Goal: Task Accomplishment & Management: Manage account settings

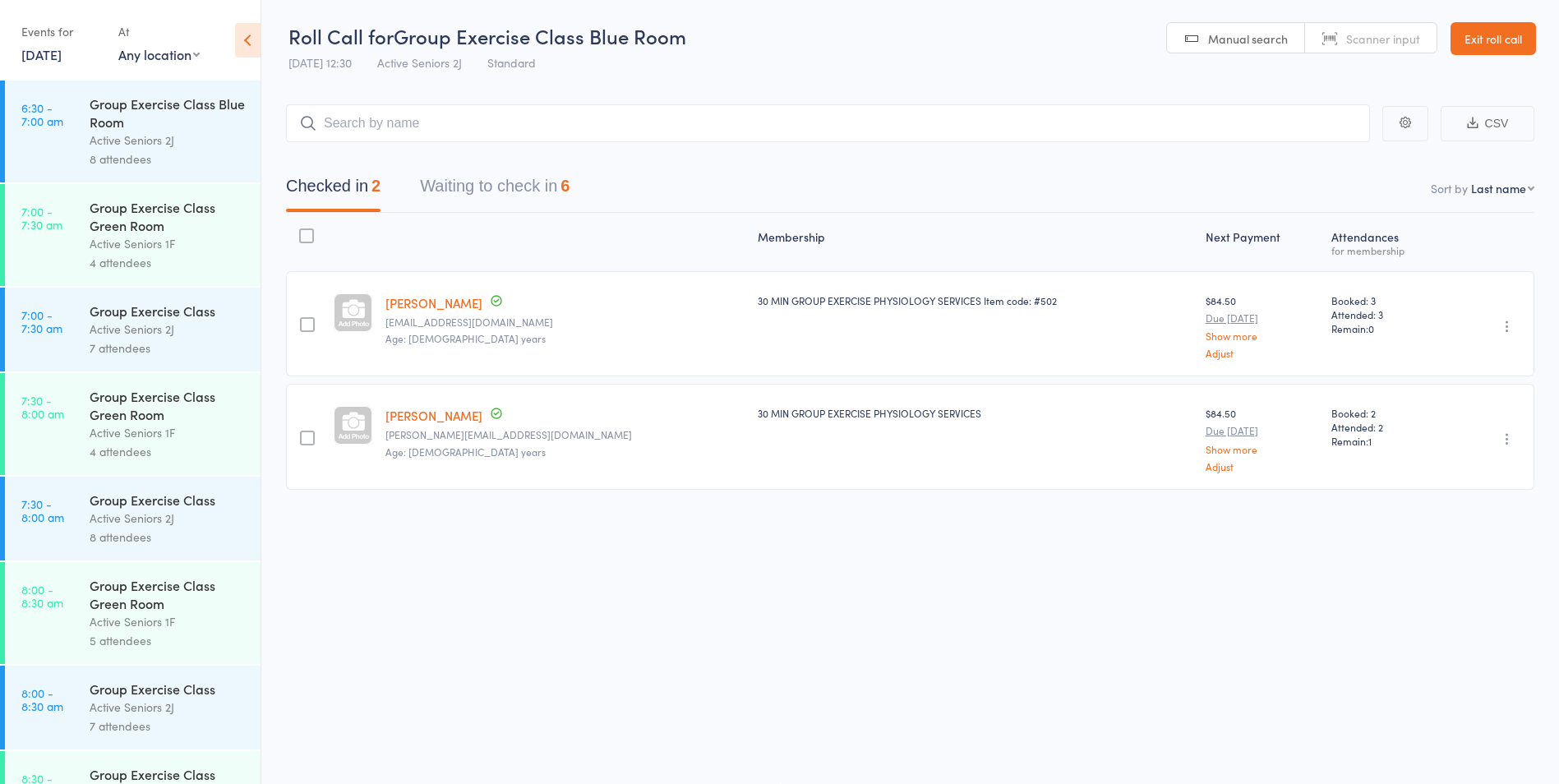
click at [494, 190] on button "Waiting to check in 6" at bounding box center [495, 190] width 150 height 43
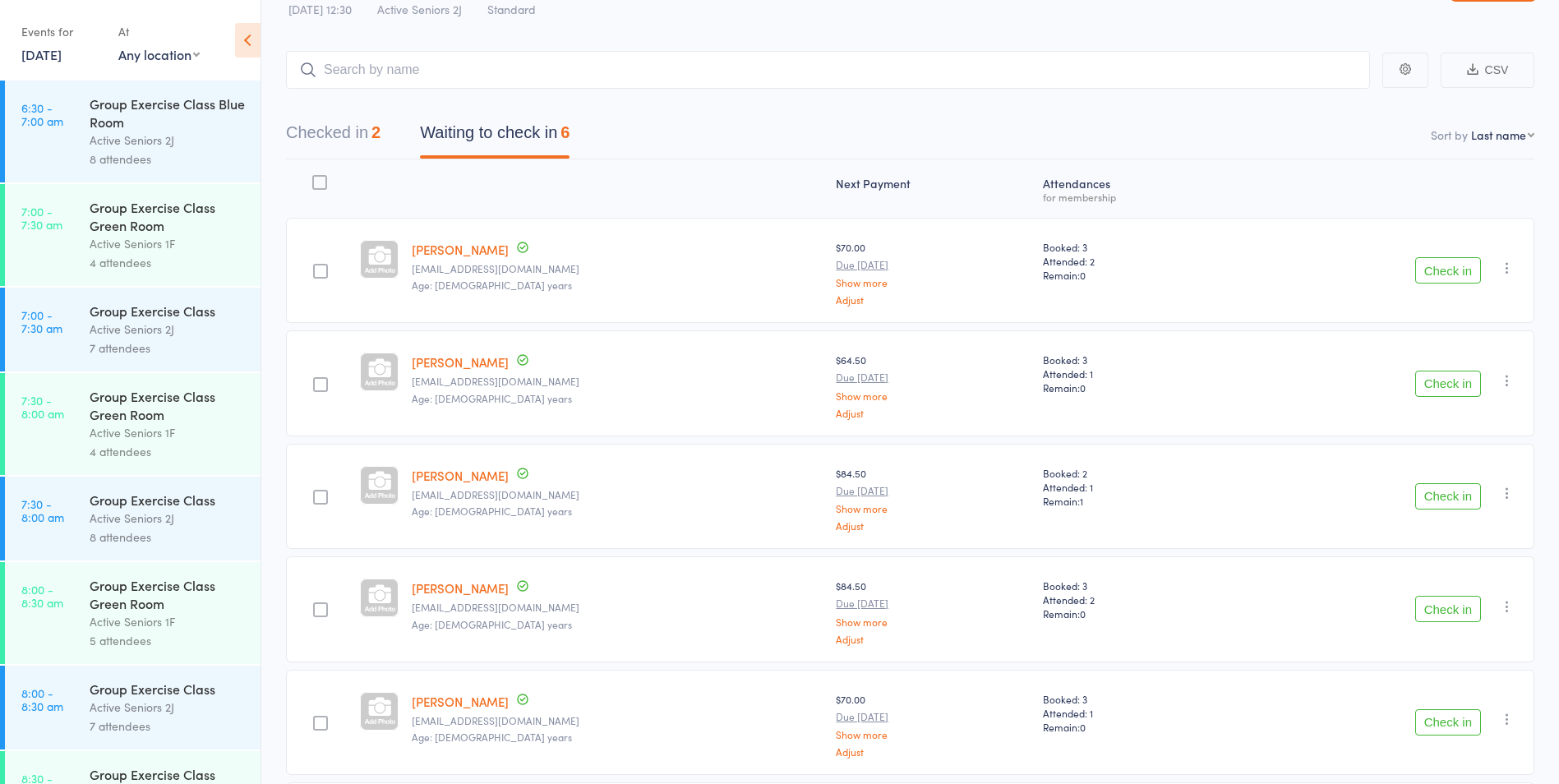
scroll to position [54, 0]
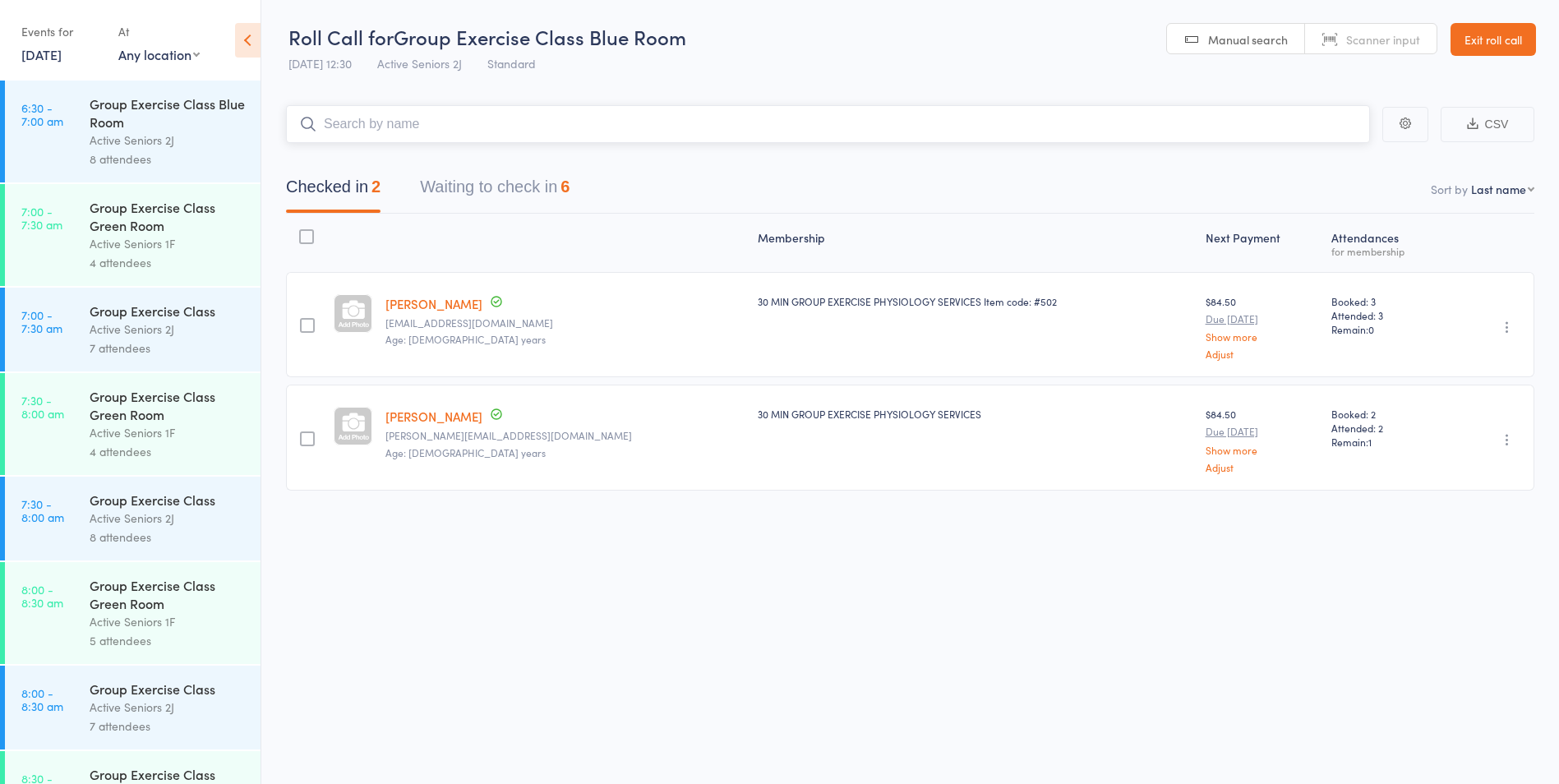
click at [426, 211] on button "Waiting to check in 6" at bounding box center [495, 190] width 150 height 43
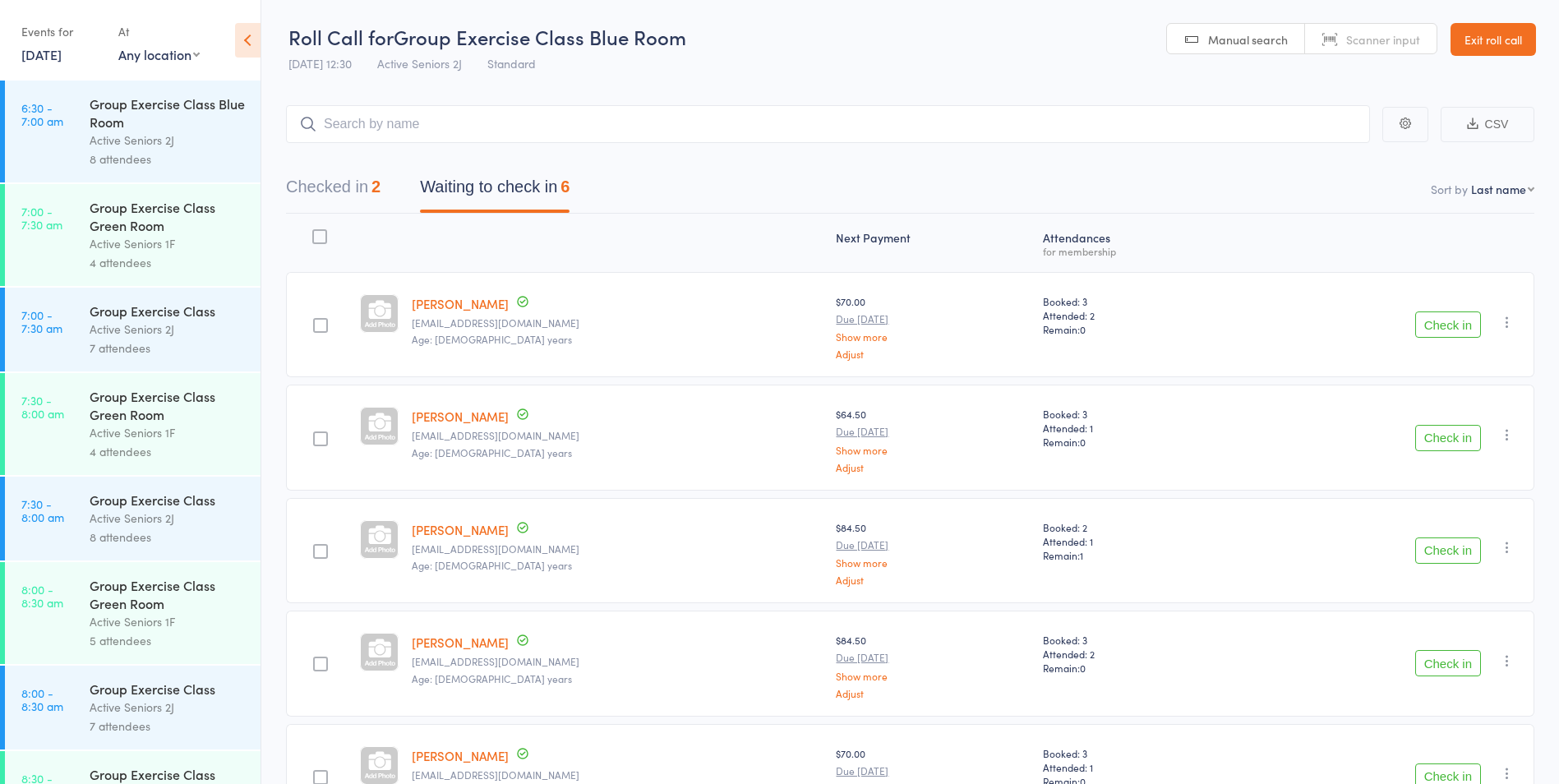
click at [1438, 325] on button "Check in" at bounding box center [1448, 323] width 65 height 26
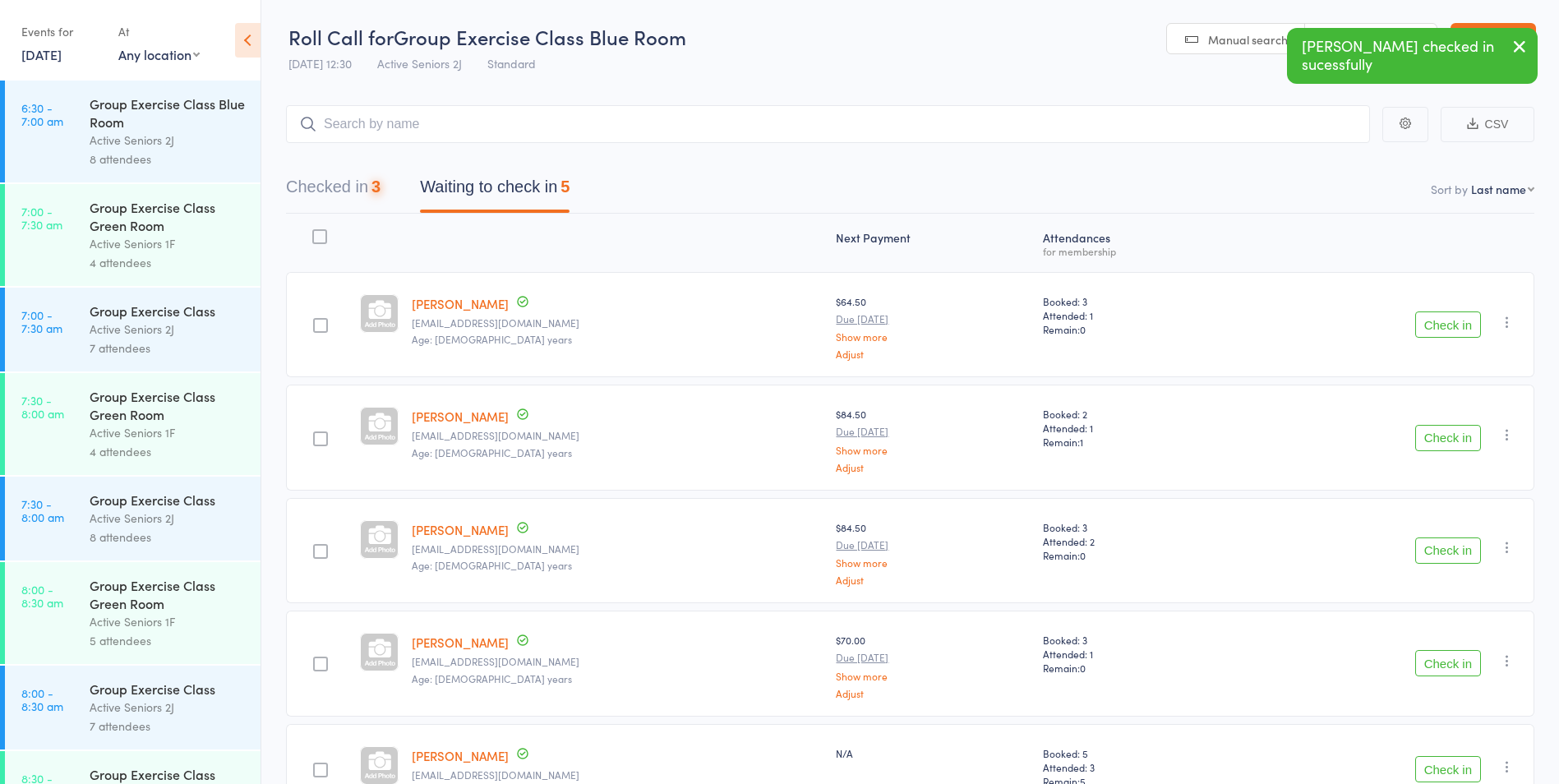
click at [1437, 328] on button "Check in" at bounding box center [1448, 323] width 65 height 26
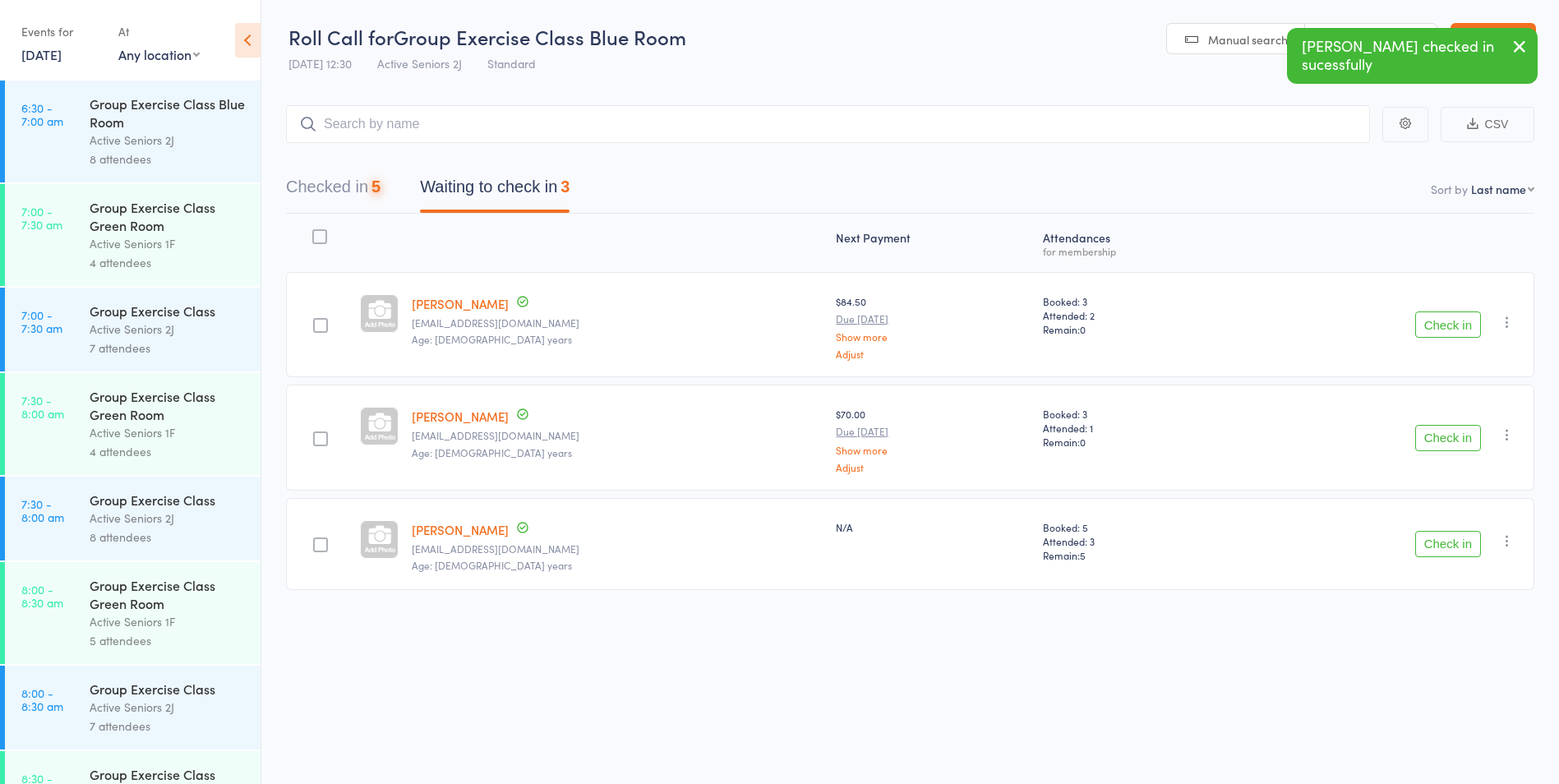
click at [1437, 328] on button "Check in" at bounding box center [1448, 323] width 65 height 26
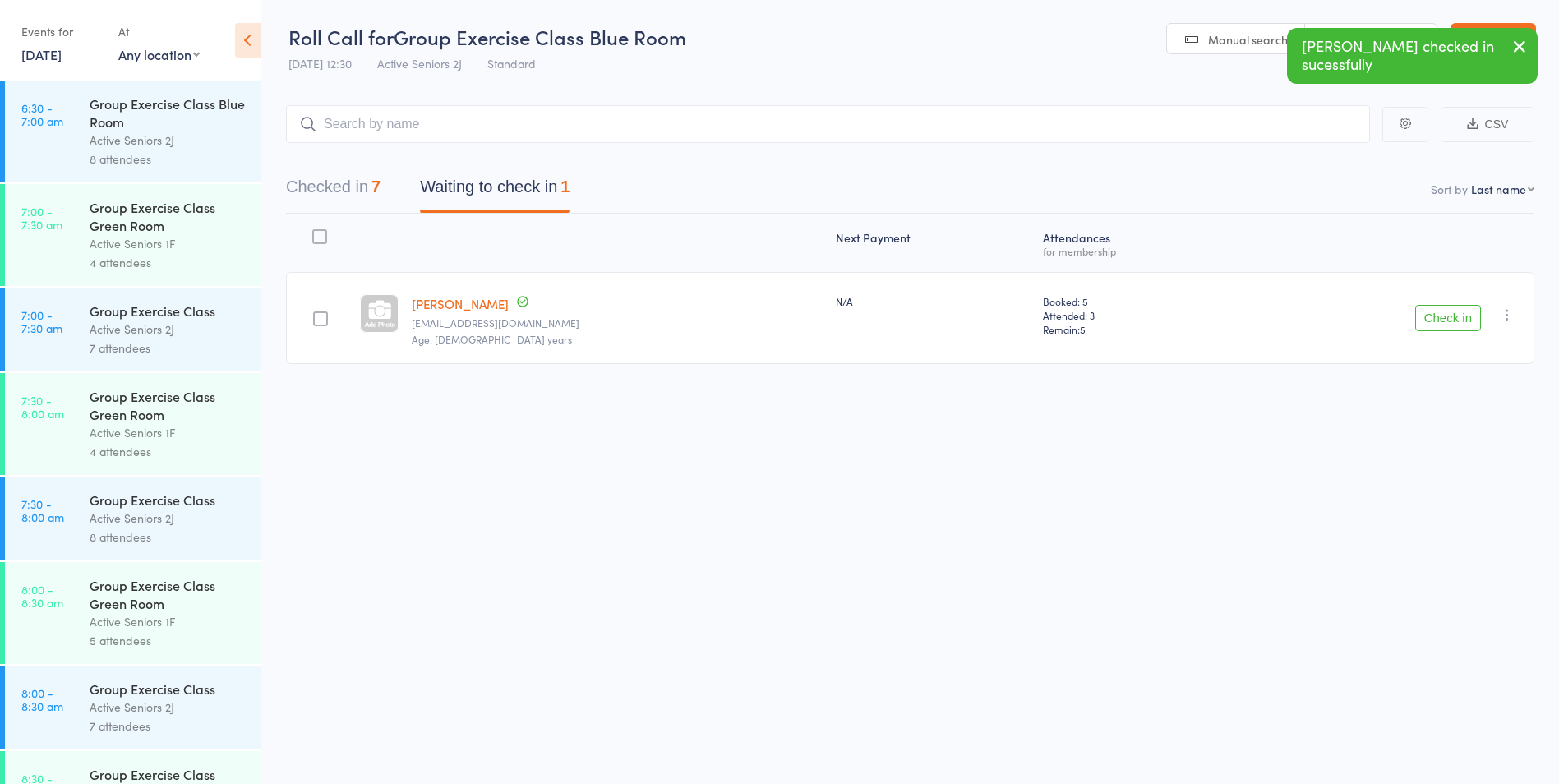
click at [1431, 316] on button "Check in" at bounding box center [1448, 318] width 65 height 26
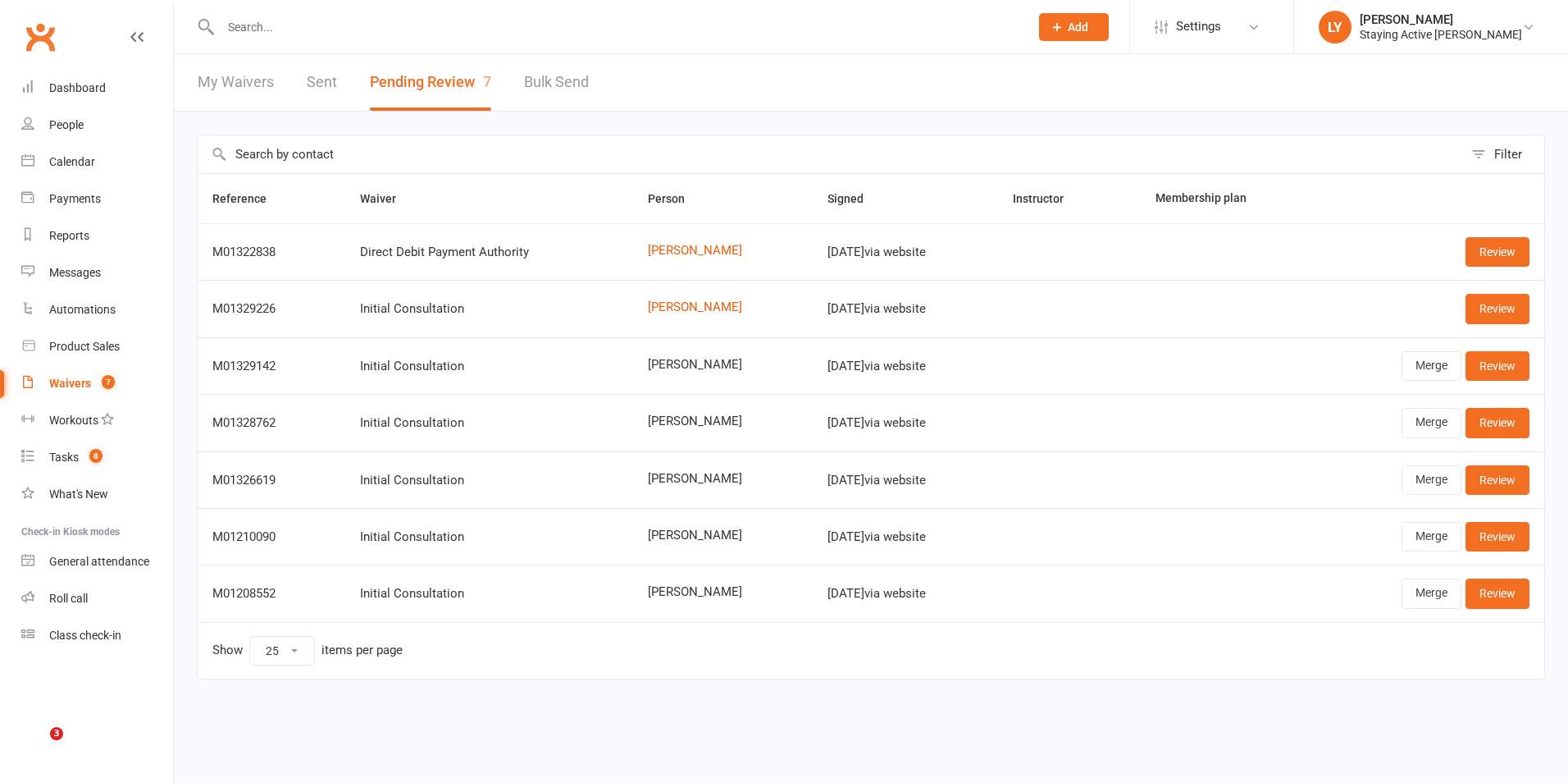
select select "25"
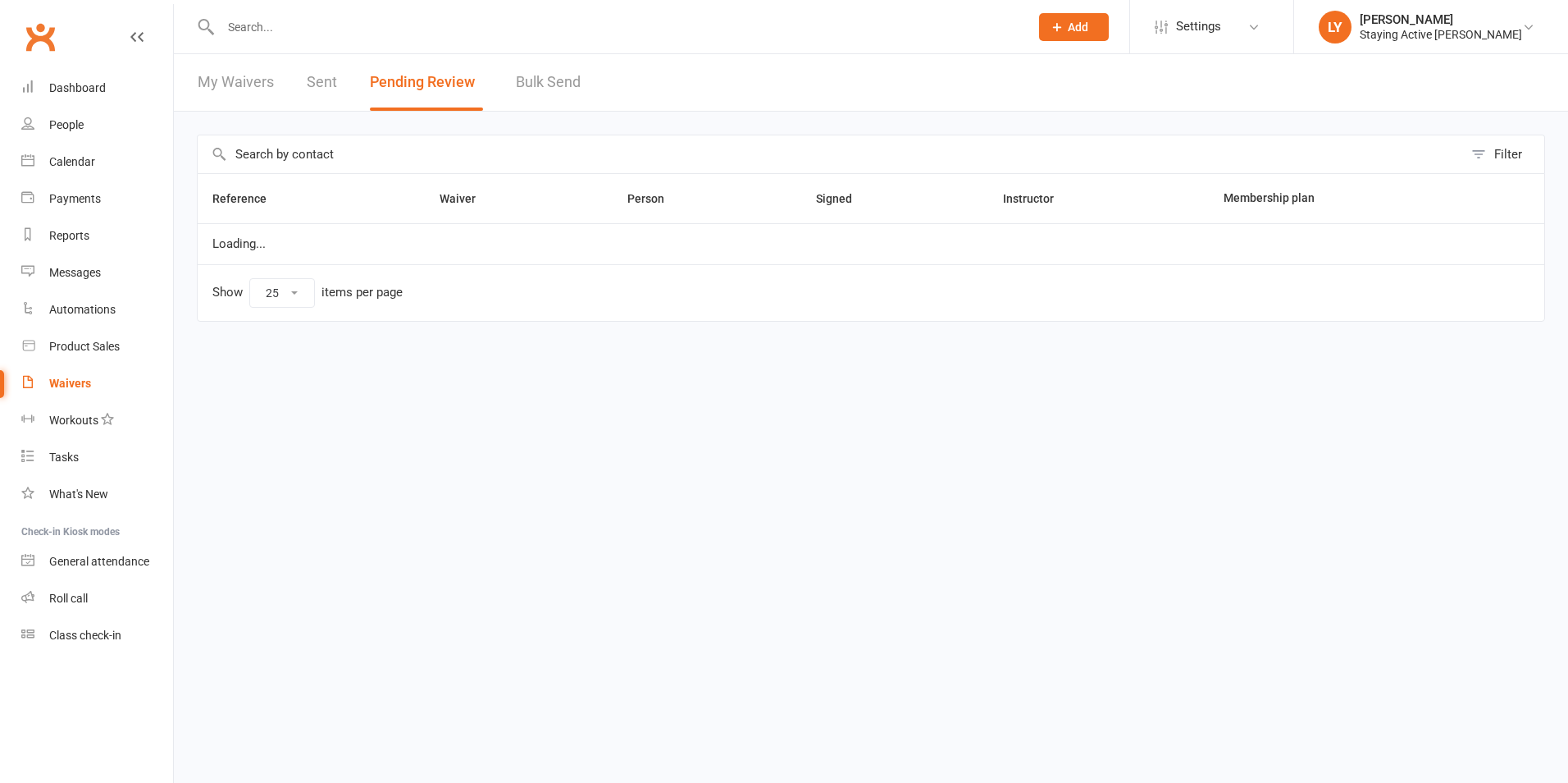
select select "25"
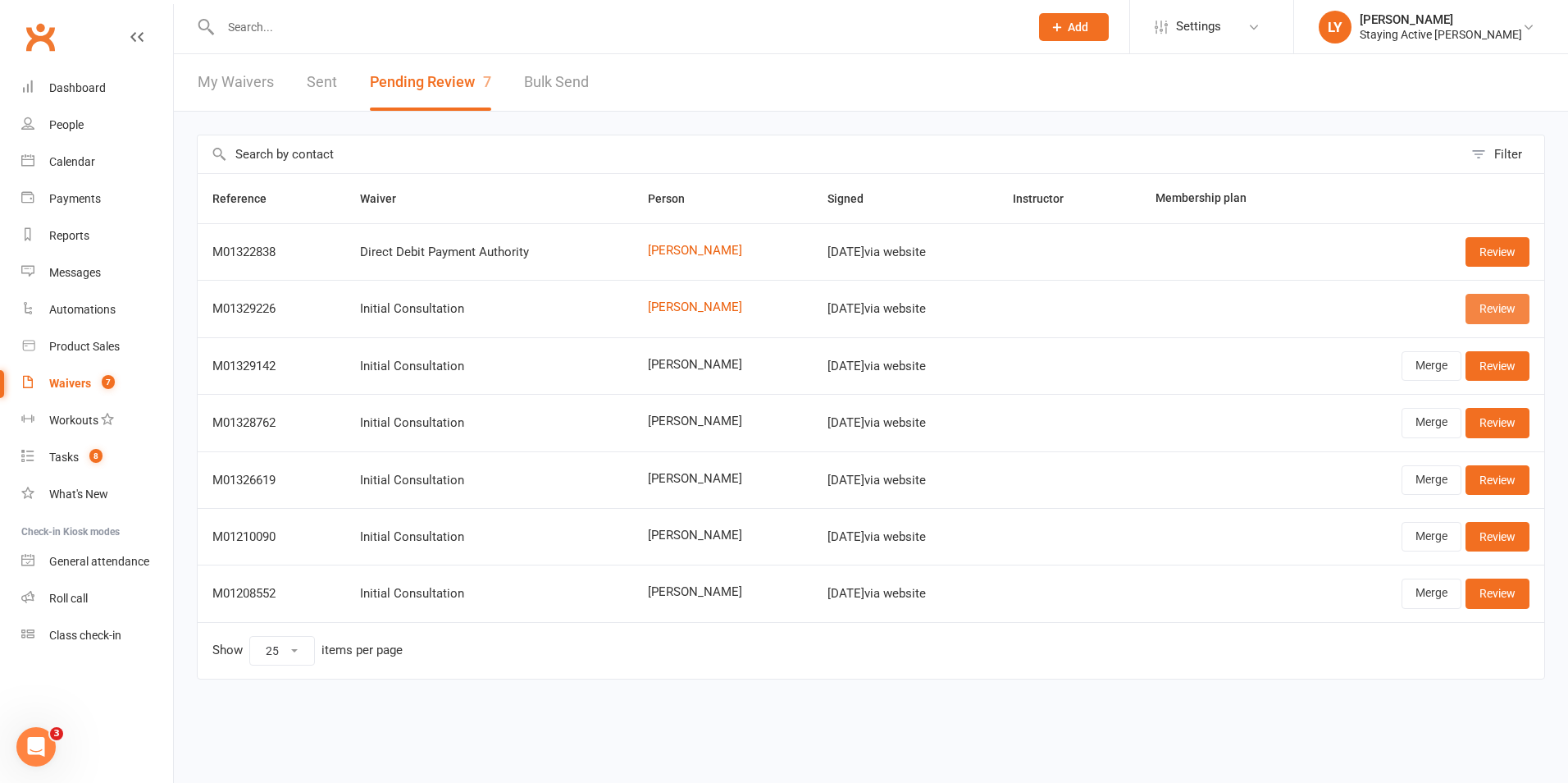
click at [1478, 309] on link "Review" at bounding box center [1497, 309] width 64 height 30
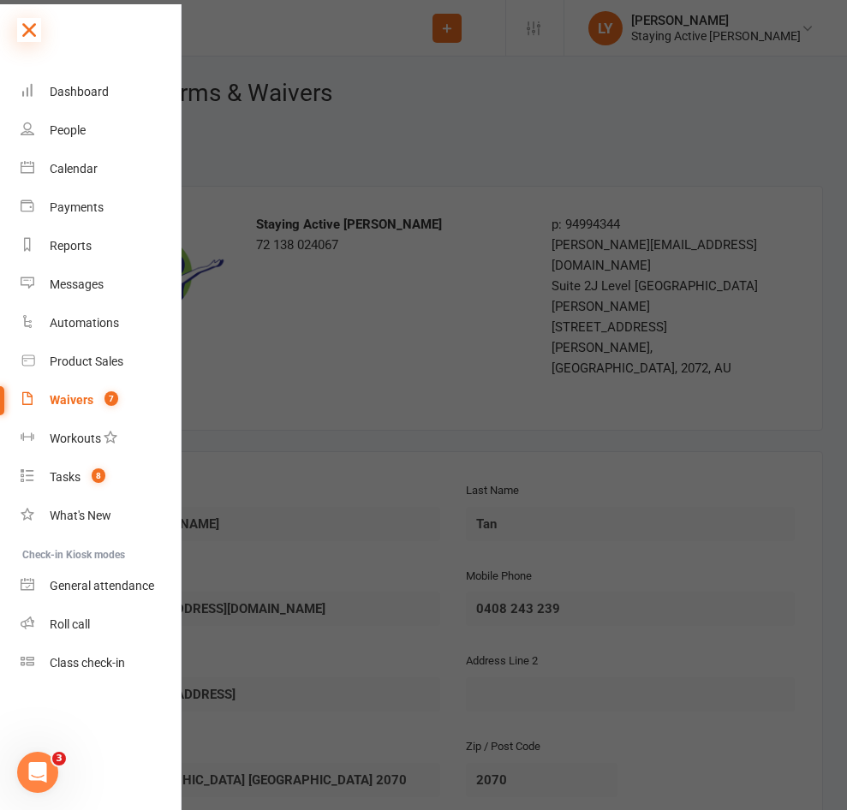
click at [20, 37] on icon at bounding box center [29, 30] width 24 height 24
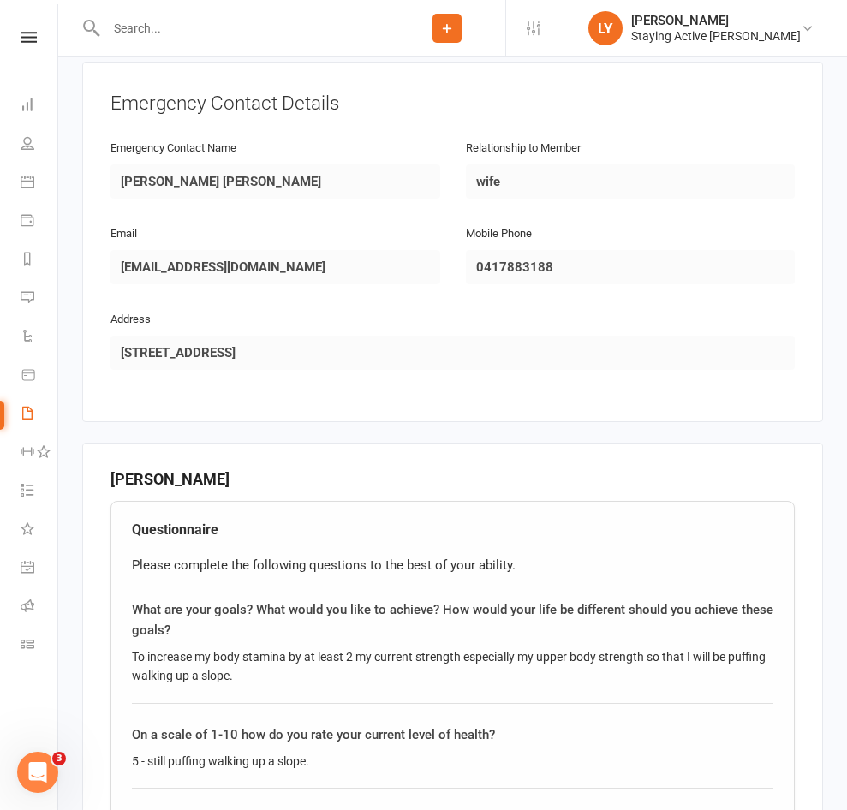
scroll to position [942, 0]
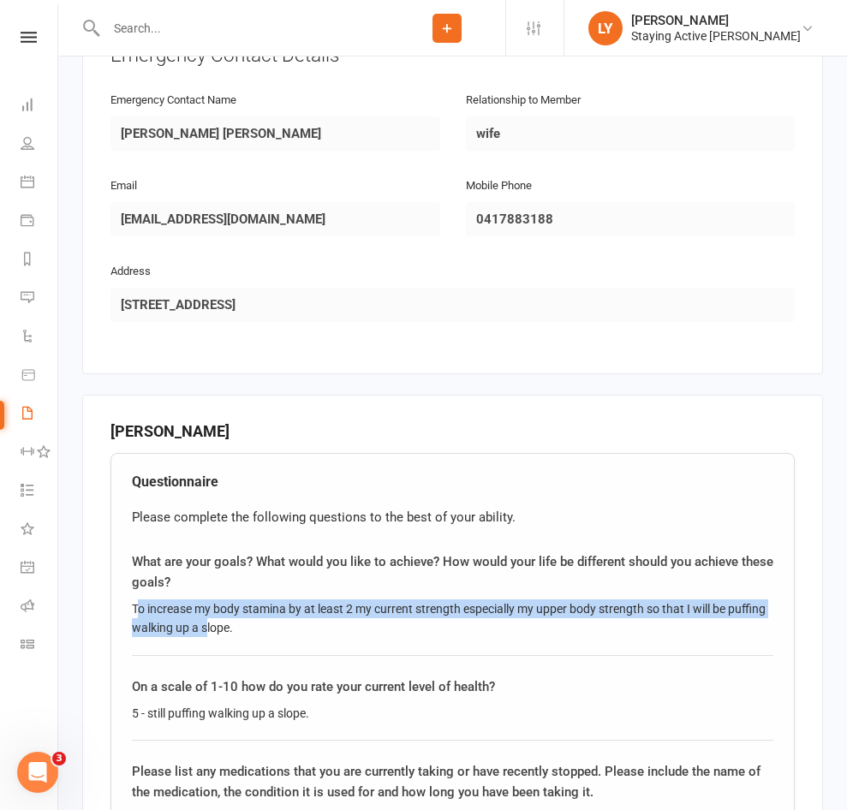
drag, startPoint x: 137, startPoint y: 497, endPoint x: 208, endPoint y: 520, distance: 74.7
click at [208, 599] on div "To increase my body stamina by at least 2 my current strength especially my upp…" at bounding box center [452, 618] width 641 height 39
drag, startPoint x: 211, startPoint y: 521, endPoint x: 106, endPoint y: 503, distance: 106.8
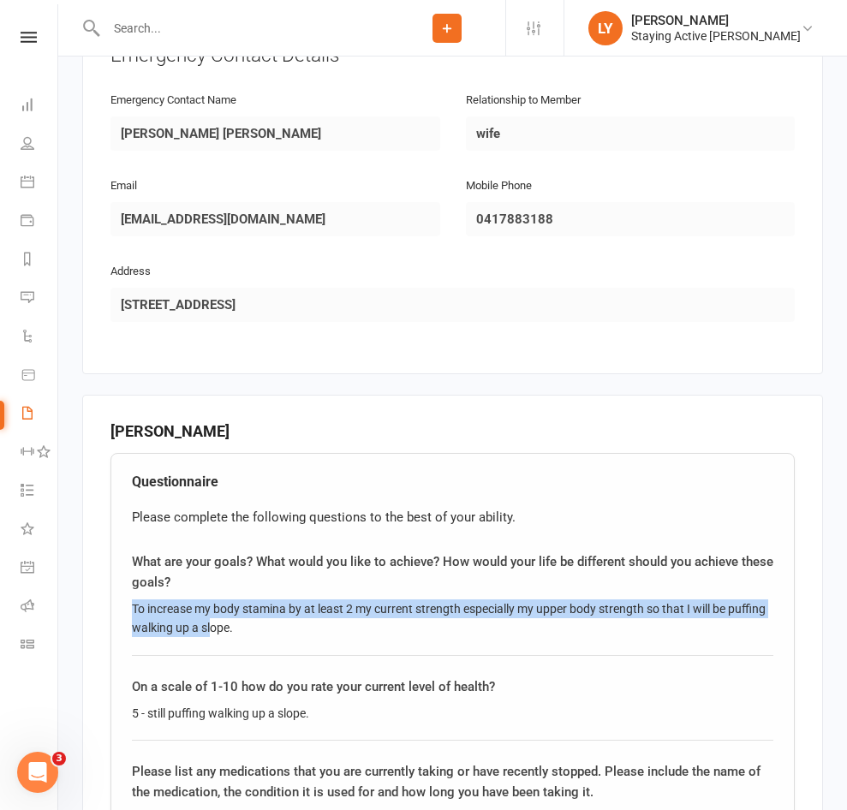
copy div "To increase my body stamina by at least 2 my current strength especially my upp…"
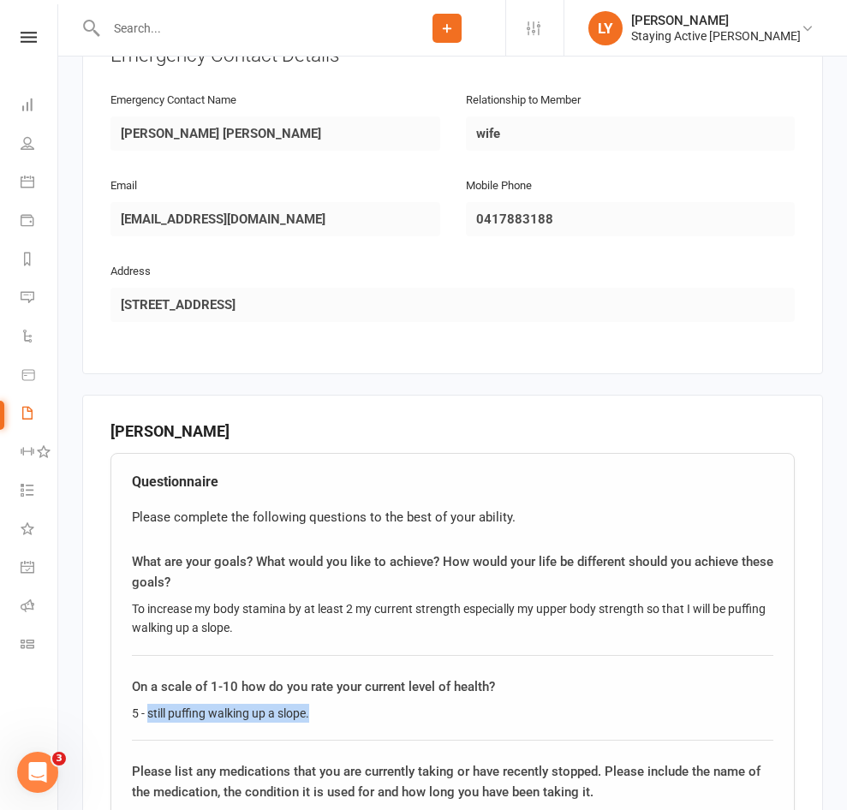
drag, startPoint x: 149, startPoint y: 607, endPoint x: 295, endPoint y: 617, distance: 145.9
click at [295, 676] on div "On a scale of 1-10 how do you rate your current level of health? 5 - still puff…" at bounding box center [452, 708] width 641 height 64
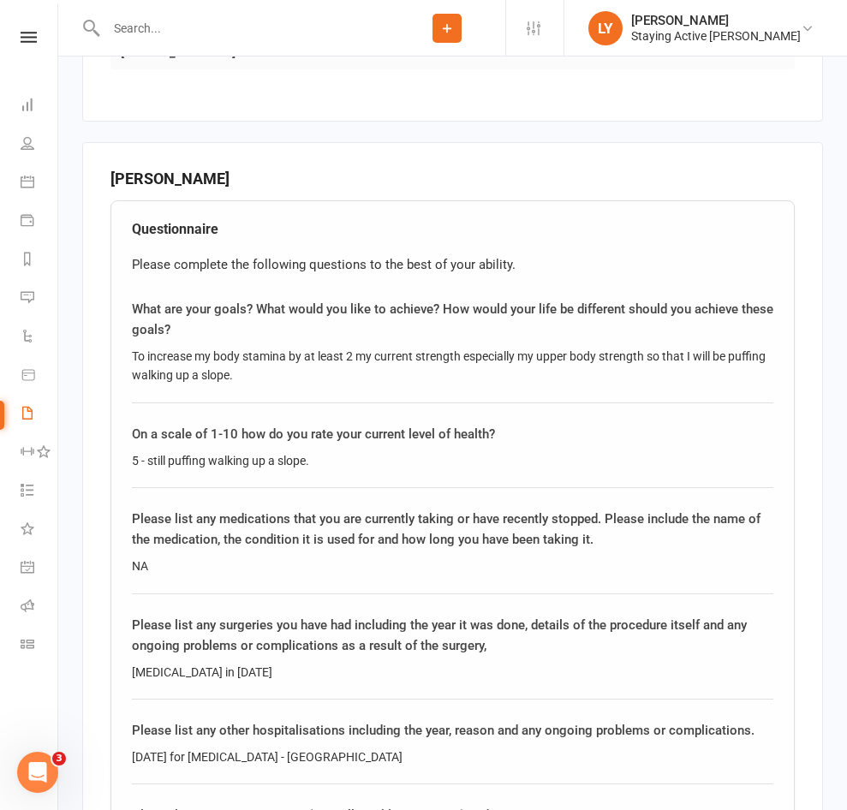
scroll to position [1199, 0]
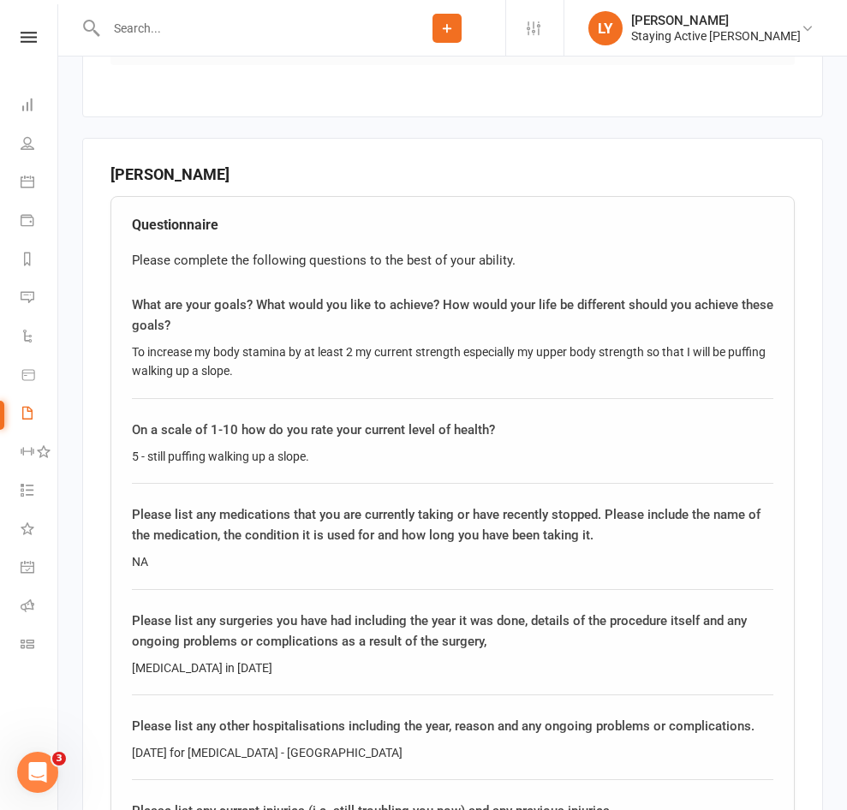
drag, startPoint x: 126, startPoint y: 729, endPoint x: 278, endPoint y: 729, distance: 152.4
copy div "Lower vision on the left eye"
click at [141, 658] on div "Prostatectomy in March 2021" at bounding box center [452, 667] width 641 height 19
drag, startPoint x: 128, startPoint y: 560, endPoint x: 167, endPoint y: 551, distance: 39.5
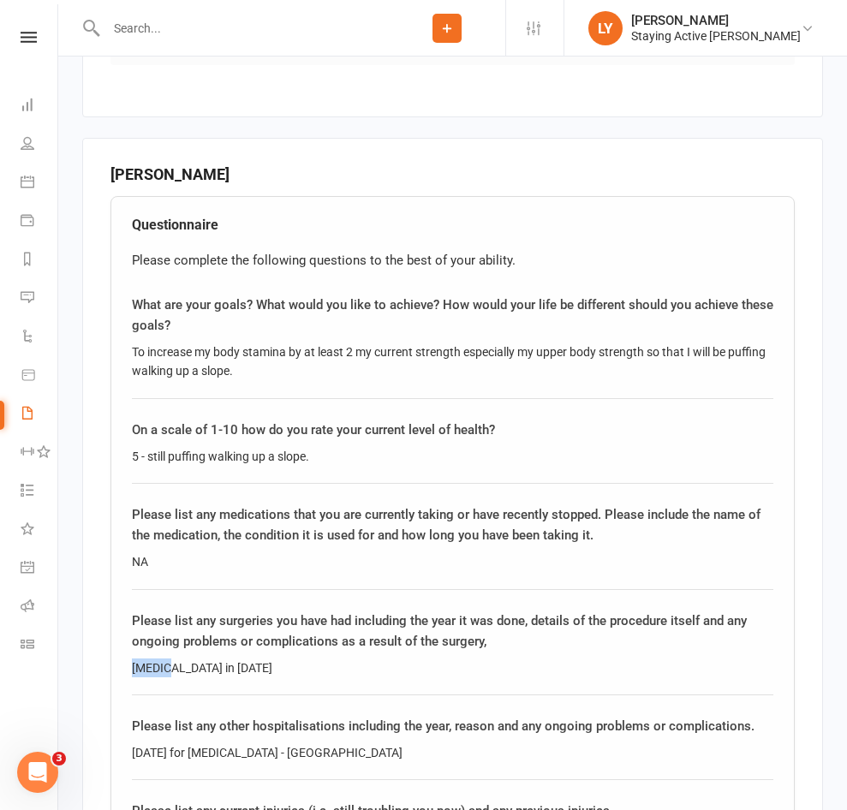
drag, startPoint x: 229, startPoint y: 566, endPoint x: 242, endPoint y: 566, distance: 13.7
click at [229, 658] on div "Prostatectomy in March 2021" at bounding box center [452, 667] width 641 height 19
drag, startPoint x: 304, startPoint y: 556, endPoint x: 134, endPoint y: 561, distance: 170.5
click at [134, 658] on div "Prostatectomy in March 2021" at bounding box center [452, 667] width 641 height 19
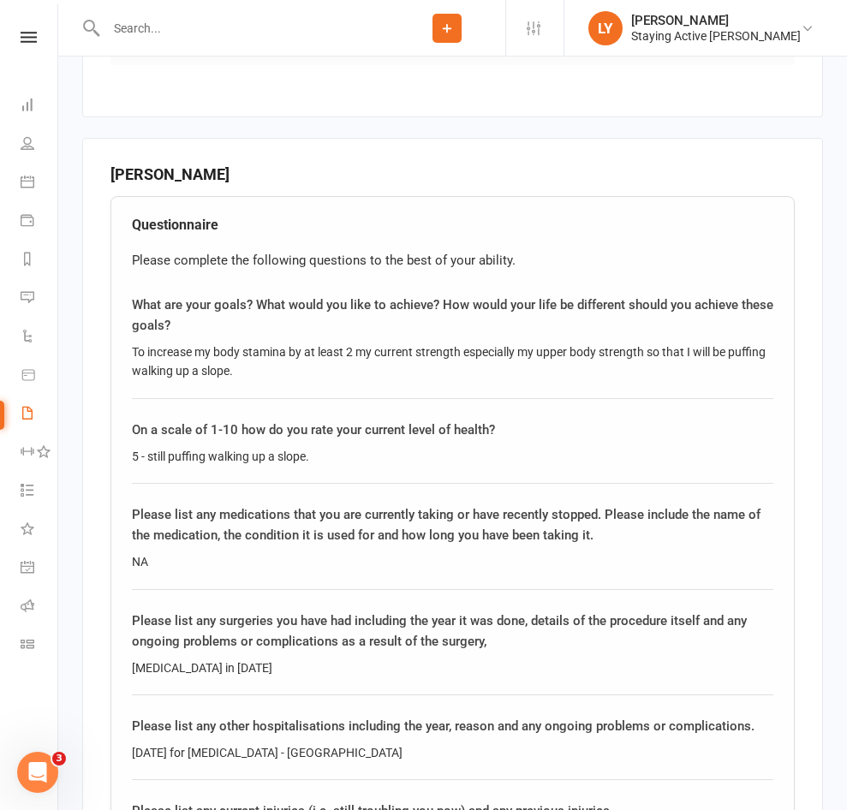
copy div "Prostatectomy in March 2021"
click at [235, 716] on div "Please list any other hospitalisations including the year, reason and any ongoi…" at bounding box center [452, 726] width 641 height 21
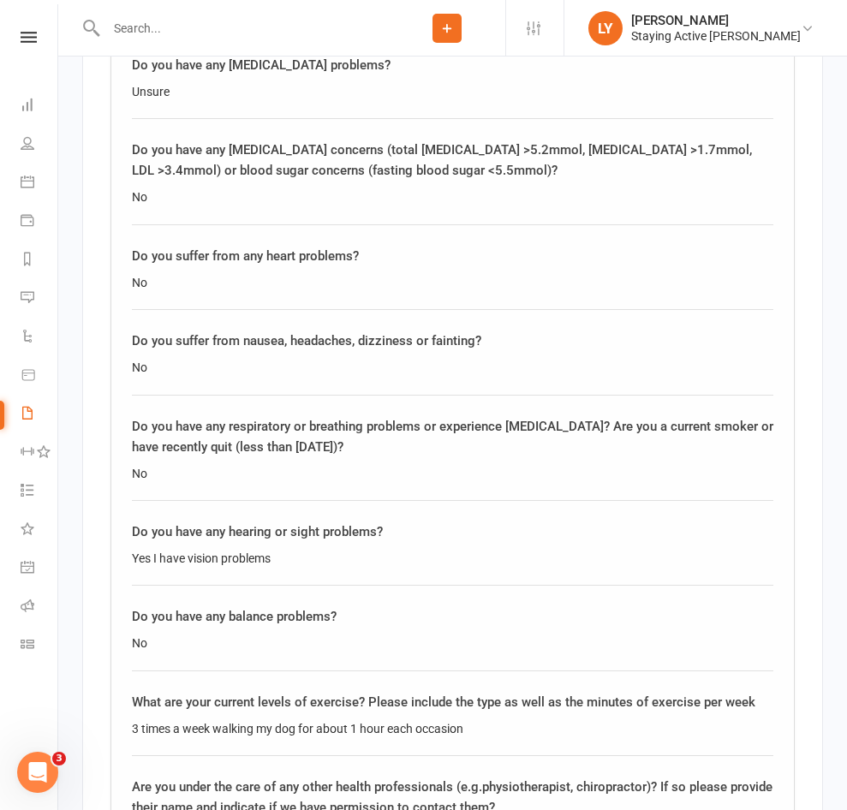
scroll to position [2312, 0]
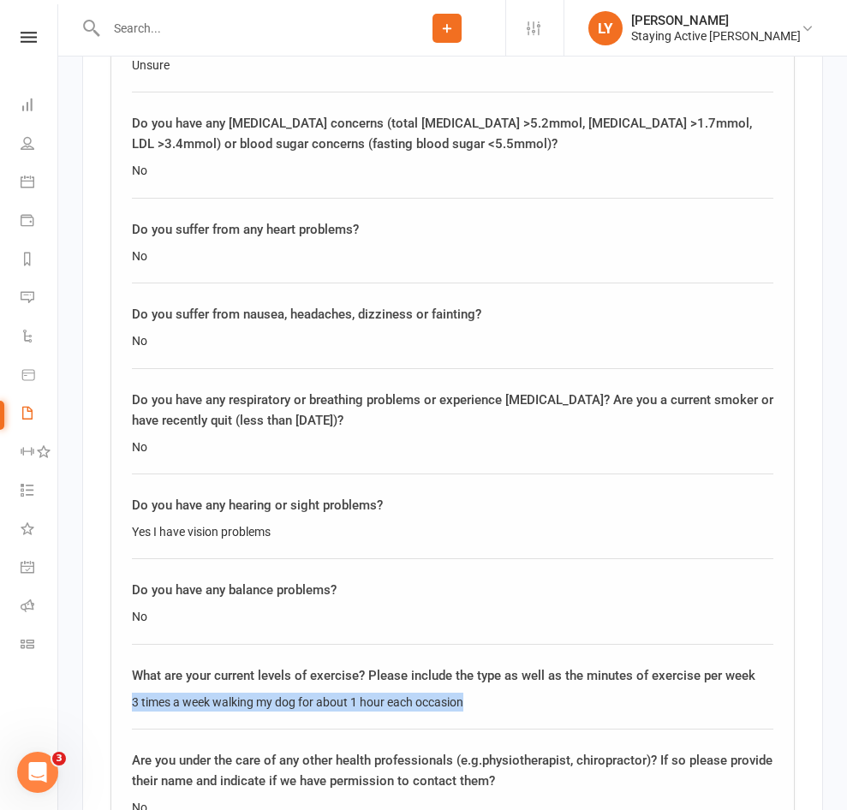
drag, startPoint x: 116, startPoint y: 593, endPoint x: 467, endPoint y: 583, distance: 350.3
click at [467, 583] on div "Questionnaire Please complete the following questions to the best of your abili…" at bounding box center [452, 468] width 684 height 2771
copy div "3 times a week walking my dog for about 1 hour each occasion"
click at [199, 798] on div "No" at bounding box center [452, 807] width 641 height 19
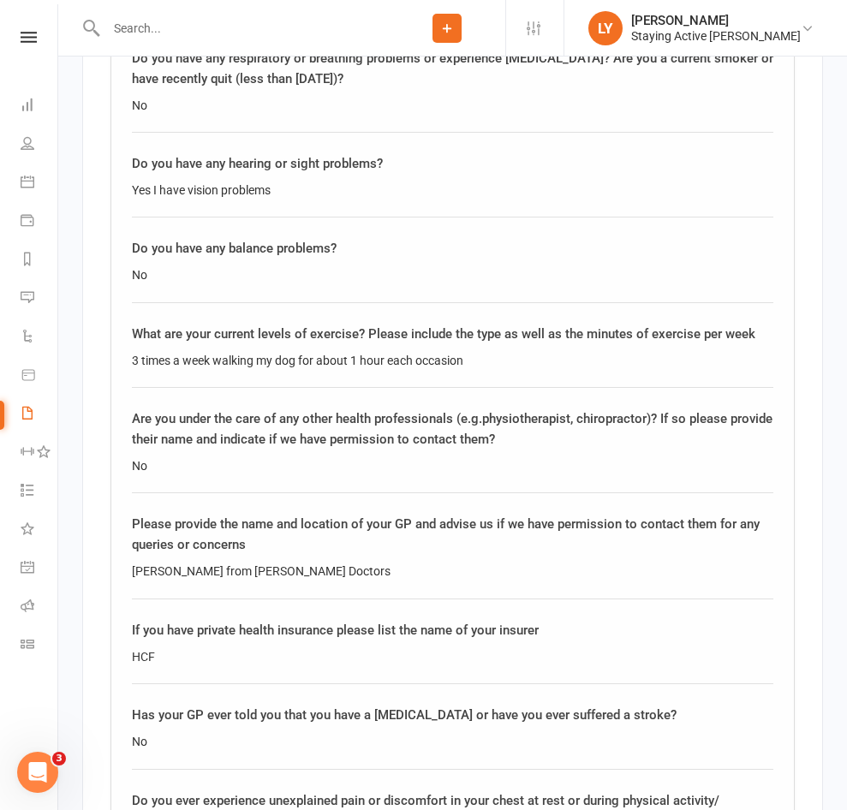
scroll to position [2654, 0]
drag, startPoint x: 297, startPoint y: 456, endPoint x: 116, endPoint y: 464, distance: 180.8
click at [116, 464] on div "Questionnaire Please complete the following questions to the best of your abili…" at bounding box center [452, 126] width 684 height 2771
copy div "Dr Goh from Gordon Doctors"
click at [208, 591] on div "Questionnaire Please complete the following questions to the best of your abili…" at bounding box center [452, 126] width 684 height 2771
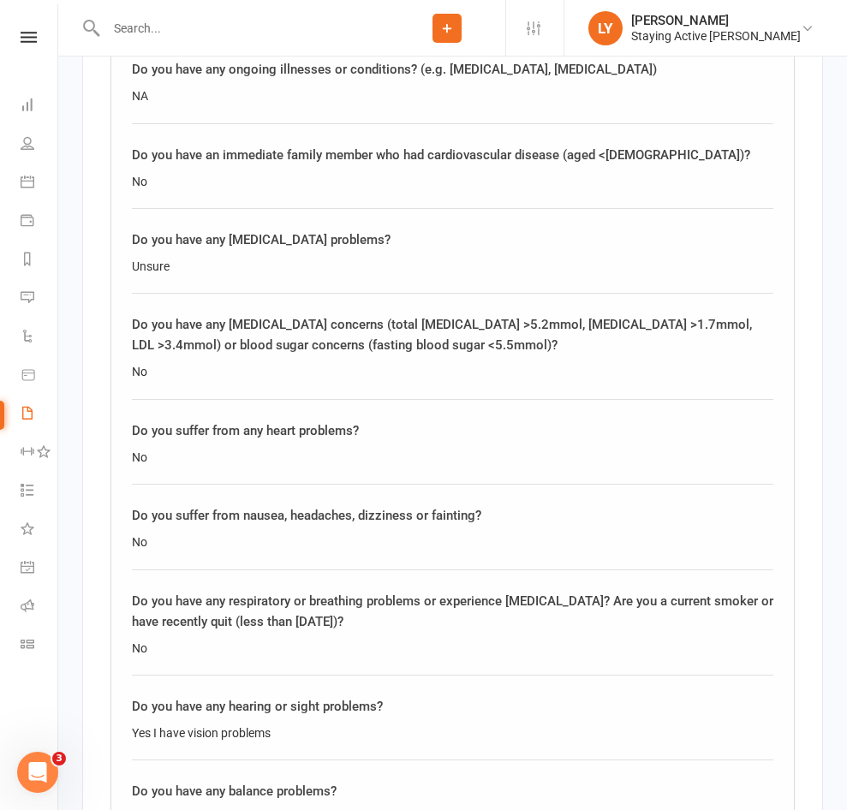
scroll to position [2163, 0]
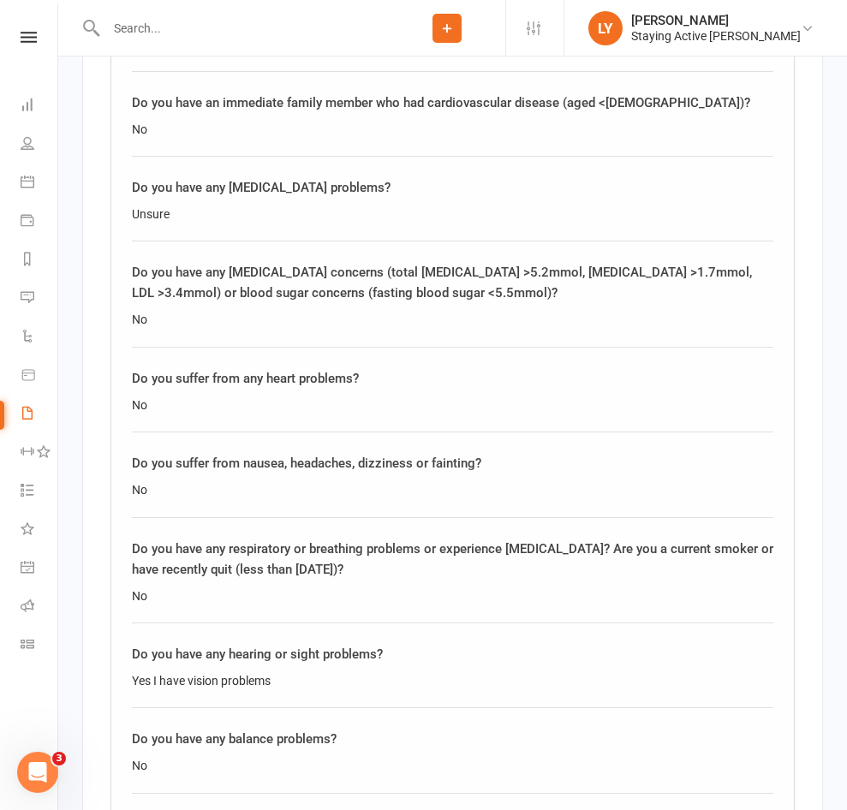
click at [230, 368] on div "Do you suffer from any heart problems? No" at bounding box center [452, 400] width 641 height 64
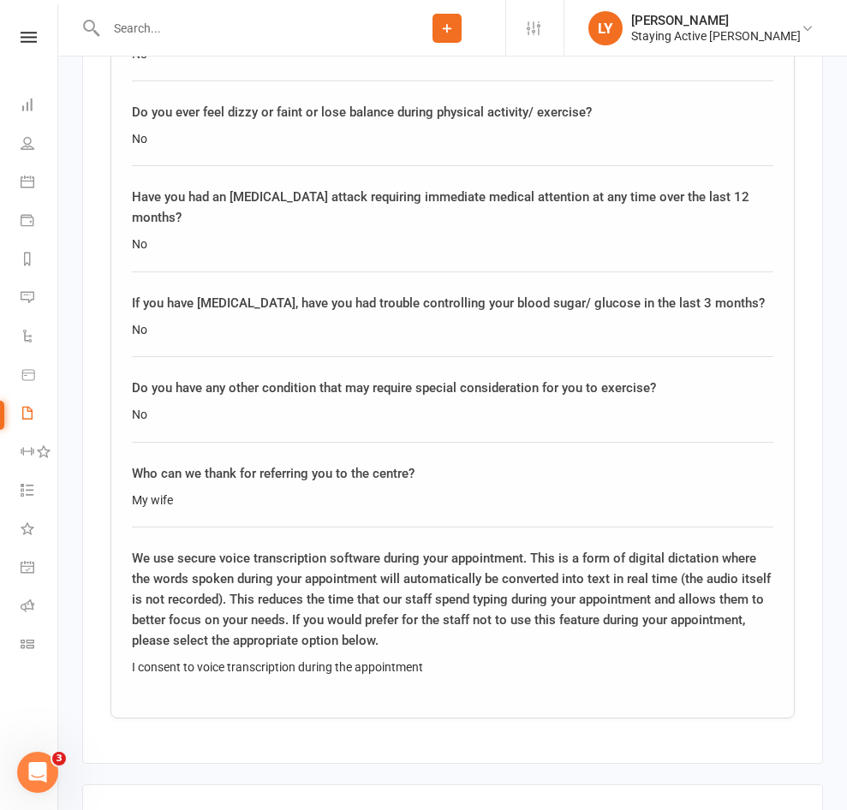
scroll to position [3618, 0]
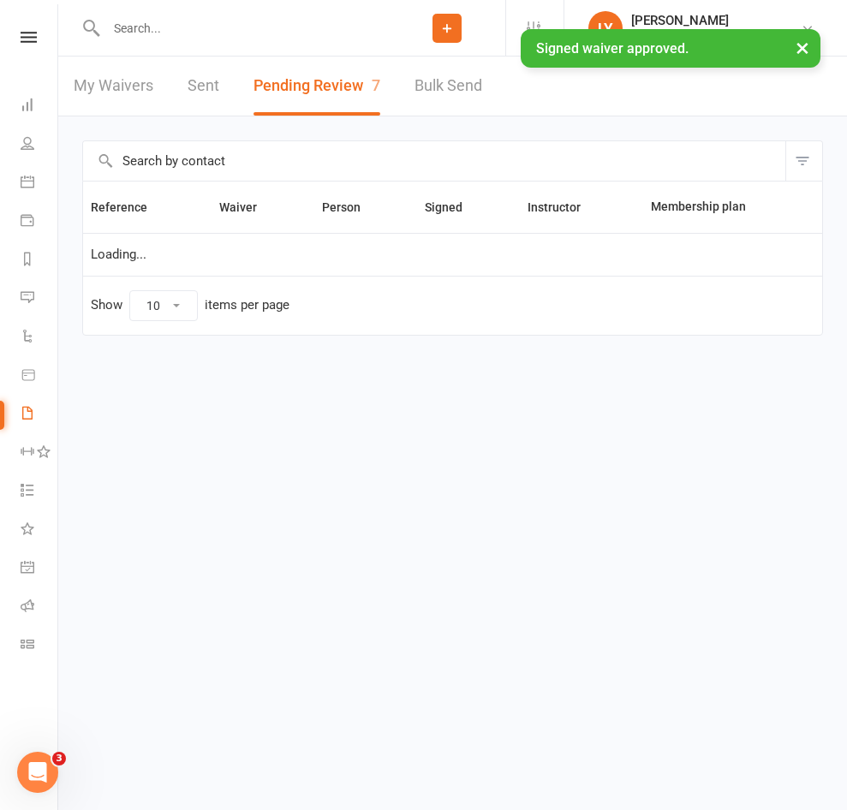
select select "25"
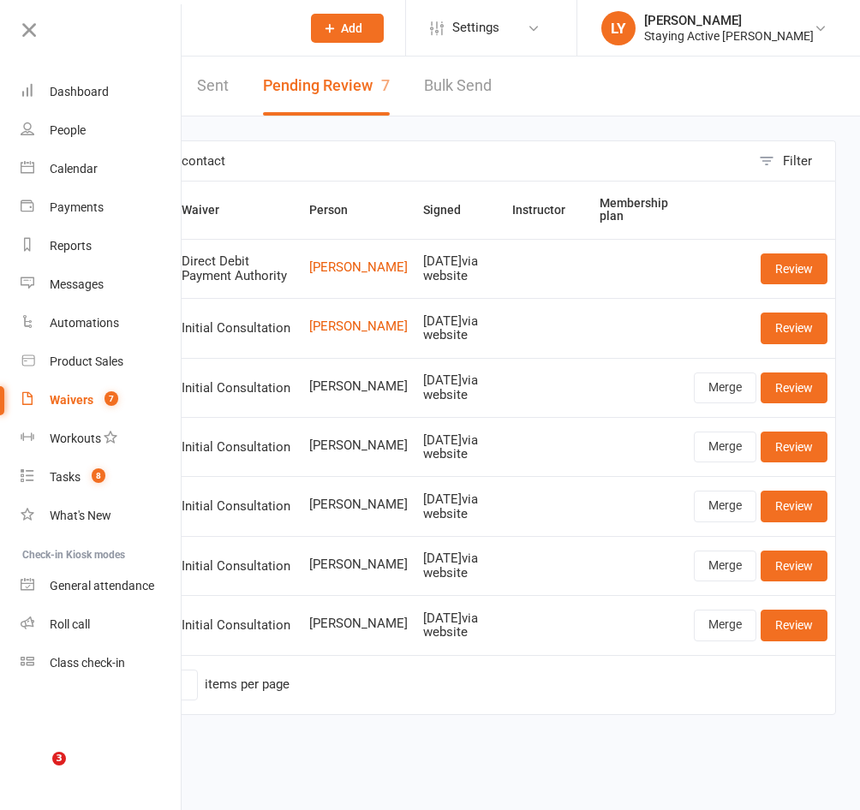
select select "25"
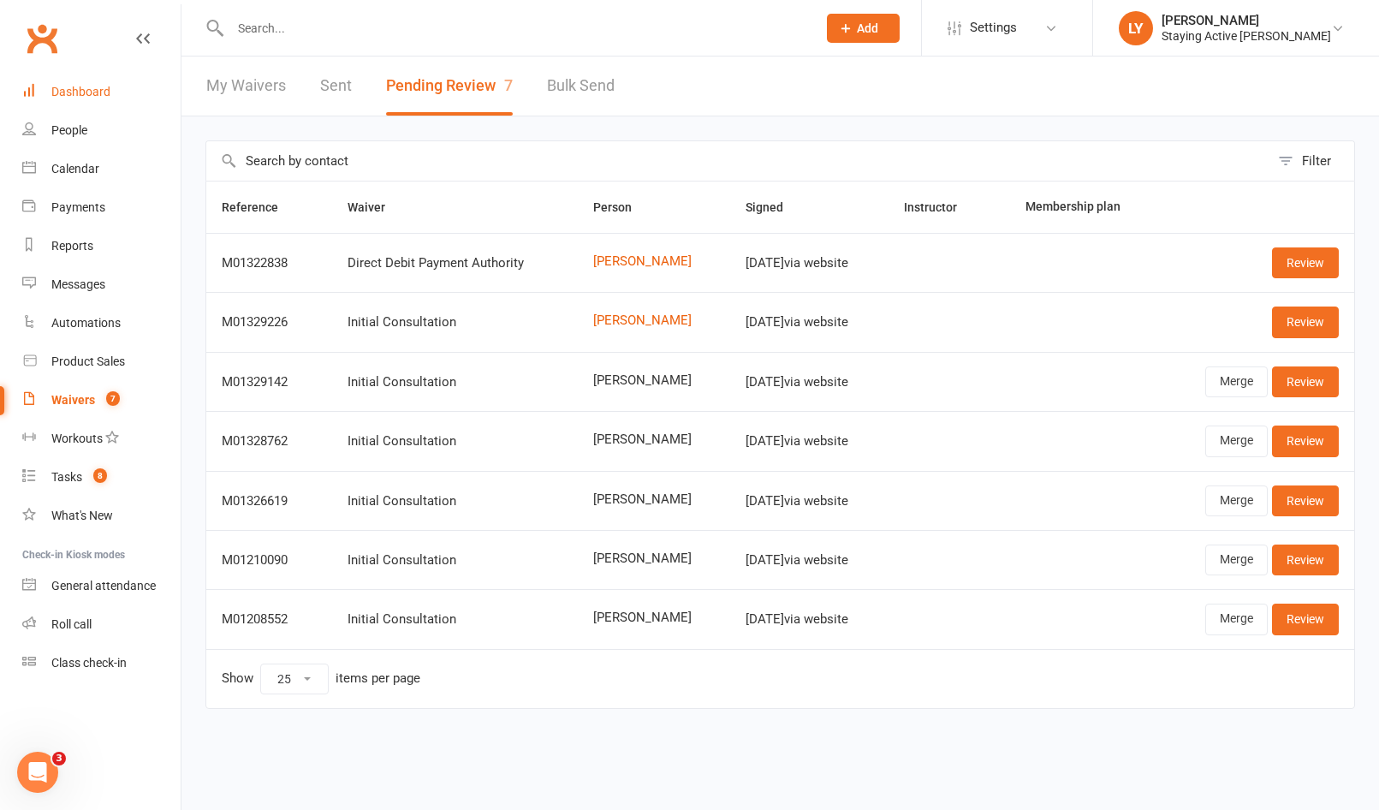
click at [84, 95] on div "Dashboard" at bounding box center [80, 92] width 59 height 14
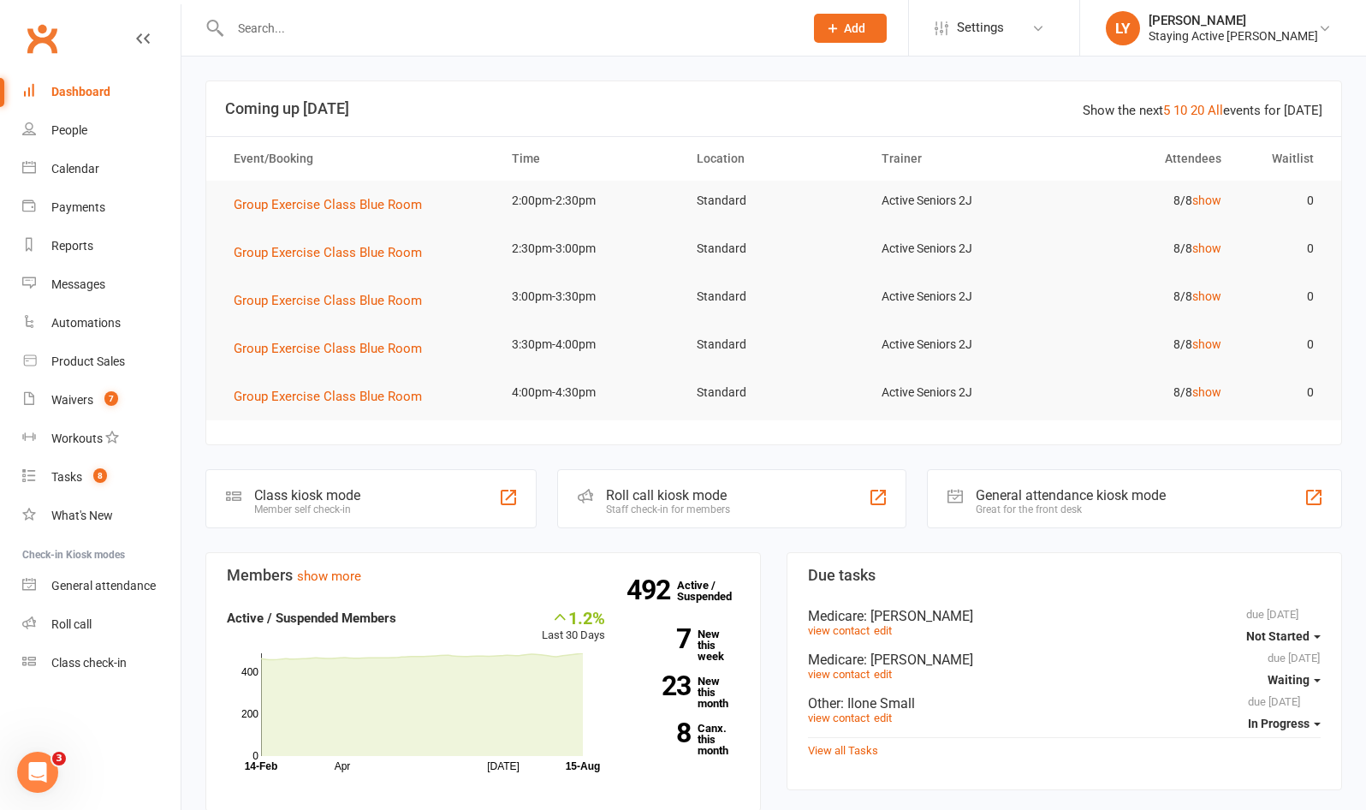
click at [291, 22] on input "text" at bounding box center [508, 28] width 567 height 24
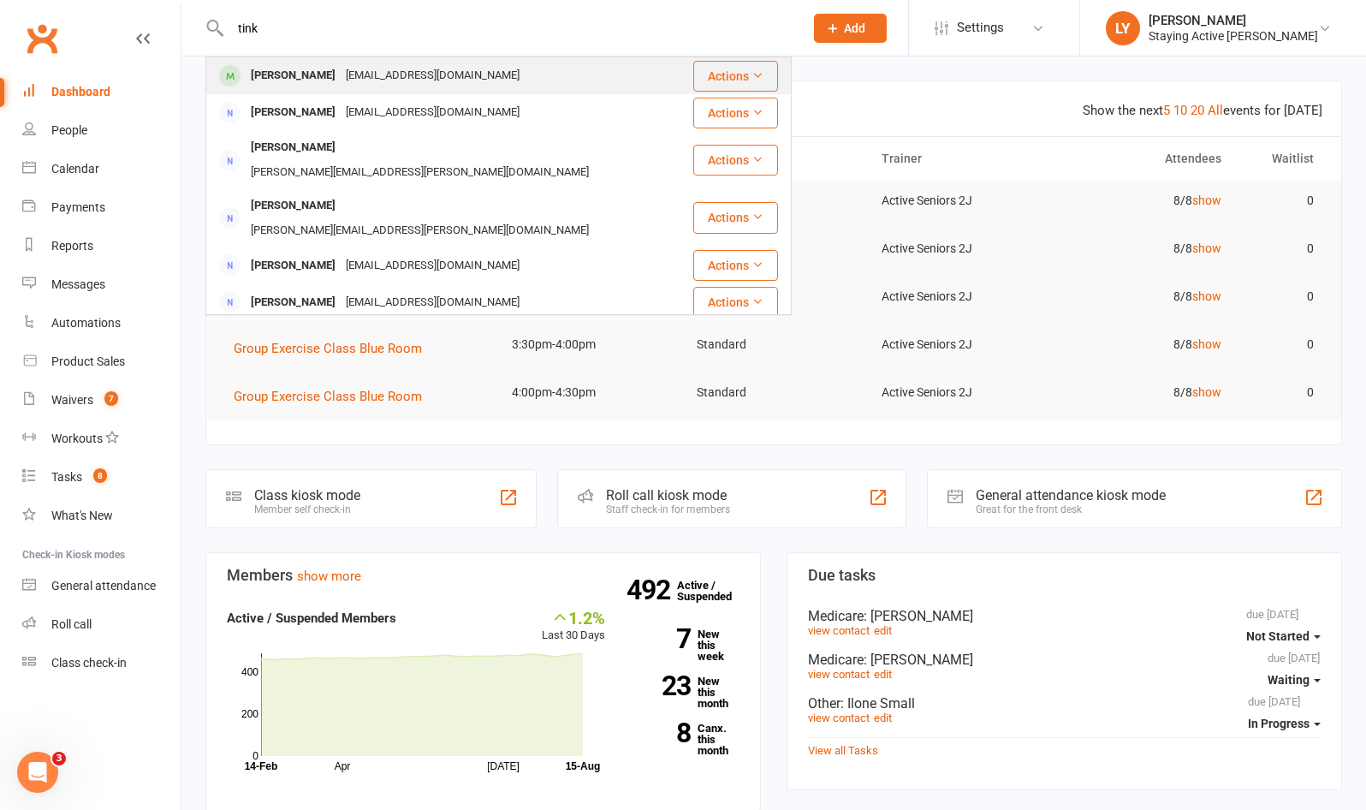
type input "tink"
click at [295, 79] on div "[PERSON_NAME]" at bounding box center [293, 75] width 95 height 25
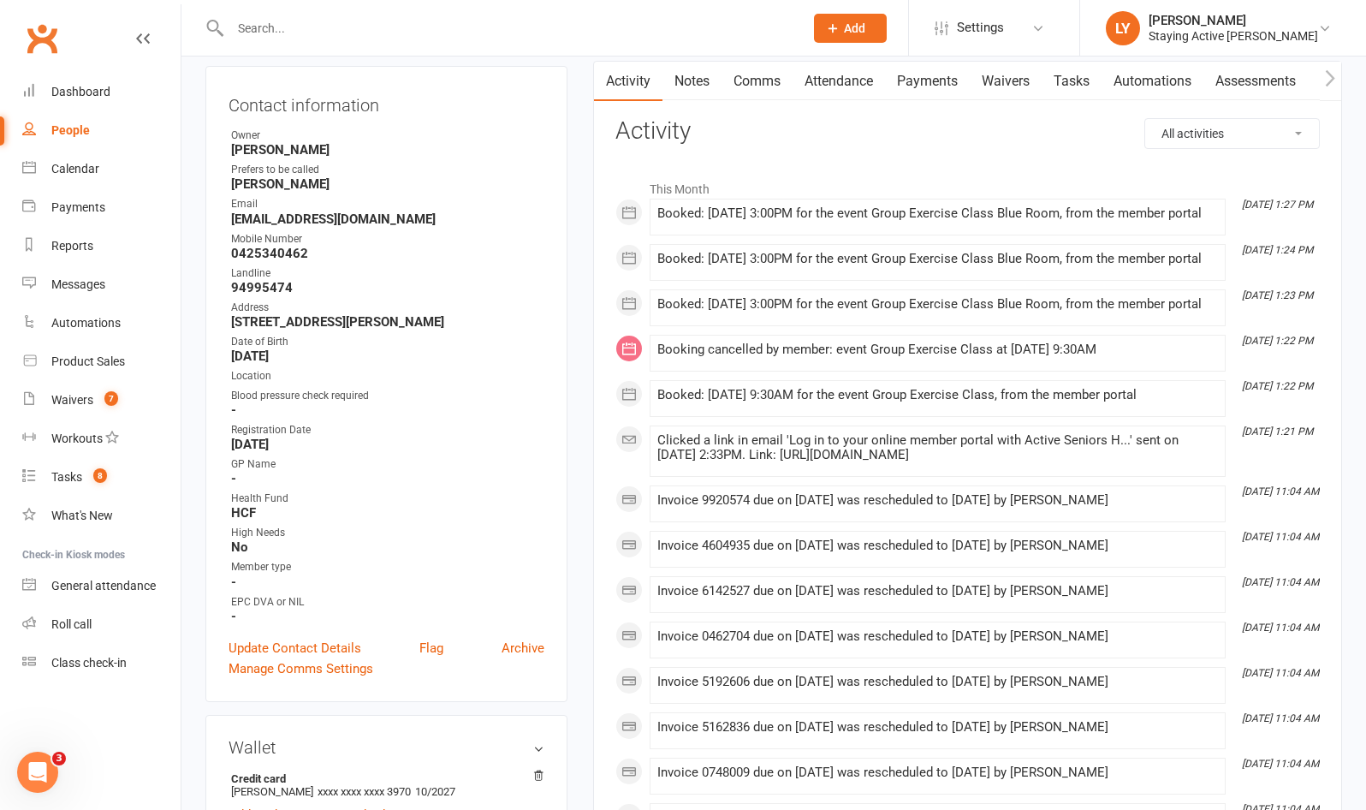
scroll to position [86, 0]
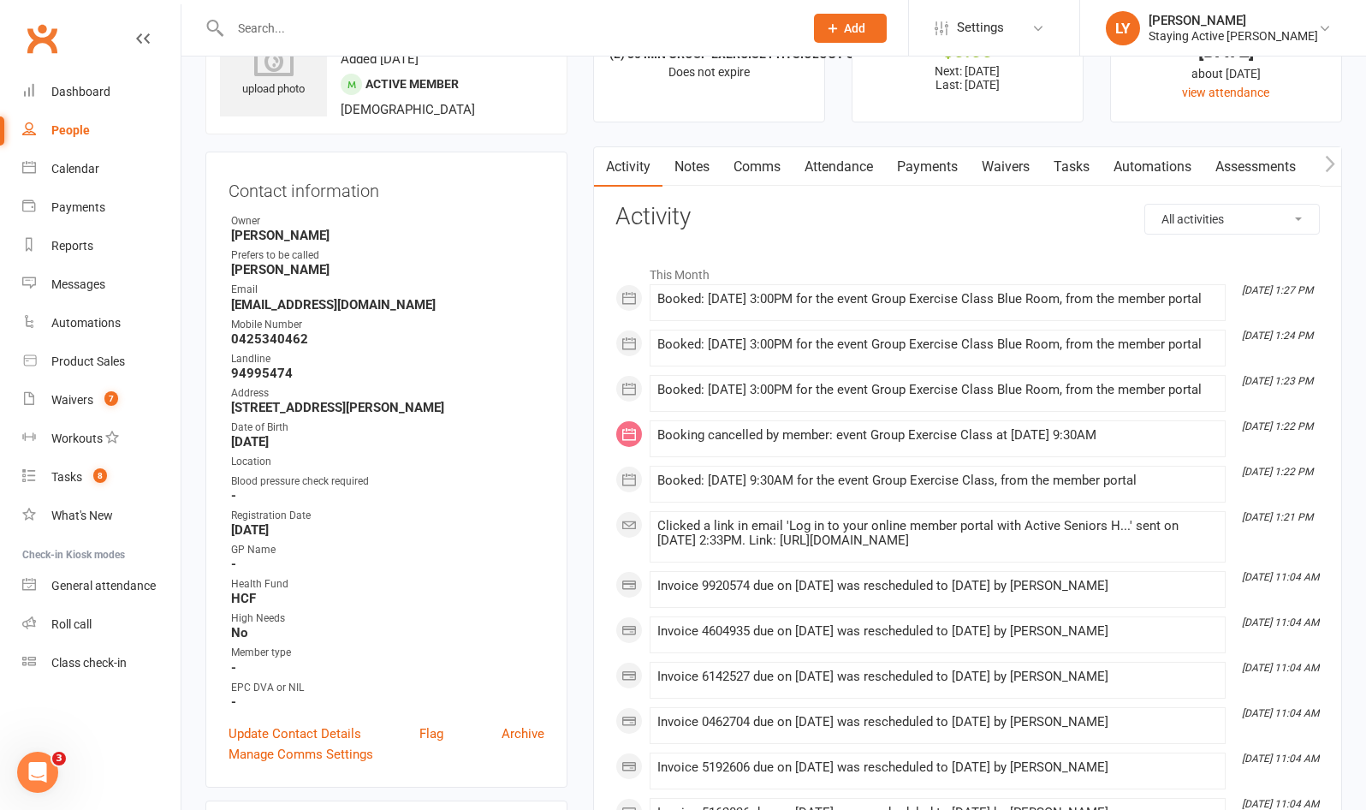
click at [859, 166] on link "Attendance" at bounding box center [839, 166] width 92 height 39
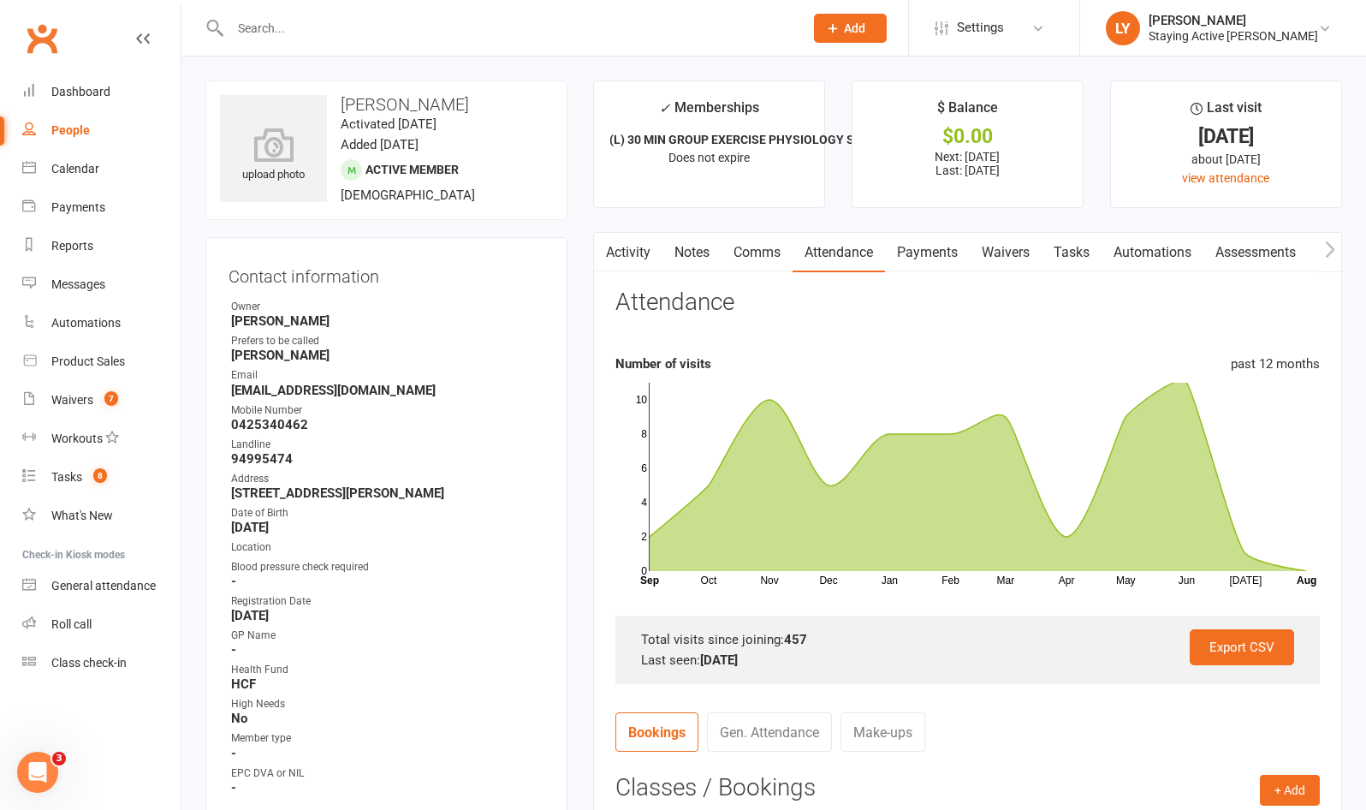
click at [859, 248] on link "Payments" at bounding box center [927, 252] width 85 height 39
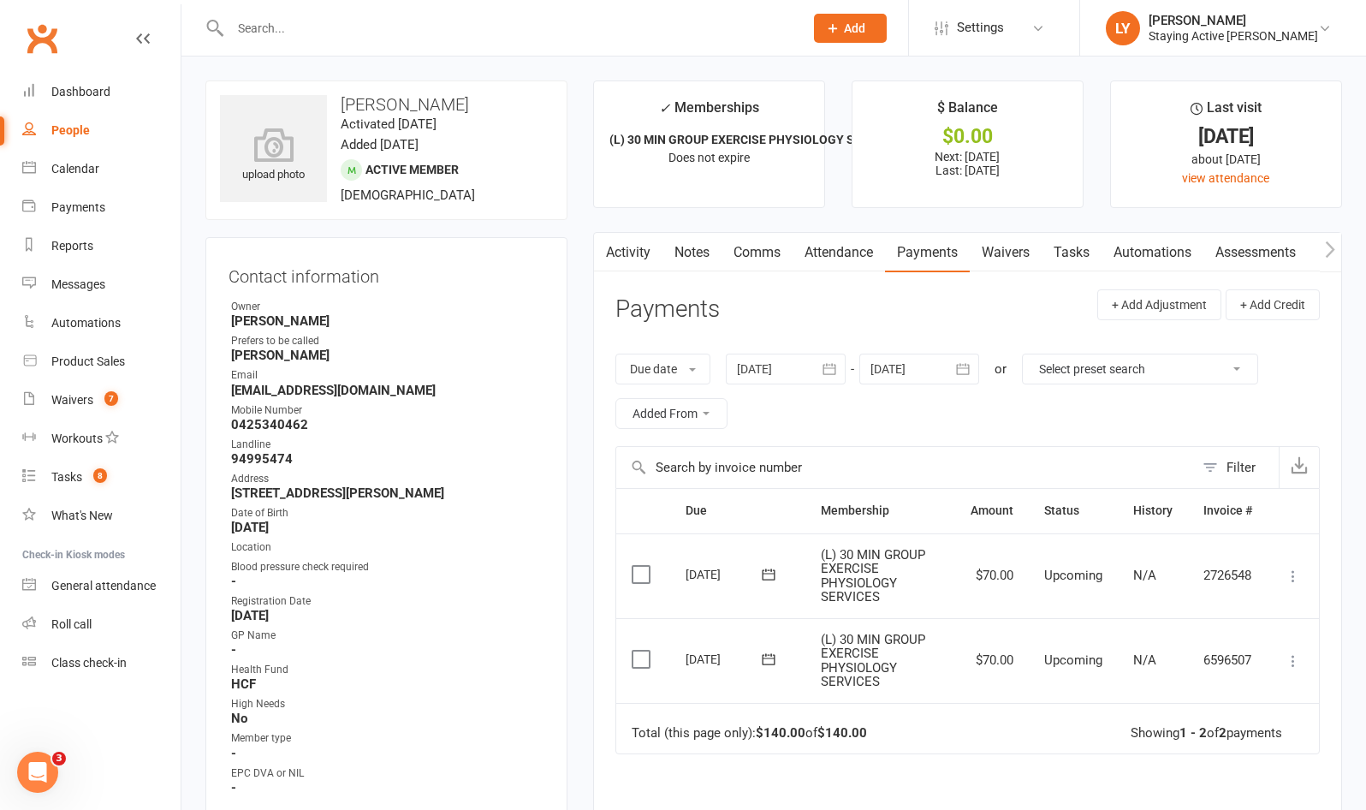
click at [822, 362] on button "button" at bounding box center [830, 369] width 31 height 31
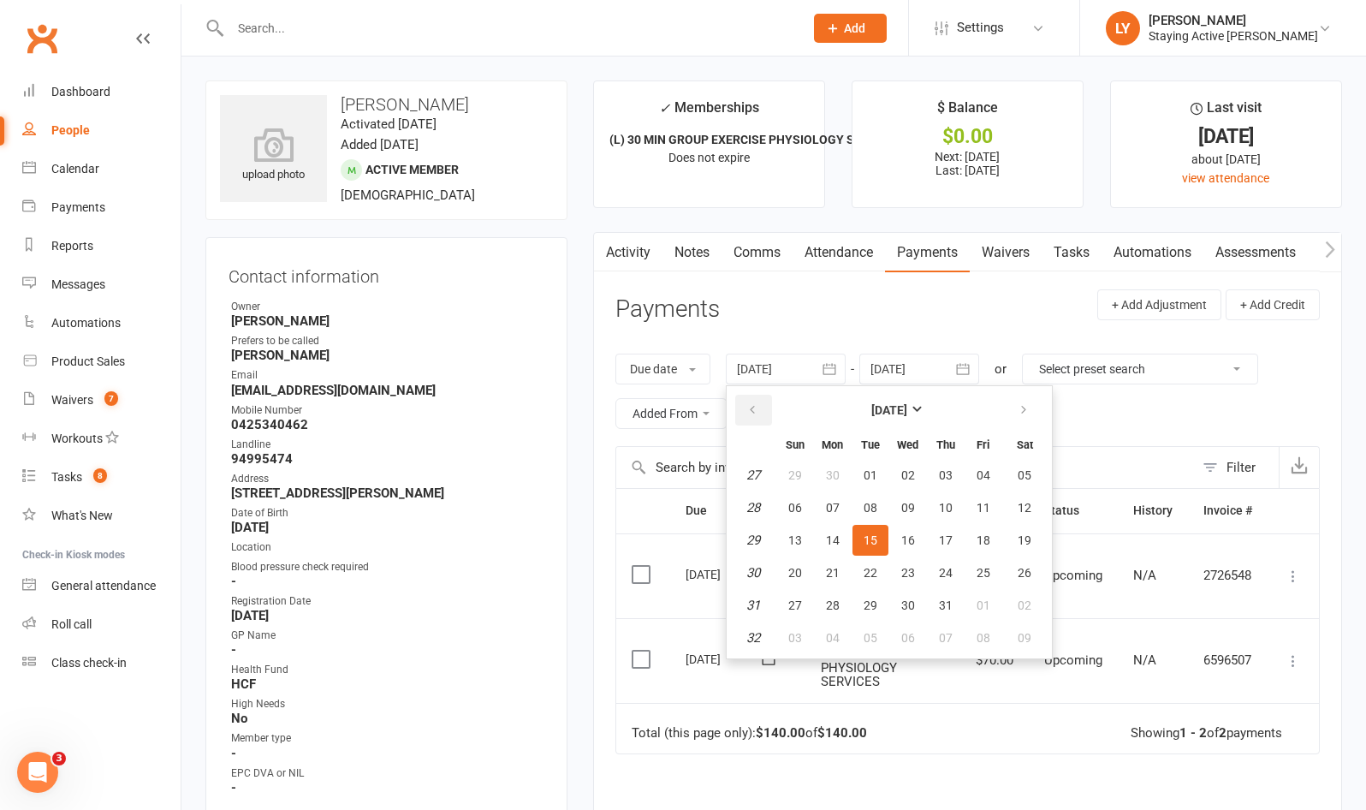
click at [755, 420] on button "button" at bounding box center [753, 410] width 37 height 31
click at [859, 474] on span "01" at bounding box center [871, 475] width 14 height 14
type input "01 Apr 2025"
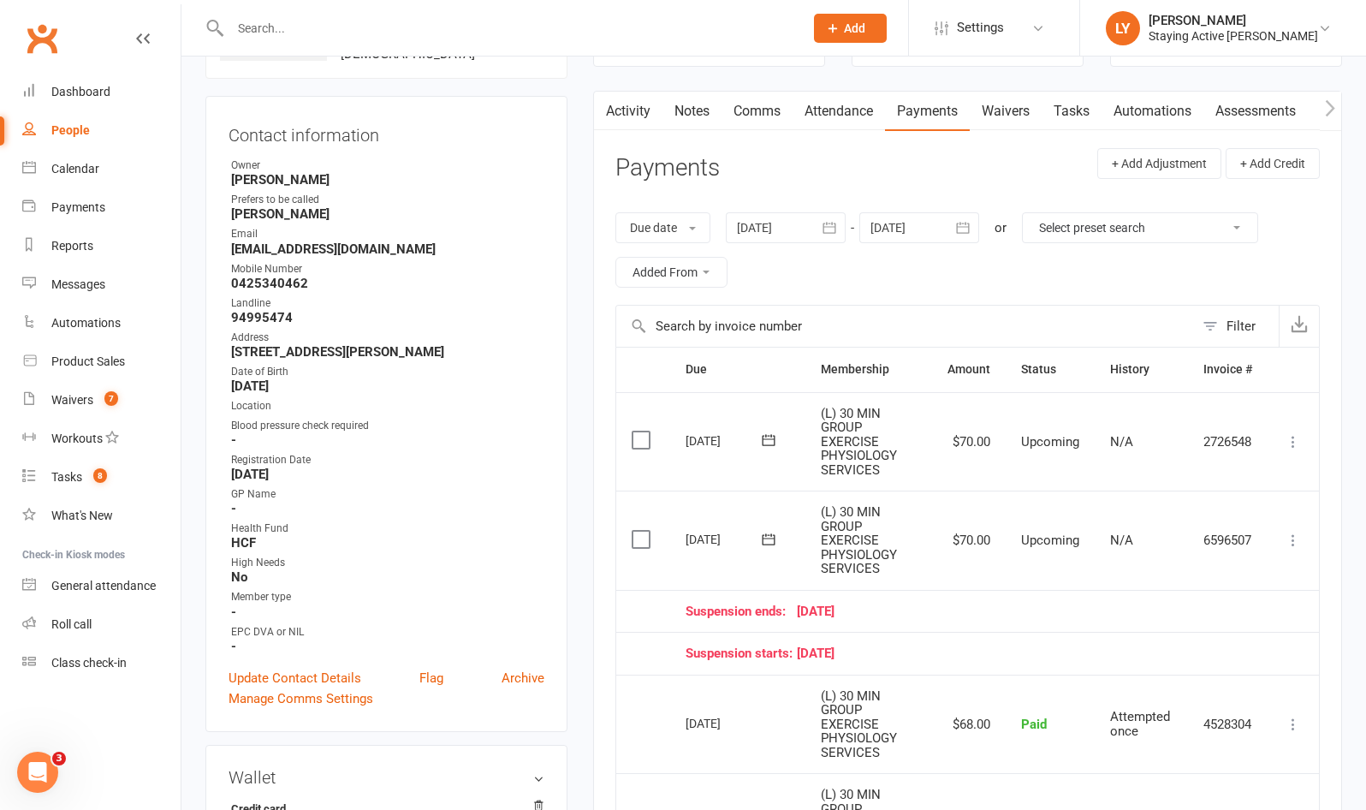
scroll to position [171, 0]
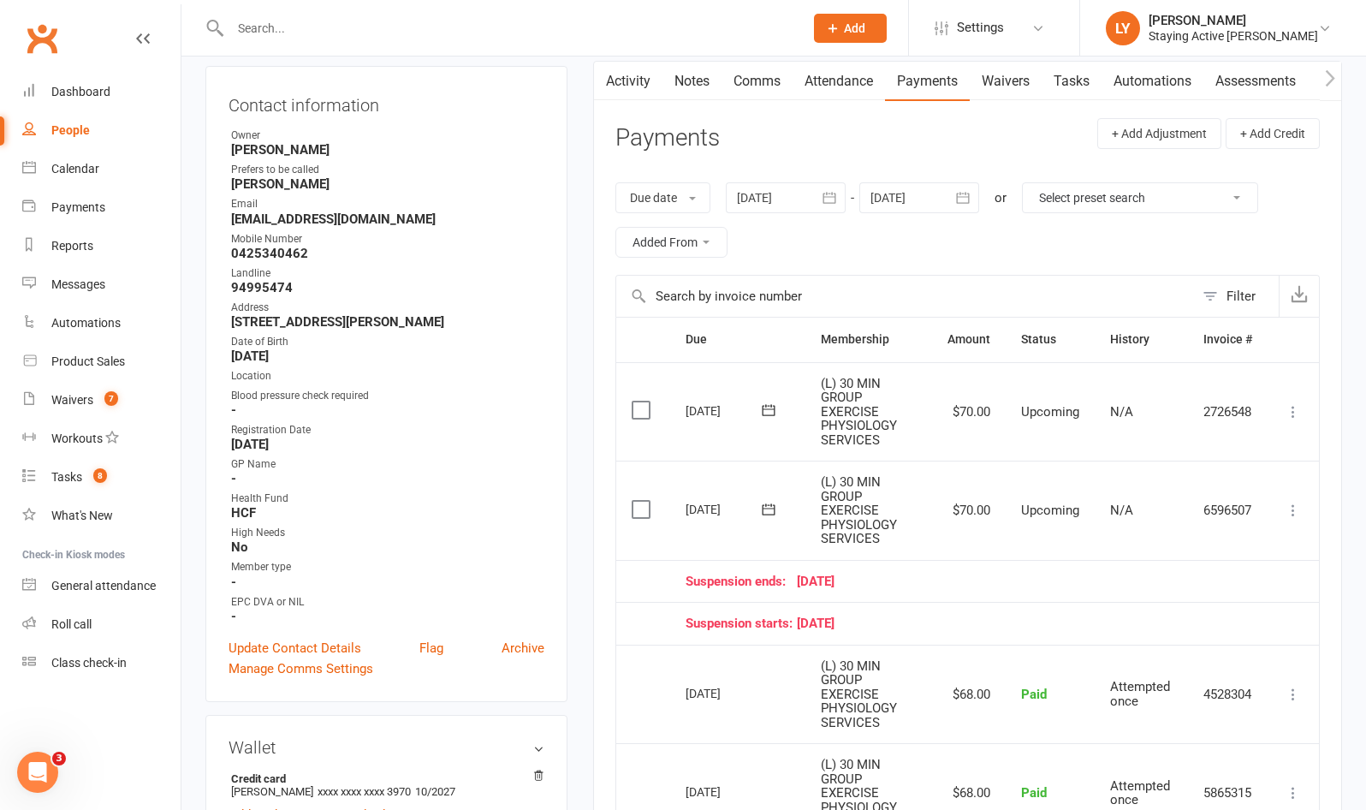
click at [856, 82] on link "Attendance" at bounding box center [839, 81] width 92 height 39
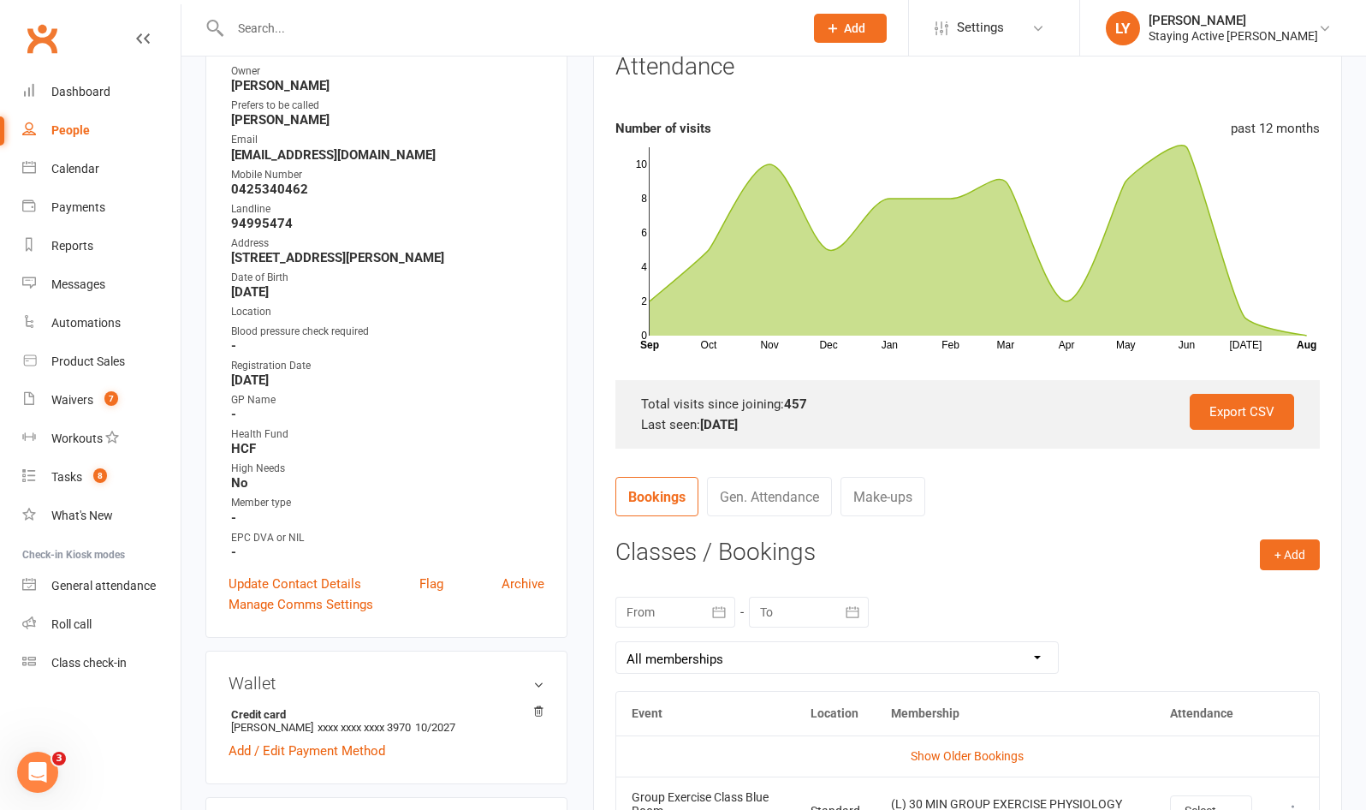
scroll to position [428, 0]
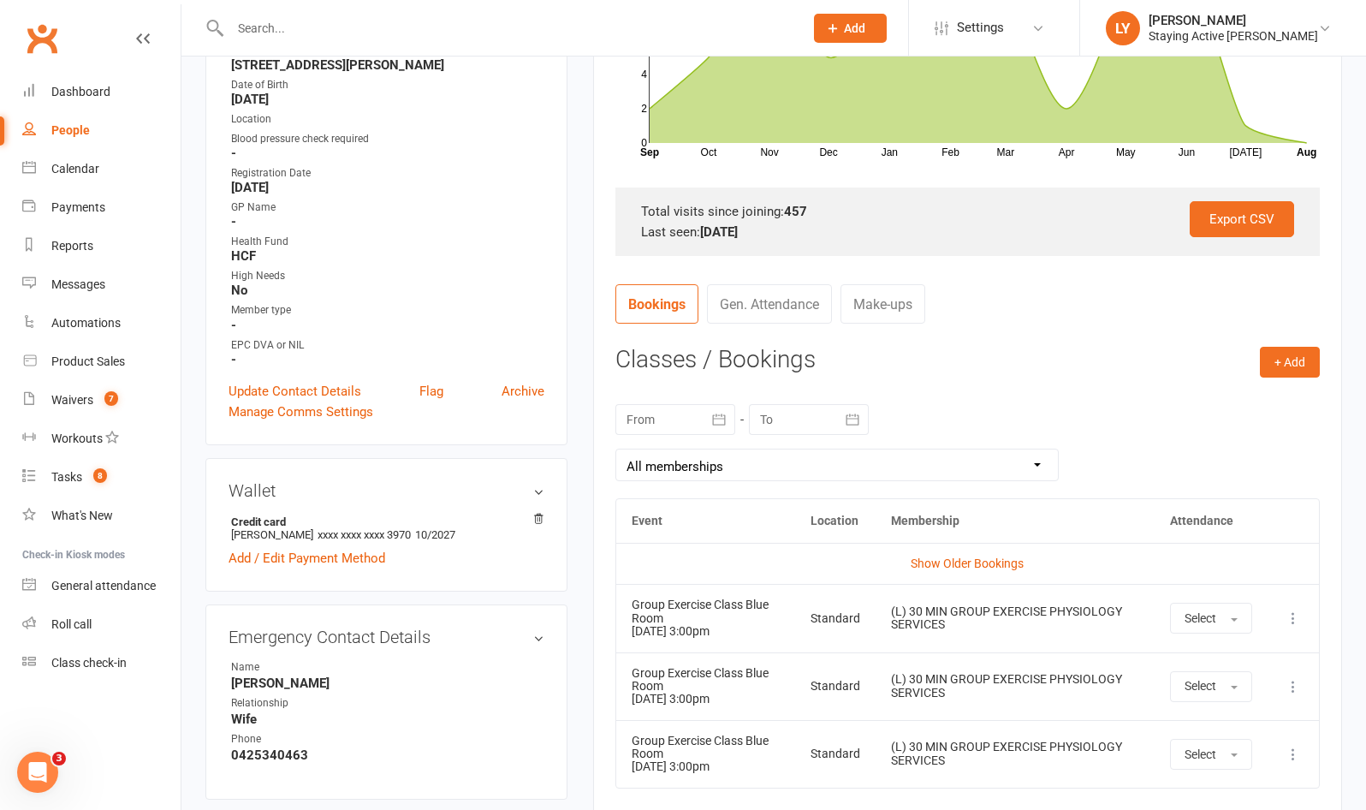
click at [723, 428] on button "button" at bounding box center [720, 419] width 31 height 31
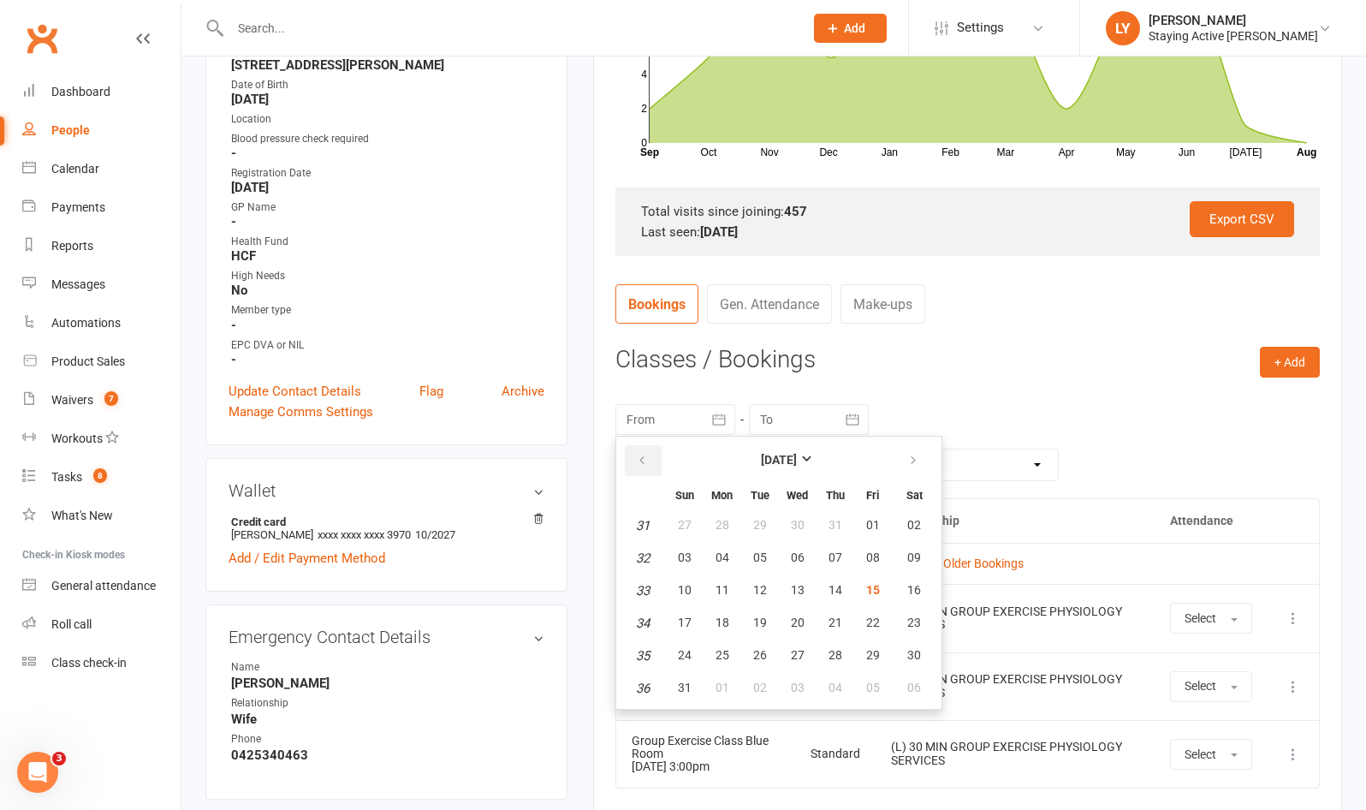
click at [651, 458] on button "button" at bounding box center [643, 460] width 37 height 31
click at [692, 523] on button "01" at bounding box center [685, 525] width 36 height 31
type input "01 Jun 2025"
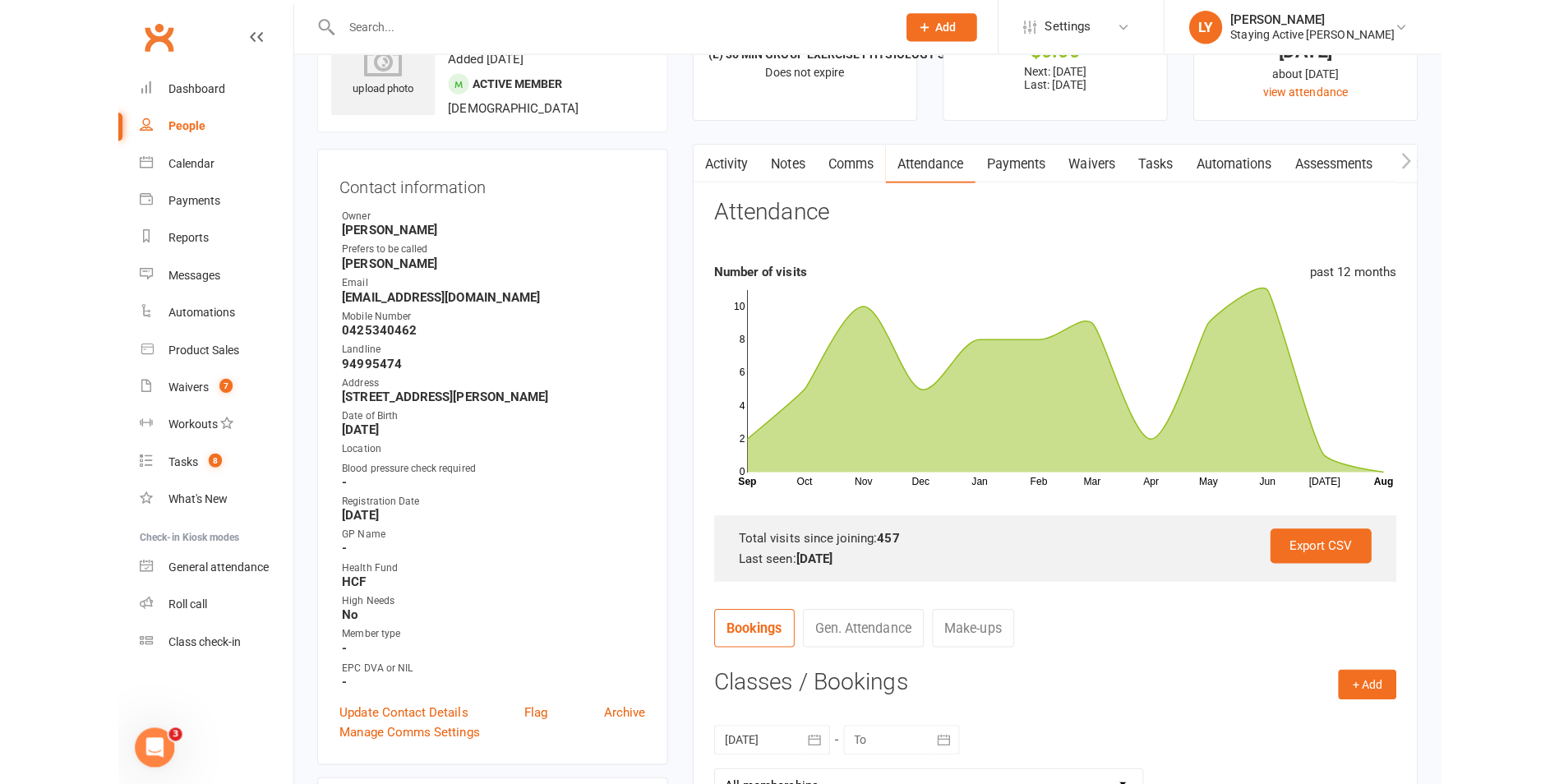
scroll to position [0, 0]
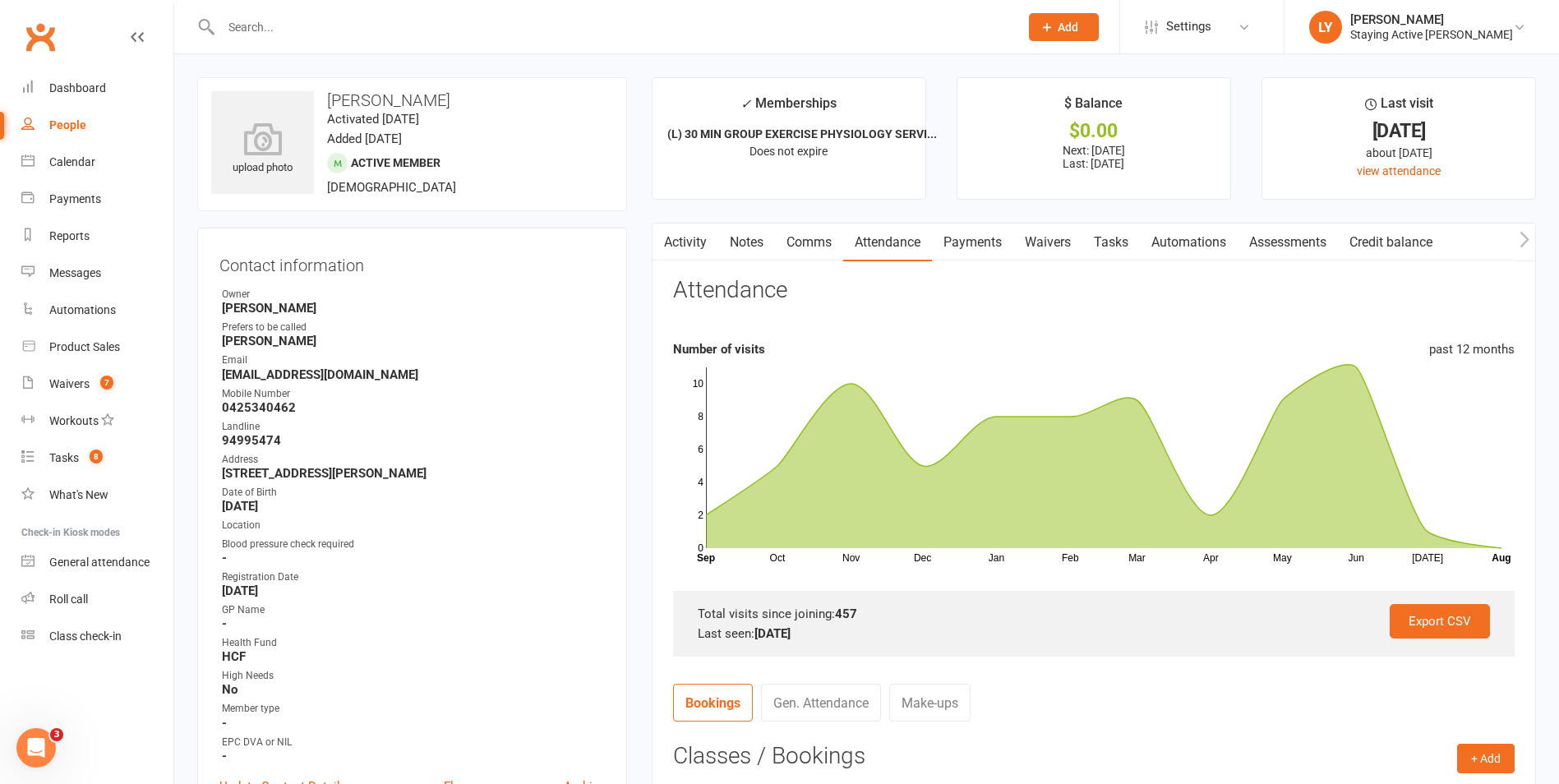
drag, startPoint x: 823, startPoint y: 43, endPoint x: 840, endPoint y: 36, distance: 18.4
click at [824, 42] on div at bounding box center [602, 27] width 810 height 54
click at [825, 32] on input "text" at bounding box center [612, 27] width 792 height 23
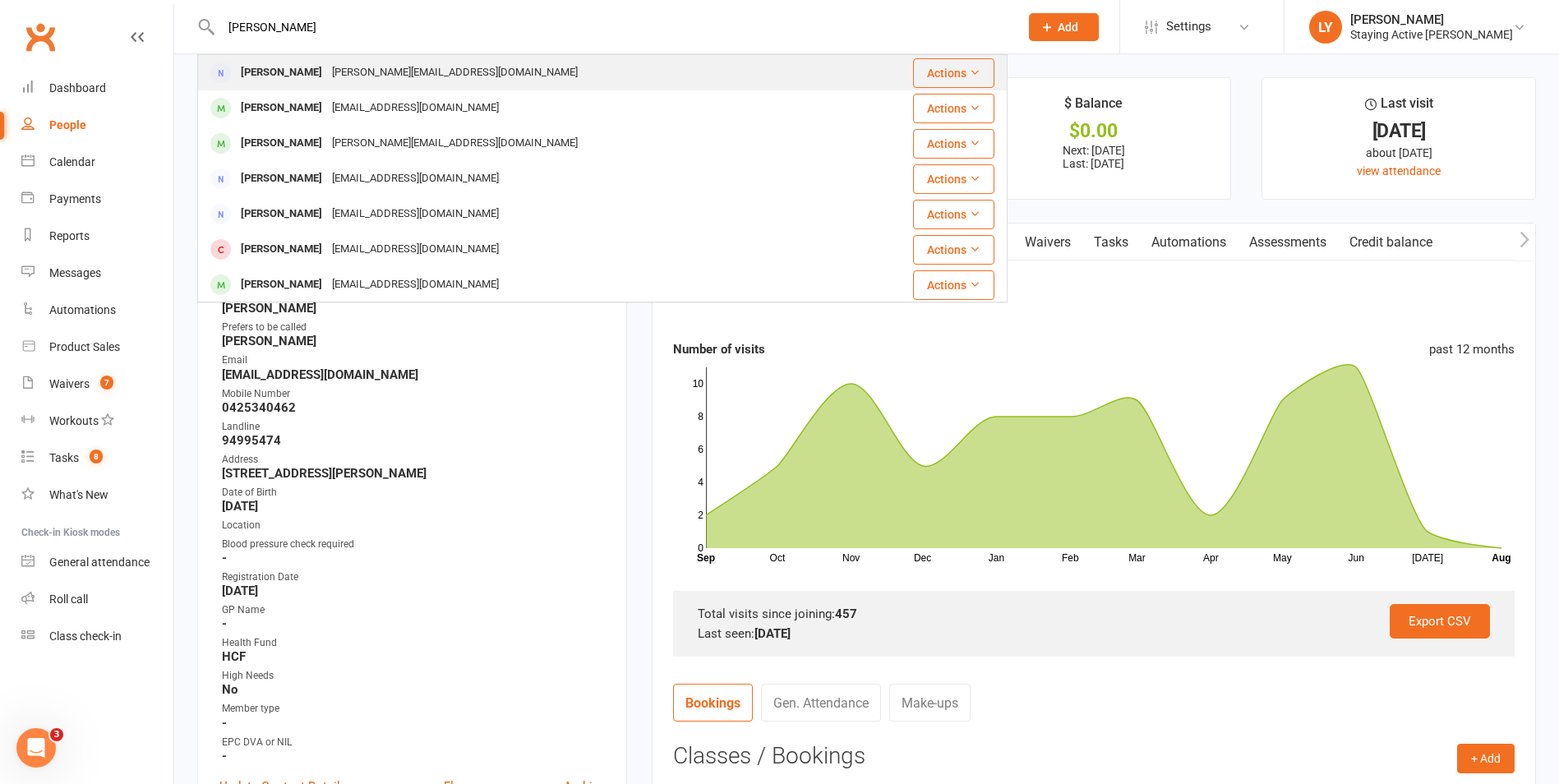
type input "paul barry"
click at [480, 86] on div "Paul Barry paul@paulbarrycoaching.com" at bounding box center [535, 72] width 672 height 34
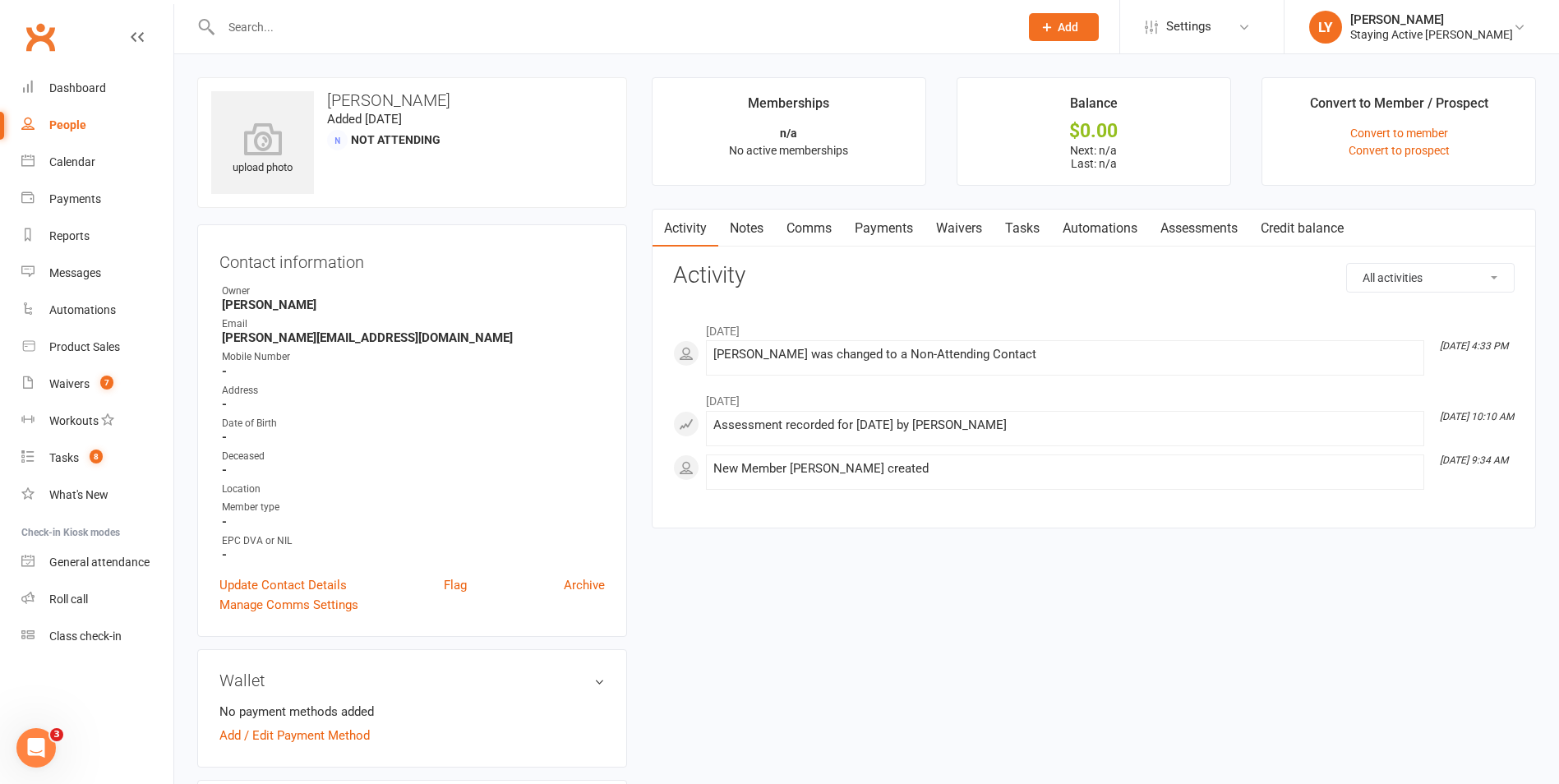
click at [825, 226] on link "Assessments" at bounding box center [1199, 227] width 100 height 37
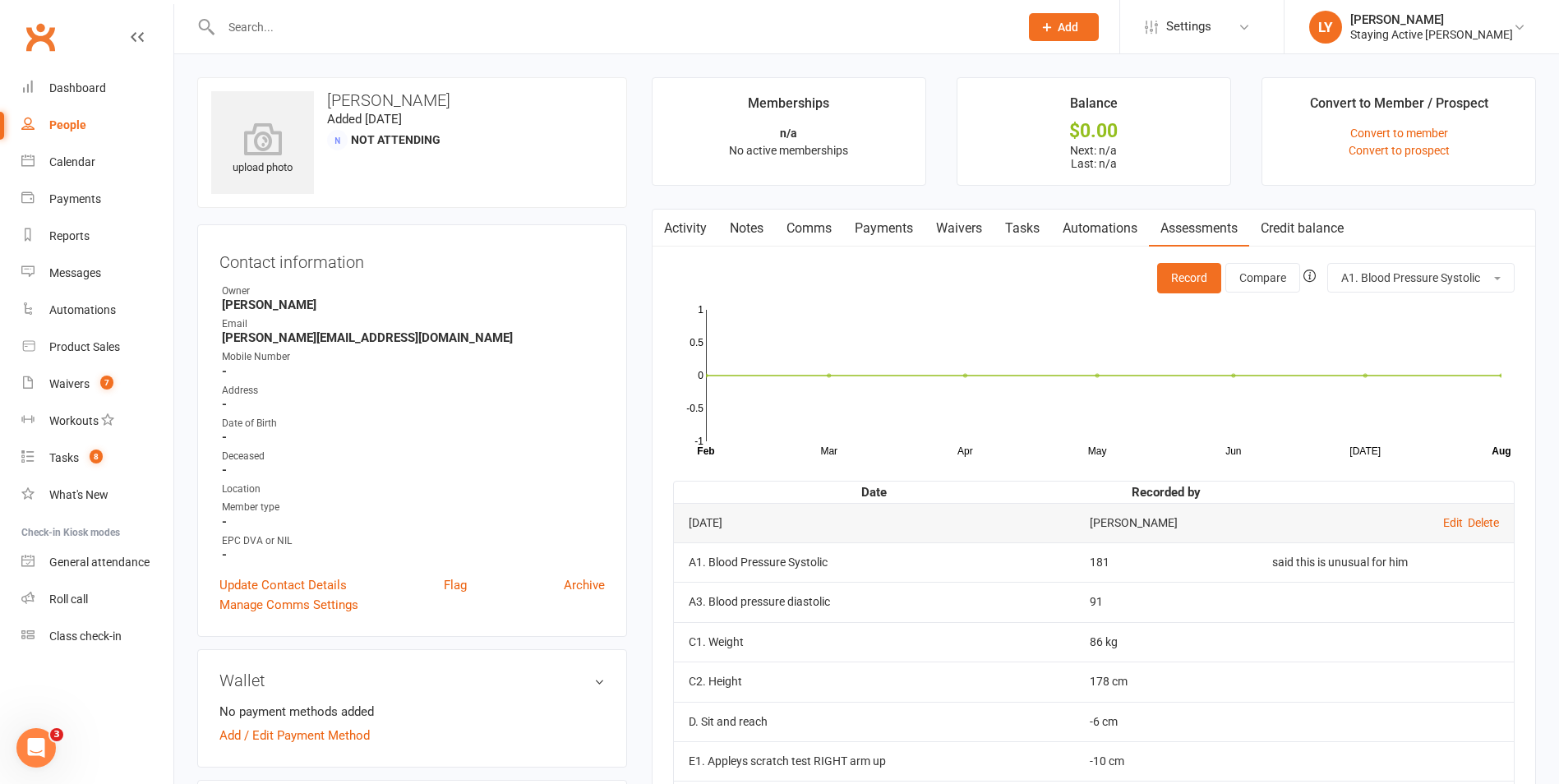
click at [689, 231] on link "Activity" at bounding box center [685, 227] width 65 height 37
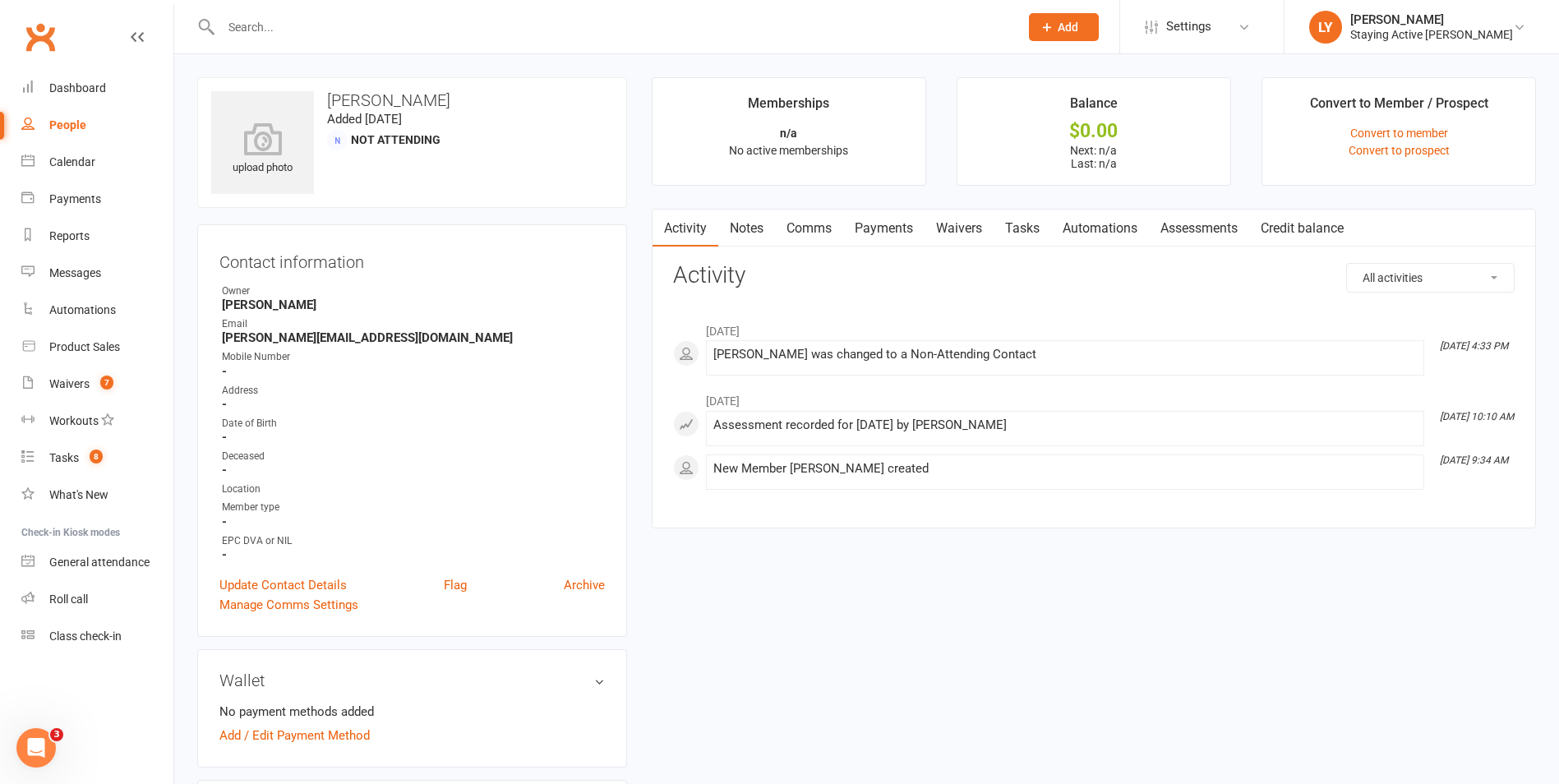
click at [748, 234] on link "Notes" at bounding box center [746, 227] width 57 height 37
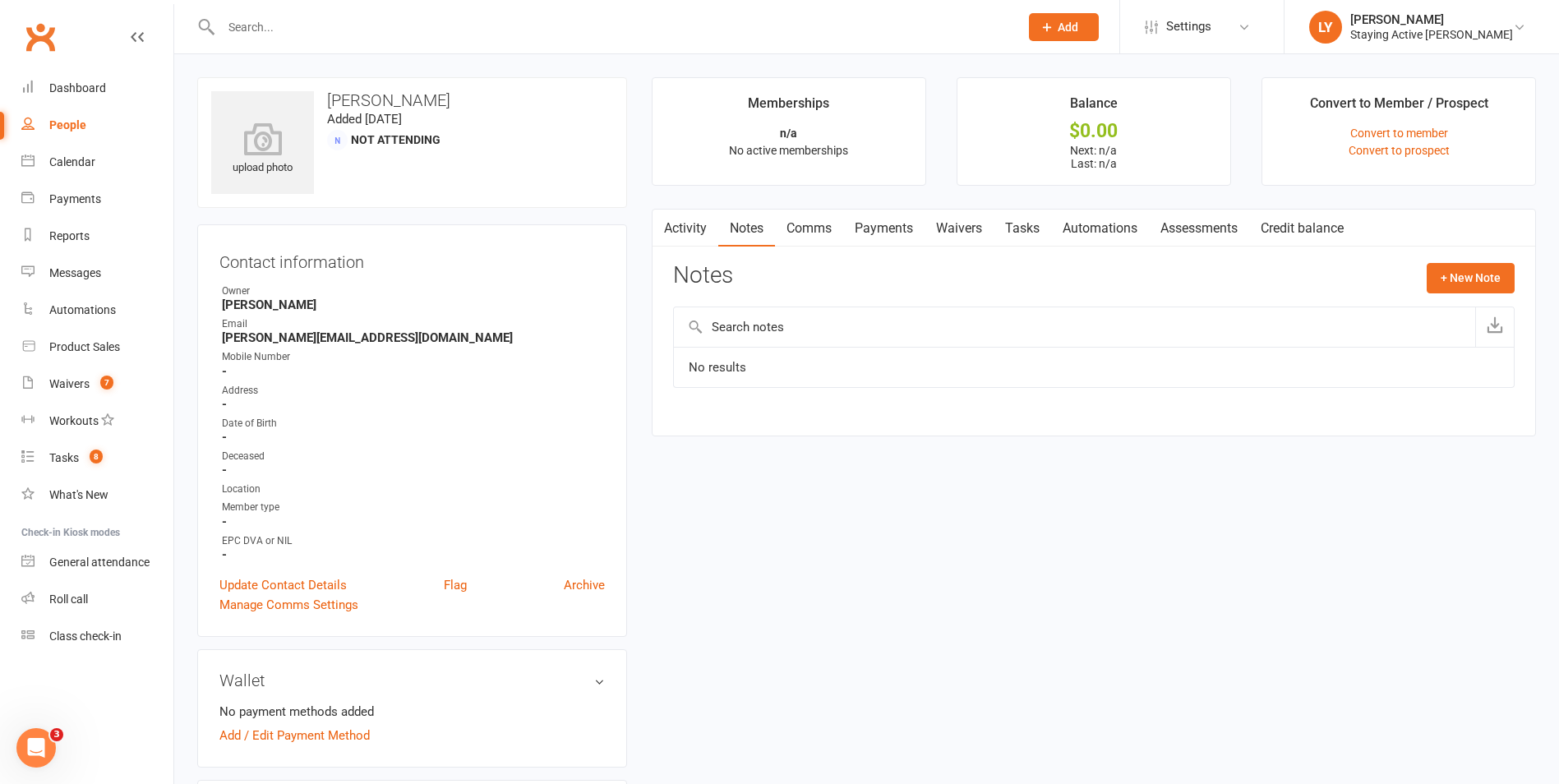
click at [825, 237] on link "Payments" at bounding box center [883, 227] width 82 height 37
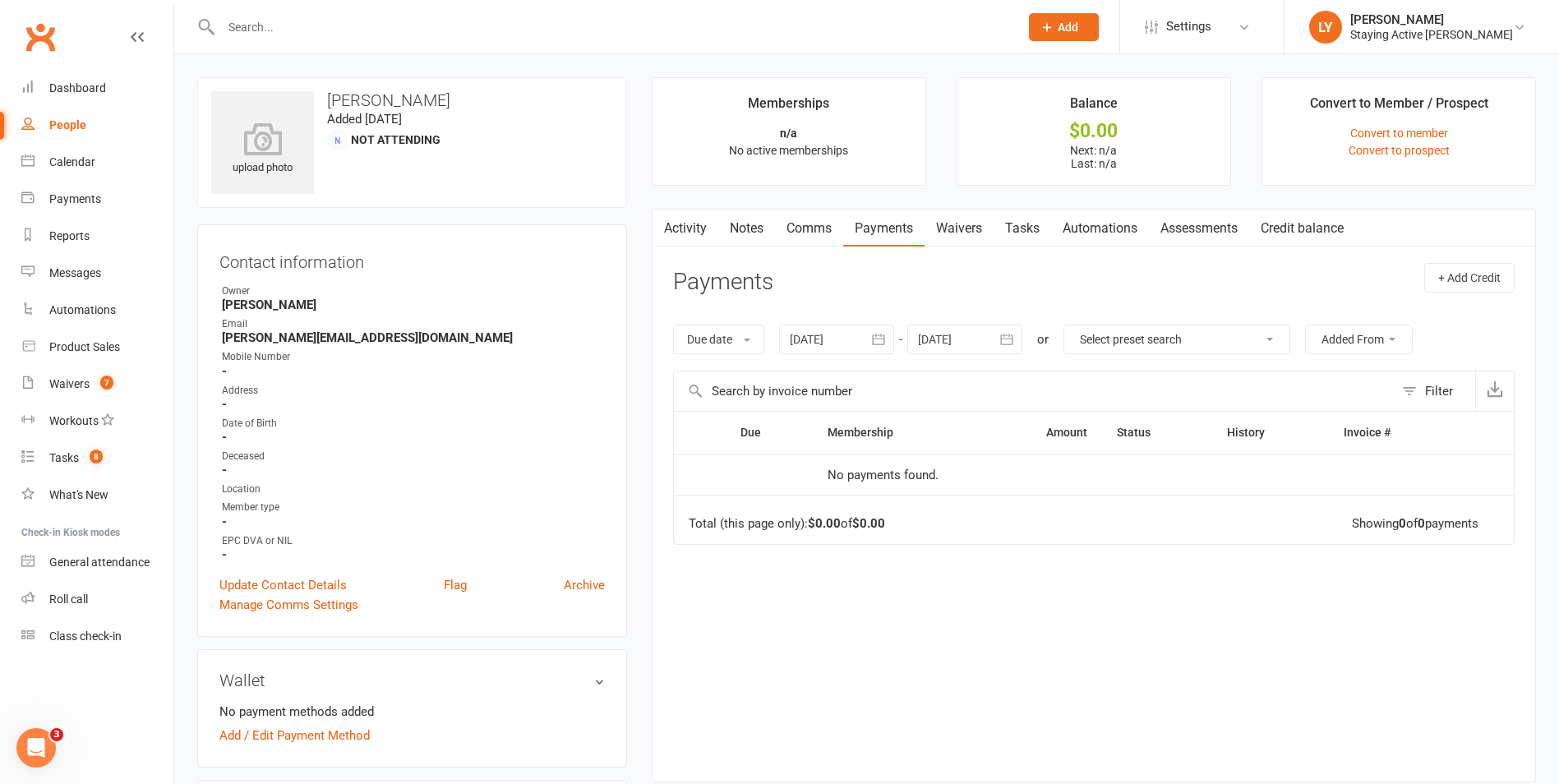
click at [825, 340] on div at bounding box center [837, 339] width 115 height 30
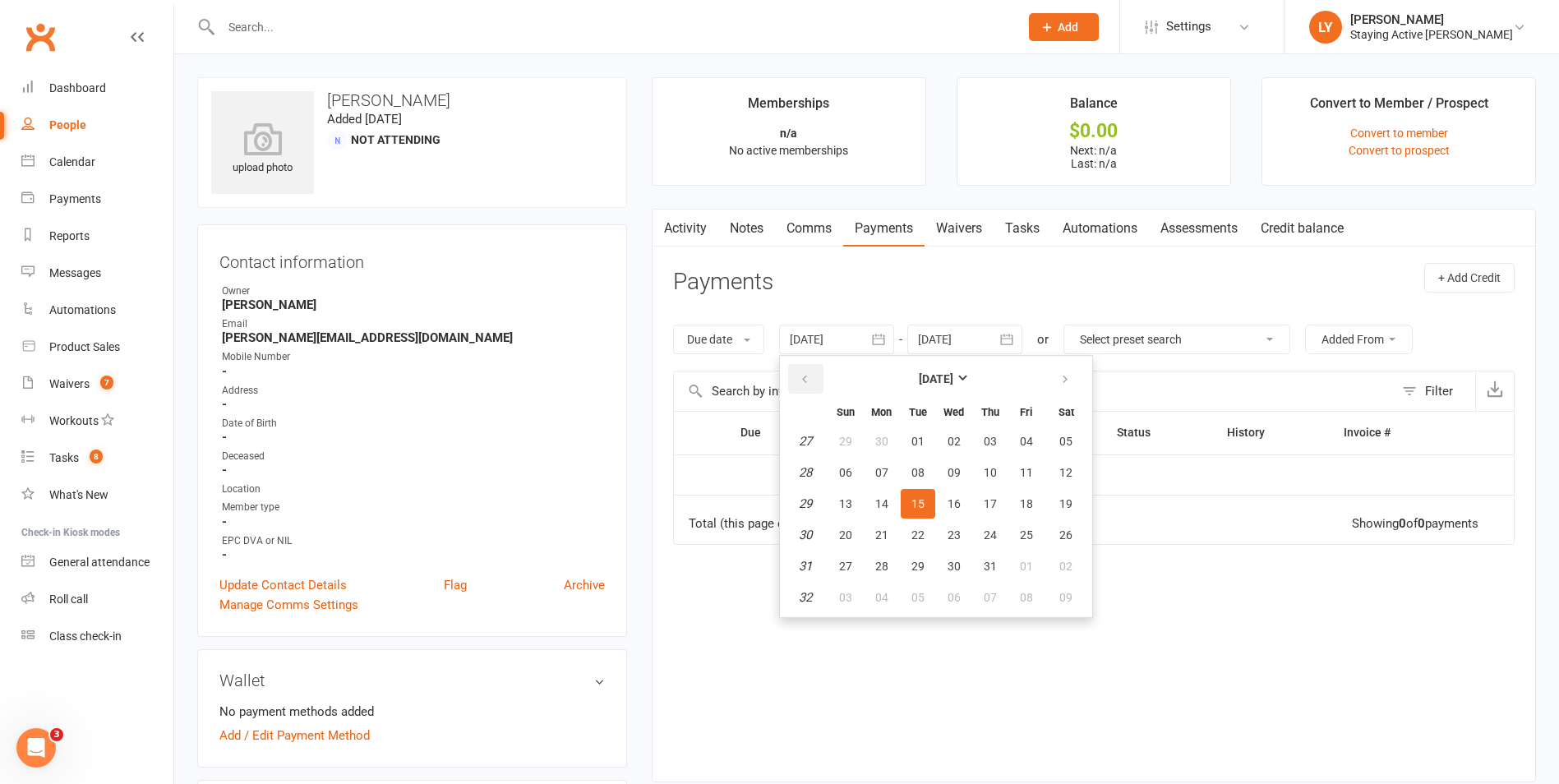
click at [814, 374] on button "button" at bounding box center [805, 378] width 36 height 30
click at [825, 381] on strong "March 2025" at bounding box center [936, 379] width 35 height 13
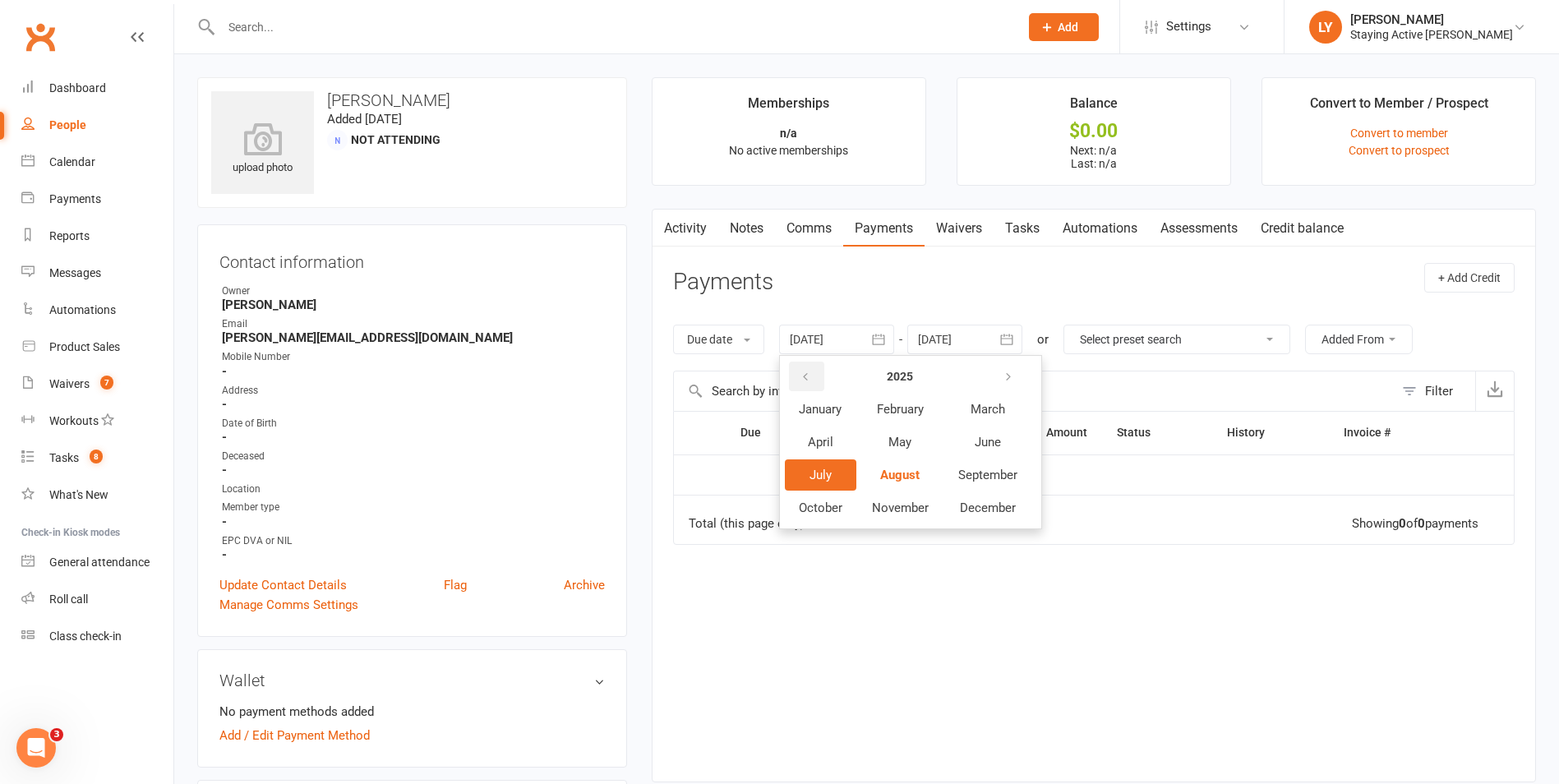
click at [807, 377] on icon "button" at bounding box center [805, 377] width 12 height 13
click at [825, 503] on span "December" at bounding box center [988, 507] width 56 height 14
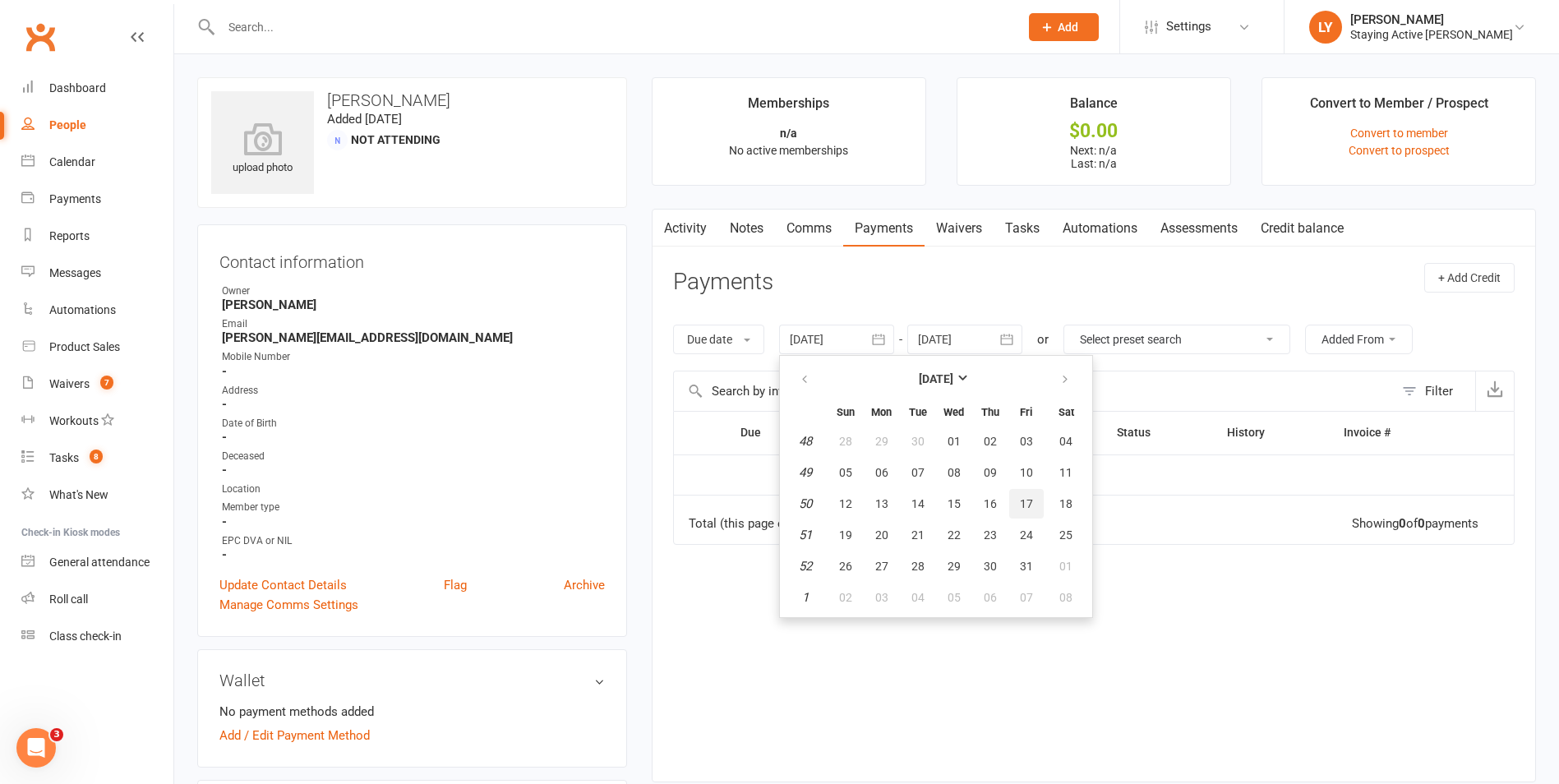
click at [825, 514] on button "17" at bounding box center [1026, 503] width 35 height 30
type input "17 Dec 2021"
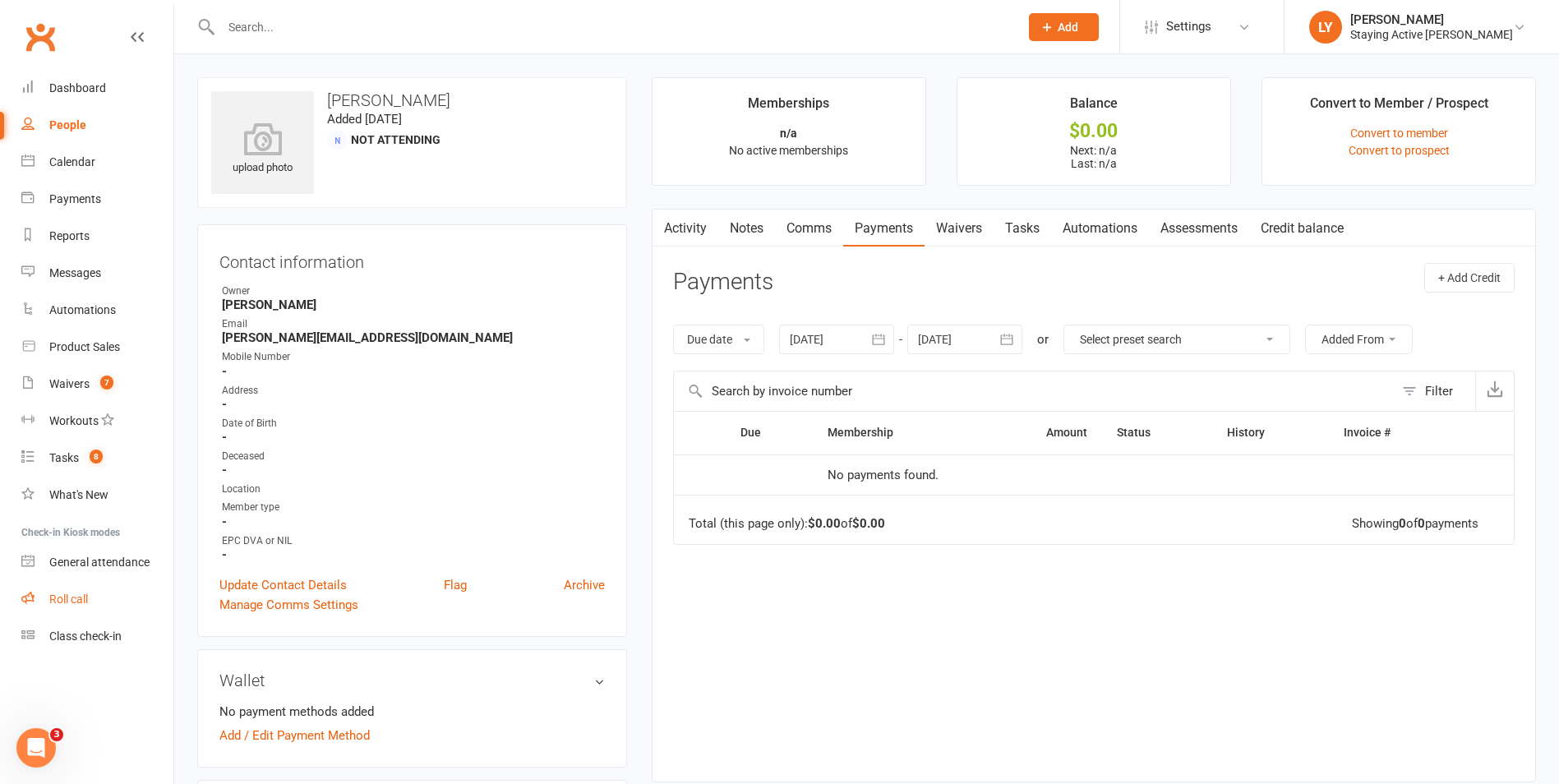
click at [71, 603] on div "Roll call" at bounding box center [68, 599] width 38 height 13
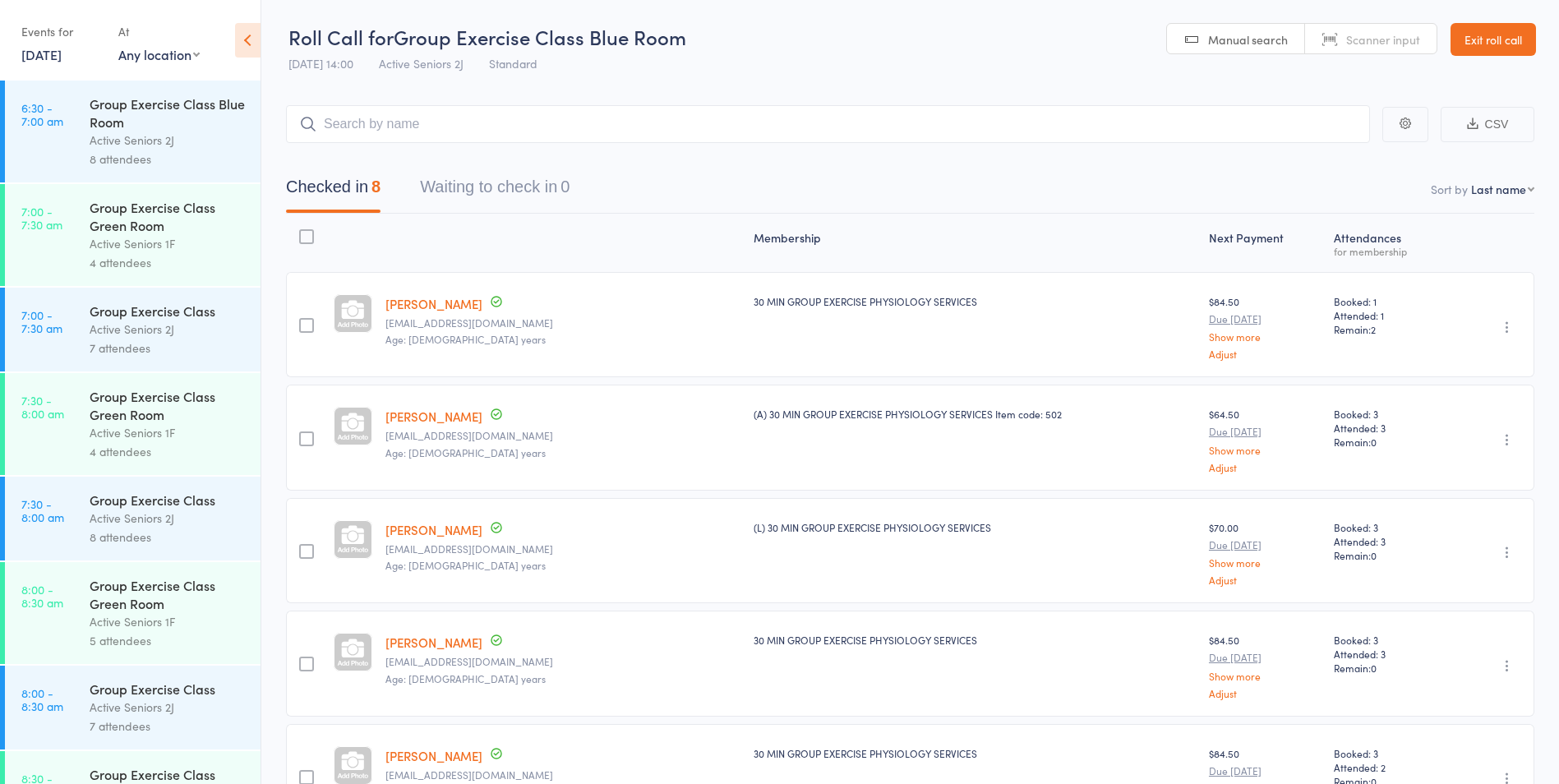
click at [61, 50] on link "[DATE]" at bounding box center [41, 54] width 40 height 18
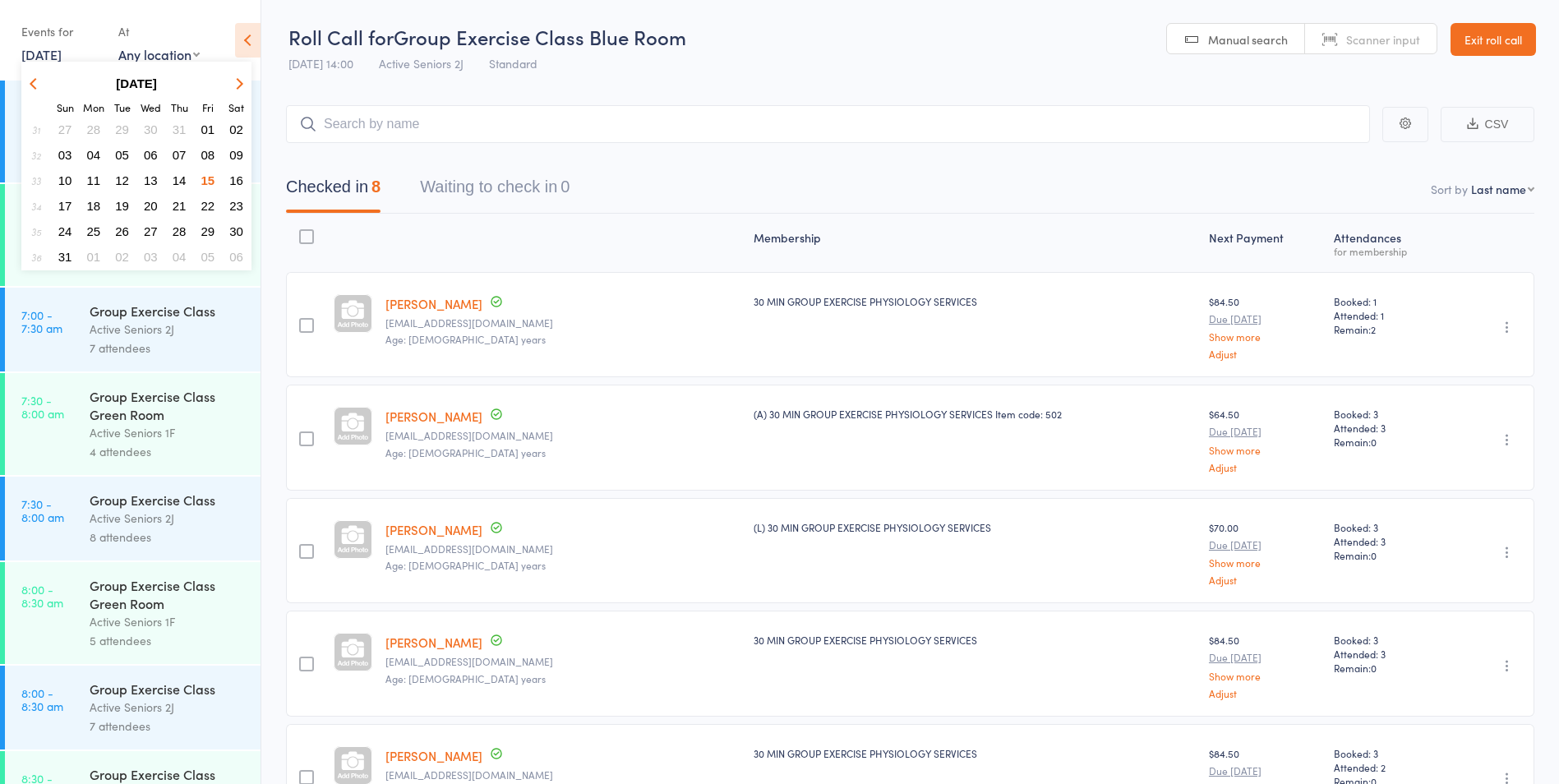
click at [89, 200] on span "18" at bounding box center [94, 205] width 14 height 14
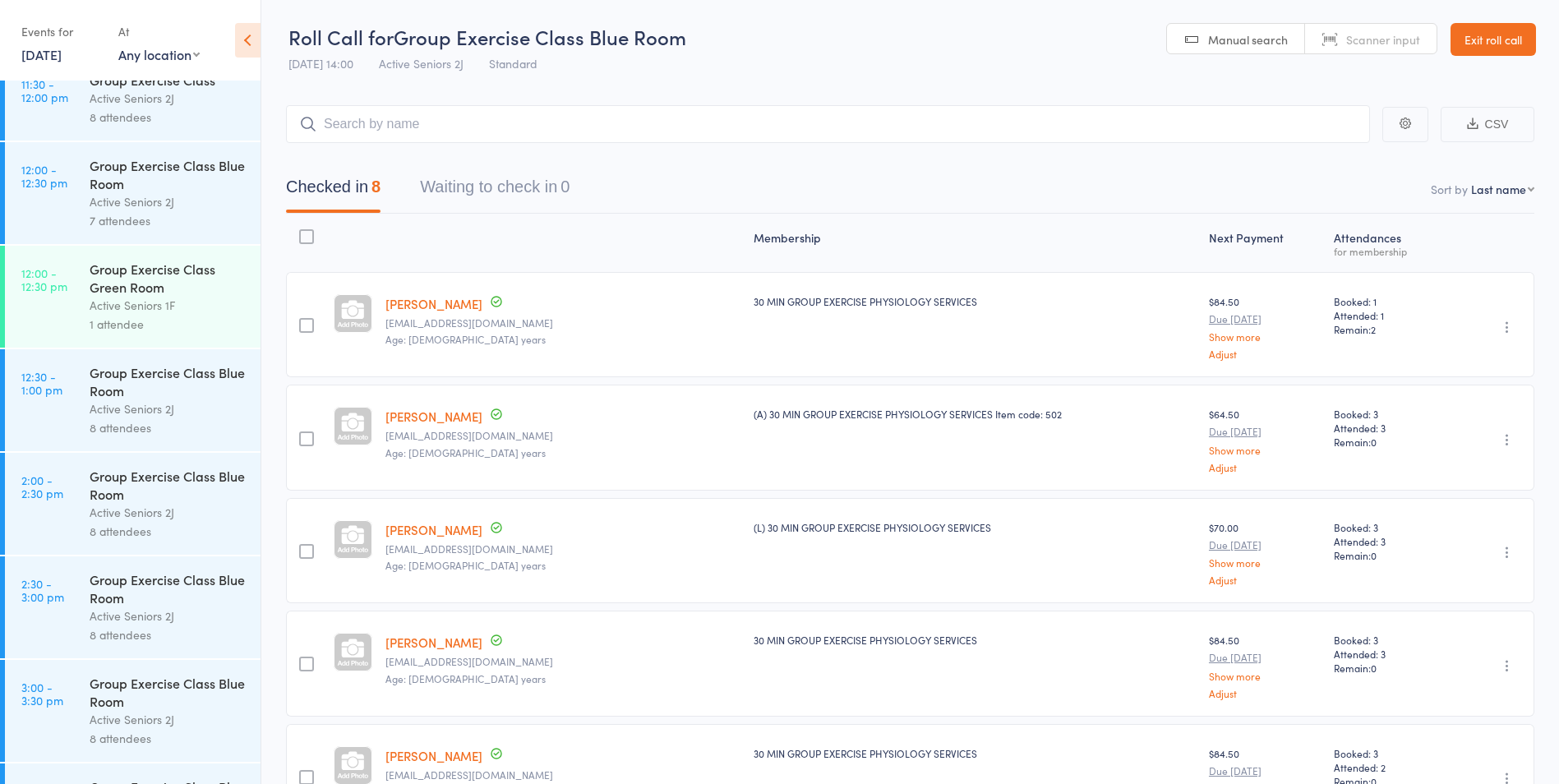
scroll to position [2054, 0]
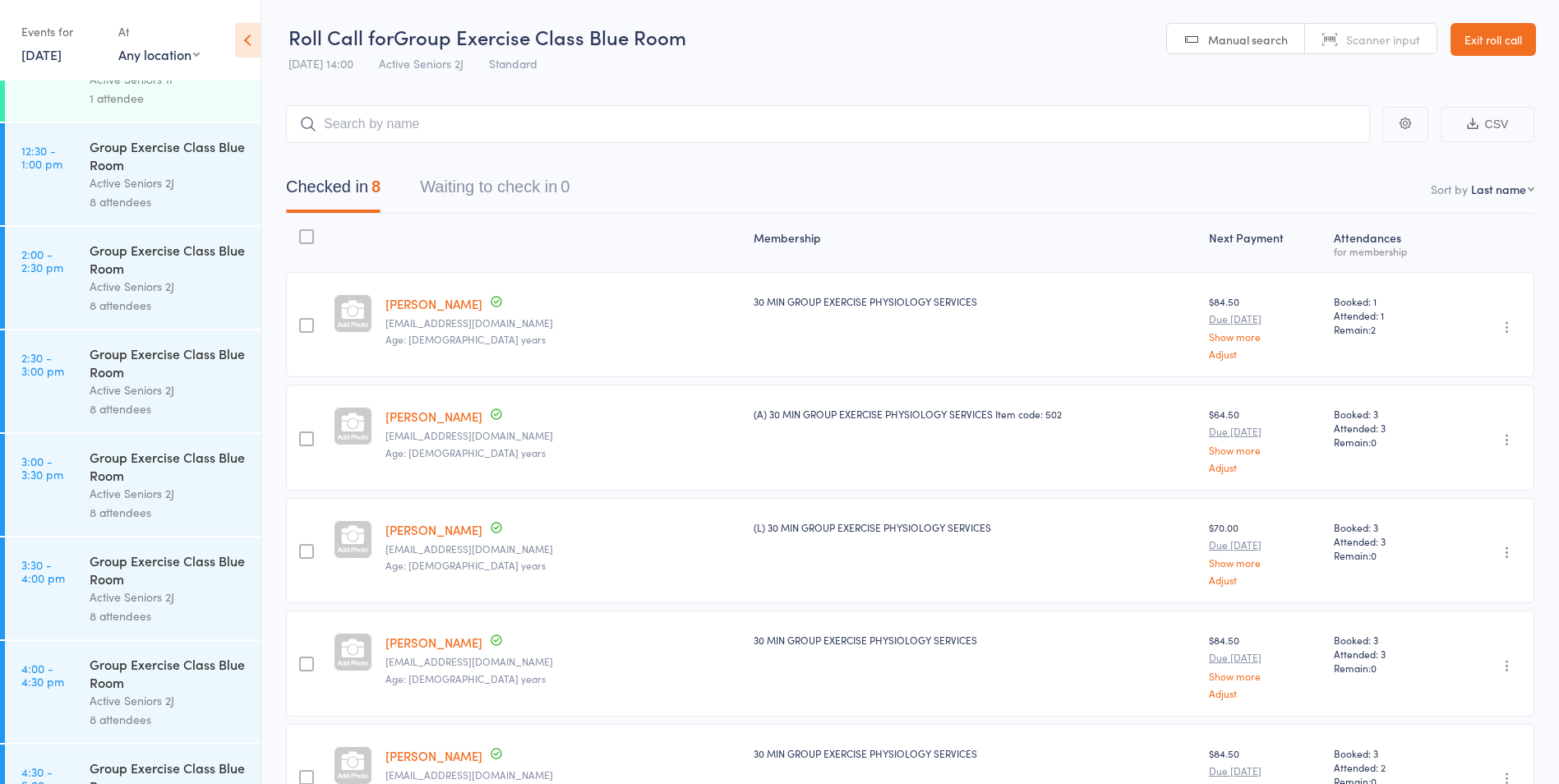
click at [111, 380] on div "Active Seniors 2J" at bounding box center [168, 390] width 157 height 19
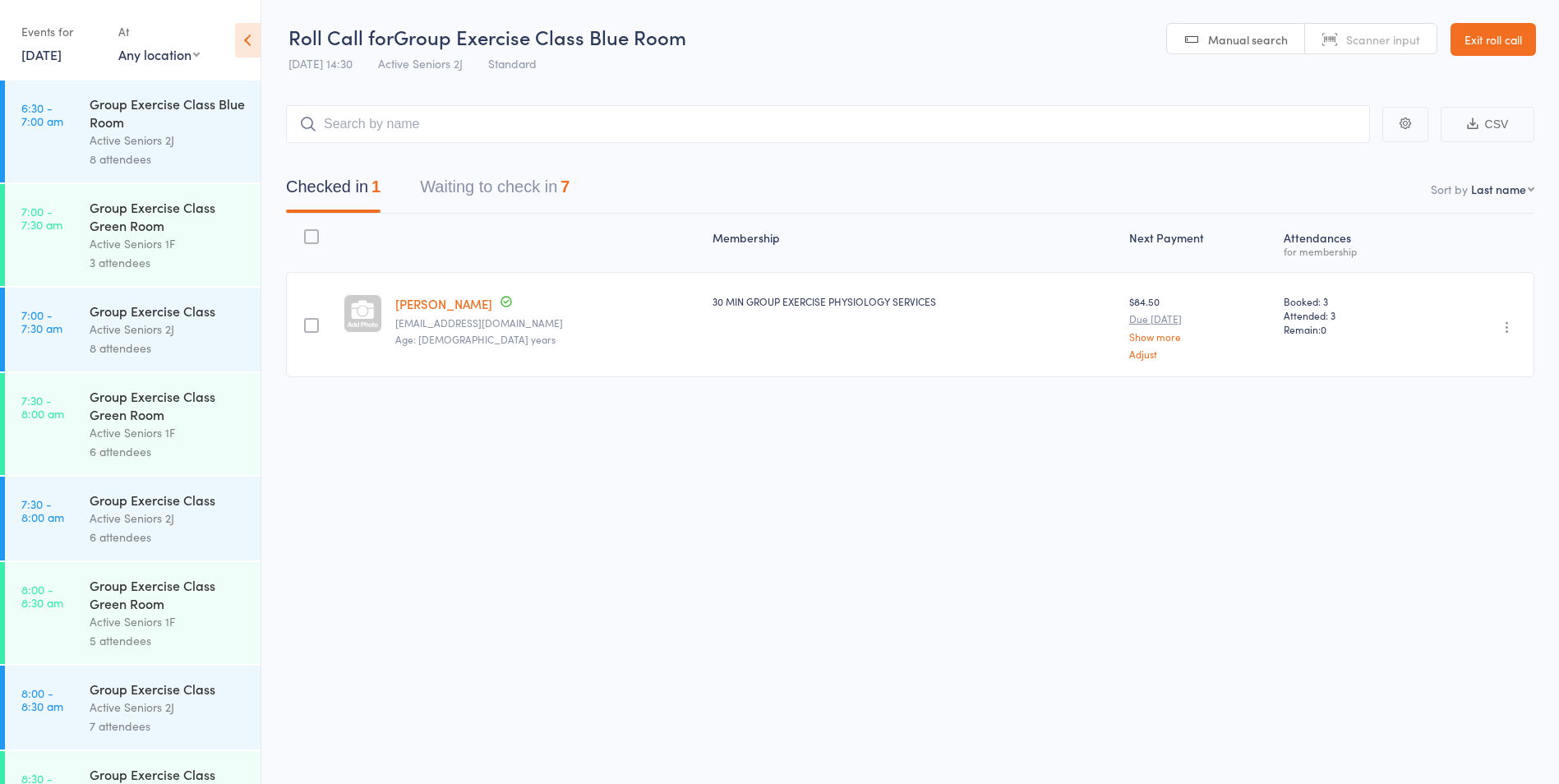
click at [55, 60] on link "18 Aug, 2025" at bounding box center [41, 54] width 40 height 18
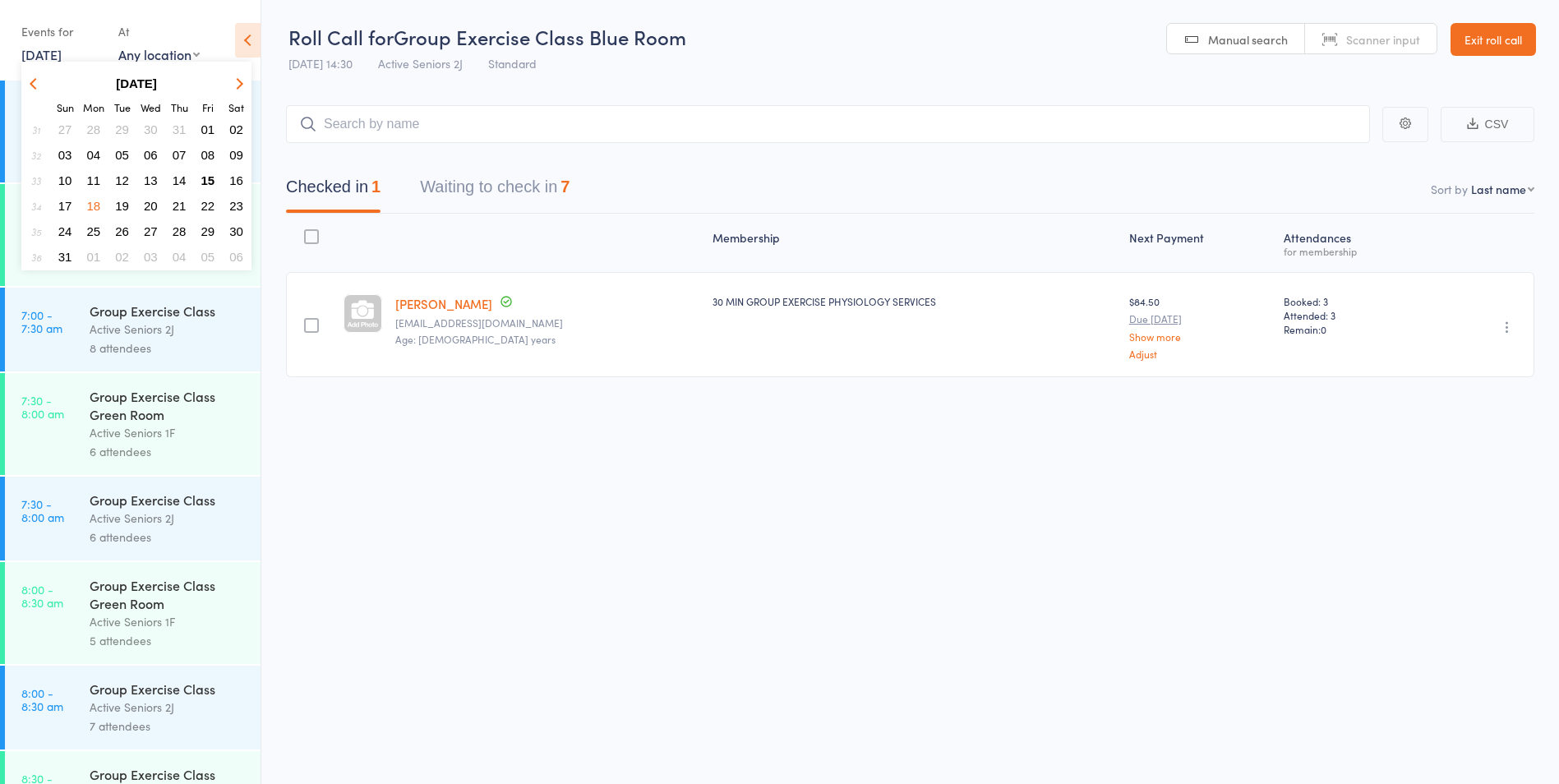
click at [149, 201] on span "20" at bounding box center [151, 205] width 14 height 14
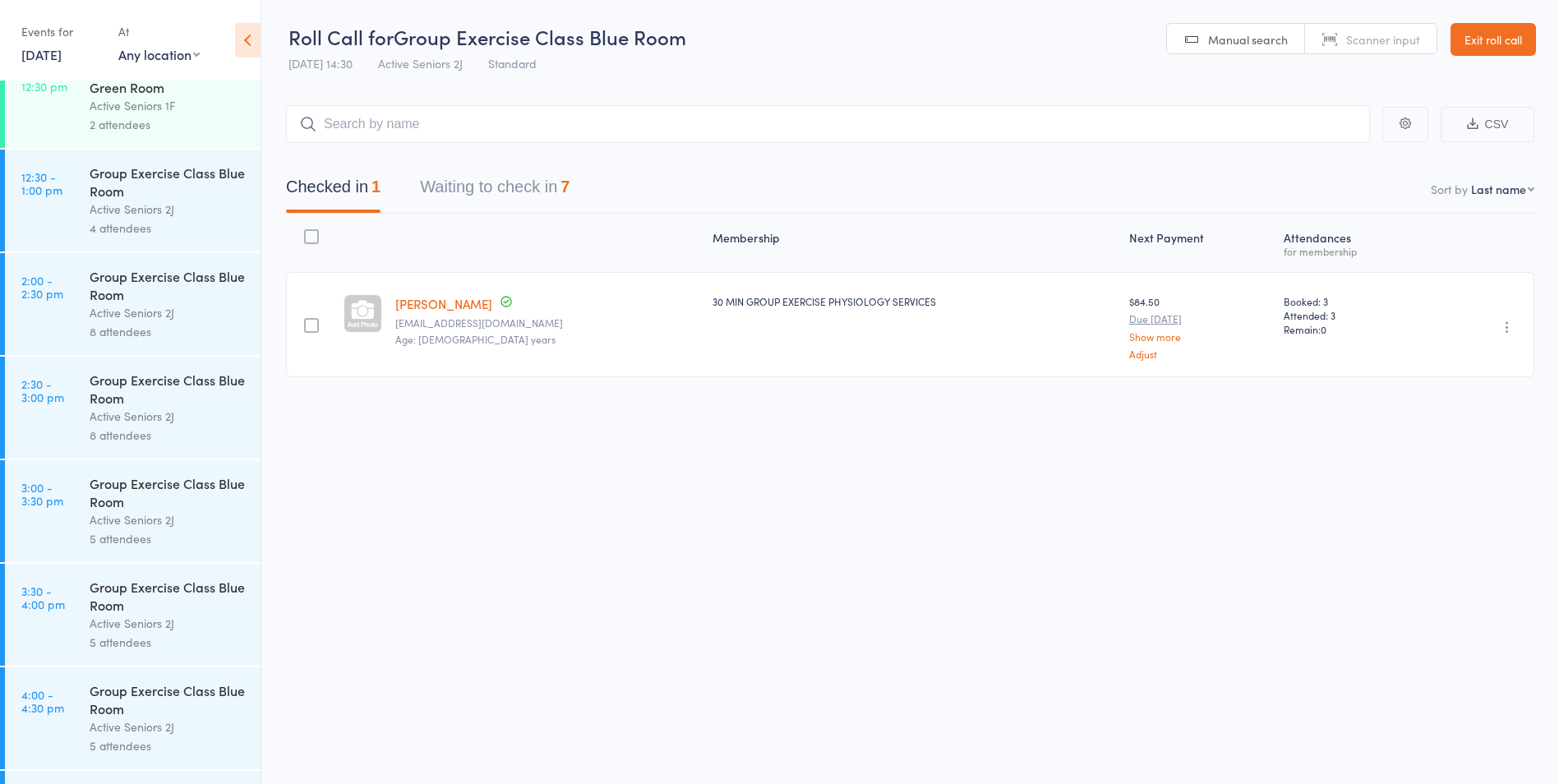
scroll to position [2054, 0]
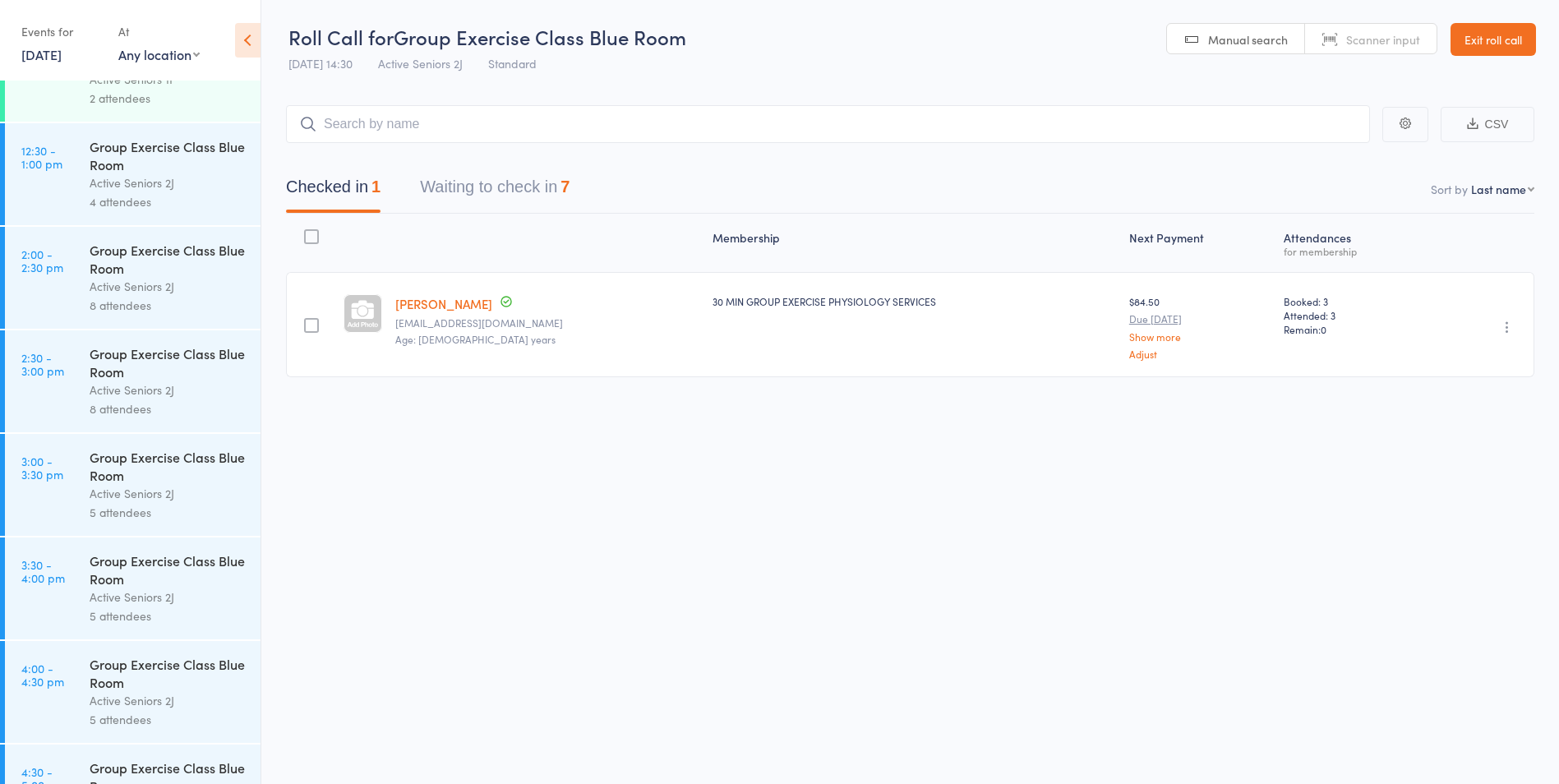
click at [102, 359] on div "Group Exercise Class Blue Room" at bounding box center [168, 363] width 157 height 36
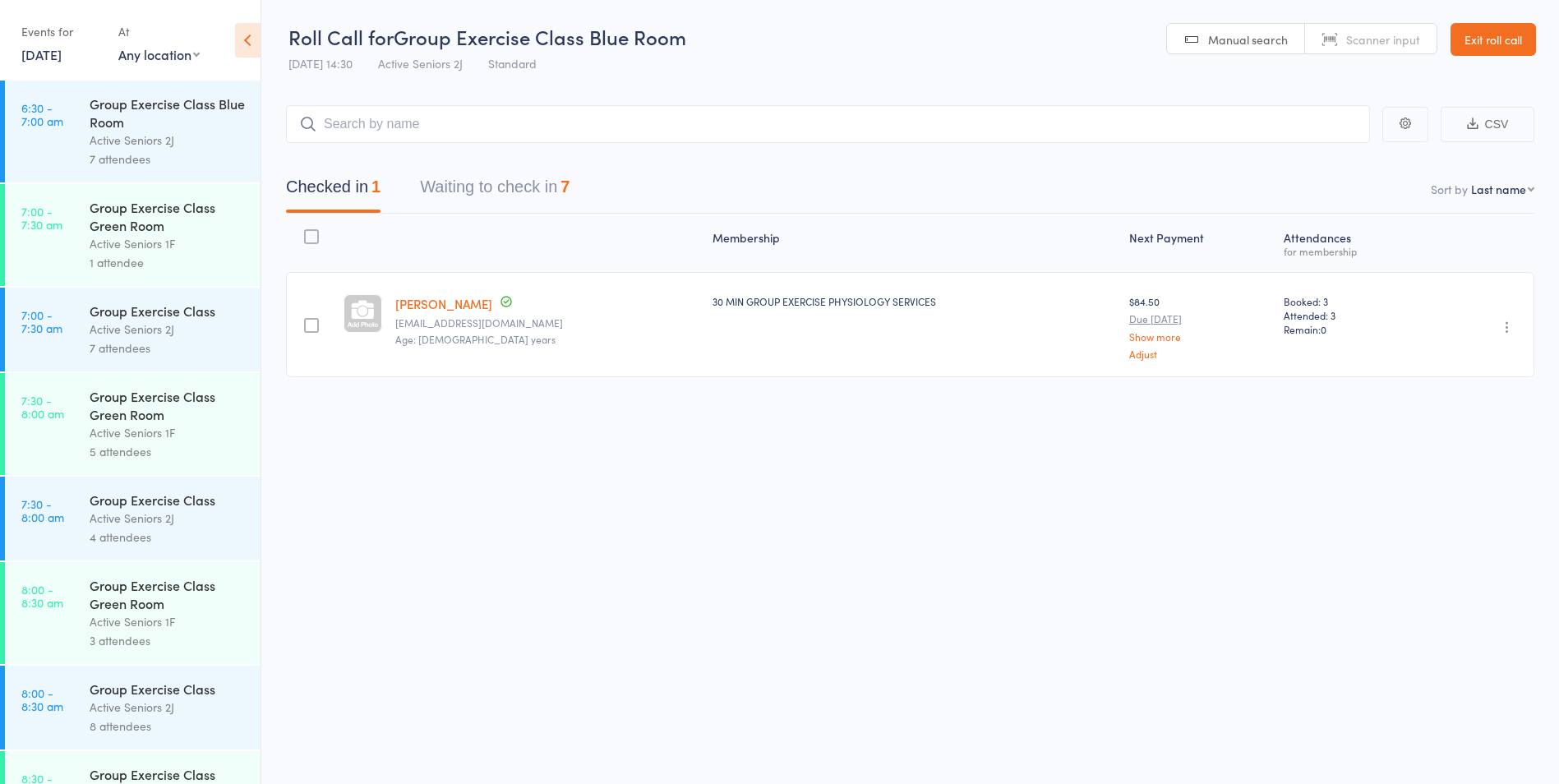
click at [41, 63] on div "Events for 20 Aug, 2025 20 Aug, 2025 August 2025 Sun Mon Tue Wed Thu Fri Sat 31…" at bounding box center [61, 42] width 81 height 49
click at [53, 48] on link "20 Aug, 2025" at bounding box center [41, 54] width 40 height 18
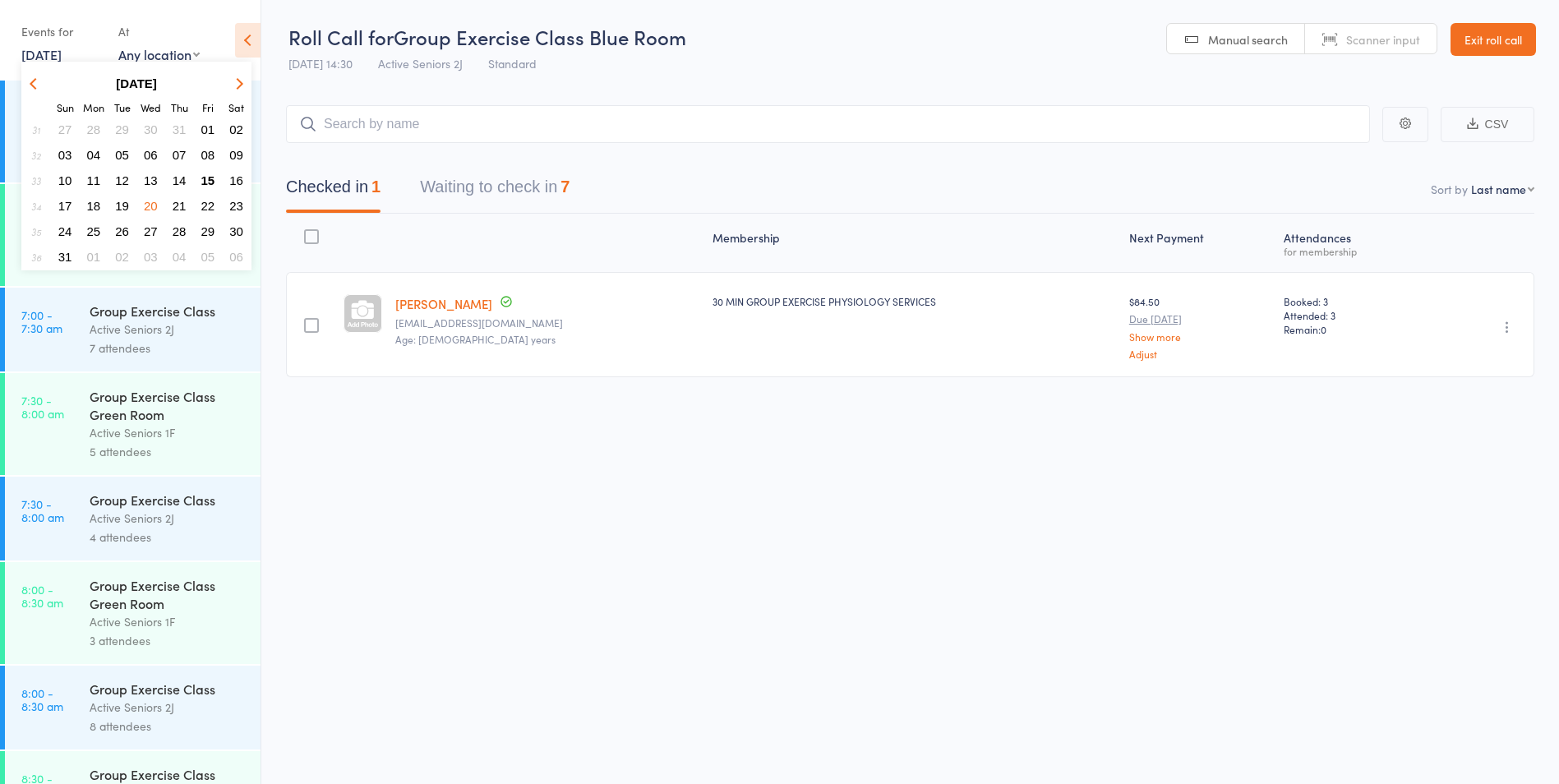
click at [208, 204] on span "22" at bounding box center [208, 205] width 14 height 14
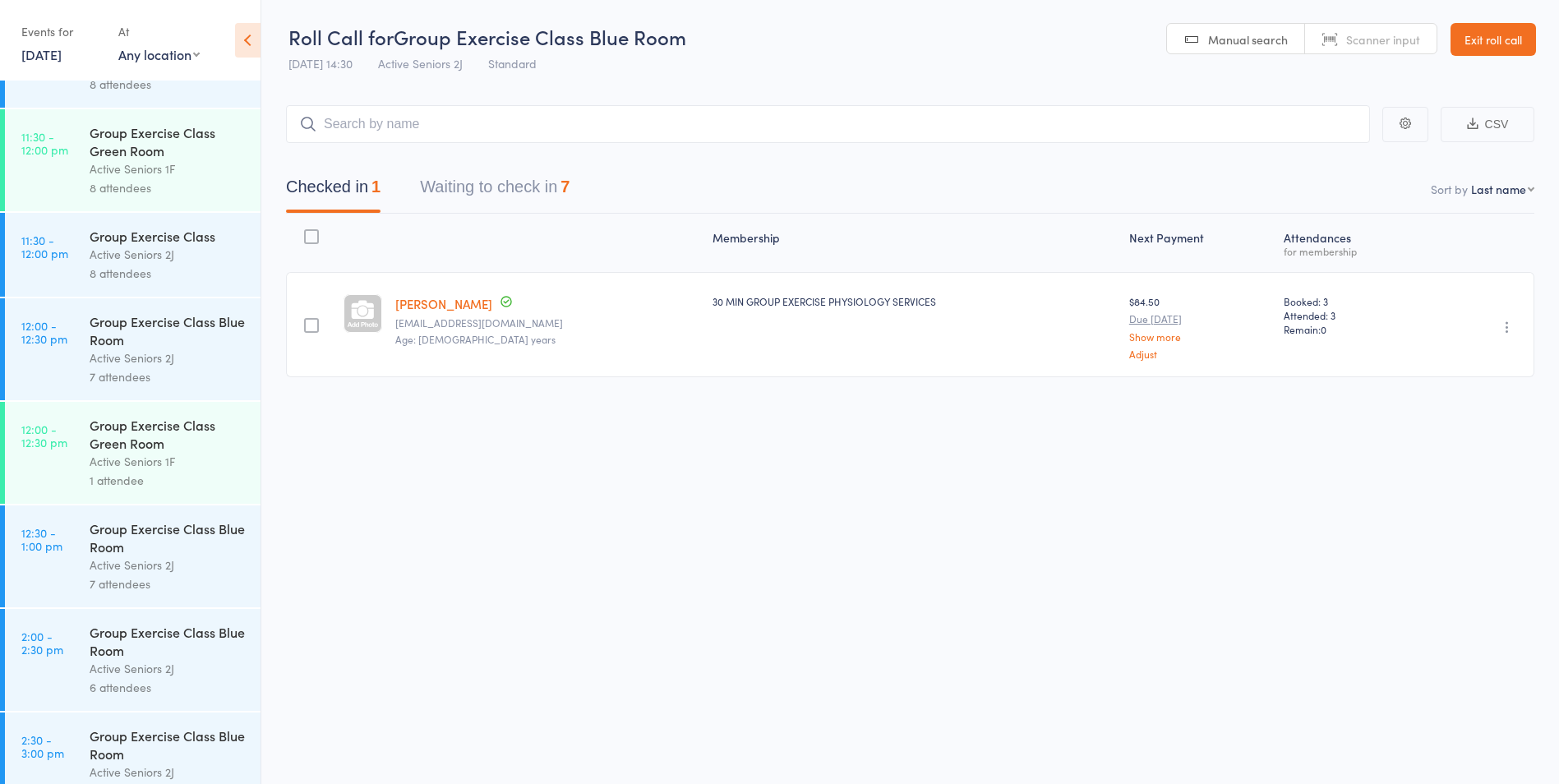
scroll to position [1808, 0]
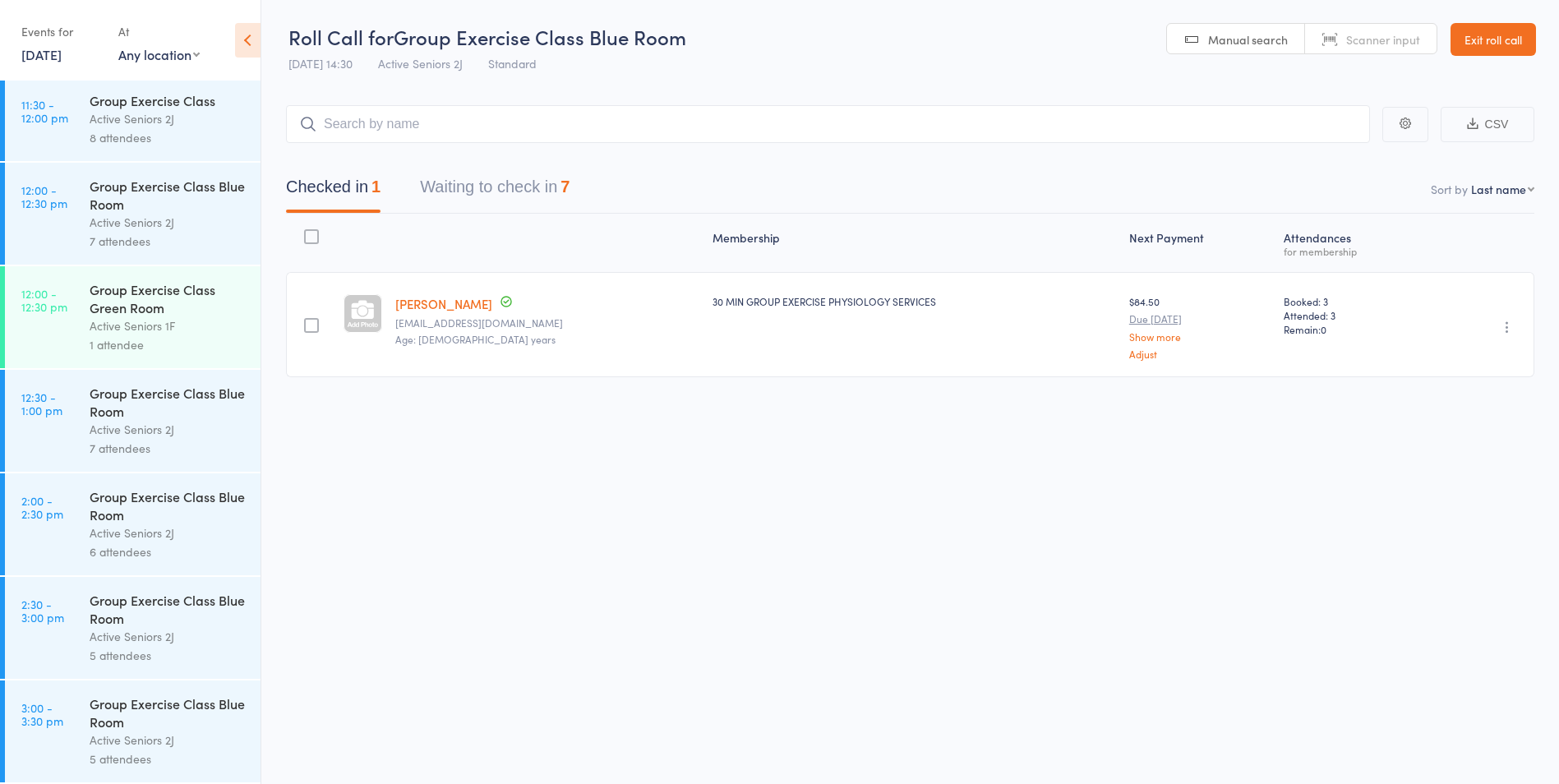
click at [107, 622] on div "Group Exercise Class Blue Room" at bounding box center [168, 609] width 157 height 36
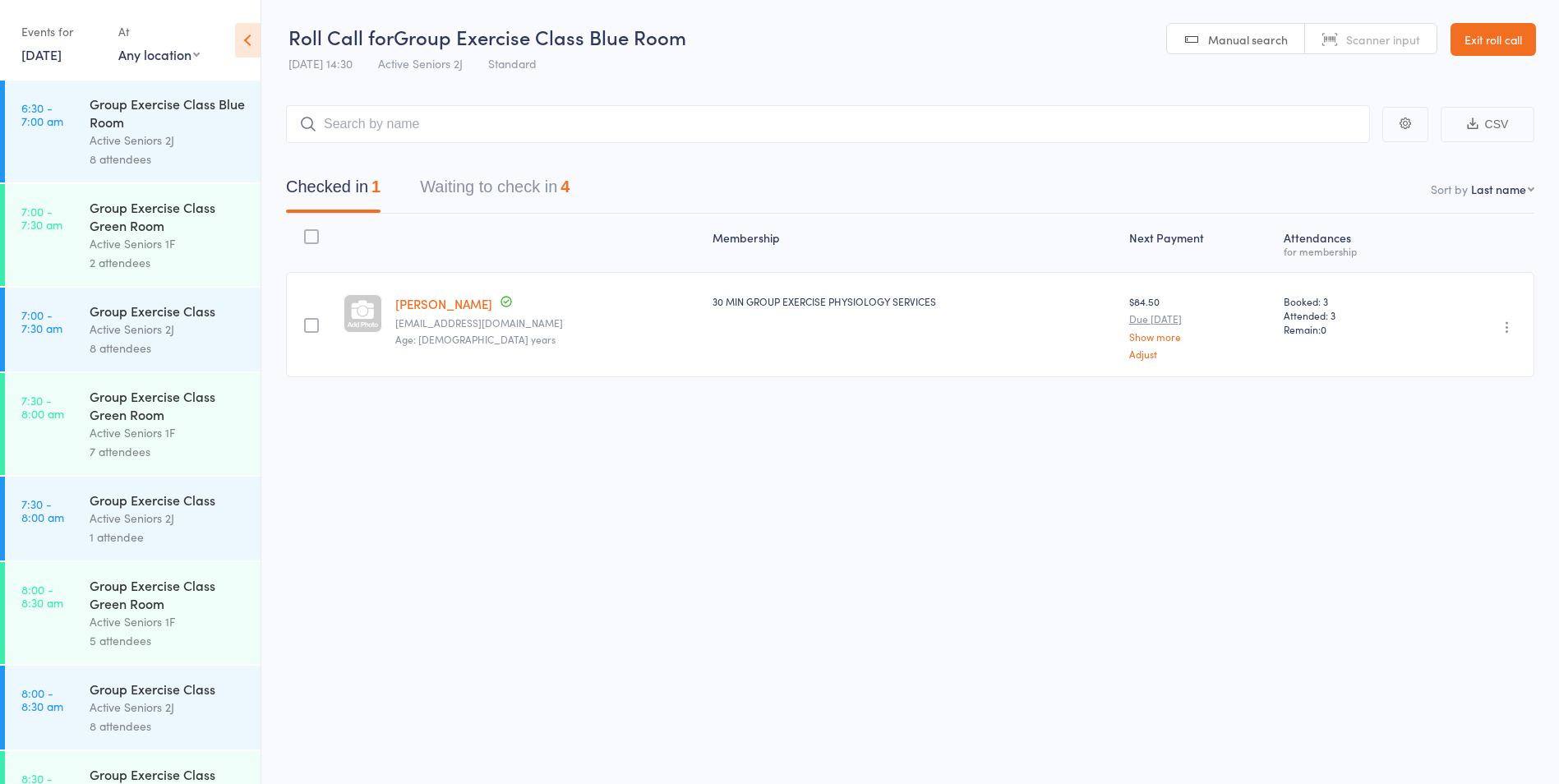
click at [61, 47] on link "22 Aug, 2025" at bounding box center [41, 54] width 40 height 18
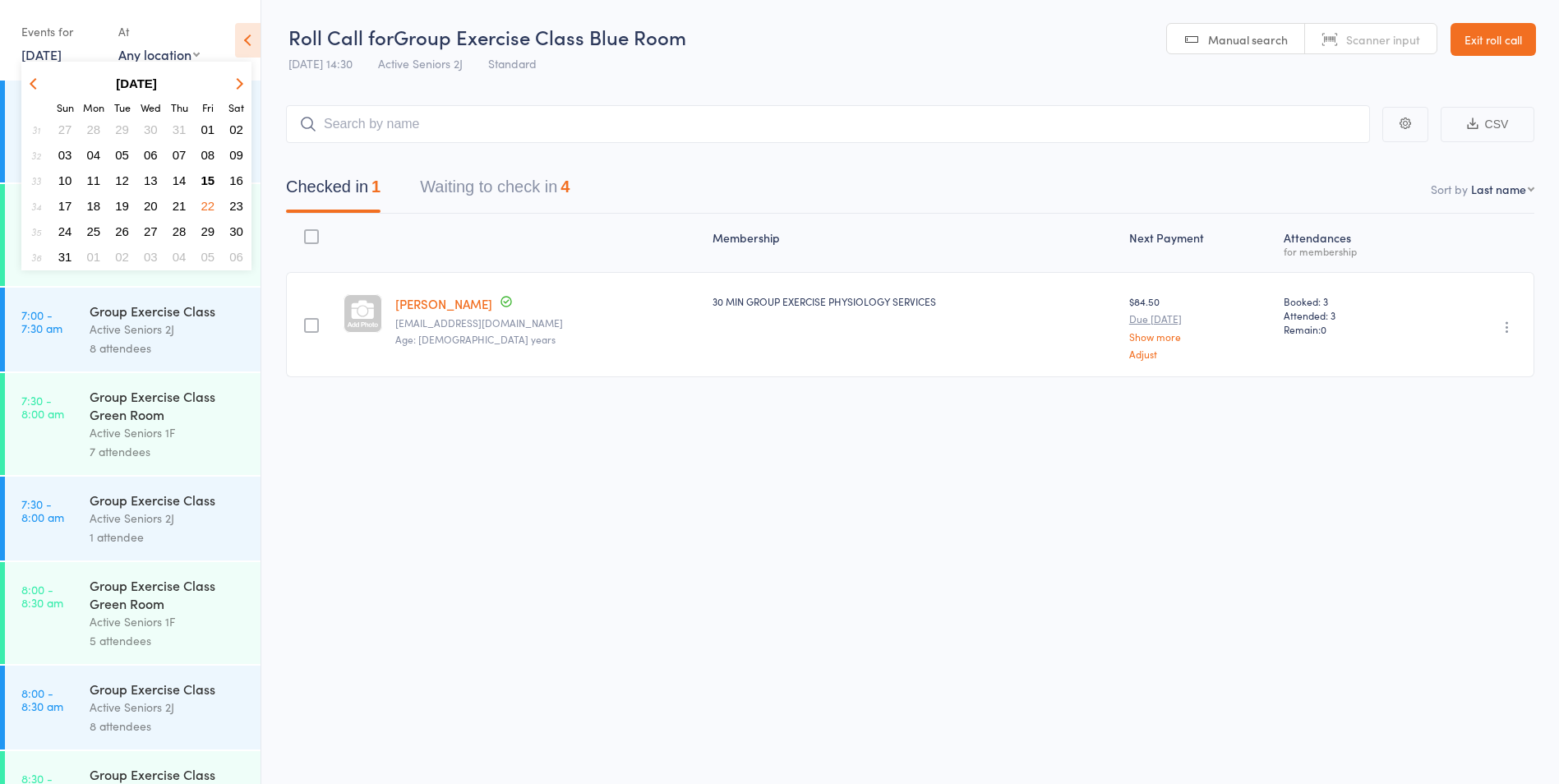
click at [65, 225] on span "24" at bounding box center [65, 231] width 14 height 14
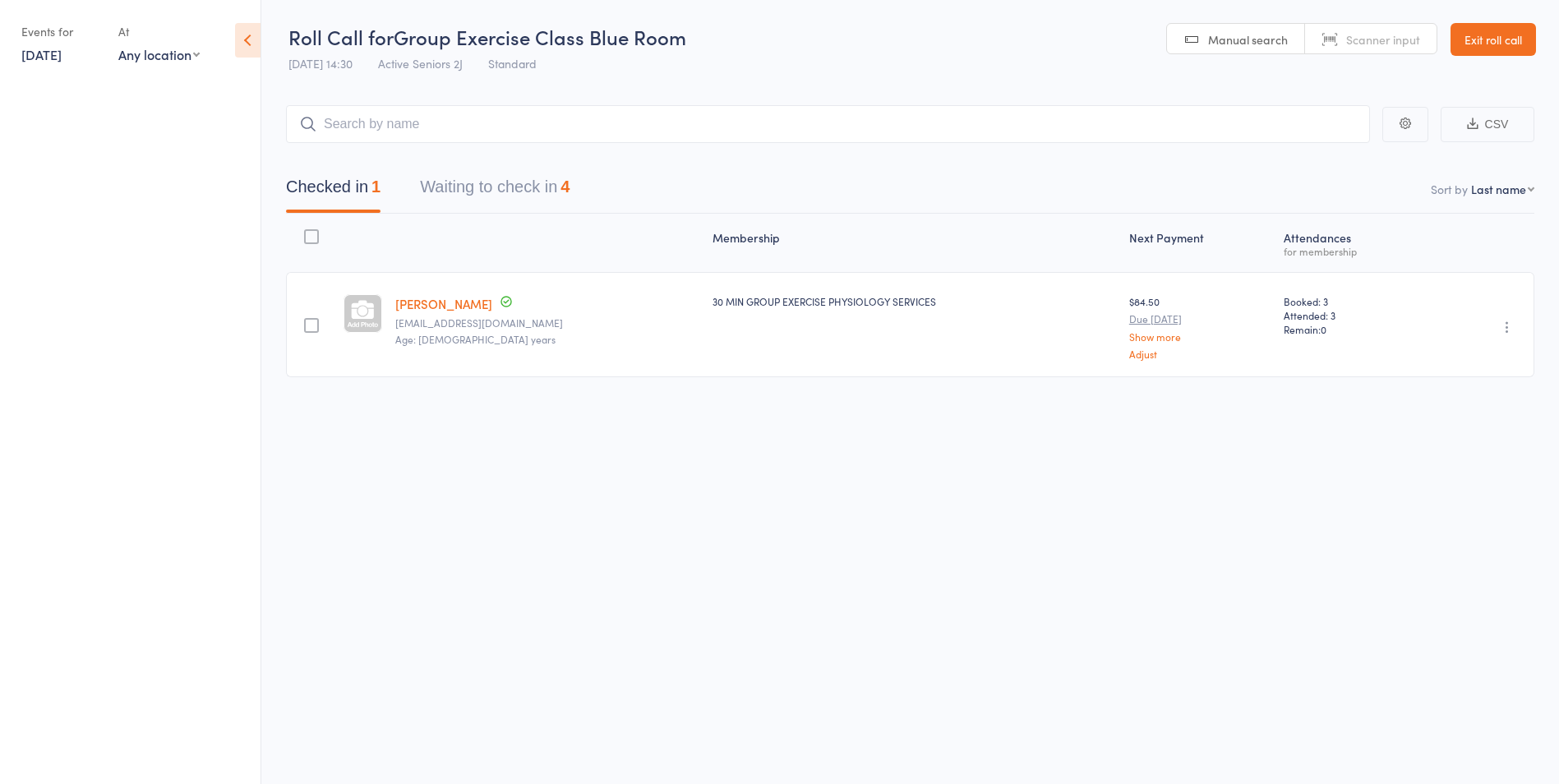
click at [61, 60] on link "24 Aug, 2025" at bounding box center [41, 54] width 40 height 18
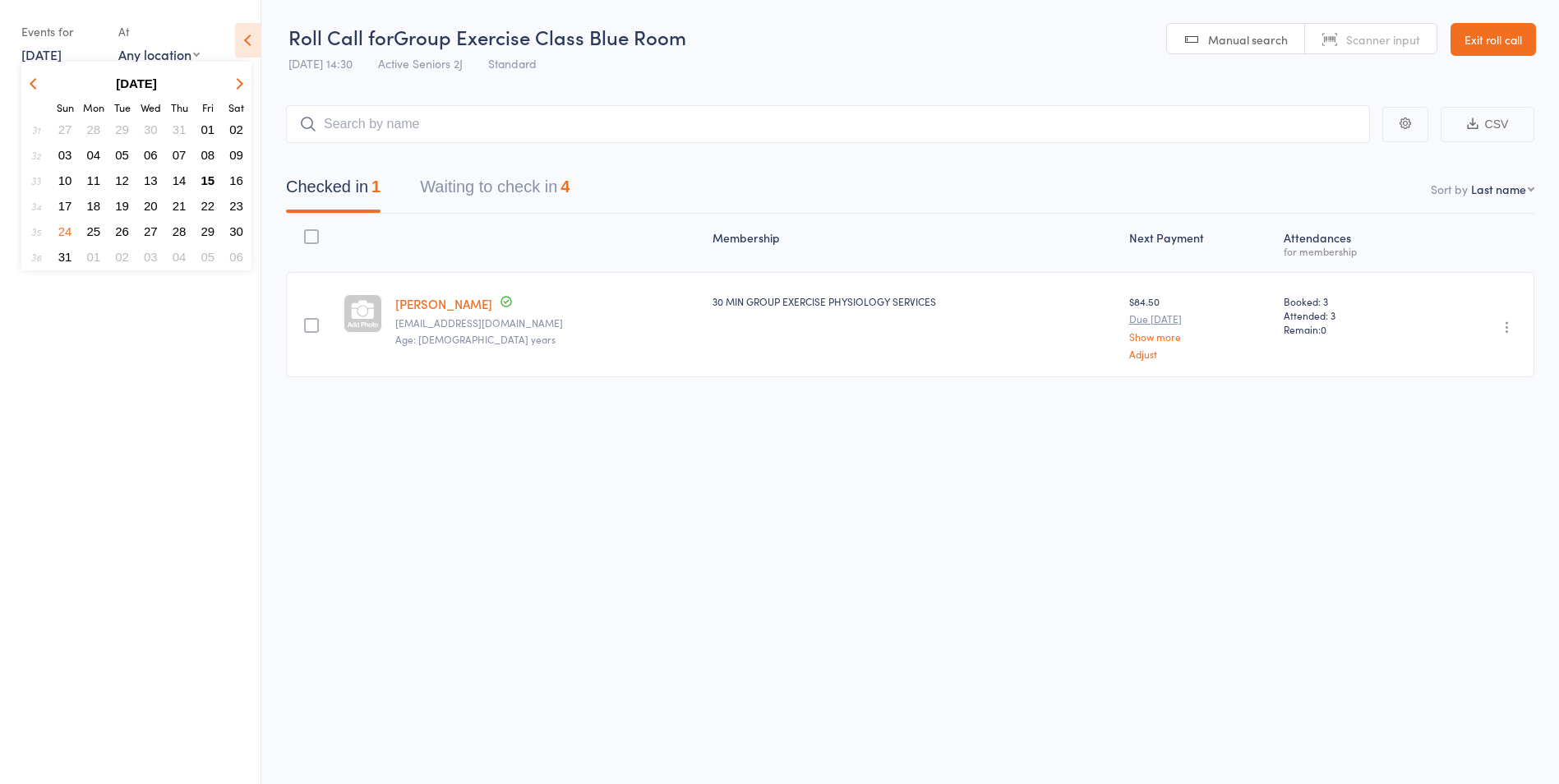
click at [87, 225] on span "25" at bounding box center [94, 231] width 14 height 14
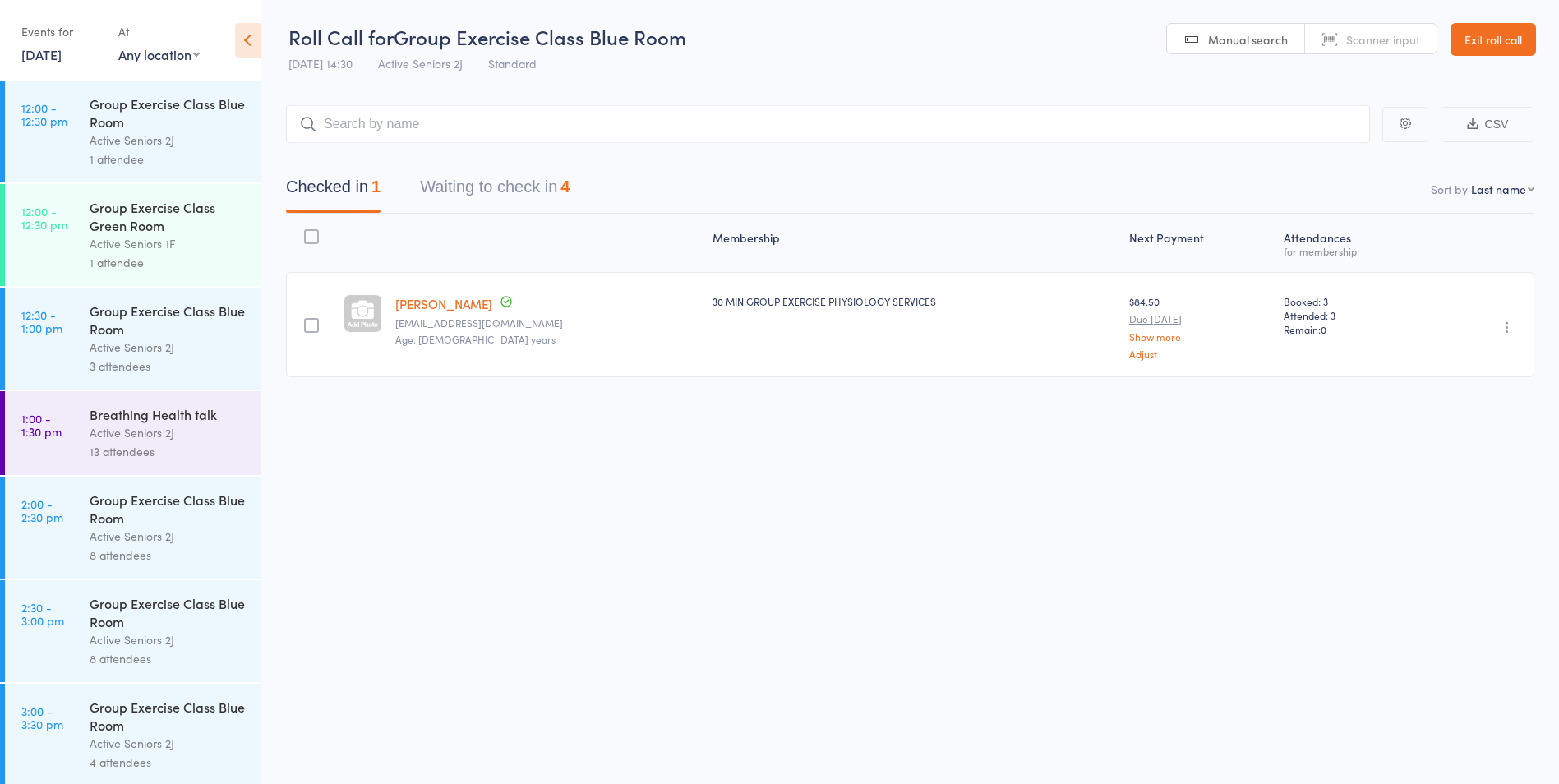
scroll to position [2054, 0]
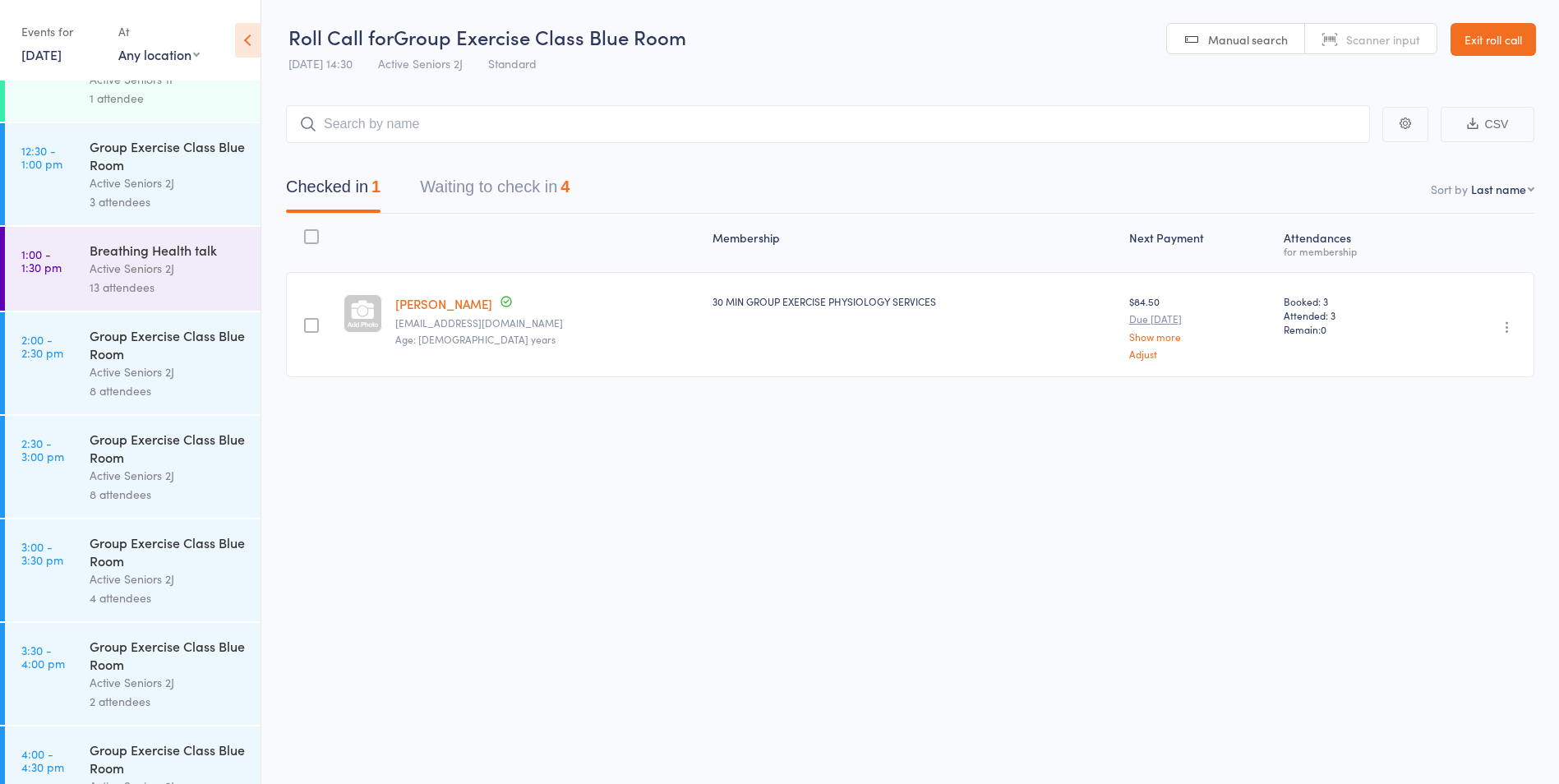
click at [67, 440] on link "2:30 - 3:00 pm Group Exercise Class Blue Room Active Seniors 2J 8 attendees" at bounding box center [132, 466] width 255 height 102
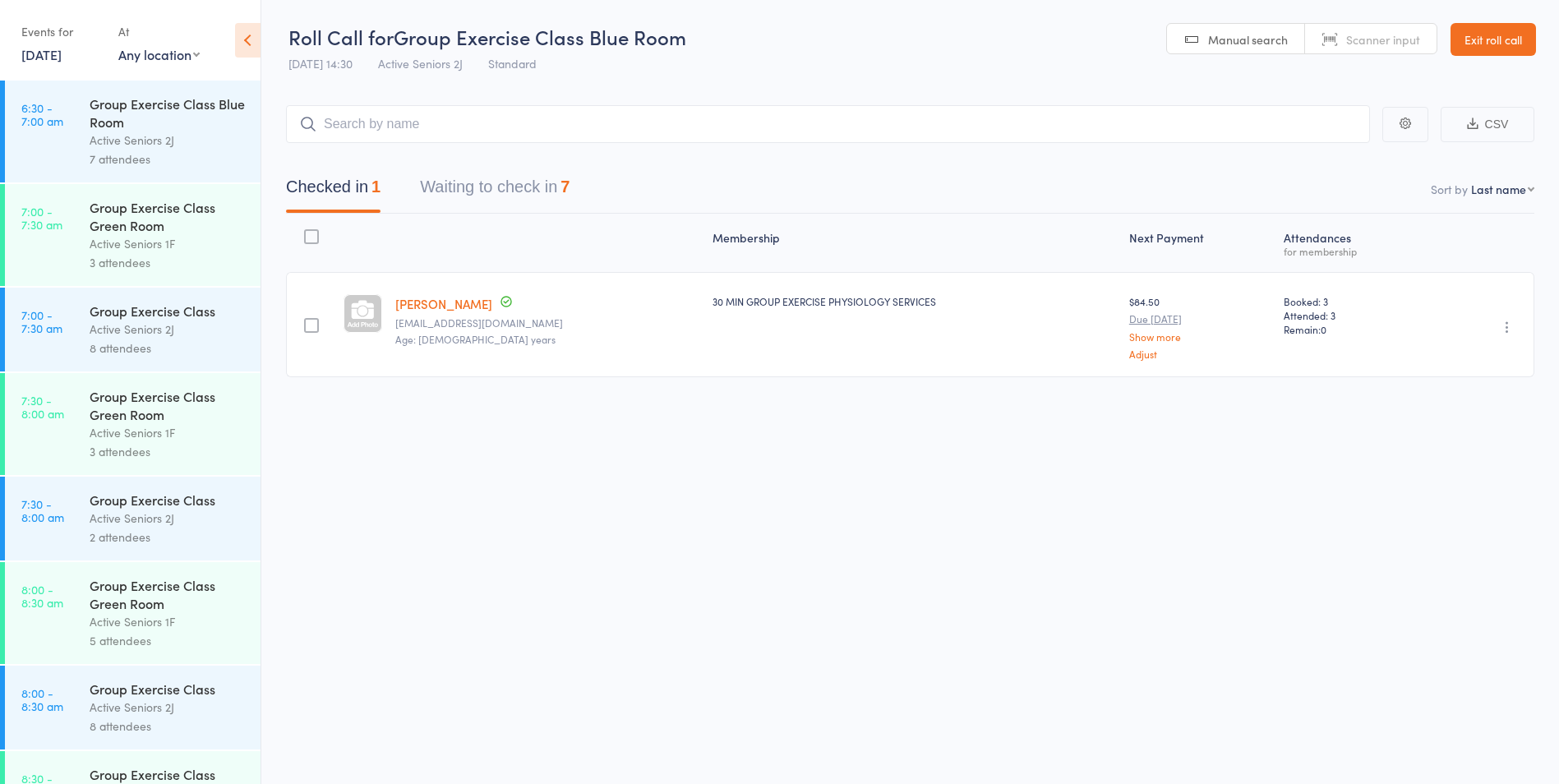
click at [61, 53] on link "25 Aug, 2025" at bounding box center [41, 54] width 40 height 18
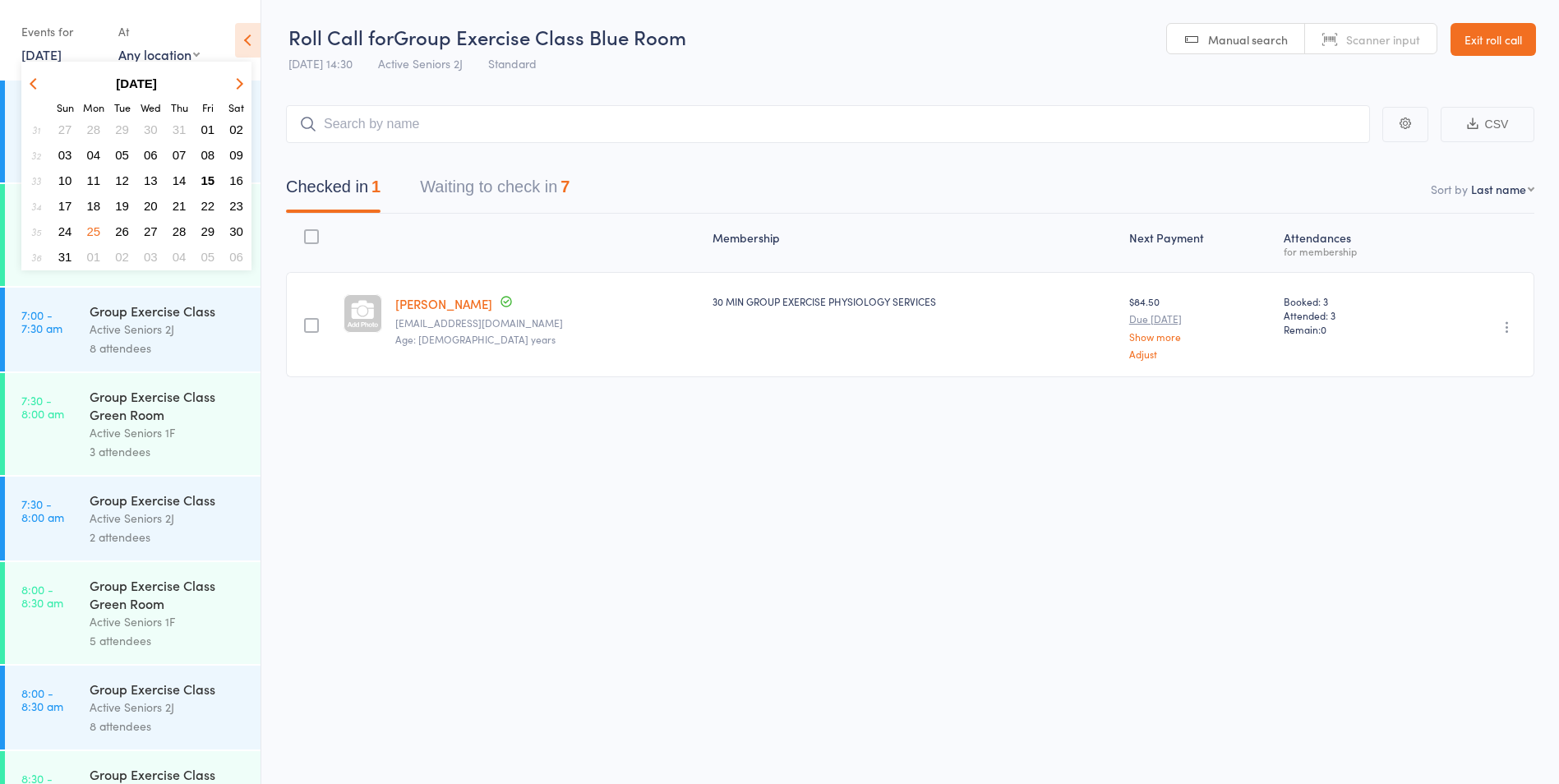
click at [151, 227] on span "27" at bounding box center [151, 231] width 14 height 14
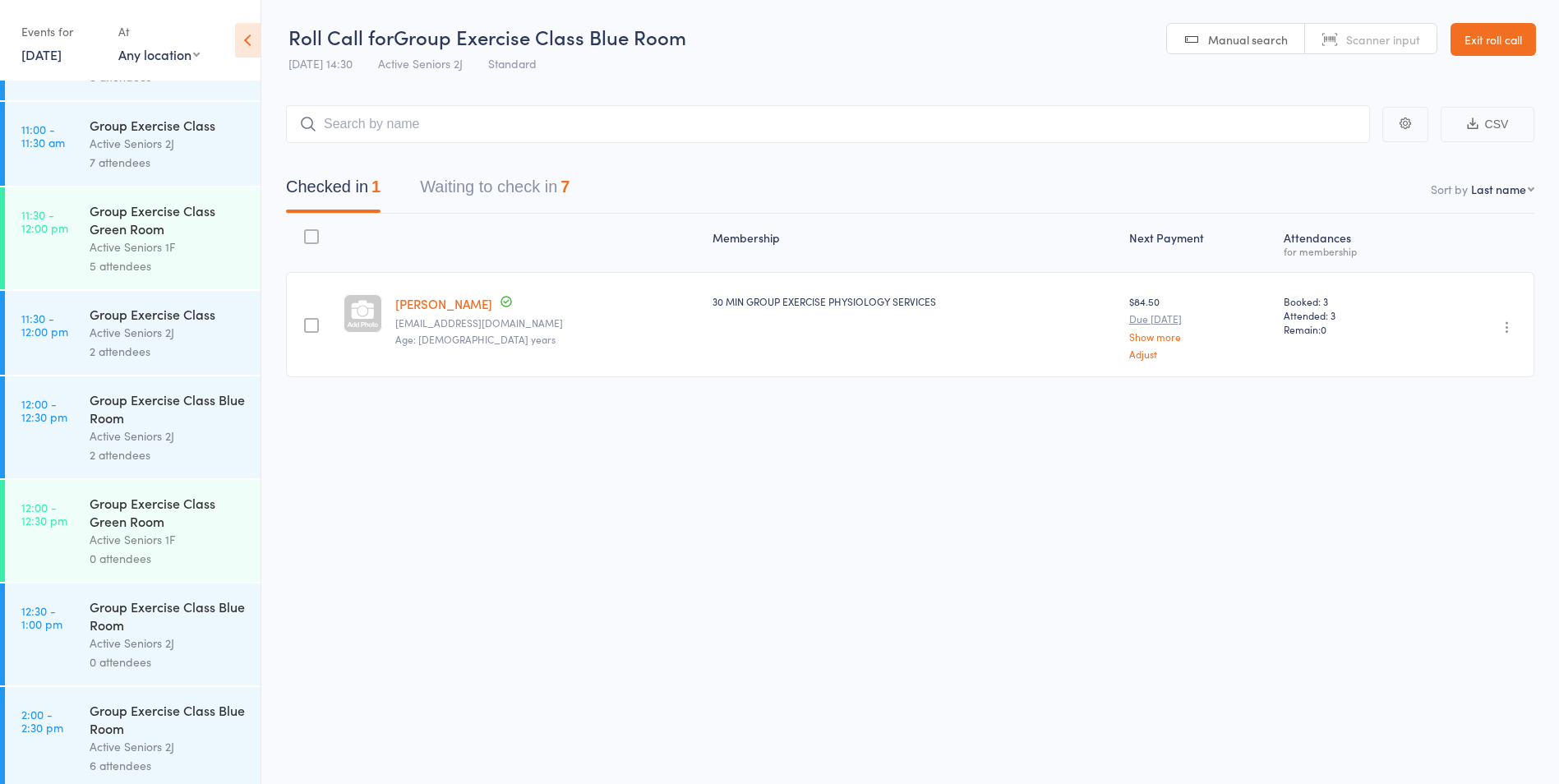
scroll to position [1808, 0]
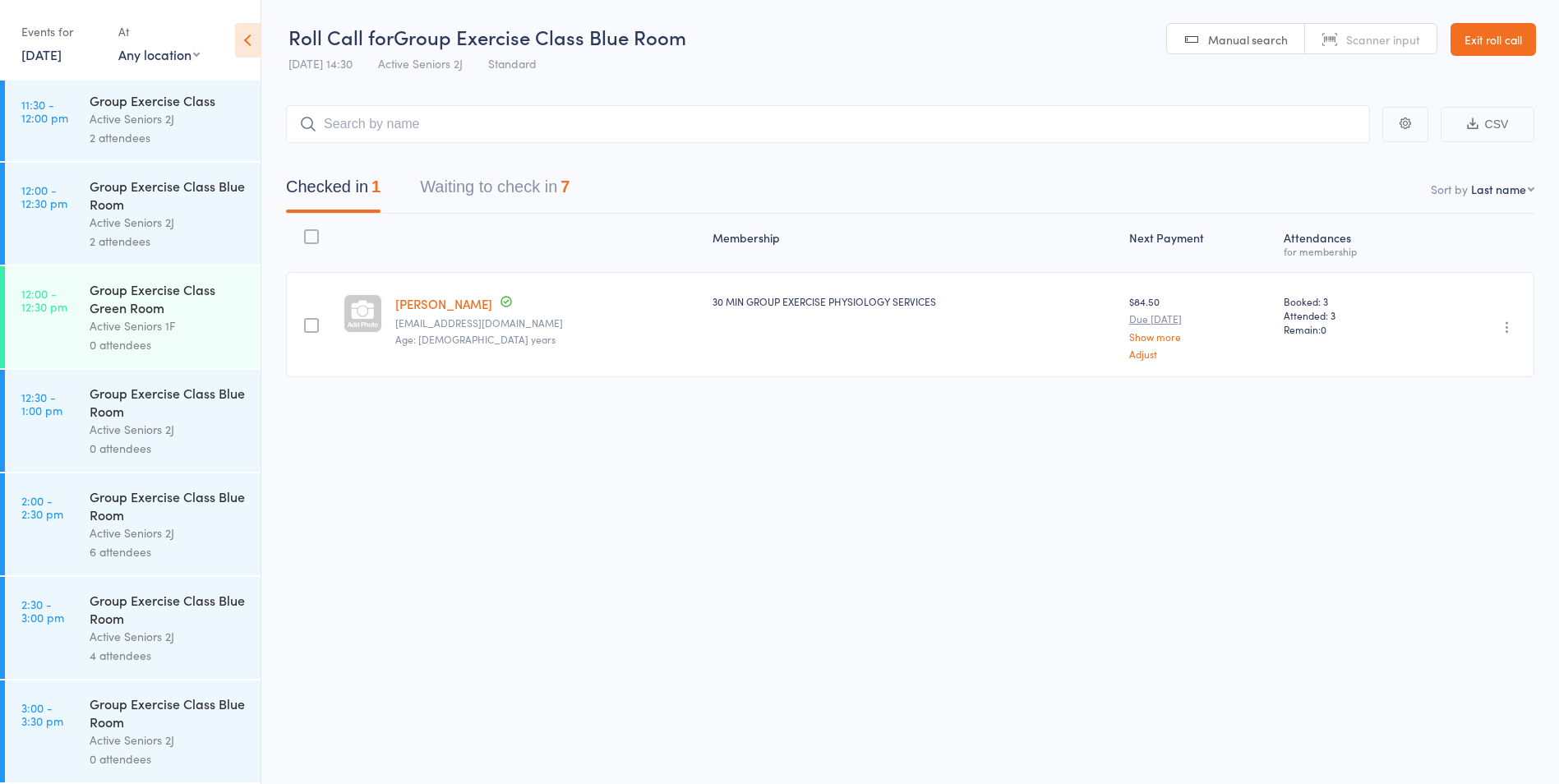
click at [109, 639] on div "Active Seniors 2J" at bounding box center [168, 636] width 157 height 19
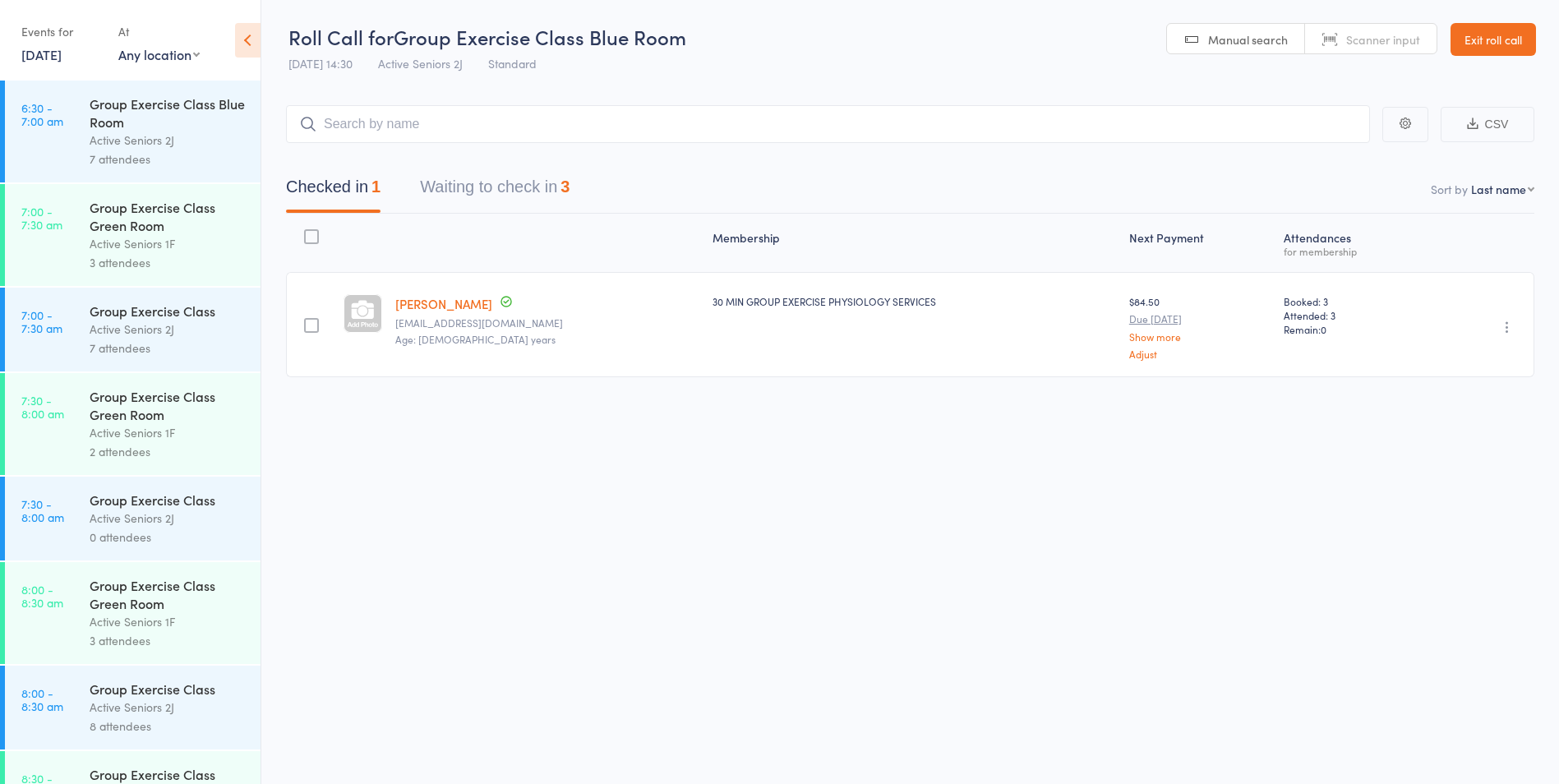
click at [57, 57] on link "27 Aug, 2025" at bounding box center [41, 54] width 40 height 18
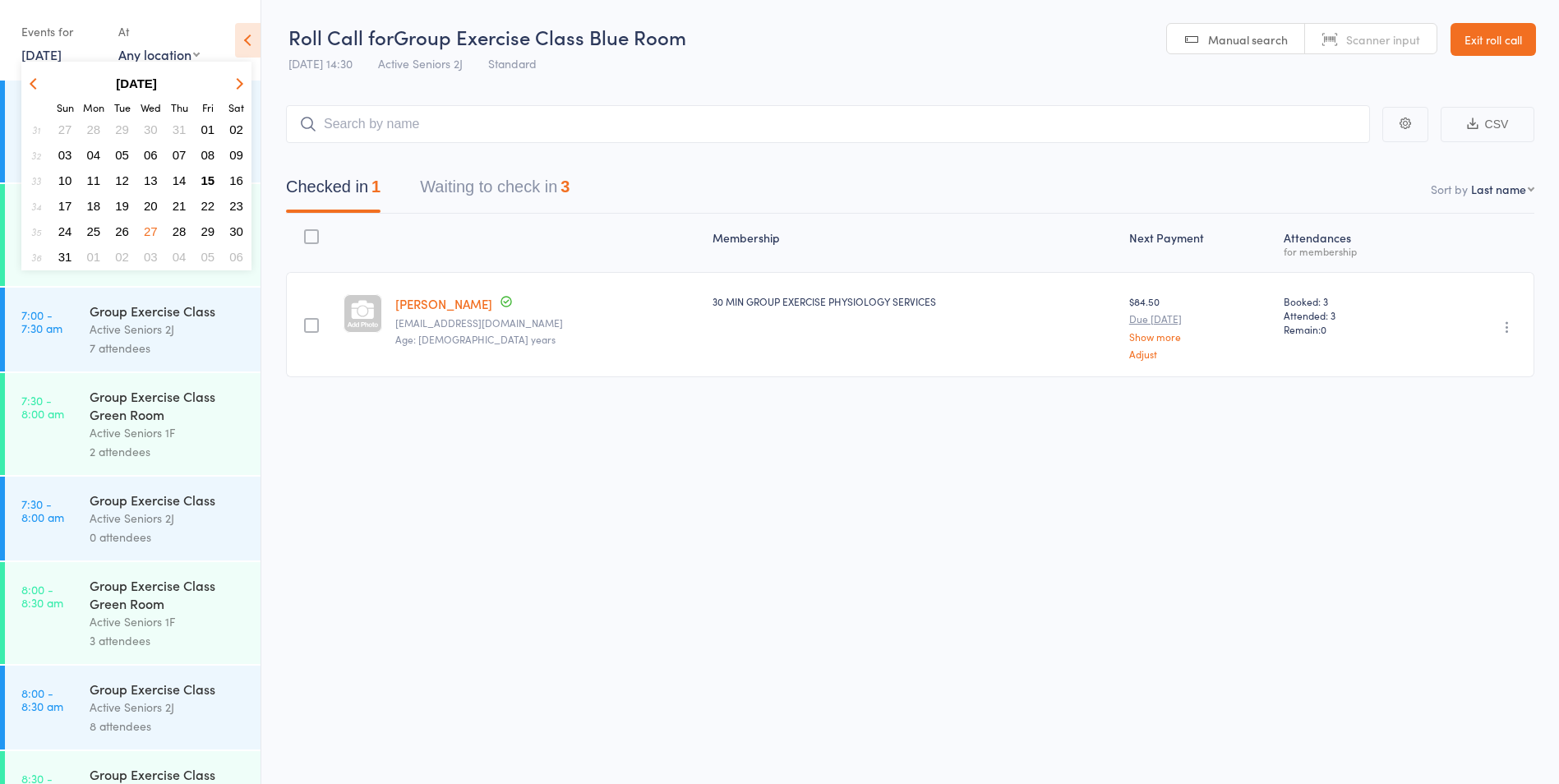
click at [202, 235] on span "29" at bounding box center [208, 231] width 14 height 14
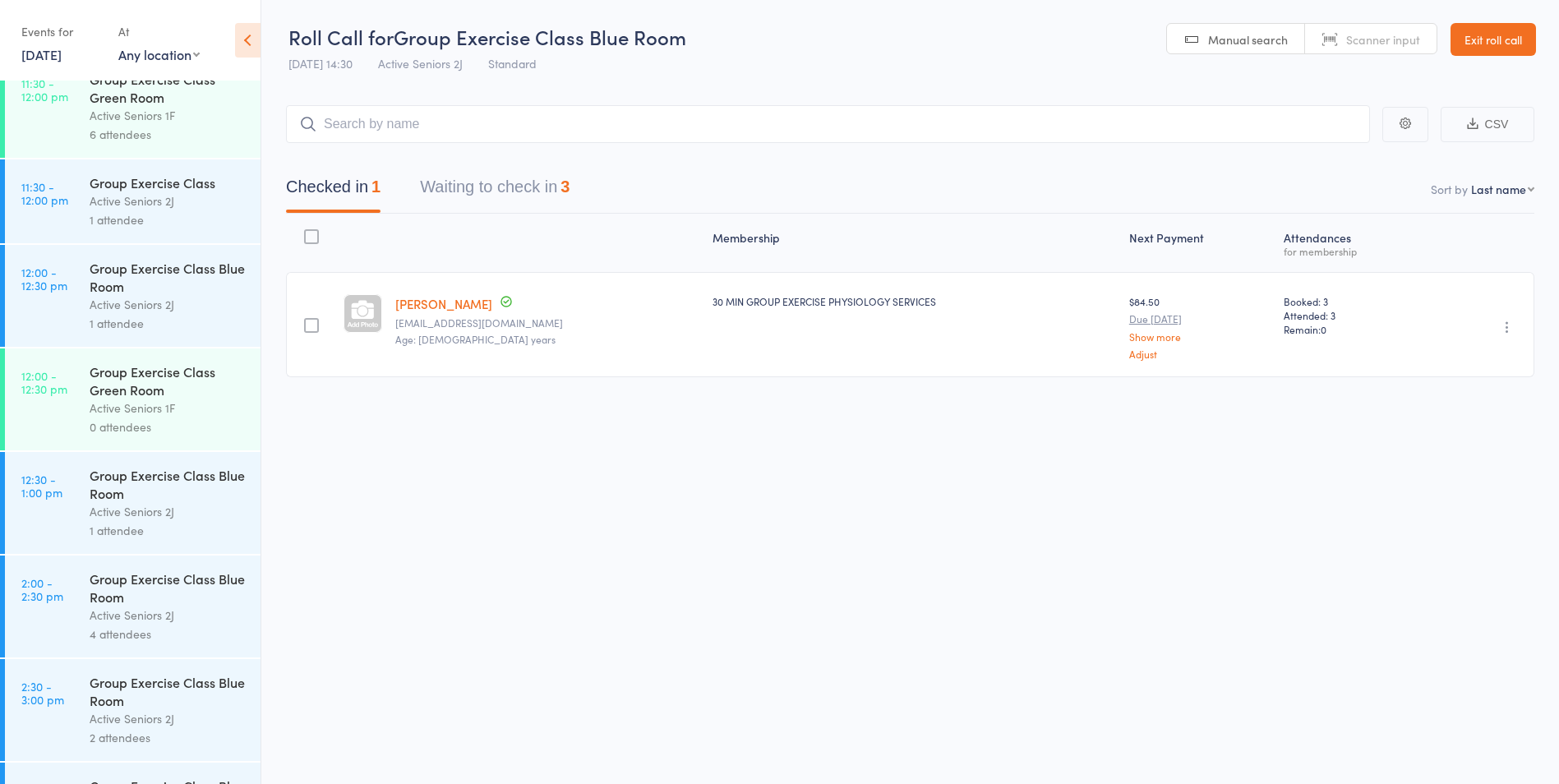
scroll to position [2118, 0]
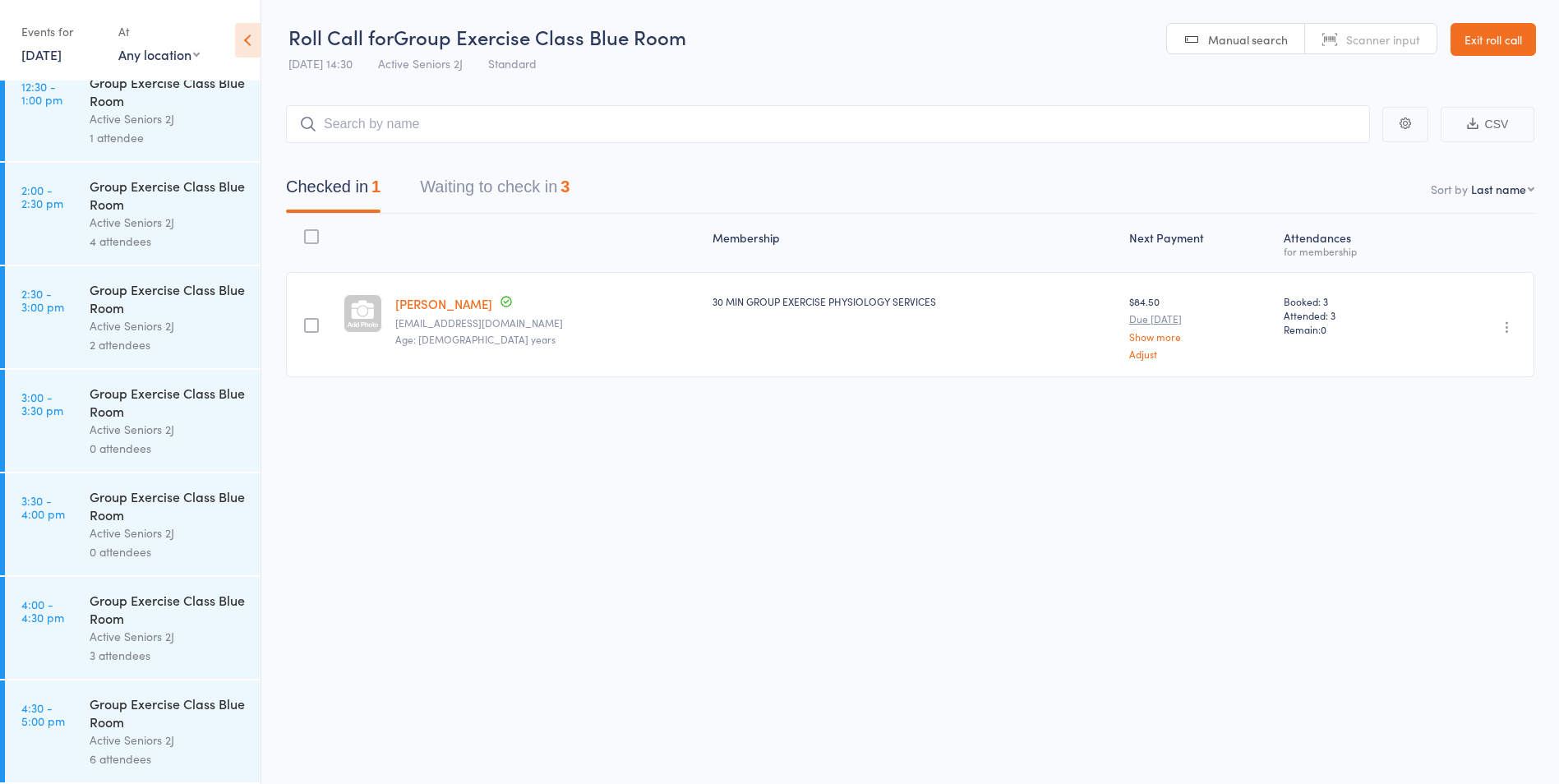
click at [79, 328] on link "2:30 - 3:00 pm Group Exercise Class Blue Room Active Seniors 2J 2 attendees" at bounding box center [132, 317] width 255 height 102
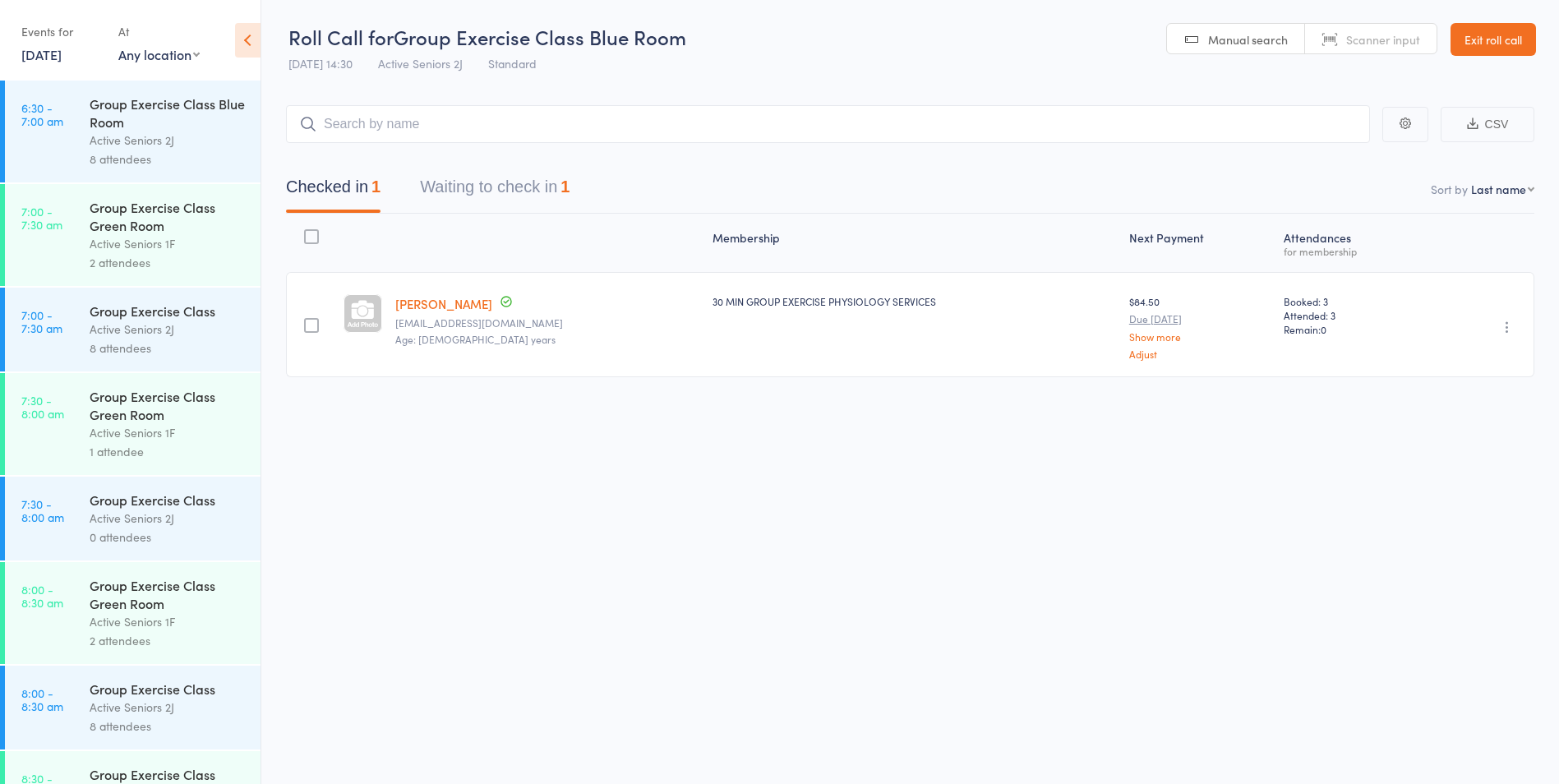
click at [36, 51] on link "29 Aug, 2025" at bounding box center [41, 54] width 40 height 18
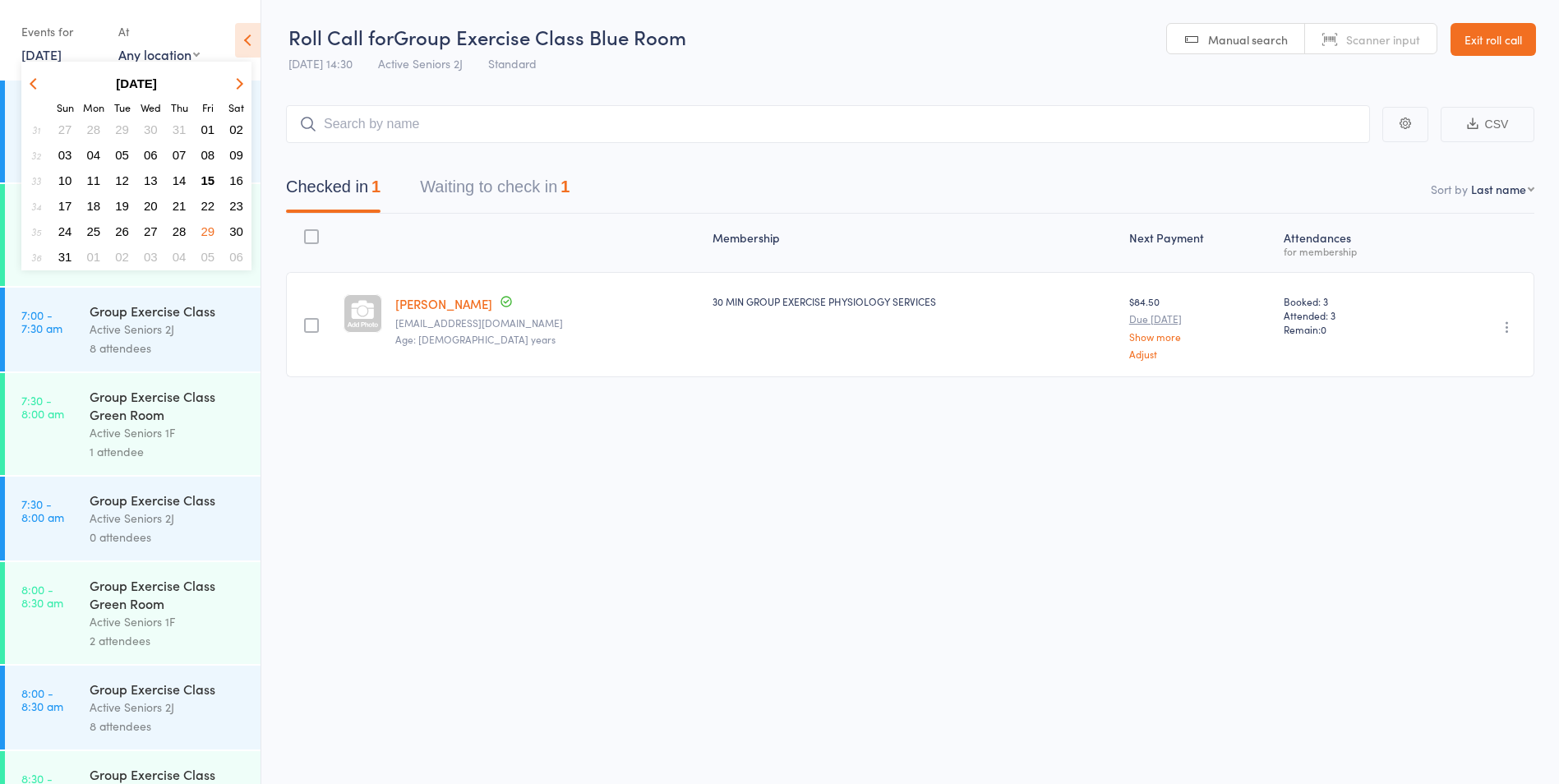
click at [96, 254] on span "01" at bounding box center [94, 256] width 14 height 14
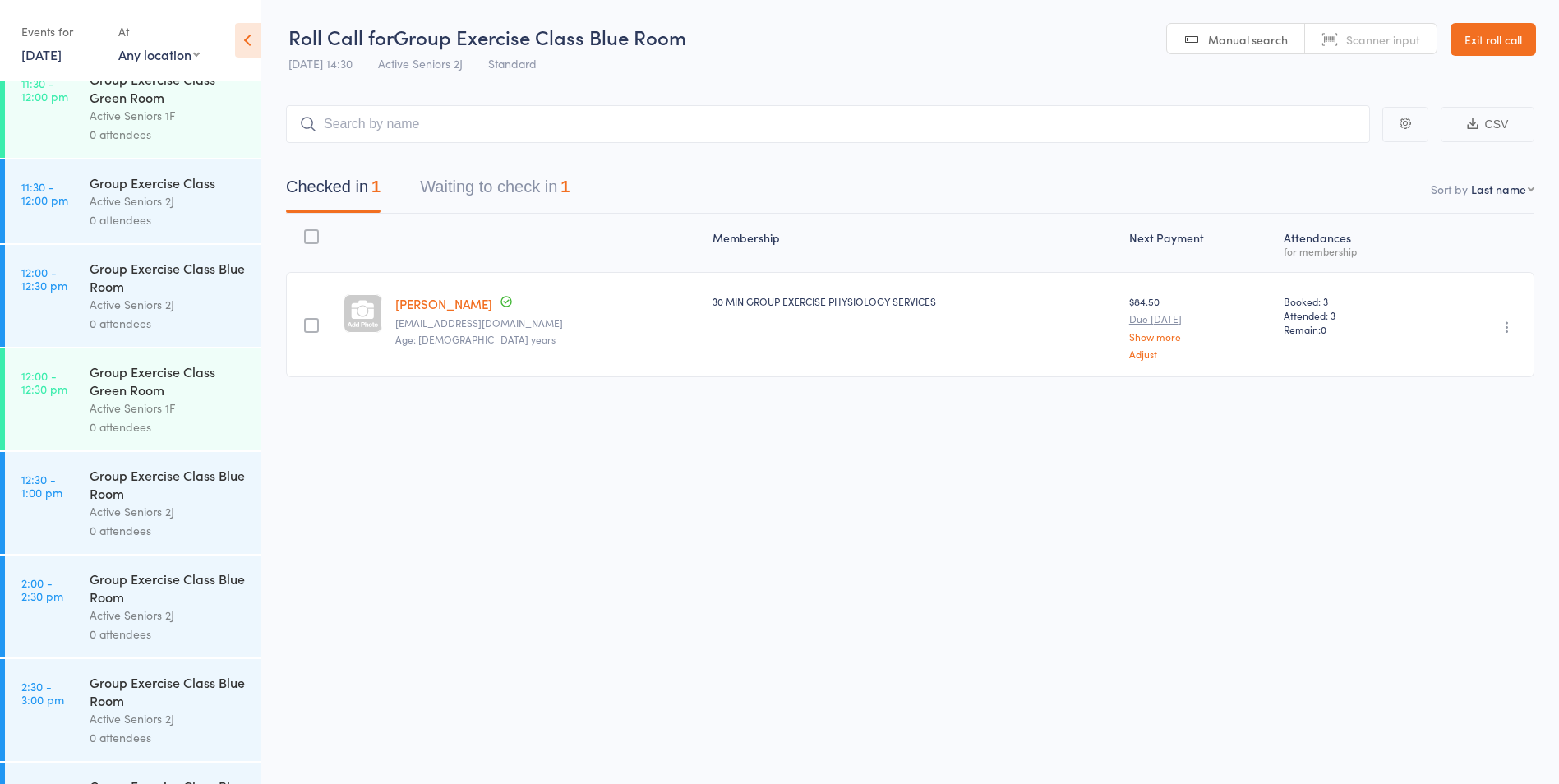
scroll to position [1808, 0]
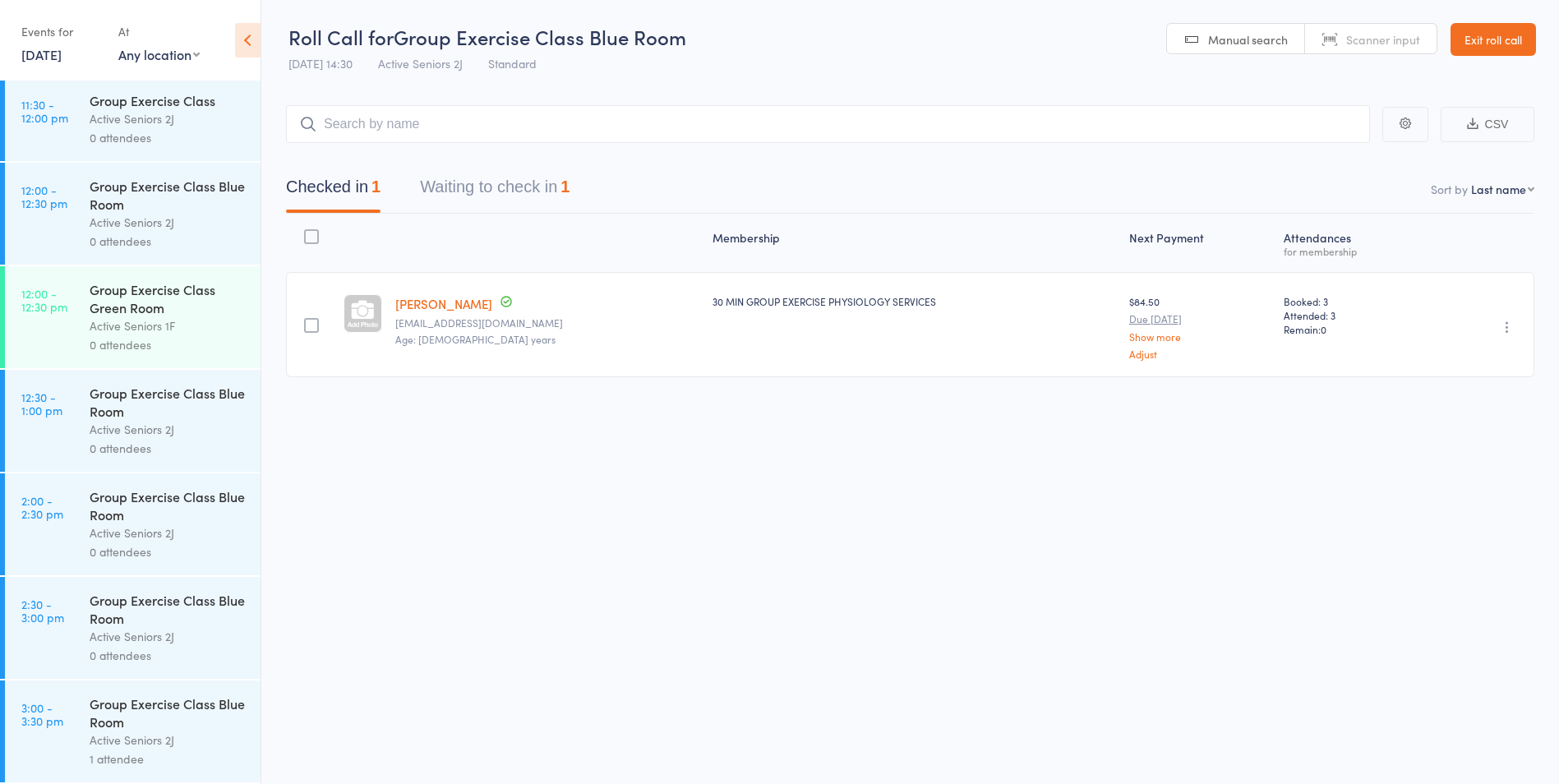
click at [72, 644] on link "2:30 - 3:00 pm Group Exercise Class Blue Room Active Seniors 2J 0 attendees" at bounding box center [132, 628] width 255 height 102
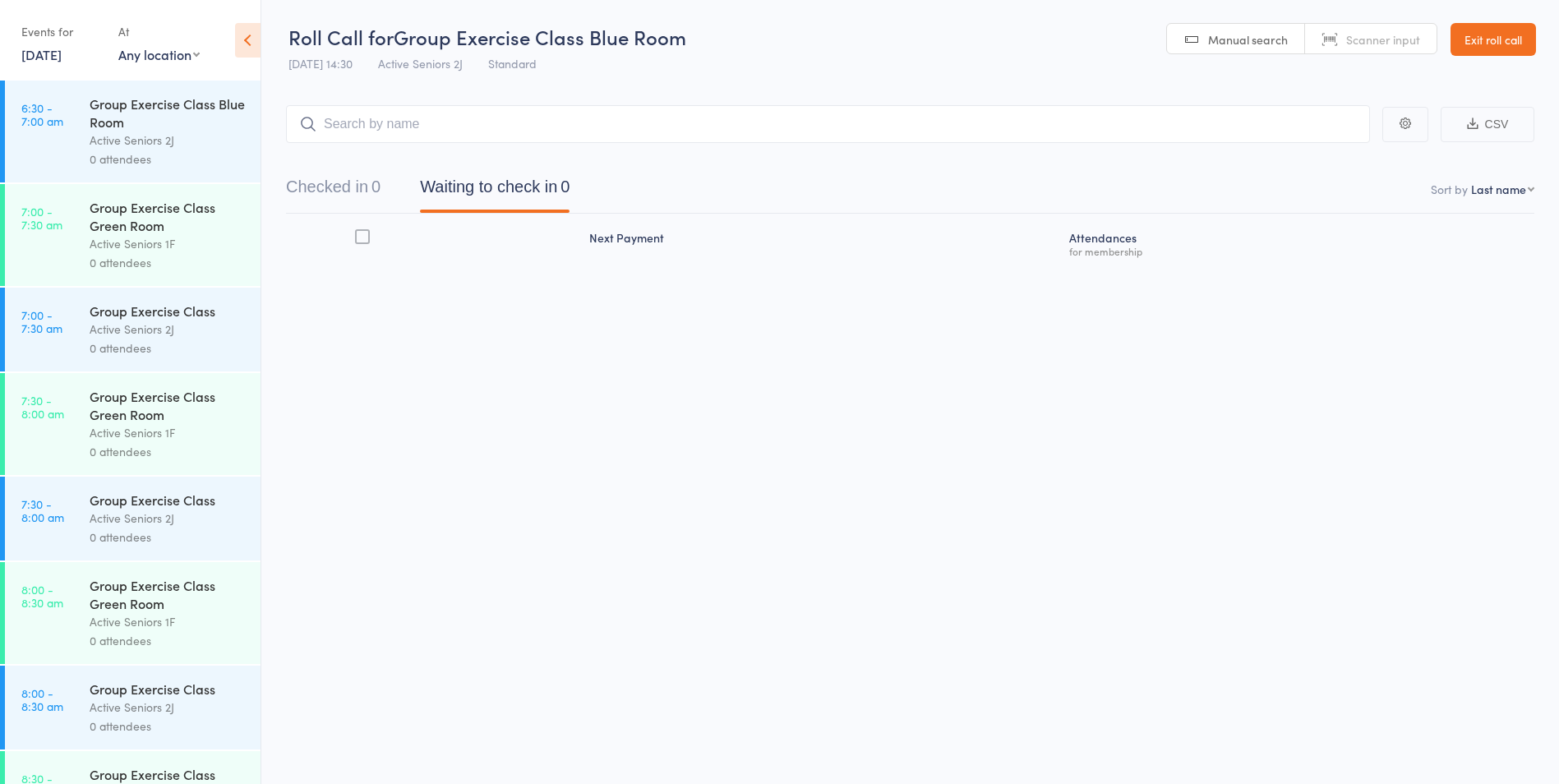
click at [500, 122] on input "search" at bounding box center [827, 124] width 1084 height 37
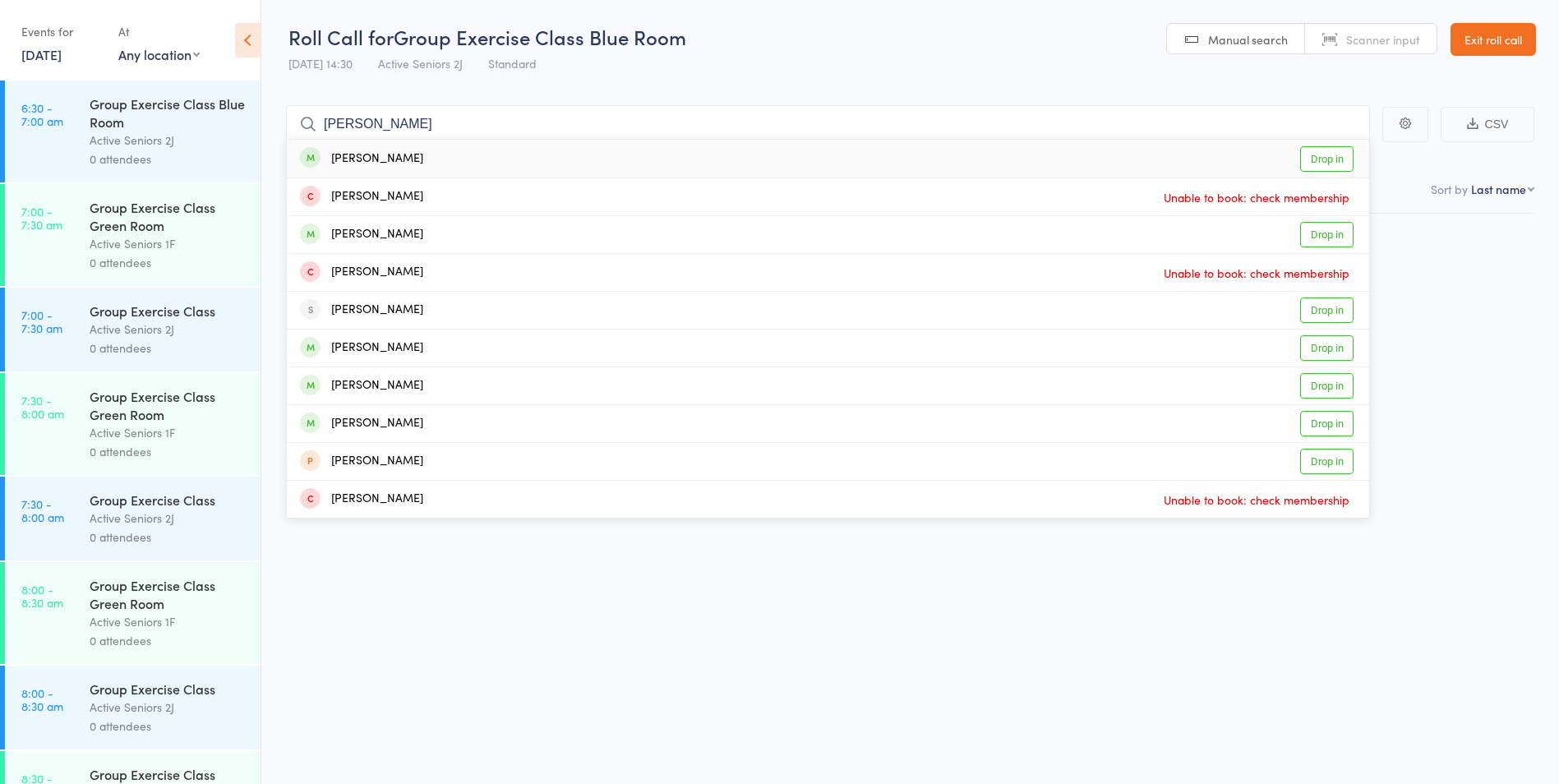
type input "julie armitage"
click at [420, 160] on div "Julie Armitage Drop in" at bounding box center [828, 158] width 1083 height 37
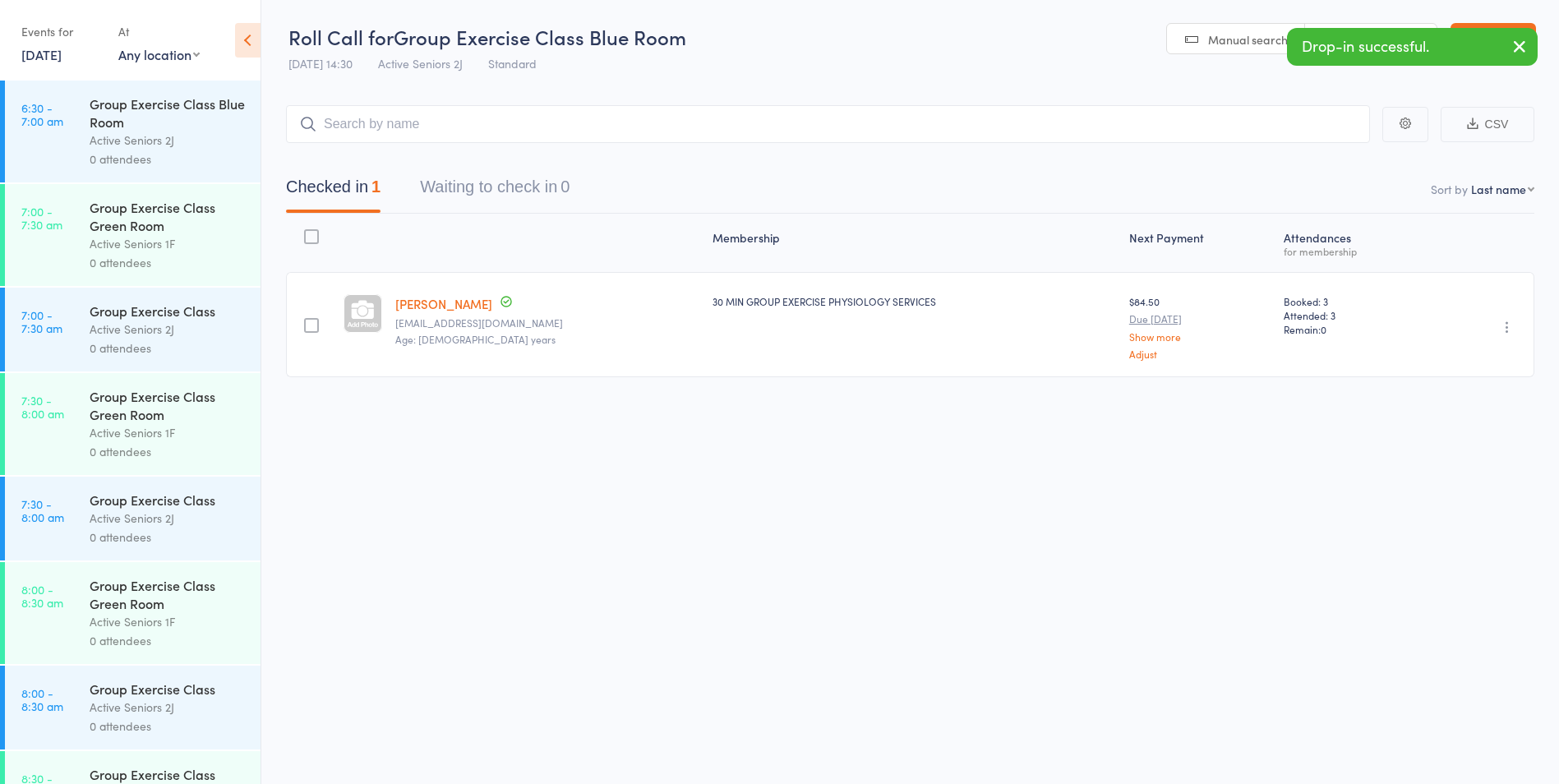
click at [58, 56] on link "1 Sep, 2025" at bounding box center [41, 54] width 40 height 18
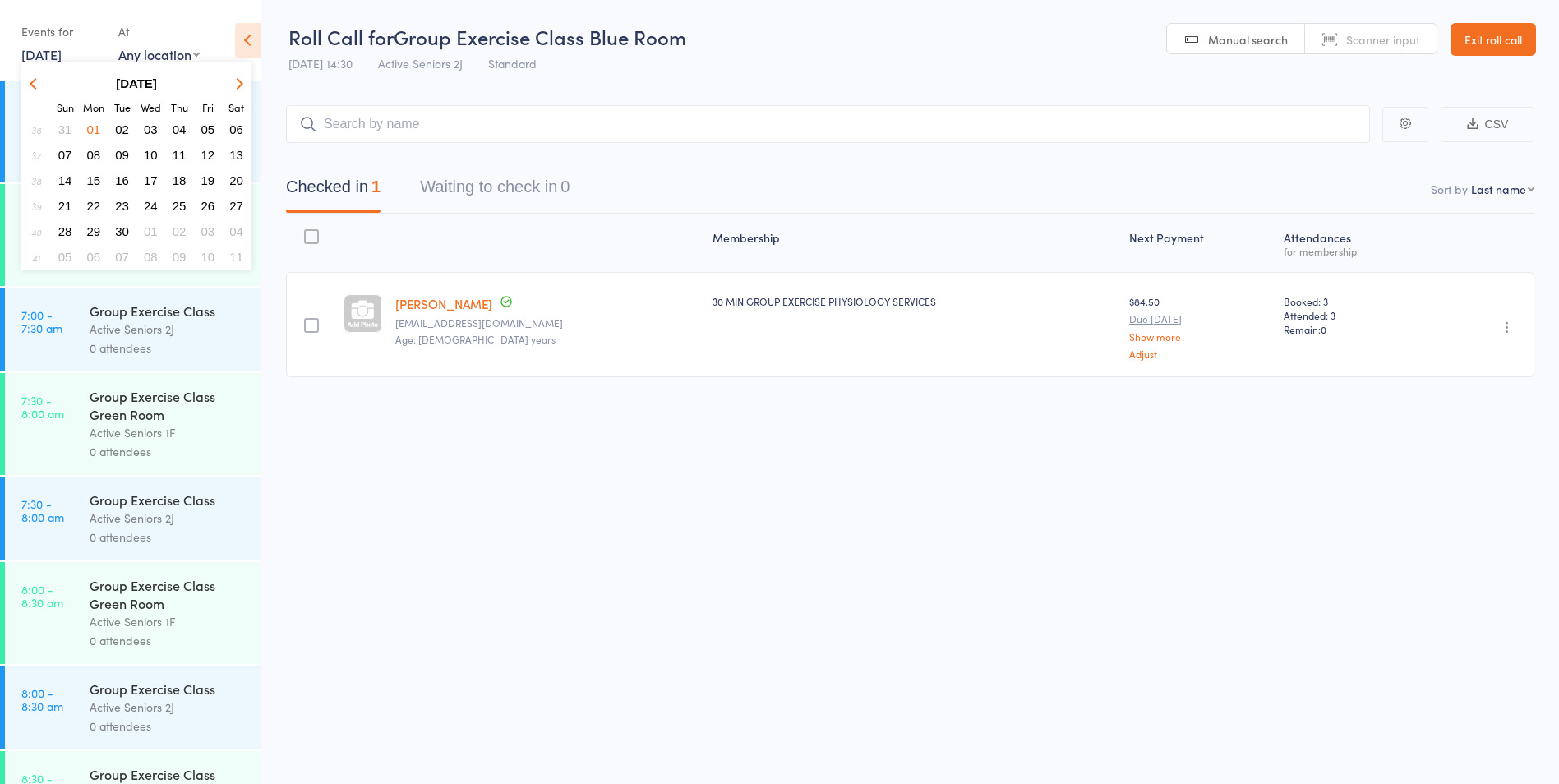
click at [152, 126] on span "03" at bounding box center [151, 130] width 14 height 14
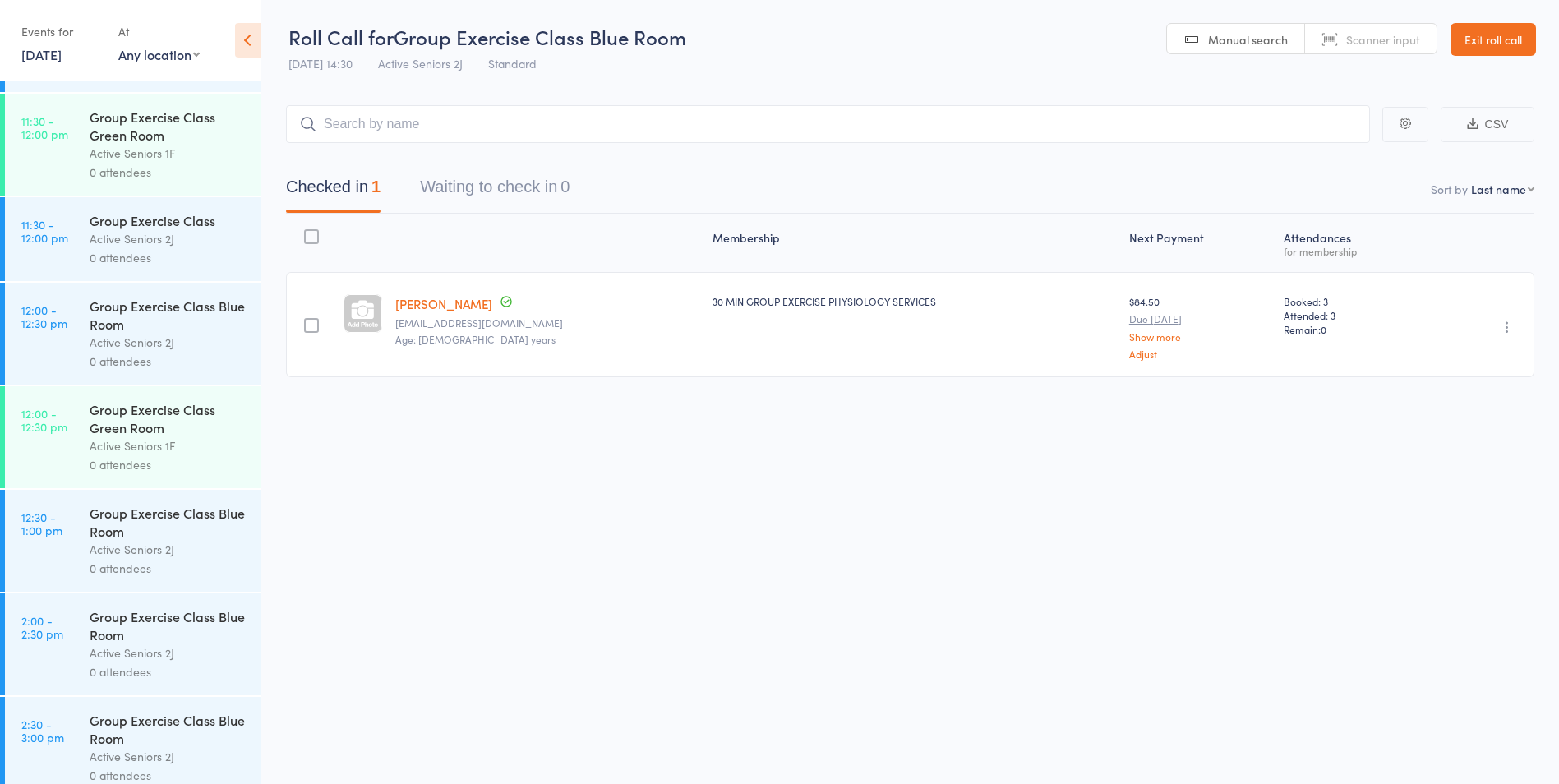
scroll to position [1972, 0]
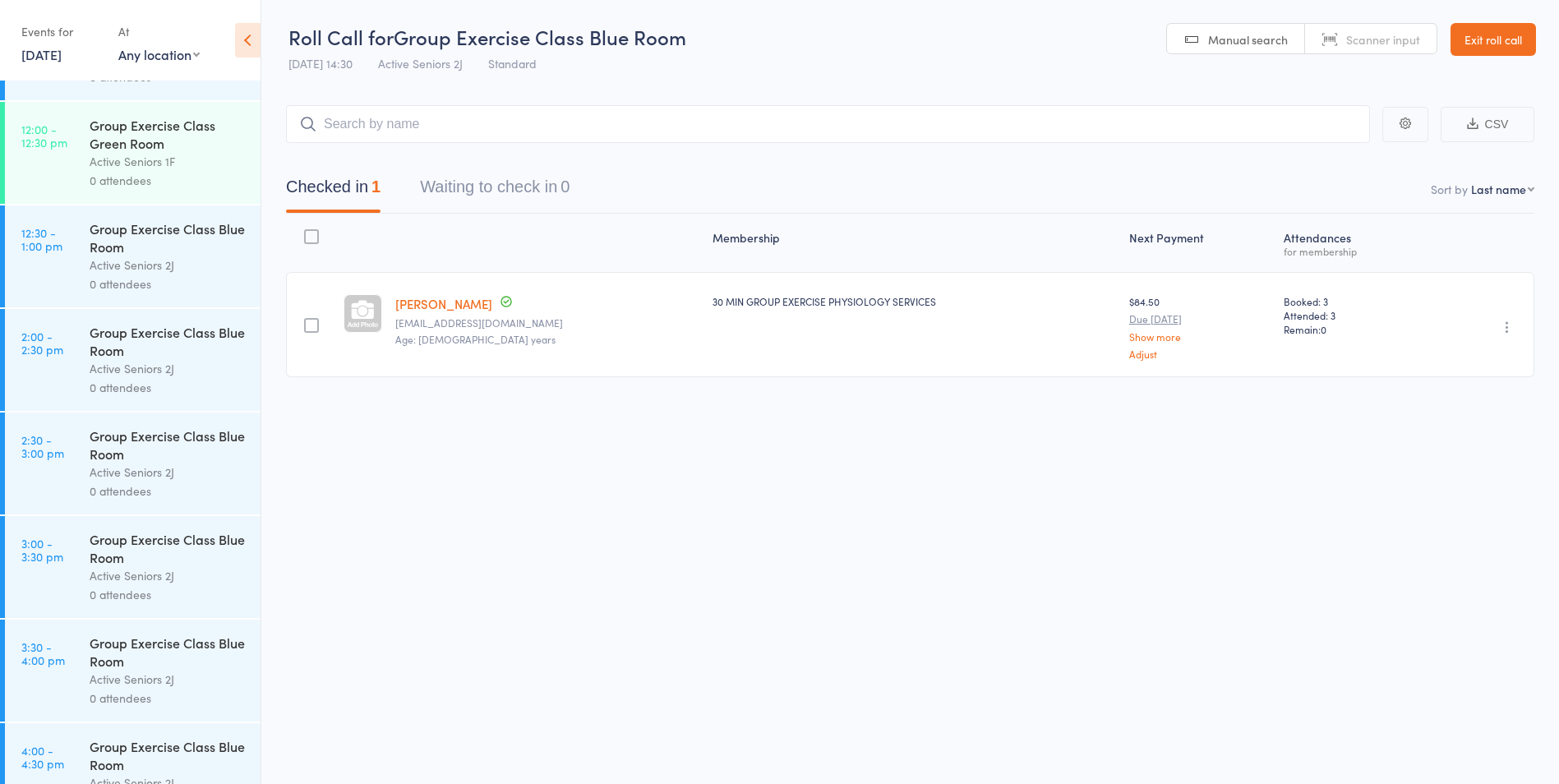
click at [118, 486] on div "0 attendees" at bounding box center [168, 491] width 157 height 19
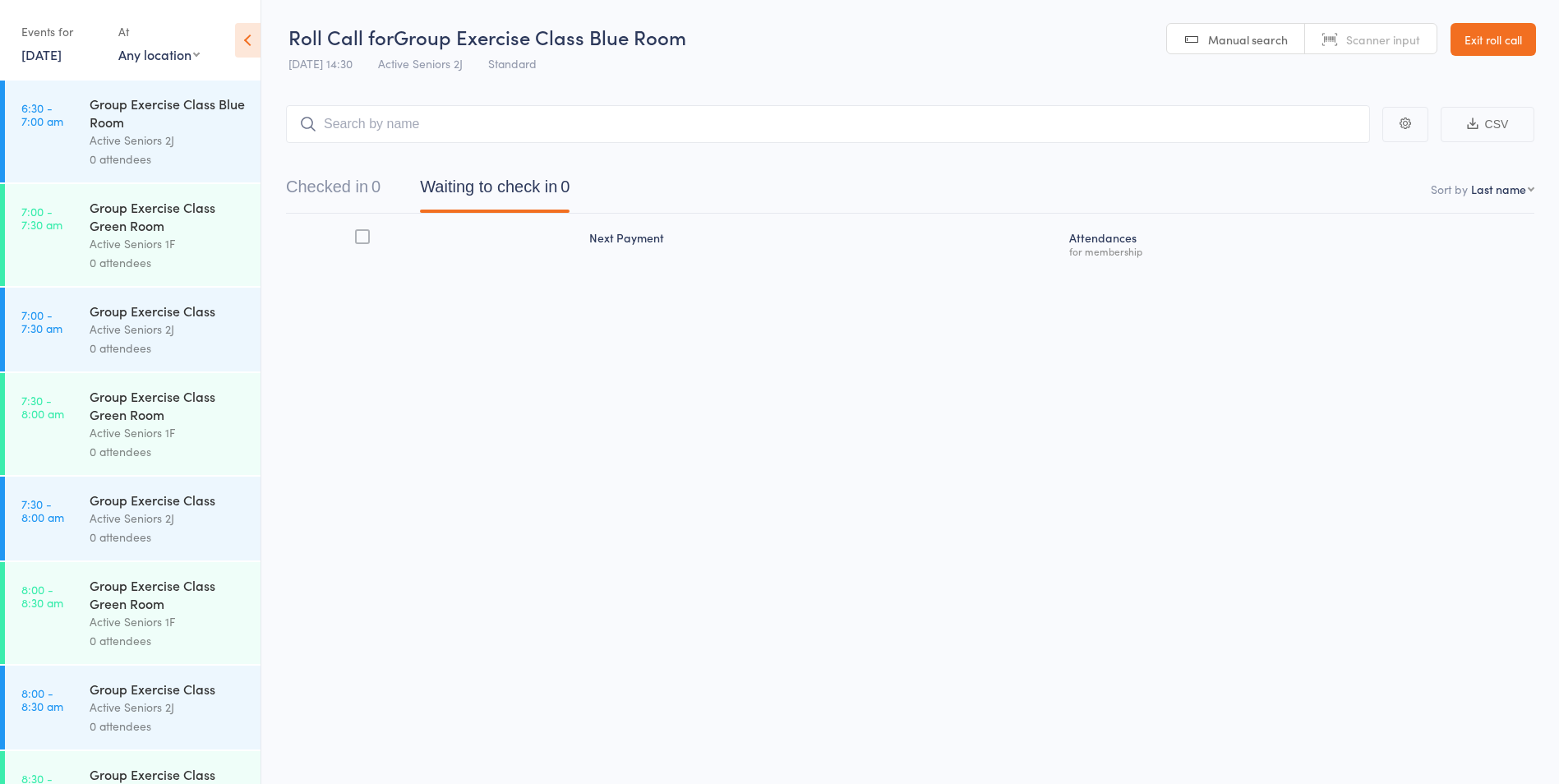
click at [405, 125] on input "search" at bounding box center [827, 124] width 1084 height 37
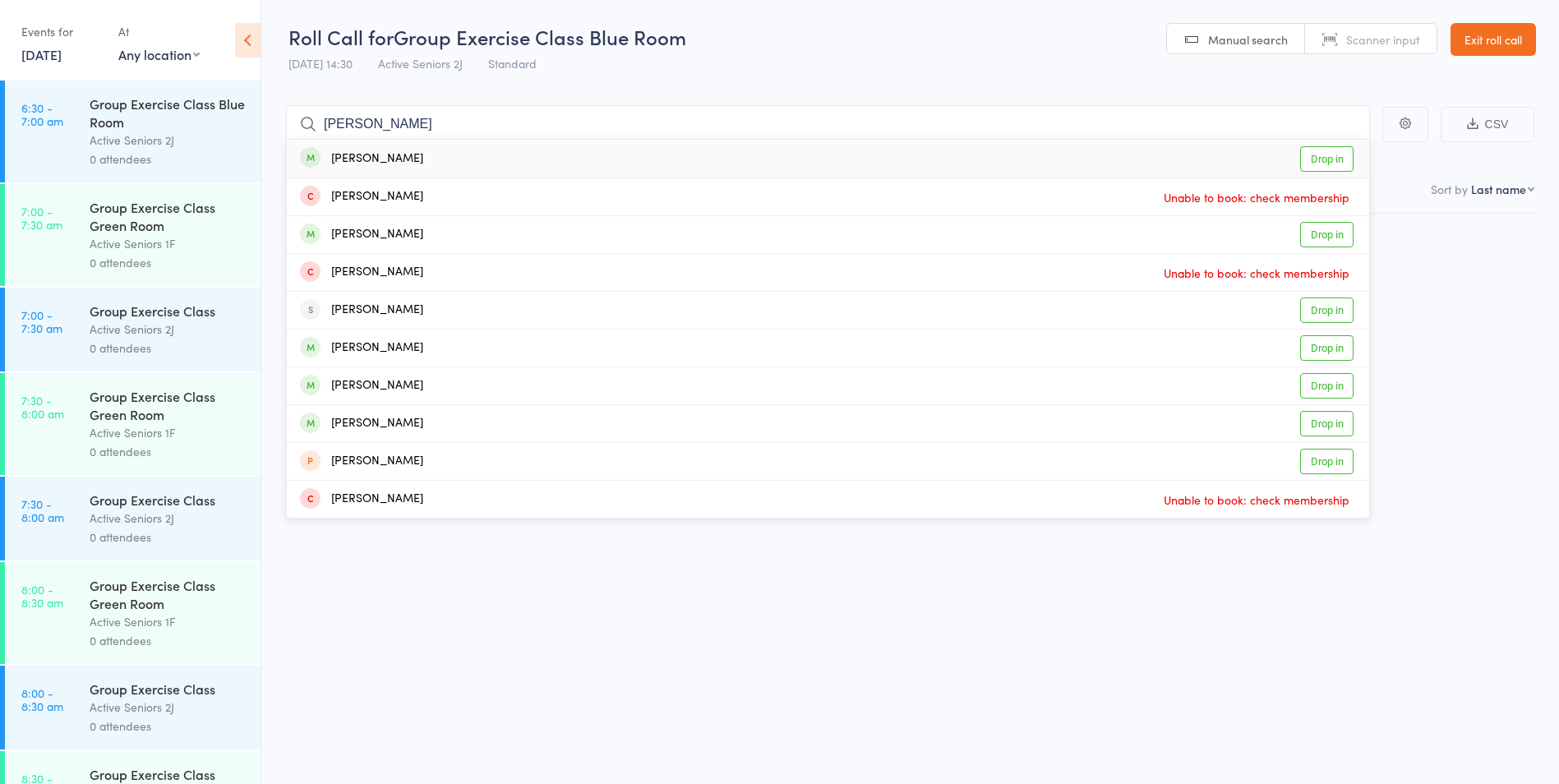
type input "julie armitage"
click at [406, 155] on div "Julie Armitage Drop in" at bounding box center [828, 158] width 1083 height 37
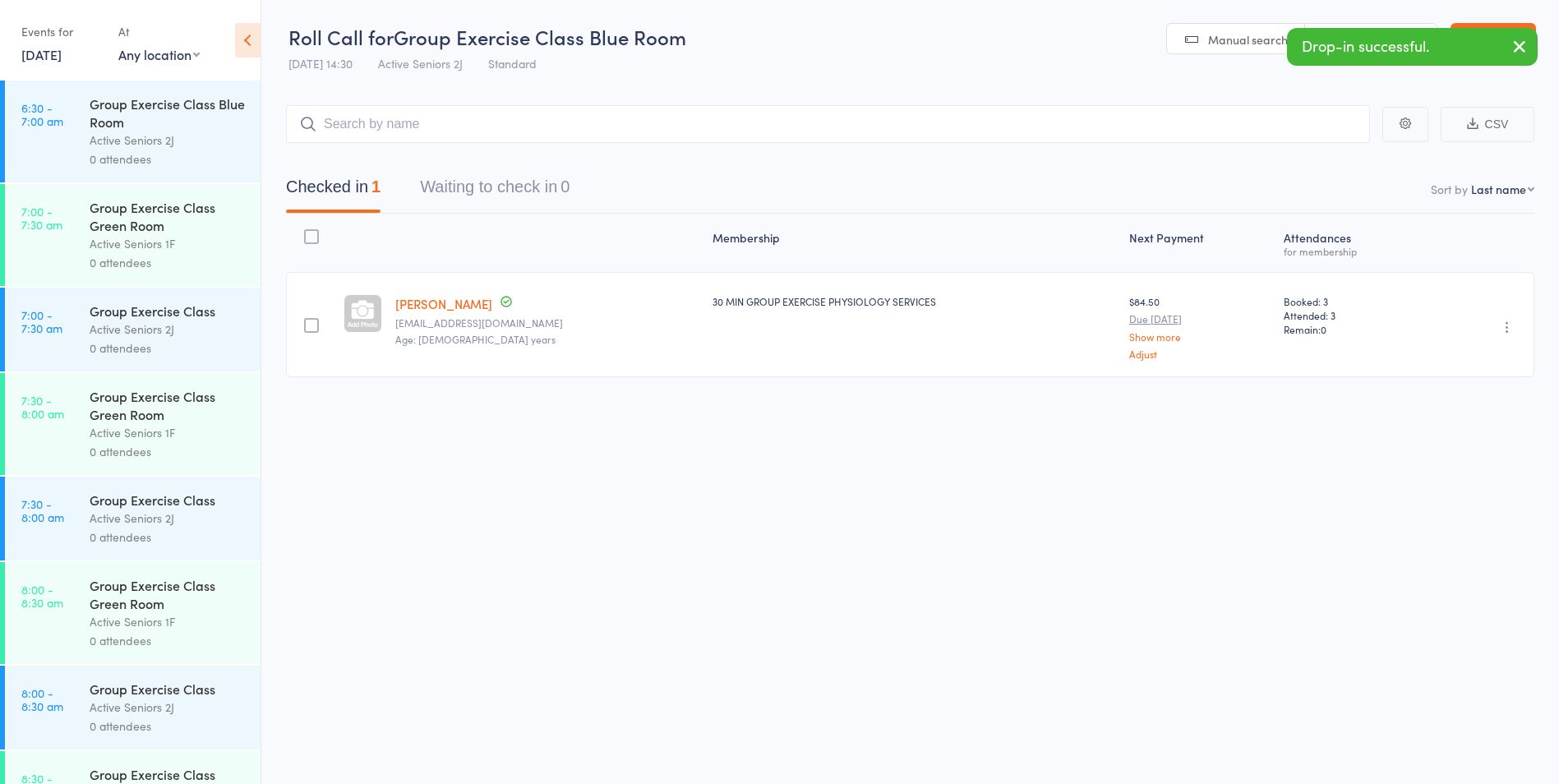
click at [61, 53] on link "3 Sep, 2025" at bounding box center [41, 54] width 40 height 18
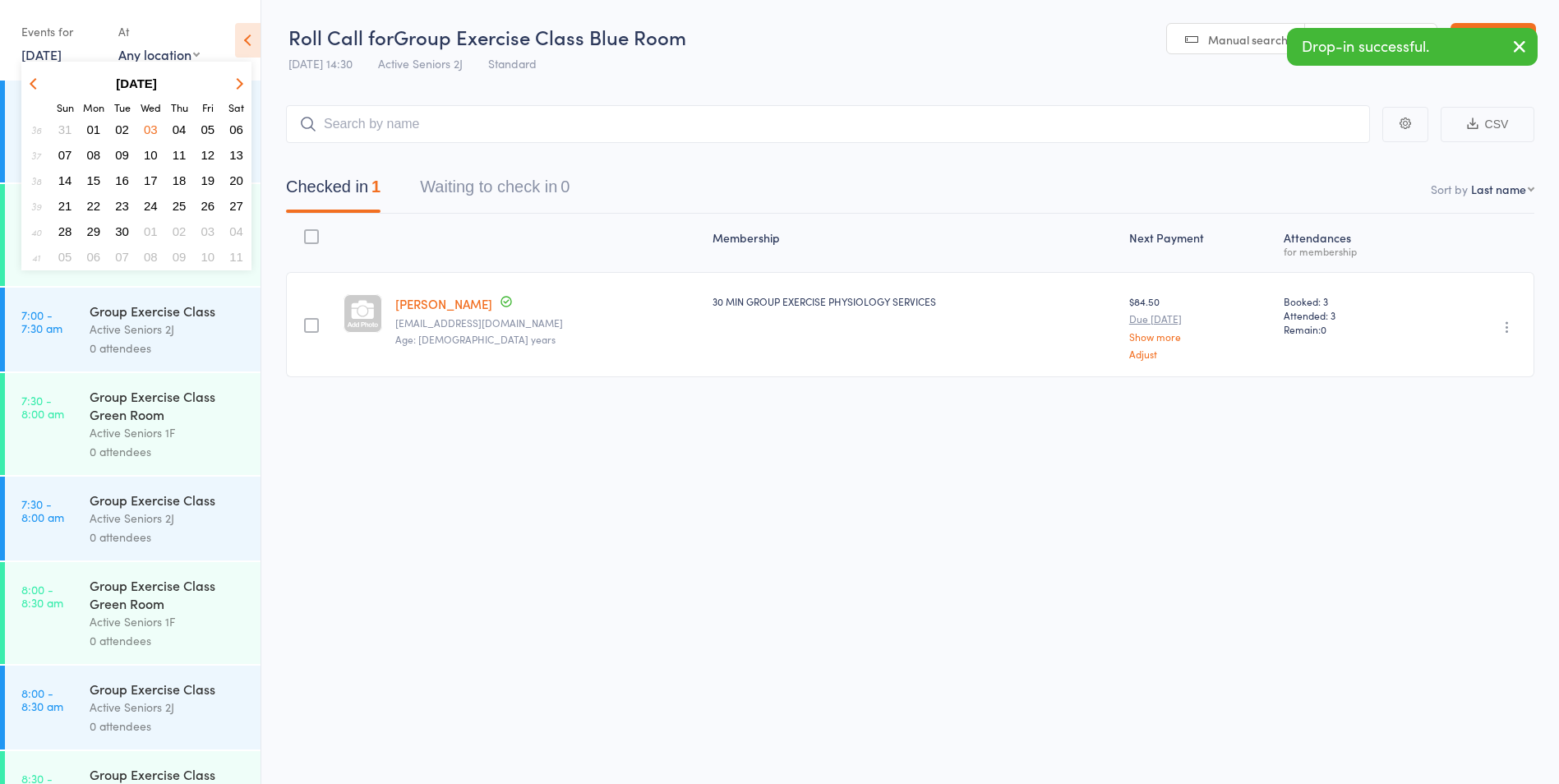
click at [208, 128] on span "05" at bounding box center [208, 130] width 14 height 14
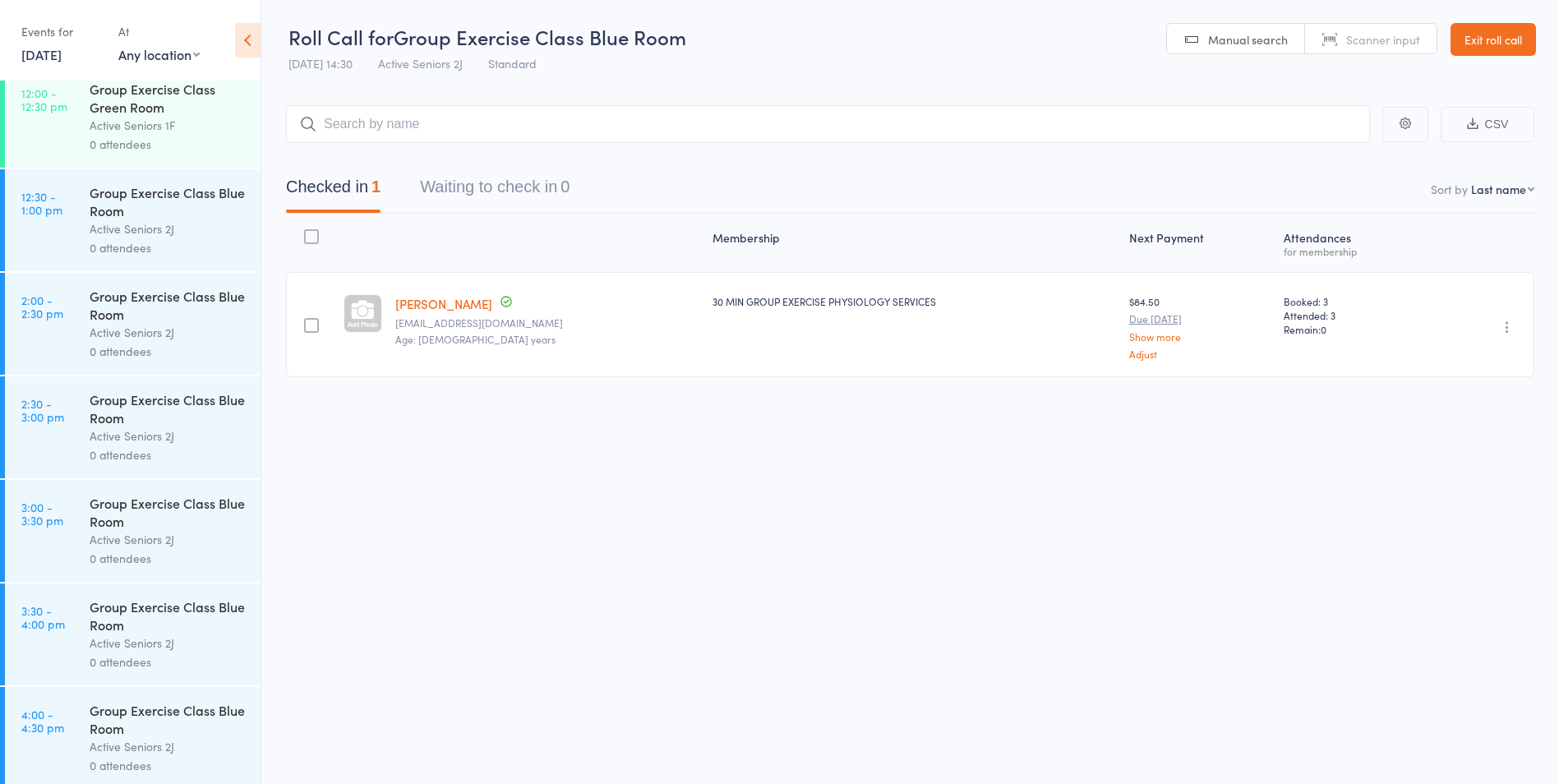
scroll to position [2118, 0]
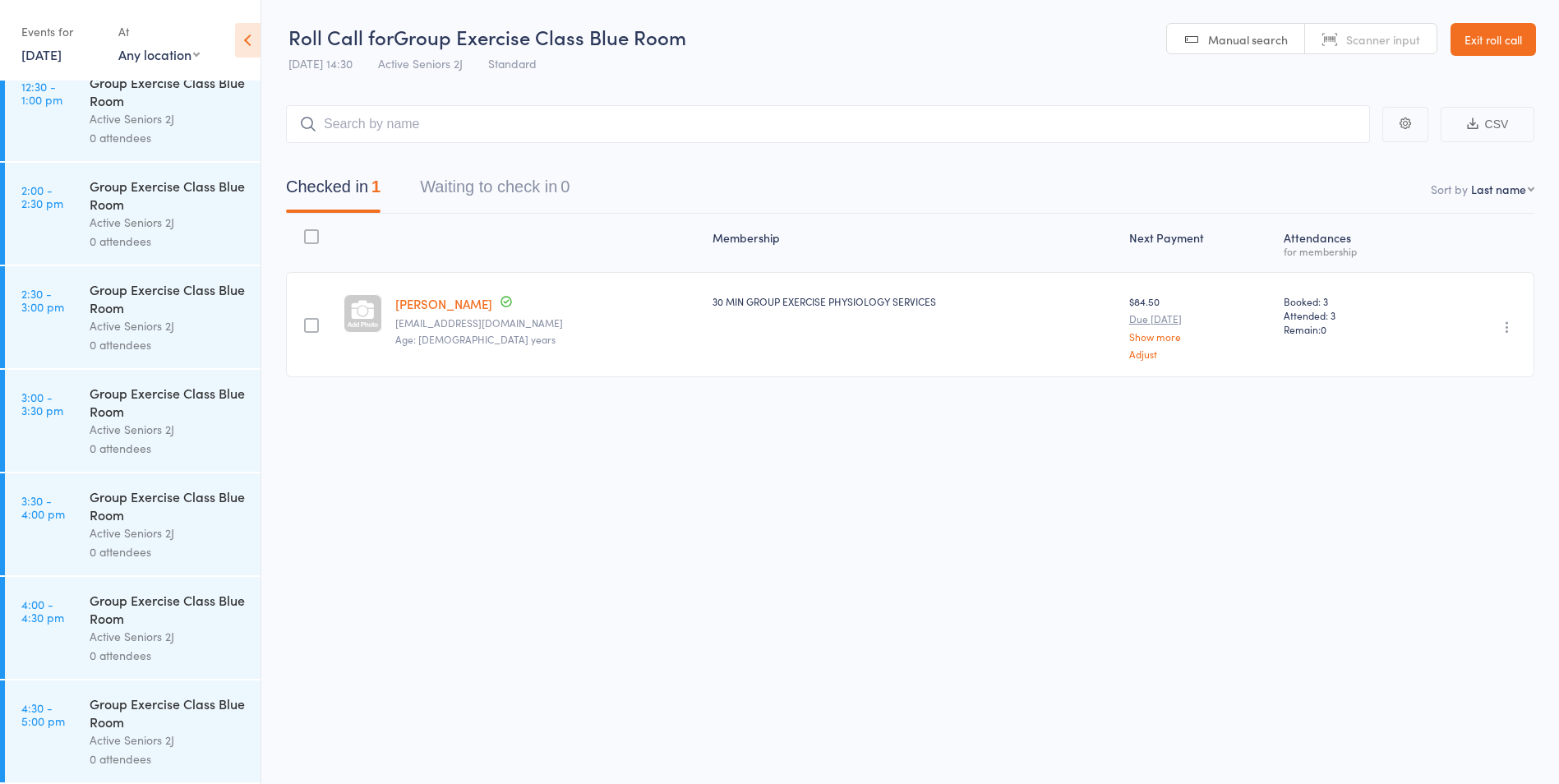
click at [81, 326] on link "2:30 - 3:00 pm Group Exercise Class Blue Room Active Seniors 2J 0 attendees" at bounding box center [132, 317] width 255 height 102
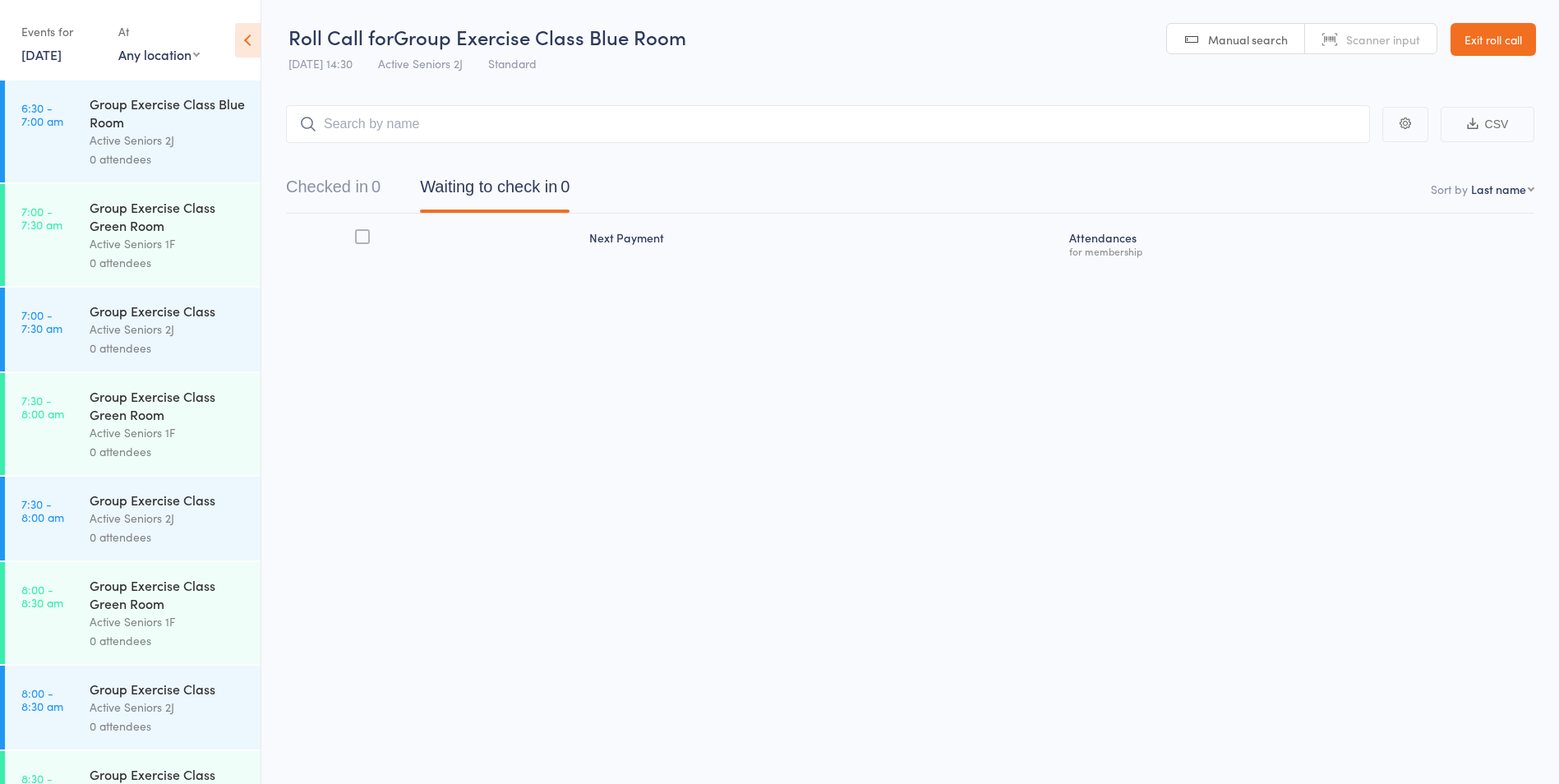
click at [496, 136] on input "search" at bounding box center [827, 124] width 1084 height 37
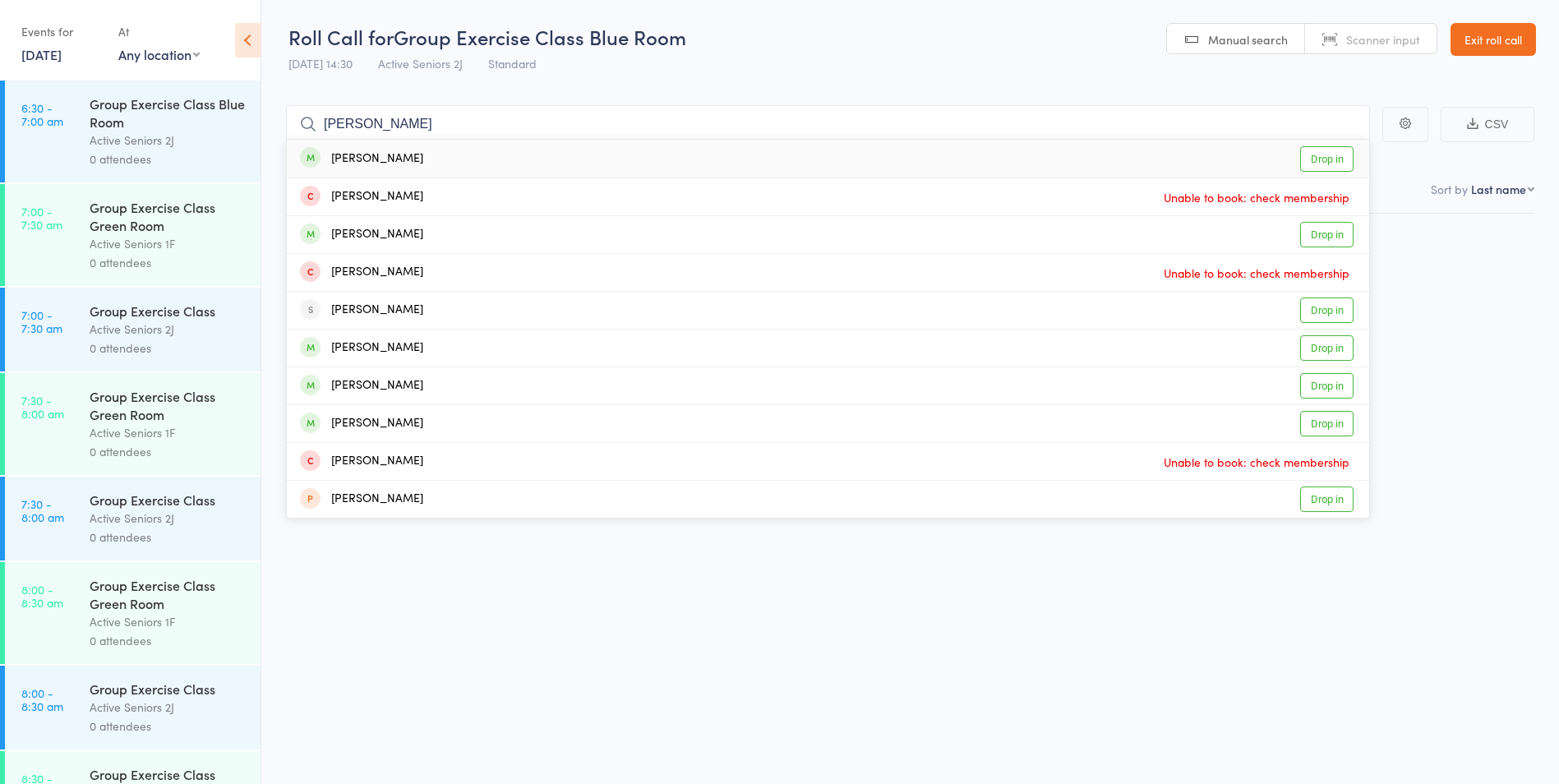
type input "julie armi"
click at [486, 152] on div "Julie Armitage Drop in" at bounding box center [828, 158] width 1083 height 37
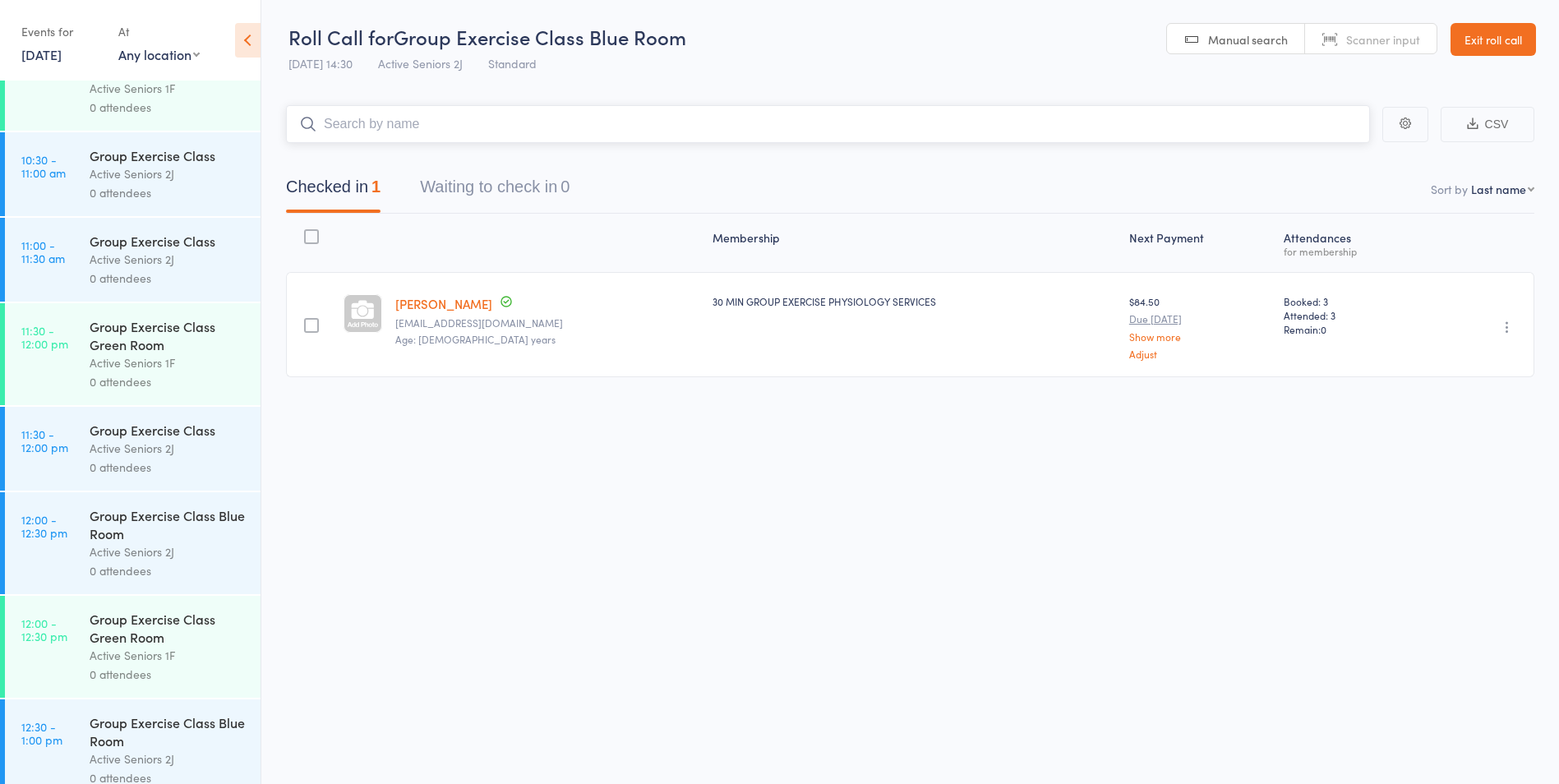
scroll to position [1972, 0]
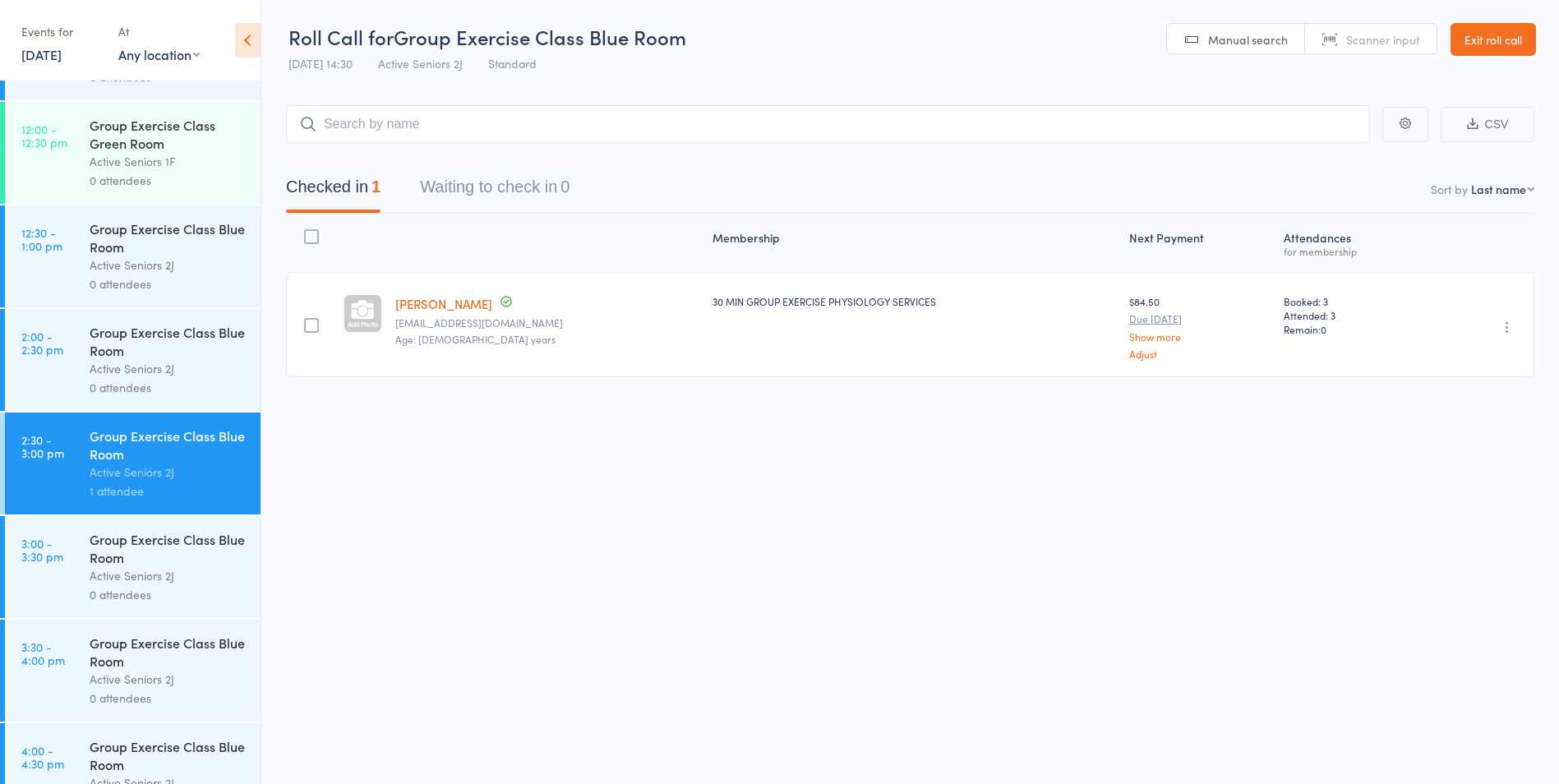
click at [60, 69] on div "Events for 5 Sep, 2025 5 Sep, 2025 September 2025 Sun Mon Tue Wed Thu Fri Sat 3…" at bounding box center [130, 41] width 260 height 83
click at [61, 61] on link "5 Sep, 2025" at bounding box center [41, 54] width 40 height 18
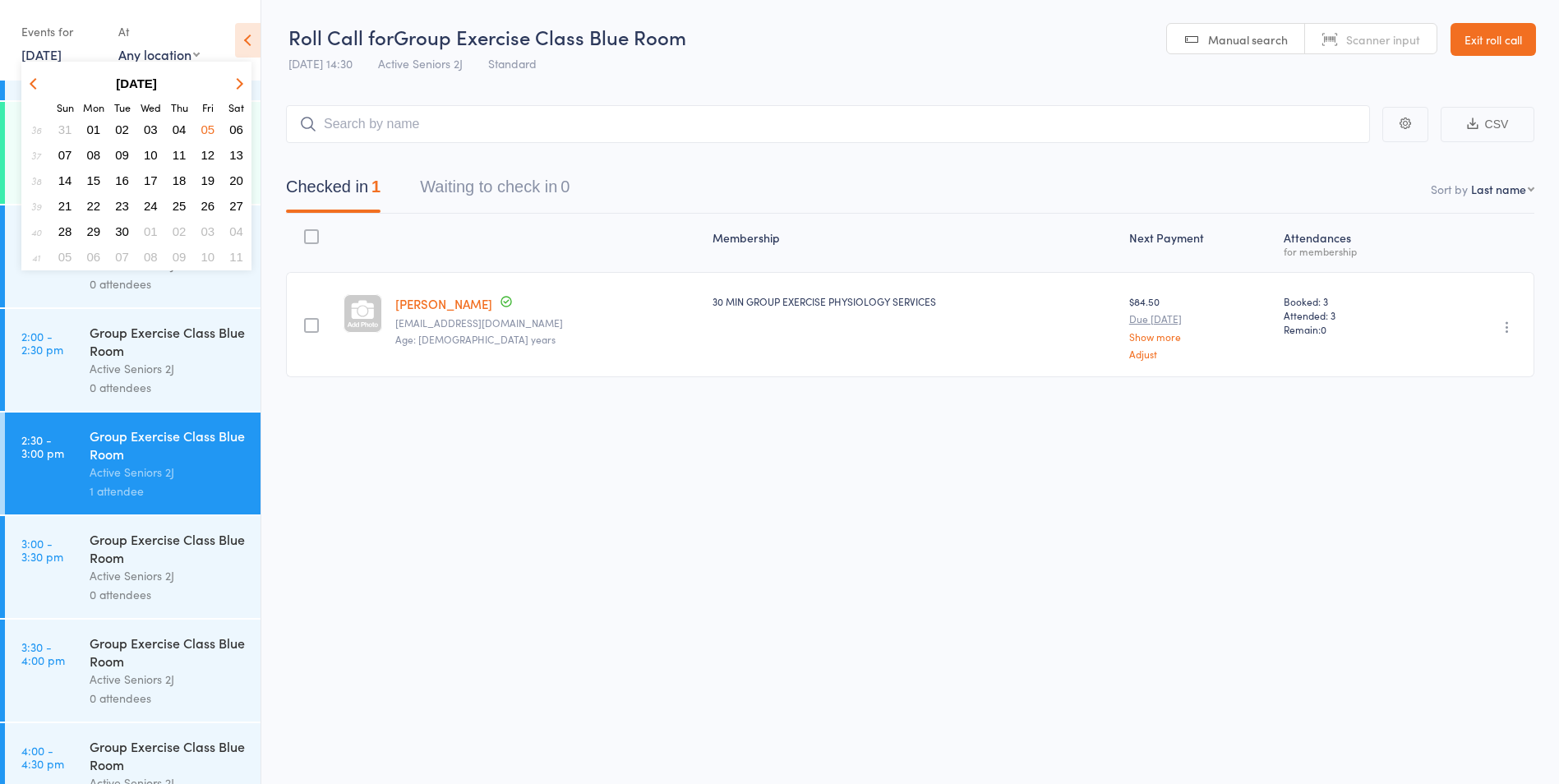
click at [147, 130] on span "03" at bounding box center [151, 130] width 14 height 14
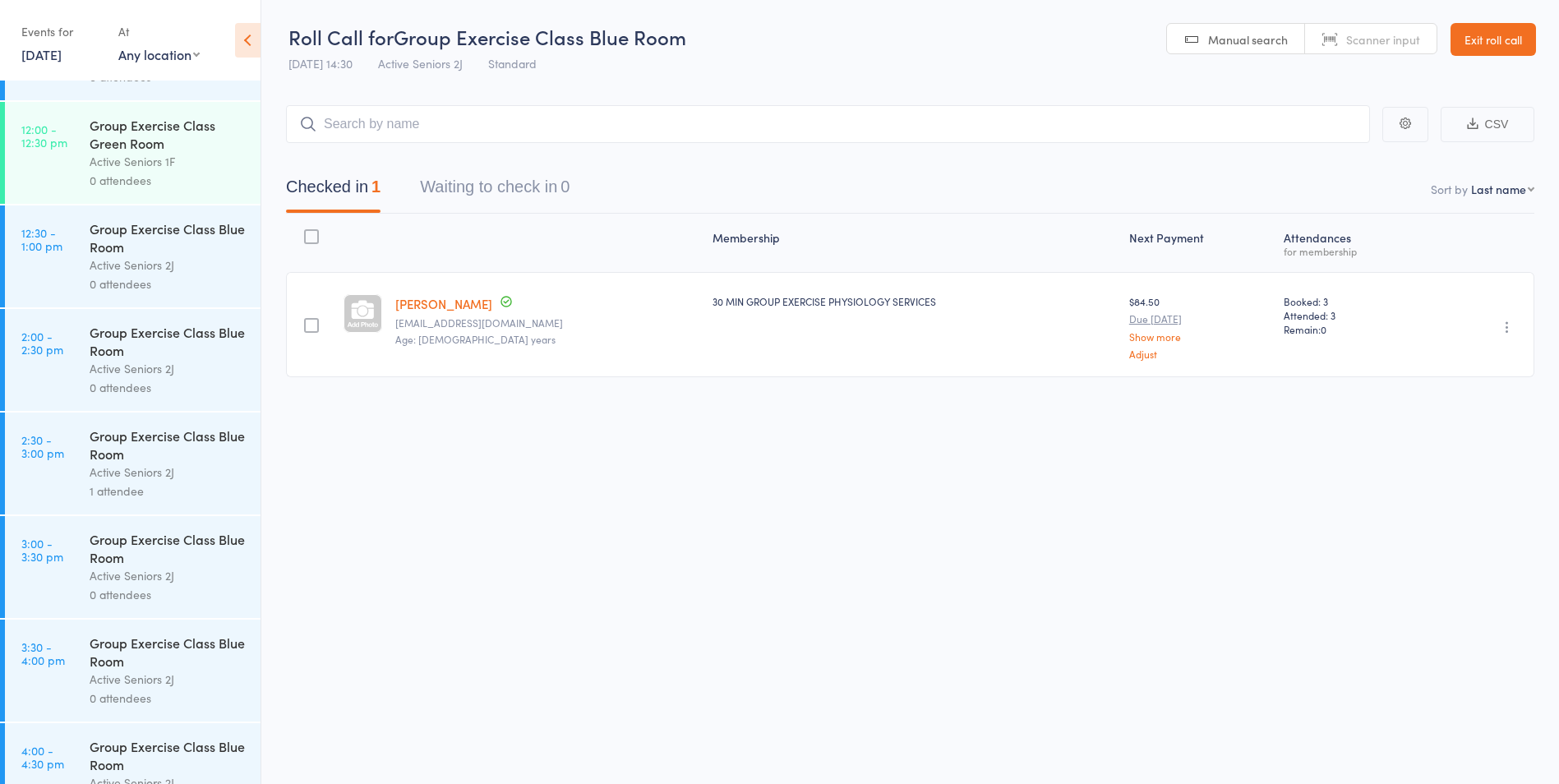
scroll to position [2118, 0]
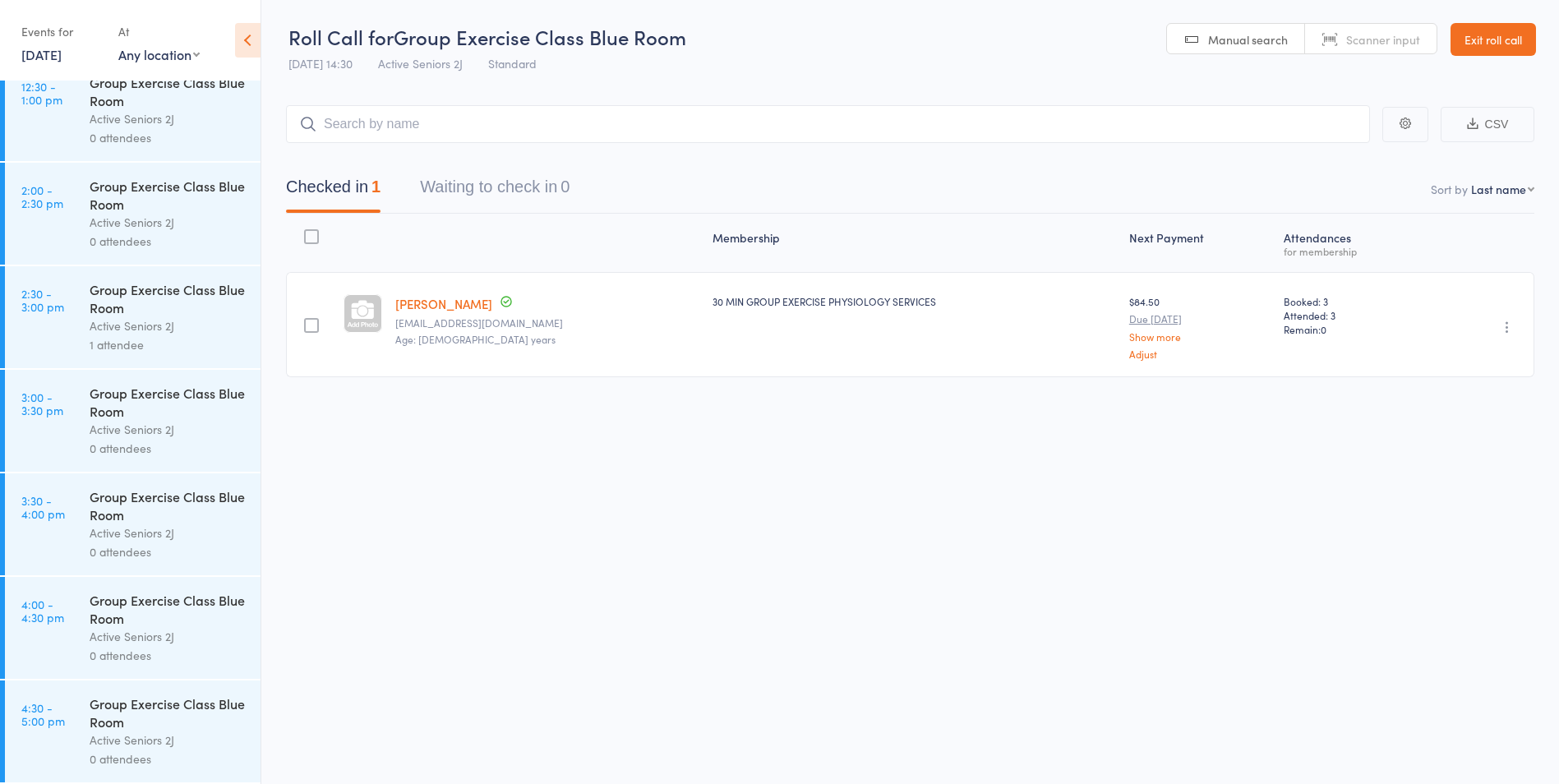
click at [96, 327] on div "Active Seniors 2J" at bounding box center [168, 326] width 157 height 19
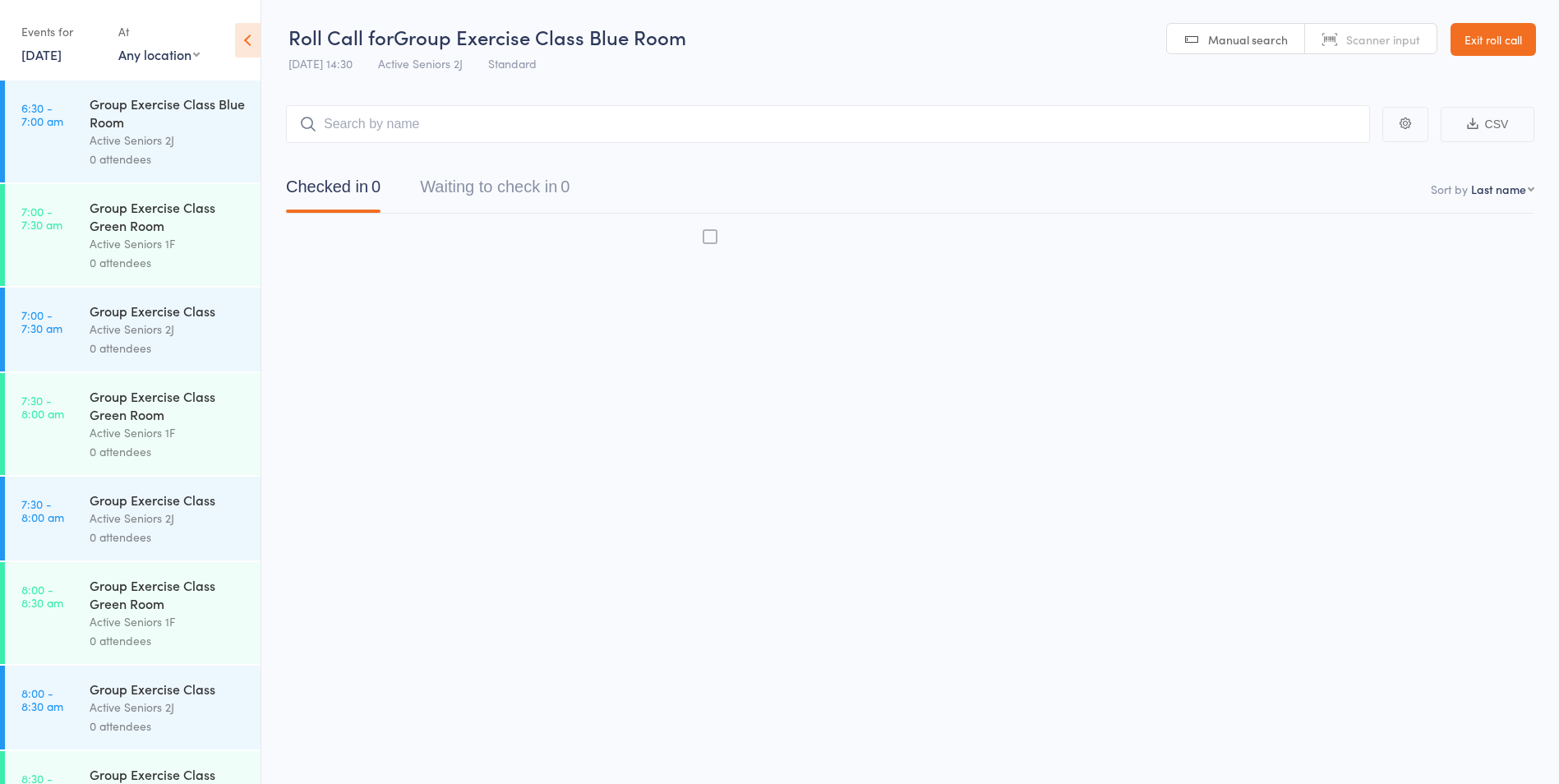
click at [121, 328] on div "Active Seniors 2J" at bounding box center [168, 329] width 157 height 19
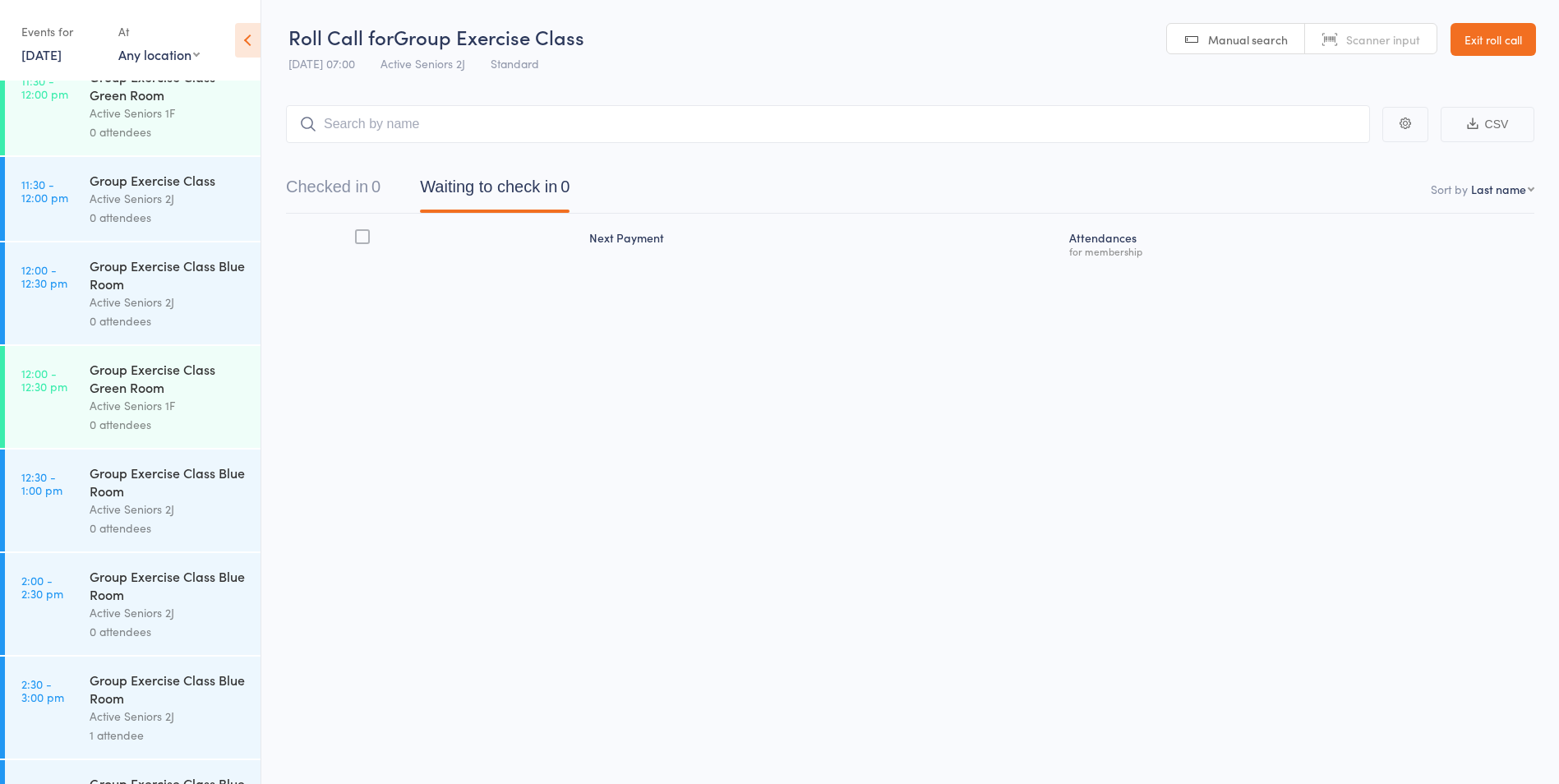
scroll to position [1972, 0]
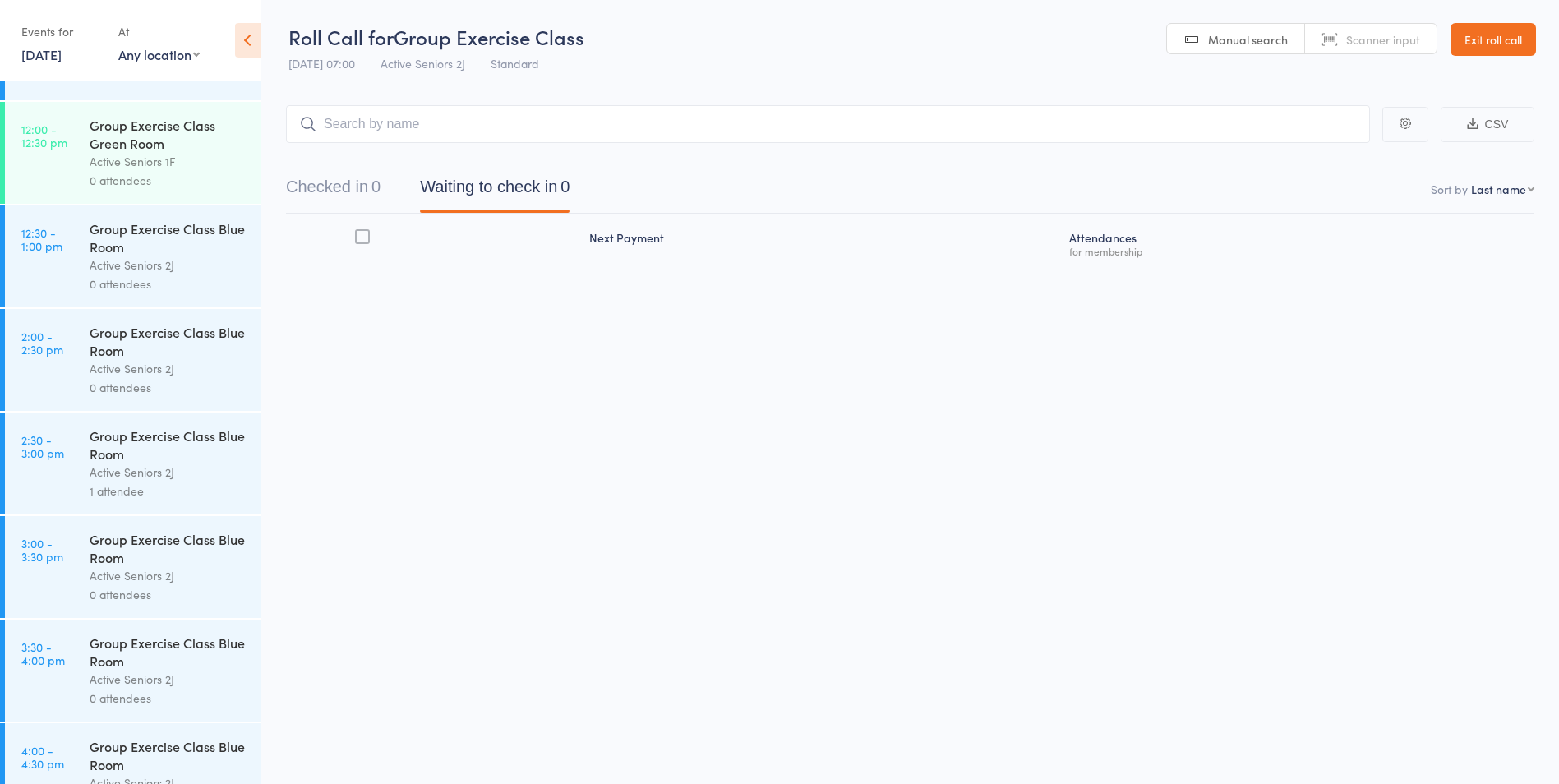
click at [88, 462] on link "2:30 - 3:00 pm Group Exercise Class Blue Room Active Seniors 2J 1 attendee" at bounding box center [132, 463] width 255 height 102
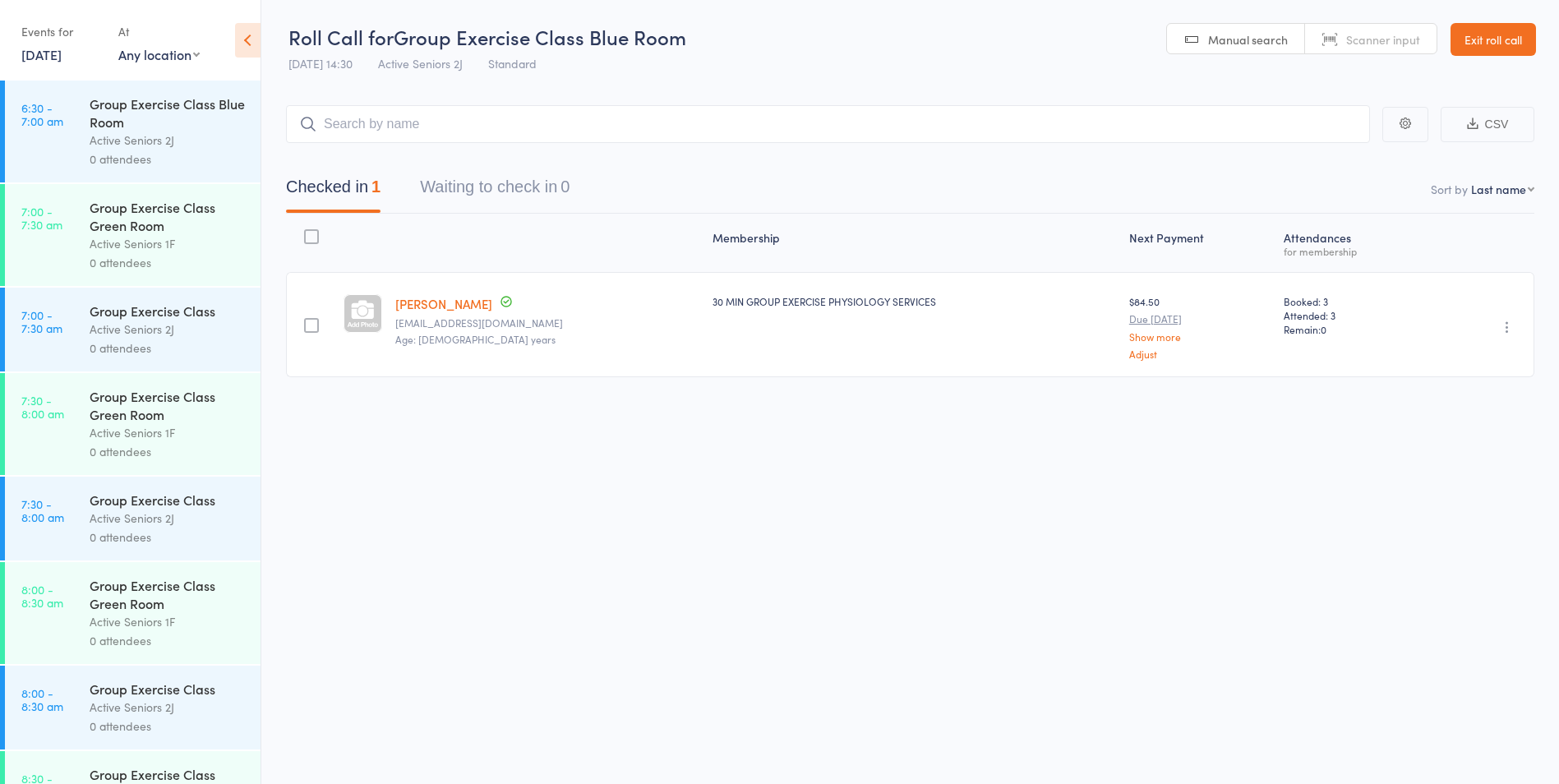
click at [1495, 46] on link "Exit roll call" at bounding box center [1493, 39] width 85 height 33
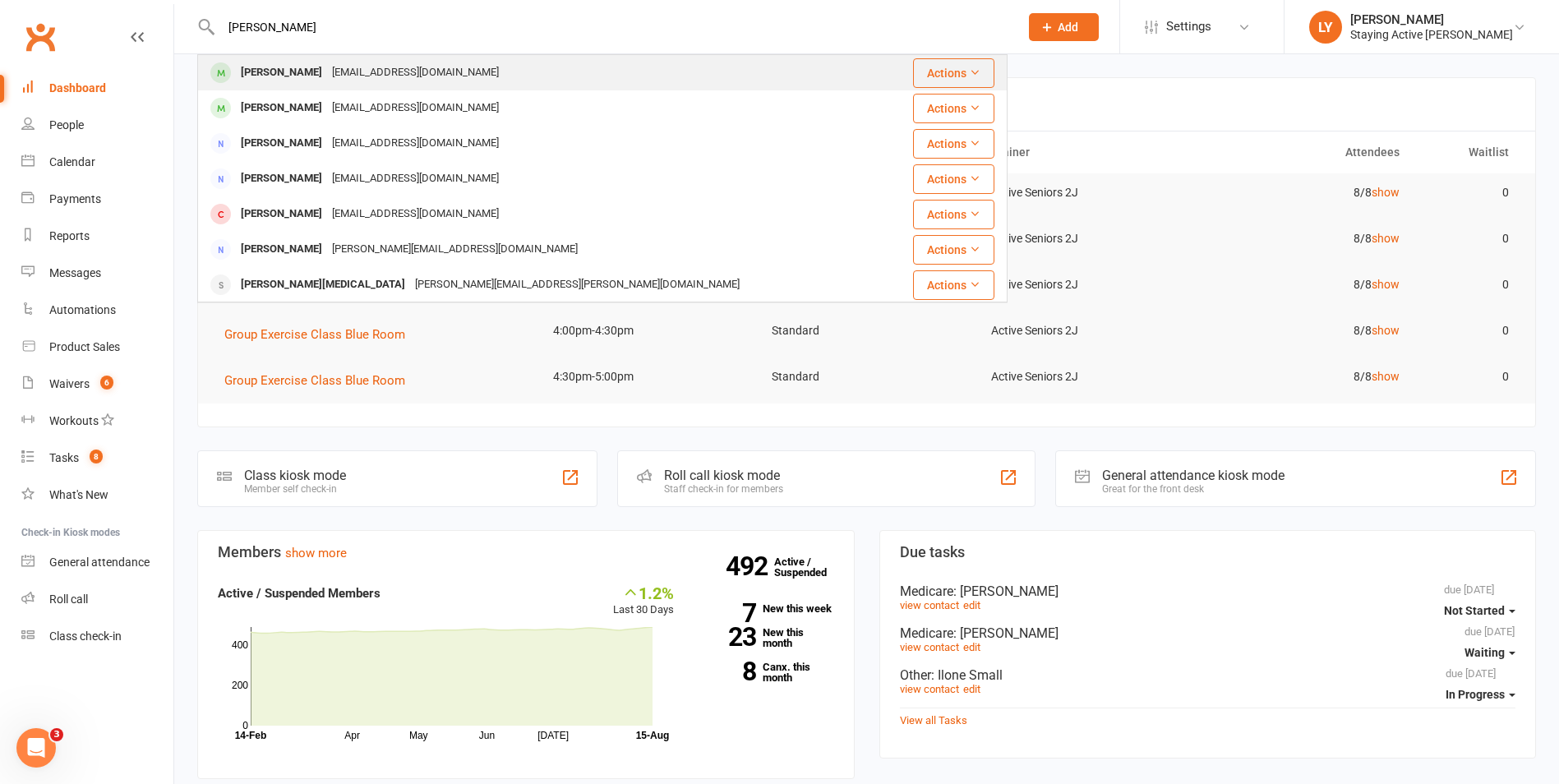
type input "carol burns"
click at [327, 77] on div "[EMAIL_ADDRESS][DOMAIN_NAME]" at bounding box center [416, 72] width 177 height 24
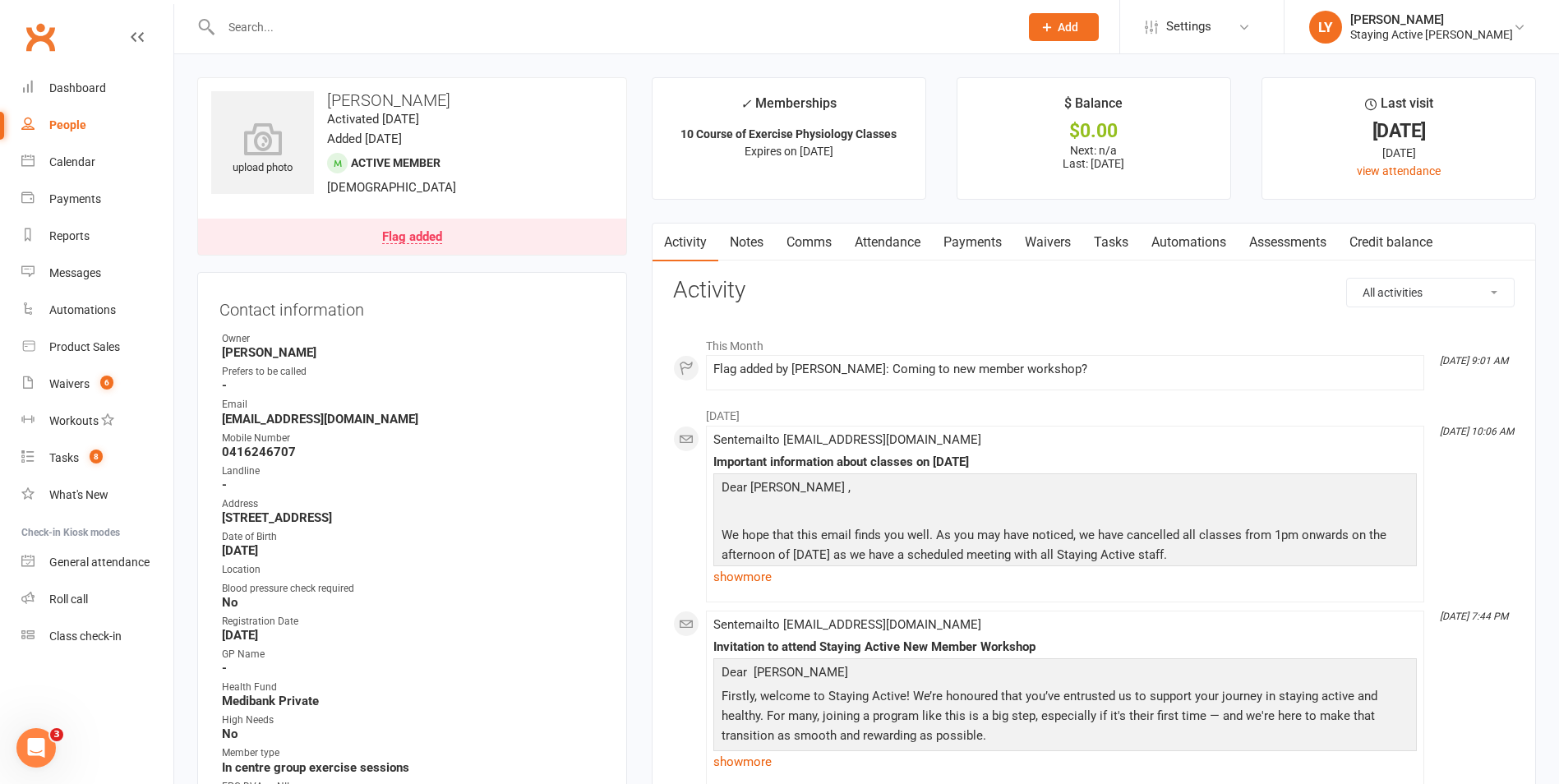
click at [1271, 241] on link "Assessments" at bounding box center [1287, 242] width 100 height 37
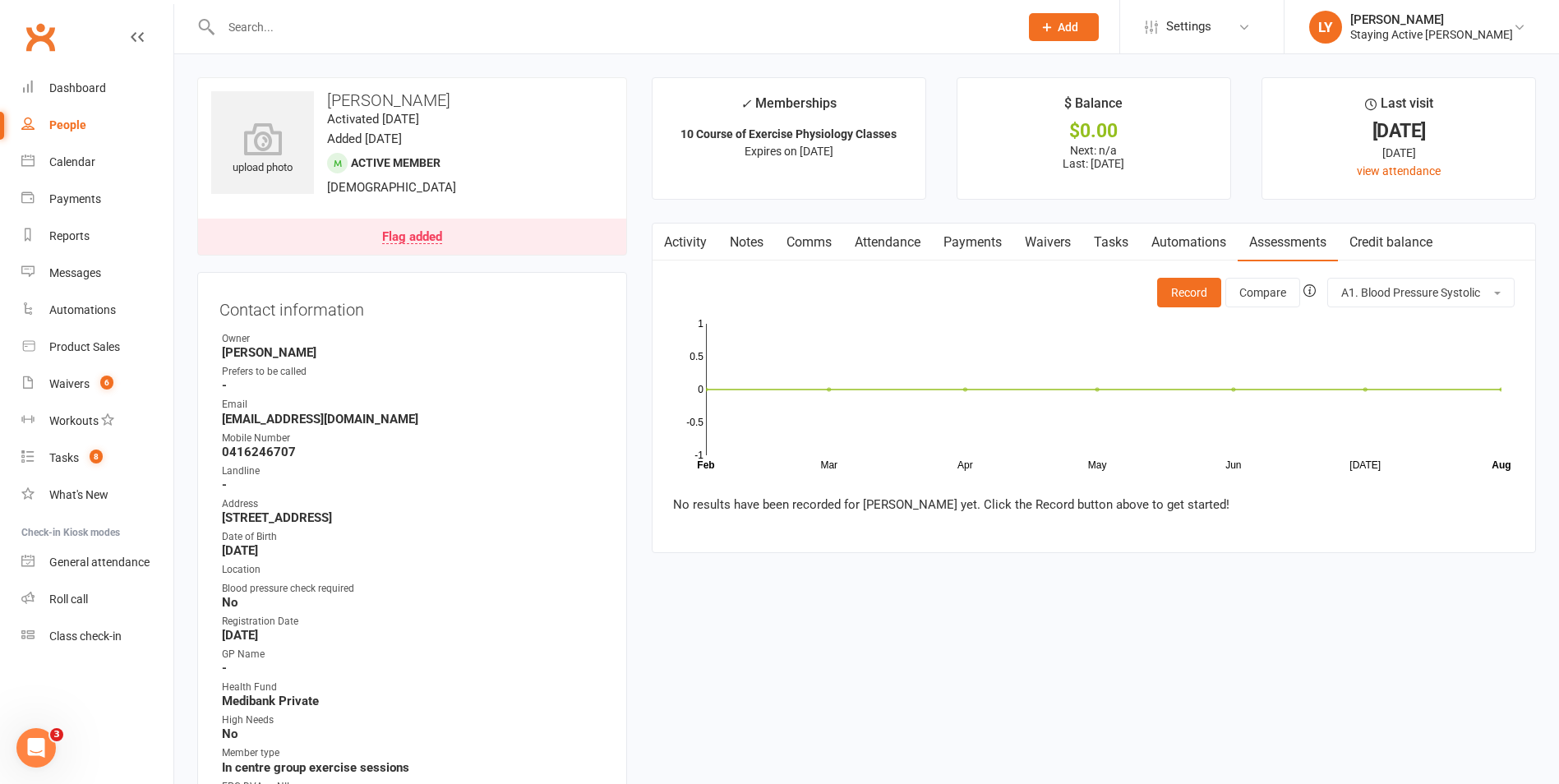
click at [908, 243] on link "Attendance" at bounding box center [887, 242] width 88 height 37
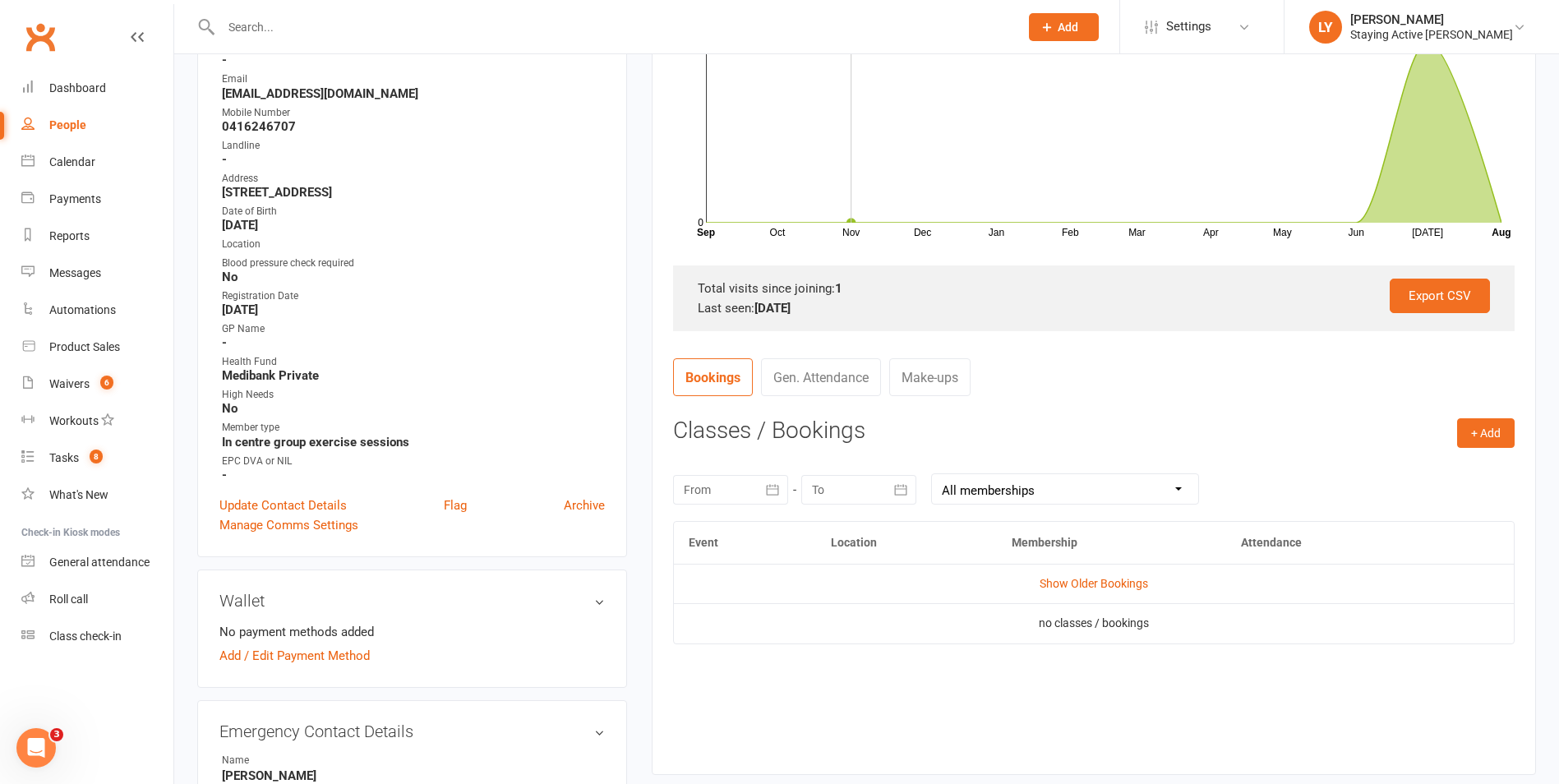
scroll to position [411, 0]
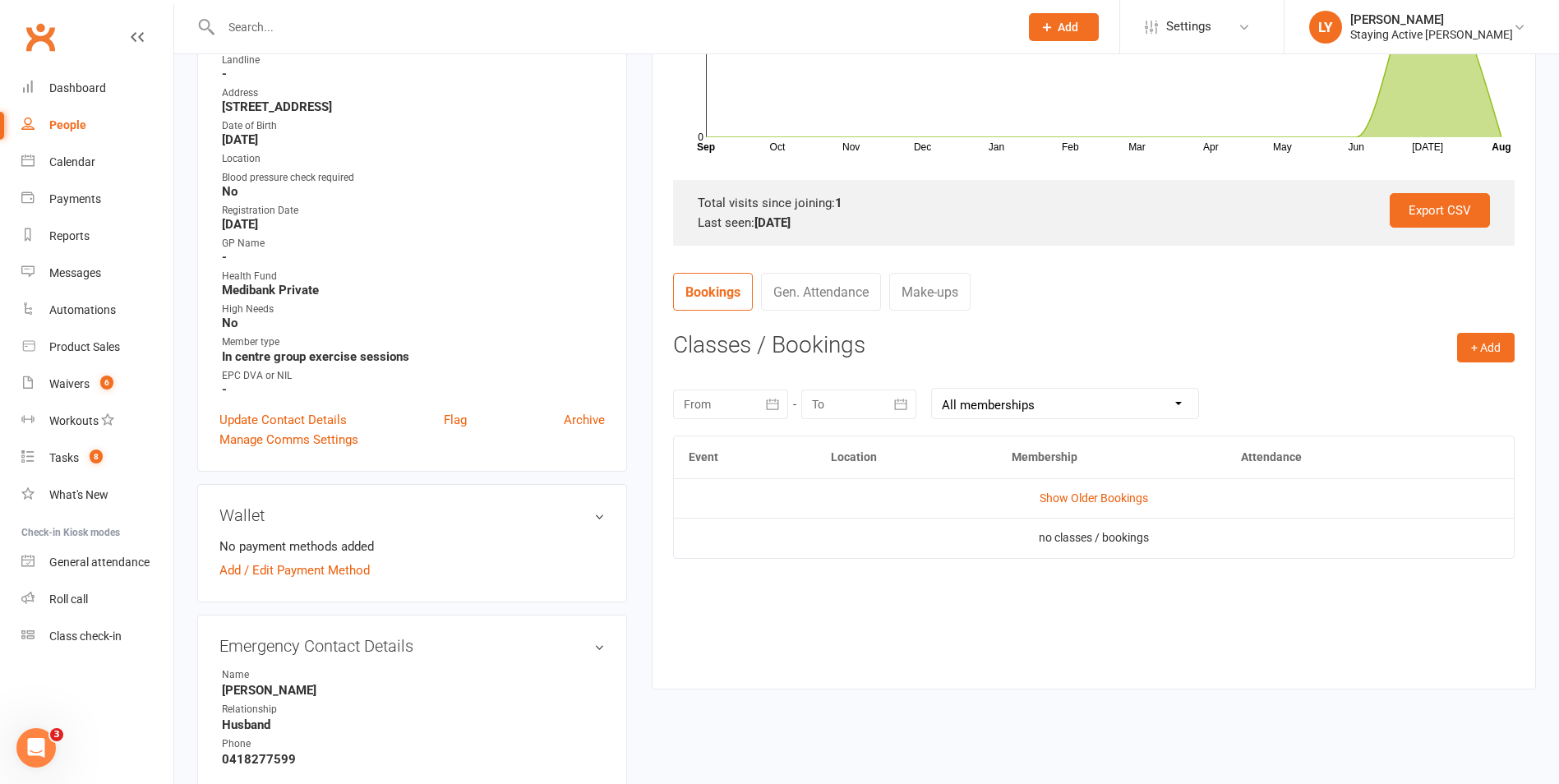
click at [723, 405] on div at bounding box center [731, 404] width 115 height 30
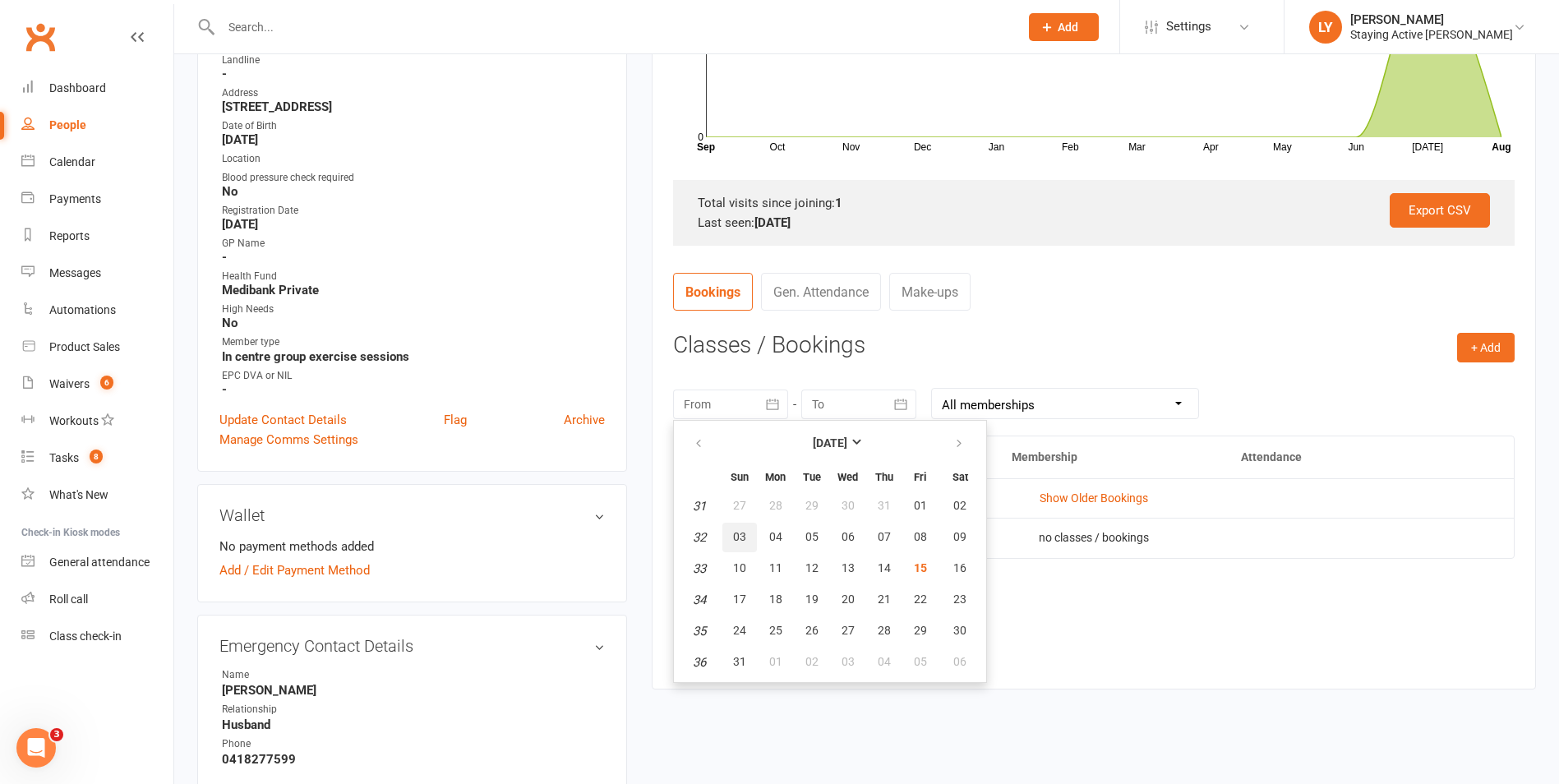
click at [735, 537] on span "03" at bounding box center [740, 536] width 13 height 13
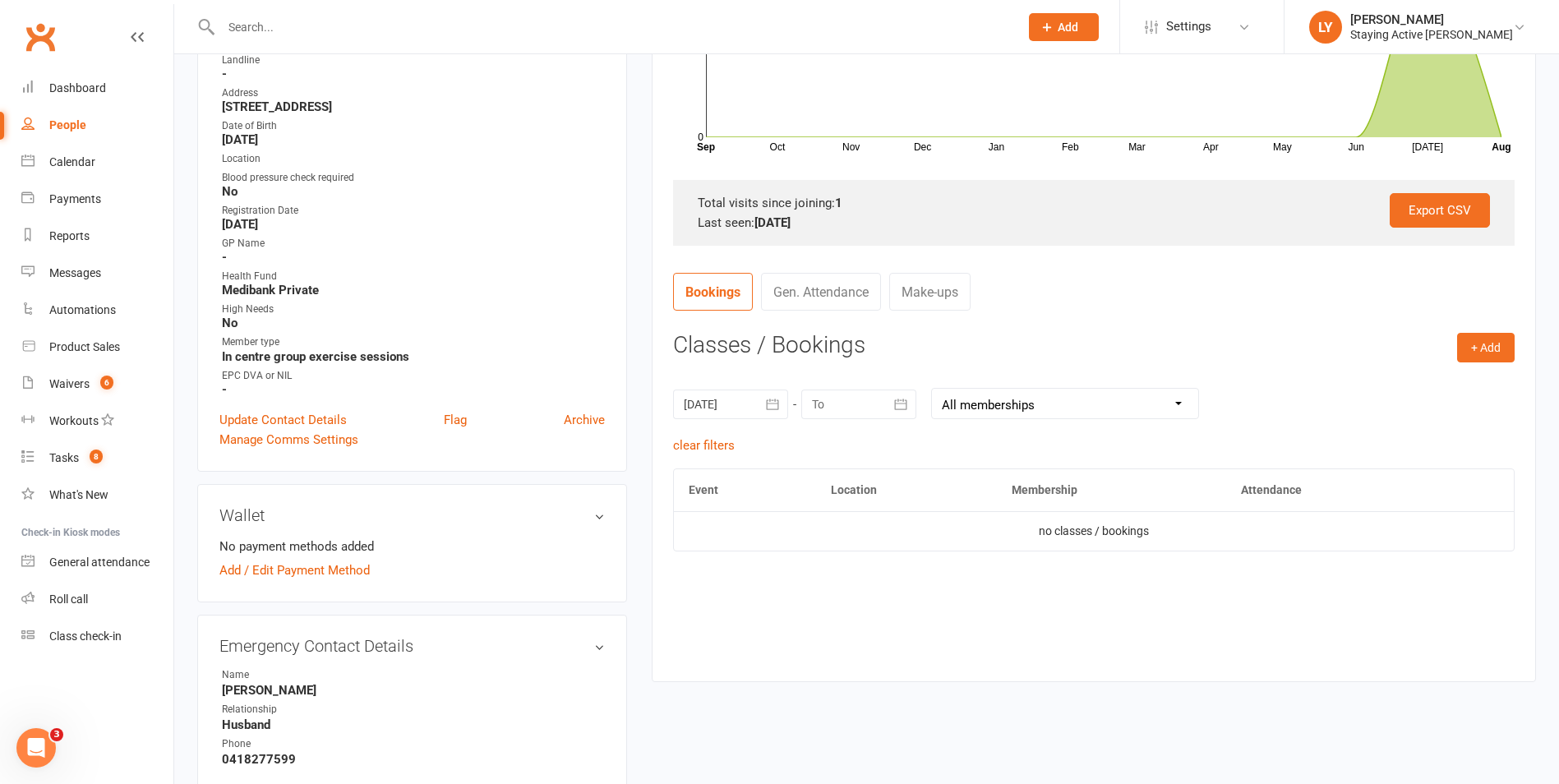
click at [722, 397] on div at bounding box center [731, 404] width 115 height 30
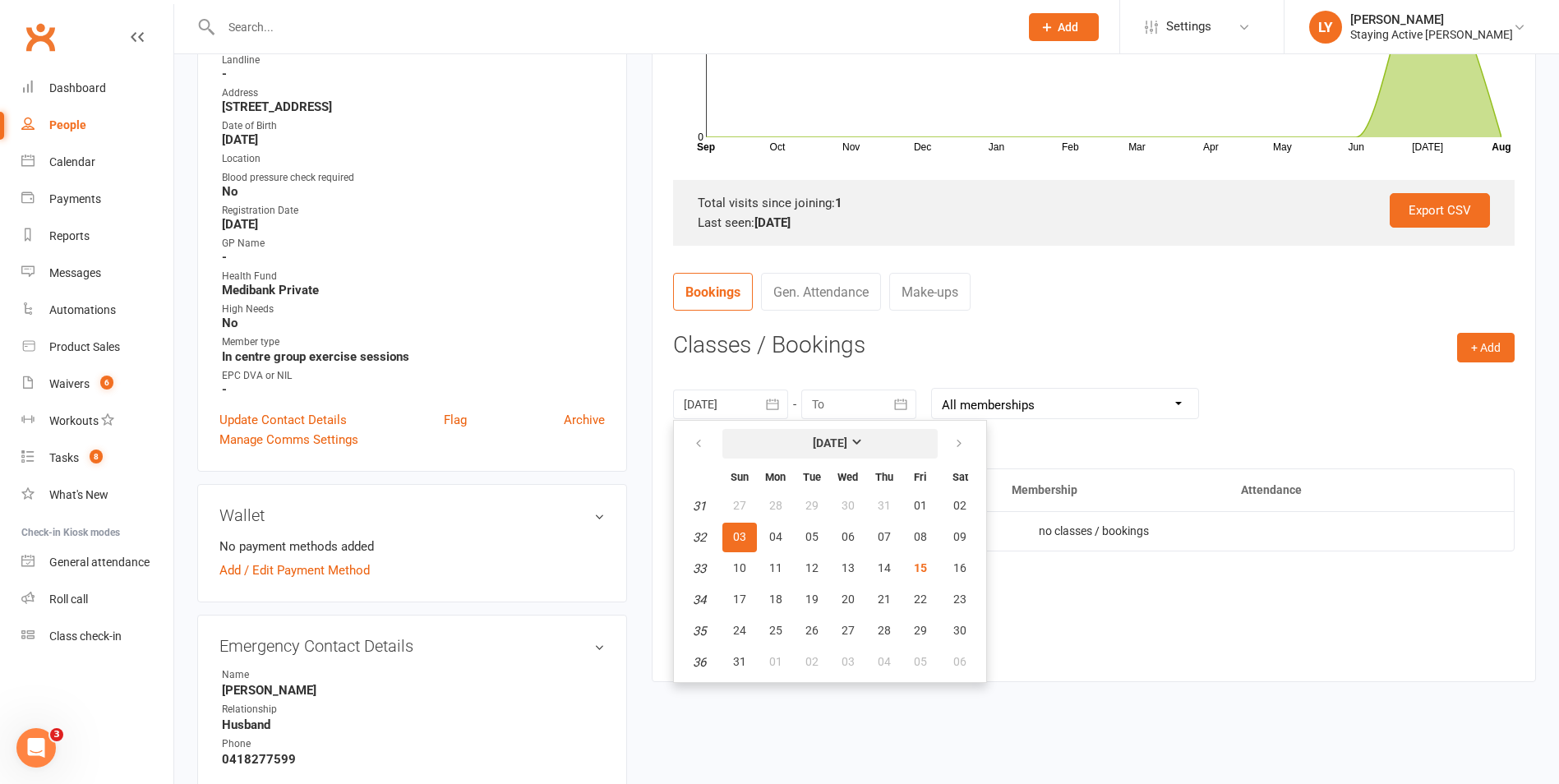
click at [807, 433] on button "August 2025" at bounding box center [830, 443] width 215 height 30
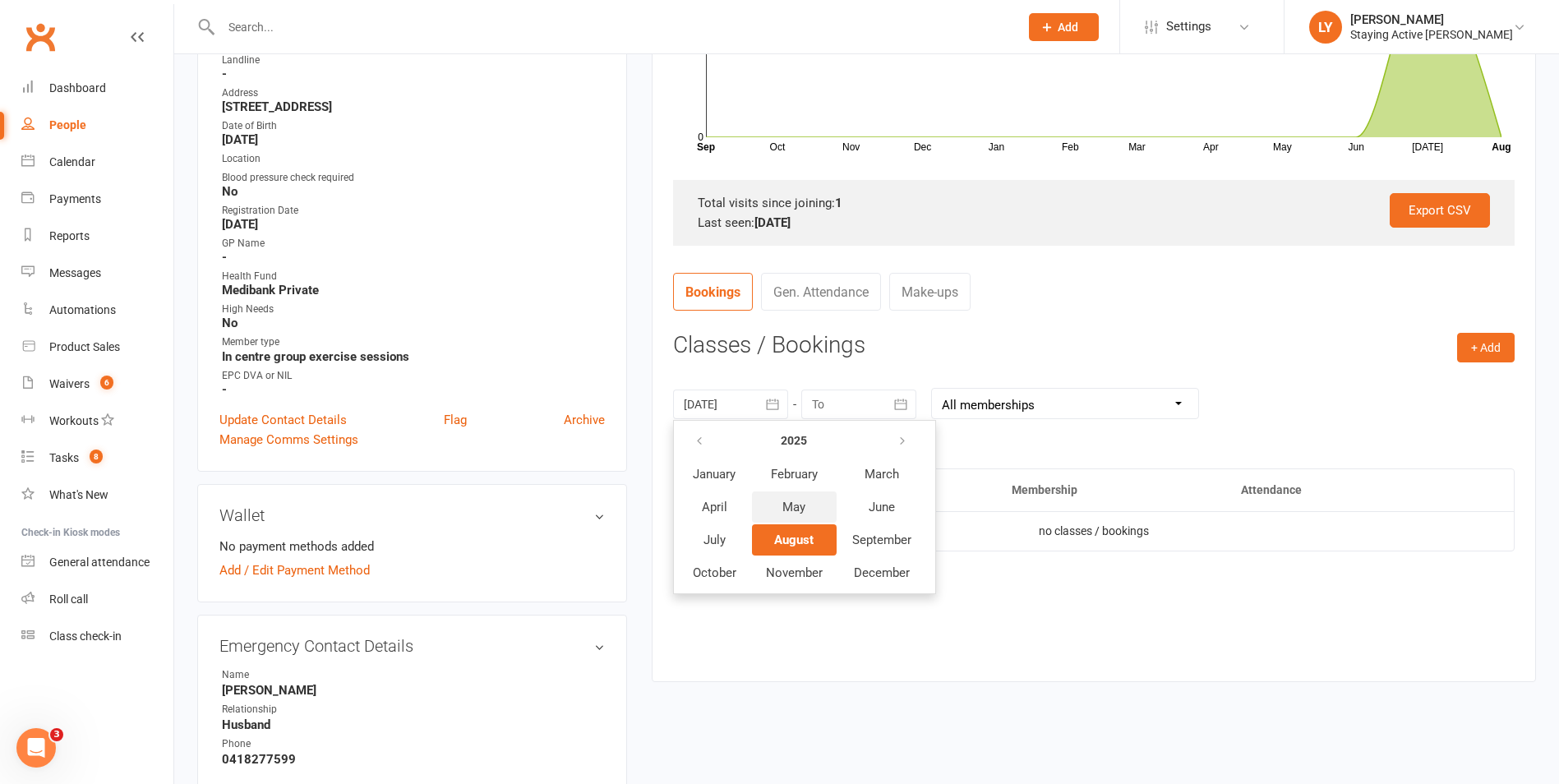
click at [777, 498] on button "May" at bounding box center [794, 507] width 84 height 32
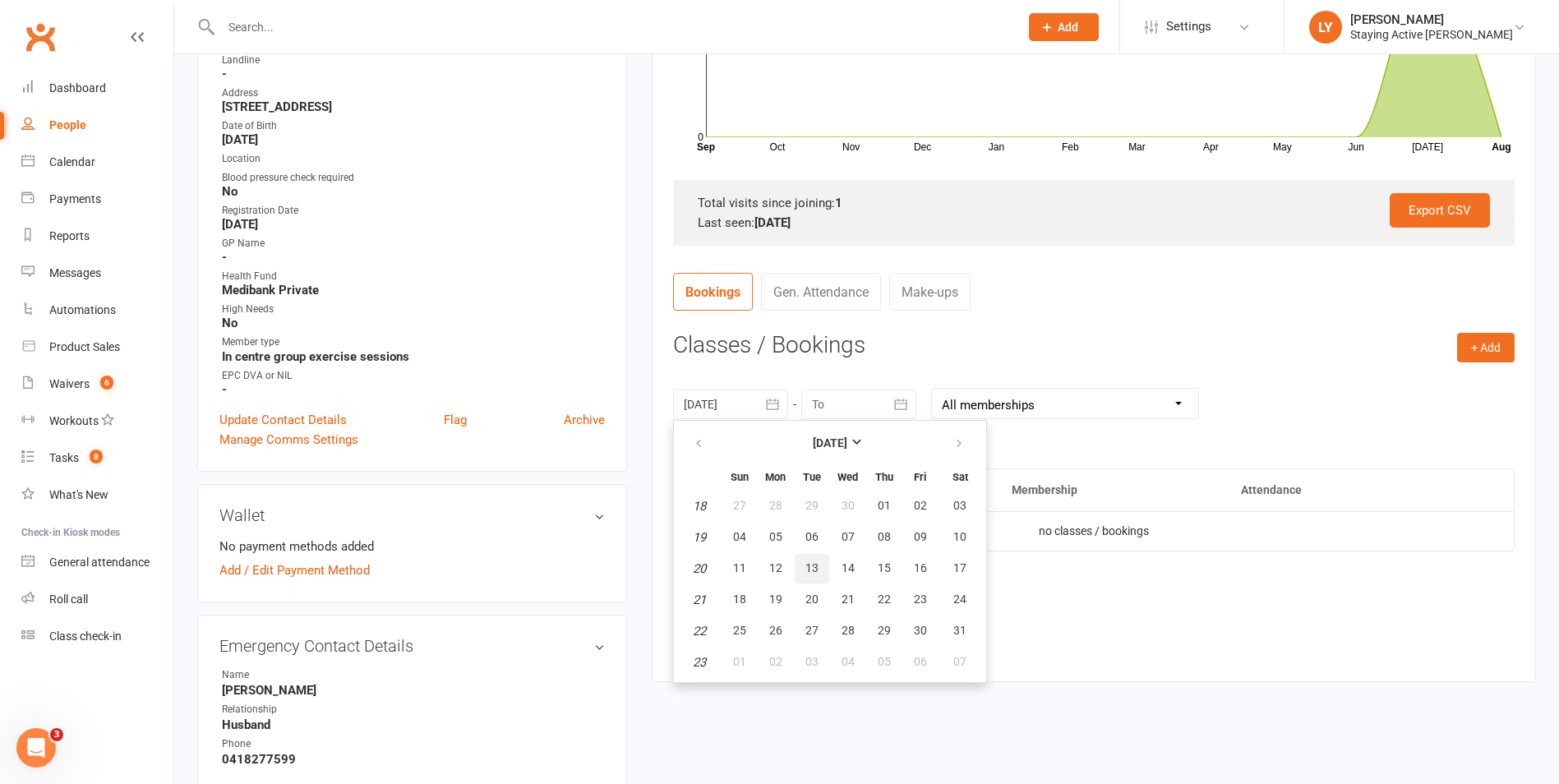
click at [810, 579] on button "13" at bounding box center [812, 568] width 35 height 30
type input "13 May 2025"
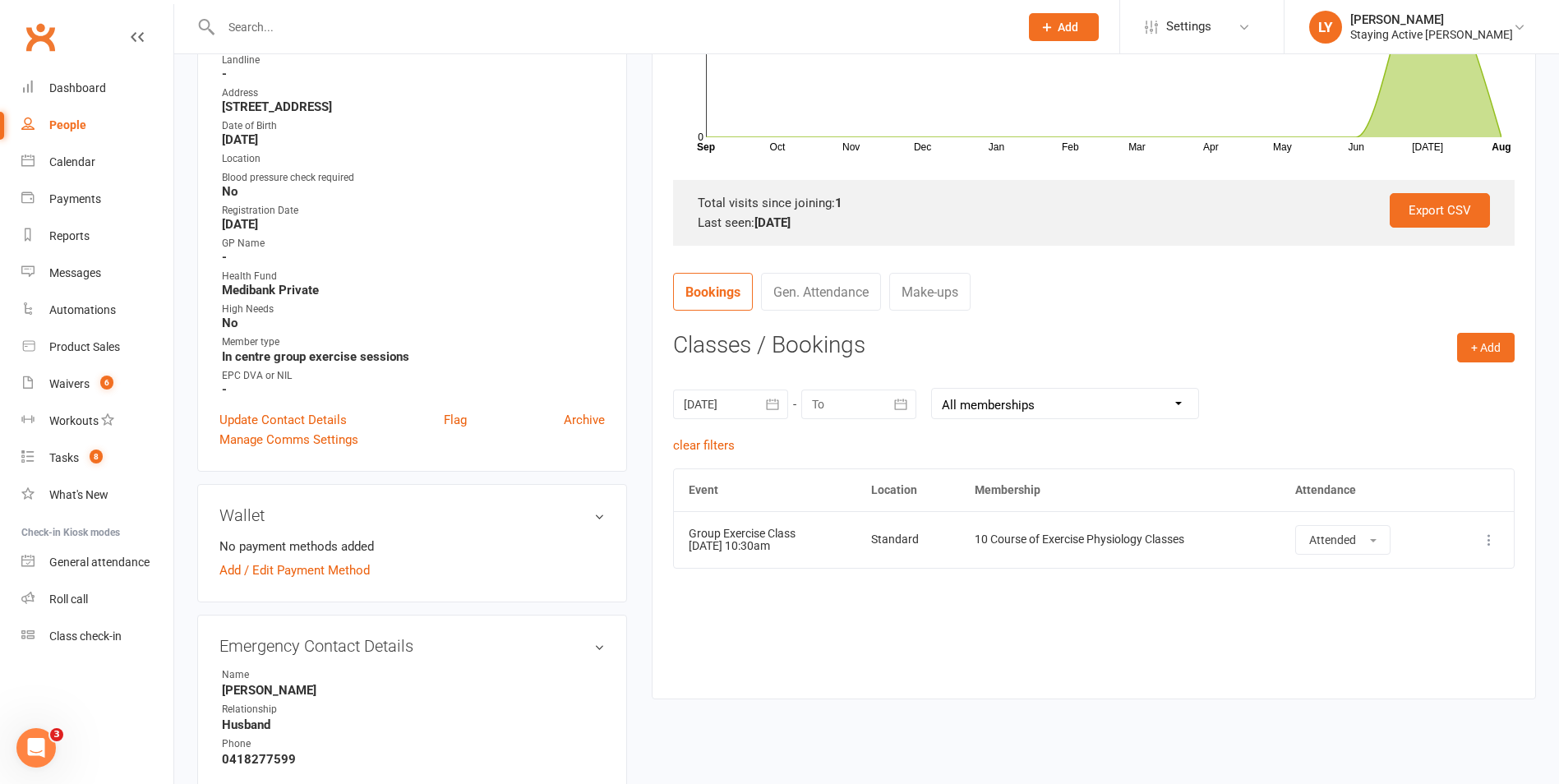
click at [1492, 538] on icon at bounding box center [1489, 539] width 16 height 16
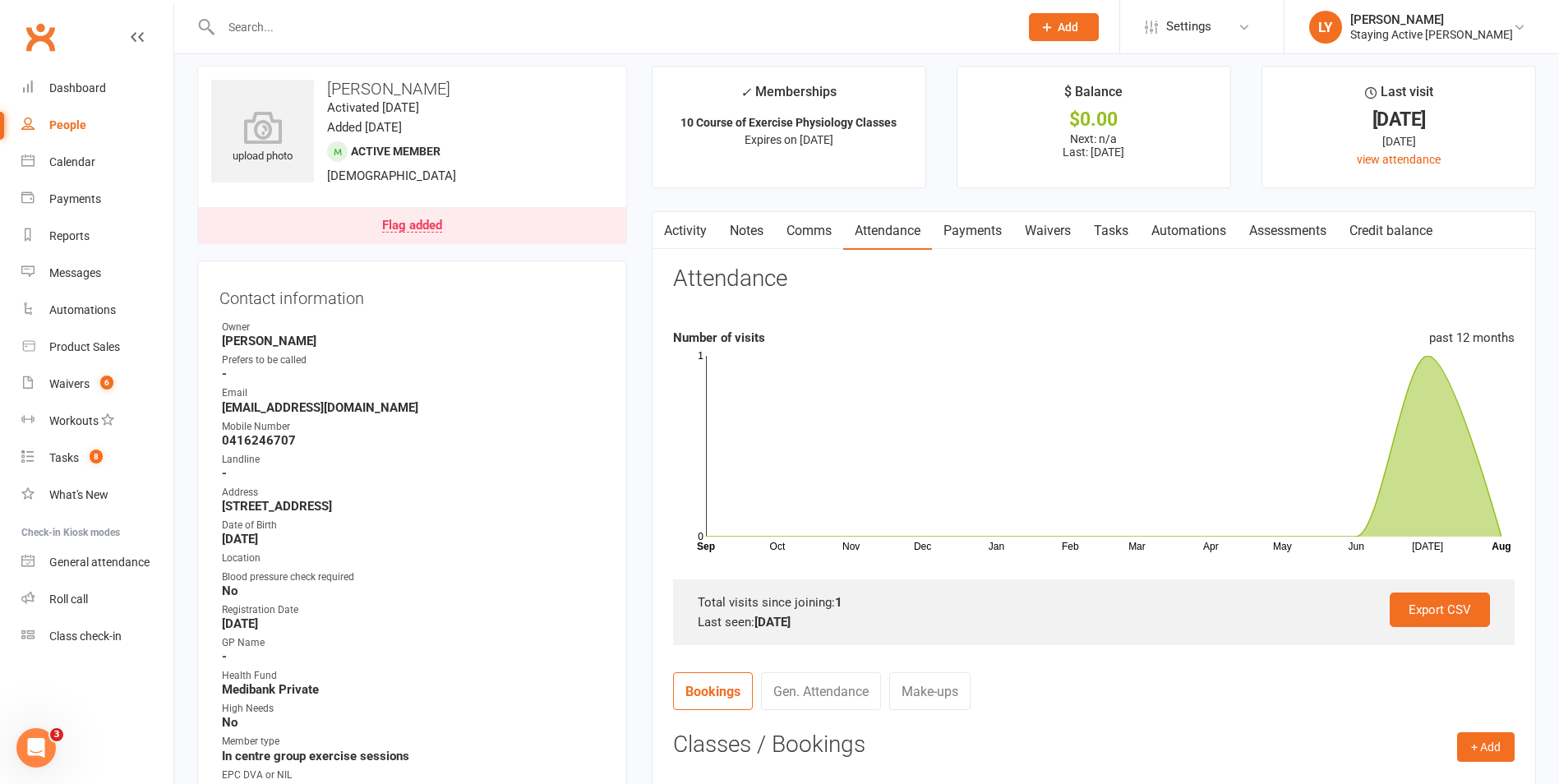
scroll to position [0, 0]
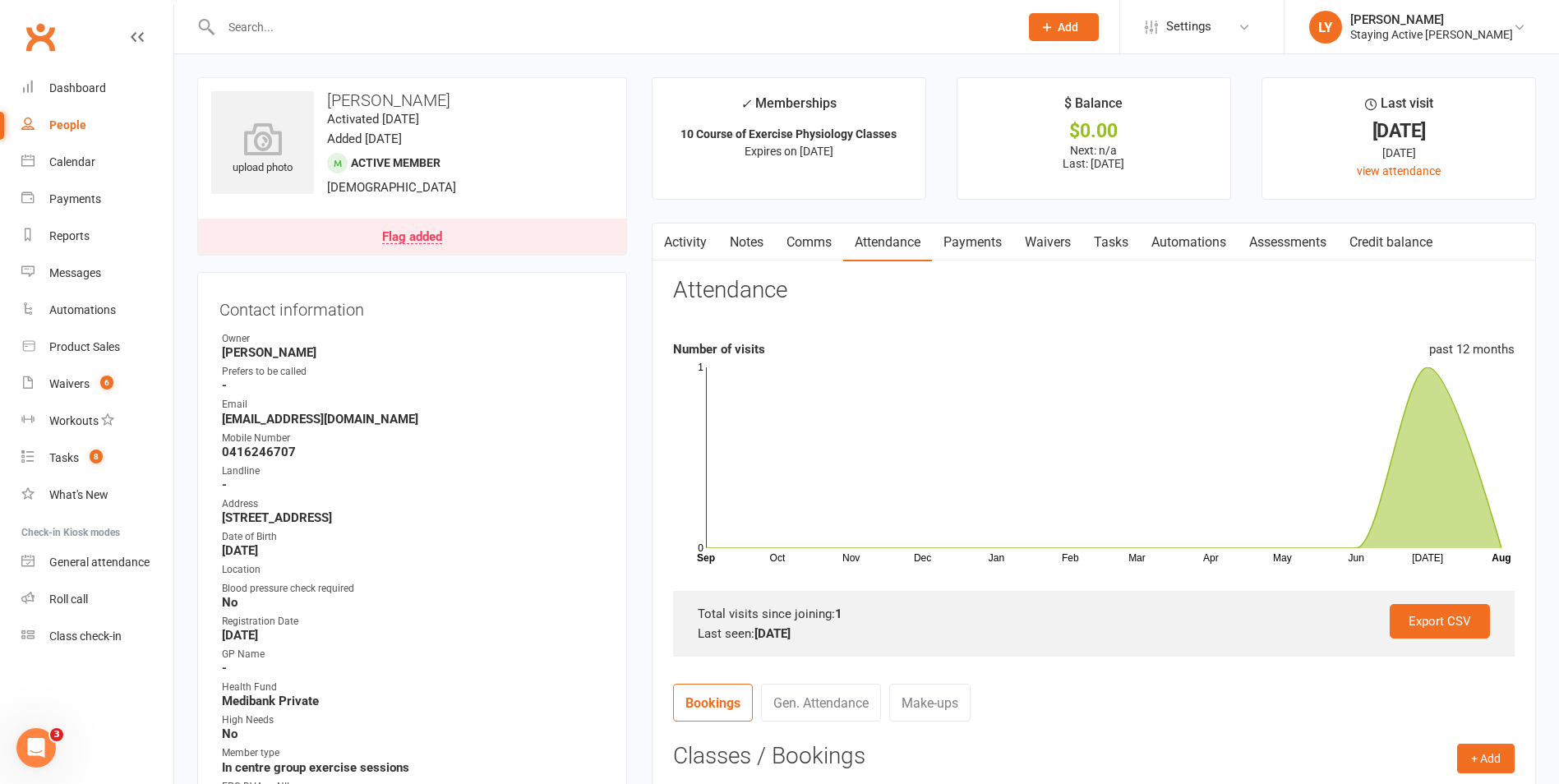
click at [340, 34] on input "text" at bounding box center [612, 27] width 792 height 23
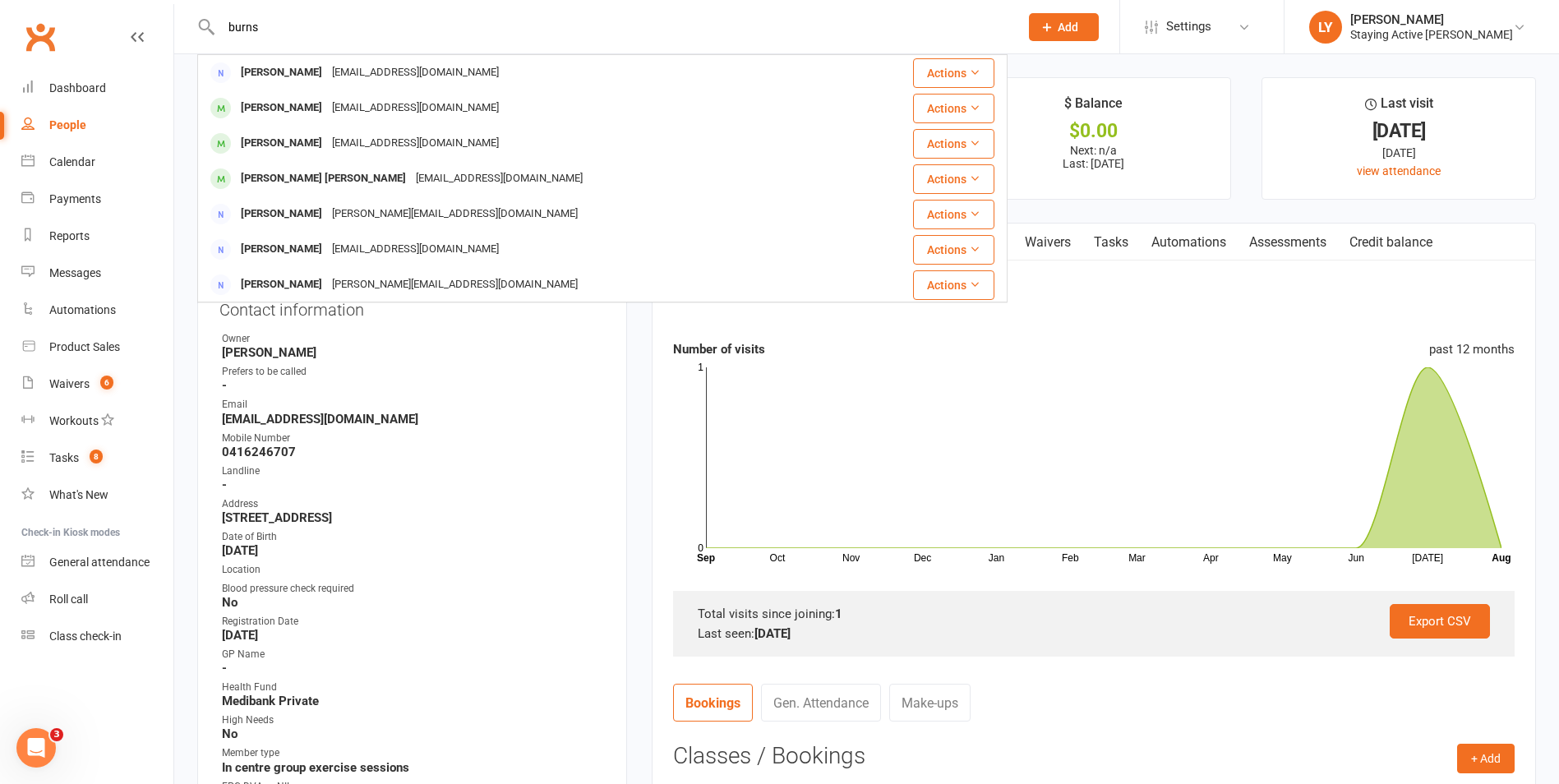
click at [543, 32] on input "burns" at bounding box center [612, 27] width 792 height 23
type input "burns"
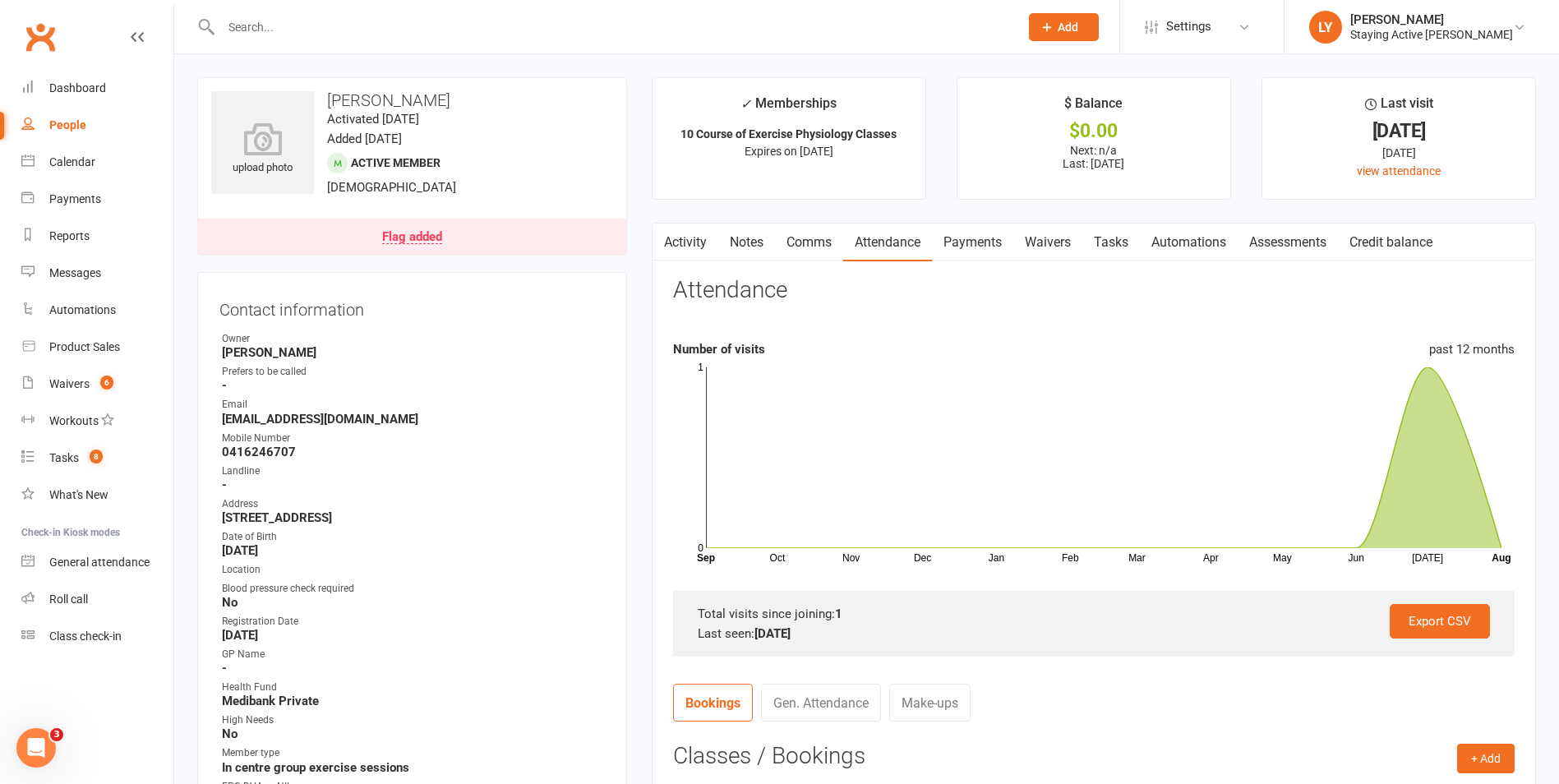
click at [327, 35] on input "text" at bounding box center [612, 27] width 792 height 23
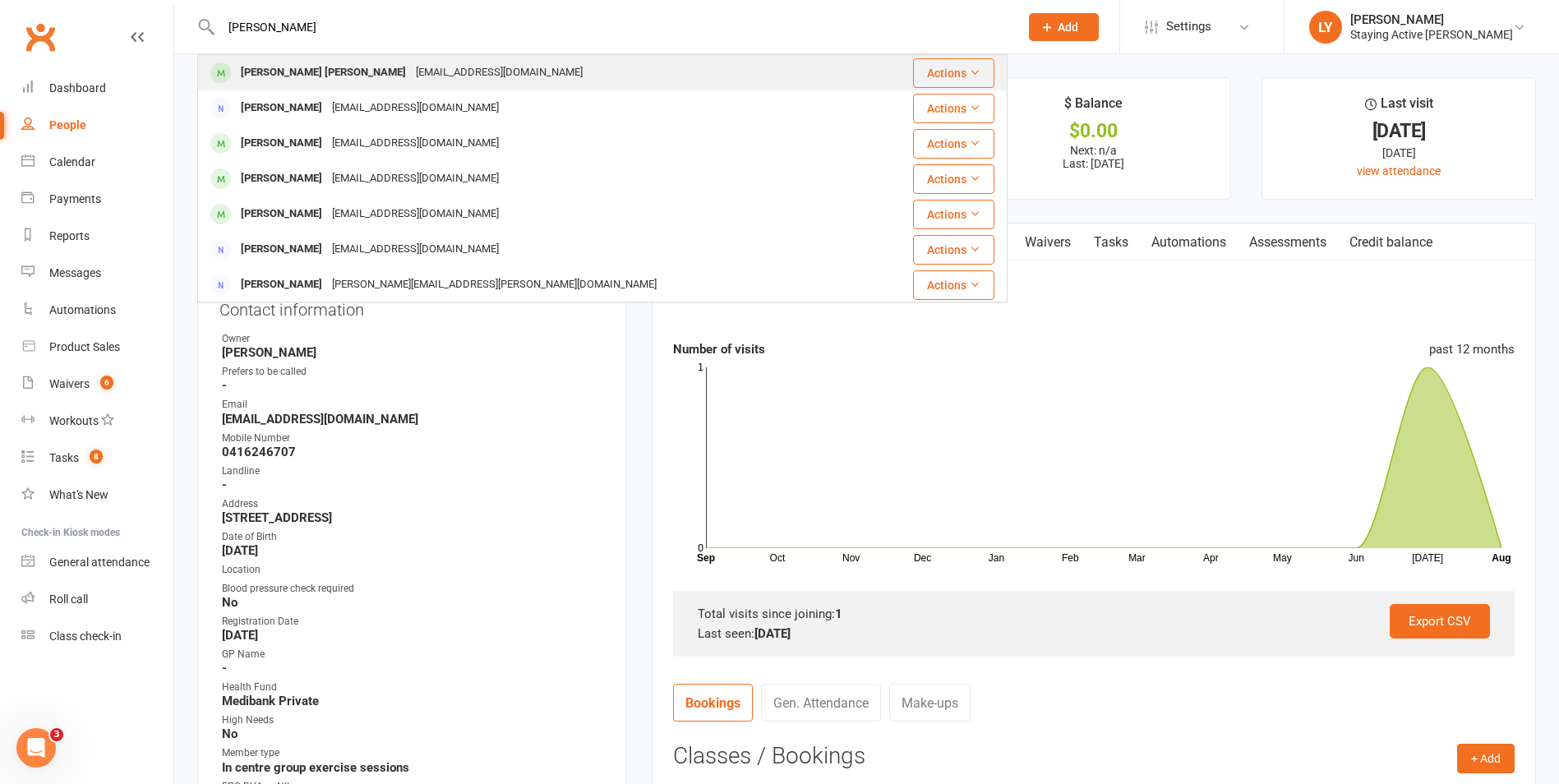
type input "john burns"
click at [289, 73] on div "Eli Allan John Burns" at bounding box center [324, 72] width 175 height 24
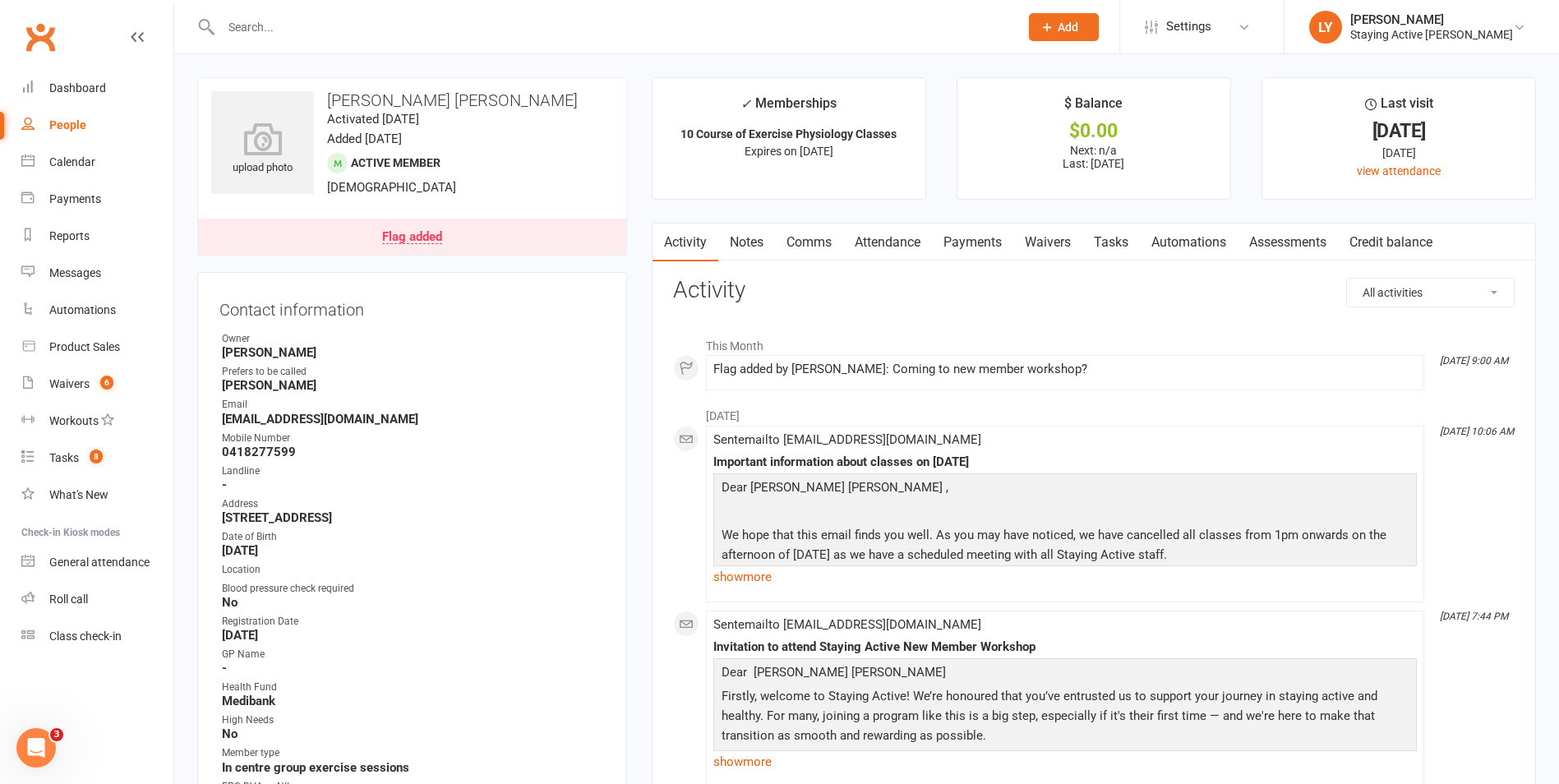
click at [903, 243] on link "Attendance" at bounding box center [887, 242] width 88 height 37
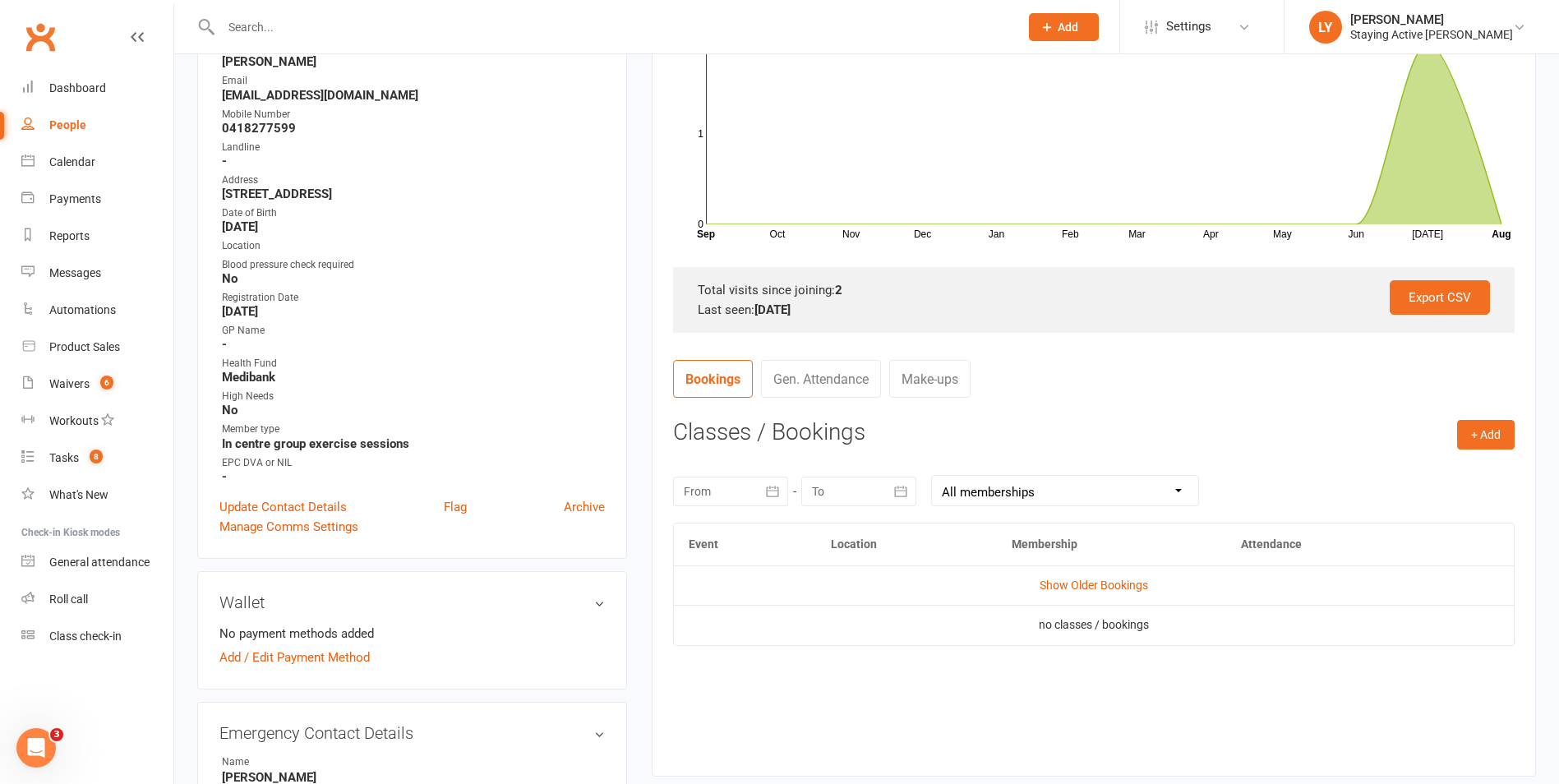
scroll to position [328, 0]
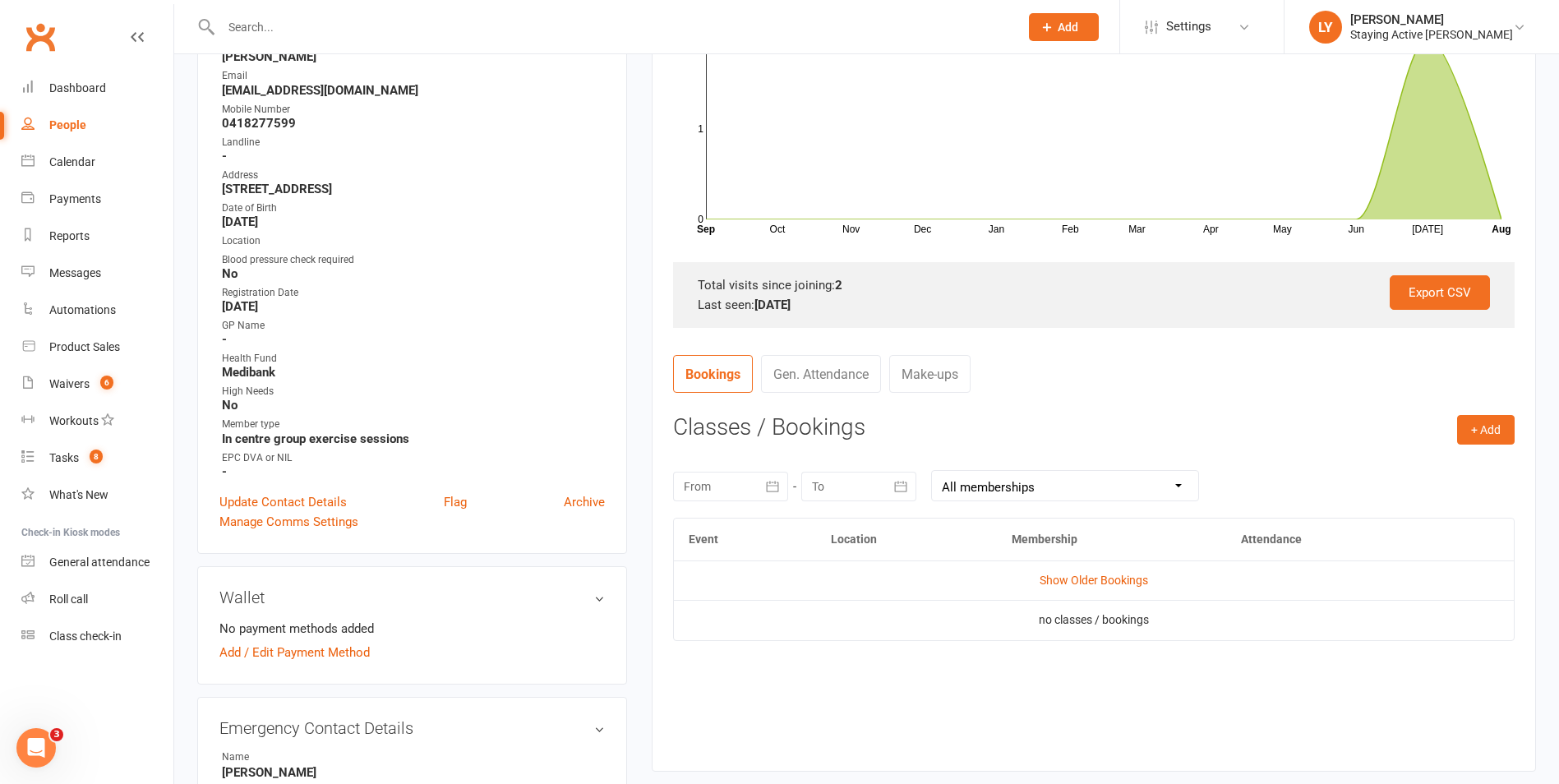
click at [718, 468] on div "August 2025 Sun Mon Tue Wed Thu Fri Sat 31 27 28 29 30 31 01 02 32 03 04 05 06 …" at bounding box center [1093, 486] width 842 height 64
click at [718, 477] on div at bounding box center [731, 486] width 115 height 30
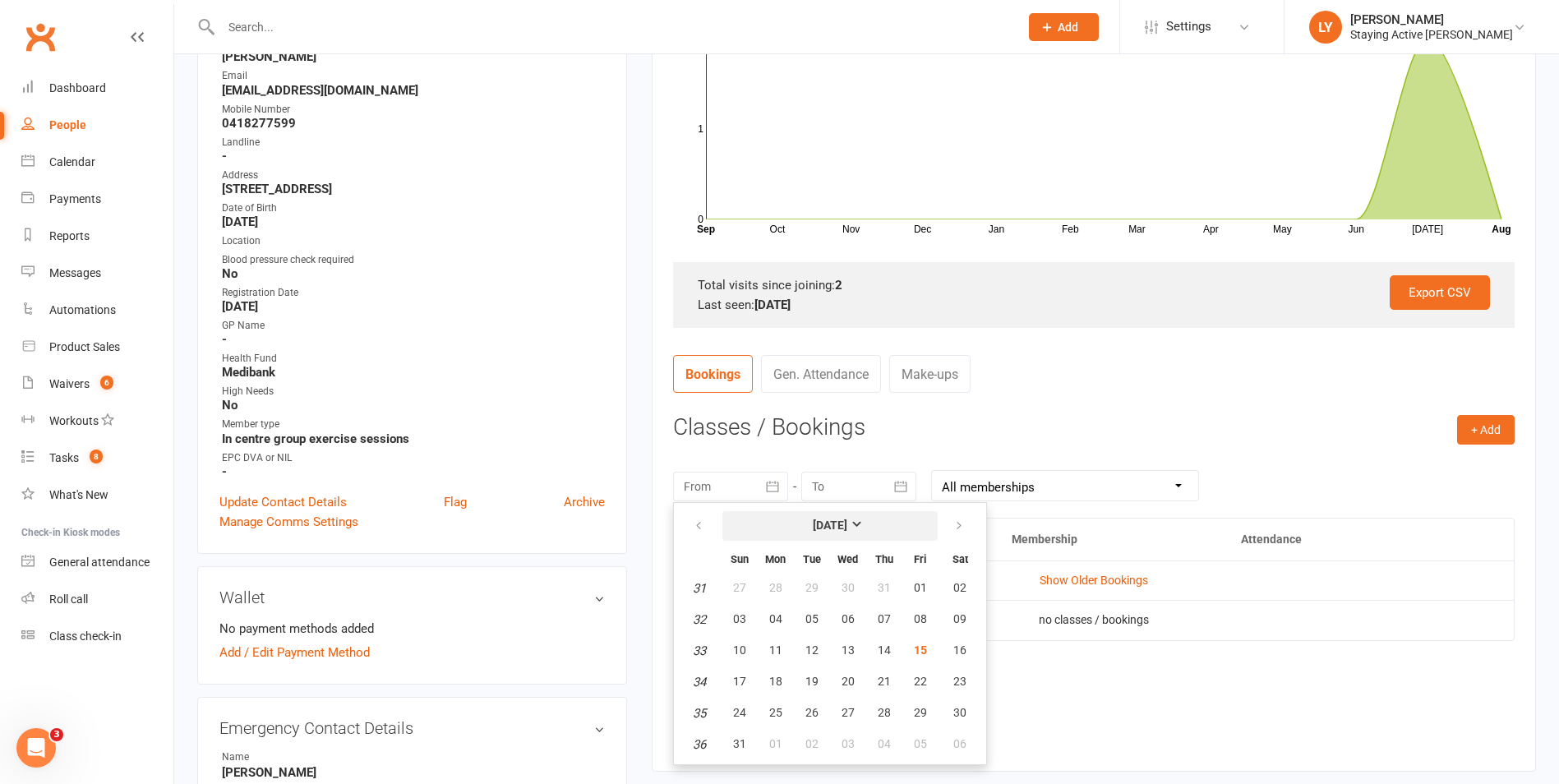
click at [848, 523] on strong "[DATE]" at bounding box center [830, 525] width 35 height 13
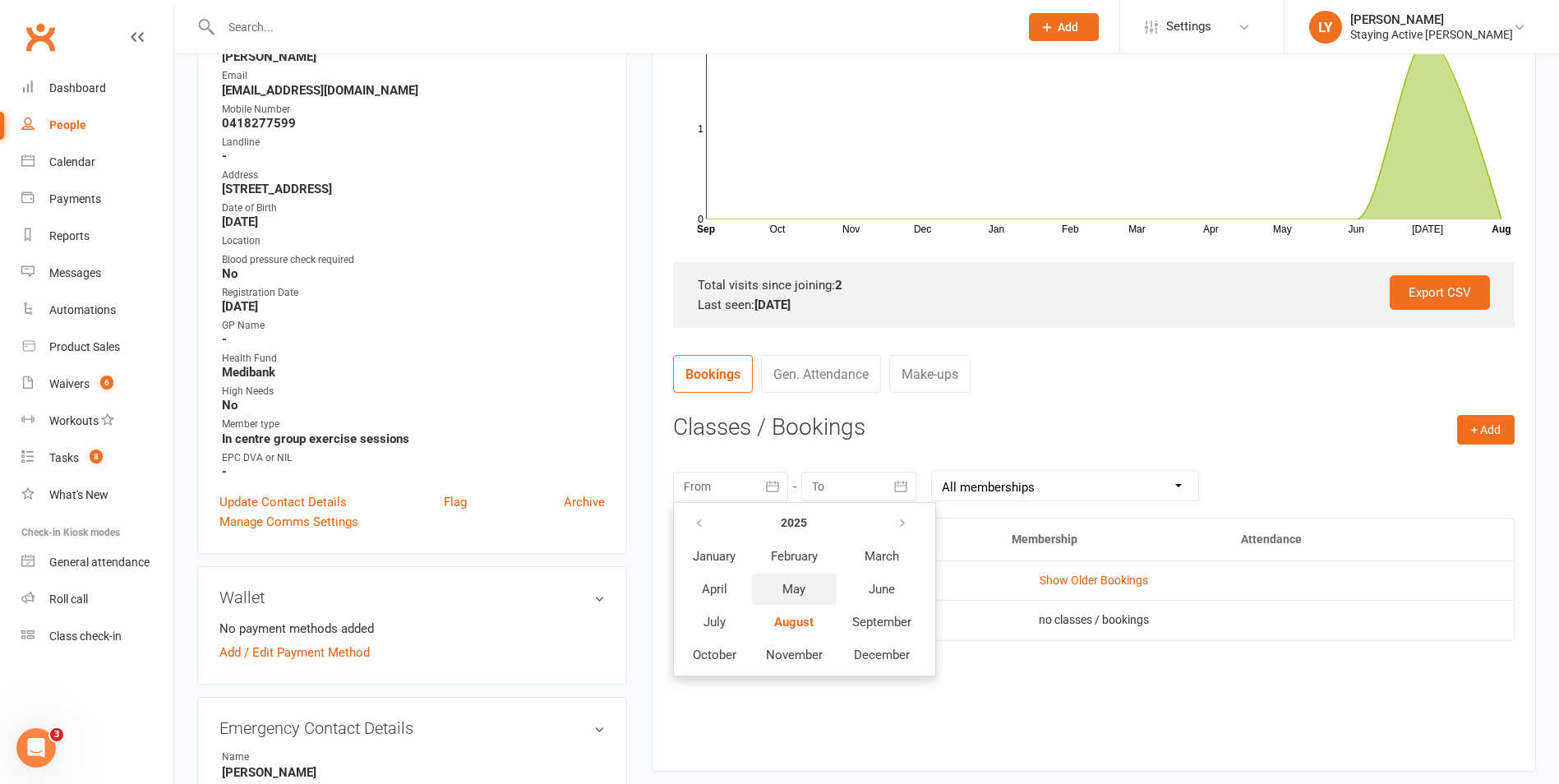
click at [806, 599] on button "May" at bounding box center [794, 589] width 84 height 32
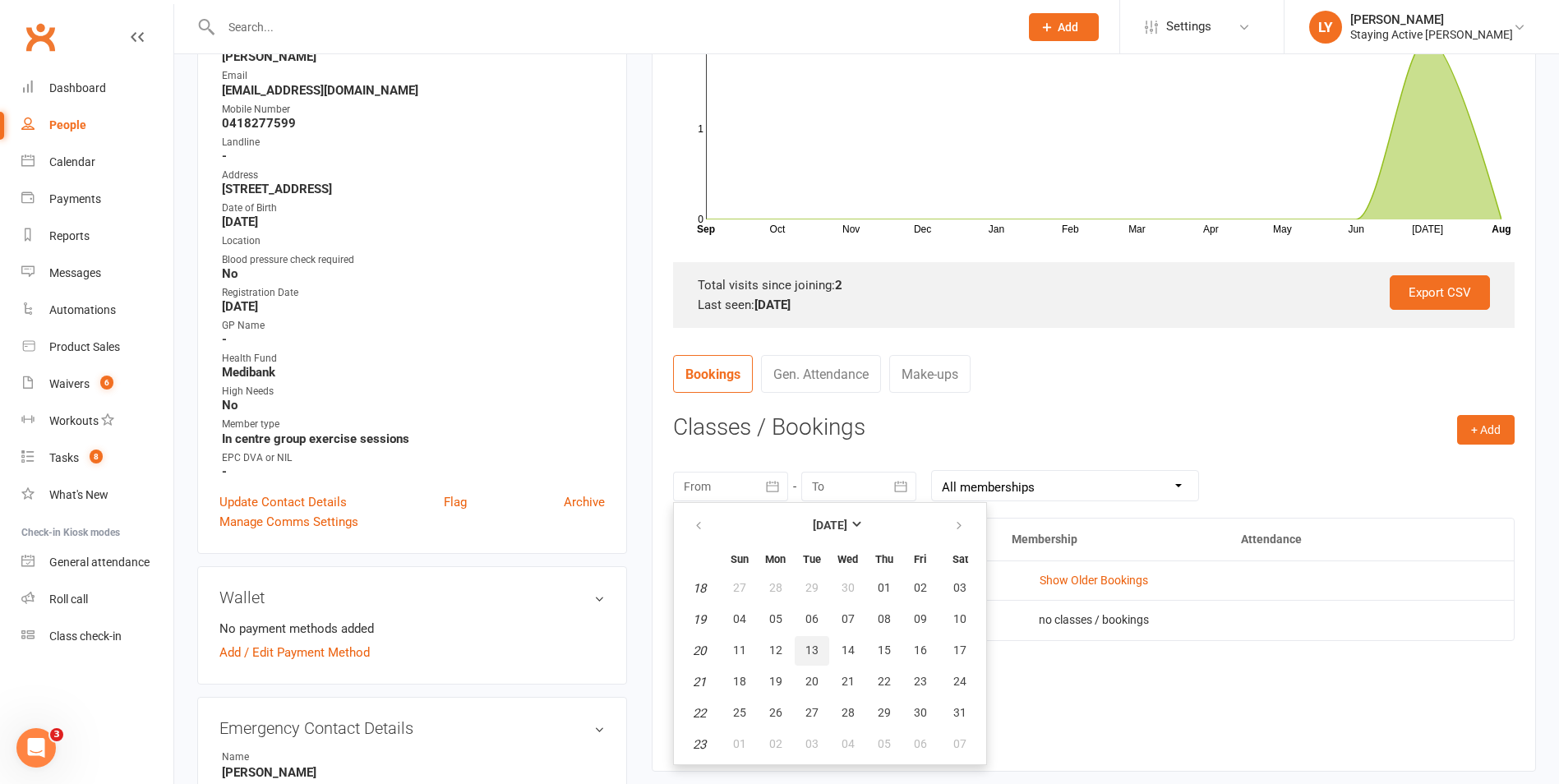
click at [805, 662] on button "13" at bounding box center [812, 651] width 35 height 30
type input "13 May 2025"
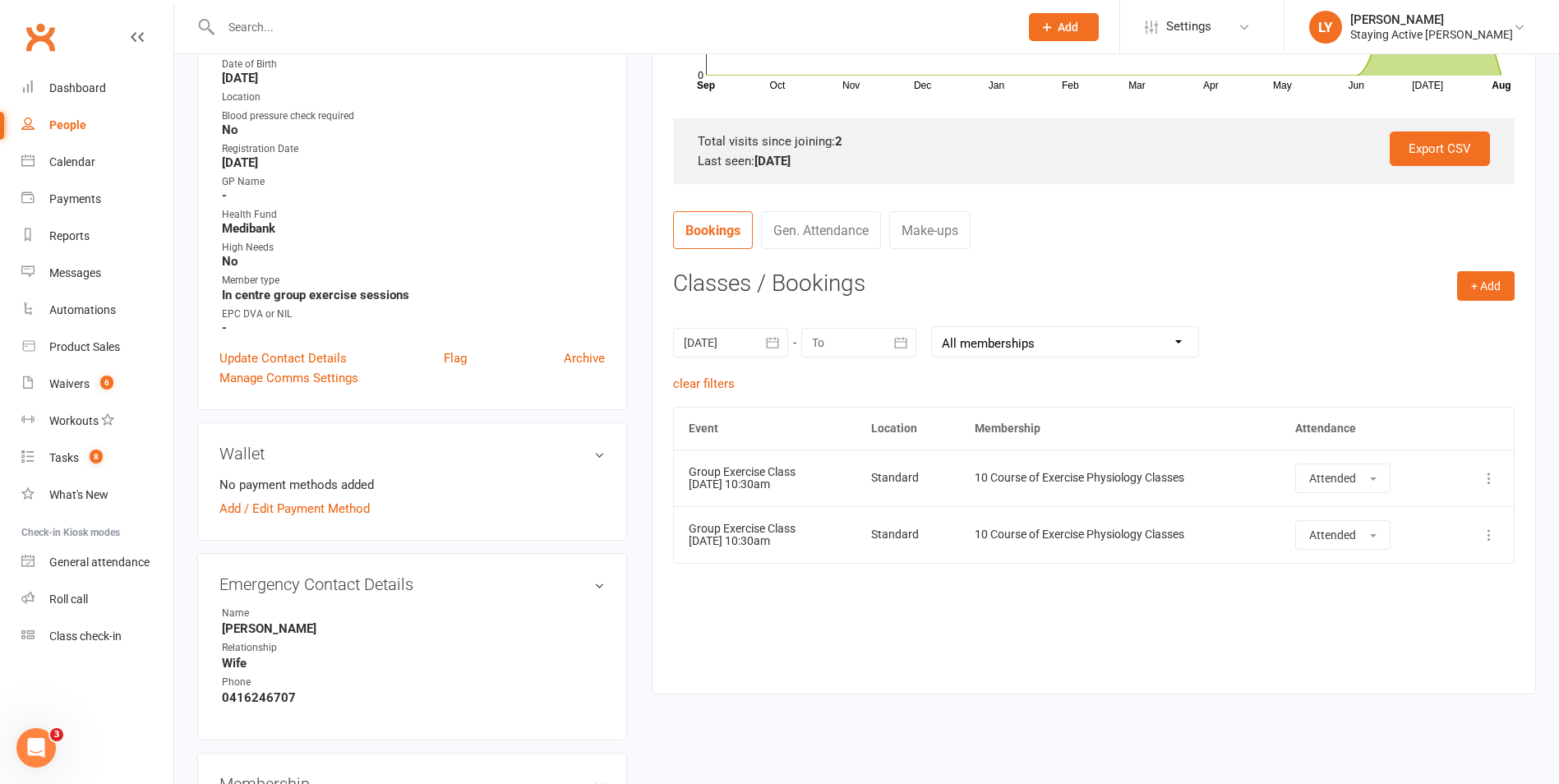
scroll to position [493, 0]
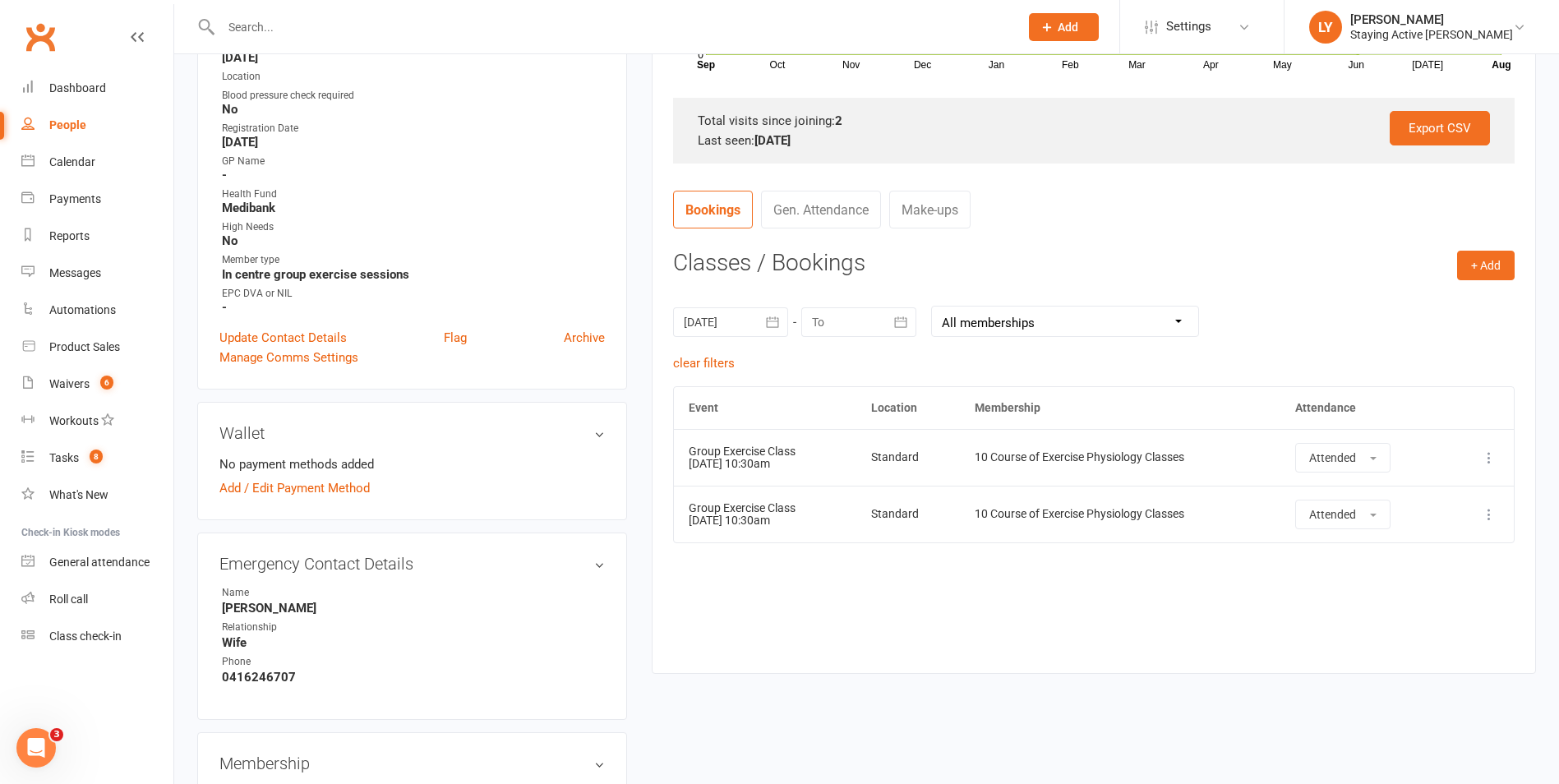
click at [1170, 247] on contact-attendance "Attendance Number of visits past 12 months Oct Nov Dec Jan Feb Mar Apr May Jun …" at bounding box center [1093, 217] width 842 height 864
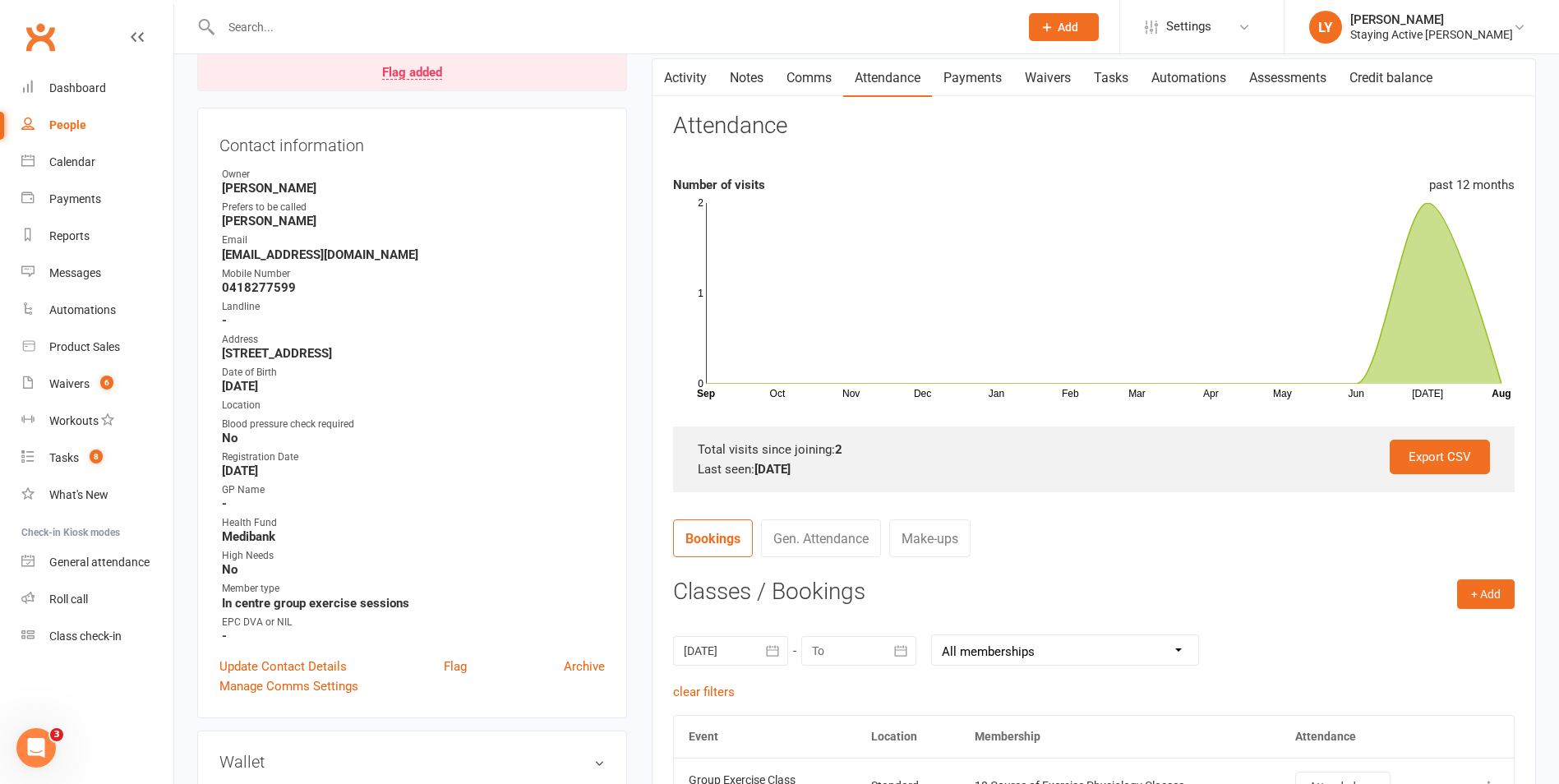
scroll to position [0, 0]
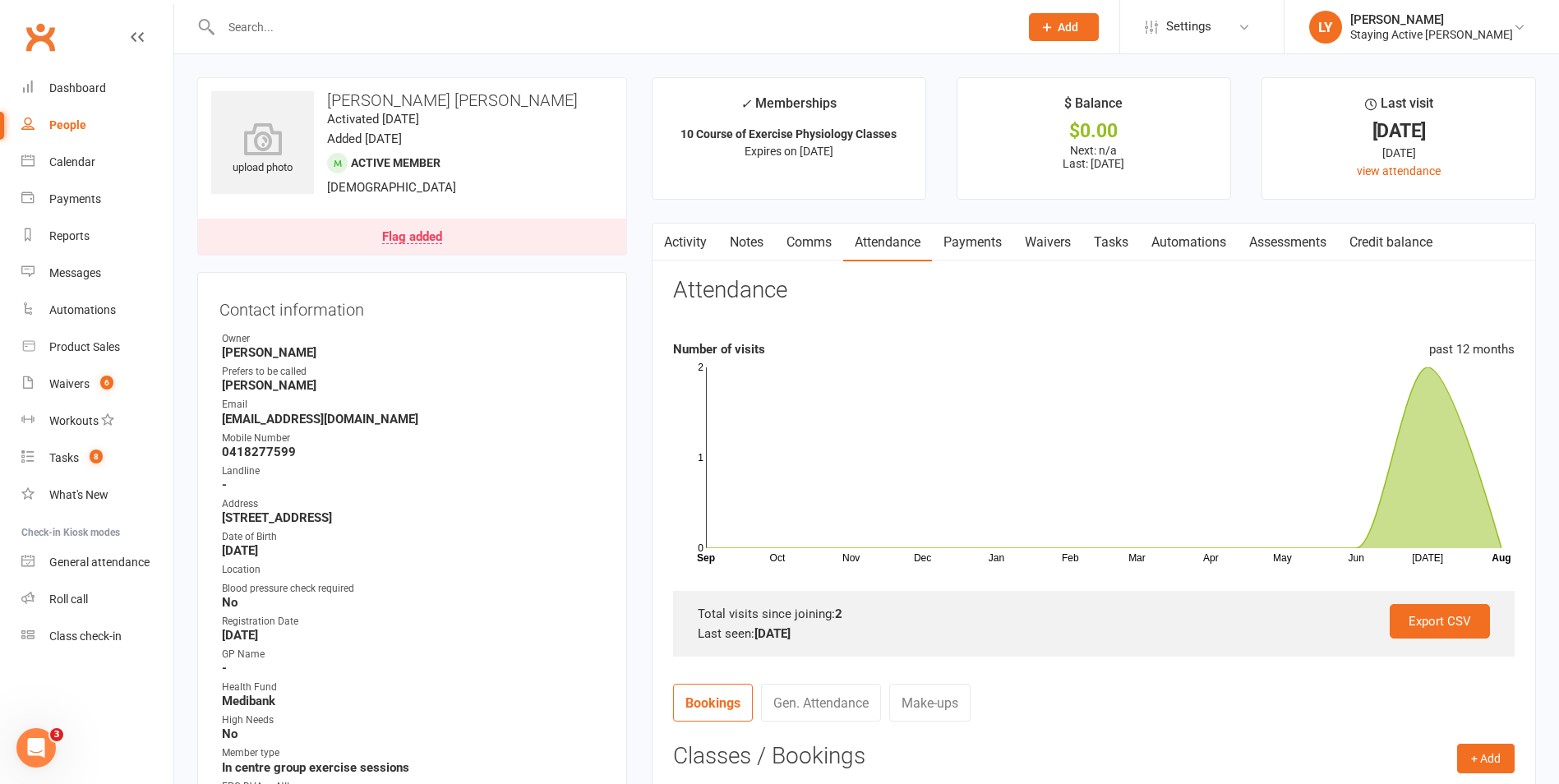
click at [344, 45] on div at bounding box center [602, 27] width 810 height 54
click at [341, 34] on input "text" at bounding box center [612, 27] width 792 height 23
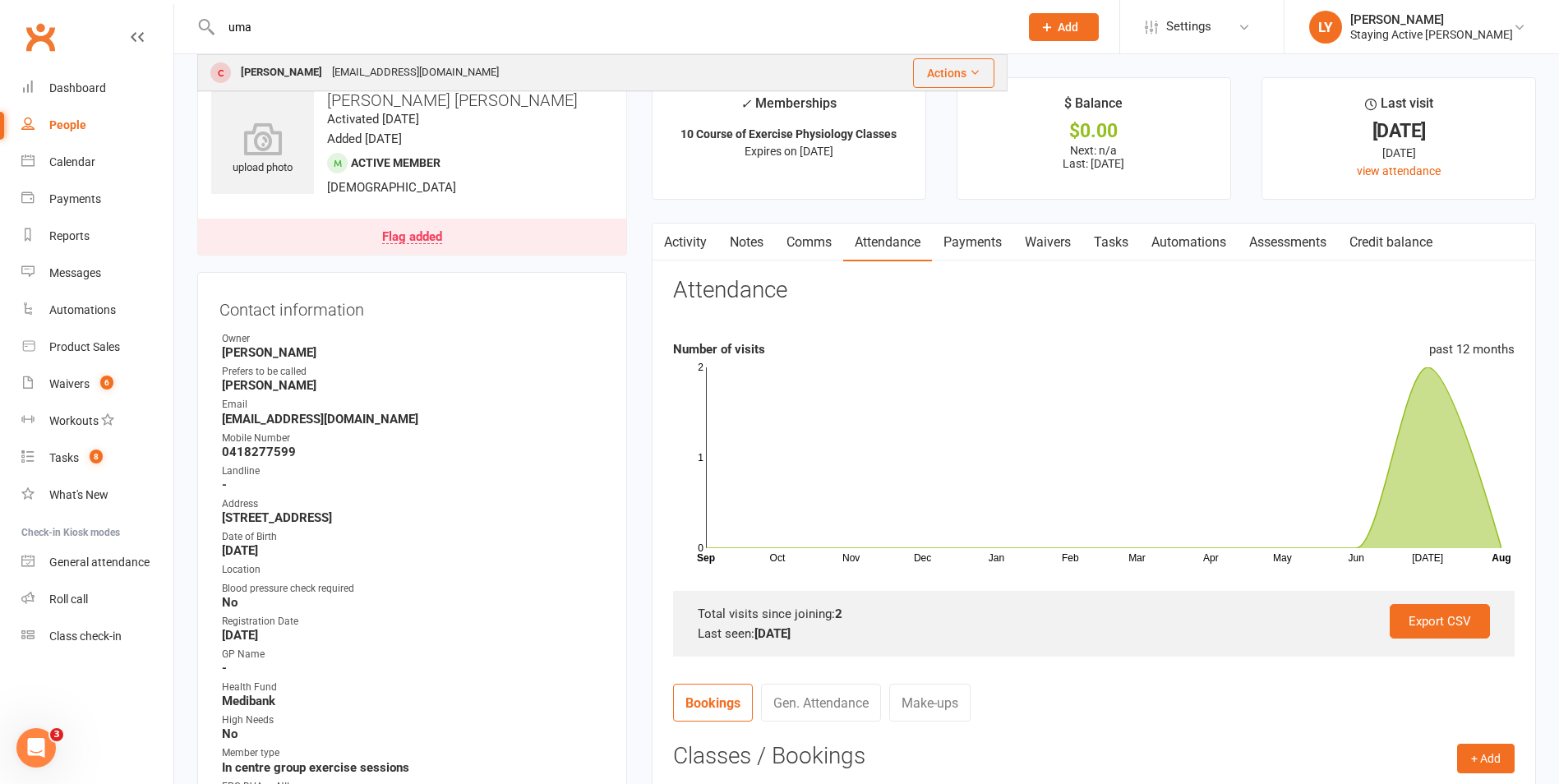
type input "uma"
click at [291, 75] on div "Uma Ramasamy" at bounding box center [281, 72] width 91 height 24
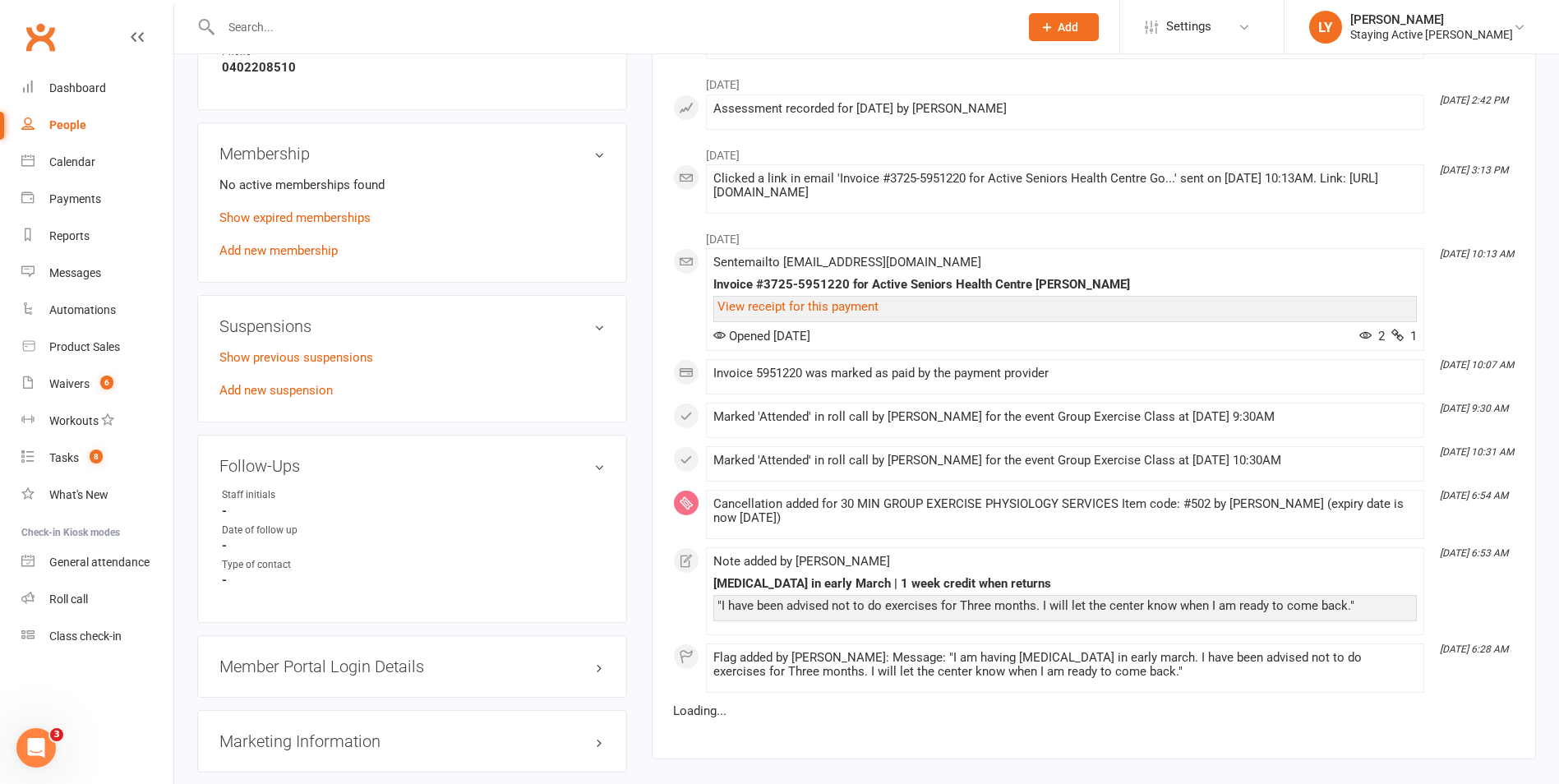
scroll to position [1068, 0]
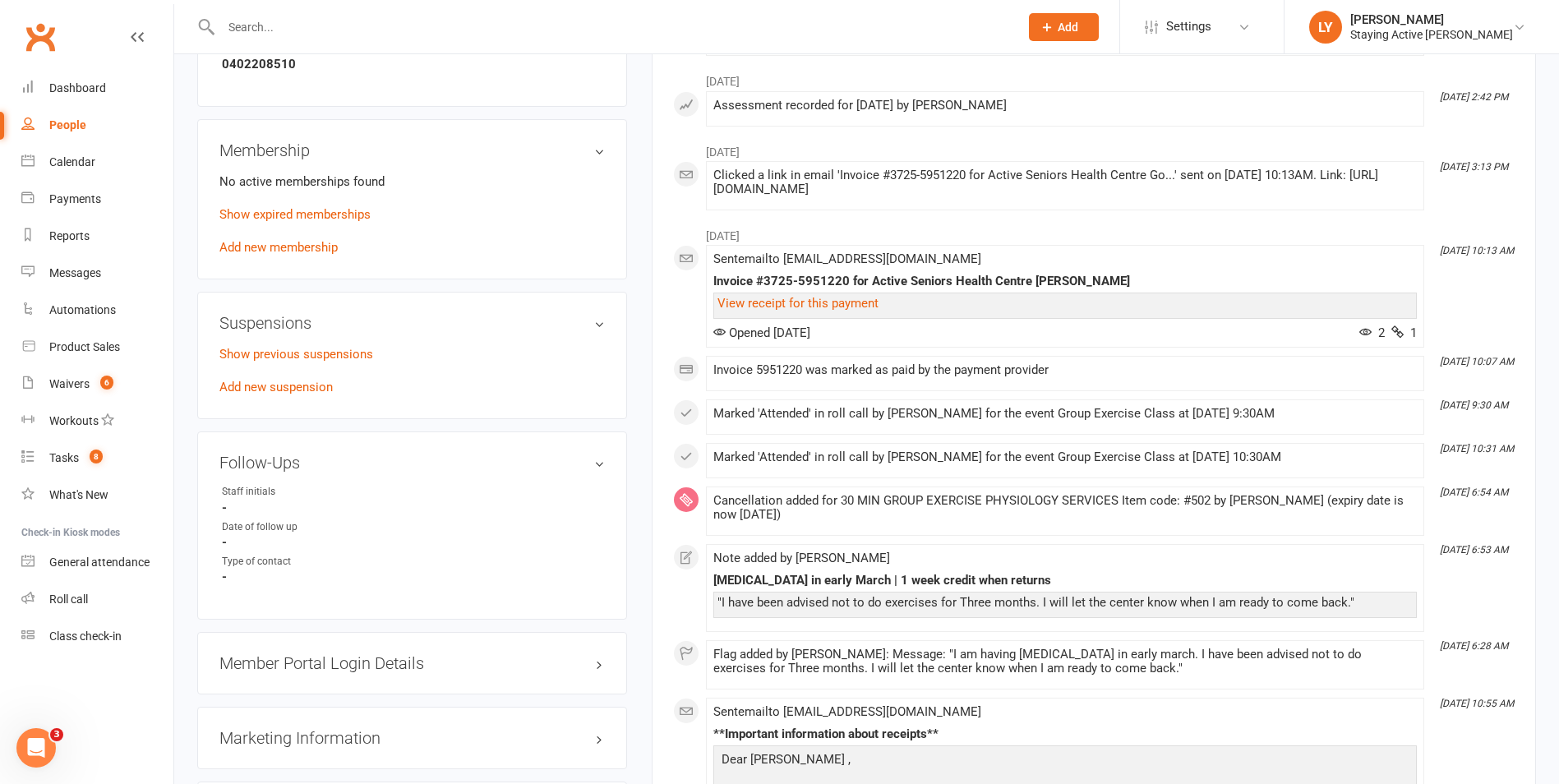
click at [597, 322] on h3 "Suspensions" at bounding box center [413, 322] width 386 height 18
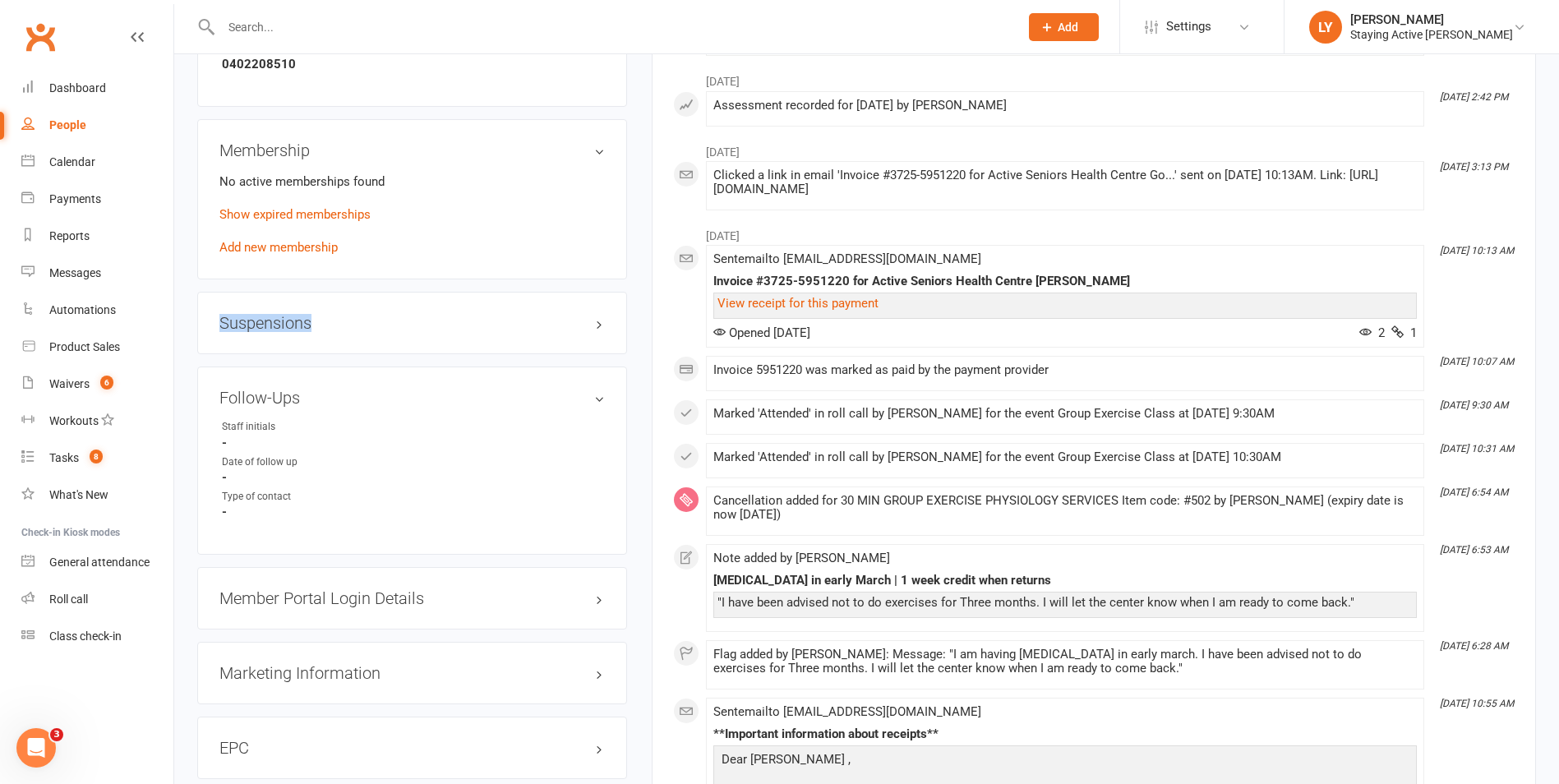
click at [597, 322] on h3 "Suspensions" at bounding box center [413, 322] width 386 height 18
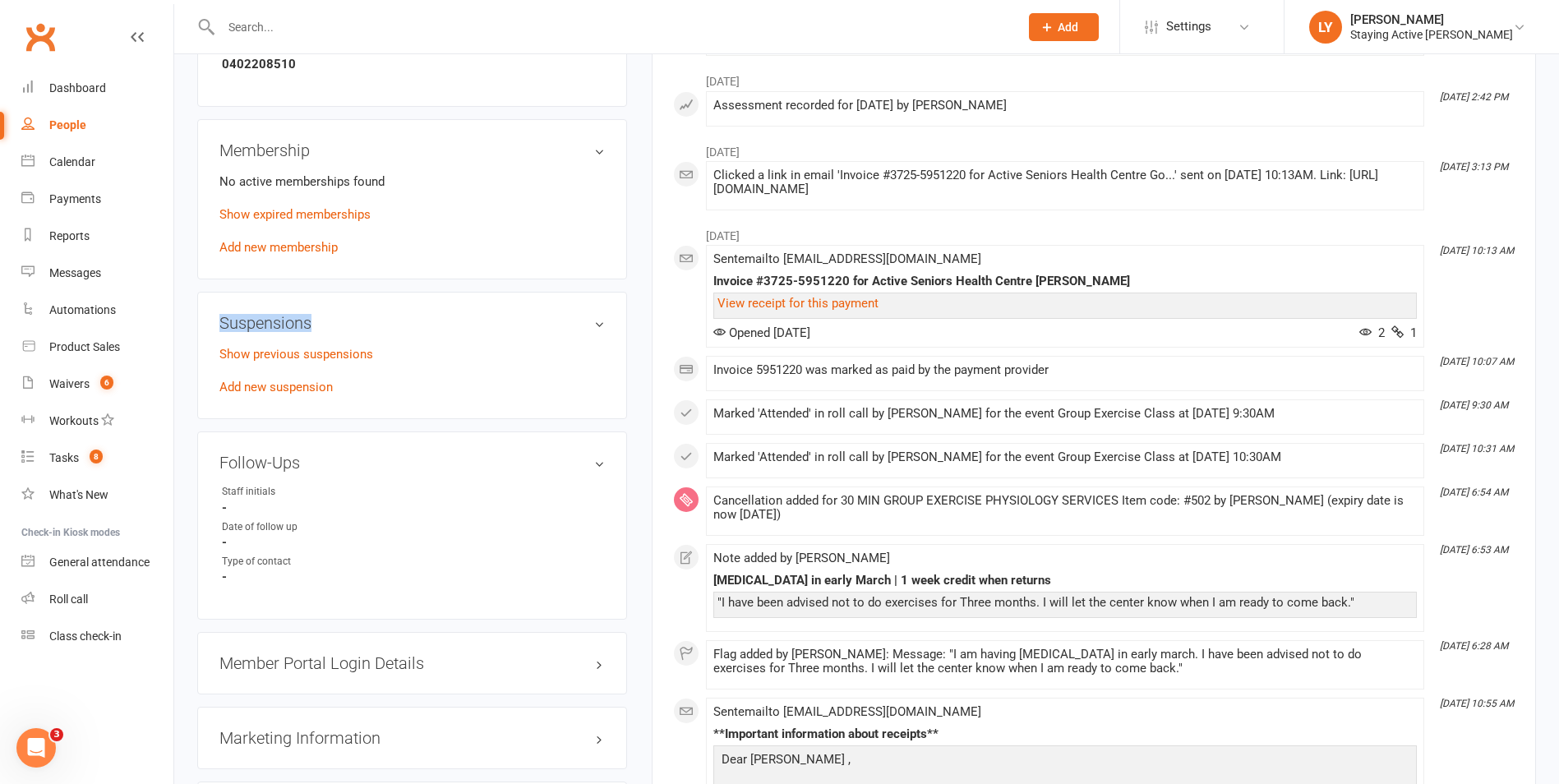
click at [348, 312] on div "Suspensions Show previous suspensions Add new suspension" at bounding box center [412, 355] width 430 height 128
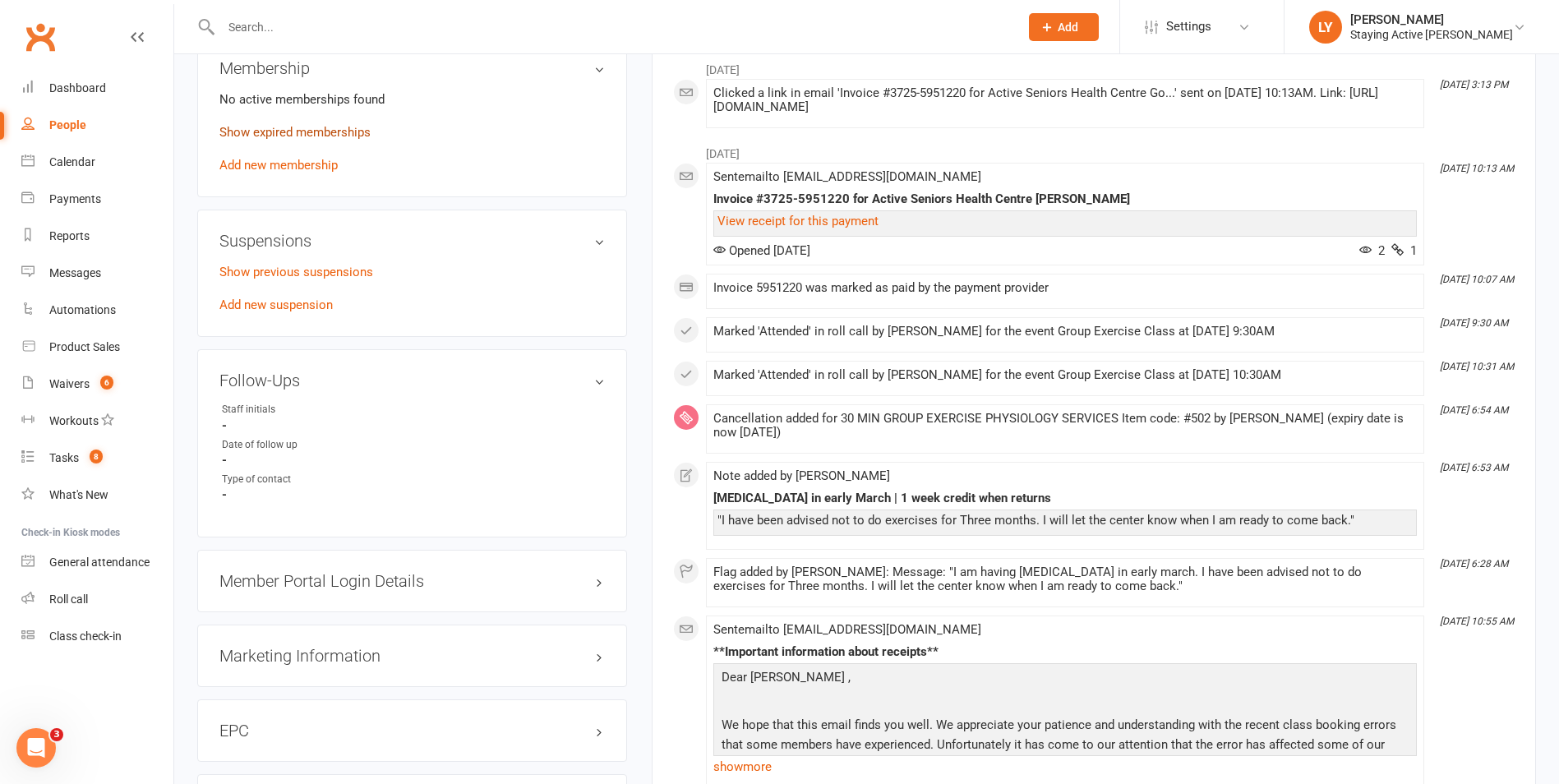
click at [285, 131] on link "Show expired memberships" at bounding box center [296, 131] width 152 height 14
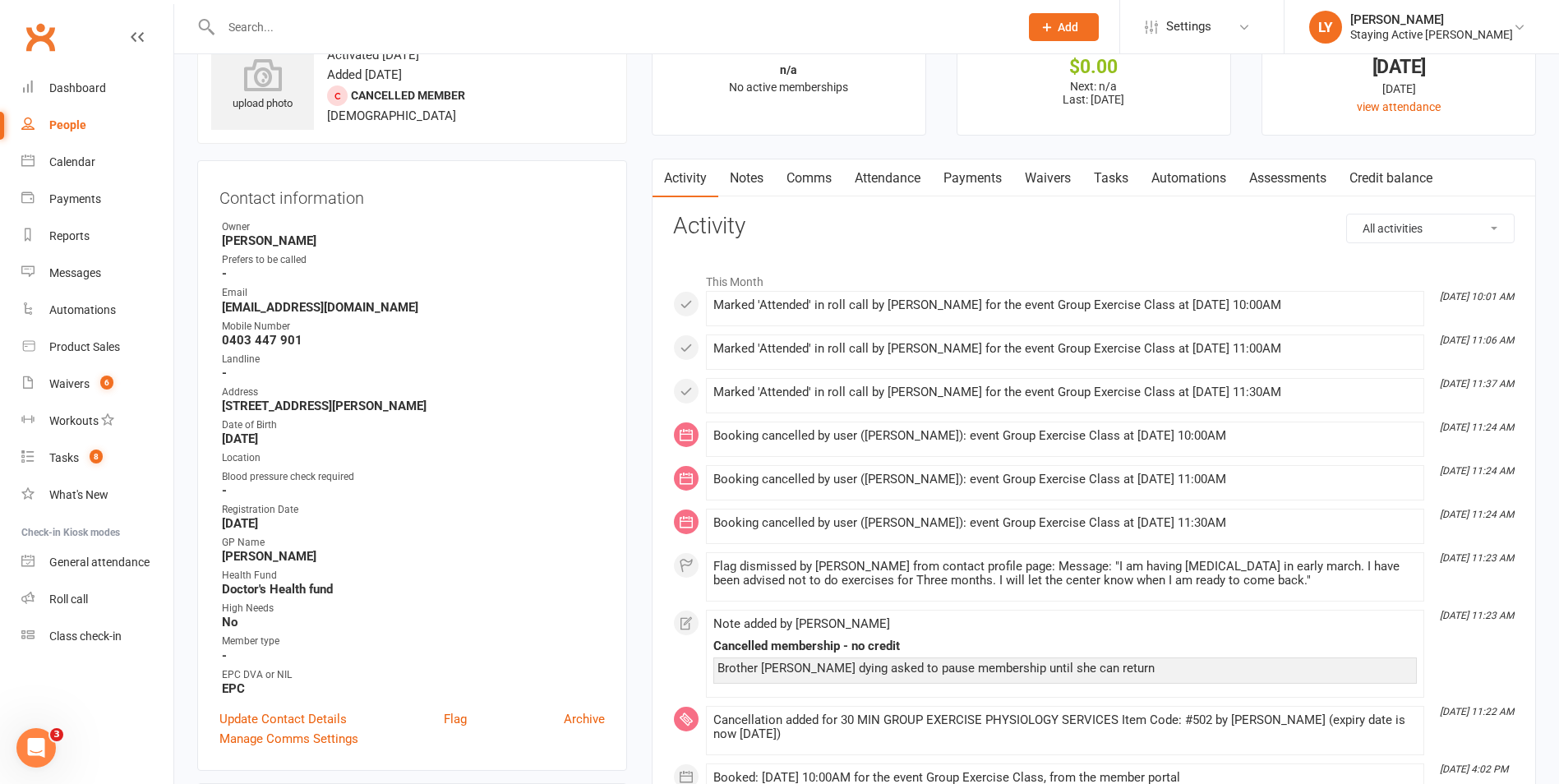
scroll to position [0, 0]
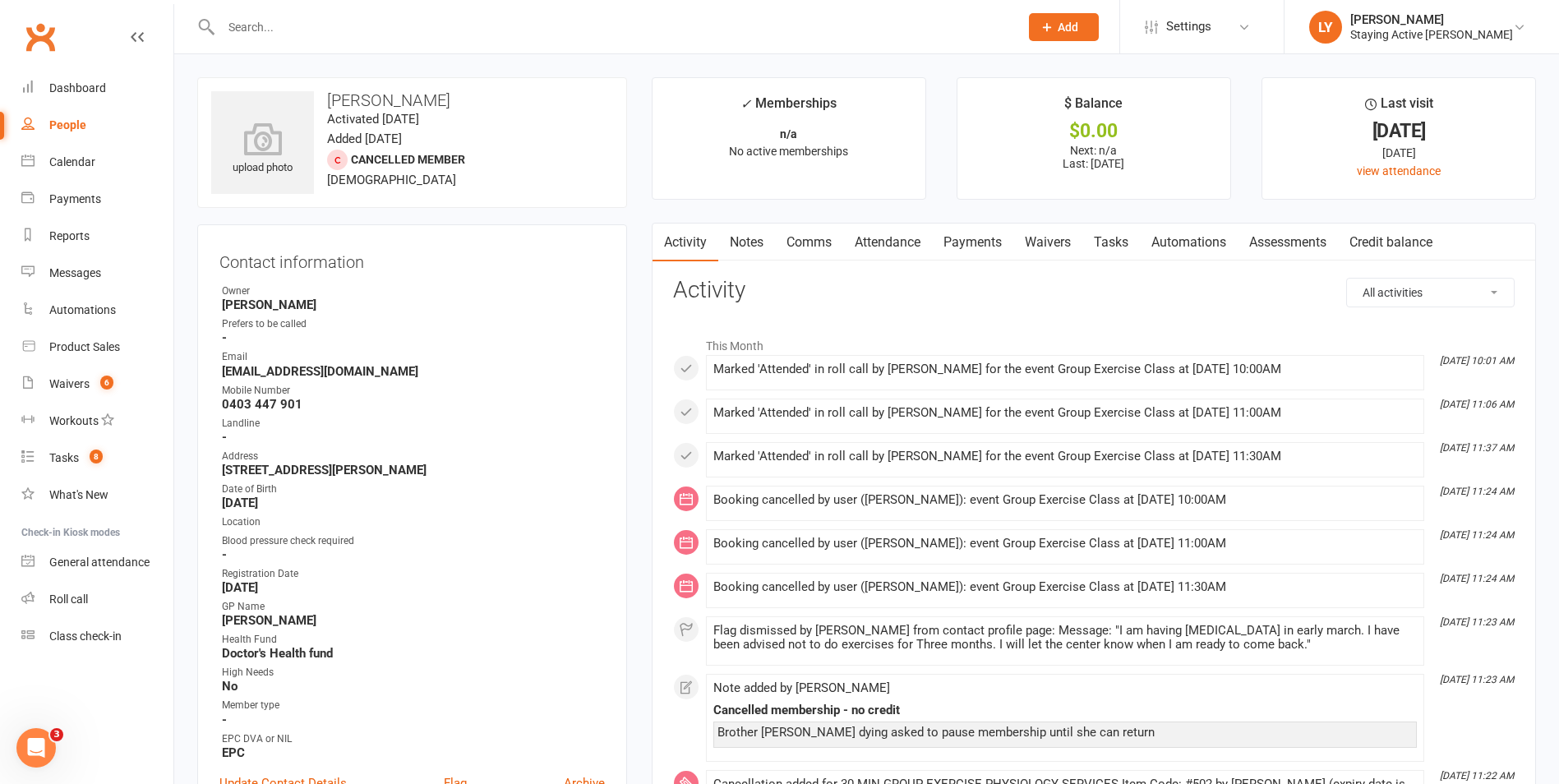
click at [749, 237] on link "Notes" at bounding box center [746, 242] width 57 height 37
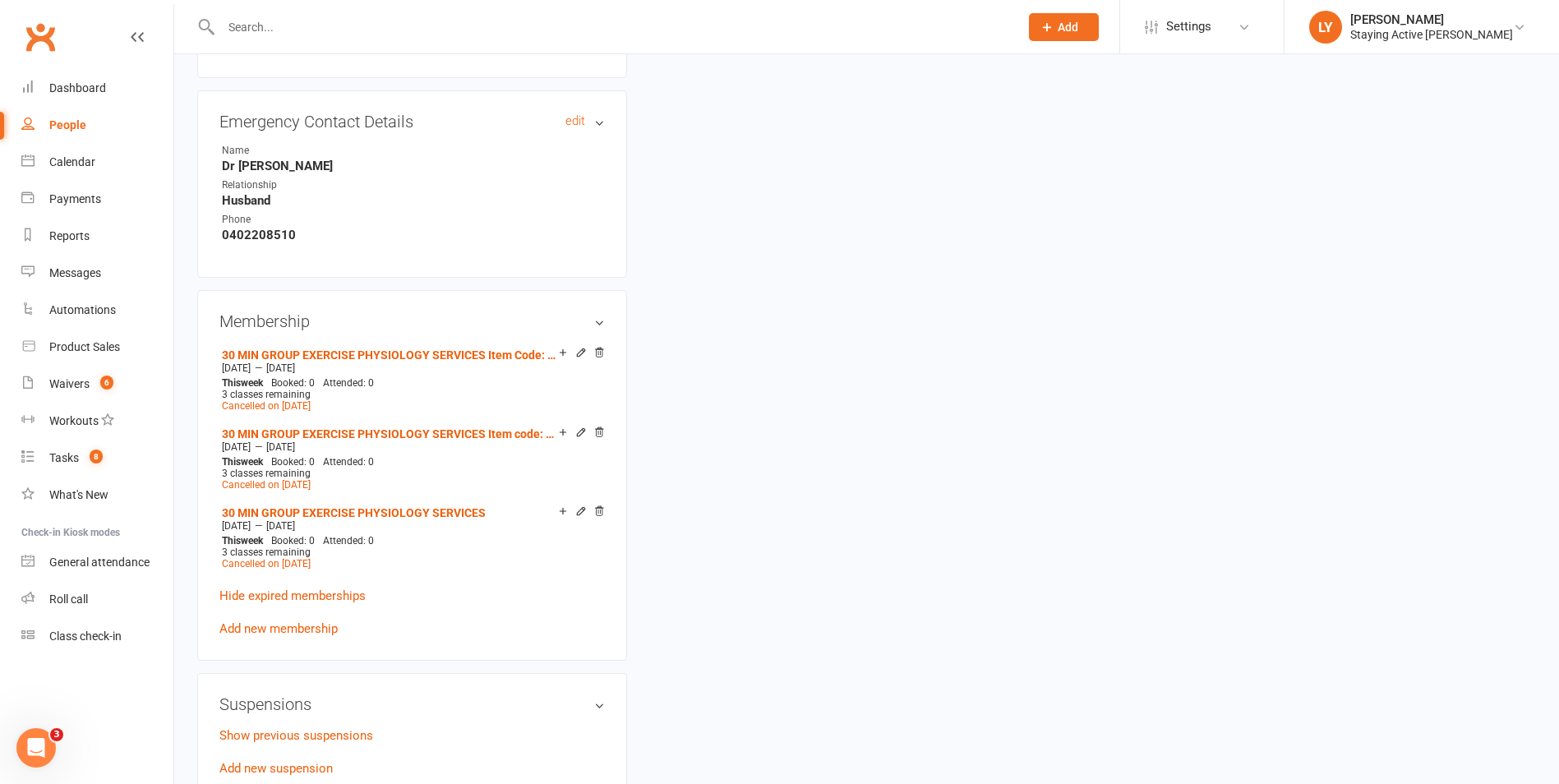
scroll to position [904, 0]
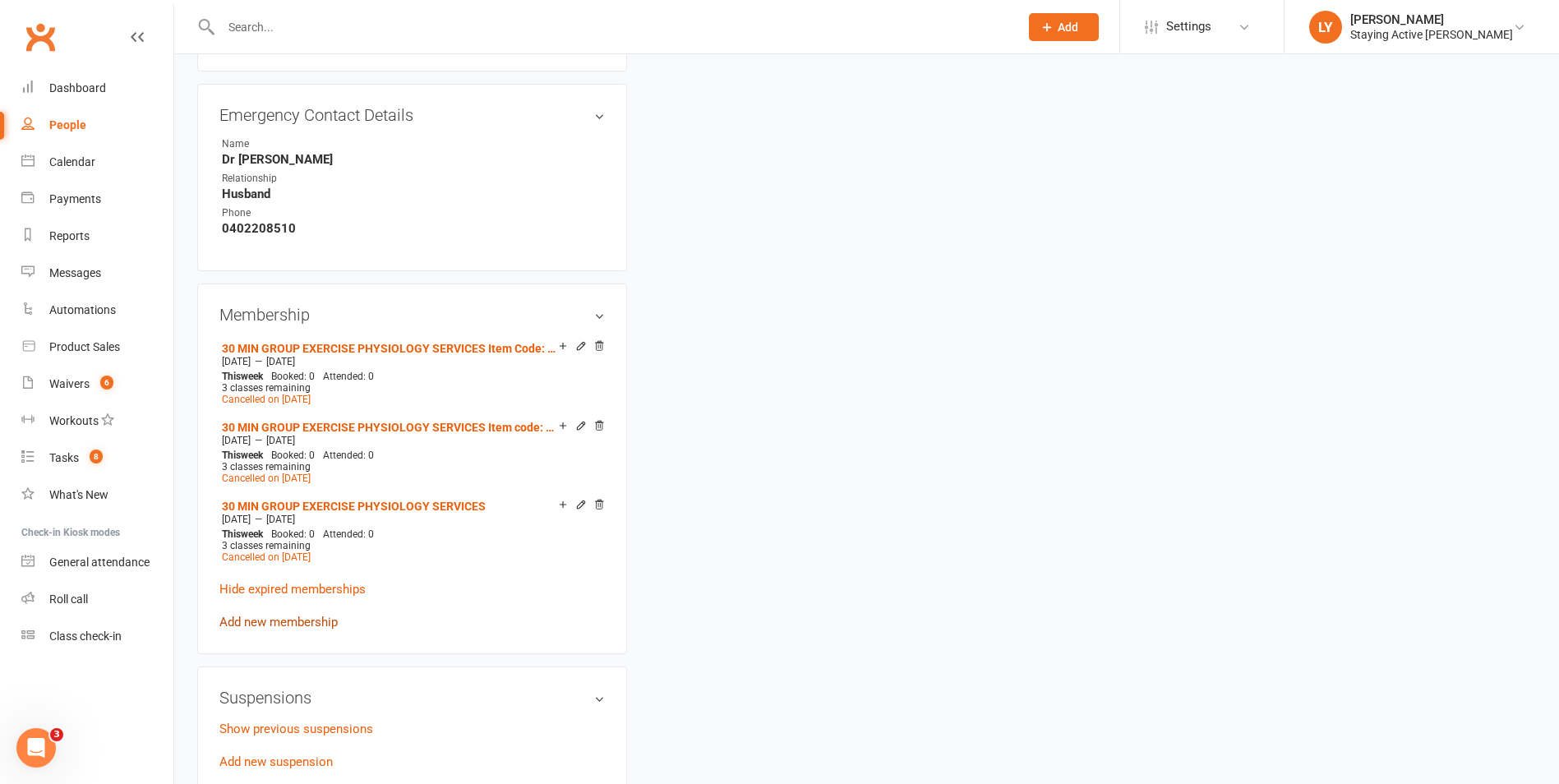
click at [296, 619] on link "Add new membership" at bounding box center [278, 621] width 118 height 14
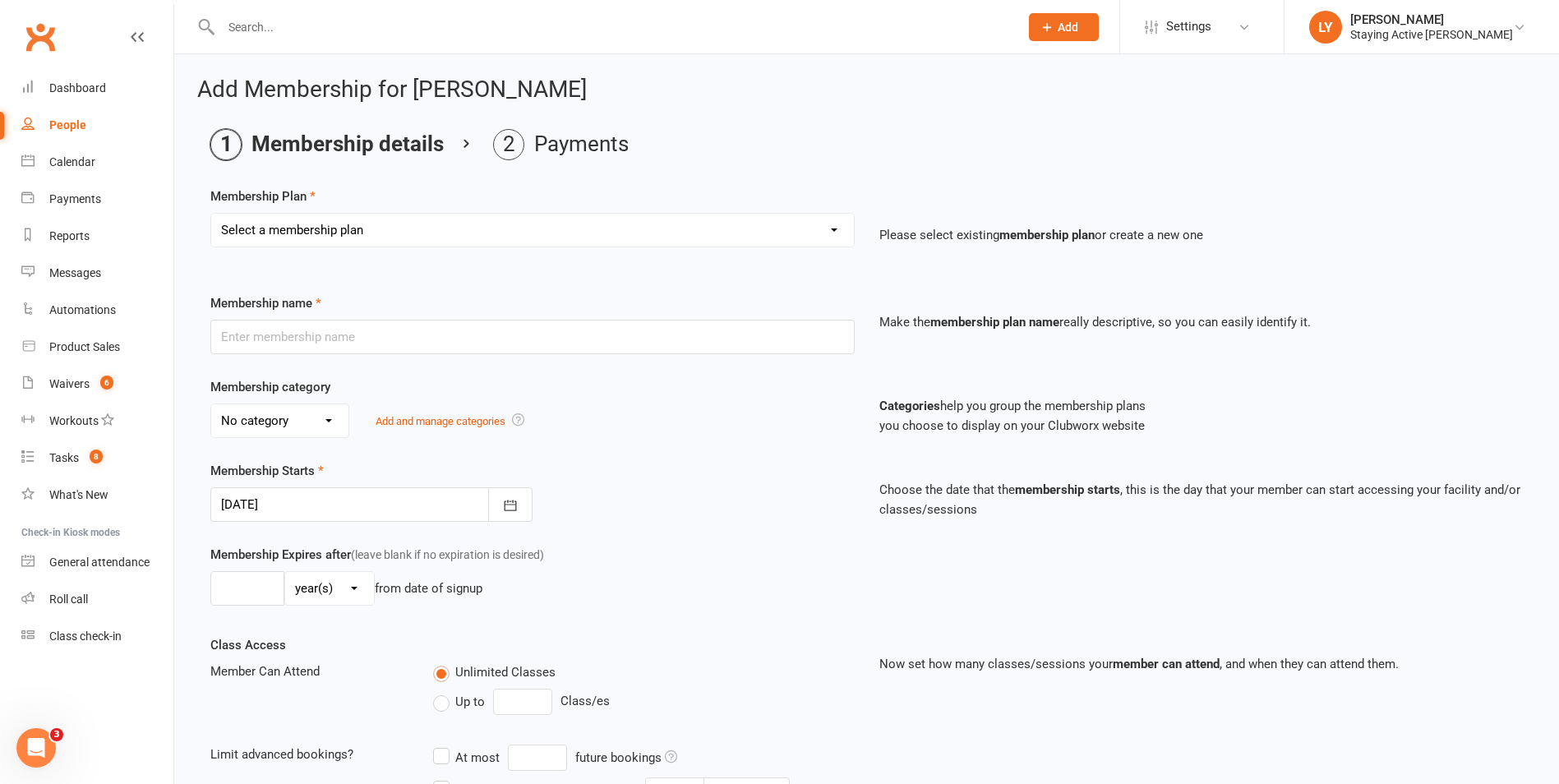
click at [339, 226] on select "Select a membership plan Create new Membership Plan 193000 Telehealth Exercise …" at bounding box center [533, 230] width 643 height 33
select select "2"
click at [211, 214] on select "Select a membership plan Create new Membership Plan 193000 Telehealth Exercise …" at bounding box center [533, 230] width 643 height 33
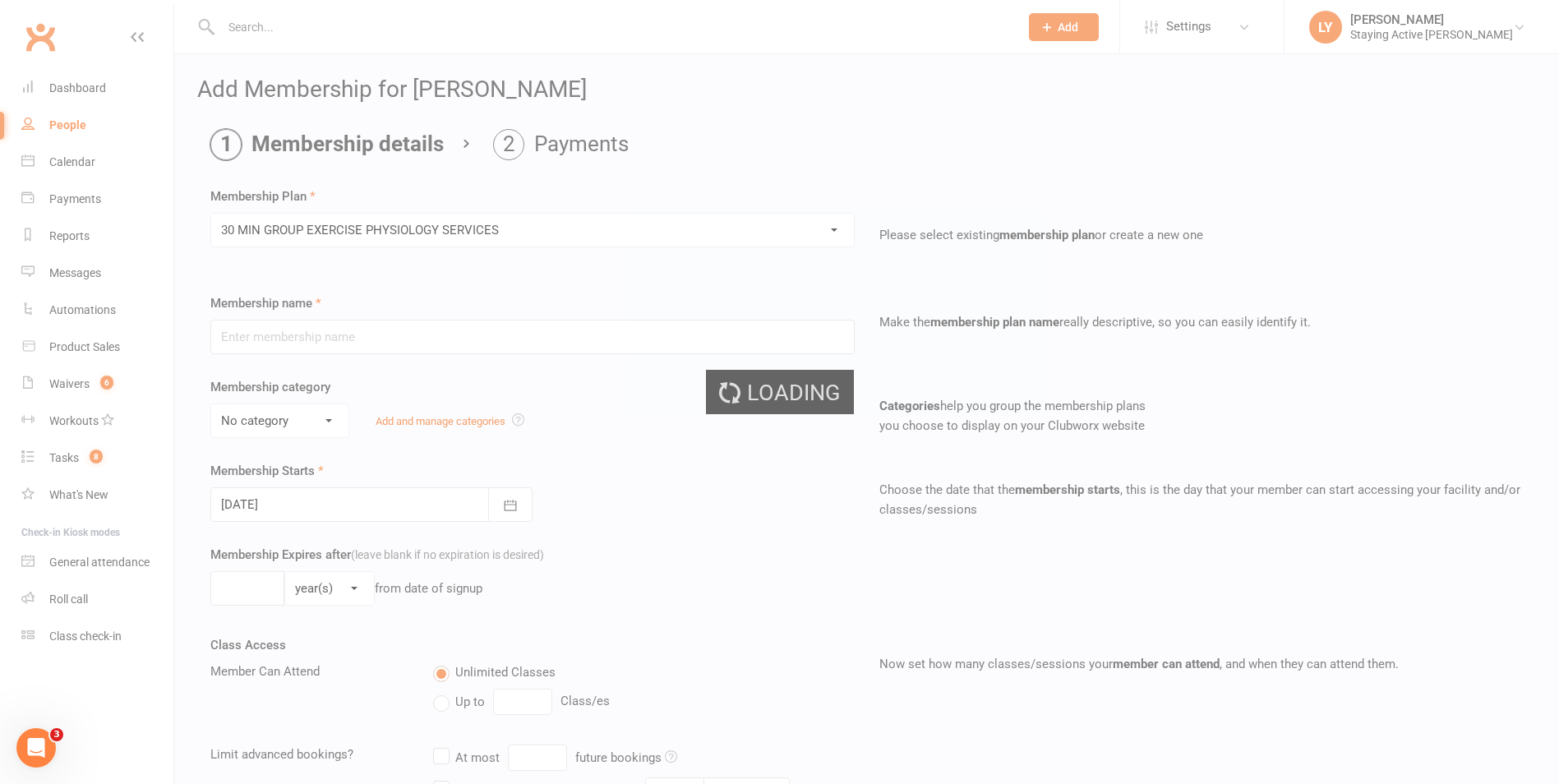
type input "30 MIN GROUP EXERCISE PHYSIOLOGY SERVICES"
select select "2"
type input "3"
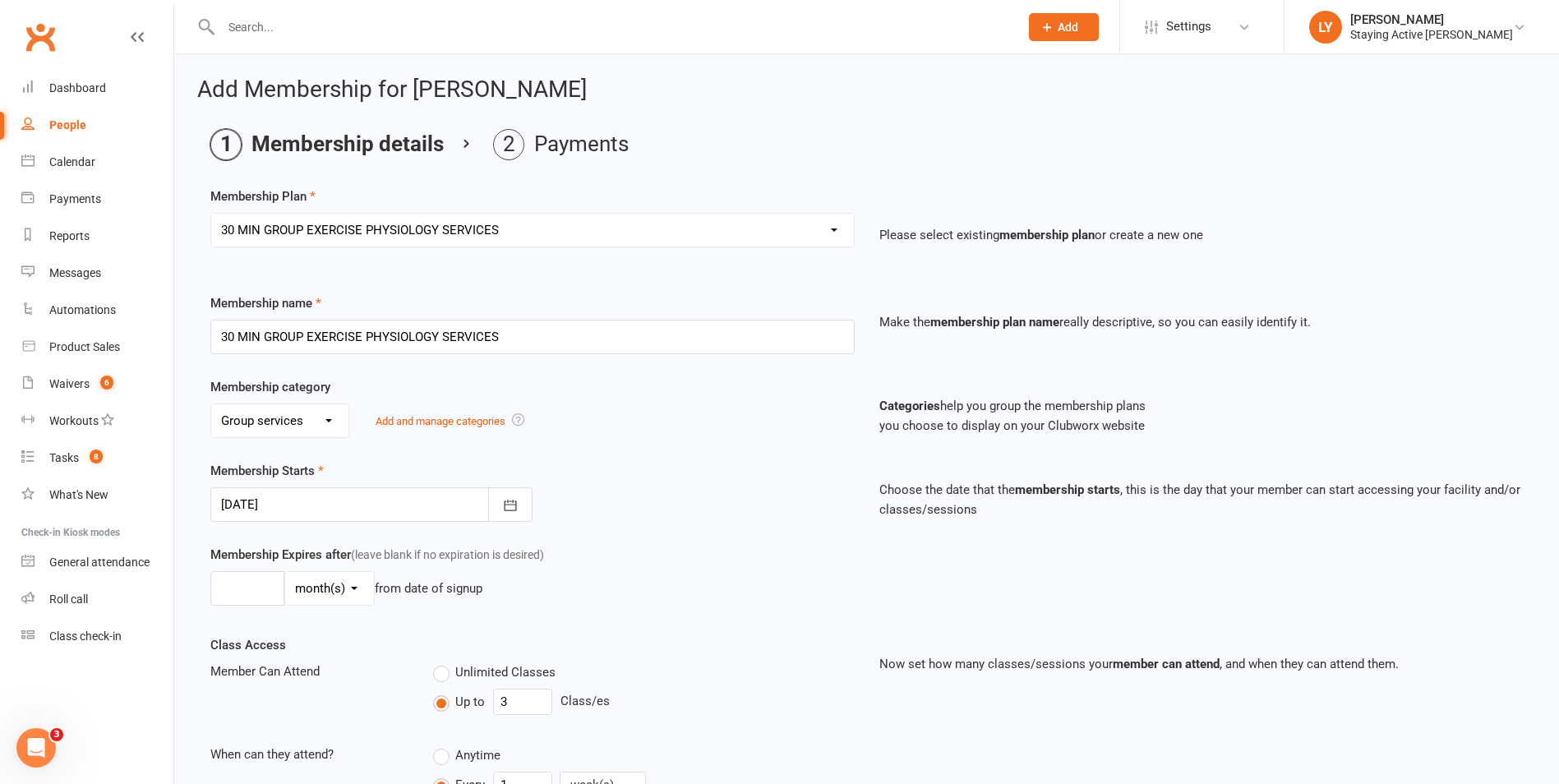
scroll to position [83, 0]
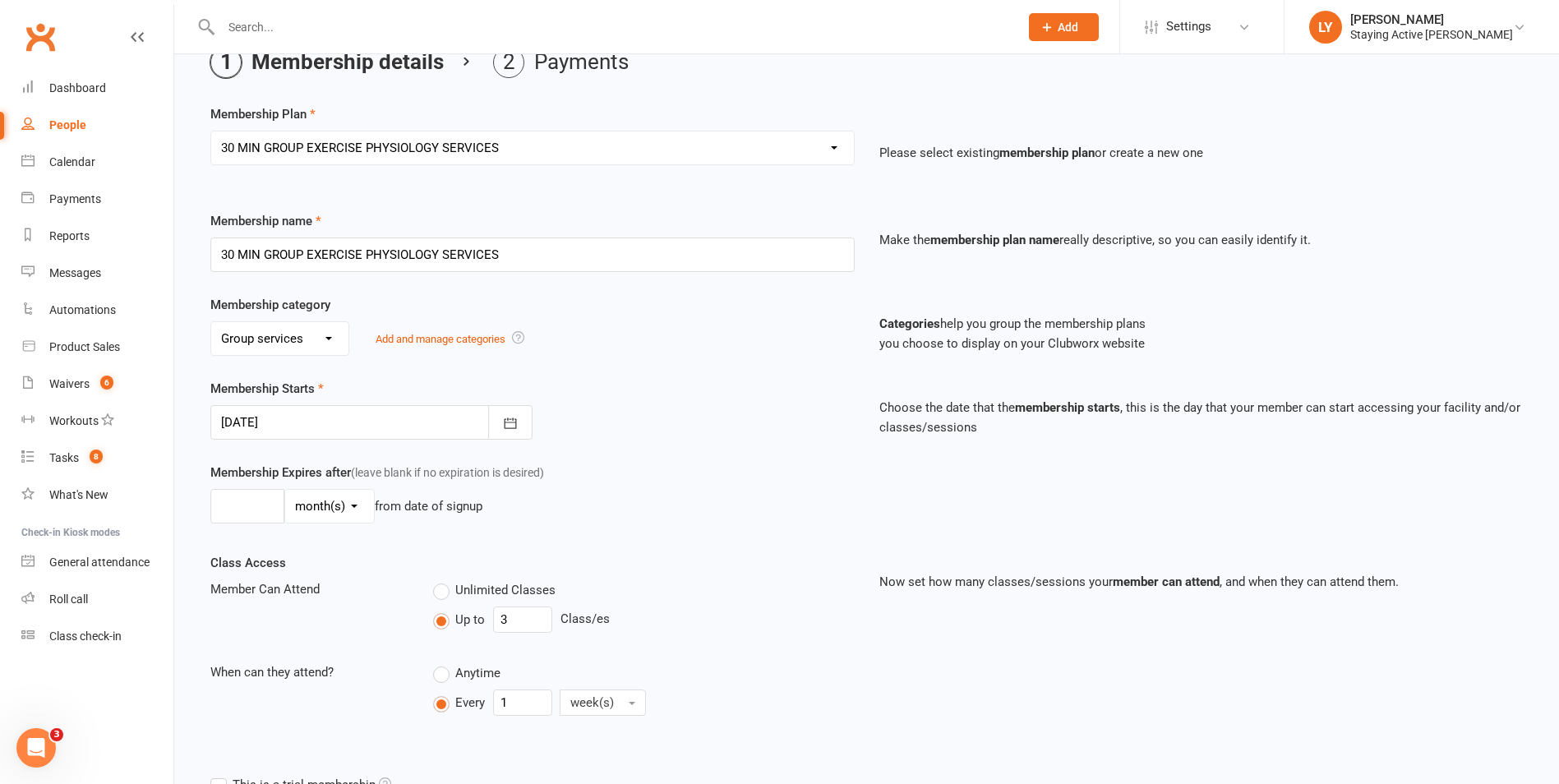
click at [342, 431] on div at bounding box center [372, 422] width 323 height 35
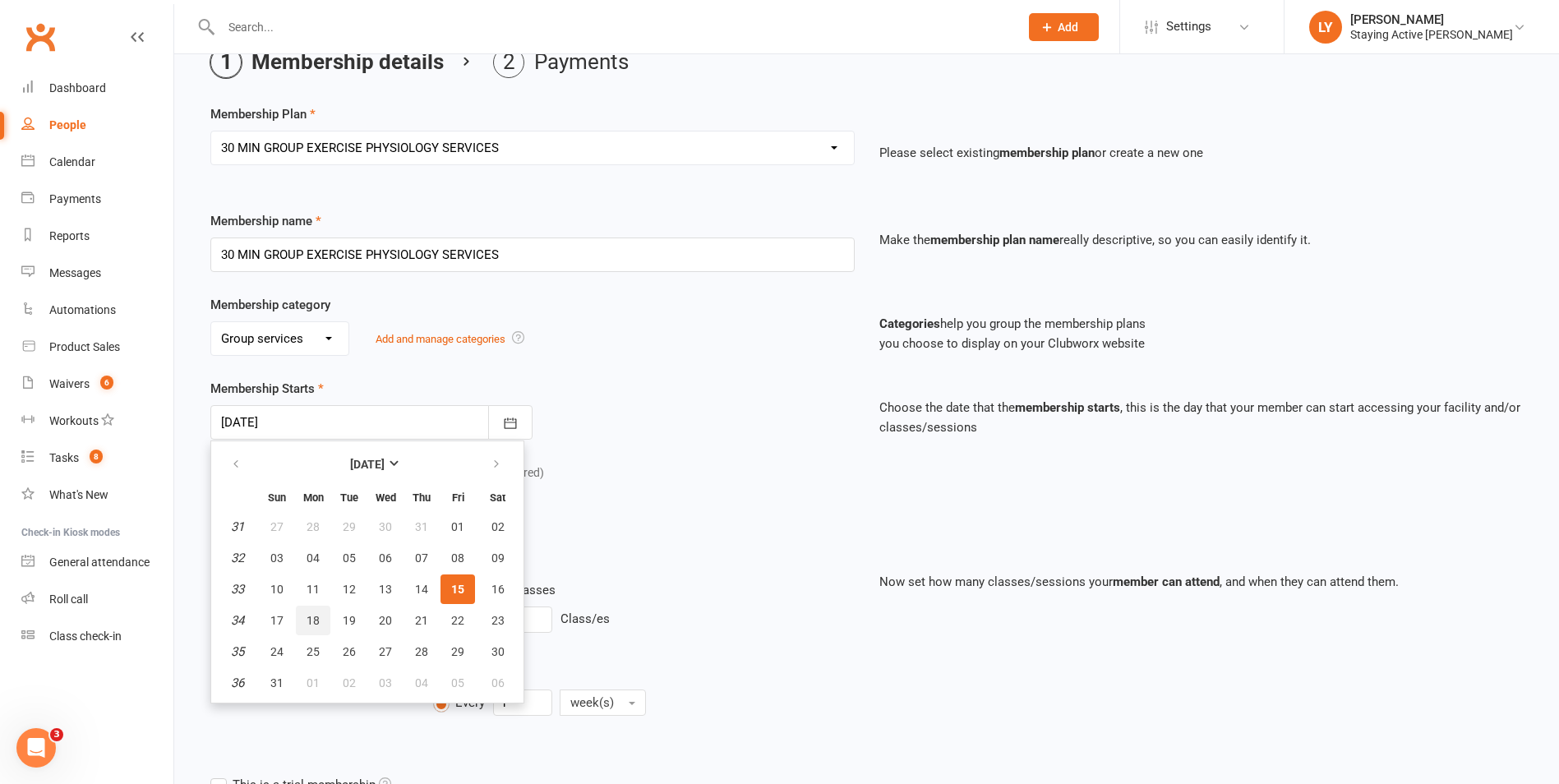
click at [312, 617] on span "18" at bounding box center [313, 621] width 13 height 13
type input "18 Aug 2025"
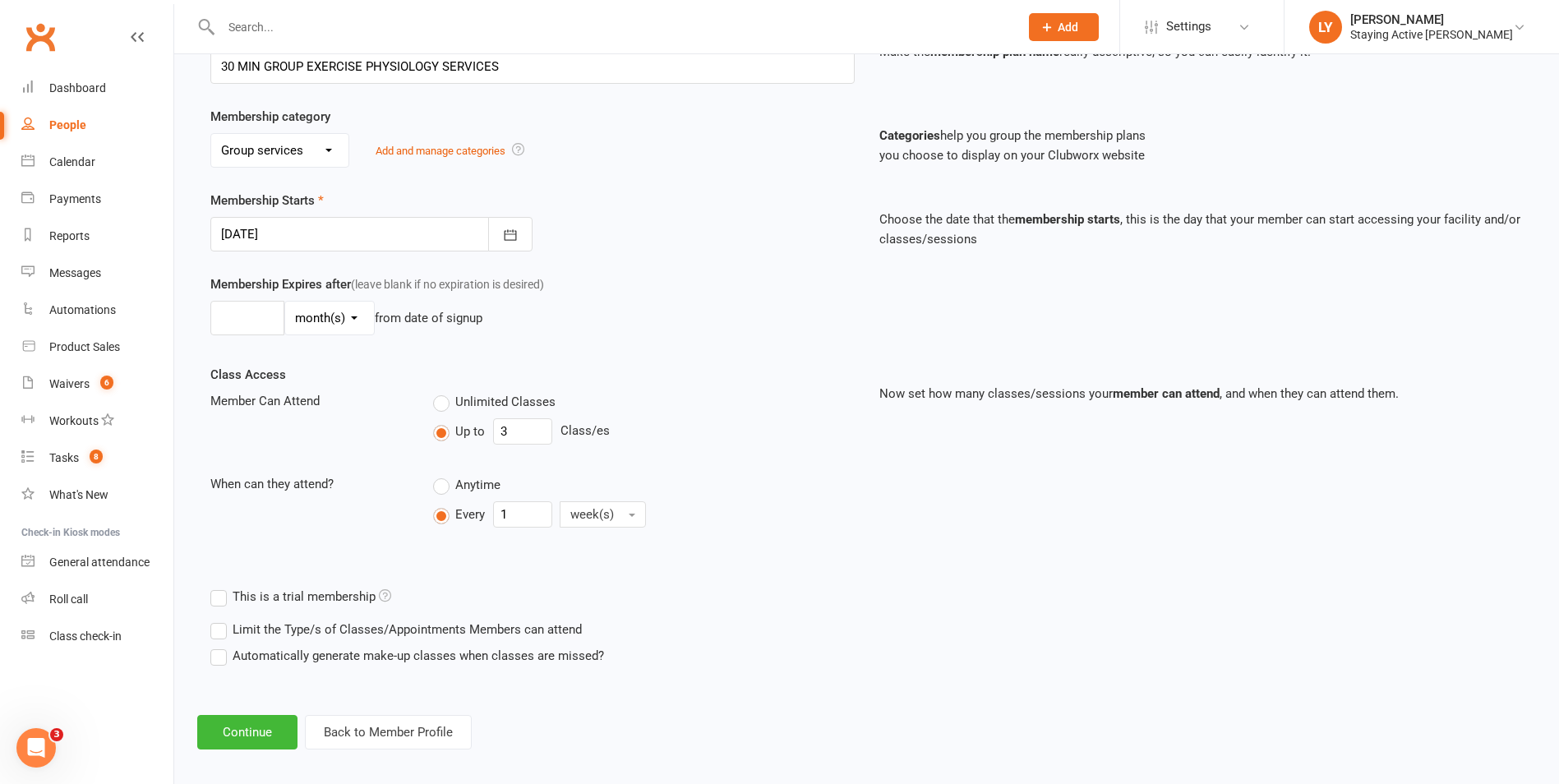
scroll to position [283, 0]
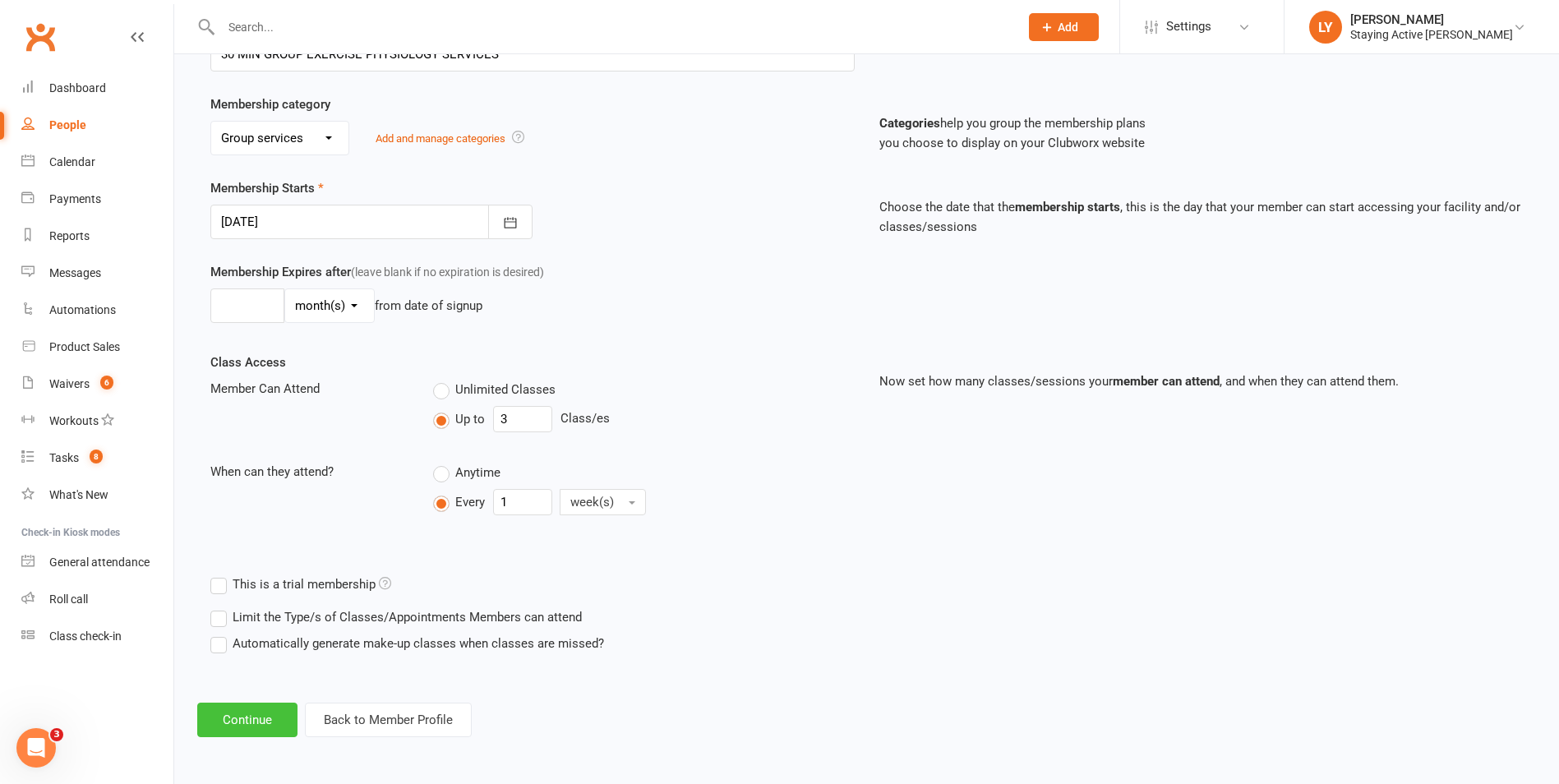
click at [255, 727] on button "Continue" at bounding box center [247, 720] width 100 height 35
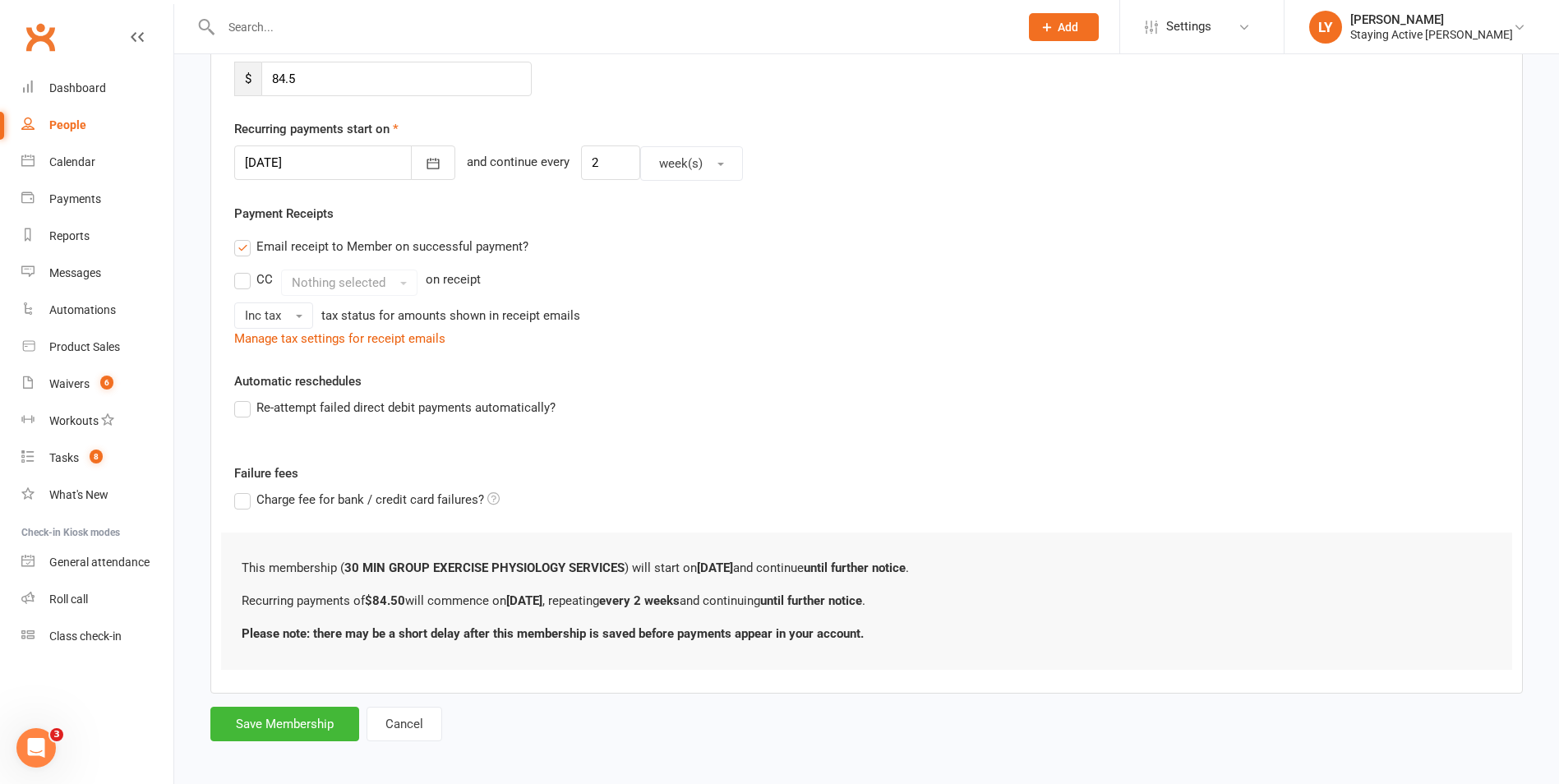
scroll to position [345, 0]
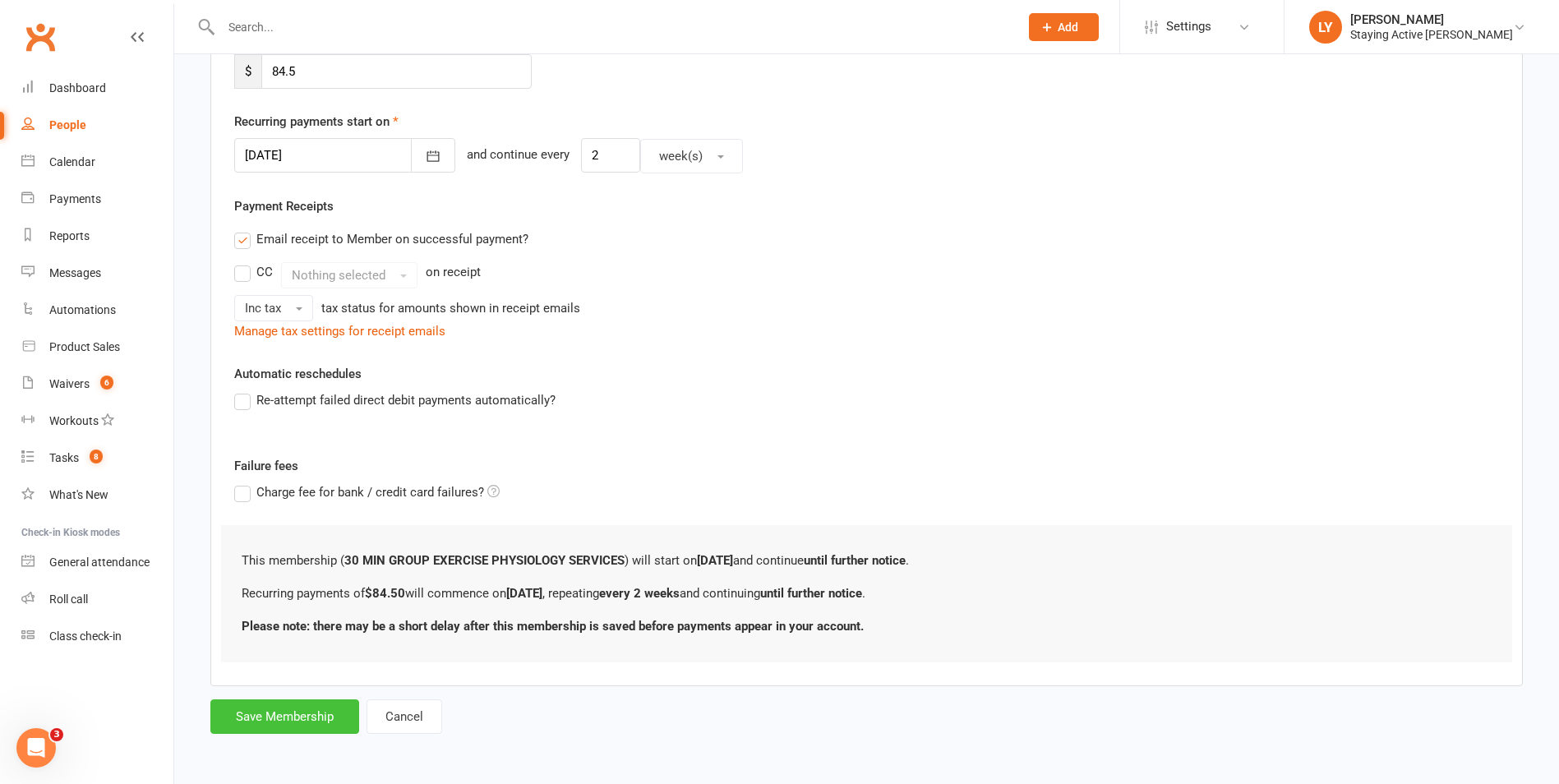
click at [282, 711] on button "Save Membership" at bounding box center [284, 717] width 149 height 35
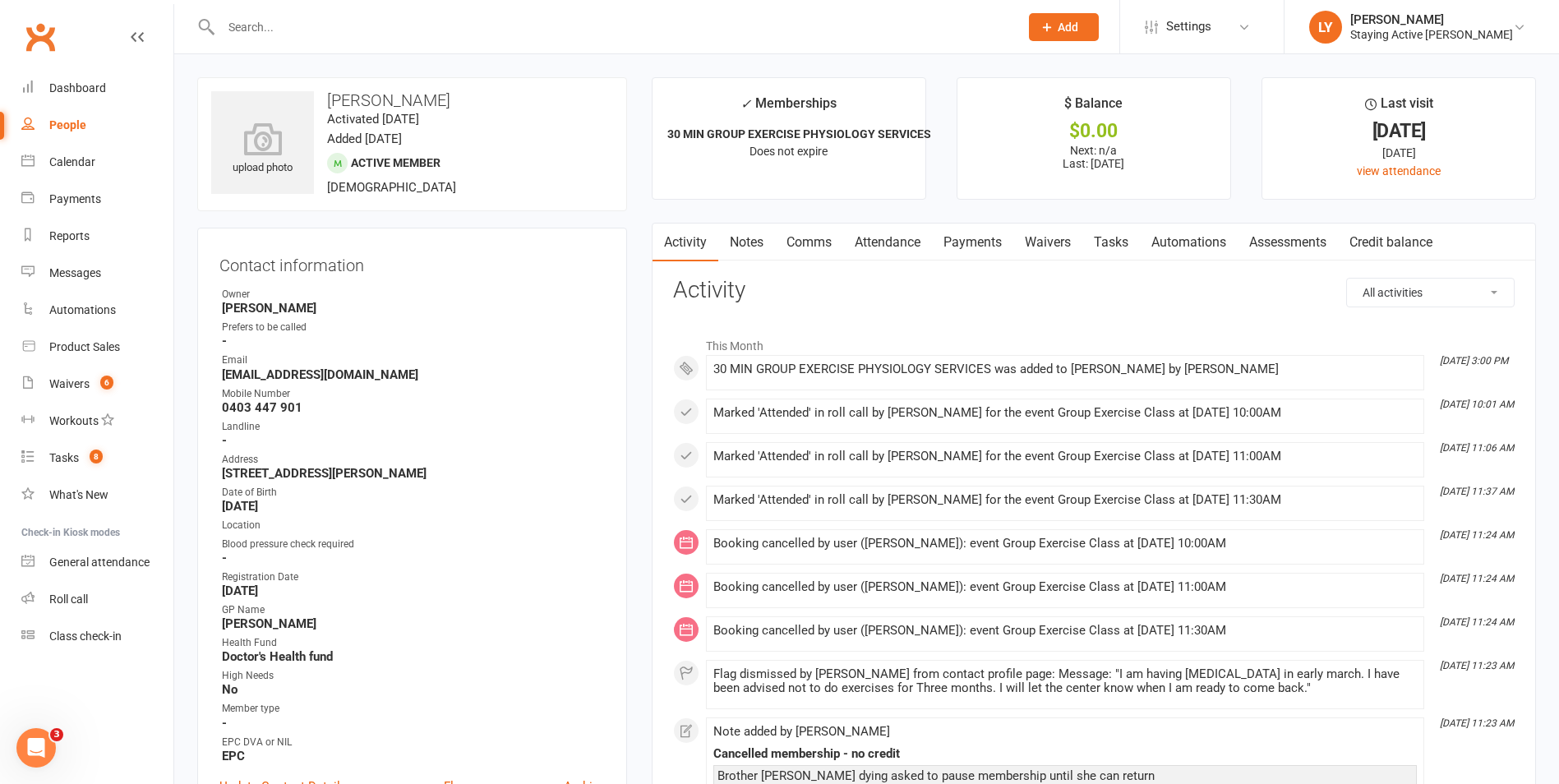
click at [476, 20] on input "text" at bounding box center [612, 27] width 792 height 23
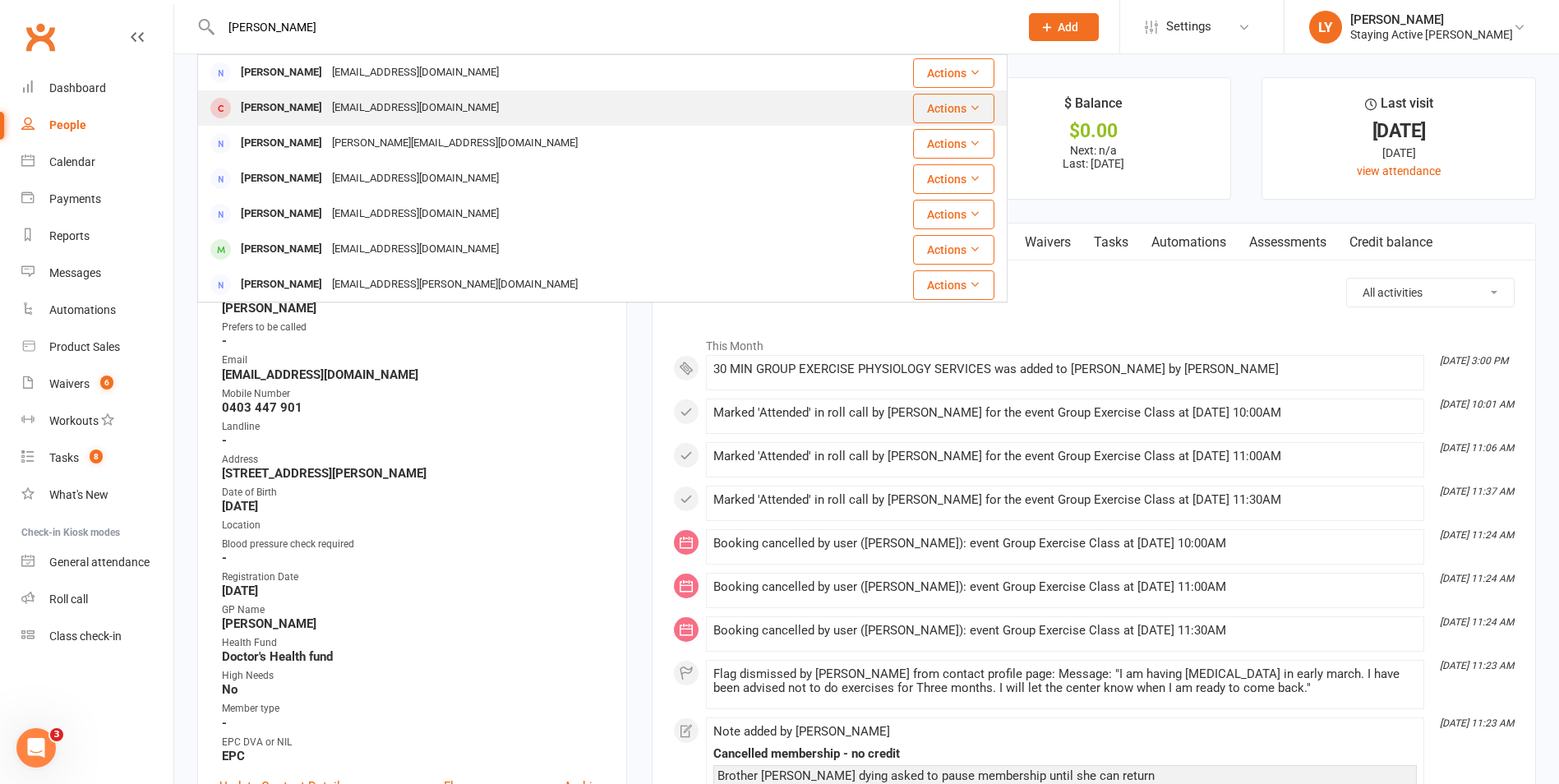
type input "anne free"
click at [465, 107] on div "Anne Freer annemfreer@gmail.com" at bounding box center [535, 107] width 672 height 34
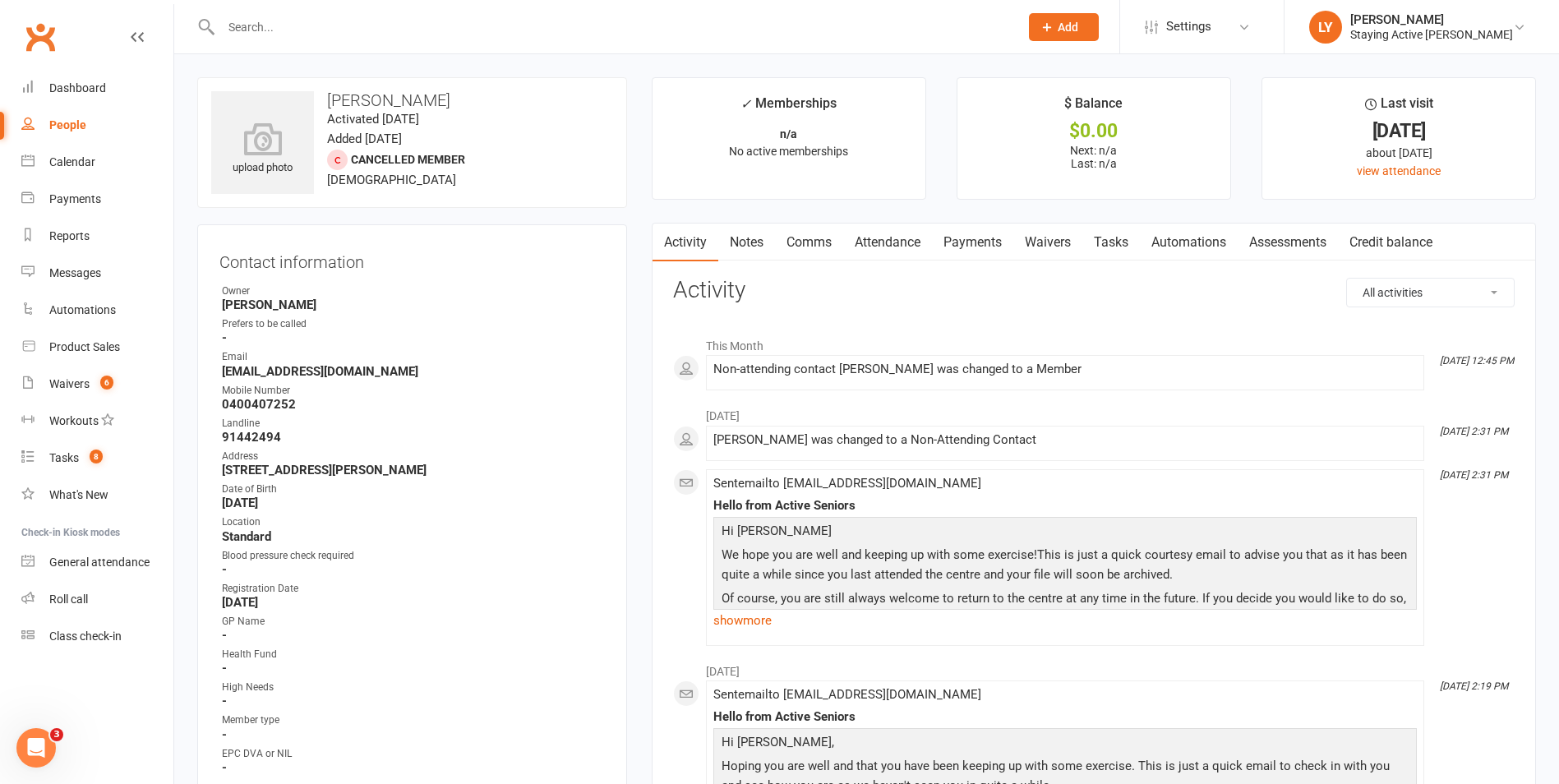
click at [264, 402] on strong "0400407252" at bounding box center [413, 404] width 383 height 14
drag, startPoint x: 264, startPoint y: 402, endPoint x: 306, endPoint y: 407, distance: 42.3
click at [306, 407] on strong "0400407252" at bounding box center [413, 404] width 383 height 14
click at [286, 404] on strong "0400407252" at bounding box center [413, 404] width 383 height 14
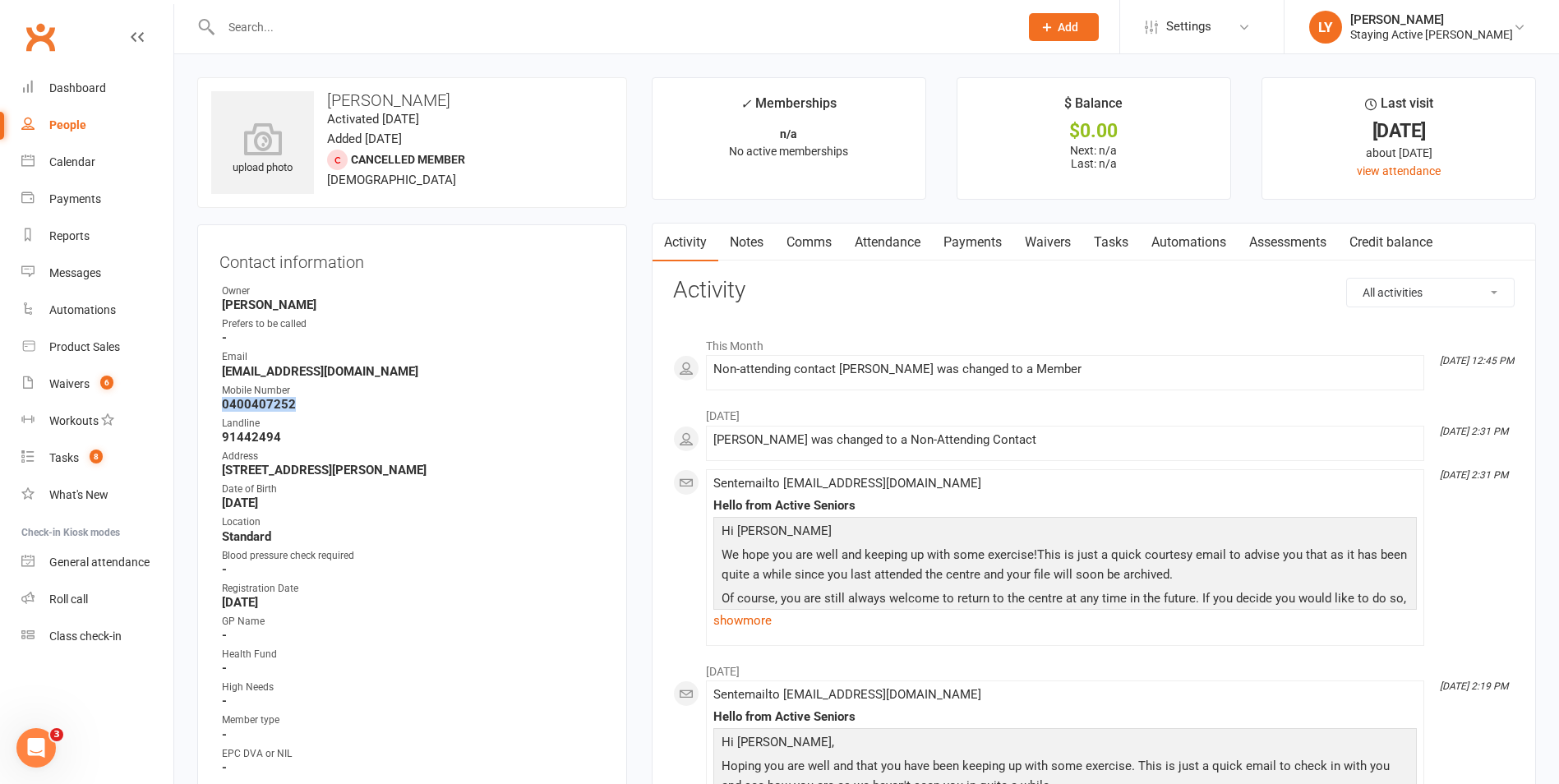
click at [286, 404] on strong "0400407252" at bounding box center [413, 404] width 383 height 14
click at [612, 46] on div at bounding box center [602, 27] width 810 height 54
click at [606, 30] on input "text" at bounding box center [612, 27] width 792 height 23
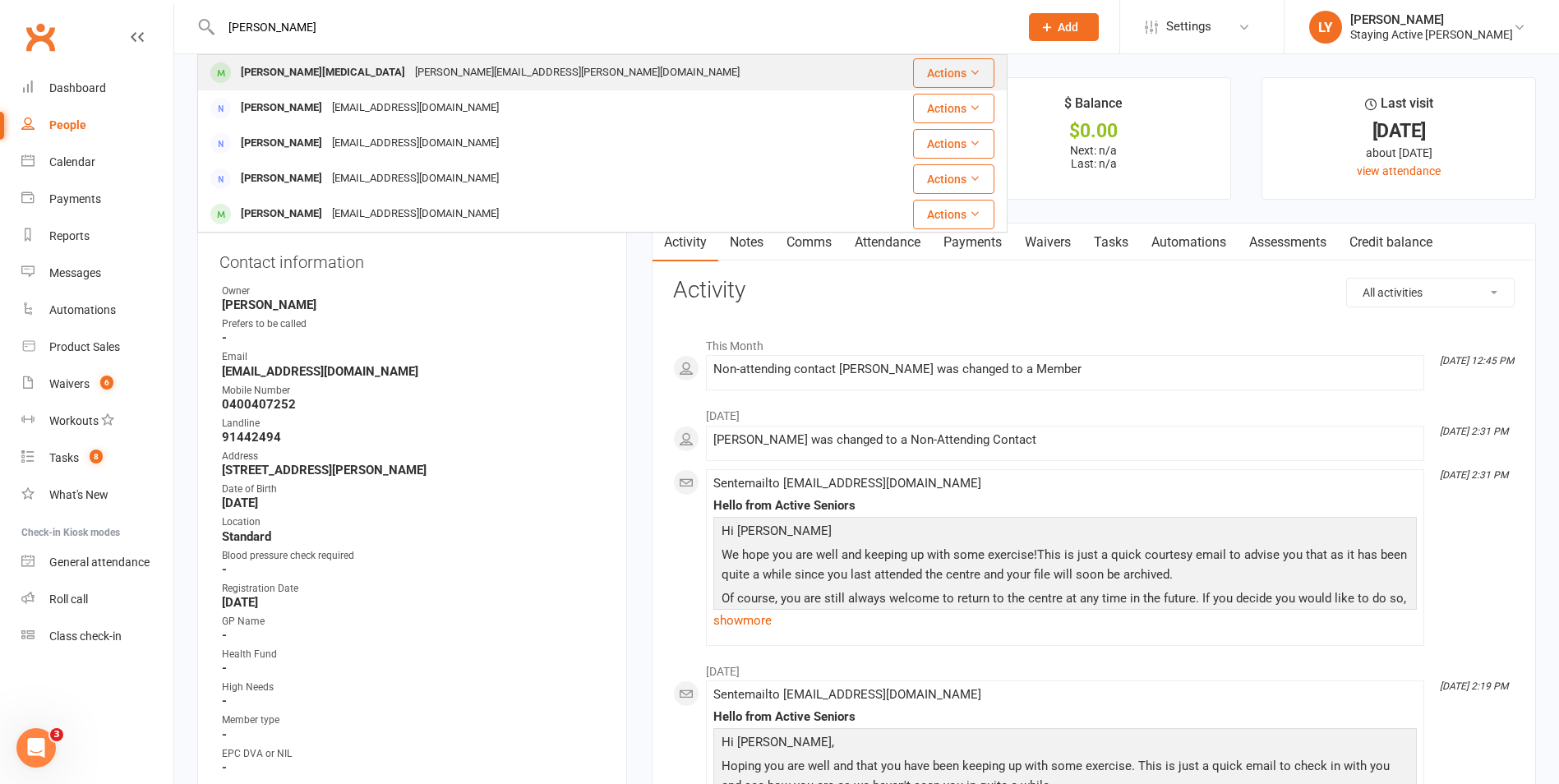
type input "jim"
click at [494, 64] on div "Jim Whitehead jim.whitehead@bigpond.com" at bounding box center [543, 72] width 689 height 34
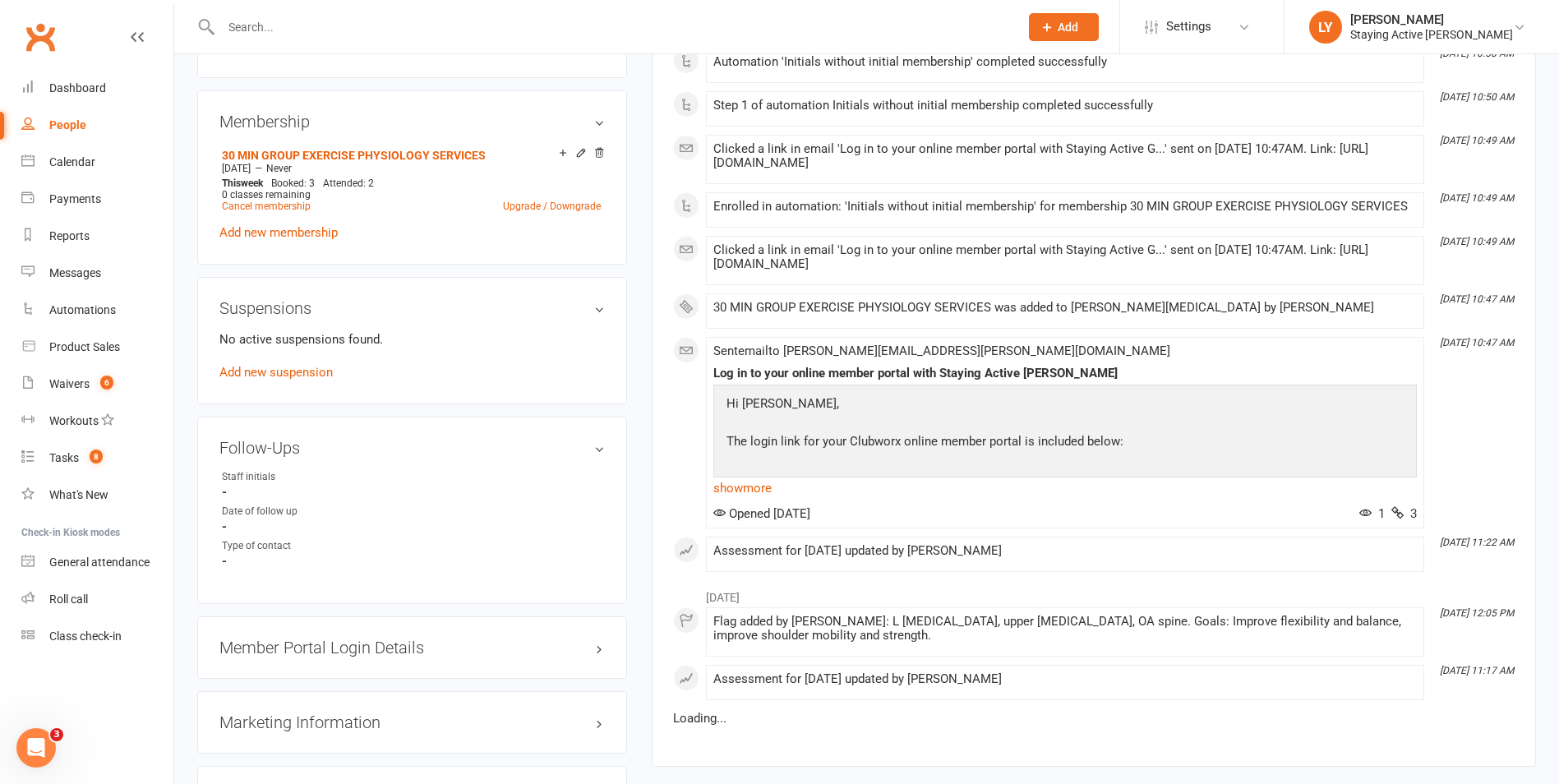
scroll to position [1151, 0]
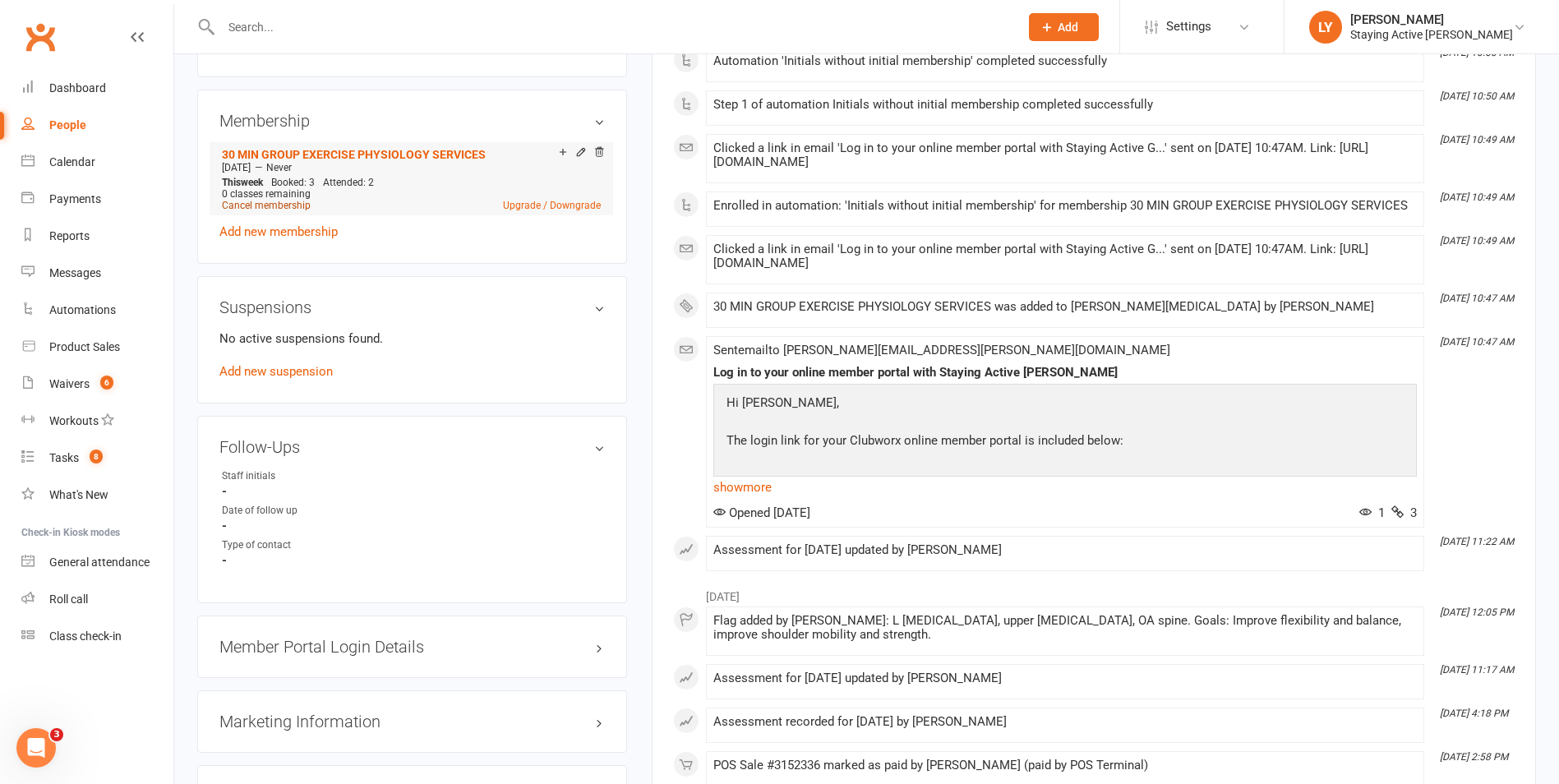
click at [291, 200] on link "Cancel membership" at bounding box center [266, 205] width 88 height 12
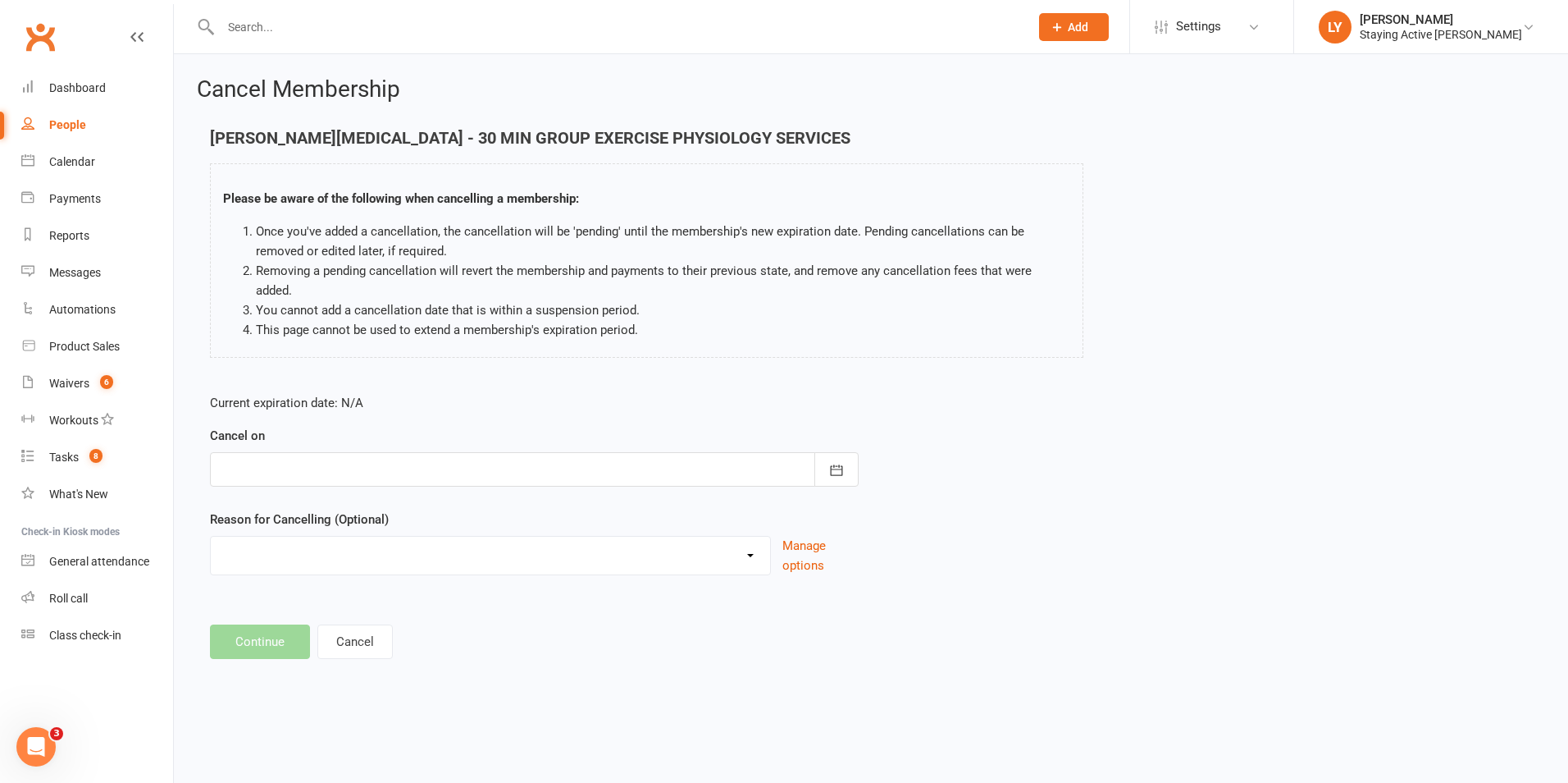
click at [303, 452] on div at bounding box center [534, 470] width 648 height 35
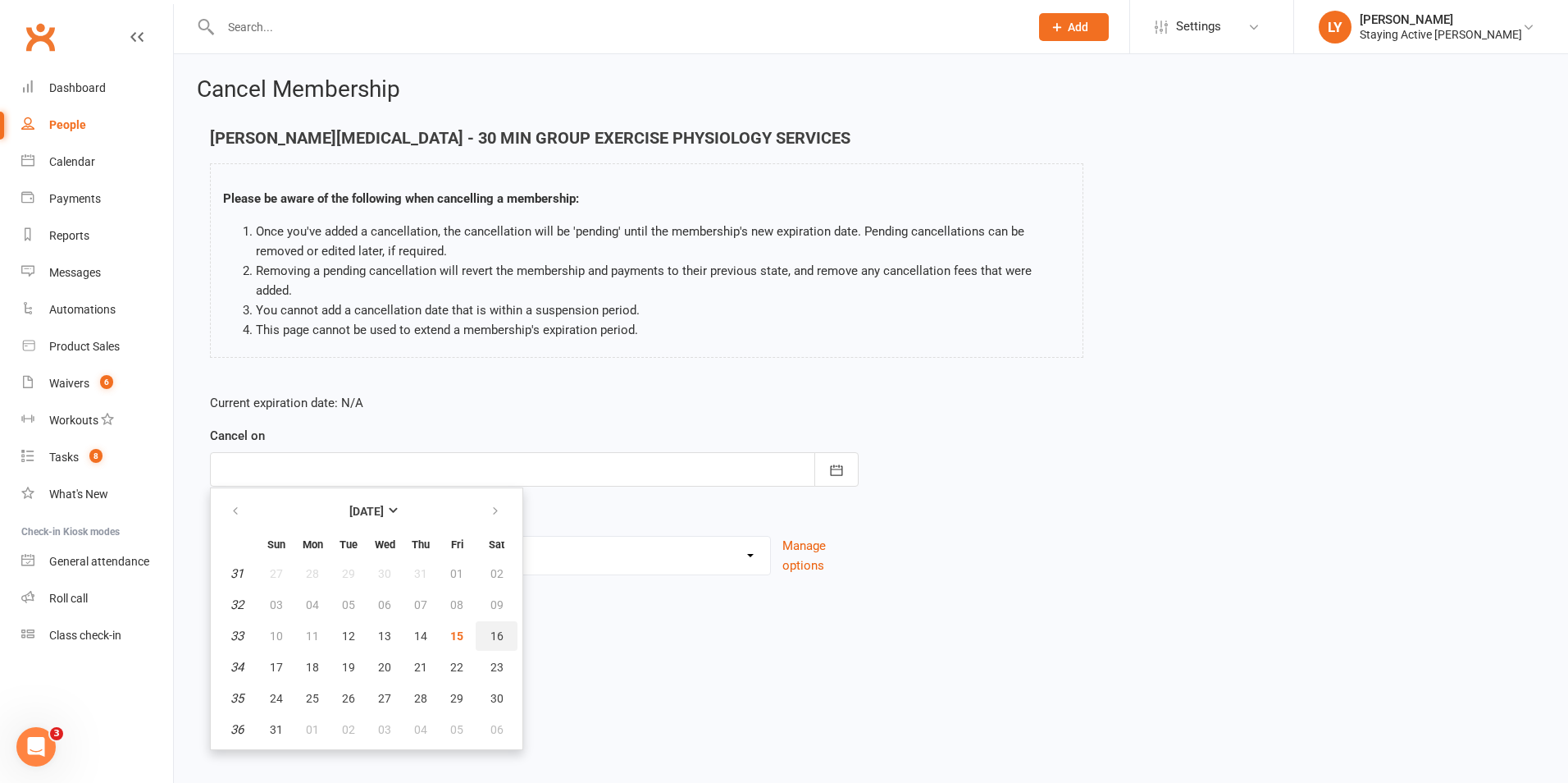
click at [490, 630] on span "16" at bounding box center [497, 636] width 13 height 13
type input "16 Aug 2025"
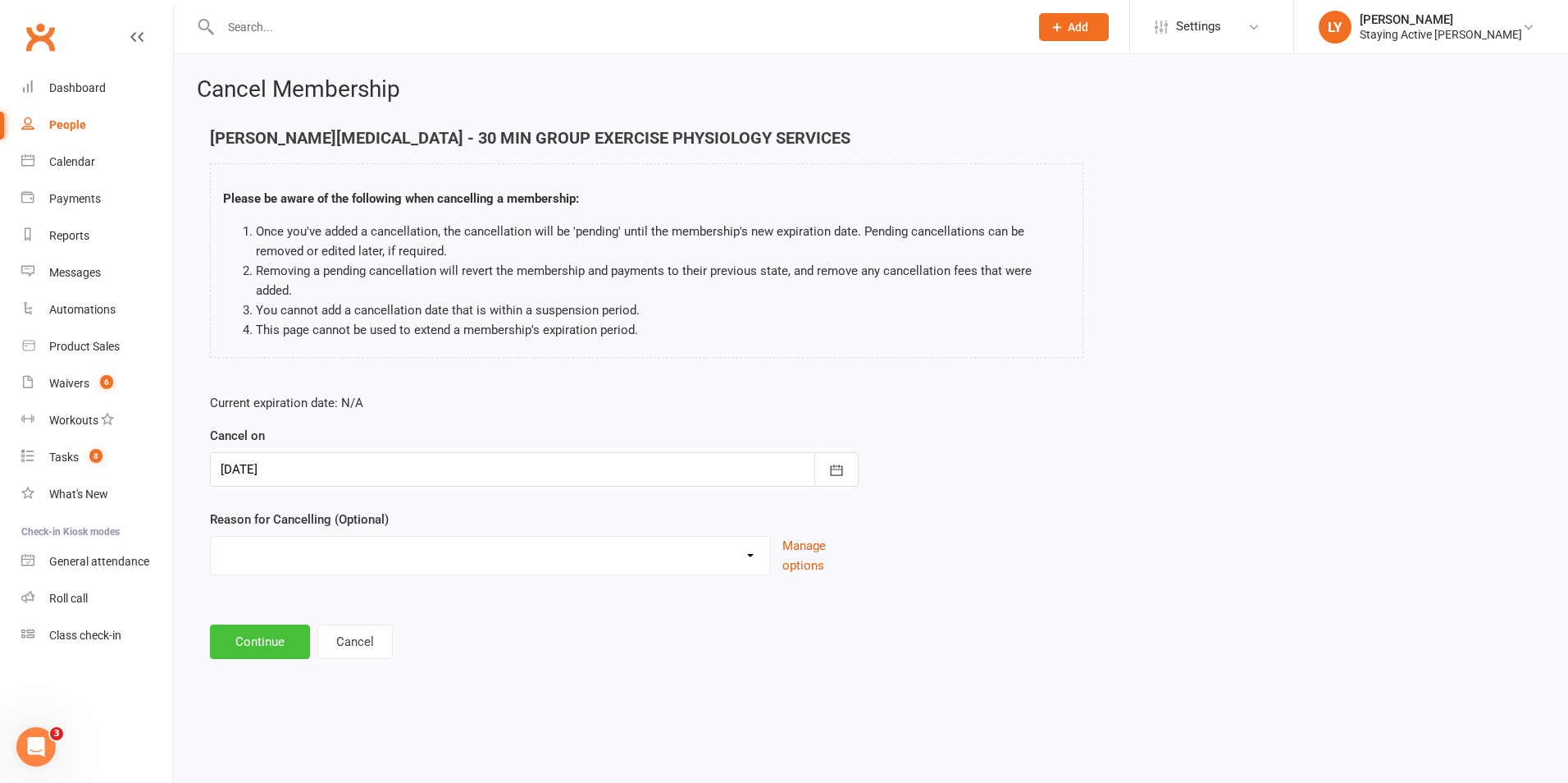
click at [241, 630] on button "Continue" at bounding box center [260, 642] width 100 height 35
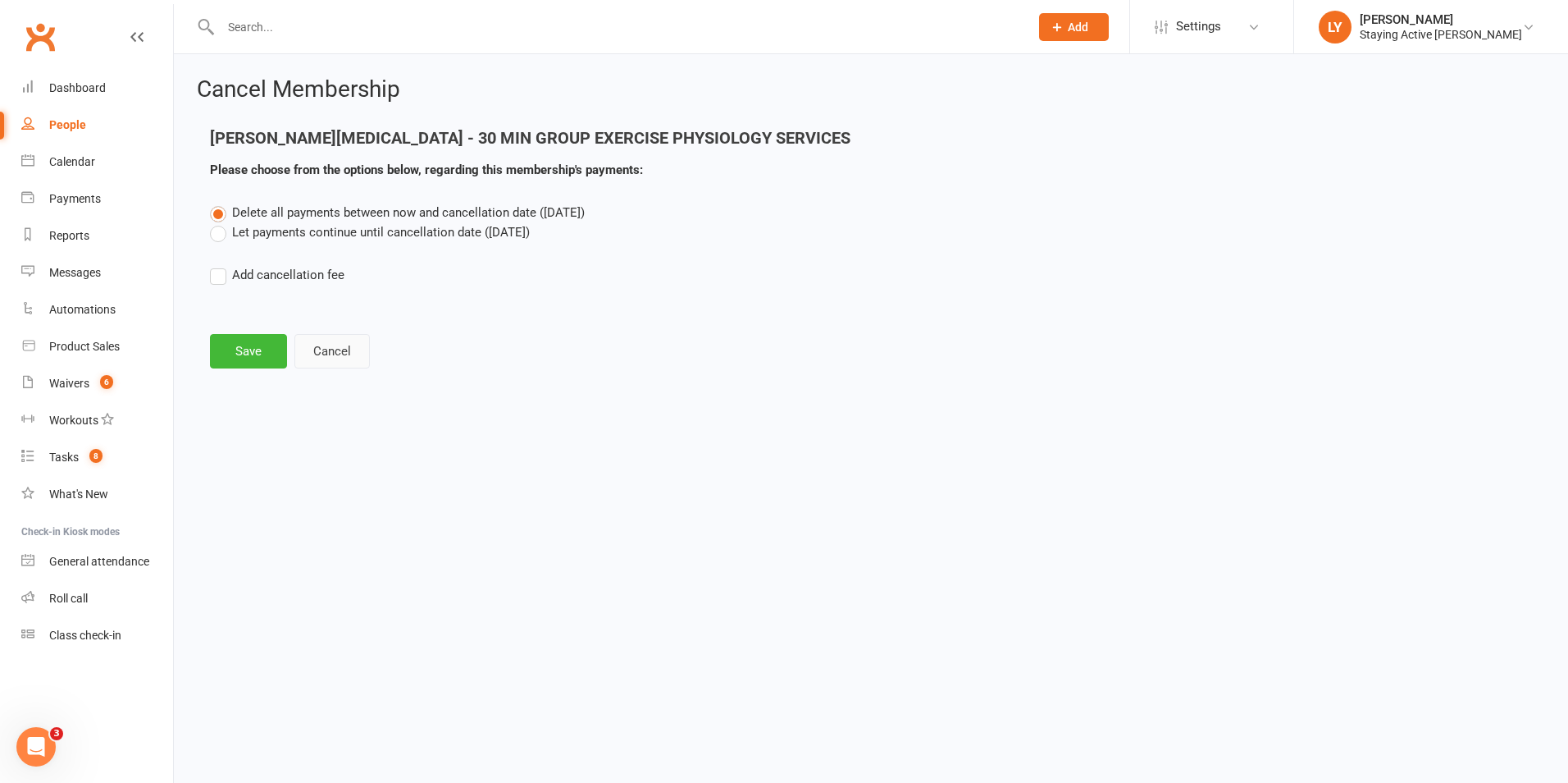
click at [341, 357] on button "Cancel" at bounding box center [331, 351] width 76 height 35
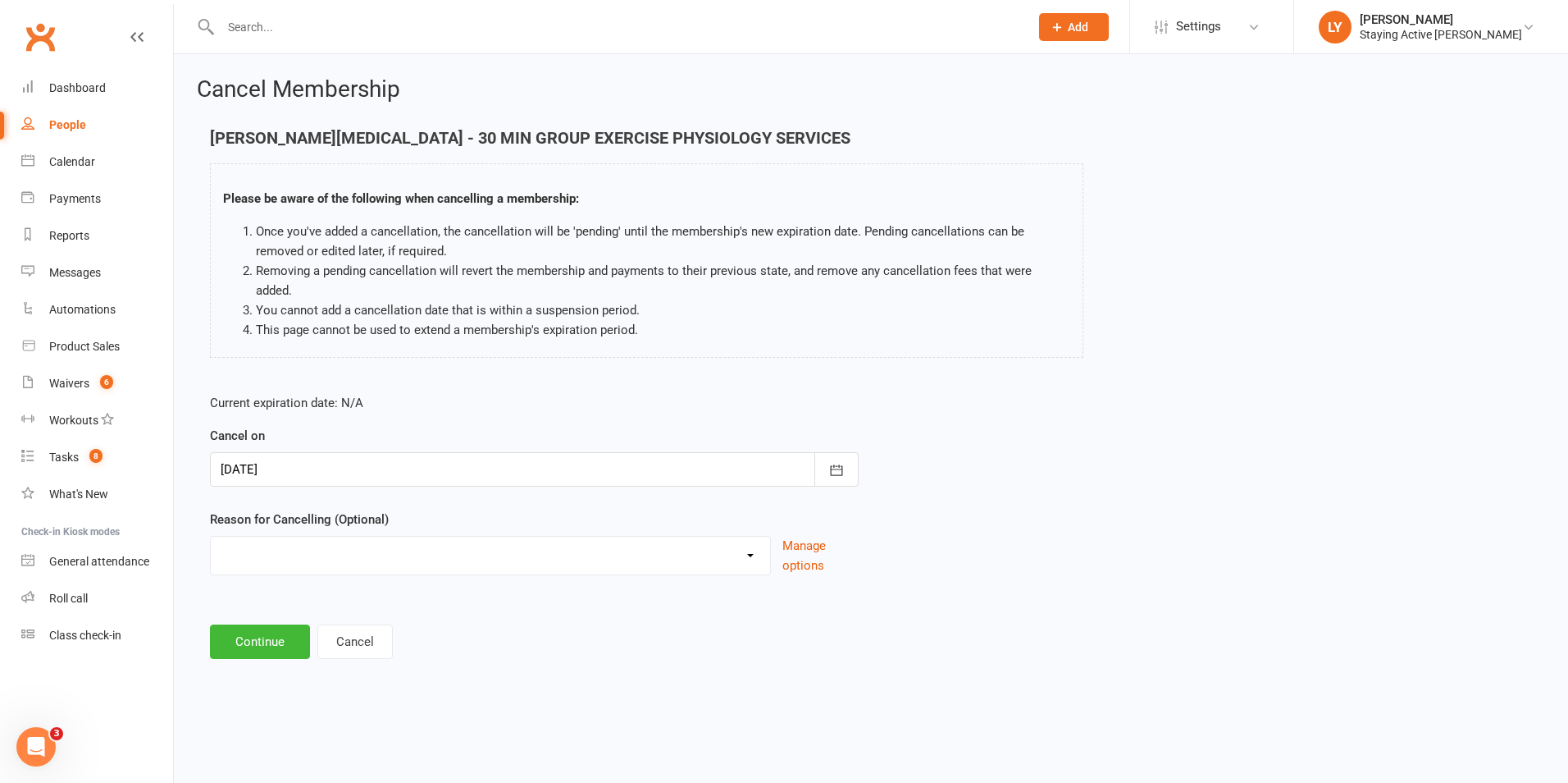
click at [325, 537] on select "Holiday Injury No contact Sick Other reason" at bounding box center [490, 553] width 559 height 33
select select "4"
click at [211, 537] on select "Holiday Injury No contact Sick Other reason" at bounding box center [490, 553] width 559 height 33
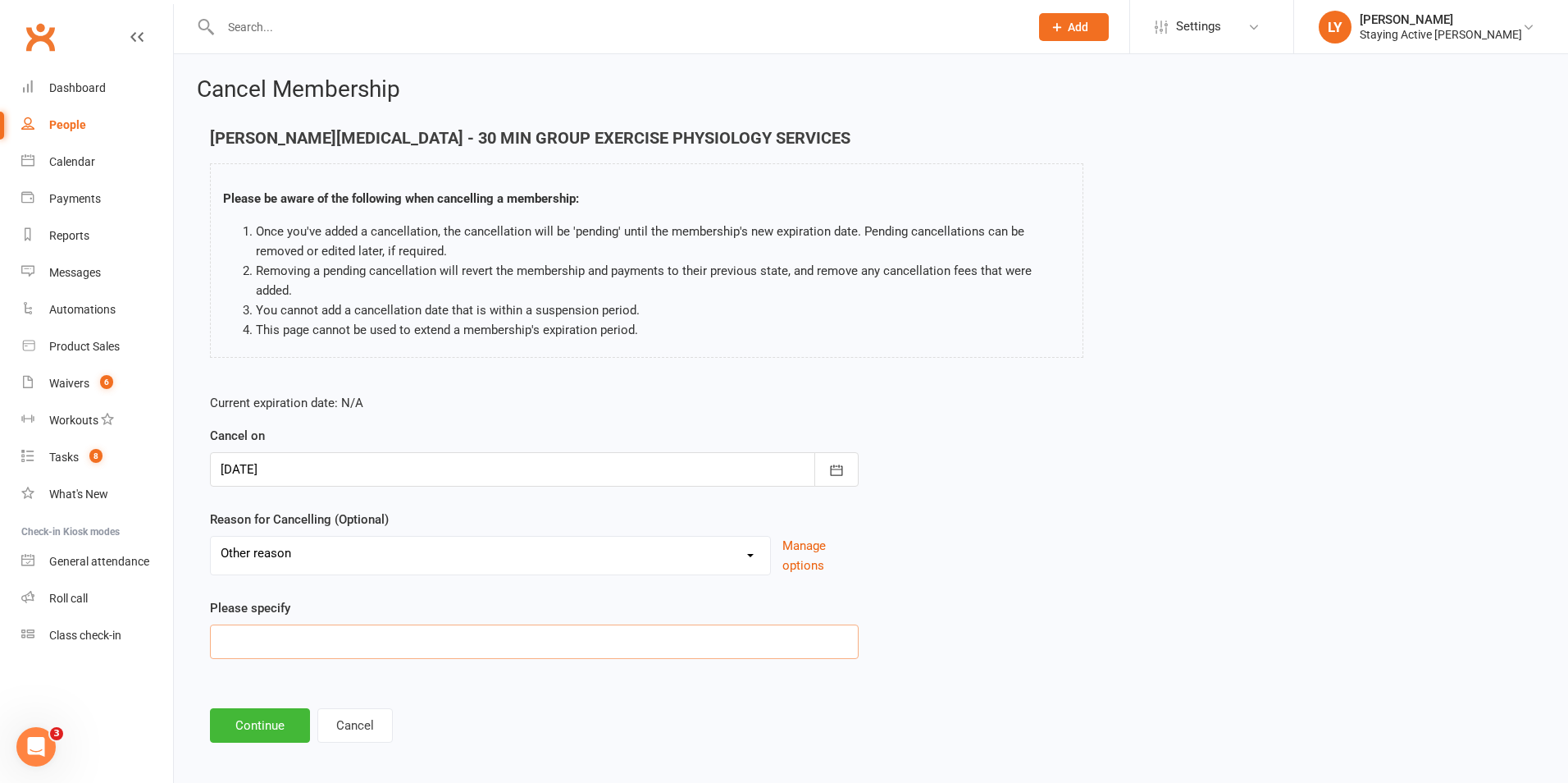
drag, startPoint x: 311, startPoint y: 625, endPoint x: 213, endPoint y: 663, distance: 105.1
click at [225, 663] on main "Jim Whitehead - 30 MIN GROUP EXERCISE PHYSIOLOGY SERVICES Please be aware of th…" at bounding box center [871, 435] width 1349 height 613
click at [225, 668] on main "Jim Whitehead - 30 MIN GROUP EXERCISE PHYSIOLOGY SERVICES Please be aware of th…" at bounding box center [871, 435] width 1349 height 613
click at [296, 632] on input at bounding box center [534, 642] width 648 height 35
type input "Changing membership"
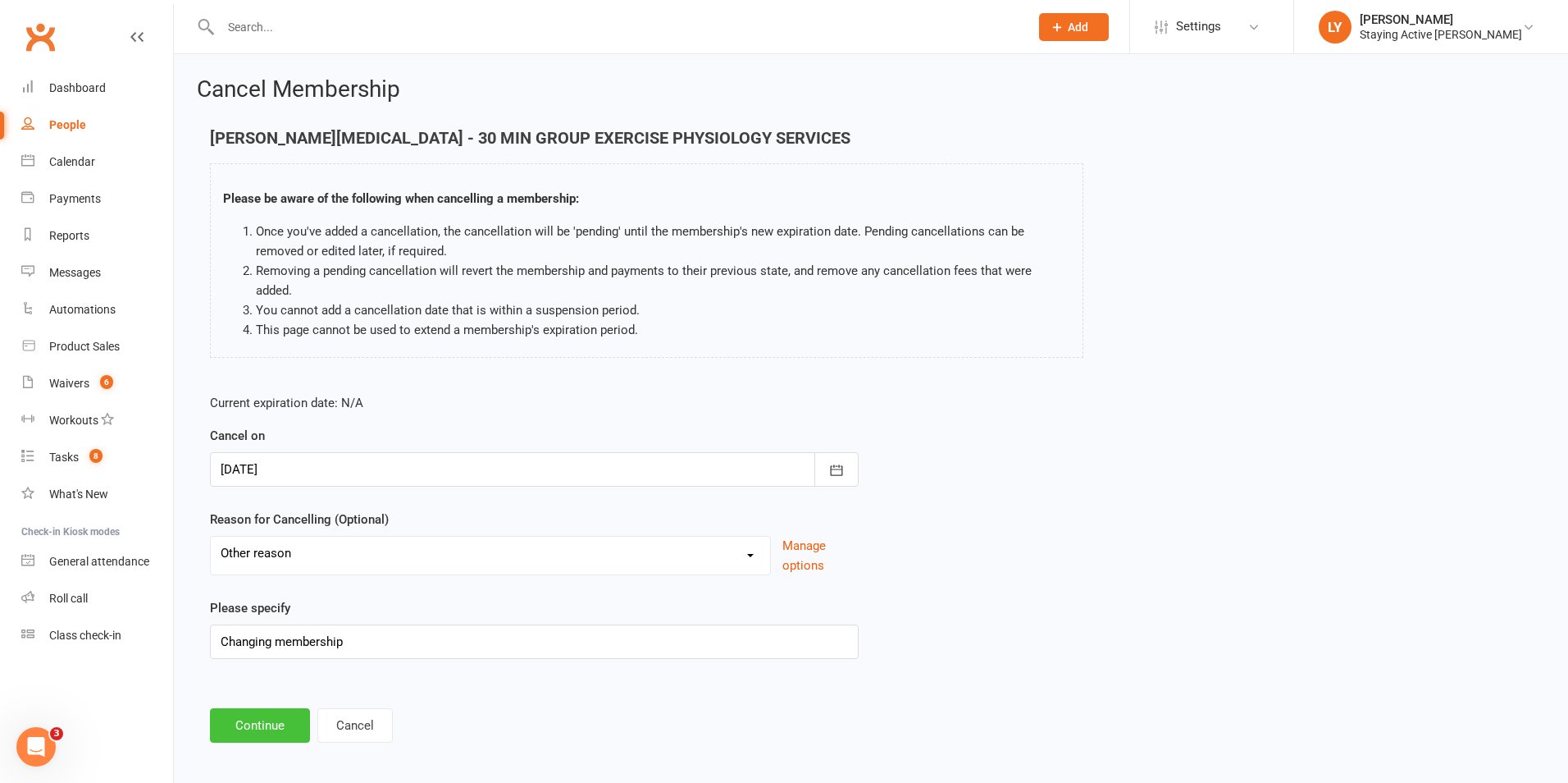
click at [246, 708] on button "Continue" at bounding box center [260, 725] width 100 height 35
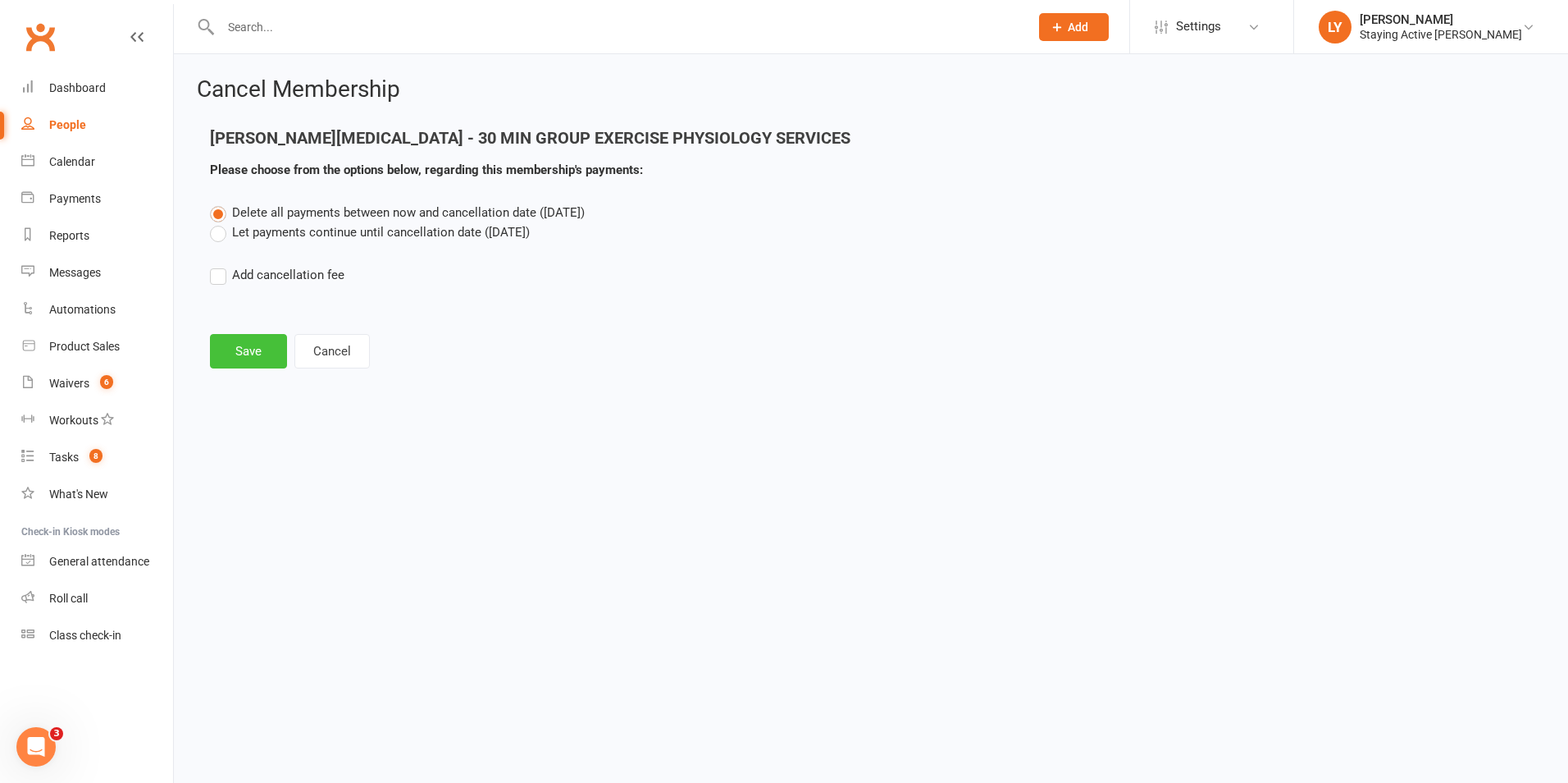
click at [251, 359] on button "Save" at bounding box center [248, 351] width 77 height 35
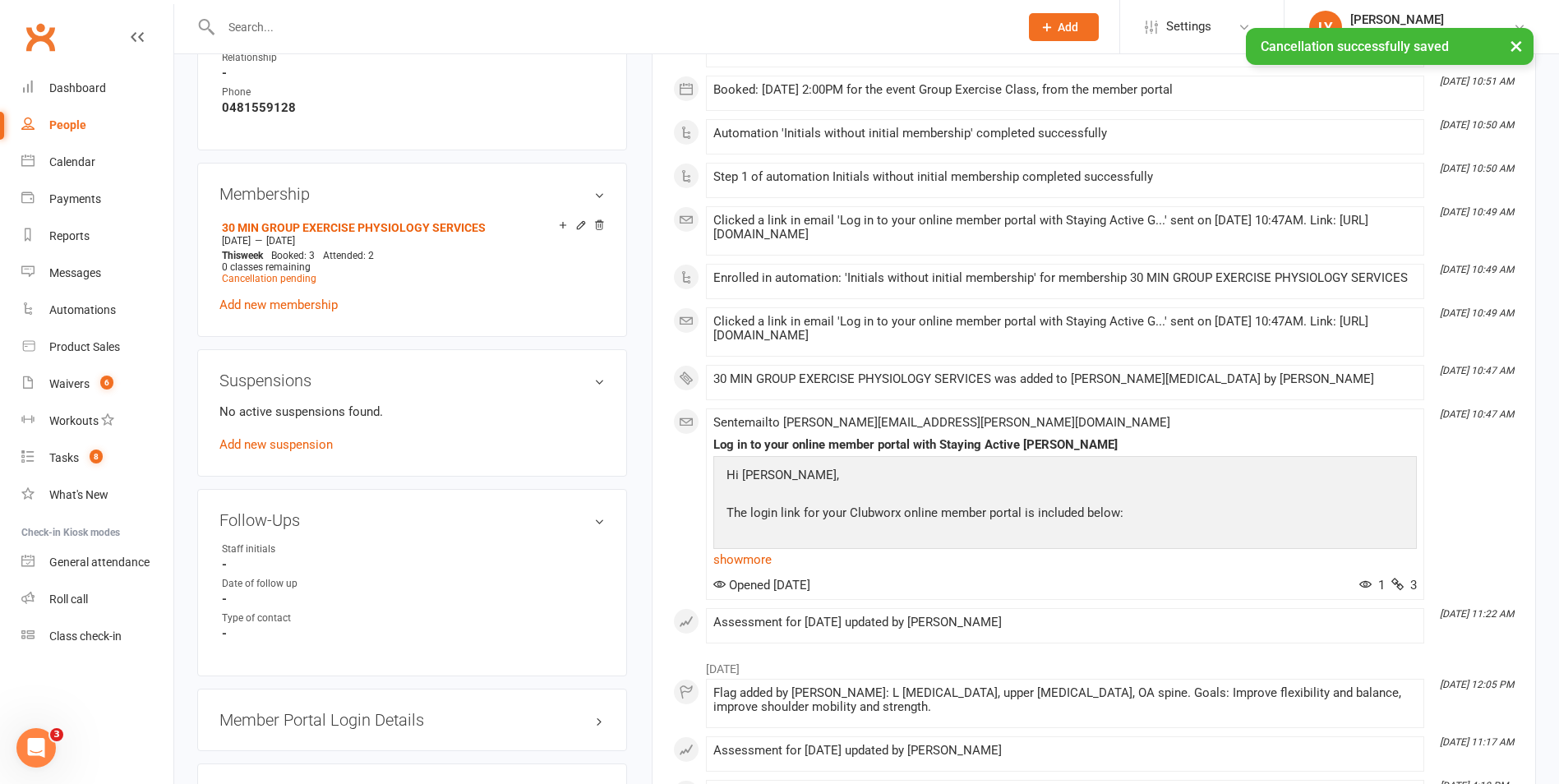
scroll to position [1151, 0]
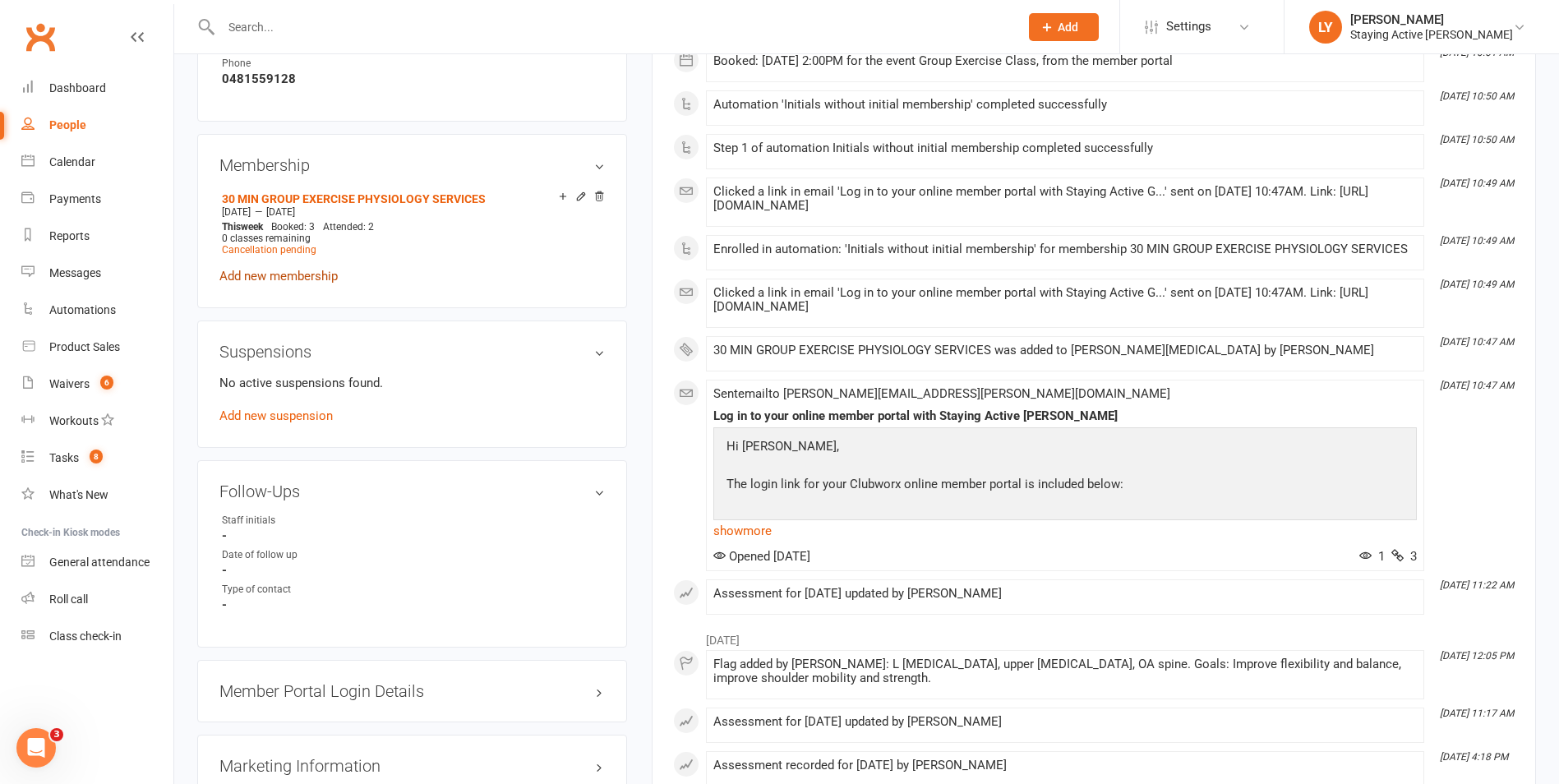
click at [291, 269] on link "Add new membership" at bounding box center [278, 275] width 118 height 14
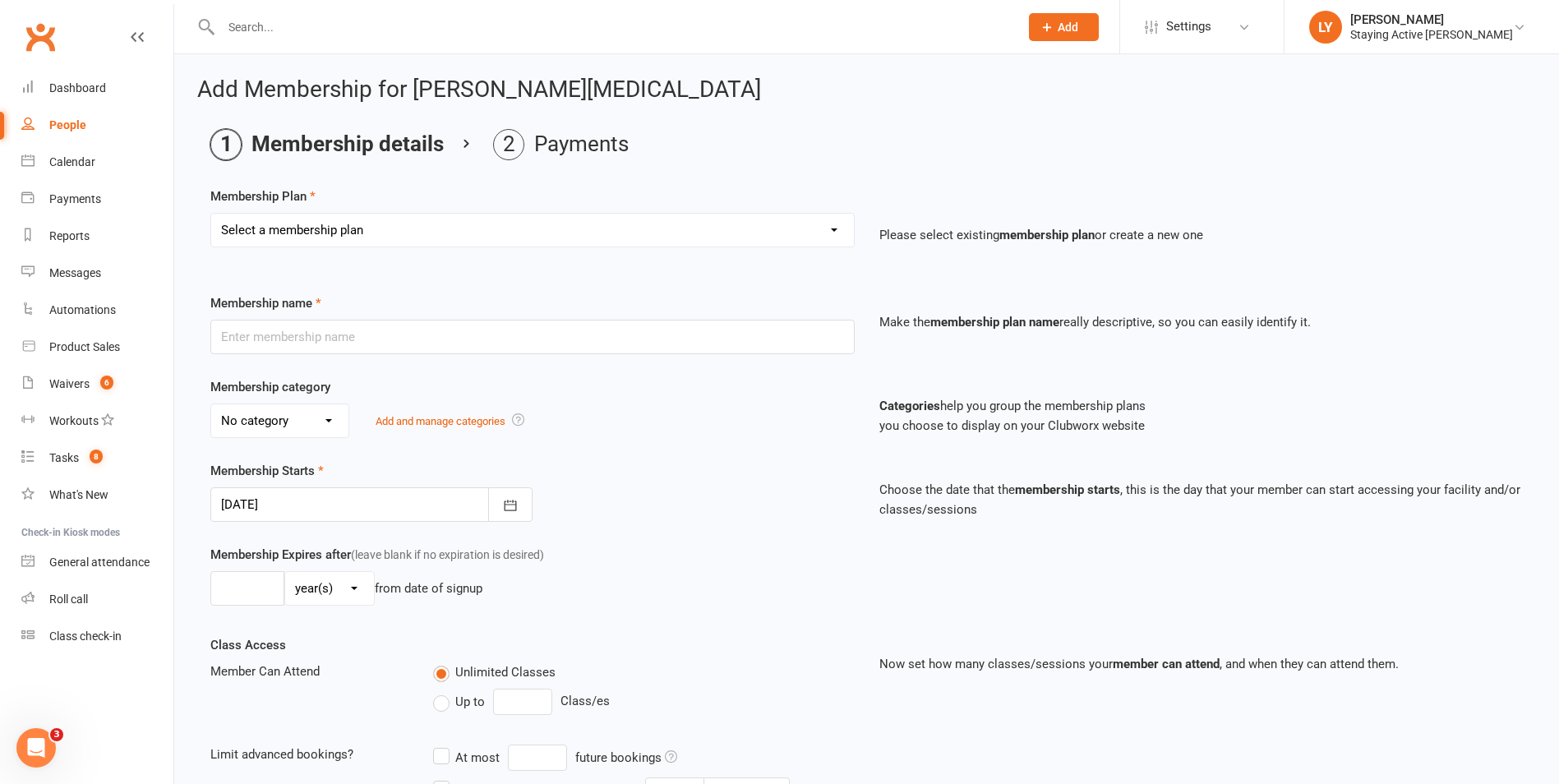
click at [351, 231] on select "Select a membership plan Create new Membership Plan 193000 Telehealth Exercise …" at bounding box center [533, 230] width 643 height 33
select select "8"
click at [211, 214] on select "Select a membership plan Create new Membership Plan 193000 Telehealth Exercise …" at bounding box center [533, 230] width 643 height 33
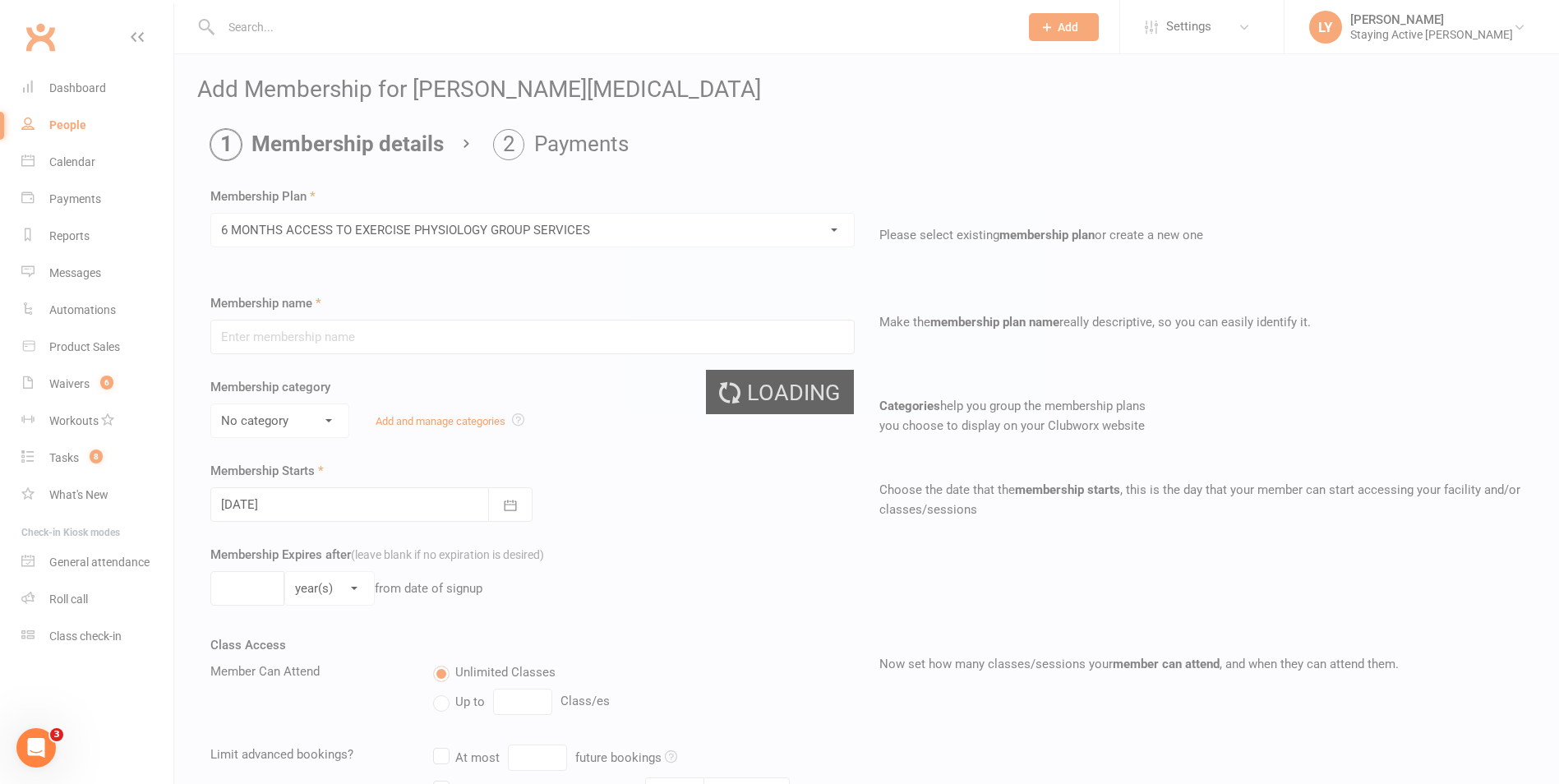
type input "6 MONTHS ACCESS TO EXERCISE PHYSIOLOGY GROUP SERVICES"
select select "2"
type input "26"
select select "1"
type input "3"
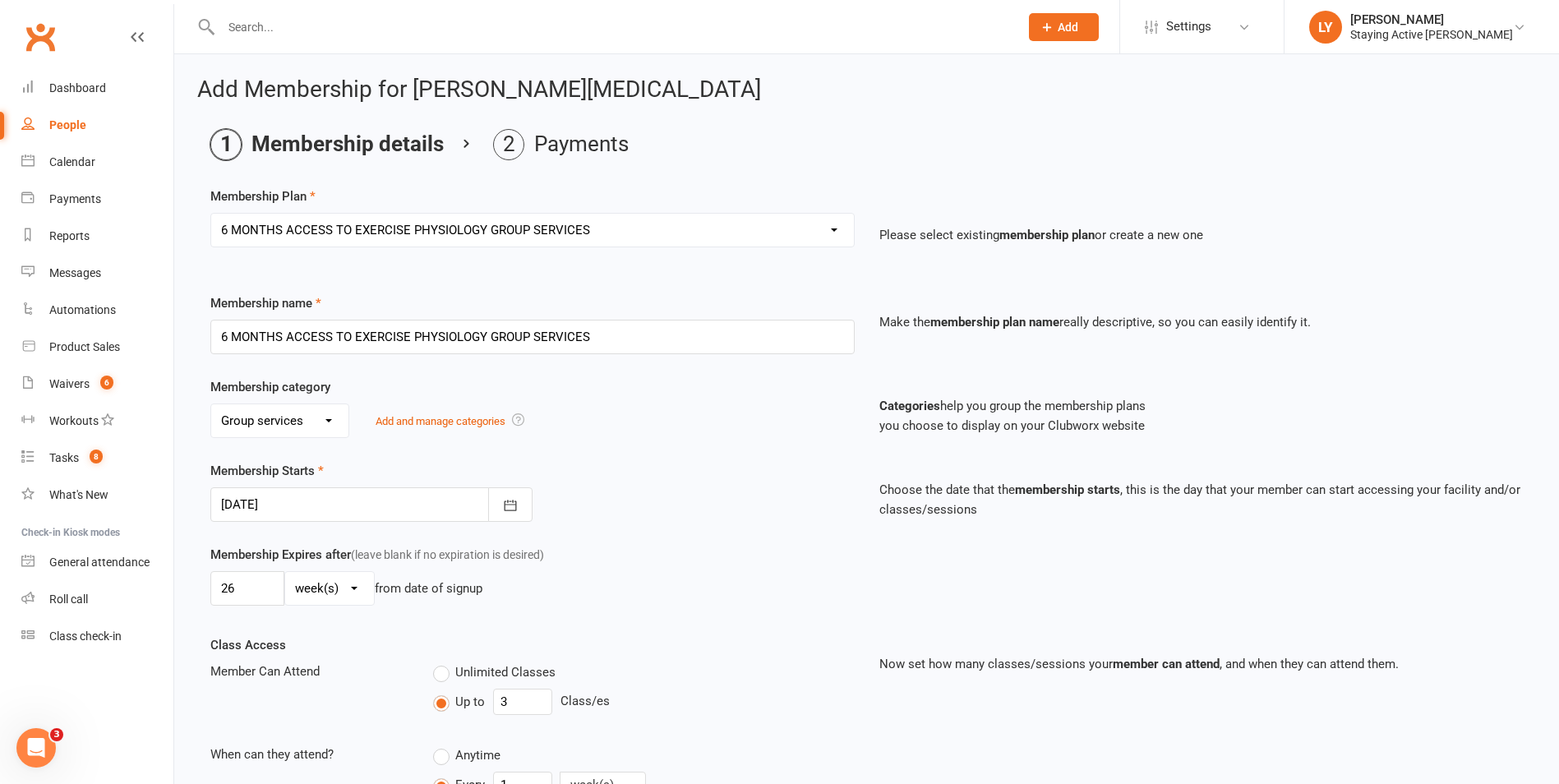
click at [301, 510] on div at bounding box center [372, 505] width 323 height 35
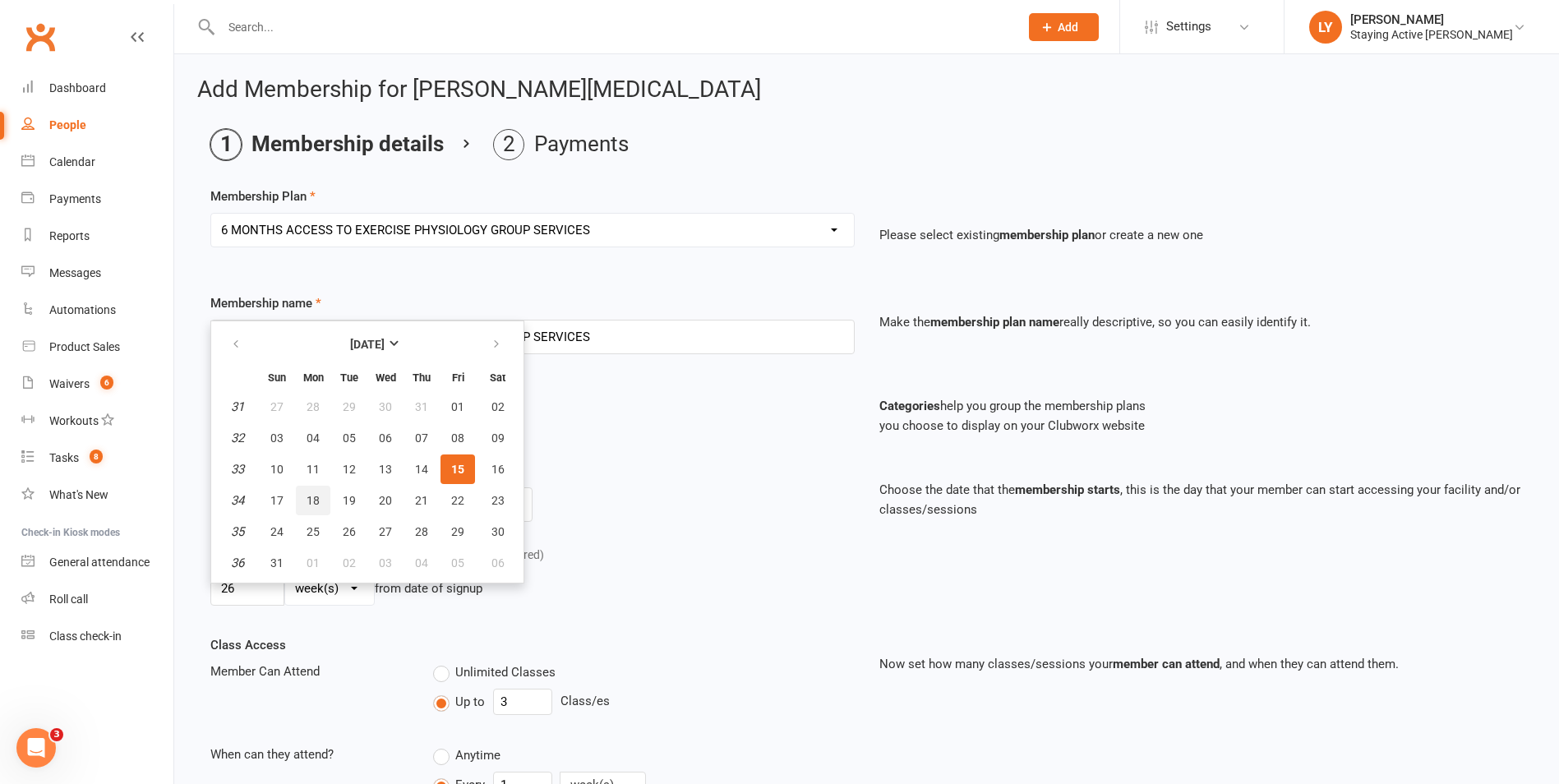
click at [313, 502] on span "18" at bounding box center [313, 501] width 13 height 13
type input "18 Aug 2025"
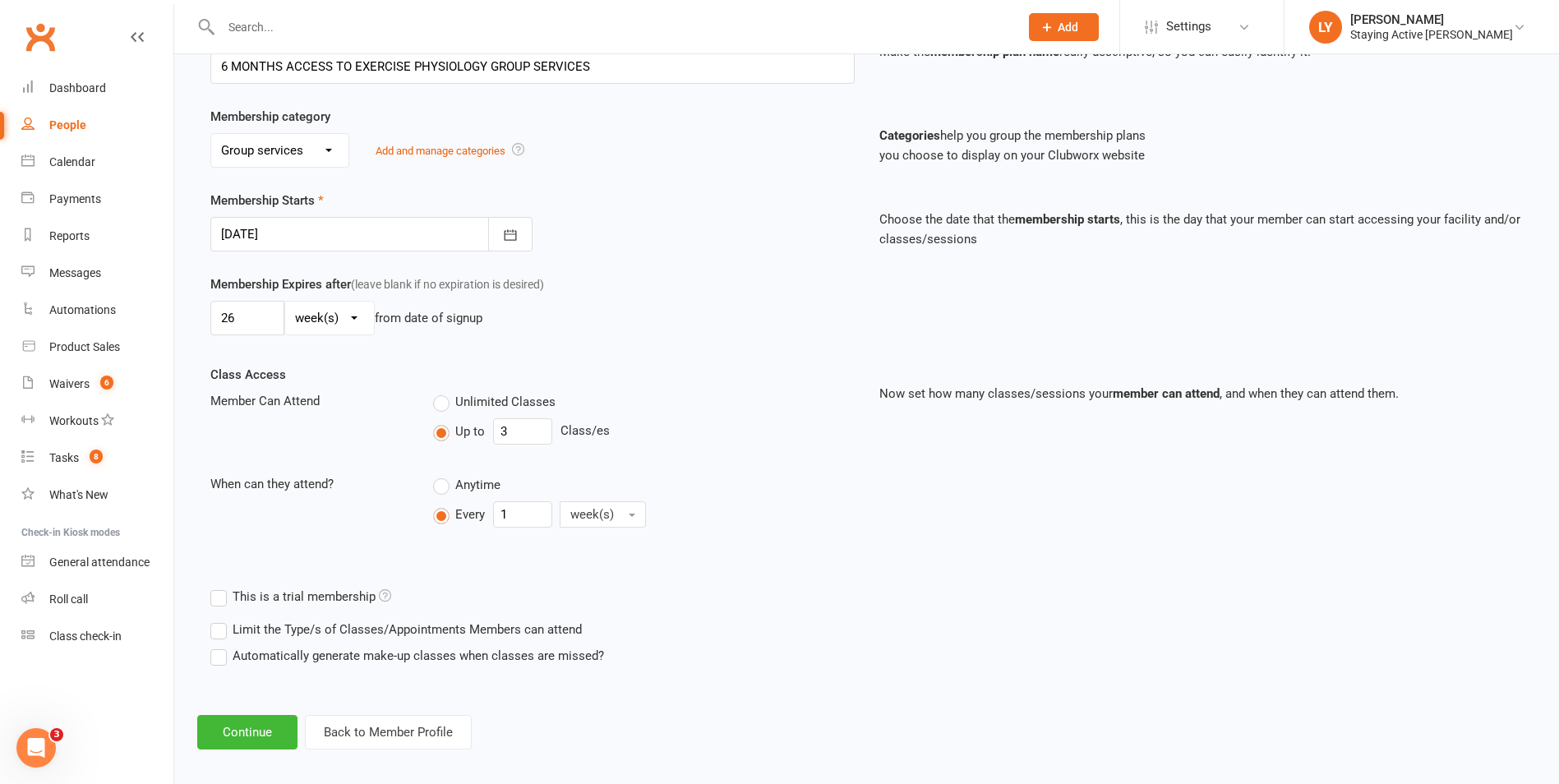
scroll to position [283, 0]
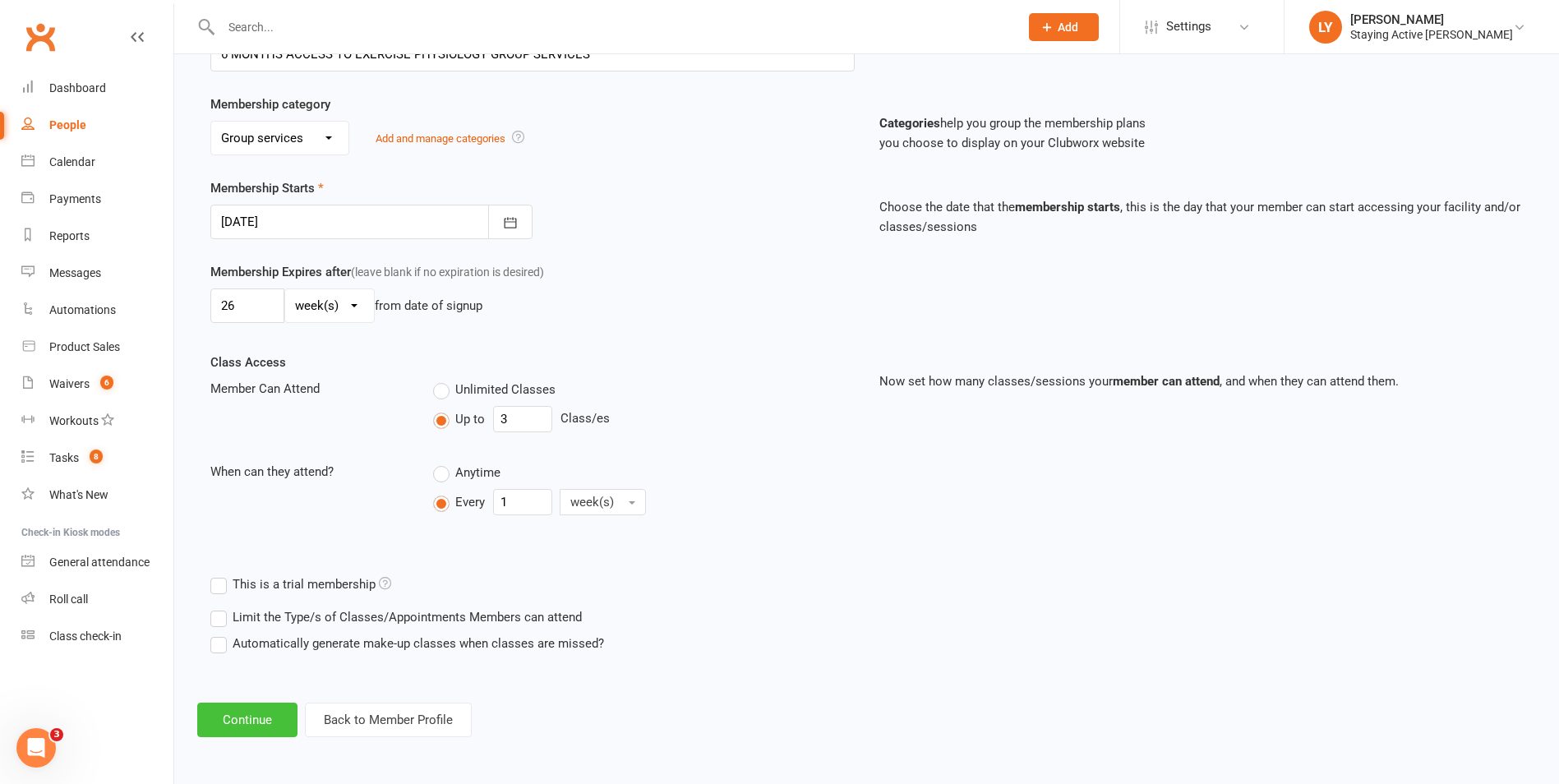
click at [267, 711] on button "Continue" at bounding box center [247, 720] width 100 height 35
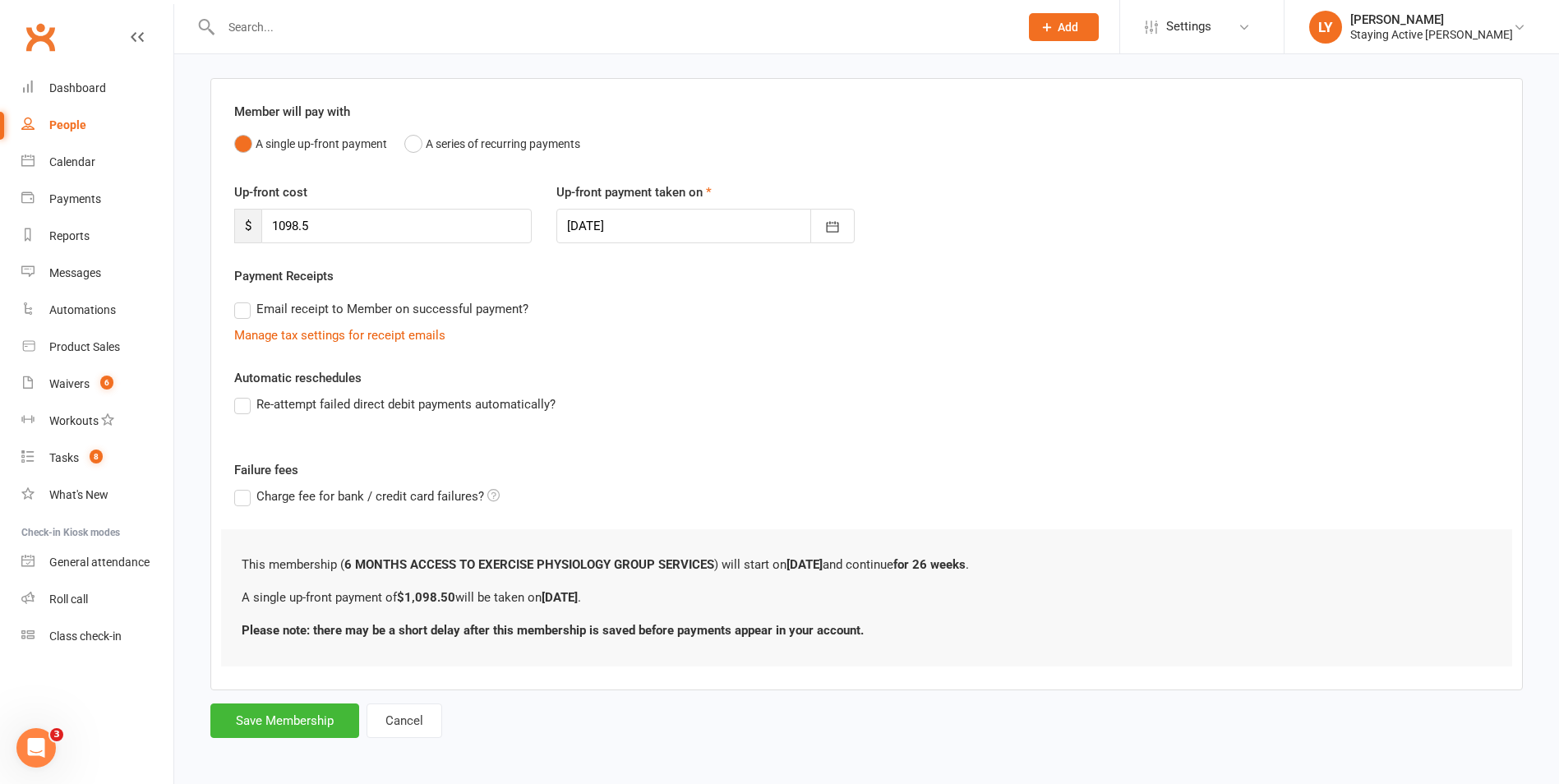
scroll to position [111, 0]
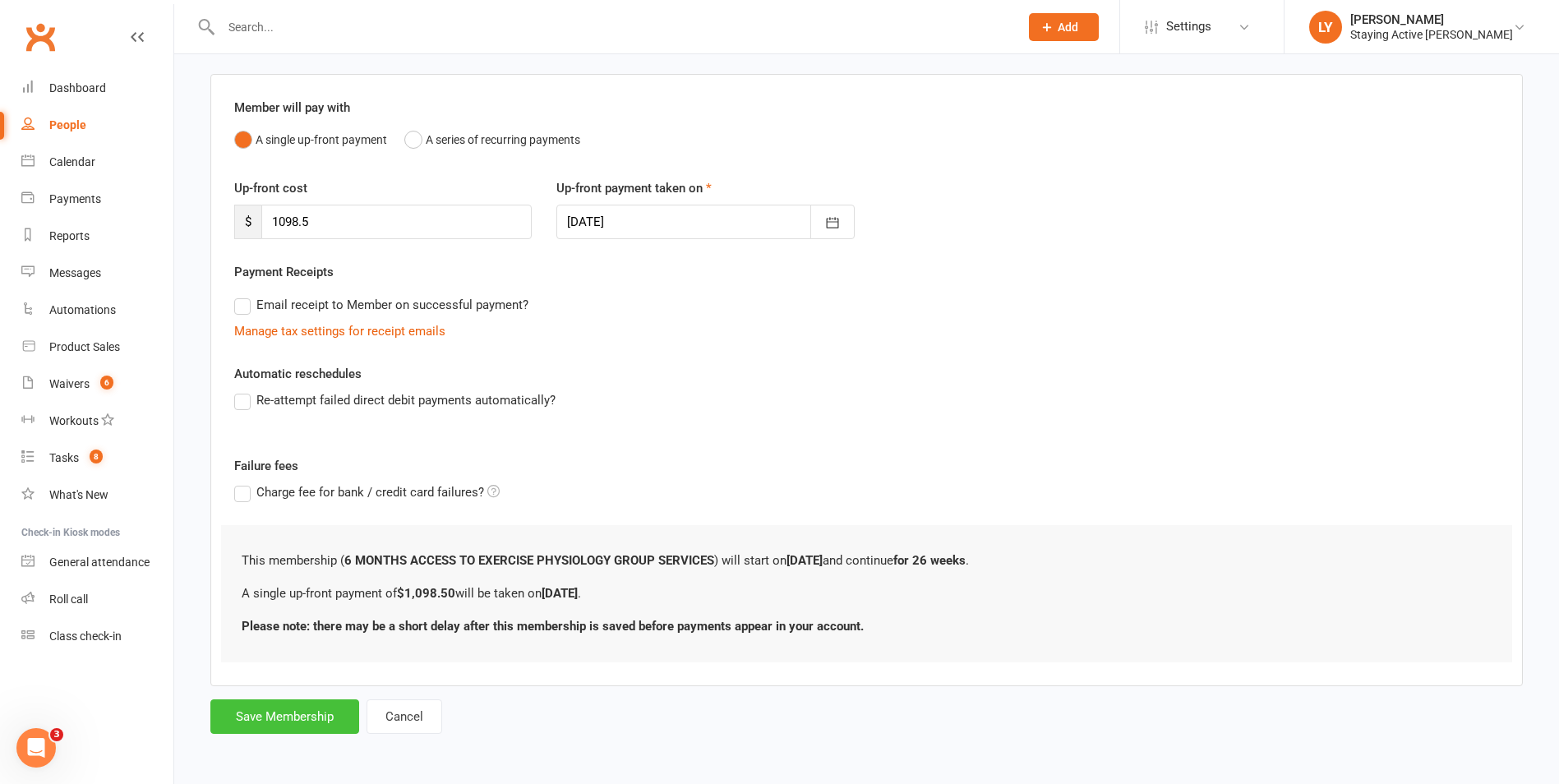
click at [281, 710] on button "Save Membership" at bounding box center [284, 717] width 149 height 35
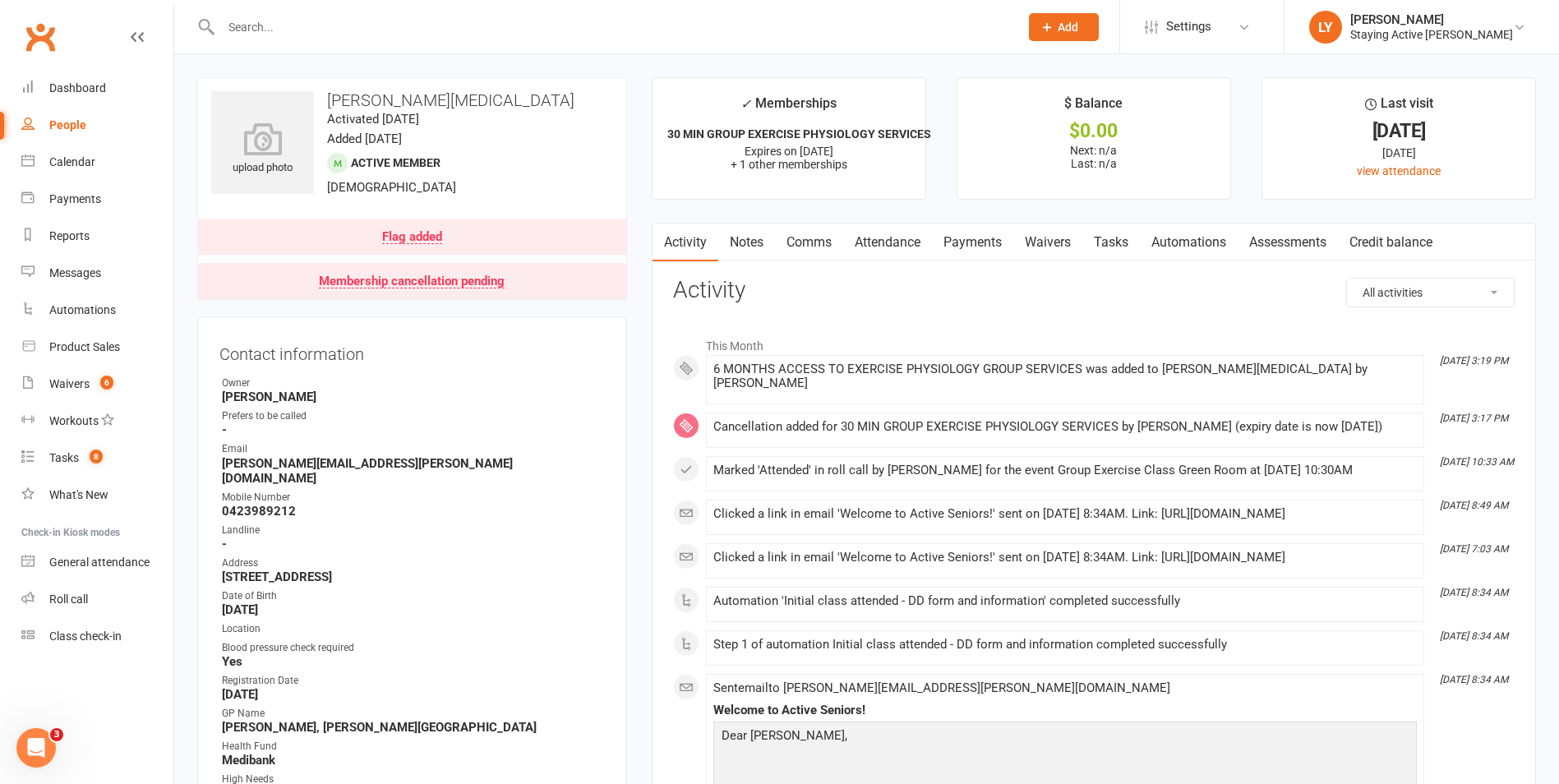
click at [991, 236] on link "Payments" at bounding box center [972, 242] width 82 height 37
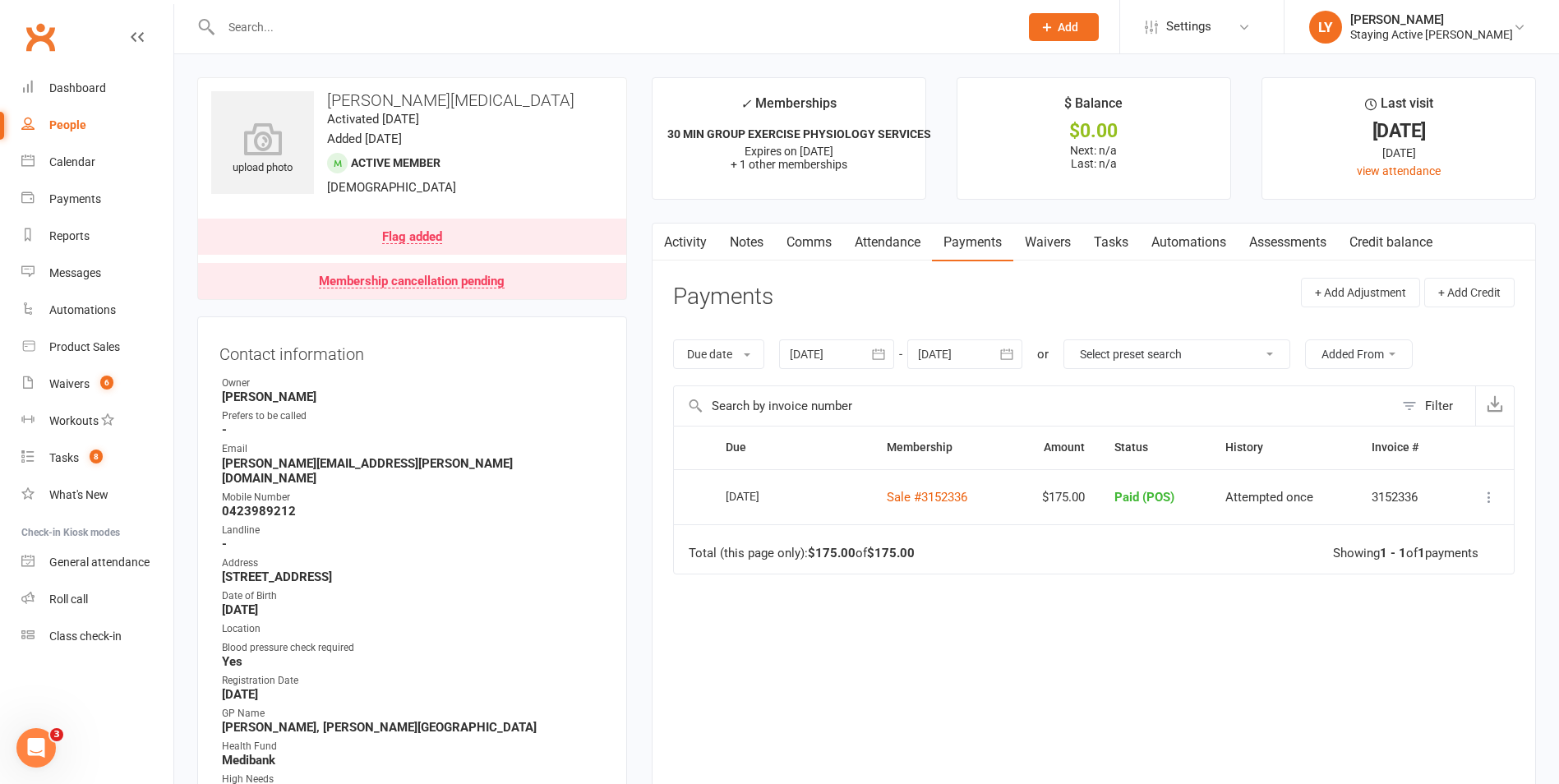
click at [820, 357] on div at bounding box center [837, 354] width 115 height 30
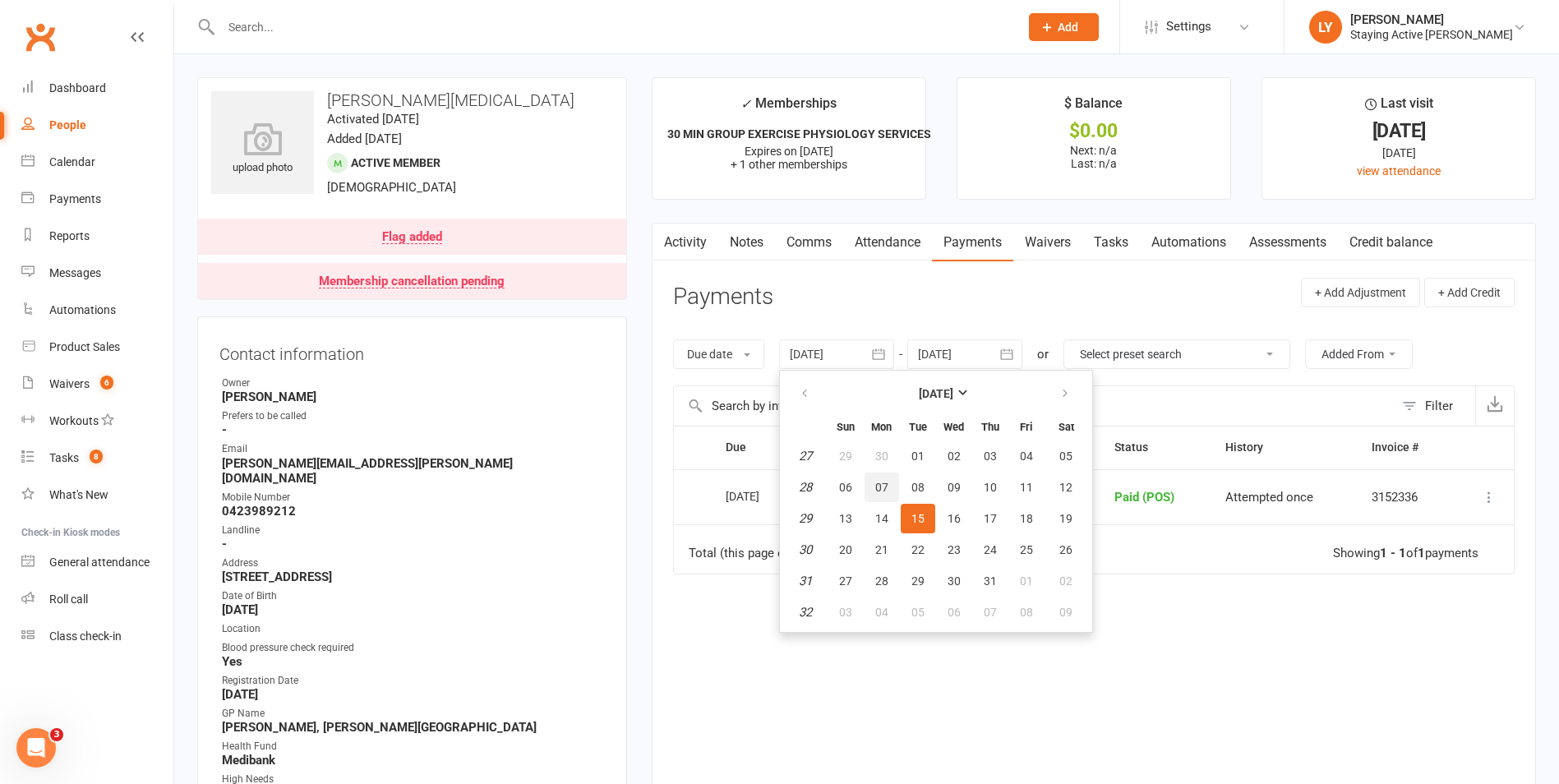
click at [882, 485] on span "07" at bounding box center [882, 487] width 13 height 13
type input "07 Jul 2025"
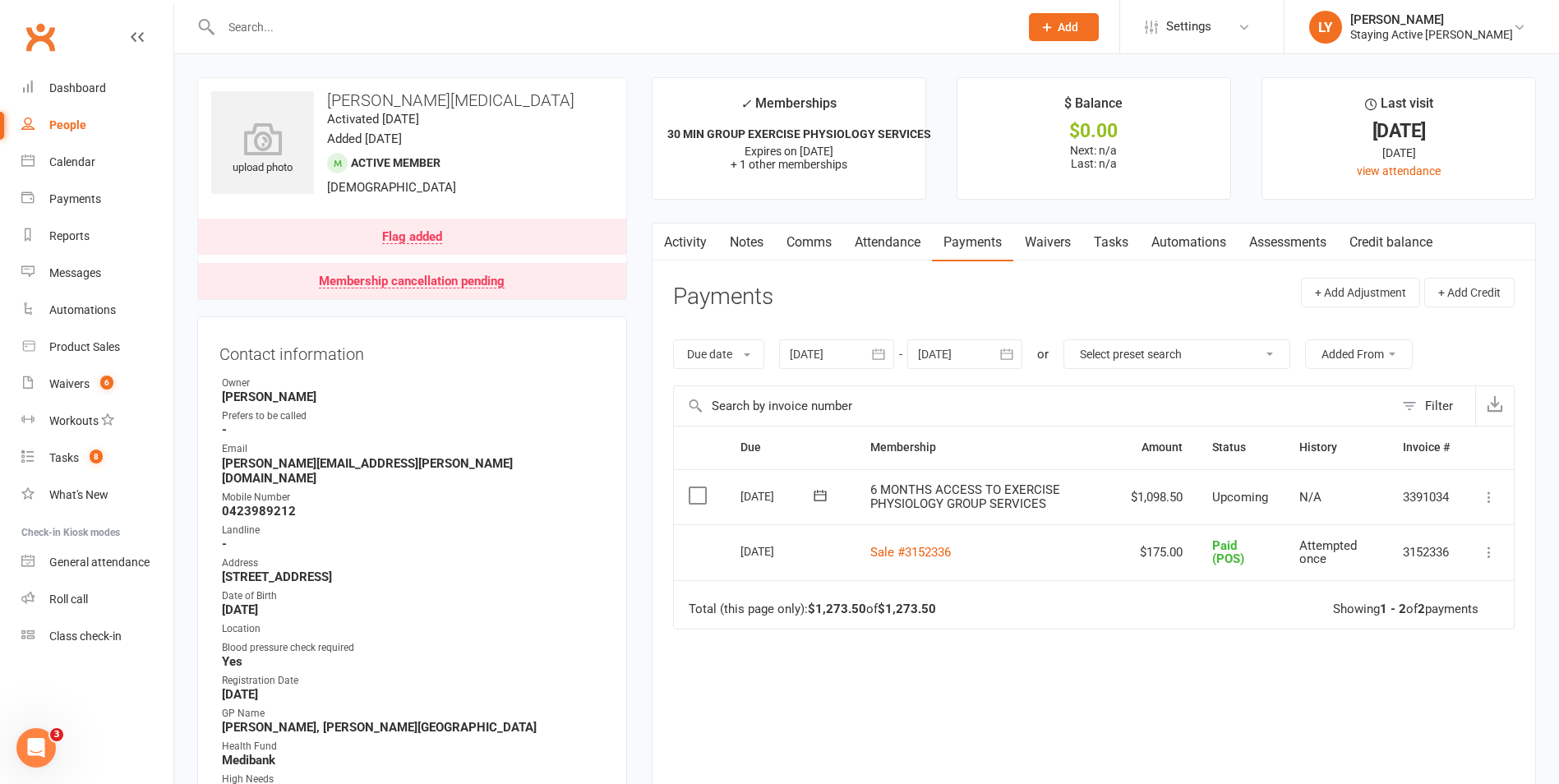
click at [1486, 494] on icon at bounding box center [1489, 496] width 16 height 16
click at [1417, 563] on link "Mark as Paid (POS)" at bounding box center [1417, 562] width 163 height 33
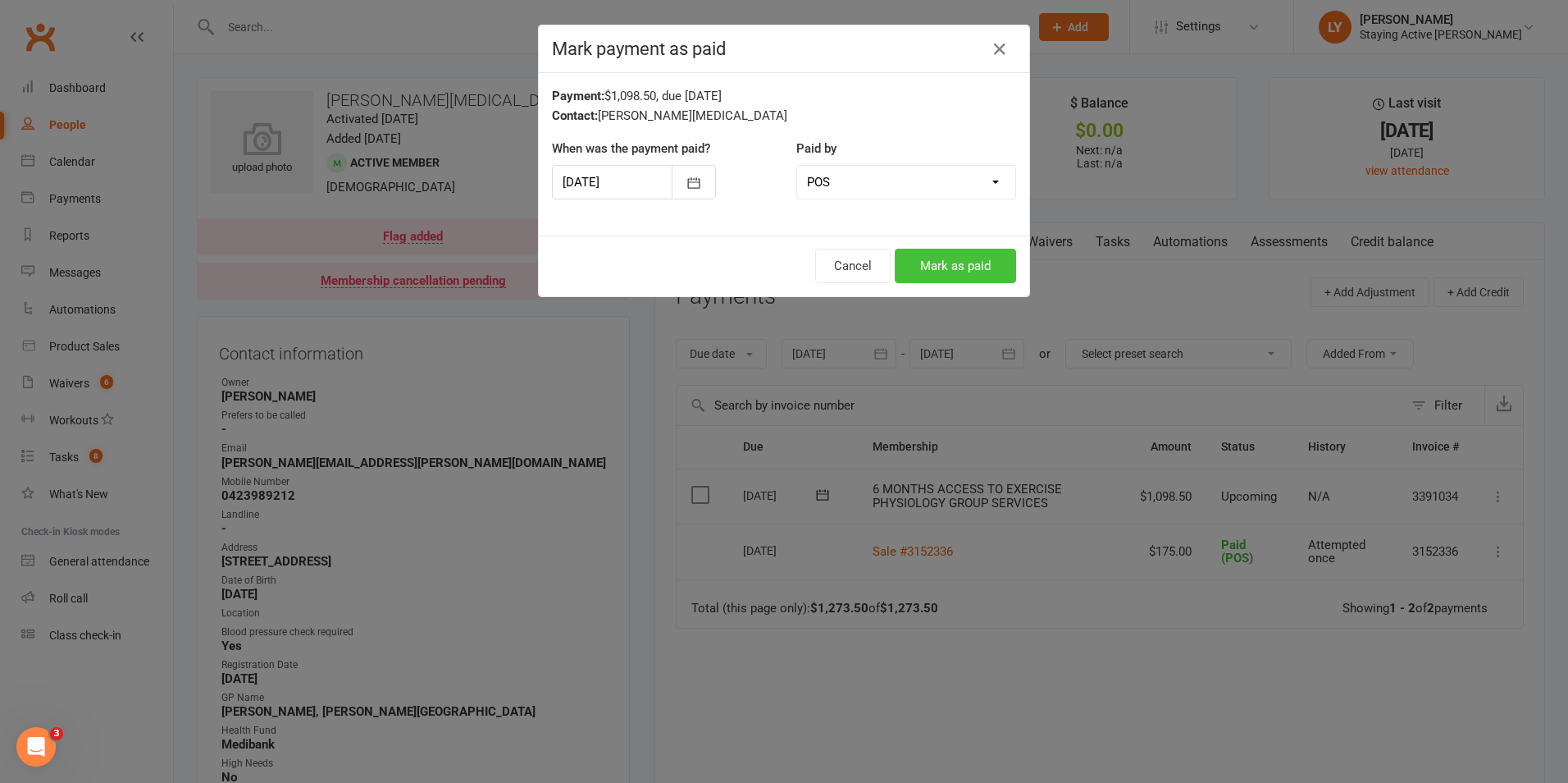
click at [958, 265] on button "Mark as paid" at bounding box center [955, 265] width 122 height 35
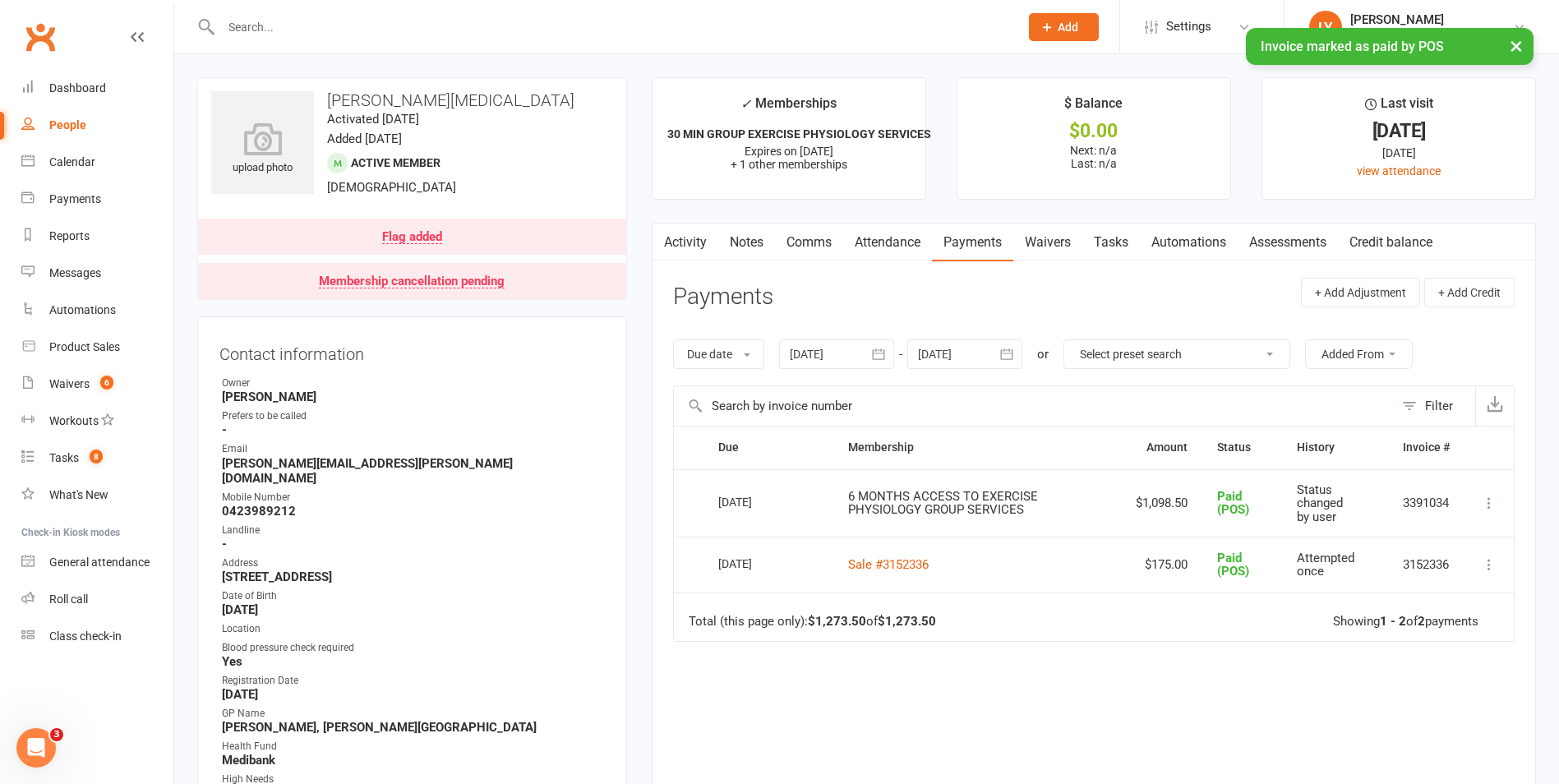
click at [888, 239] on link "Attendance" at bounding box center [887, 242] width 88 height 37
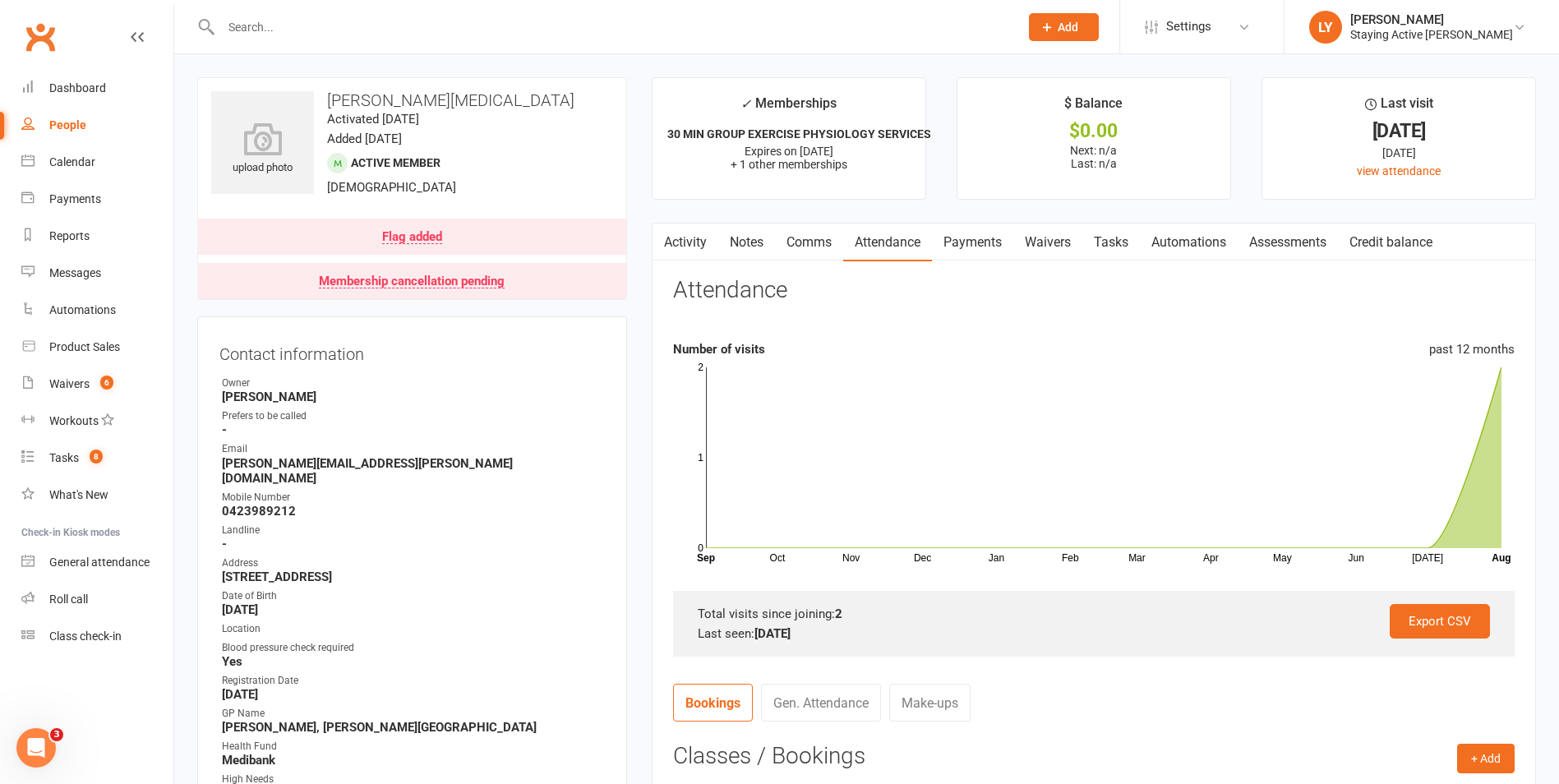
click at [460, 12] on div at bounding box center [602, 27] width 810 height 54
click at [484, 40] on div at bounding box center [602, 27] width 810 height 54
click at [472, 15] on input "text" at bounding box center [612, 27] width 792 height 23
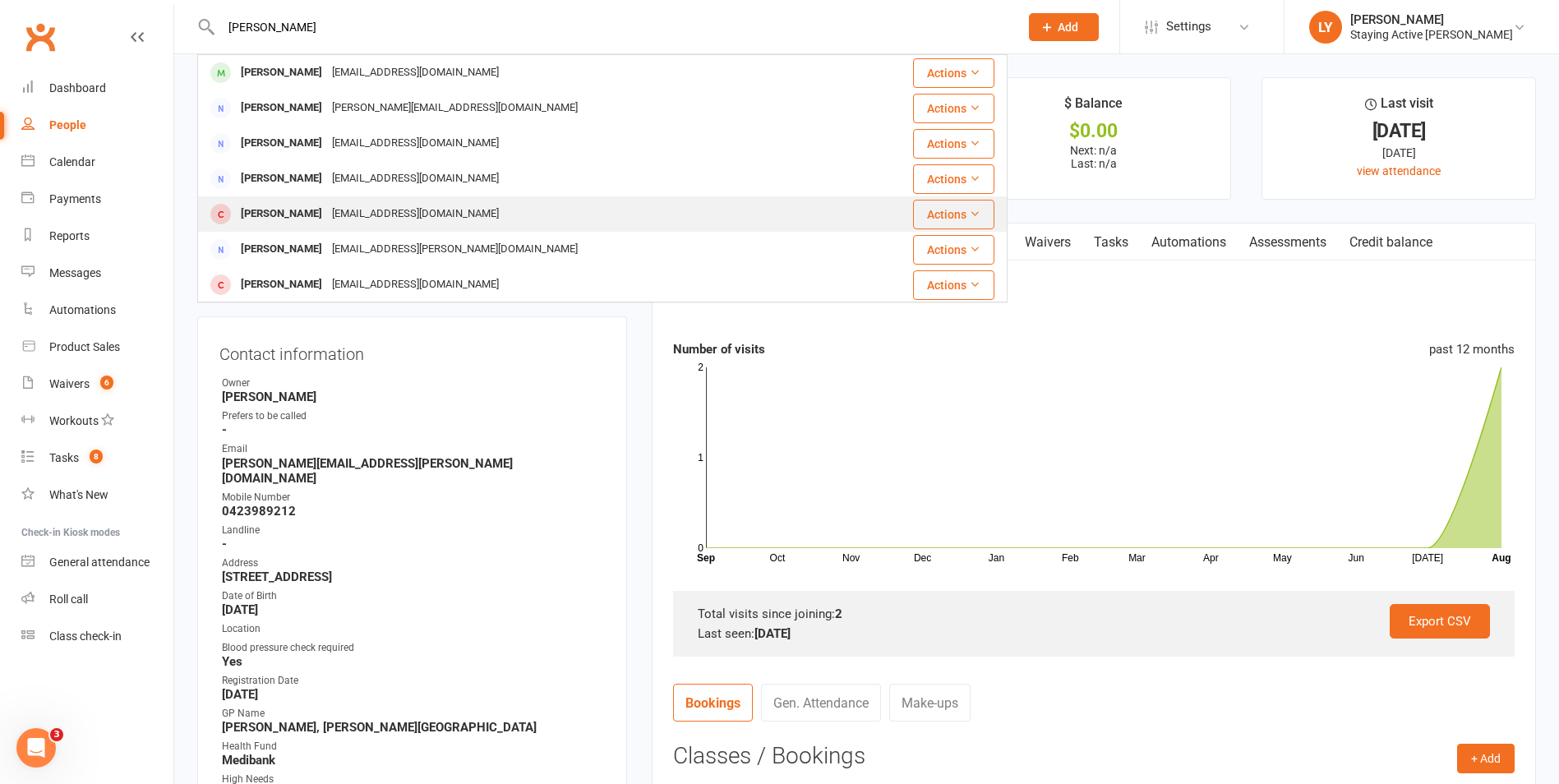
type input "anne"
click at [403, 211] on div "annemfreer@gmail.com" at bounding box center [416, 214] width 177 height 24
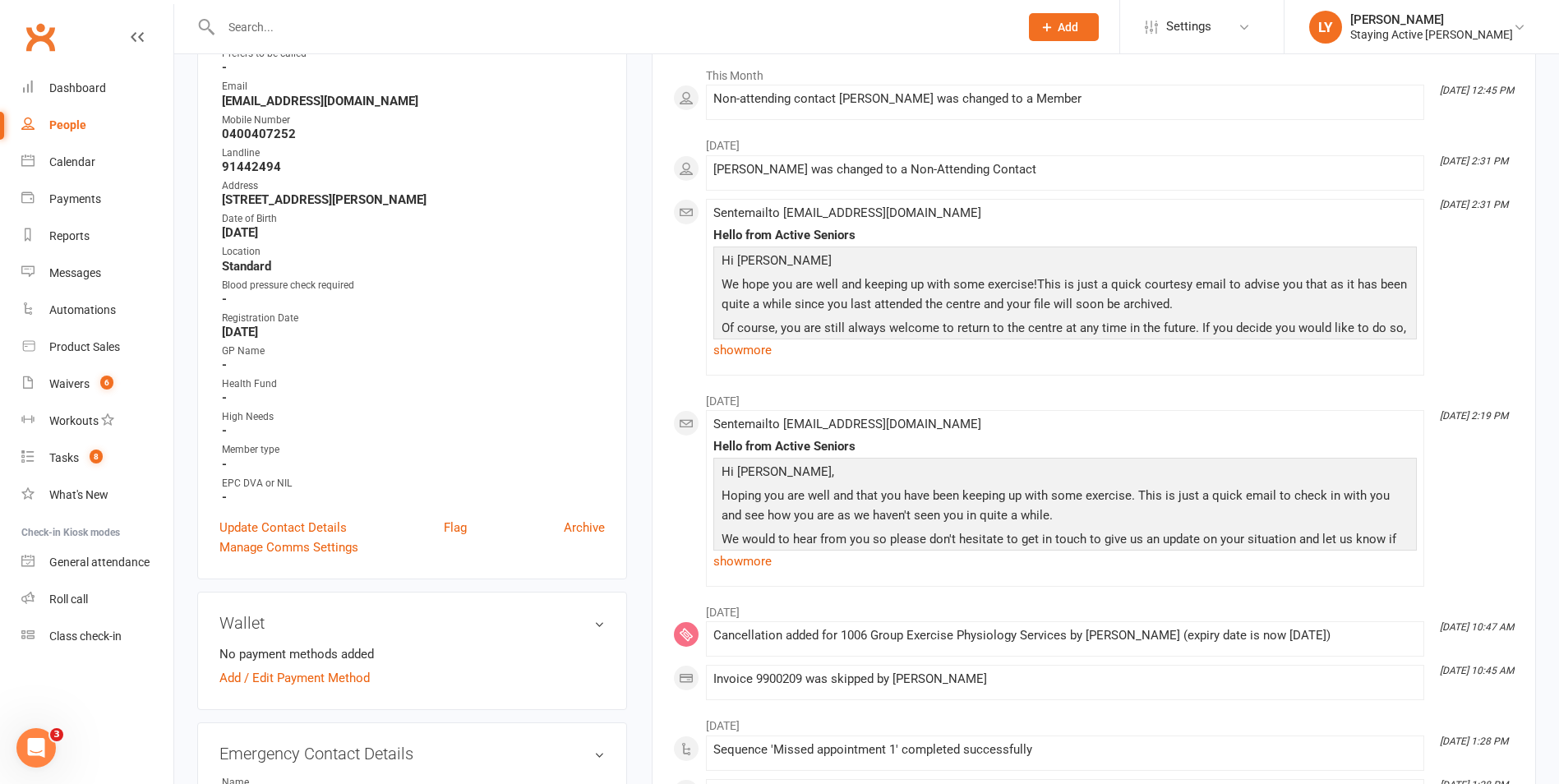
scroll to position [328, 0]
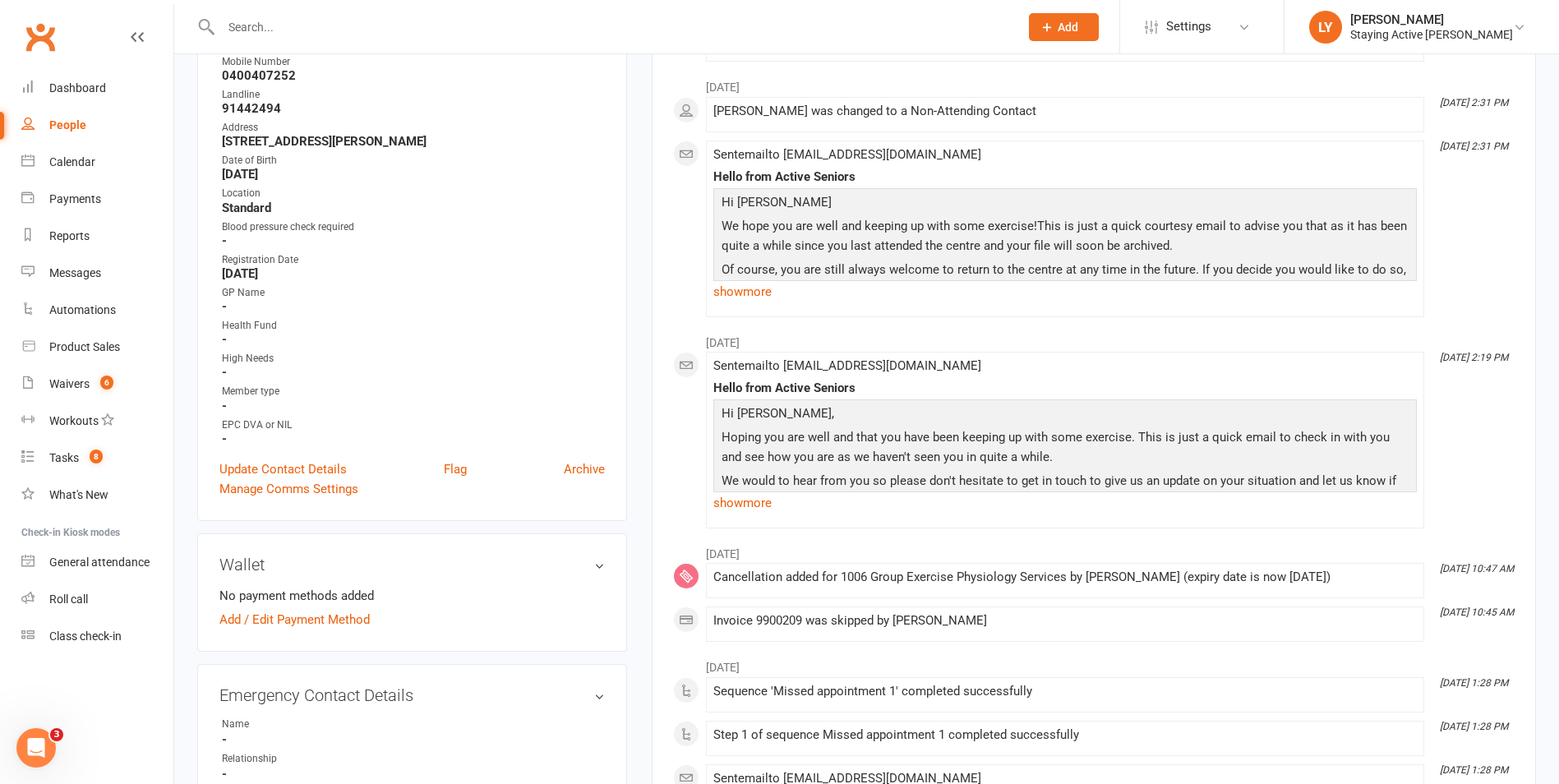
click at [266, 71] on strong "0400407252" at bounding box center [413, 75] width 383 height 14
drag, startPoint x: 266, startPoint y: 71, endPoint x: 426, endPoint y: 113, distance: 165.4
click at [426, 113] on strong "91442494" at bounding box center [413, 107] width 383 height 14
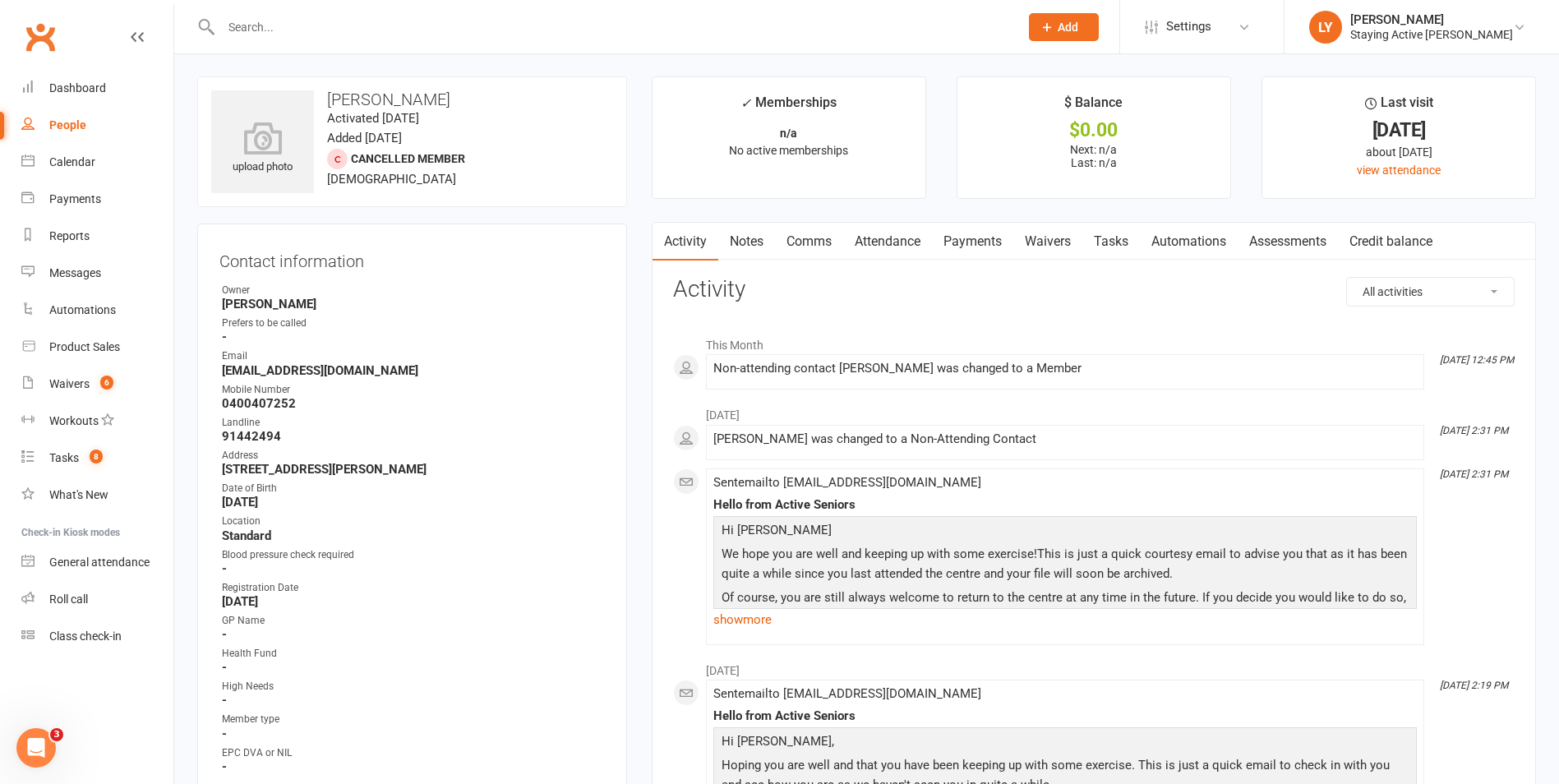
scroll to position [0, 0]
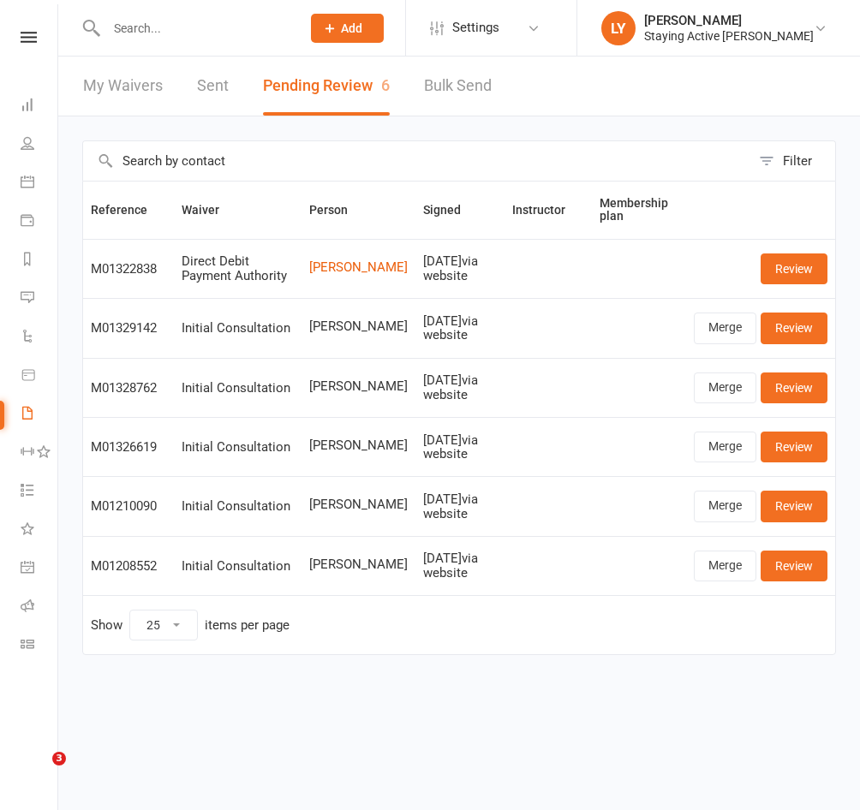
select select "25"
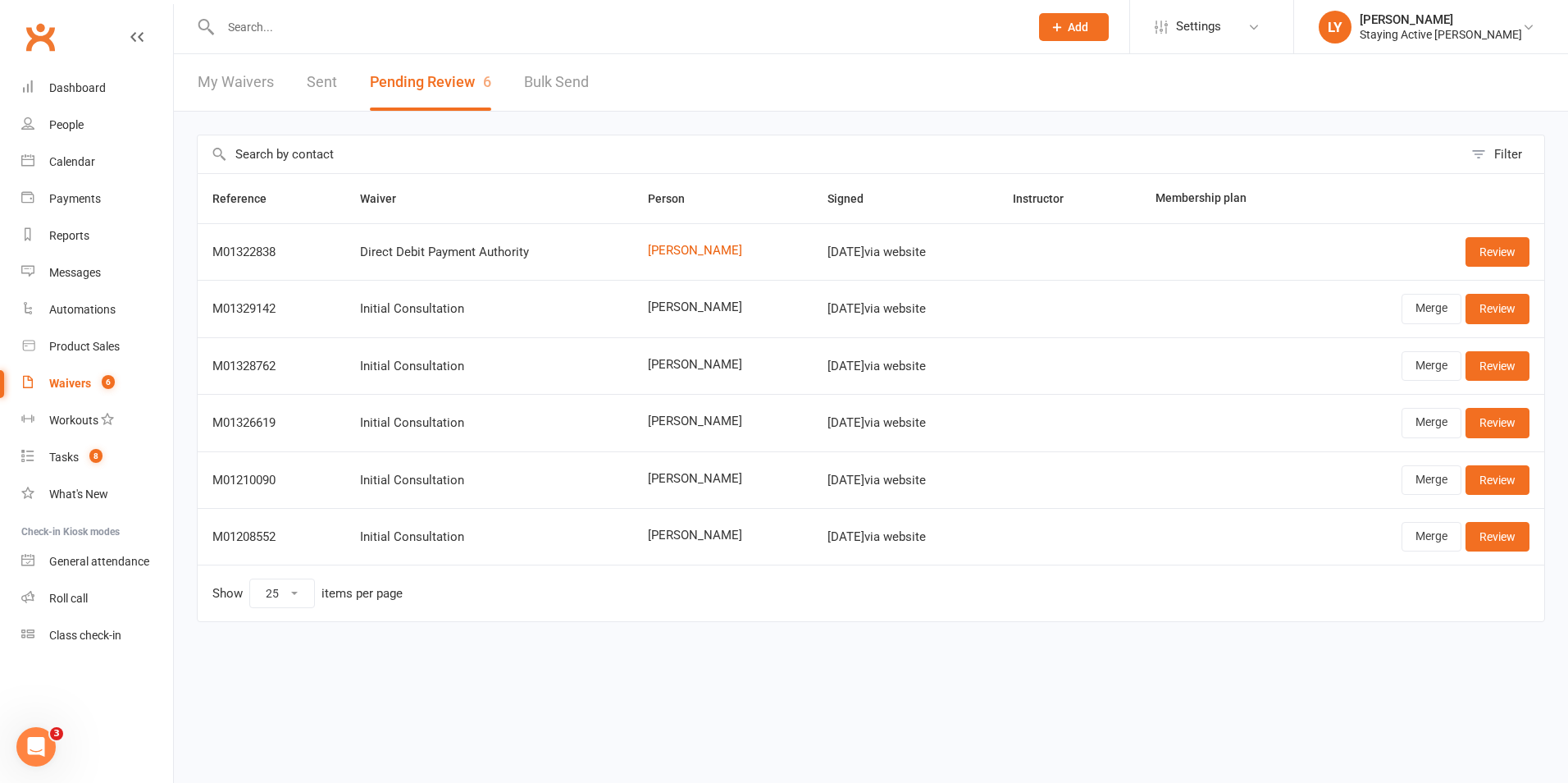
click at [363, 25] on input "text" at bounding box center [616, 27] width 802 height 23
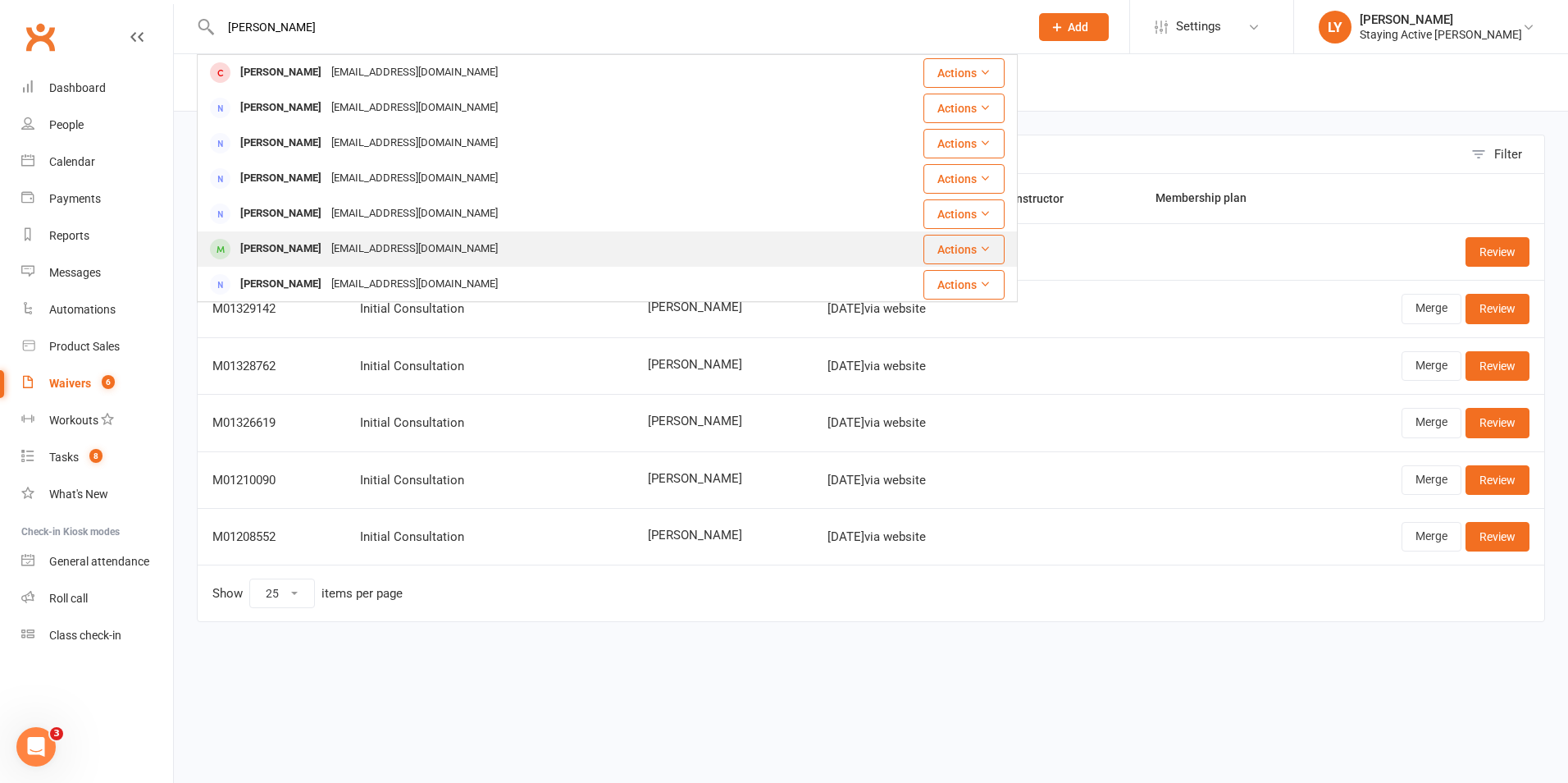
type input "[PERSON_NAME]"
click at [315, 247] on div "[PERSON_NAME]" at bounding box center [281, 248] width 91 height 24
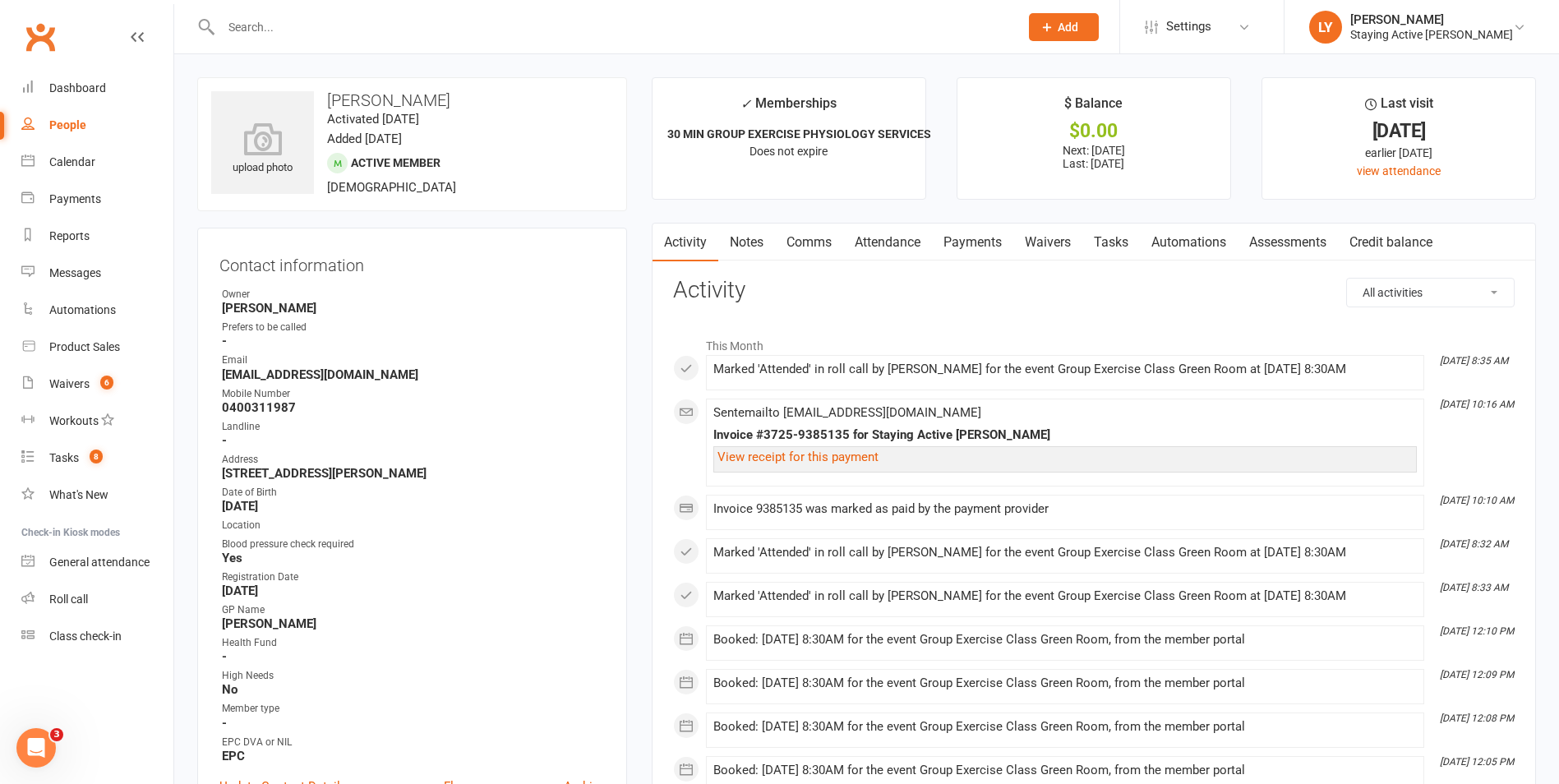
click at [346, 29] on input "text" at bounding box center [612, 27] width 792 height 23
click at [338, 33] on input "text" at bounding box center [612, 27] width 792 height 23
click at [337, 32] on input "text" at bounding box center [612, 27] width 792 height 23
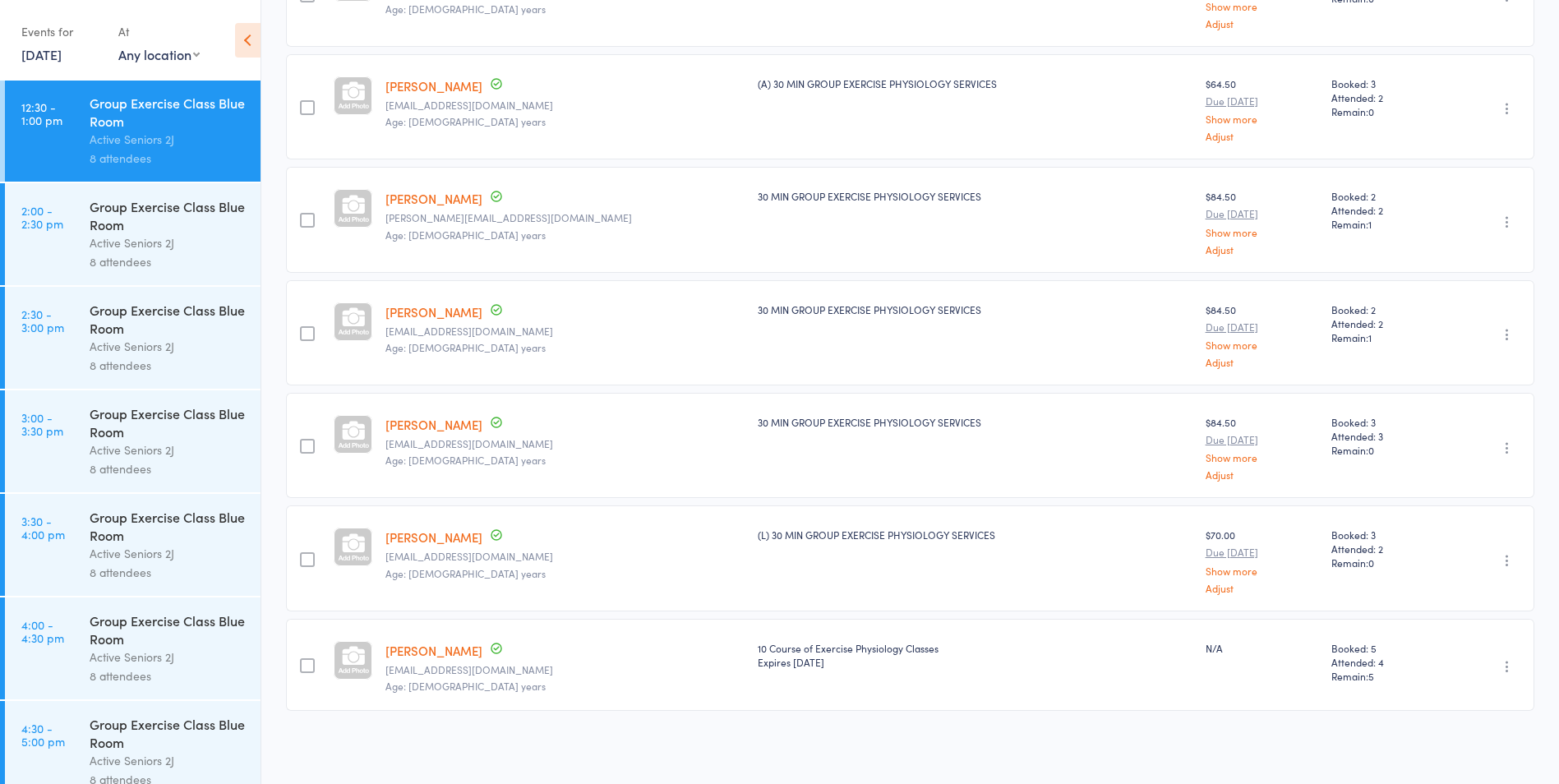
scroll to position [2118, 0]
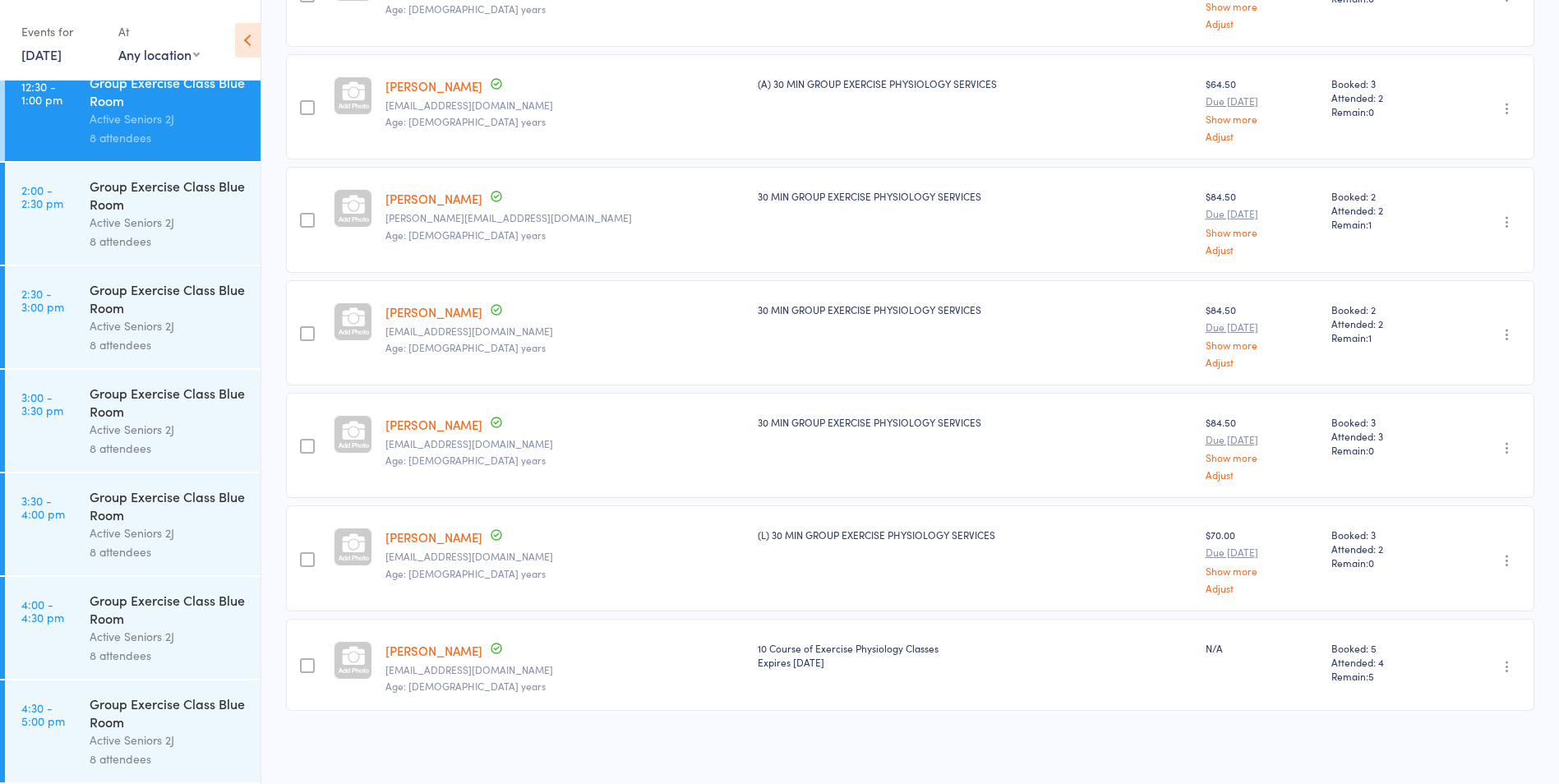
click at [177, 626] on div "Group Exercise Class Blue Room" at bounding box center [168, 609] width 157 height 36
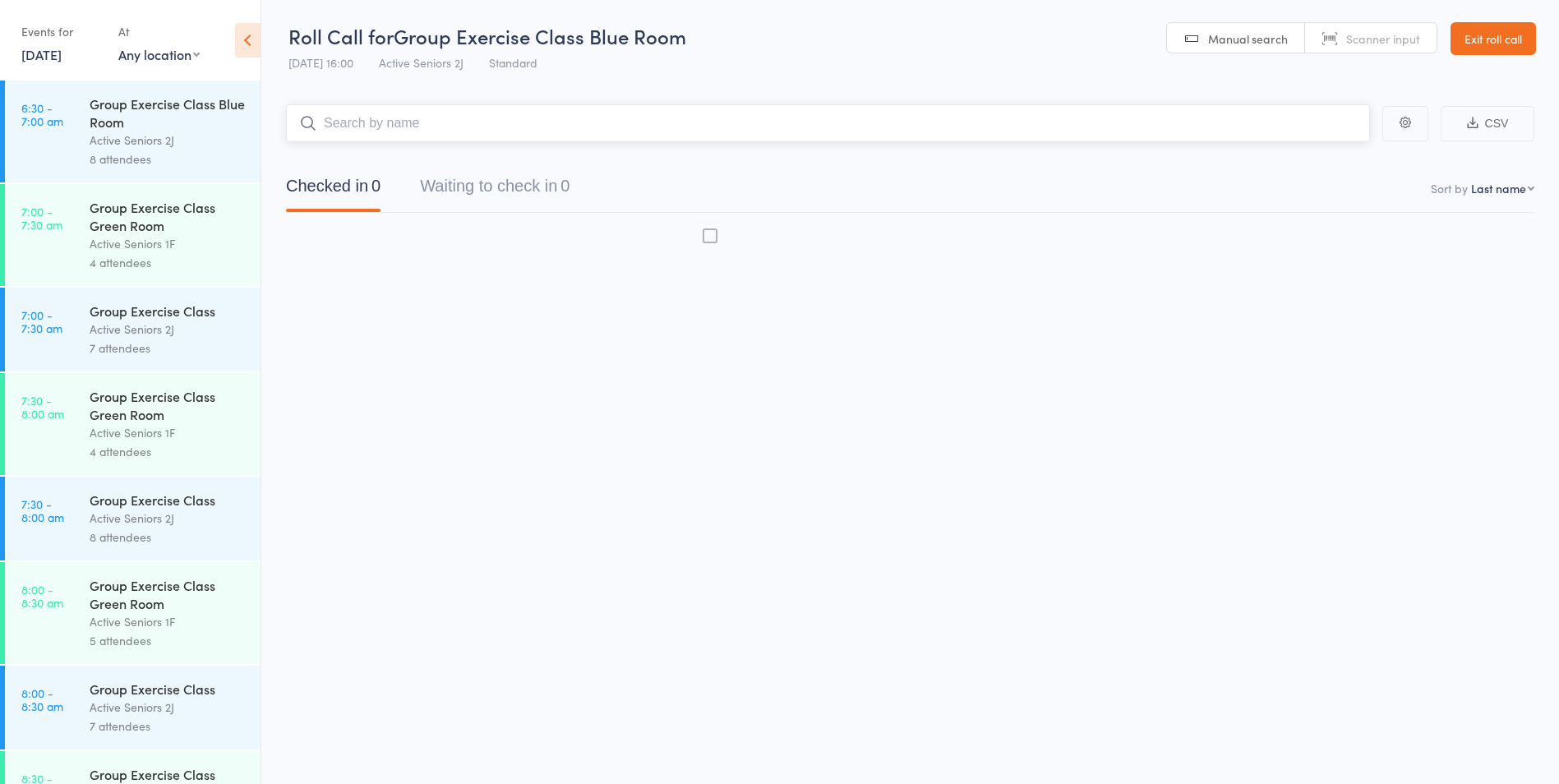
scroll to position [1, 0]
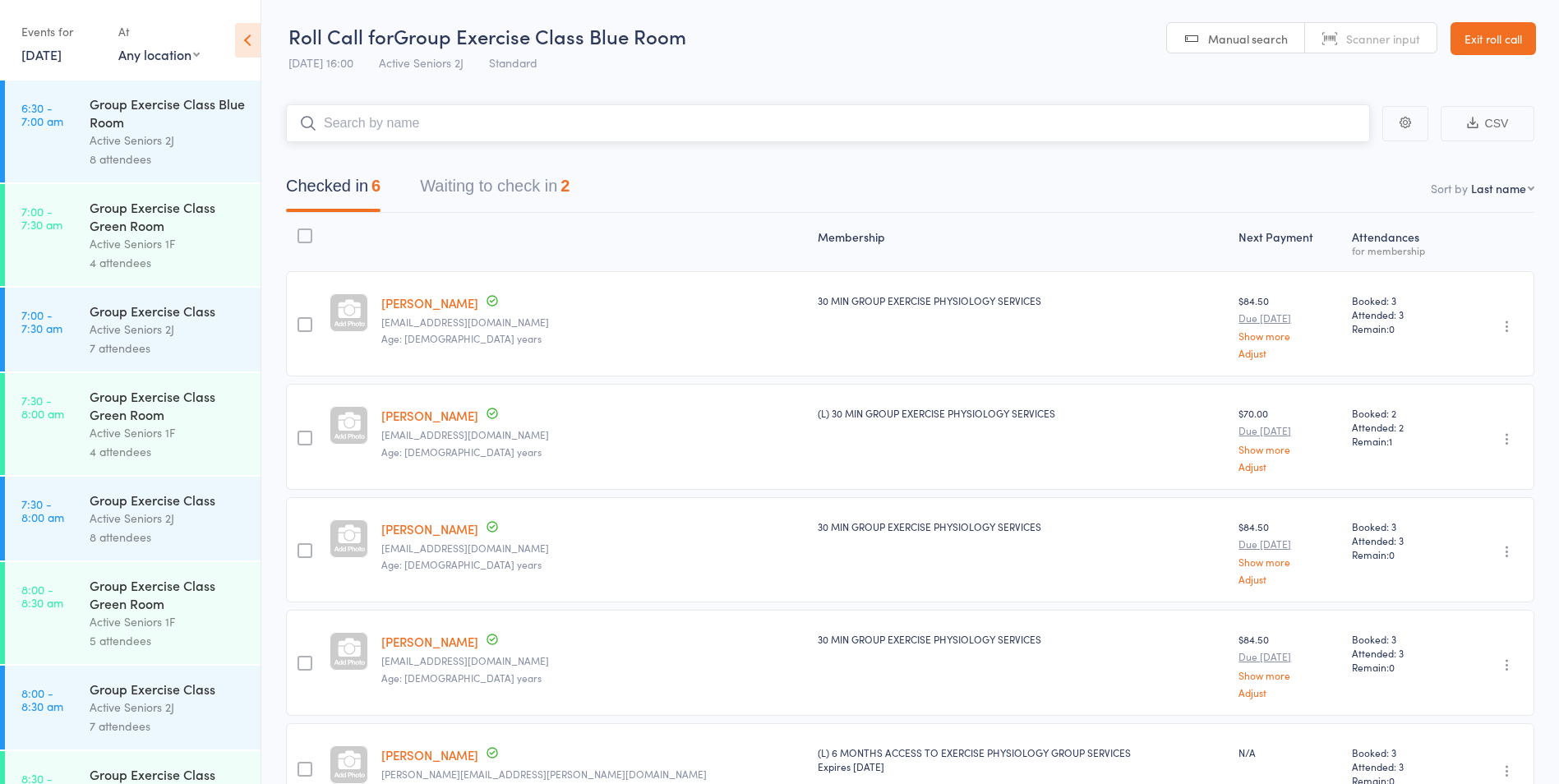
click at [526, 185] on button "Waiting to check in 2" at bounding box center [495, 190] width 150 height 43
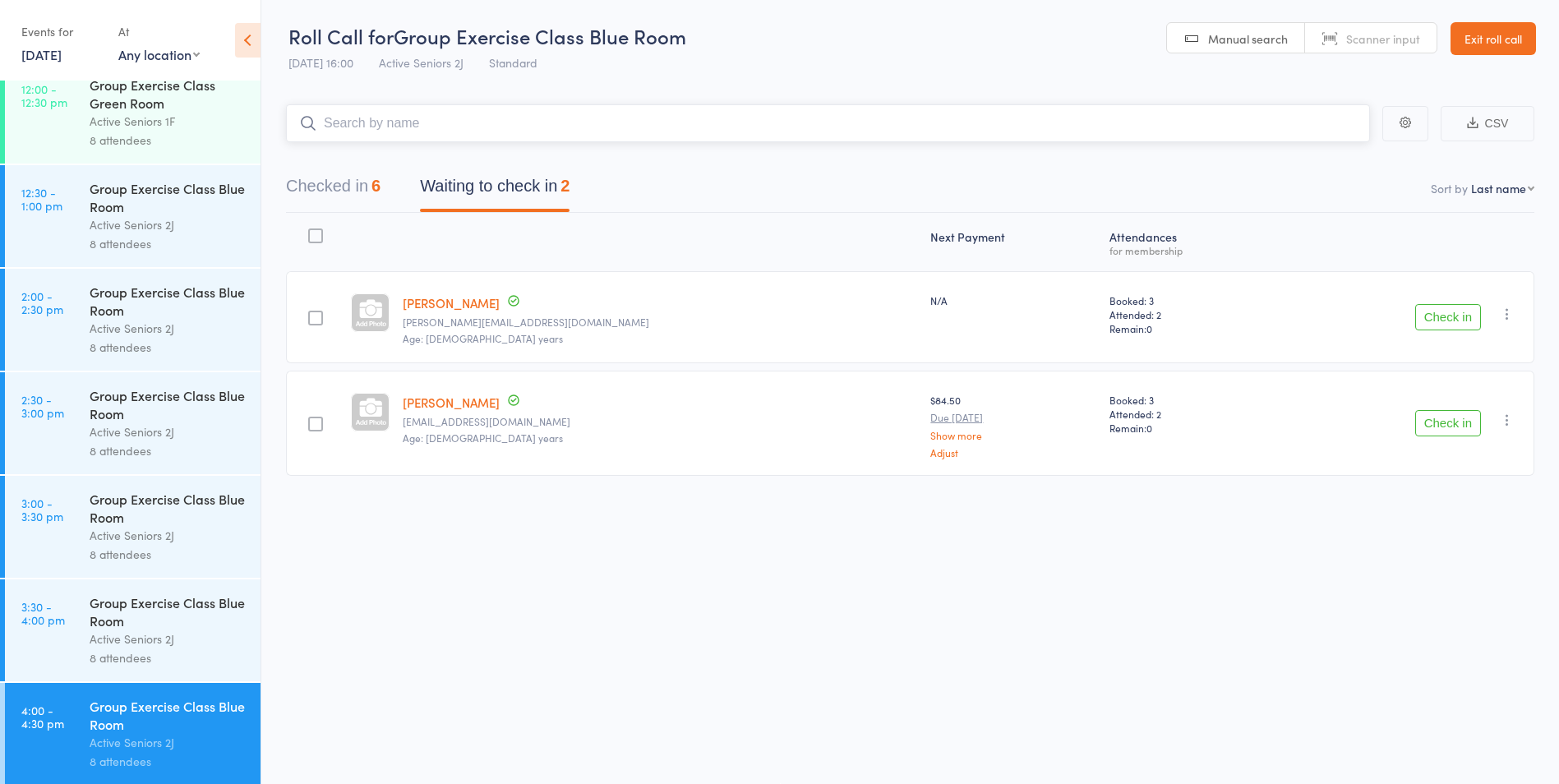
scroll to position [2118, 0]
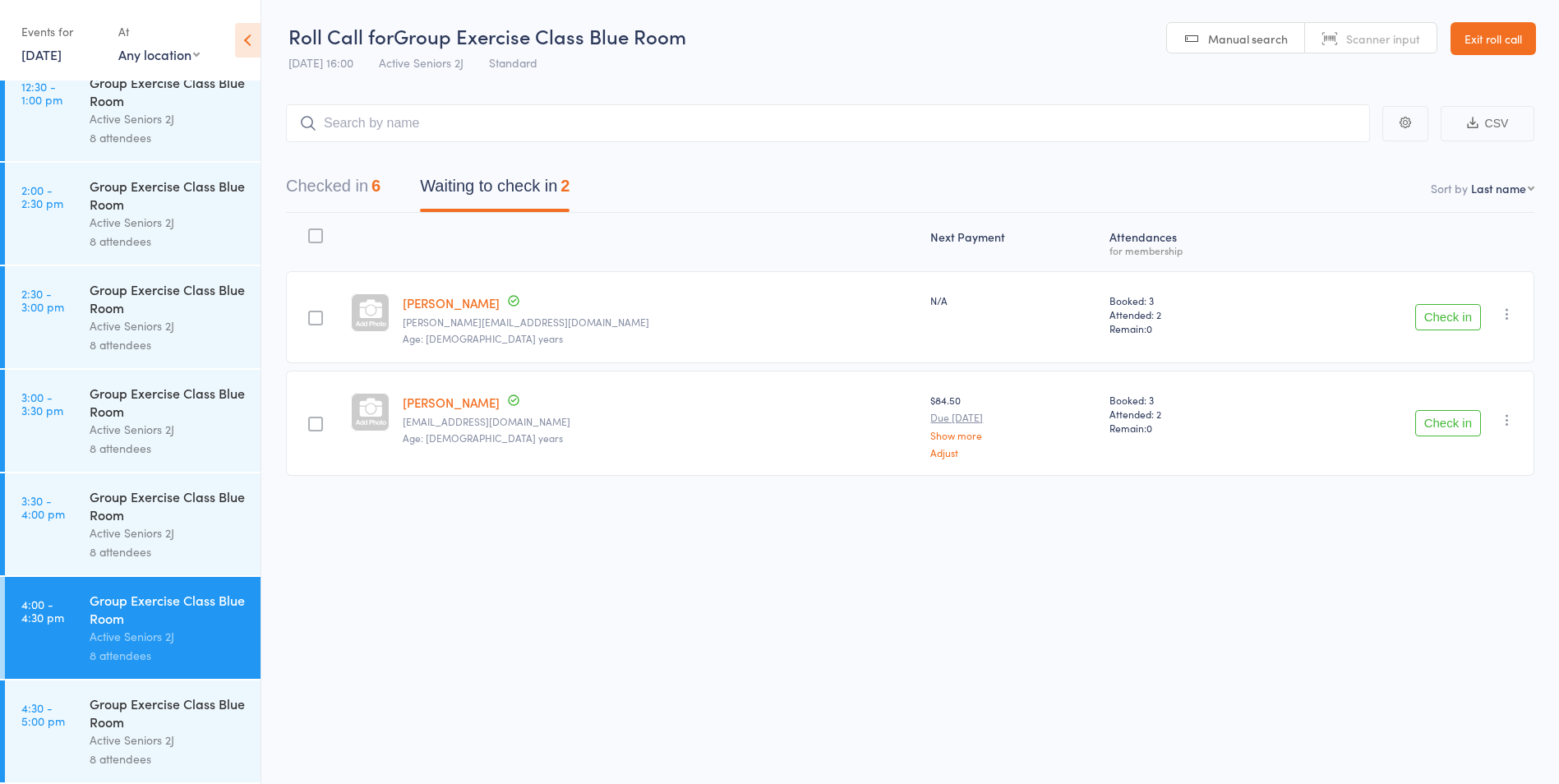
click at [137, 711] on div "Group Exercise Class Blue Room" at bounding box center [168, 712] width 157 height 36
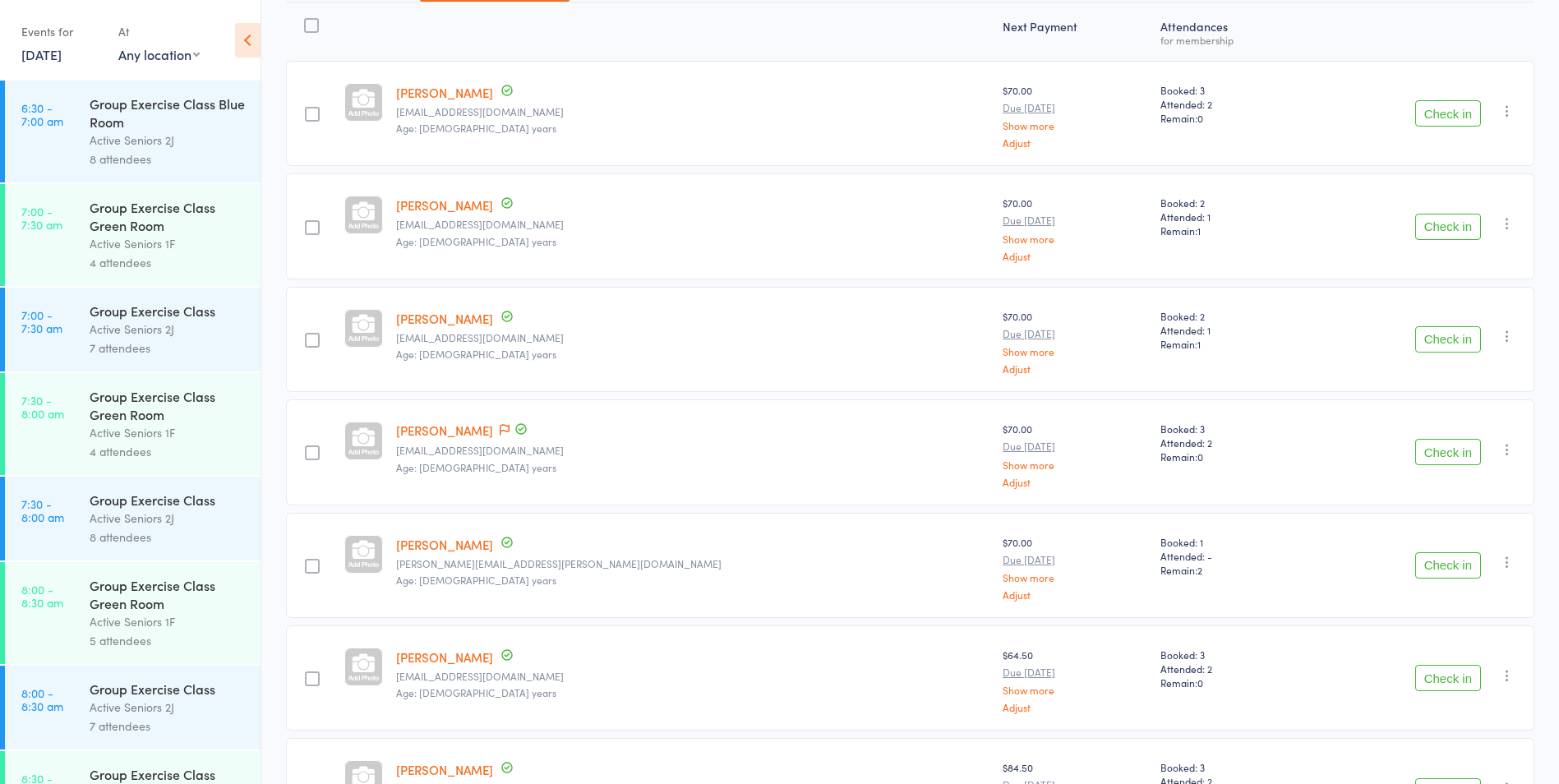
scroll to position [210, 0]
click at [1444, 455] on button "Check in" at bounding box center [1448, 452] width 65 height 26
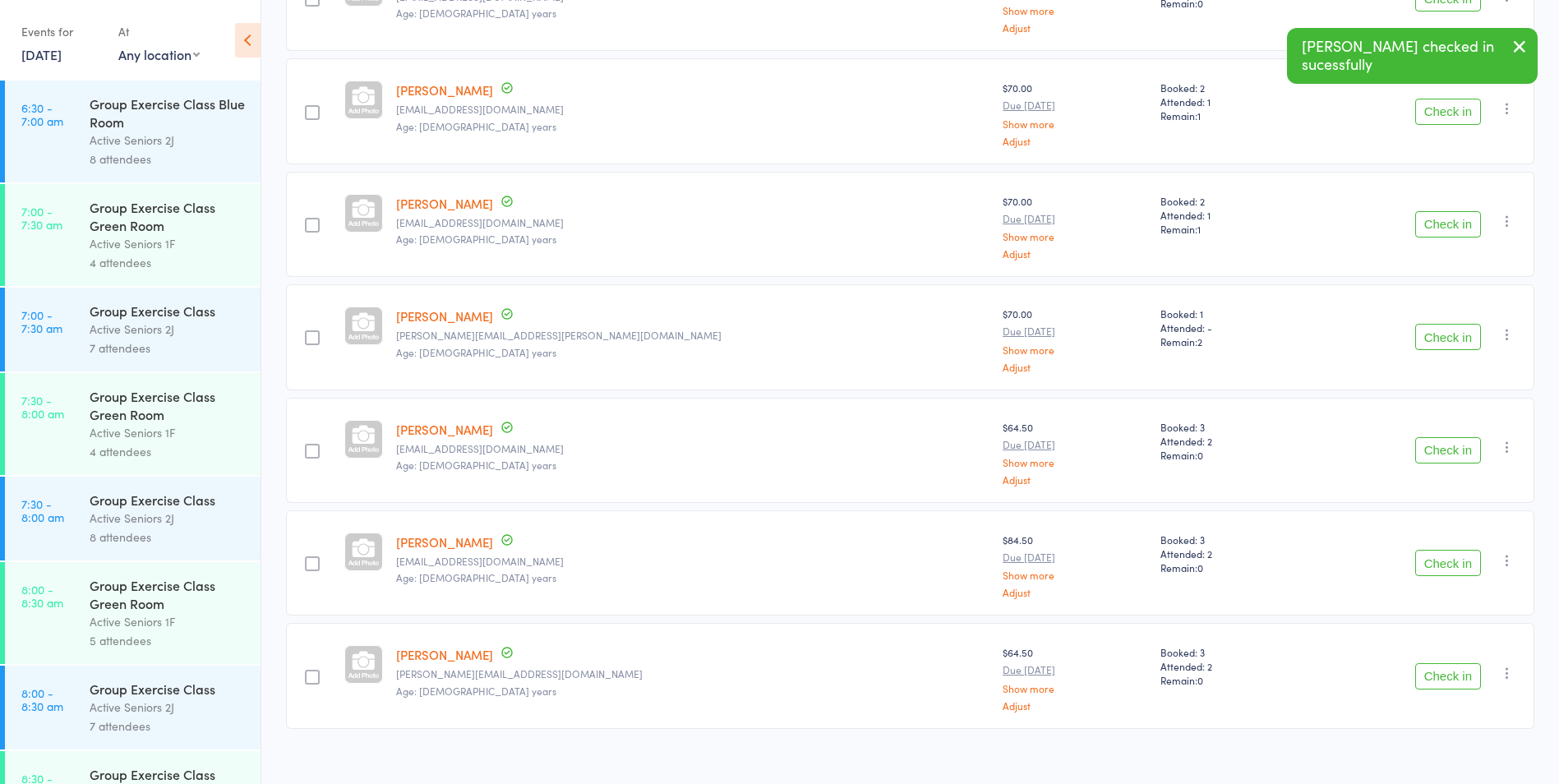
scroll to position [344, 0]
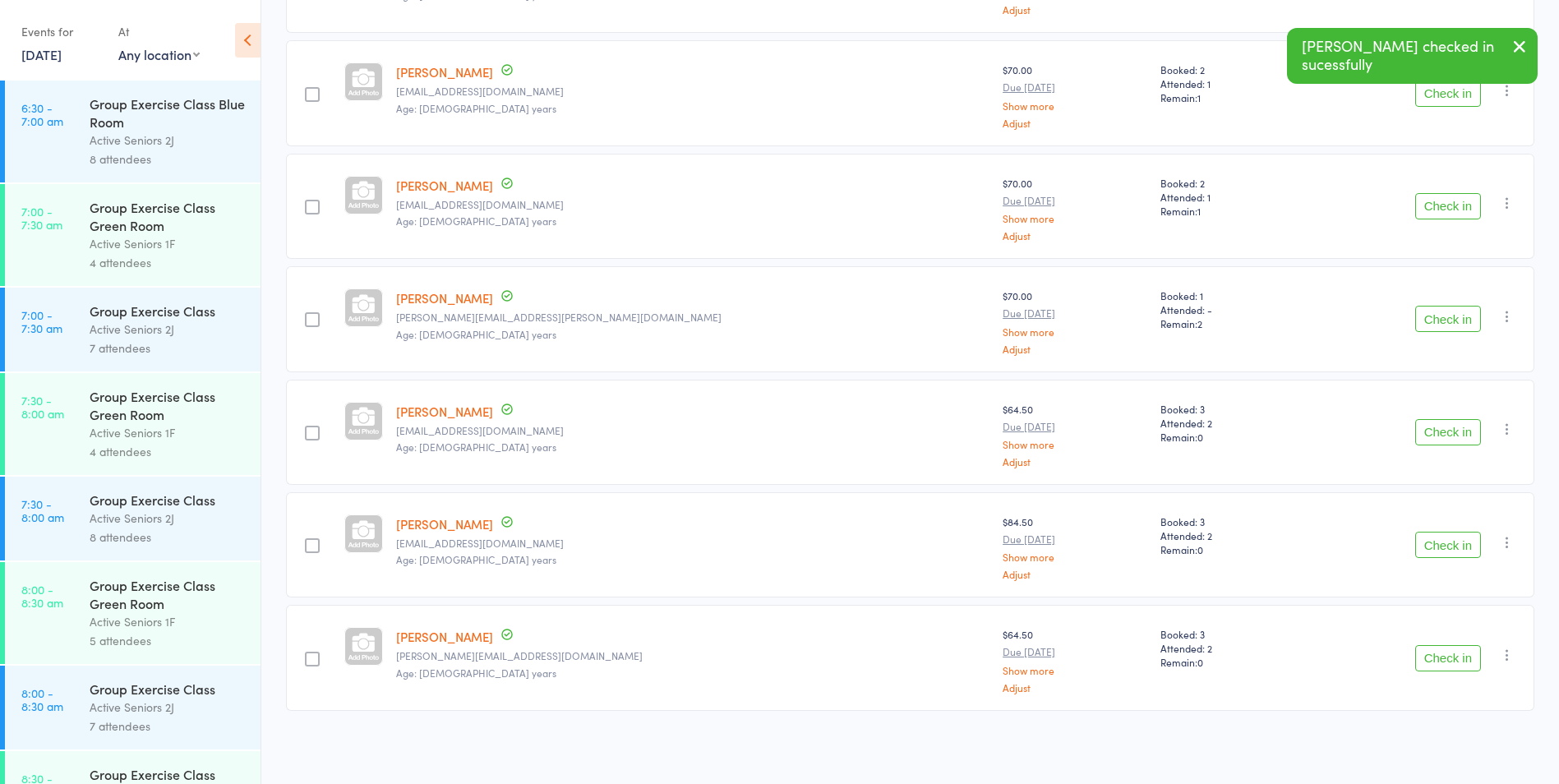
click at [1463, 657] on button "Check in" at bounding box center [1448, 657] width 65 height 26
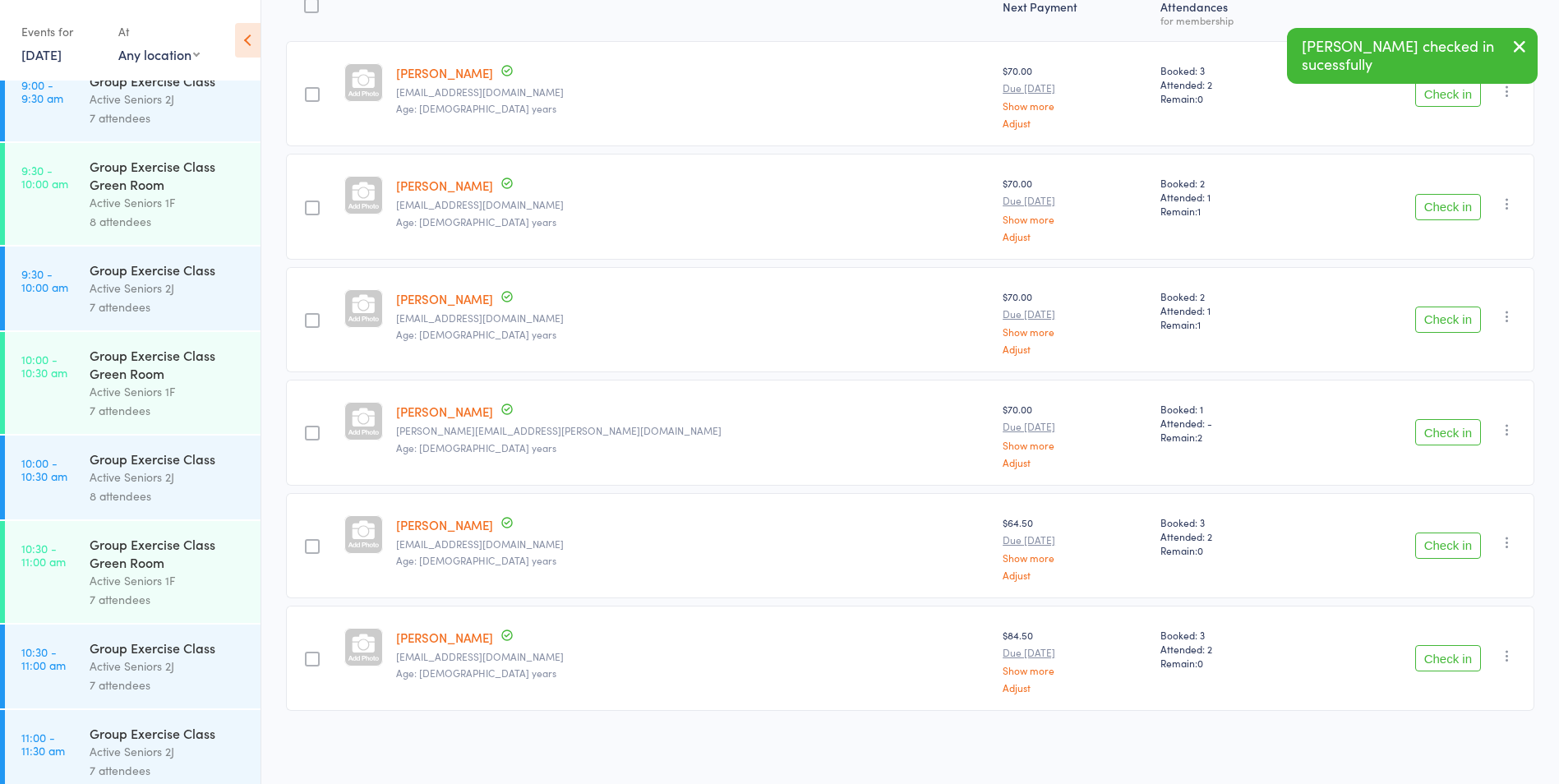
drag, startPoint x: 80, startPoint y: 492, endPoint x: 80, endPoint y: 529, distance: 37.0
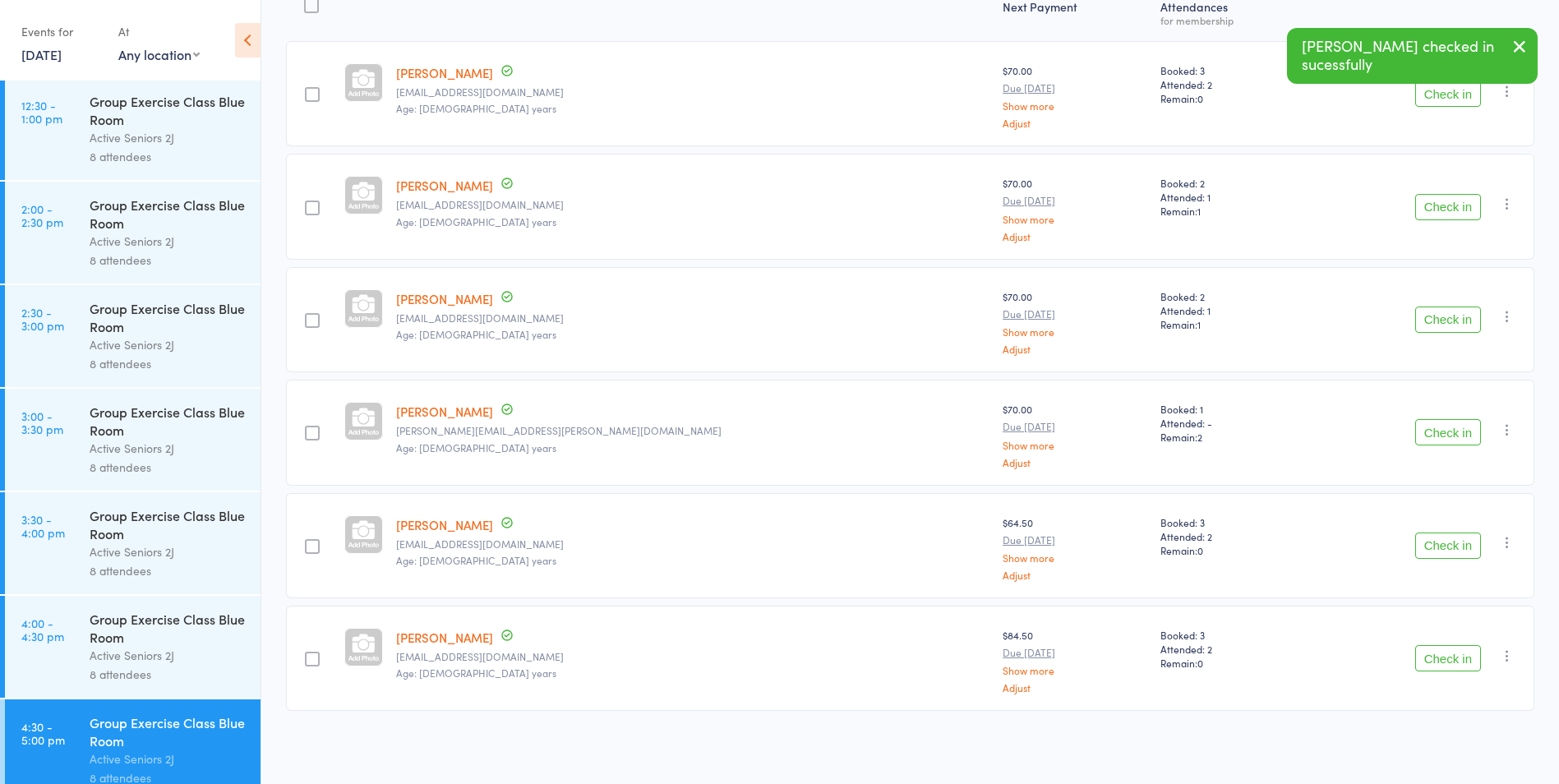
scroll to position [2118, 0]
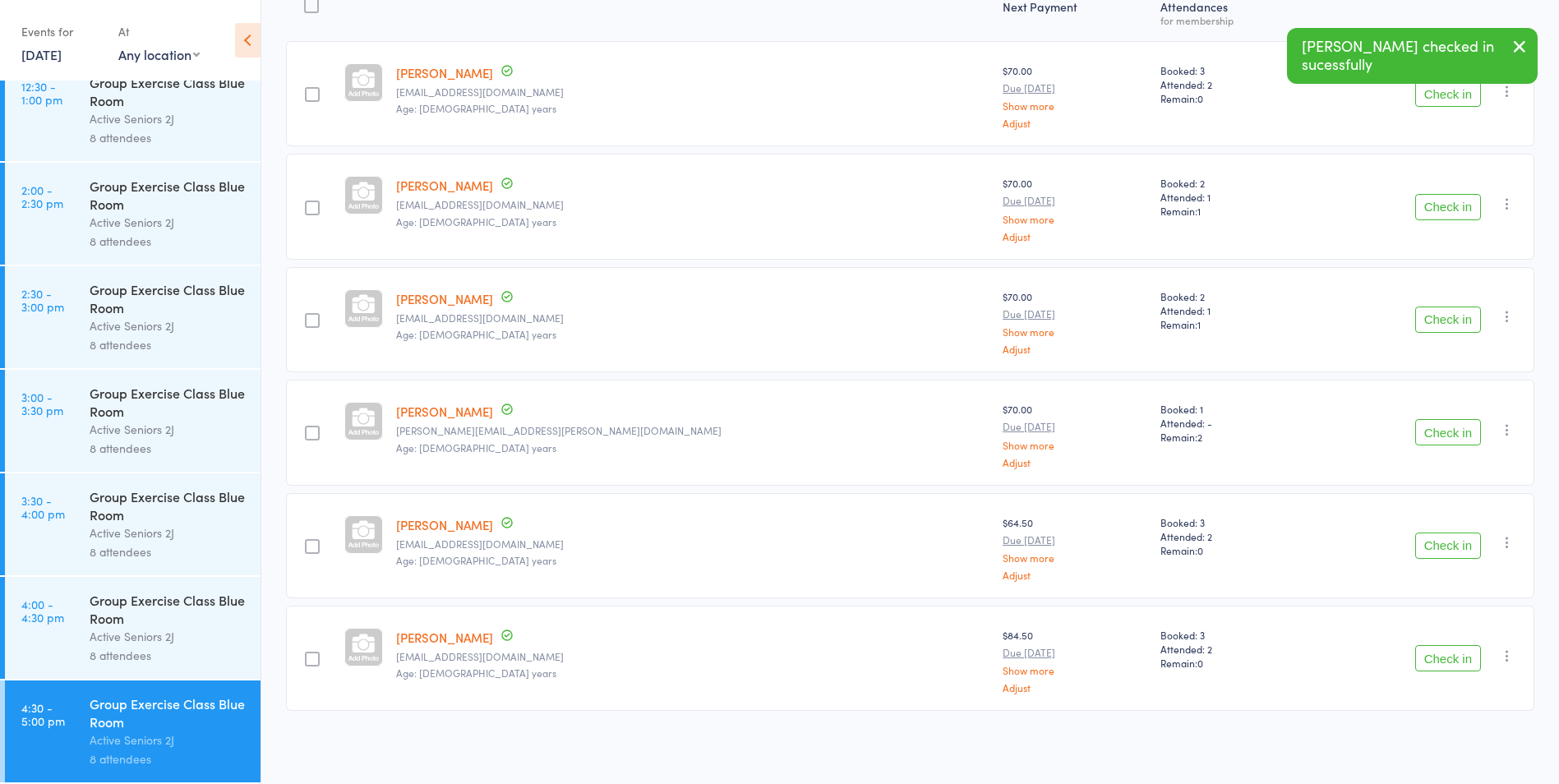
click at [172, 632] on div "Active Seniors 2J" at bounding box center [168, 636] width 157 height 19
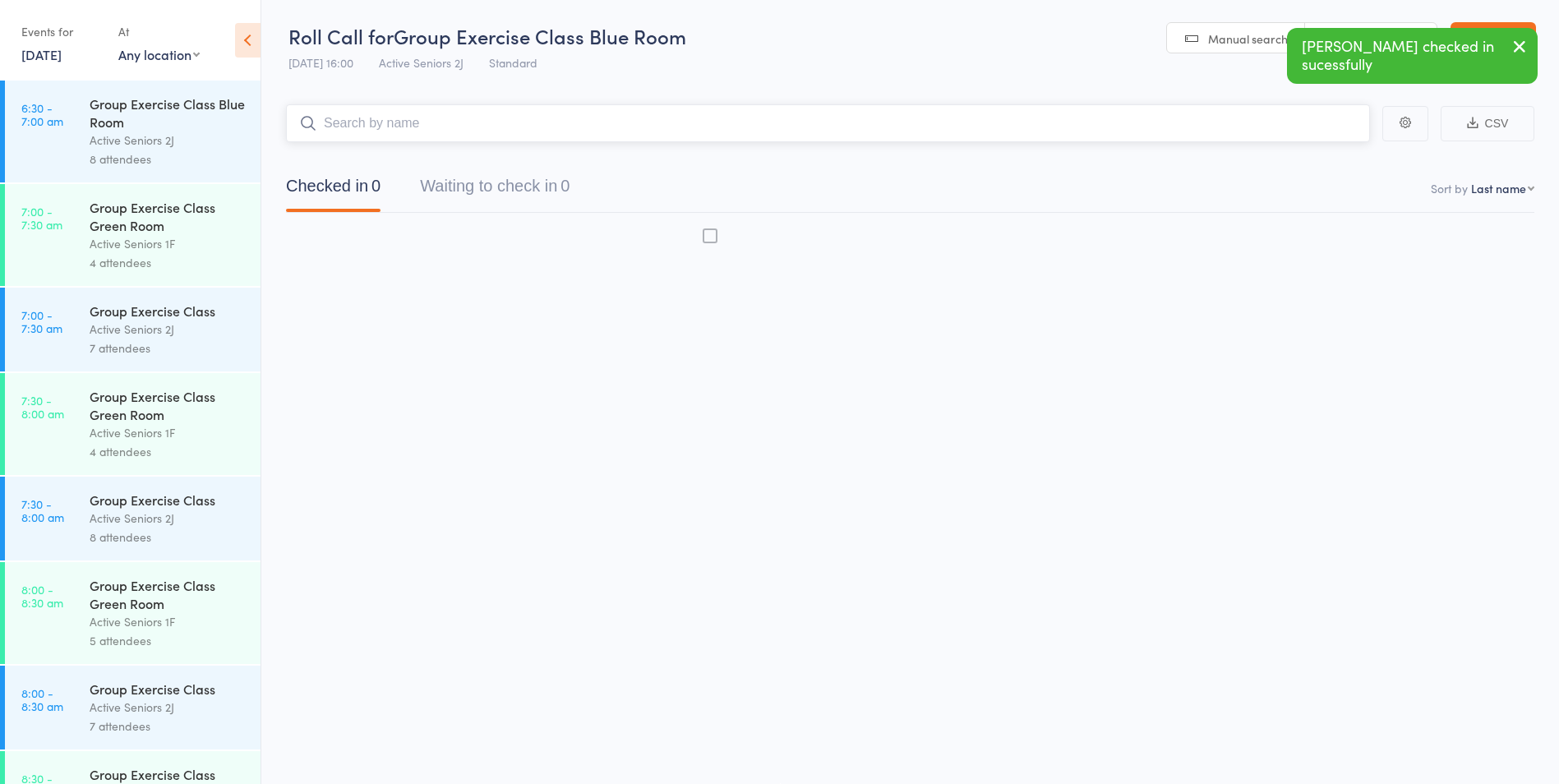
scroll to position [1, 0]
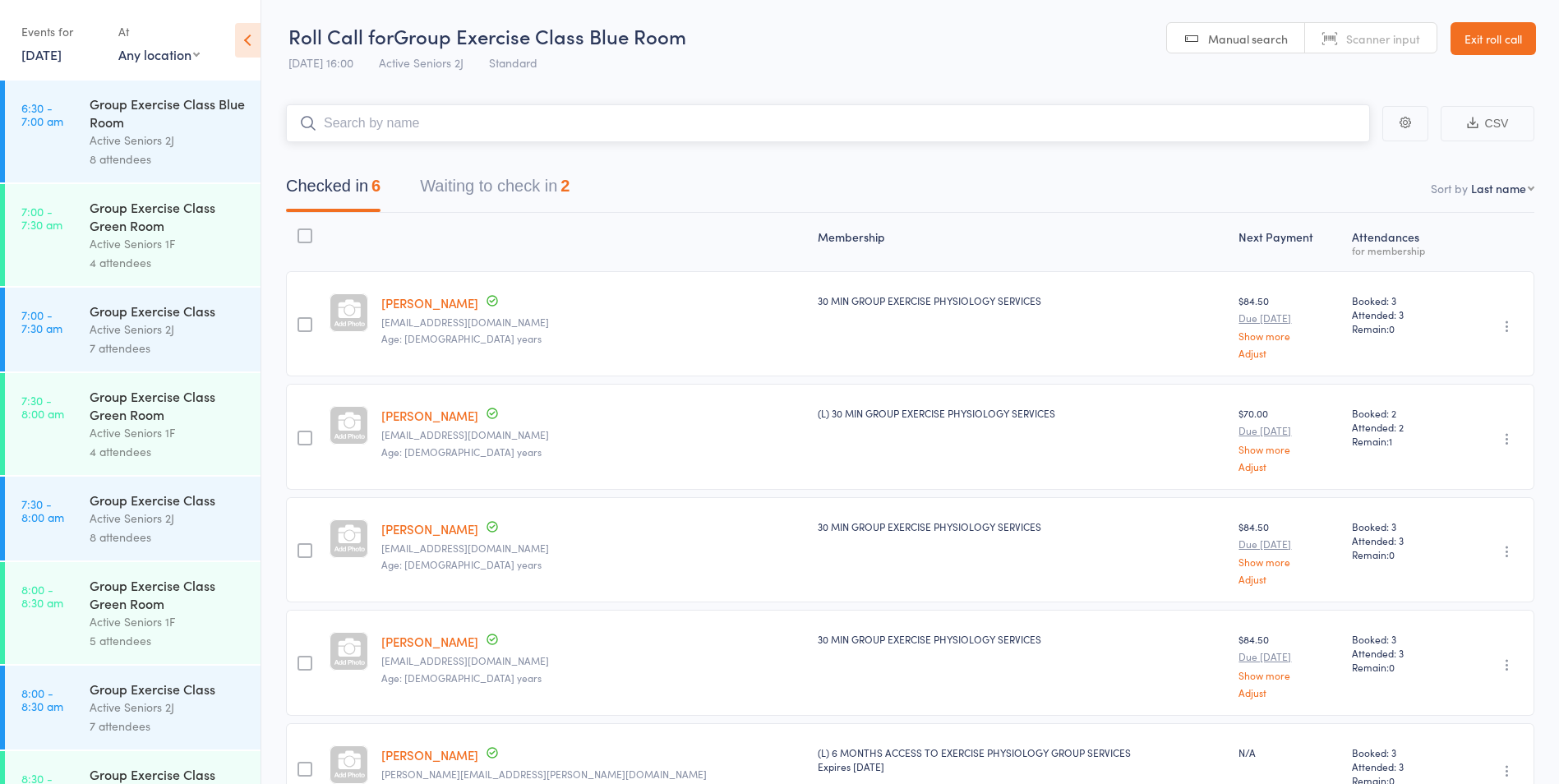
drag, startPoint x: 532, startPoint y: 180, endPoint x: 626, endPoint y: 201, distance: 96.3
click at [532, 180] on button "Waiting to check in 2" at bounding box center [495, 190] width 150 height 43
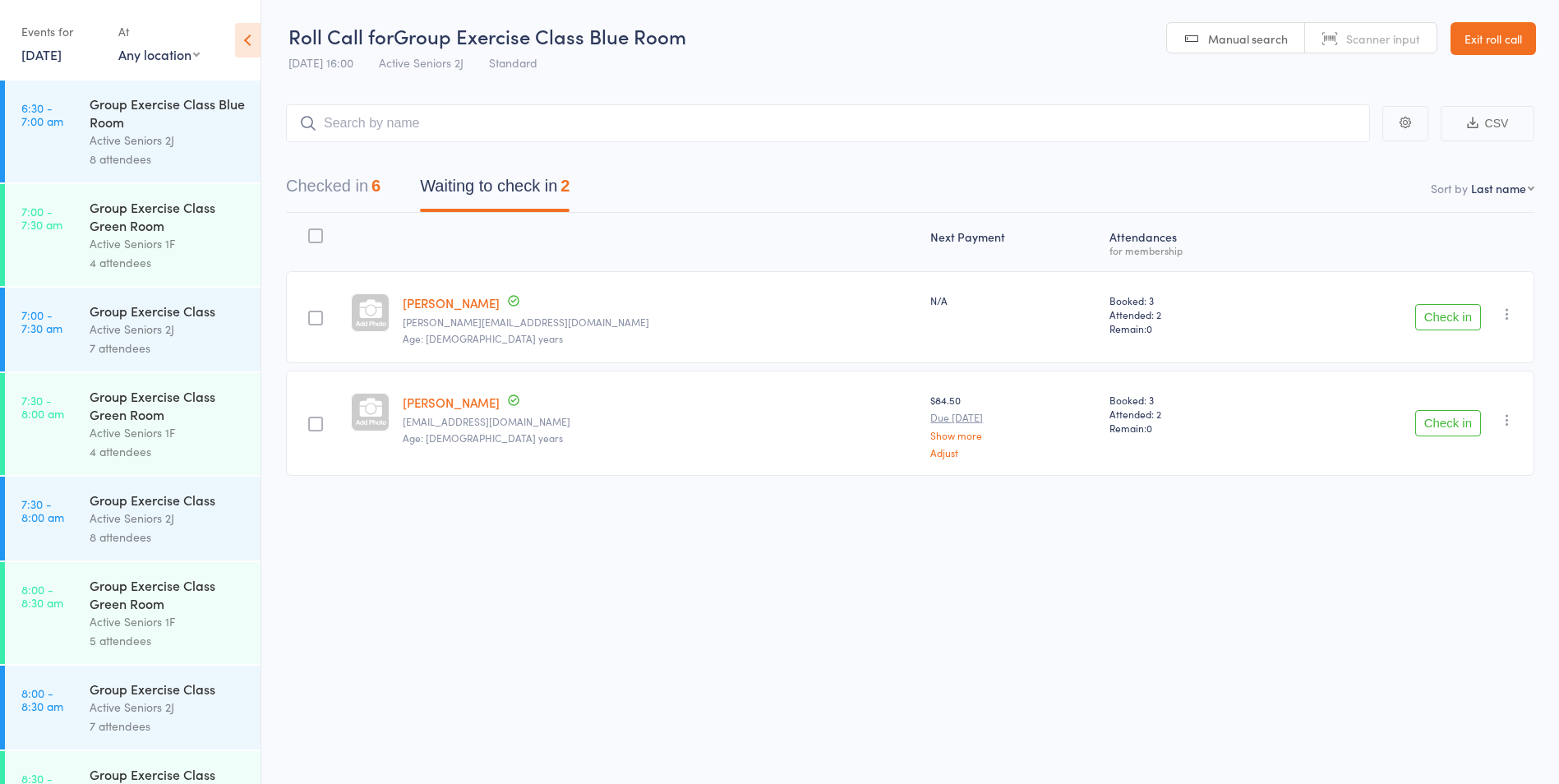
click at [1466, 321] on button "Check in" at bounding box center [1448, 317] width 65 height 26
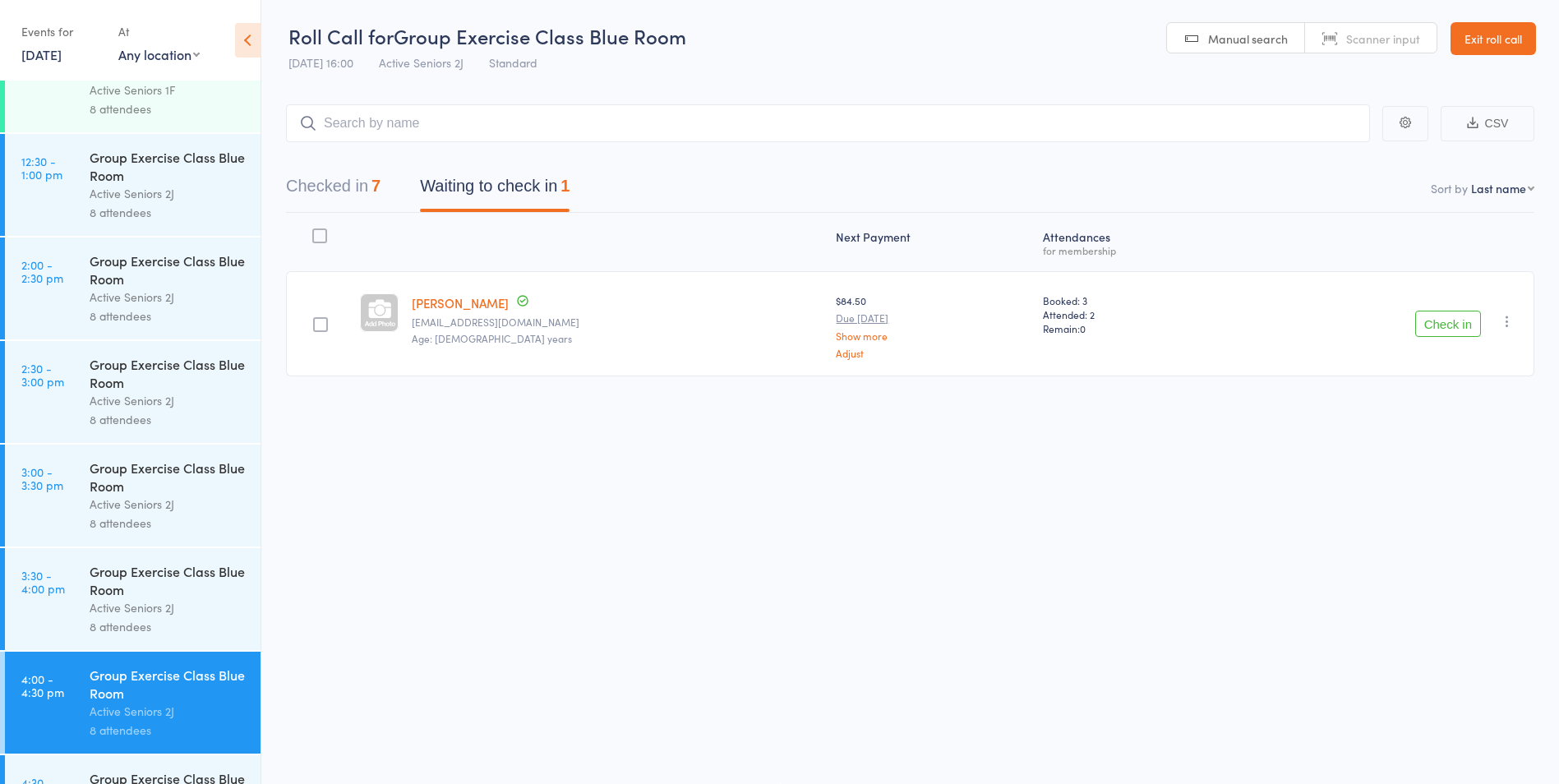
scroll to position [2118, 0]
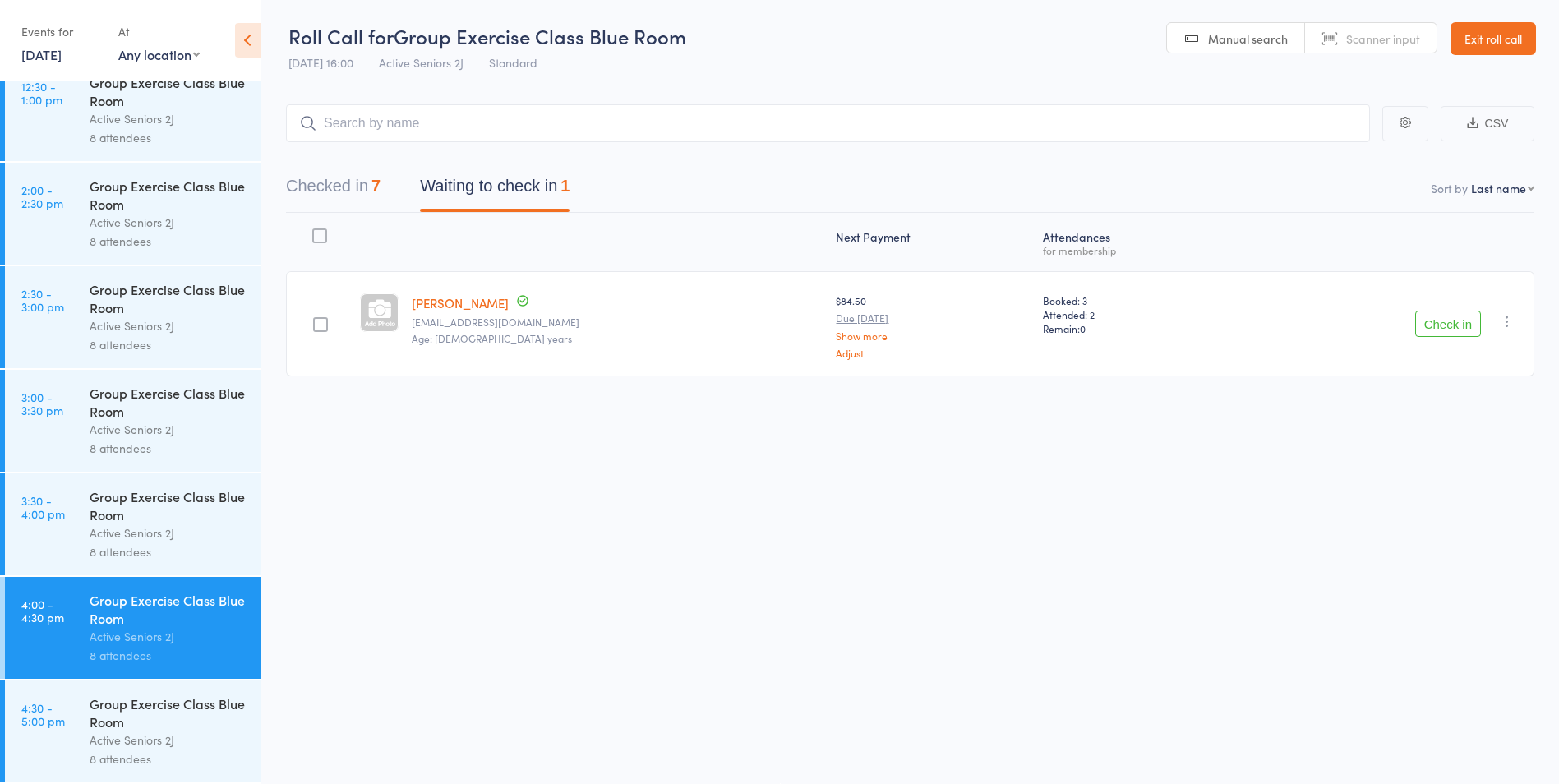
click at [513, 532] on div "Roll Call for Group Exercise Class Blue Room 15 Aug 16:00 Active Seniors 2J Sta…" at bounding box center [780, 391] width 1559 height 784
click at [1495, 23] on link "Exit roll call" at bounding box center [1493, 38] width 85 height 33
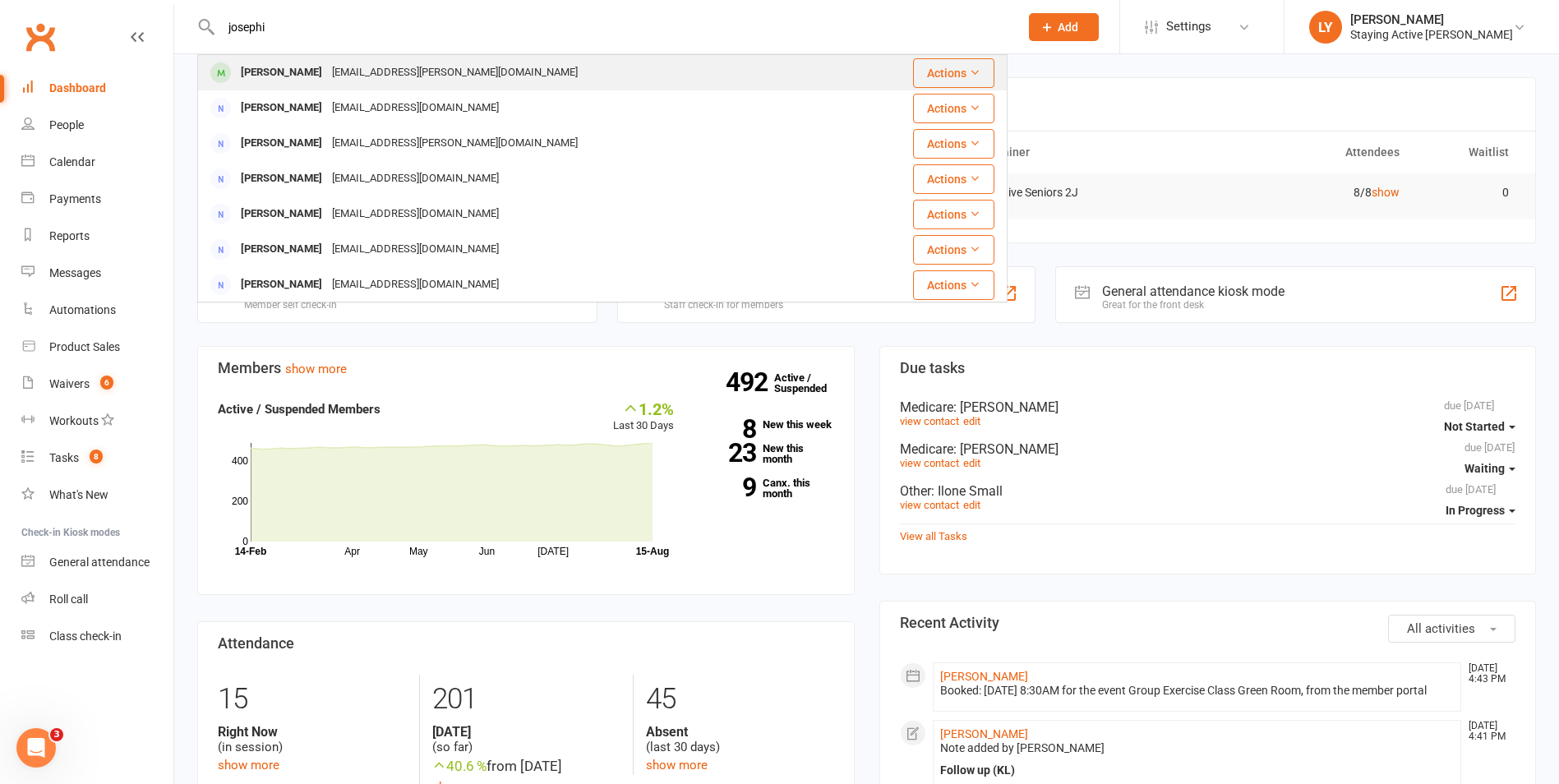
type input "josephi"
click at [425, 65] on div "[EMAIL_ADDRESS][PERSON_NAME][DOMAIN_NAME]" at bounding box center [455, 72] width 255 height 24
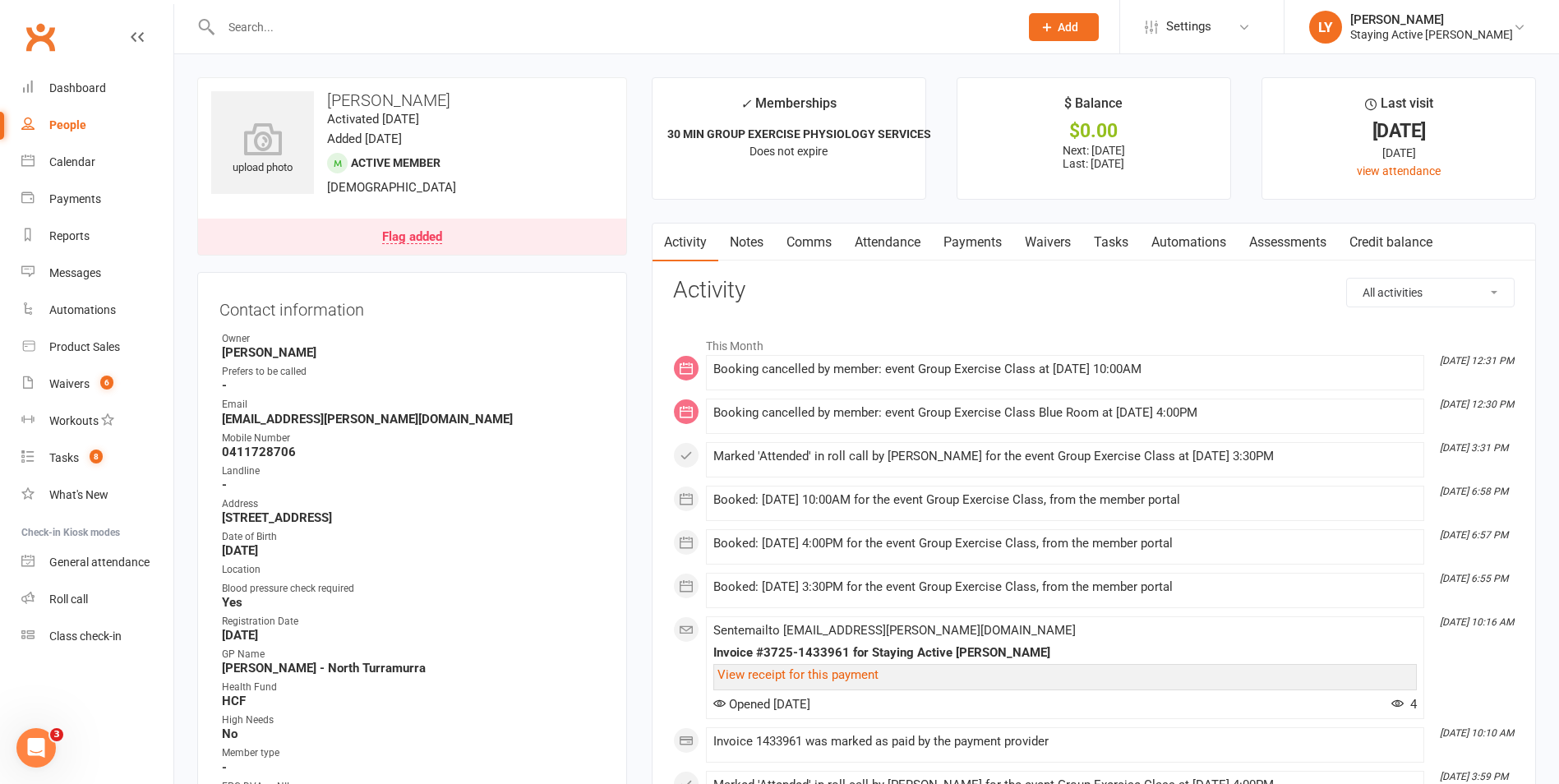
click at [746, 237] on link "Notes" at bounding box center [746, 242] width 57 height 37
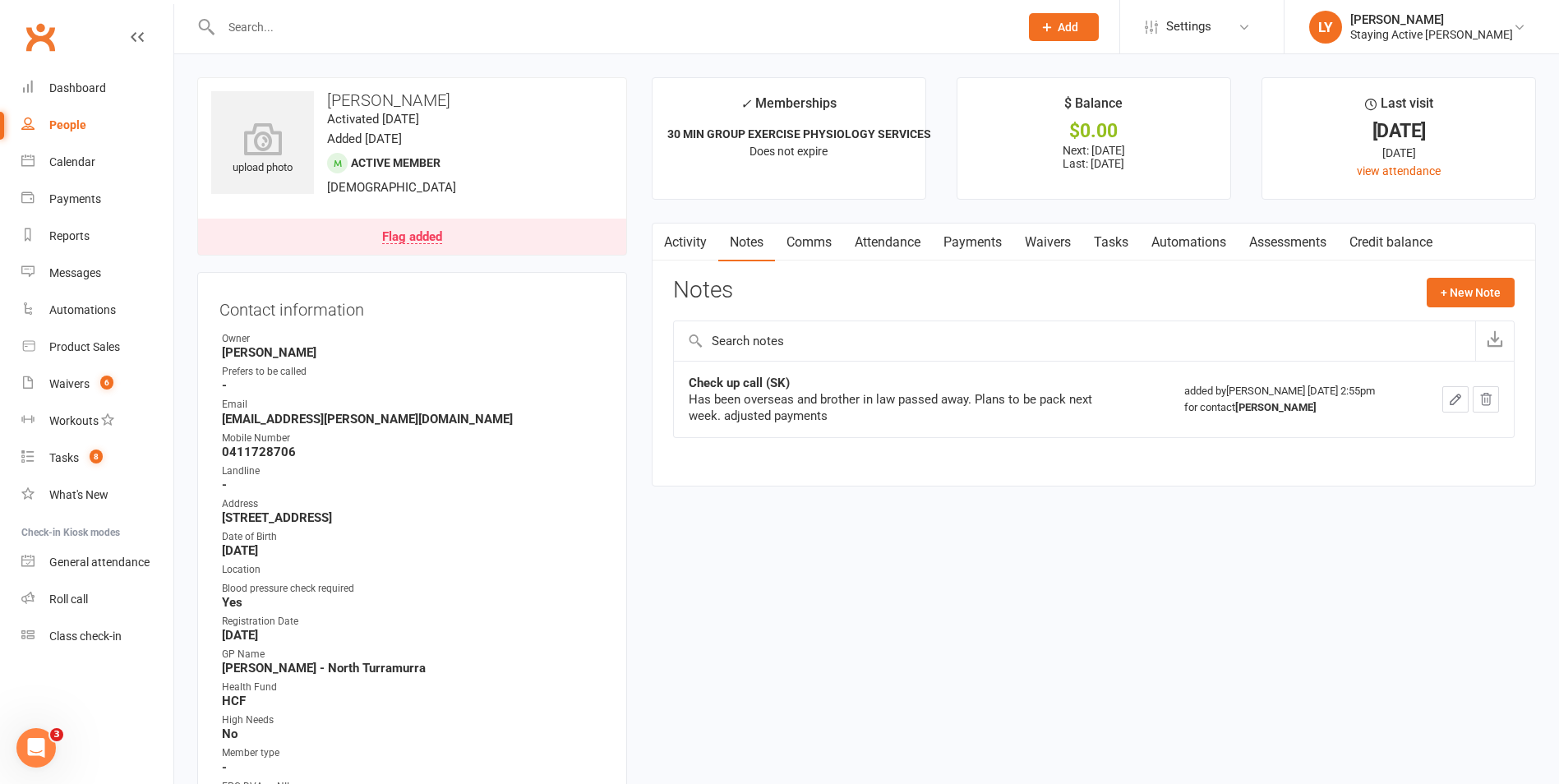
click at [821, 245] on link "Comms" at bounding box center [808, 242] width 68 height 37
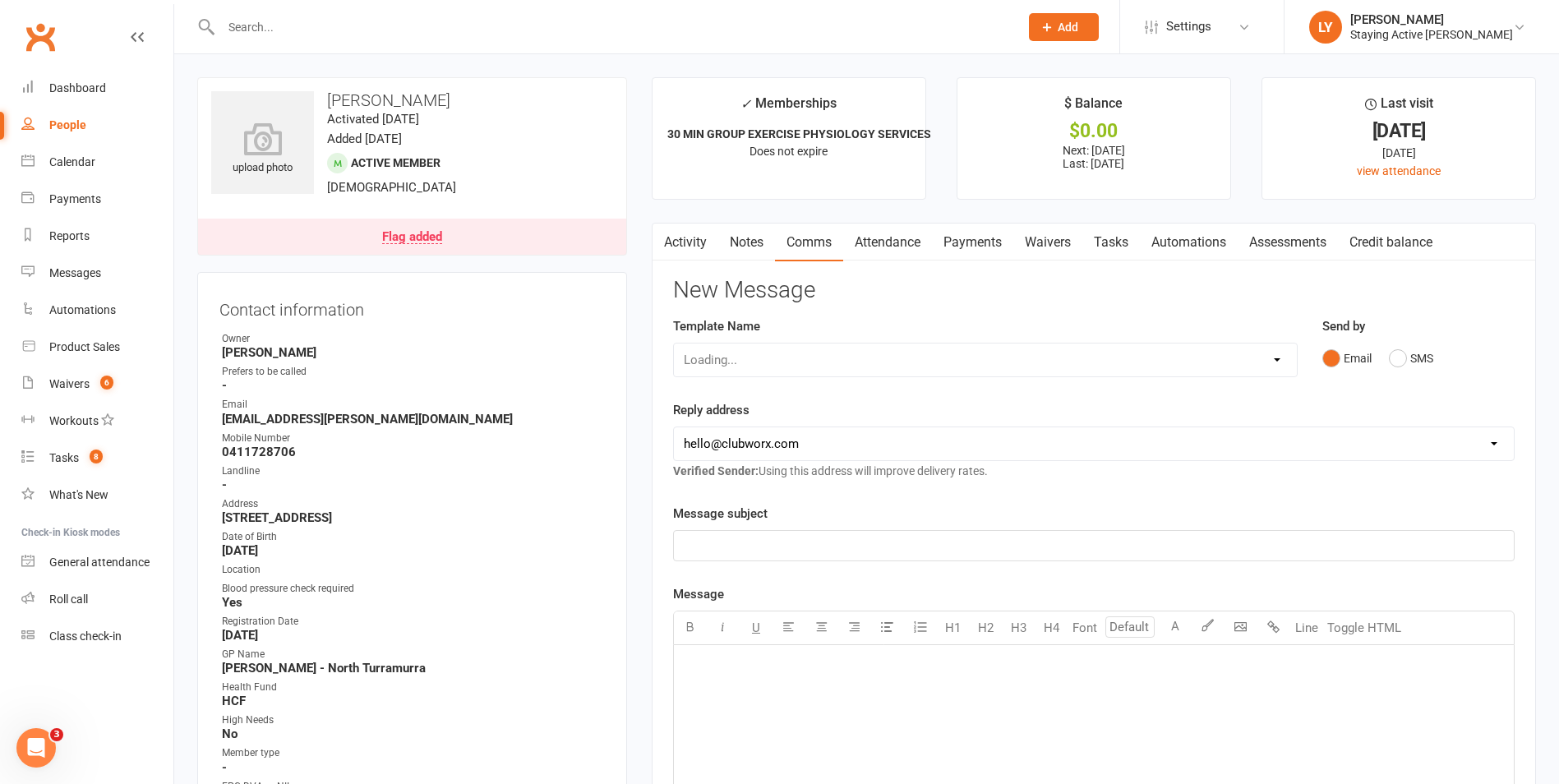
click at [691, 237] on link "Activity" at bounding box center [685, 242] width 65 height 37
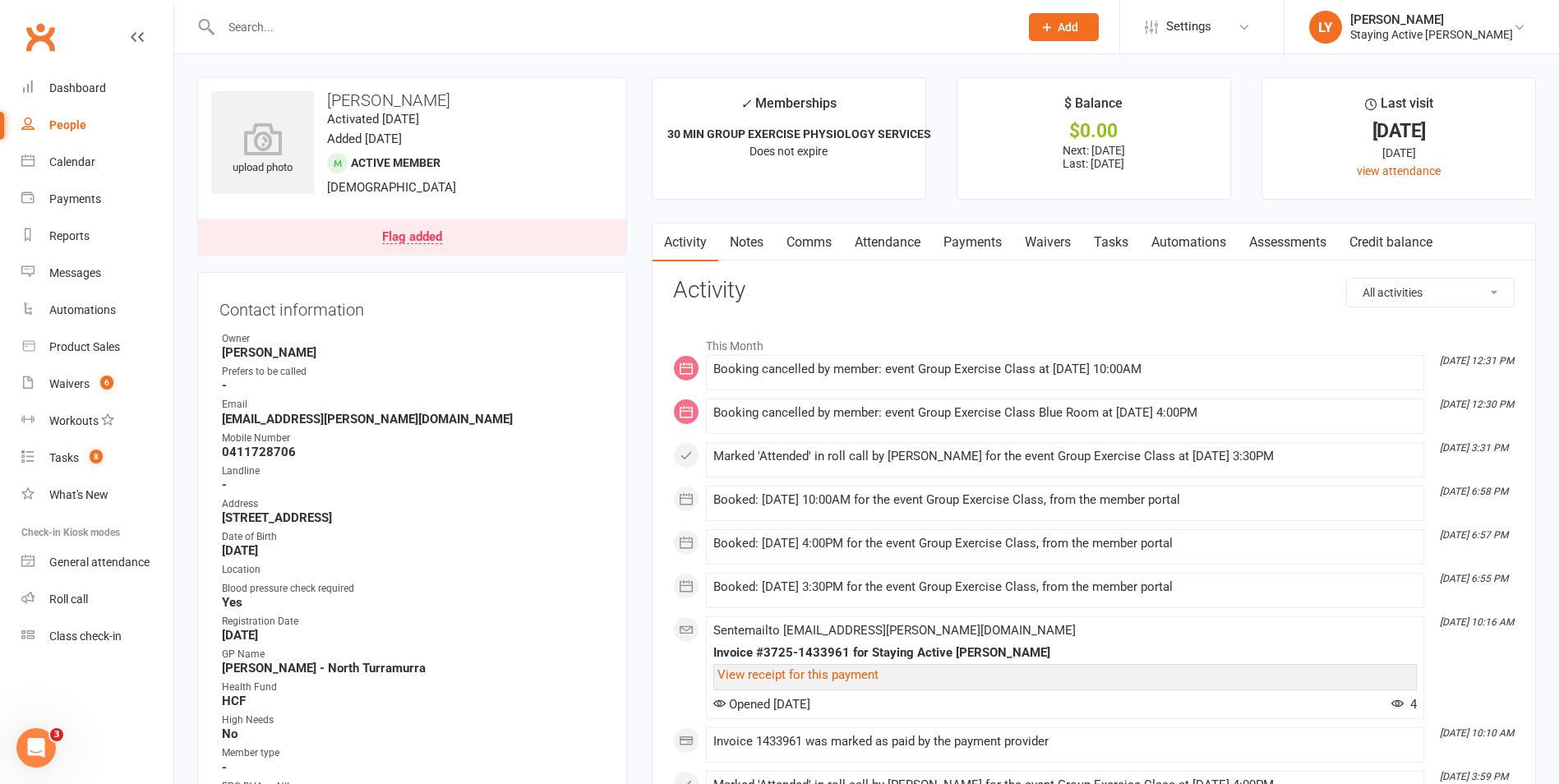
click at [752, 235] on link "Notes" at bounding box center [746, 242] width 57 height 37
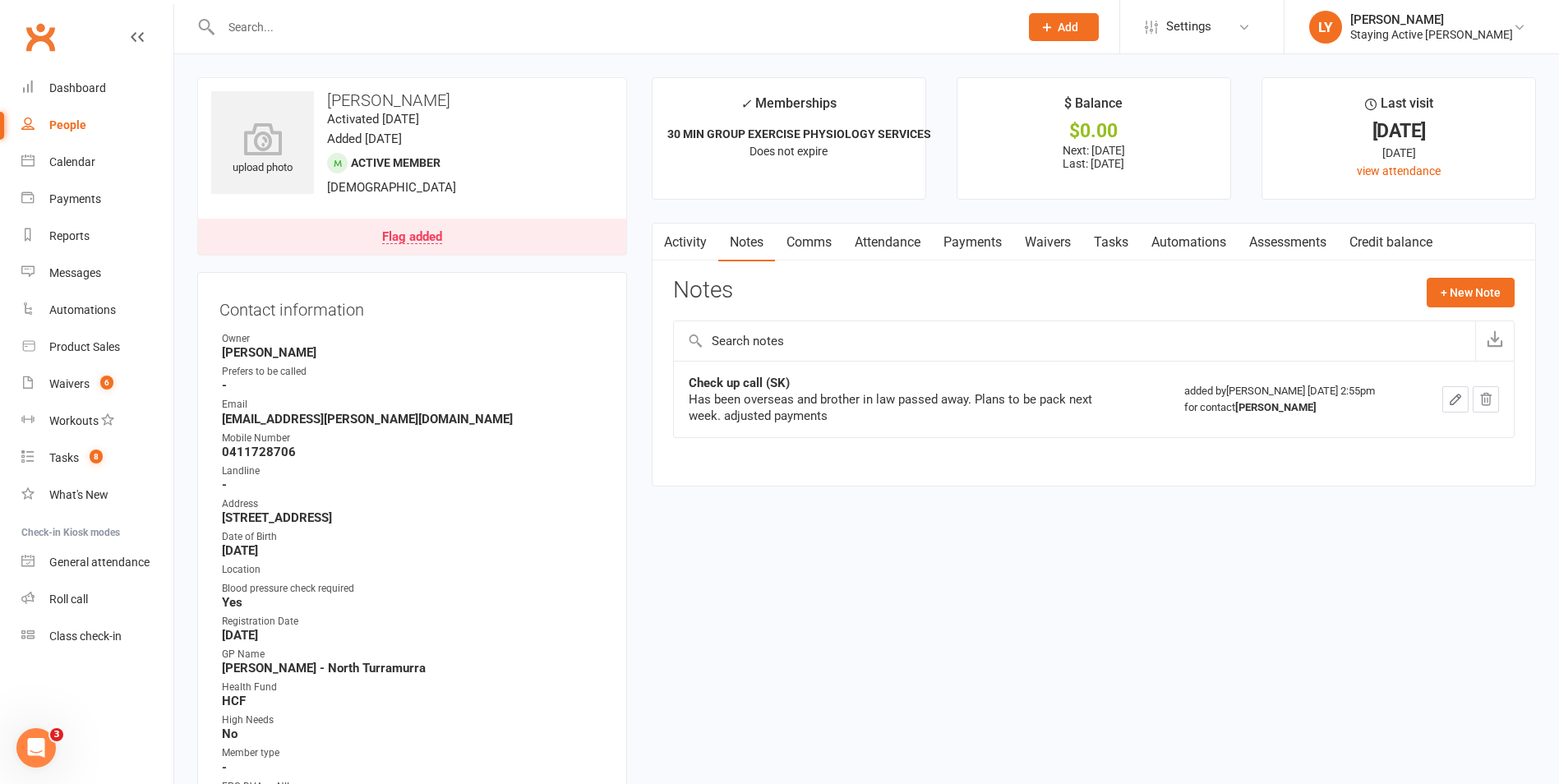
click at [692, 249] on link "Activity" at bounding box center [685, 242] width 65 height 37
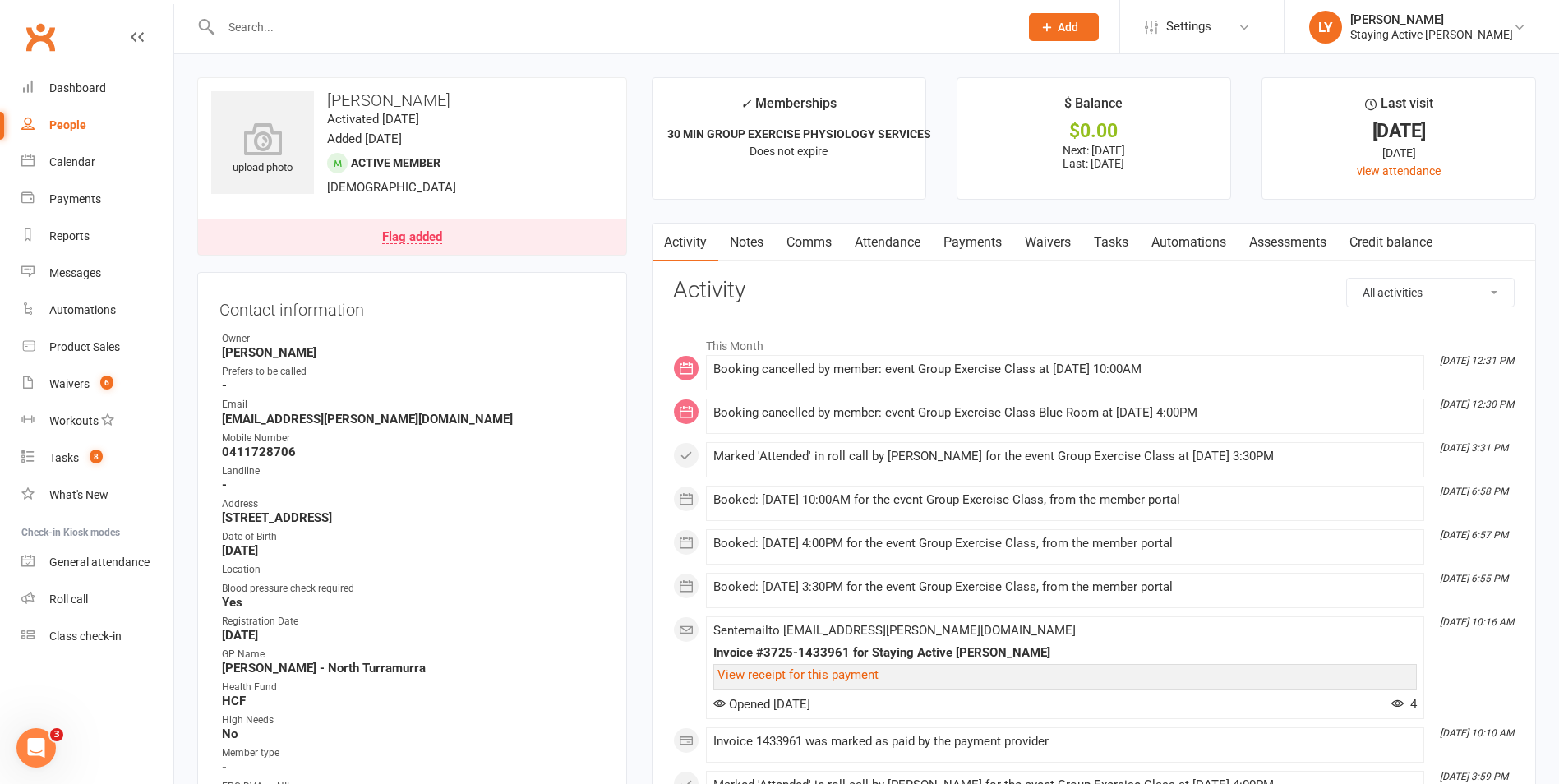
click at [761, 249] on link "Notes" at bounding box center [746, 242] width 57 height 37
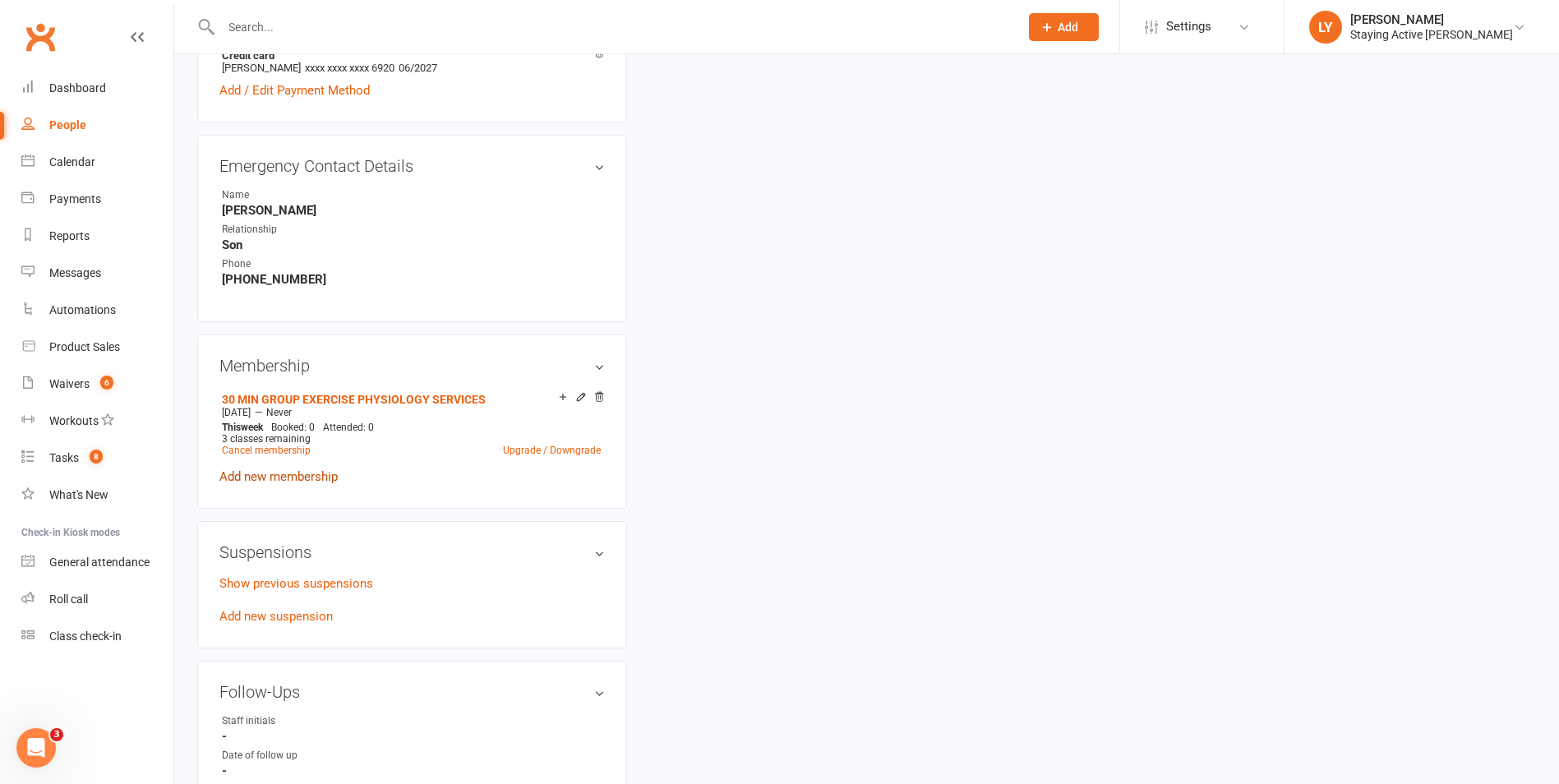
scroll to position [904, 0]
click at [281, 448] on link "Cancel membership" at bounding box center [266, 447] width 88 height 12
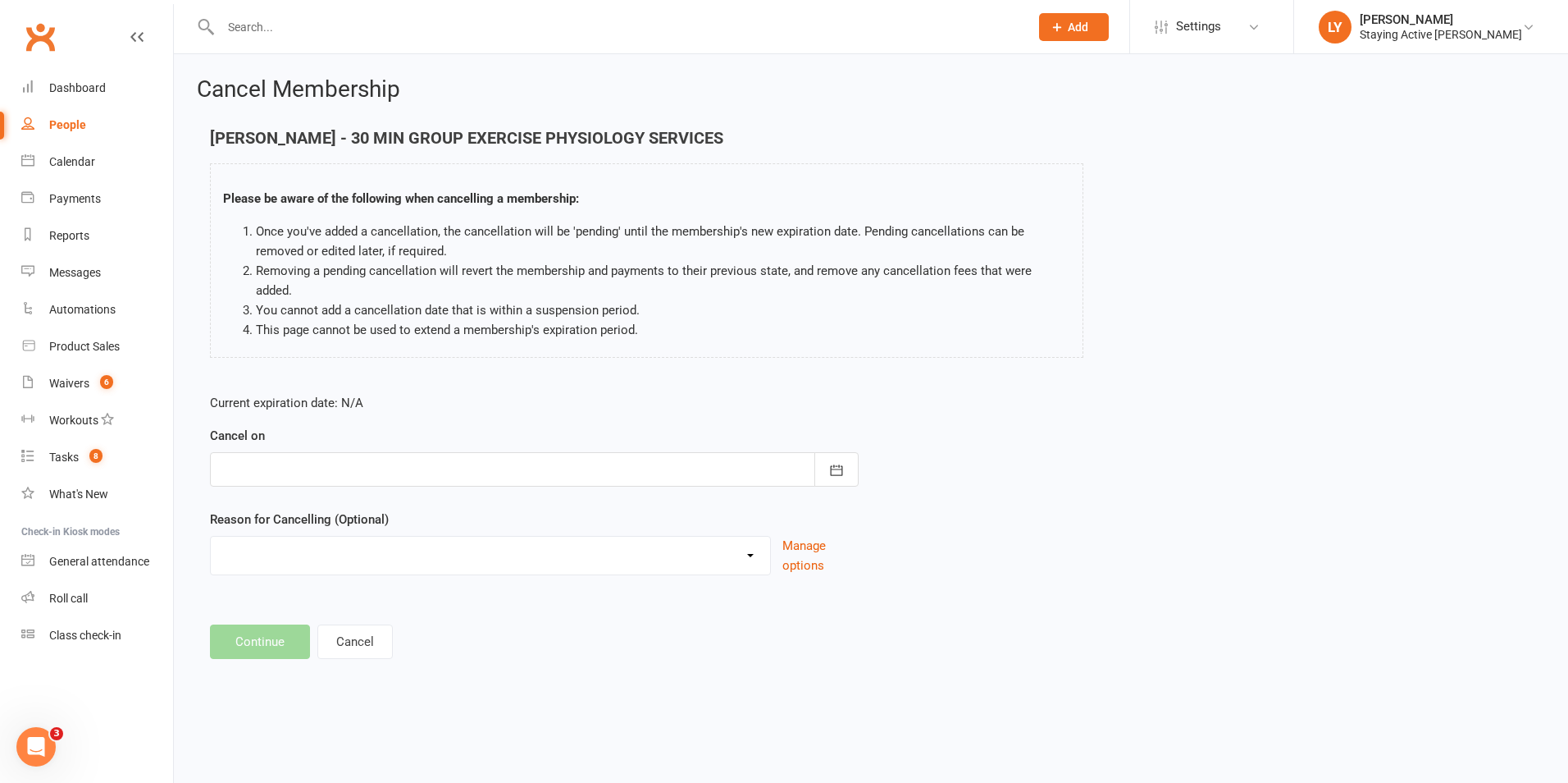
click at [294, 452] on div at bounding box center [534, 470] width 648 height 35
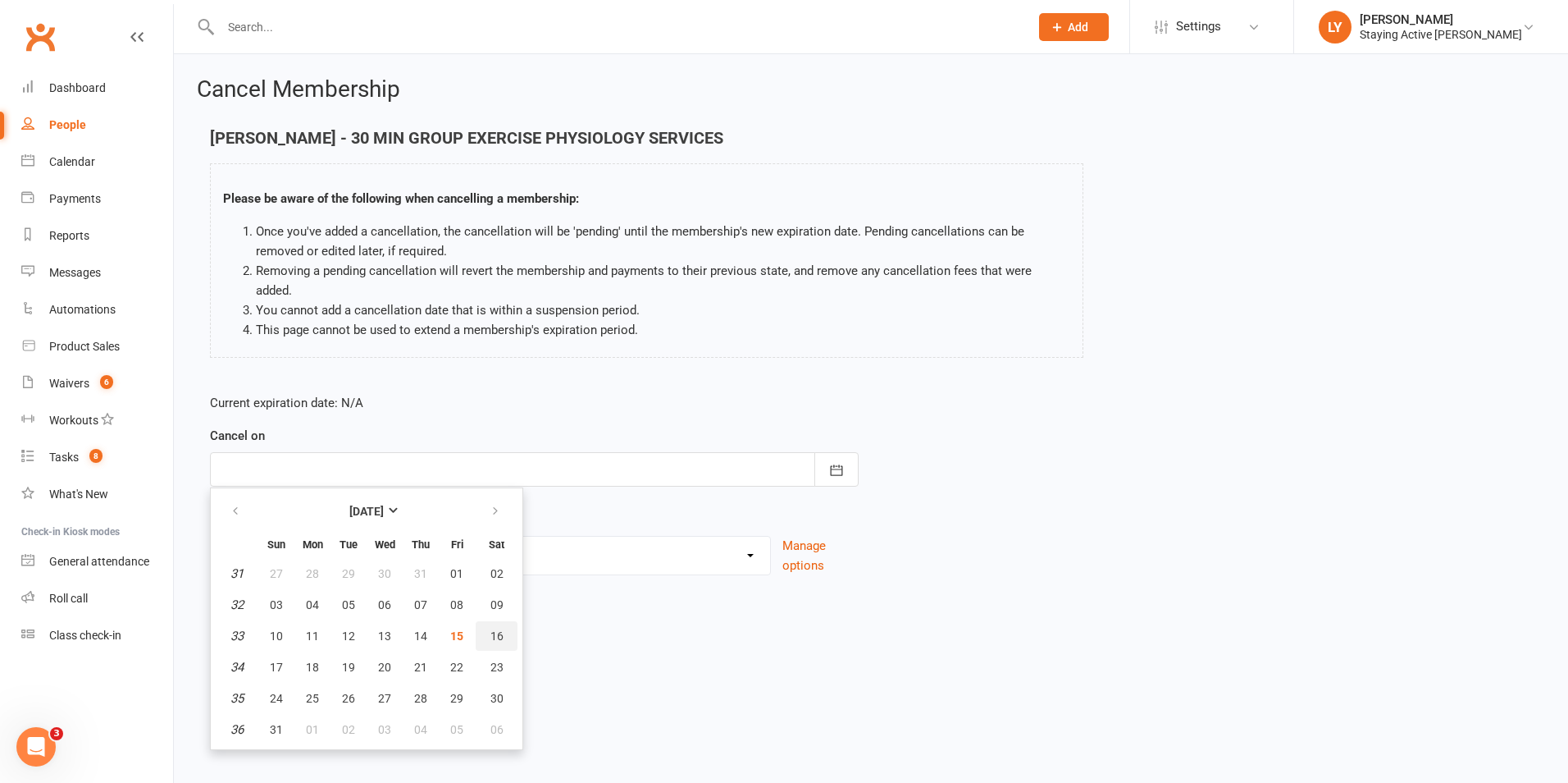
click at [476, 622] on button "16" at bounding box center [497, 635] width 42 height 30
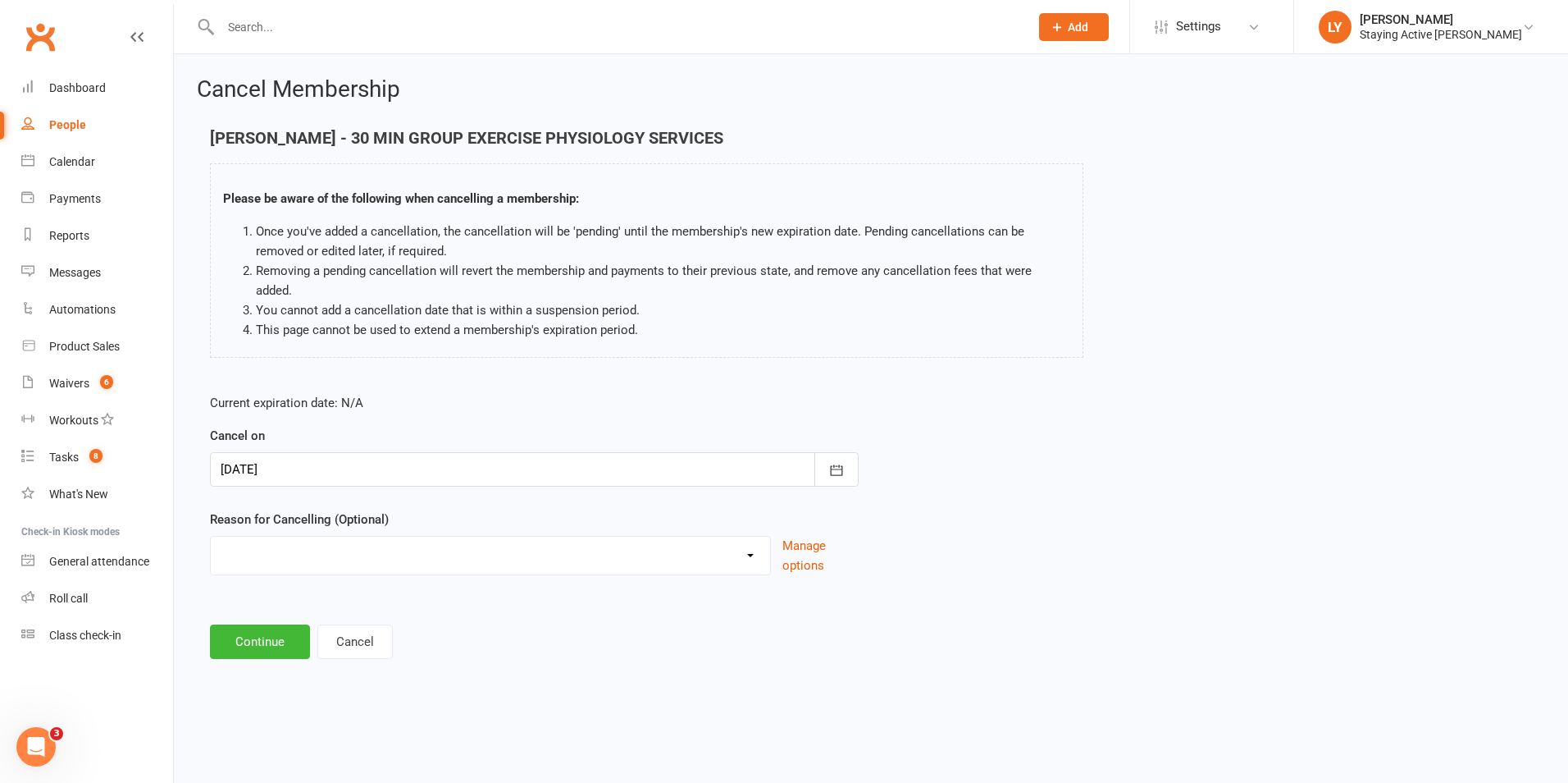
click at [262, 460] on div at bounding box center [534, 470] width 648 height 35
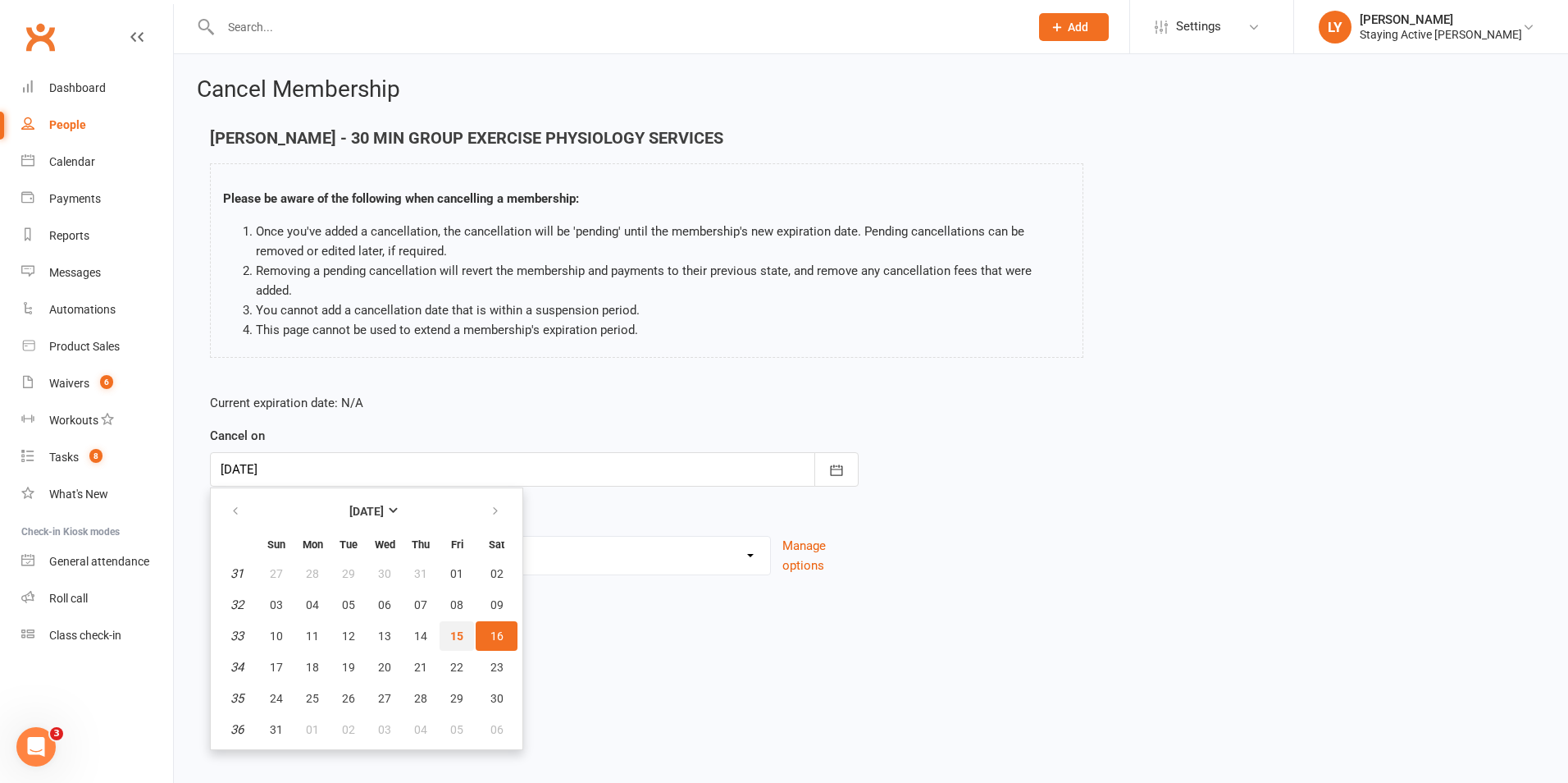
click at [464, 621] on button "15" at bounding box center [457, 635] width 34 height 30
type input "15 Aug 2025"
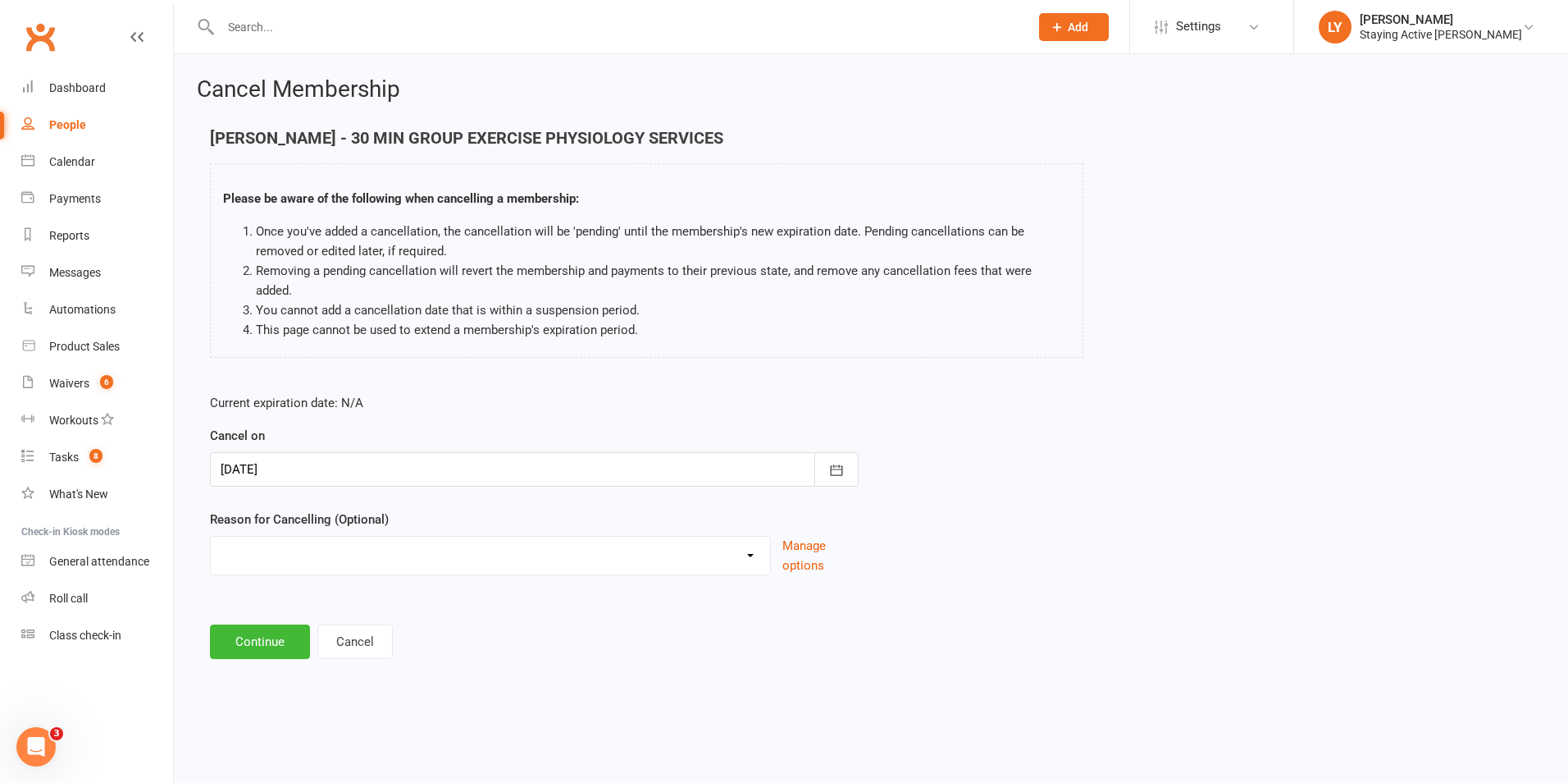
click at [330, 540] on select "Holiday Injury No contact Sick Other reason" at bounding box center [490, 553] width 559 height 33
select select "3"
click at [211, 537] on select "Holiday Injury No contact Sick Other reason" at bounding box center [490, 553] width 559 height 33
click at [291, 625] on button "Continue" at bounding box center [260, 642] width 100 height 35
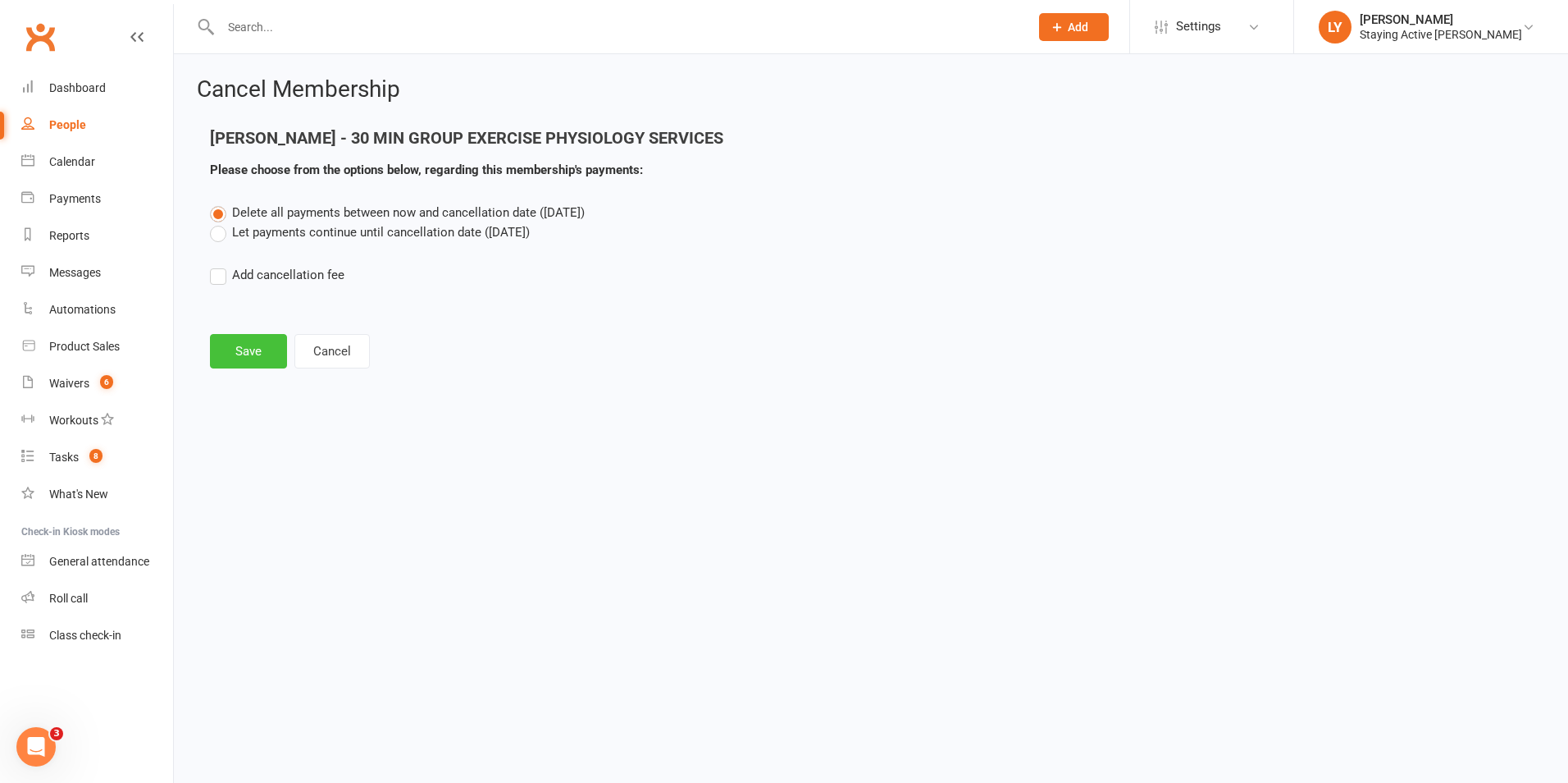
click at [242, 351] on button "Save" at bounding box center [248, 351] width 77 height 35
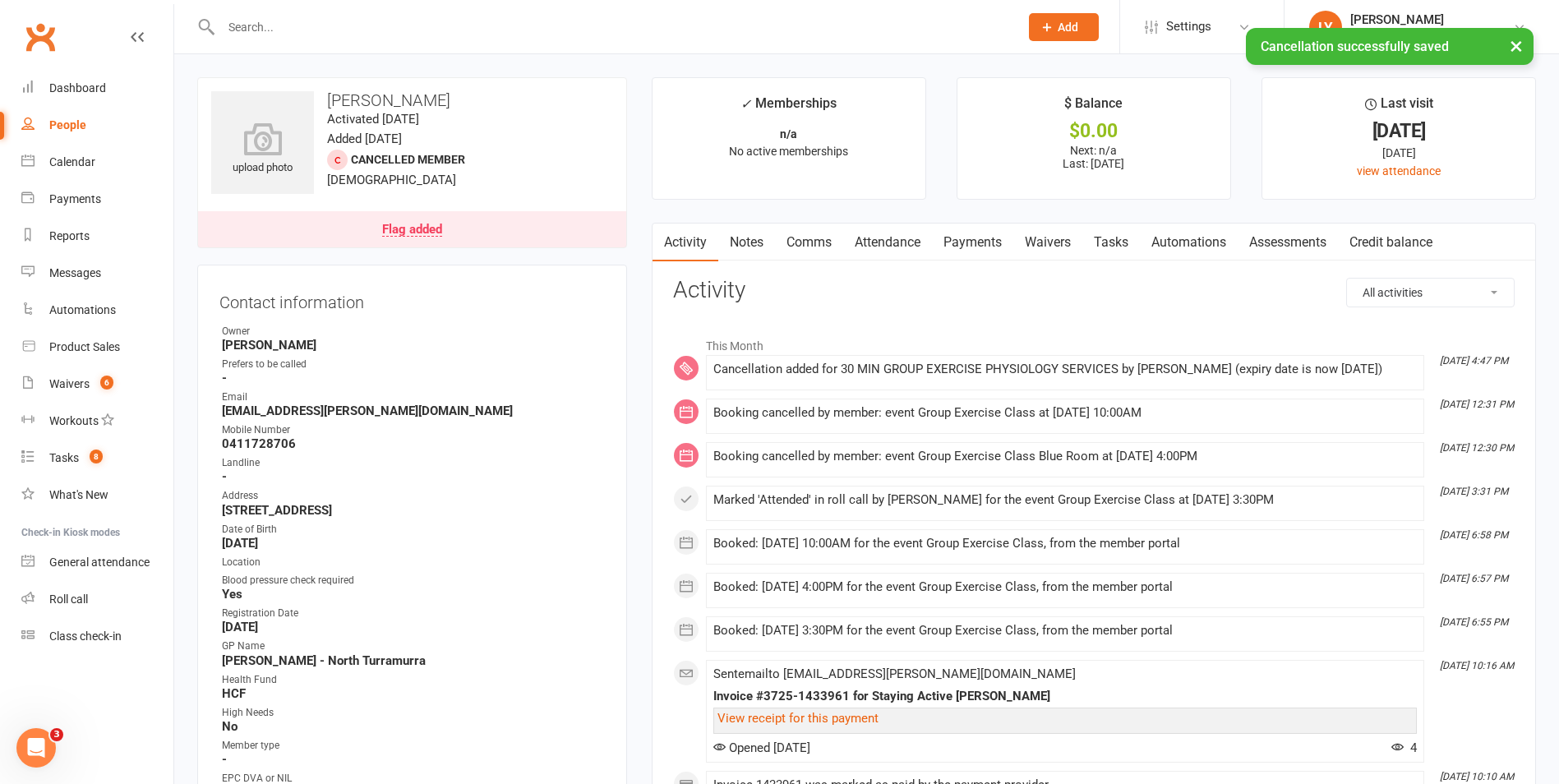
click at [737, 239] on link "Notes" at bounding box center [746, 242] width 57 height 37
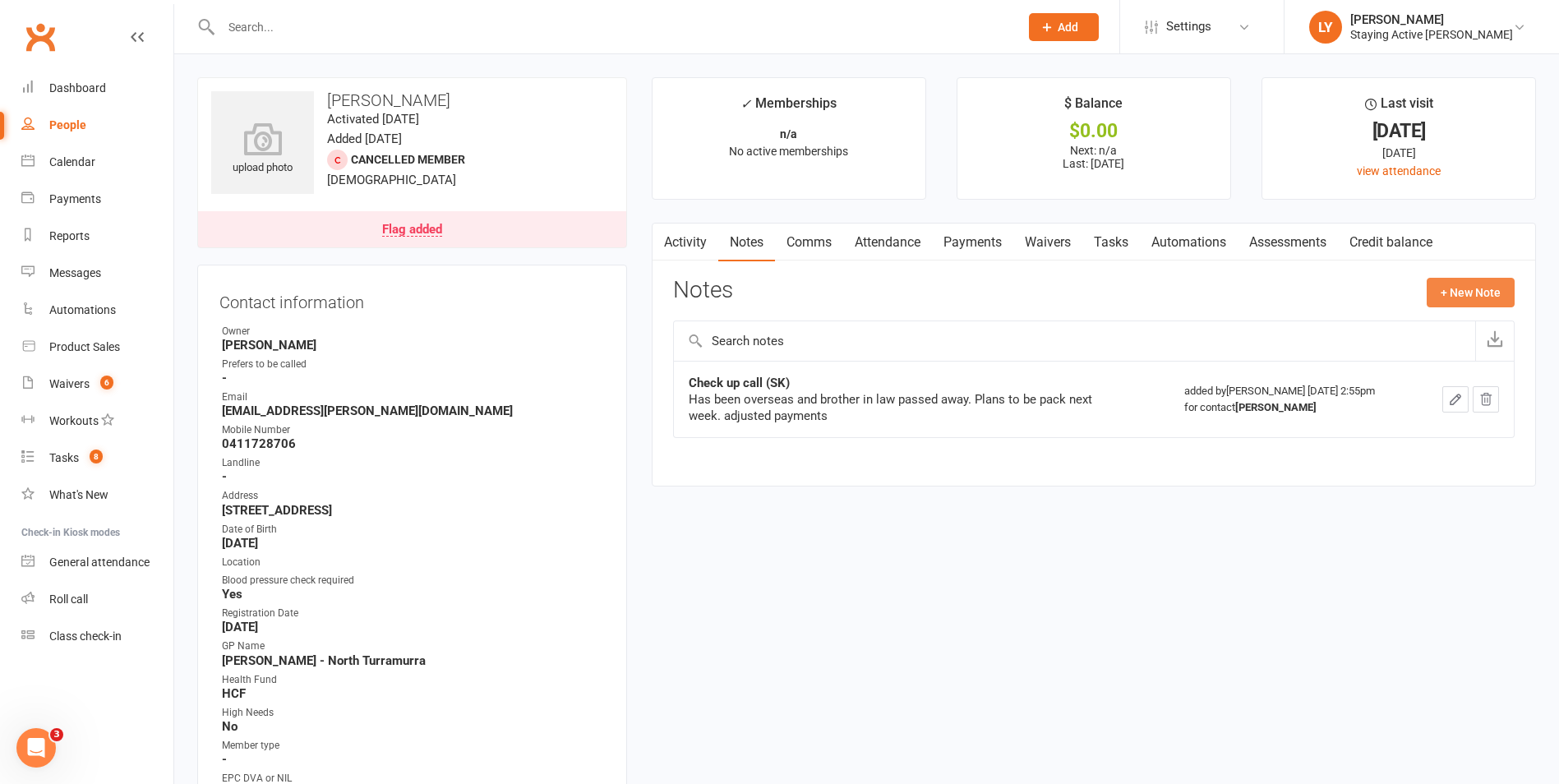
click at [1477, 295] on button "+ New Note" at bounding box center [1471, 292] width 88 height 30
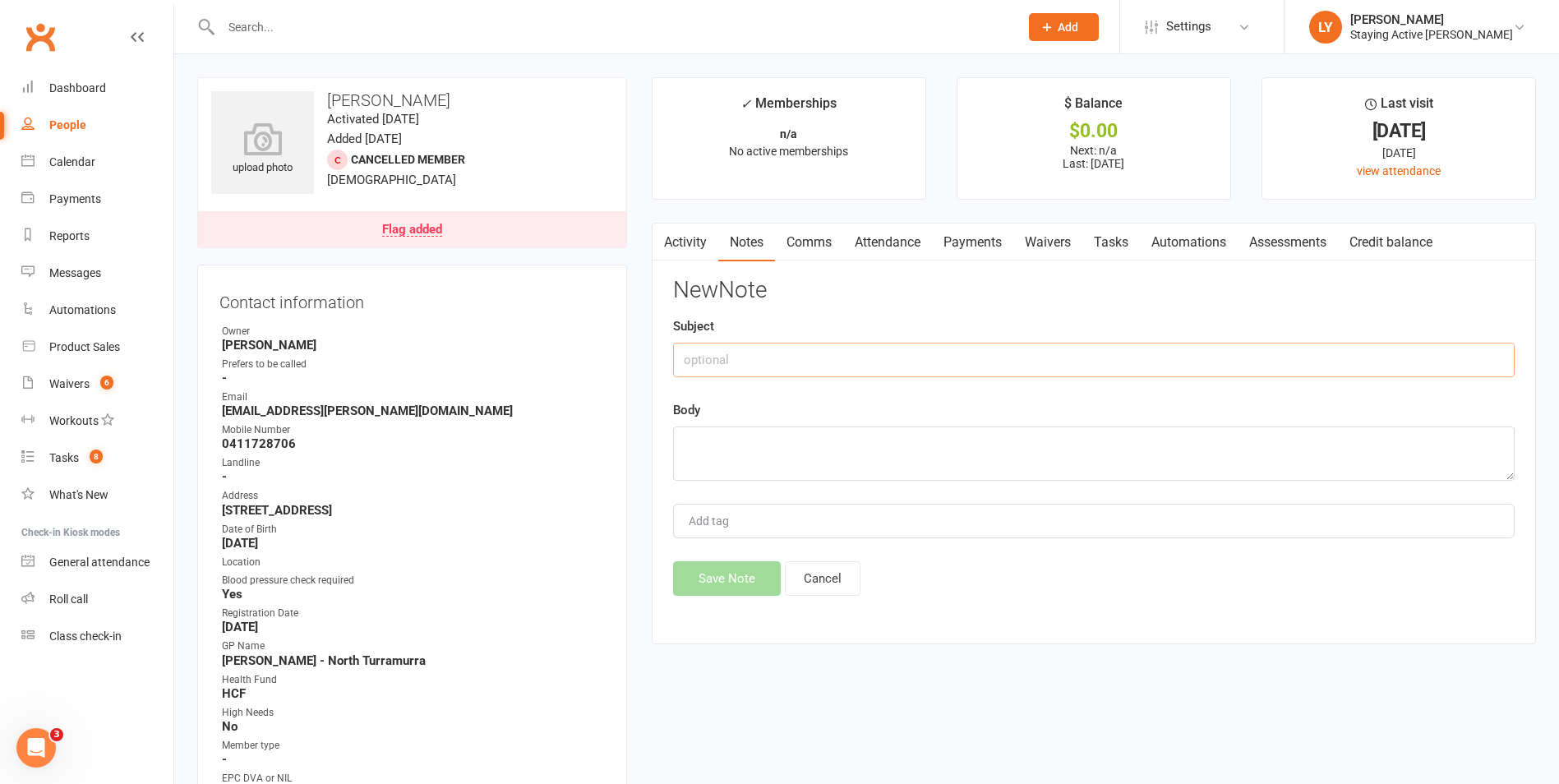
click at [792, 365] on input "text" at bounding box center [1093, 360] width 842 height 35
type input "I"
type input "Membership on hold | 1 week credit"
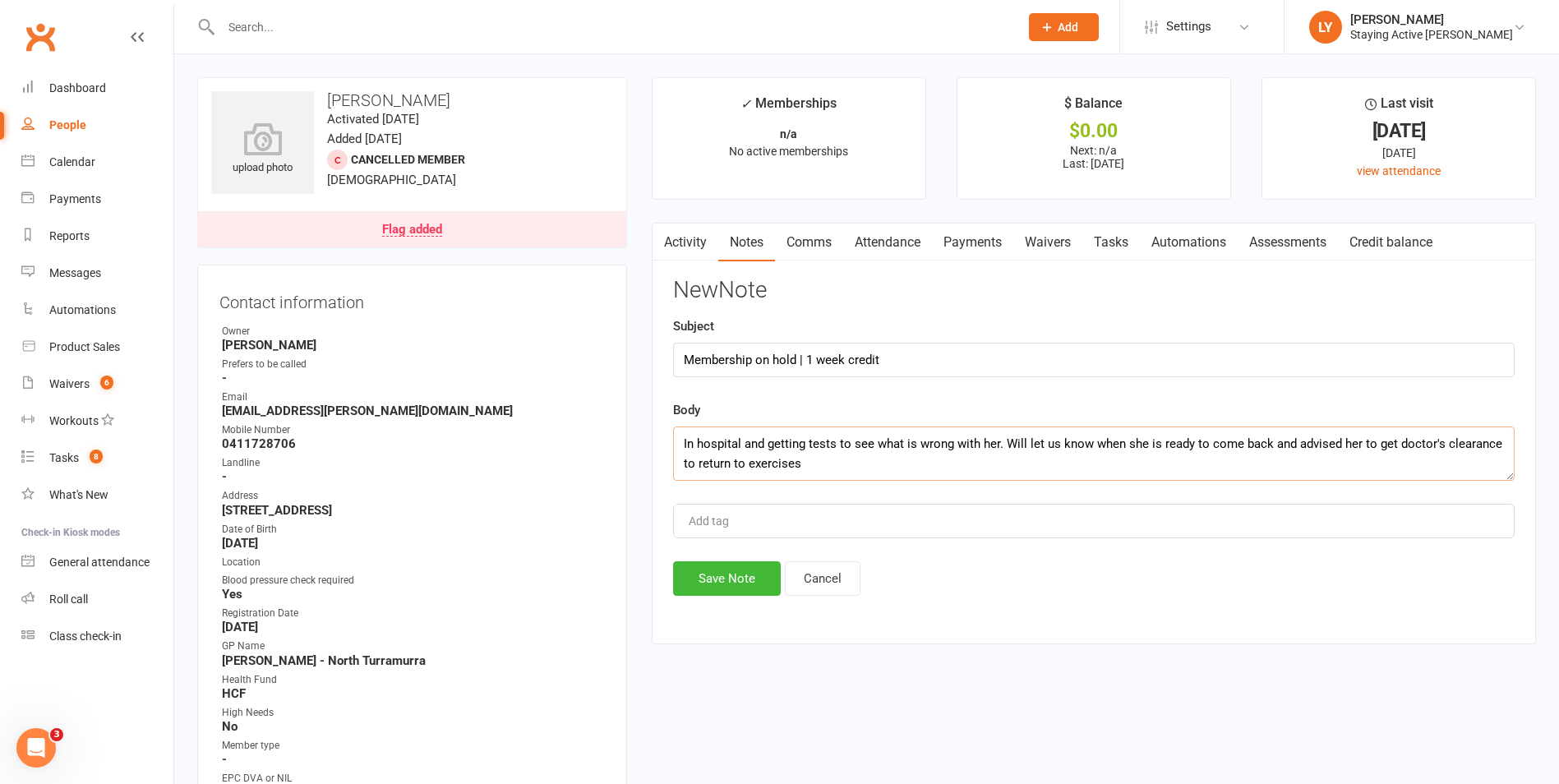
type textarea "In hospital and getting tests to see what is wrong with her. Will let us know w…"
click at [935, 361] on input "Membership on hold | 1 week credit" at bounding box center [1093, 360] width 842 height 35
type input "Membership on hold | 1 week credit (LY)"
click at [826, 460] on textarea "In hospital and getting tests to see what is wrong with her. Will let us know w…" at bounding box center [1093, 453] width 842 height 55
click at [711, 574] on button "Save Note" at bounding box center [727, 579] width 108 height 35
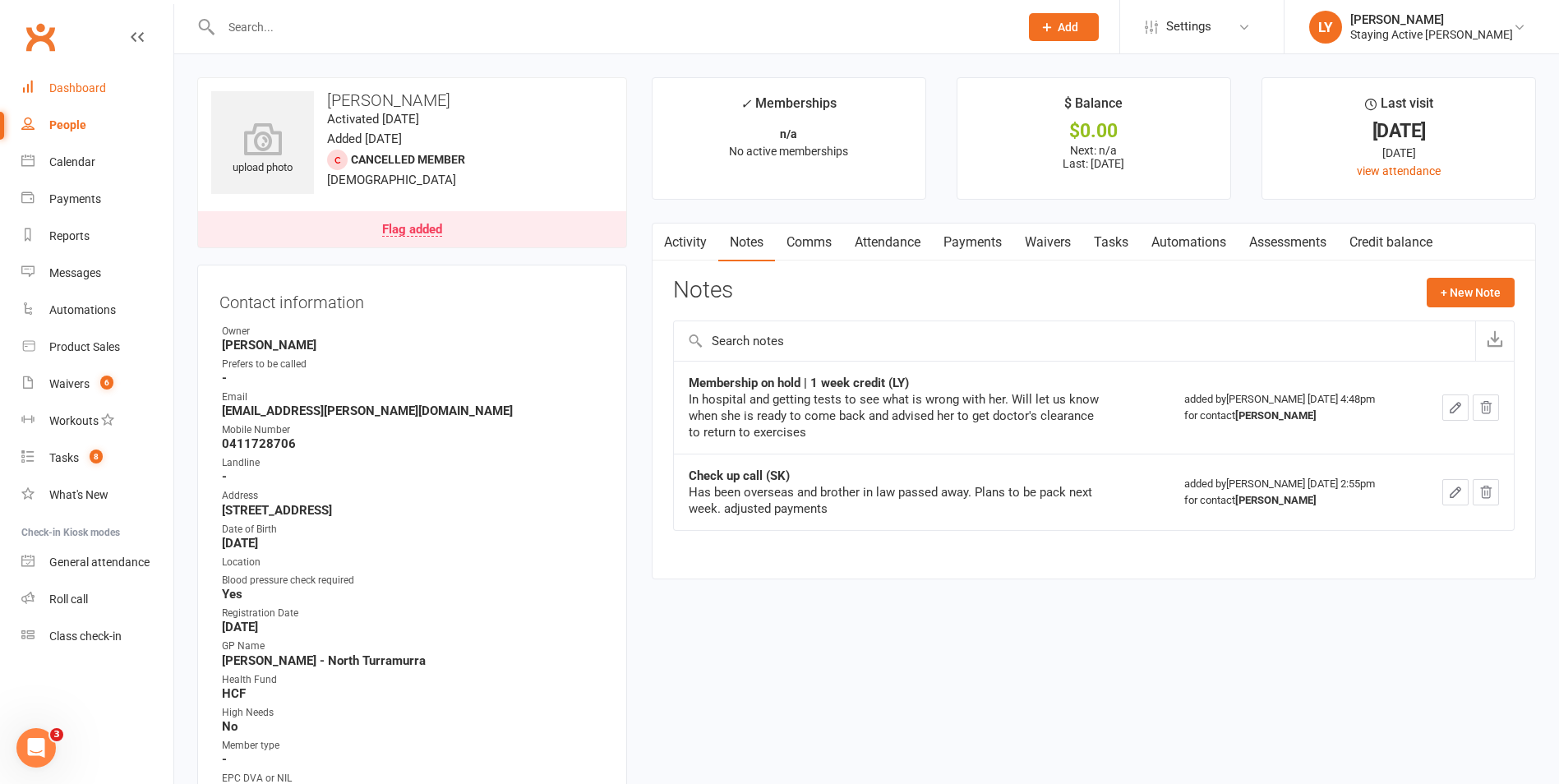
click at [93, 86] on div "Dashboard" at bounding box center [77, 88] width 57 height 13
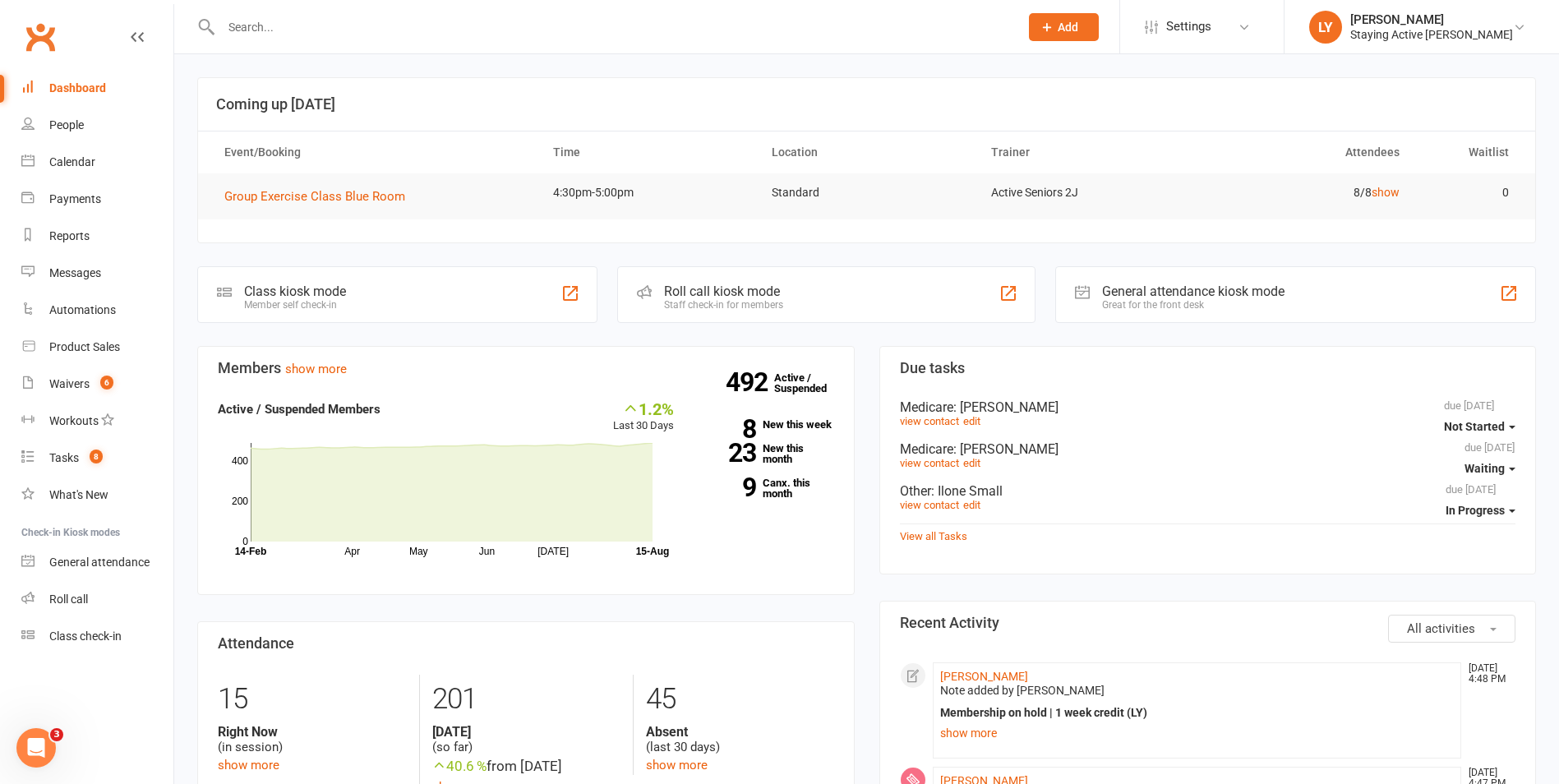
click at [403, 21] on input "text" at bounding box center [612, 27] width 792 height 23
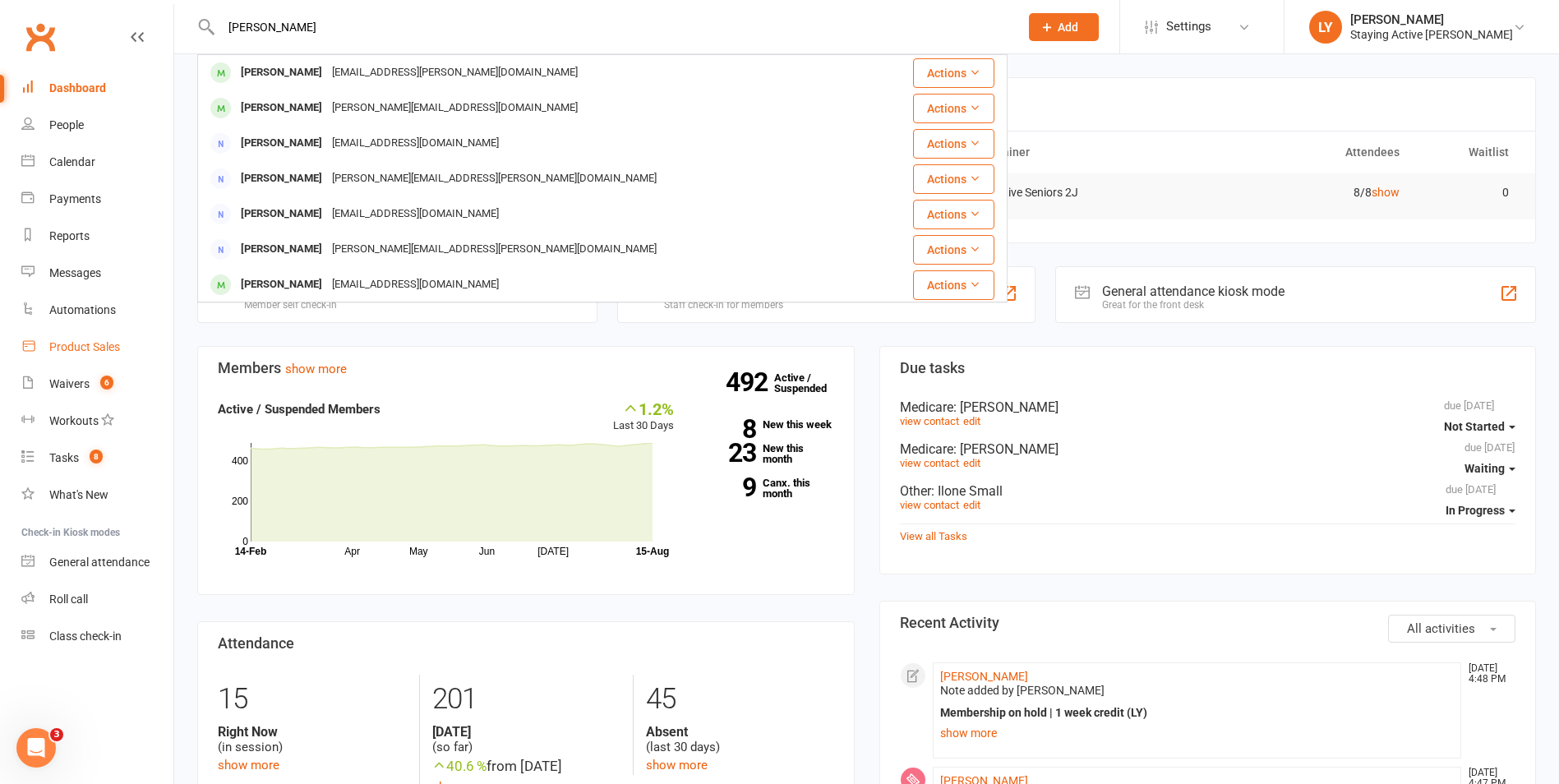
type input "david swee"
drag, startPoint x: 81, startPoint y: 343, endPoint x: 129, endPoint y: 334, distance: 48.8
click at [81, 343] on div "Product Sales" at bounding box center [84, 346] width 71 height 13
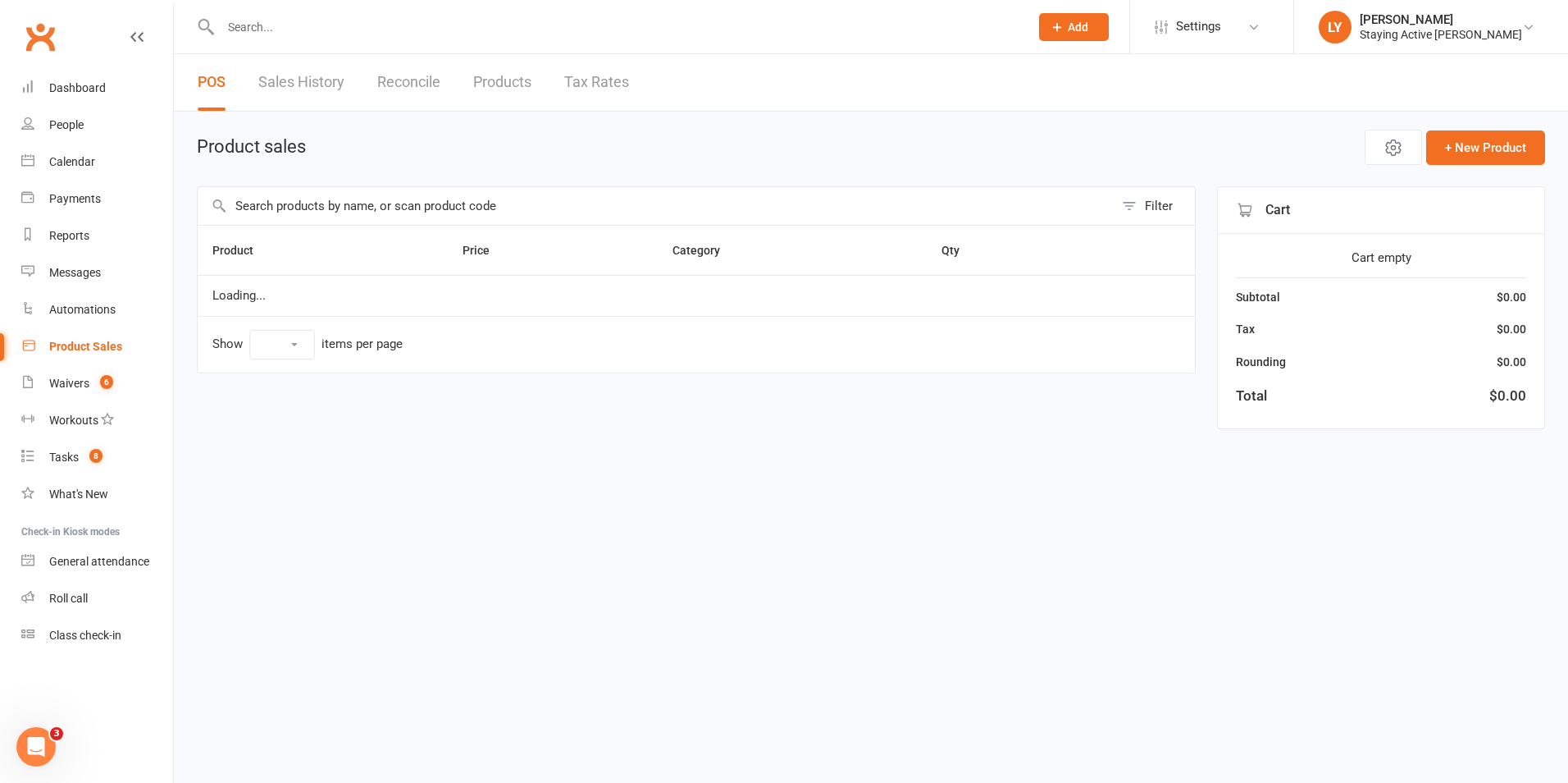
select select "10"
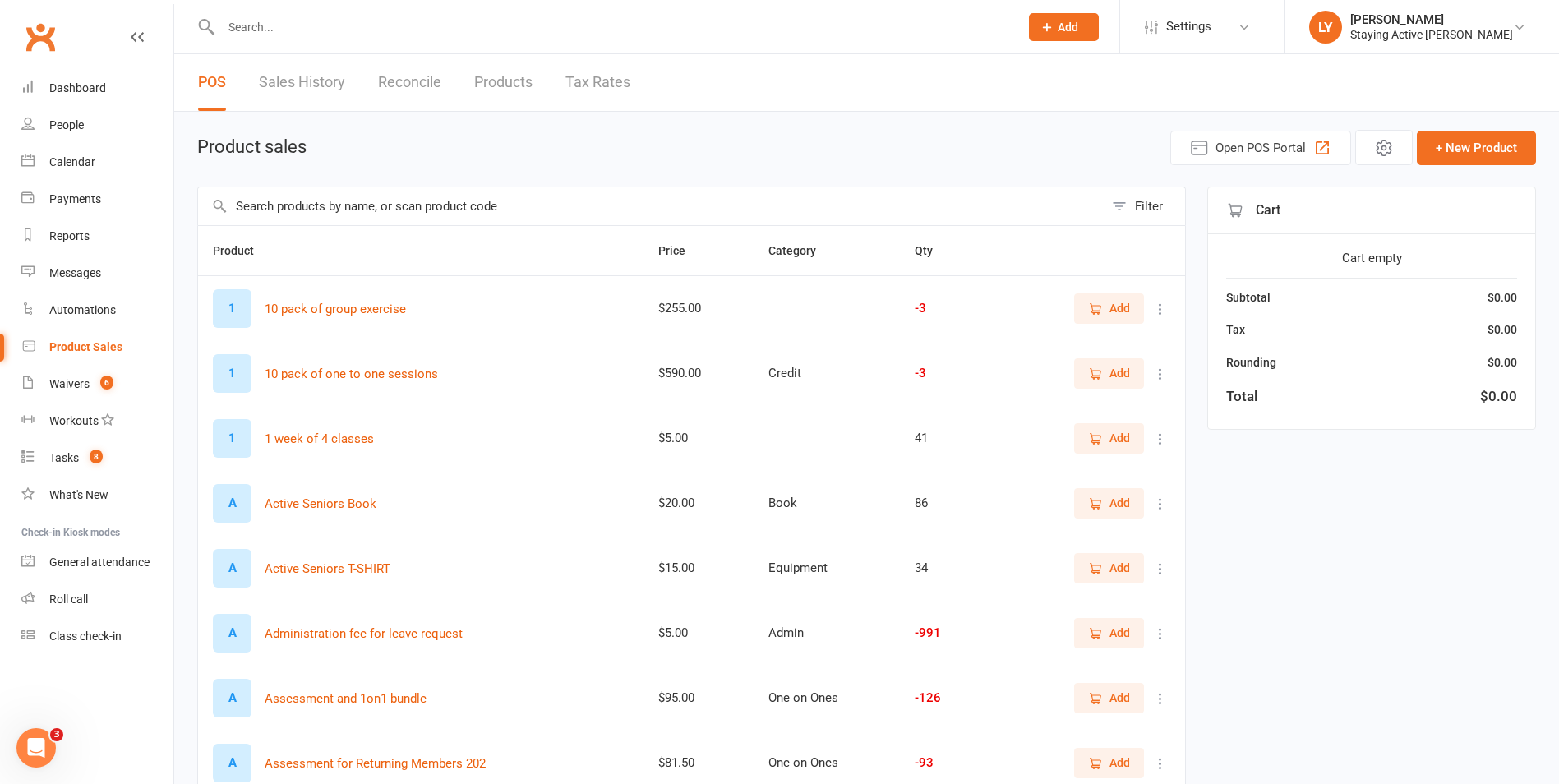
click at [338, 20] on input "text" at bounding box center [612, 27] width 792 height 23
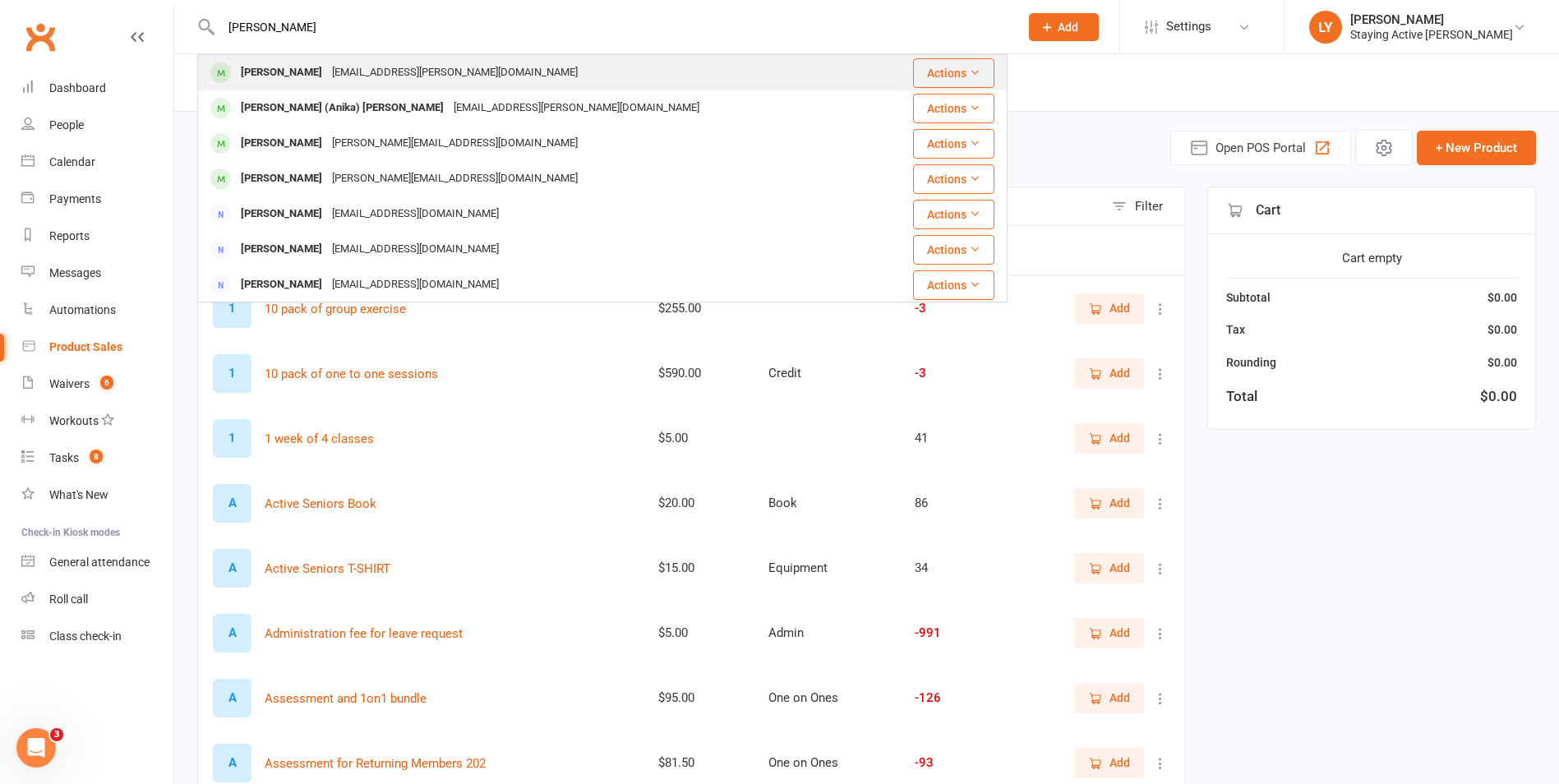
type input "david sweeting"
click at [418, 80] on div "eniko@sweeting.com.au" at bounding box center [455, 72] width 255 height 24
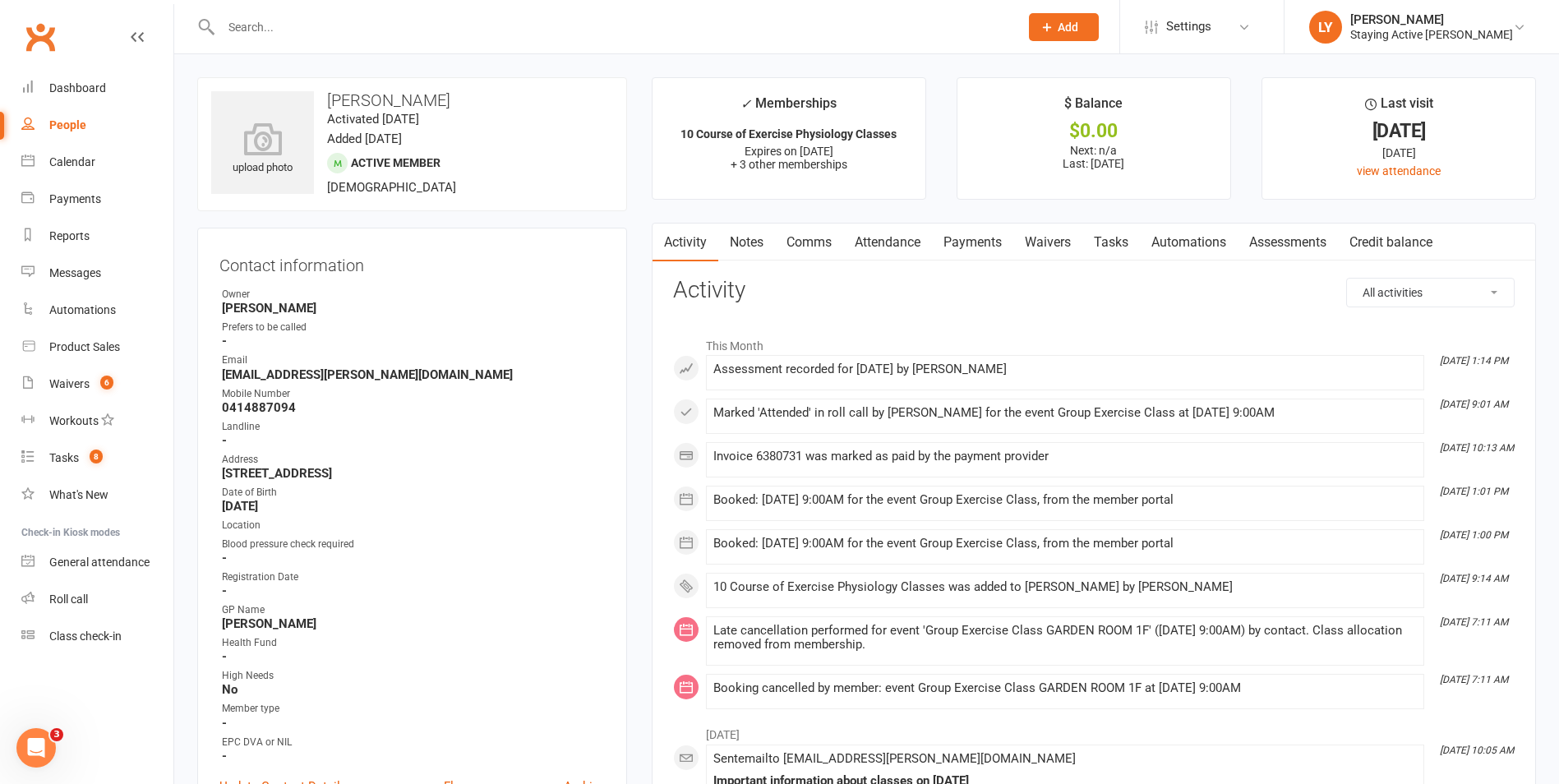
click at [982, 237] on link "Payments" at bounding box center [972, 242] width 82 height 37
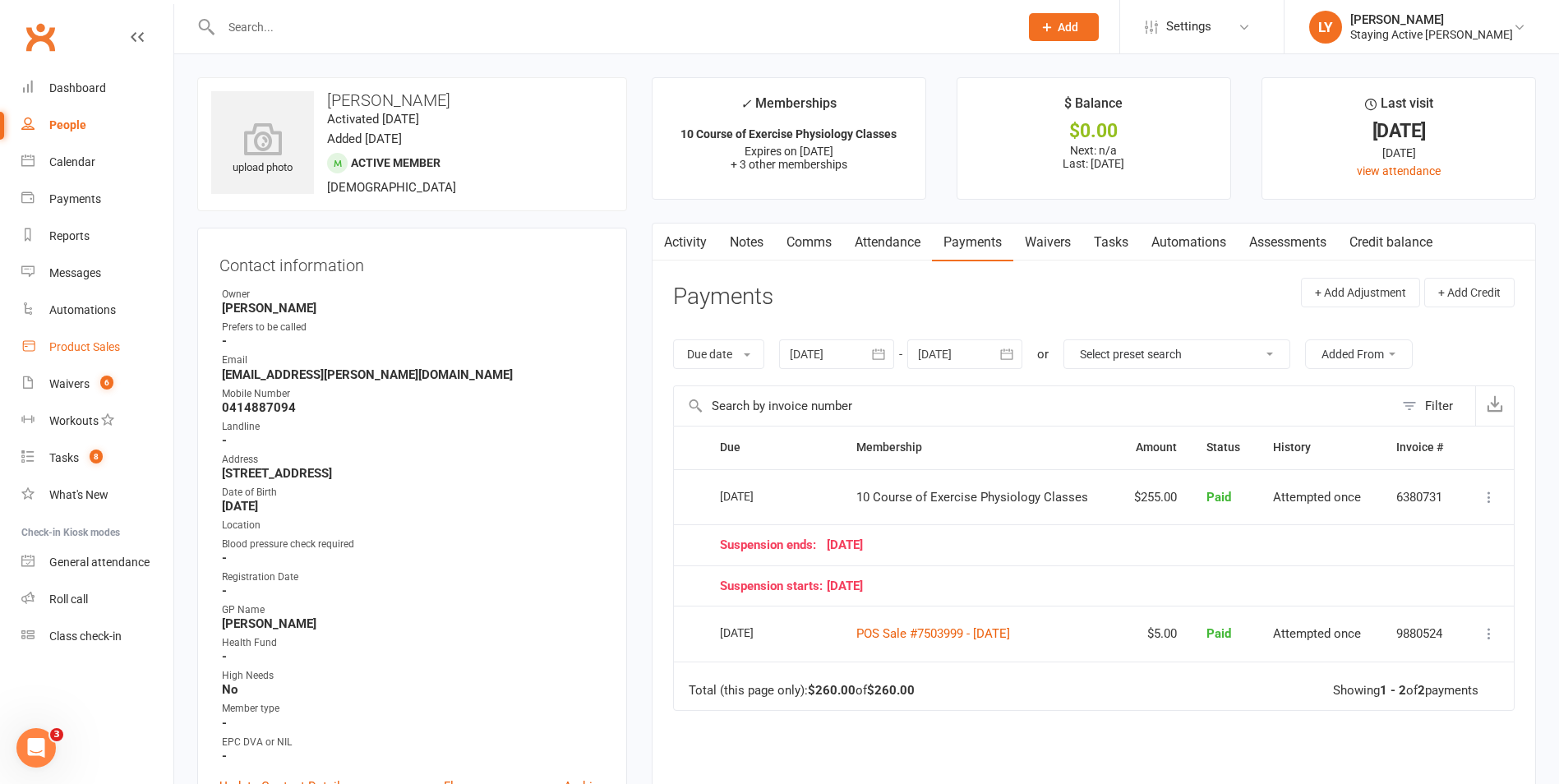
click at [101, 346] on div "Product Sales" at bounding box center [84, 346] width 71 height 13
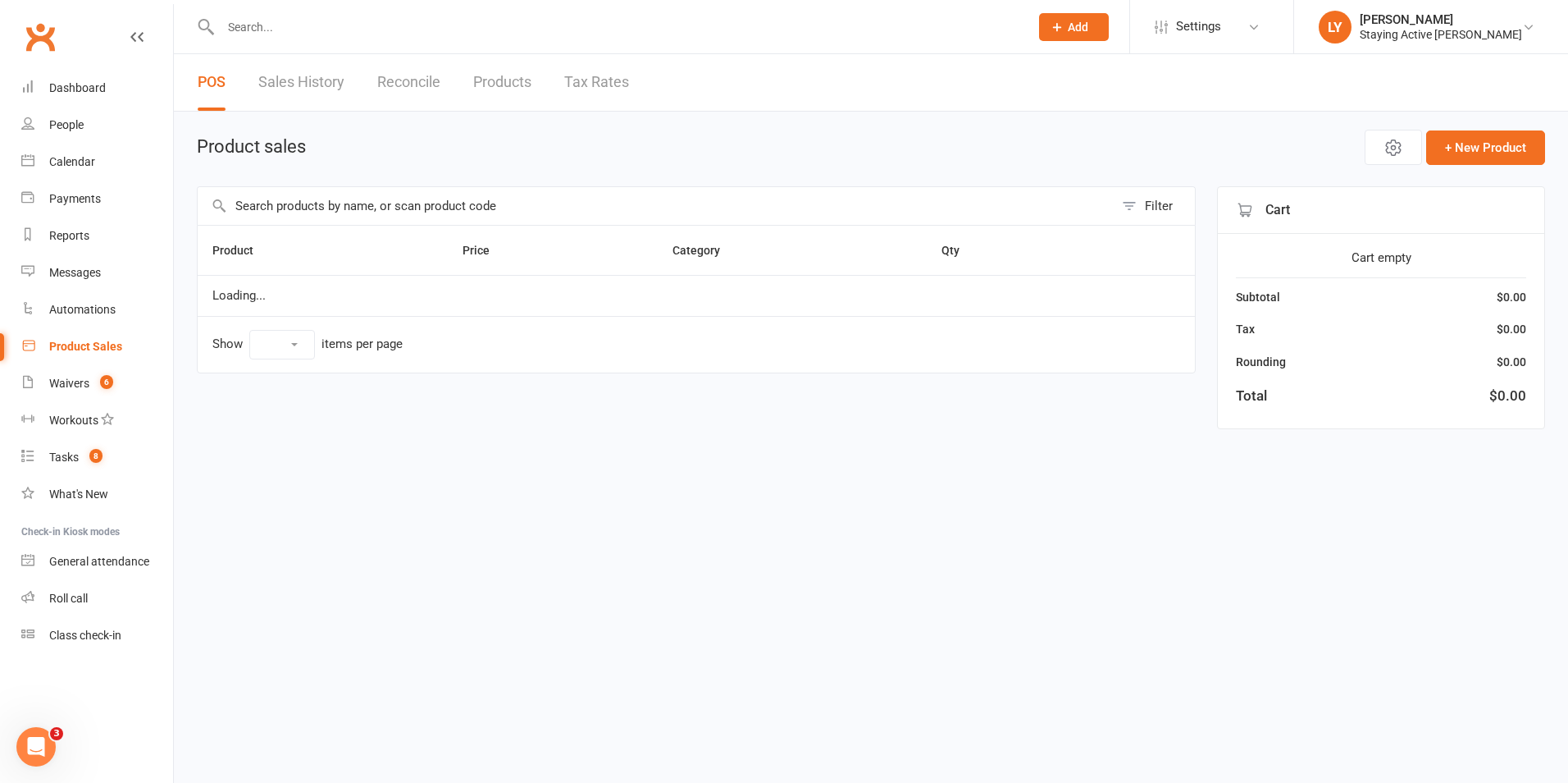
select select "10"
click at [331, 190] on input "text" at bounding box center [655, 205] width 916 height 37
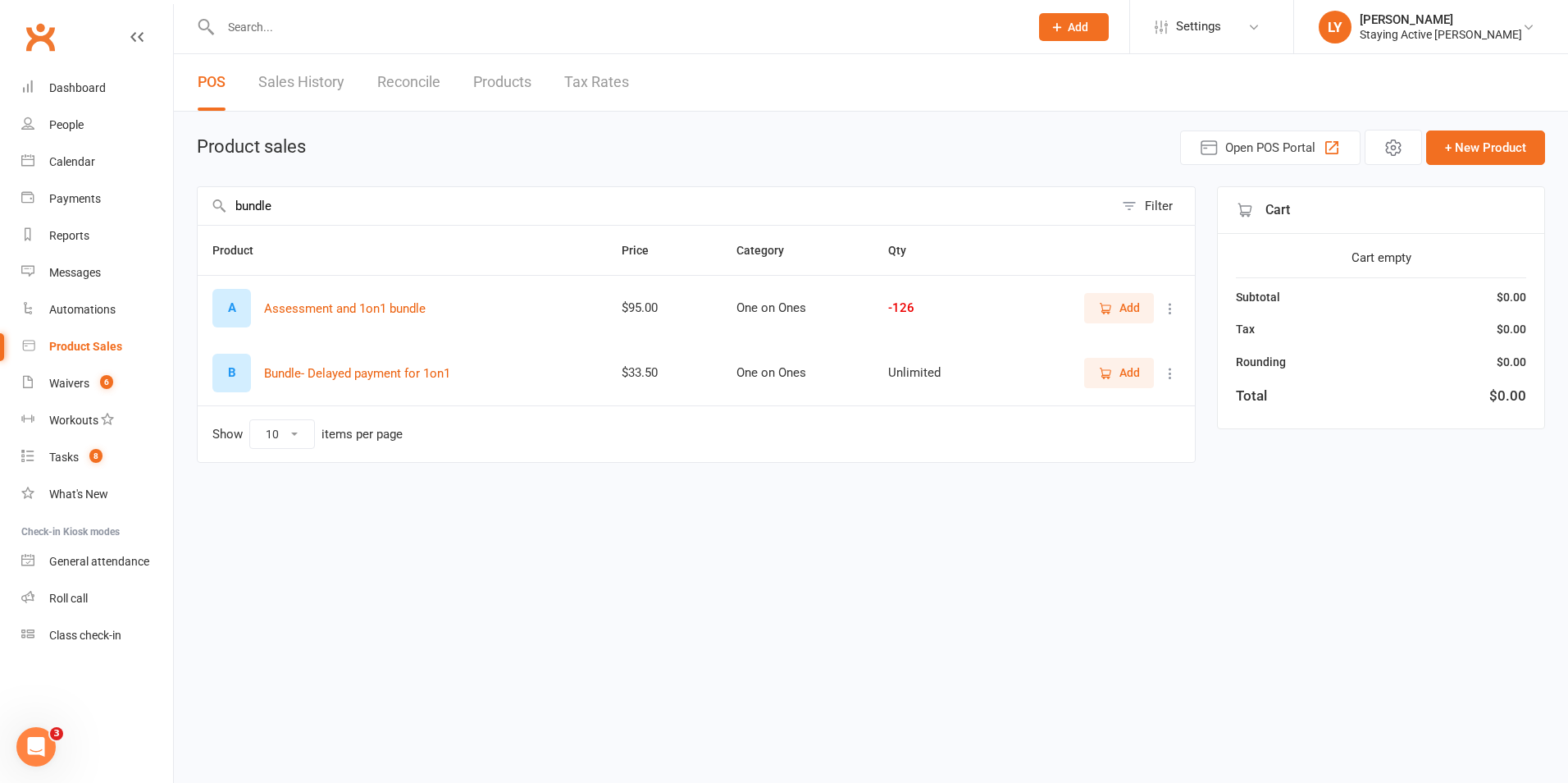
type input "bundle"
click at [1126, 306] on span "Add" at bounding box center [1129, 308] width 20 height 18
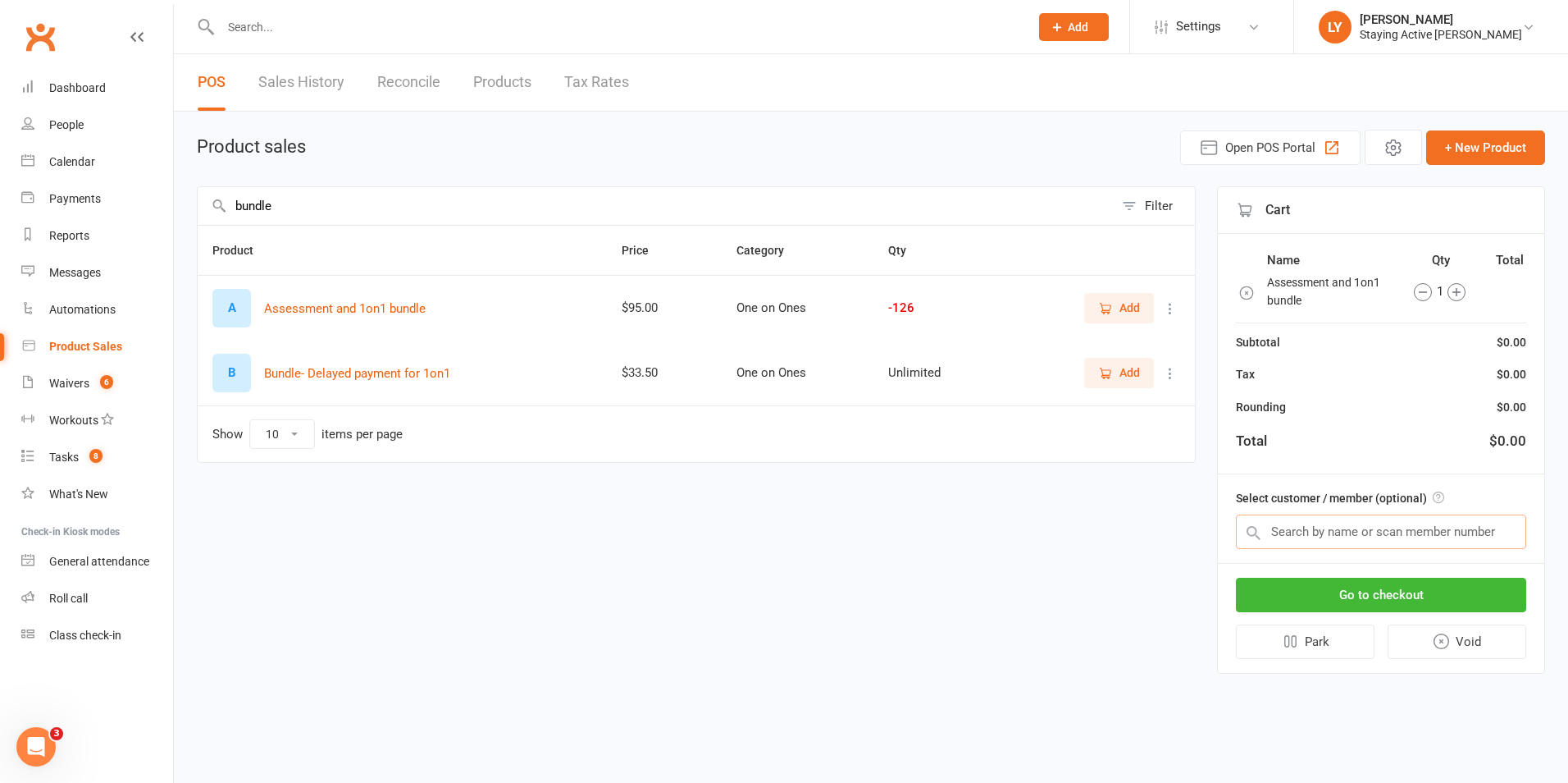
click at [1383, 540] on input "text" at bounding box center [1380, 532] width 290 height 35
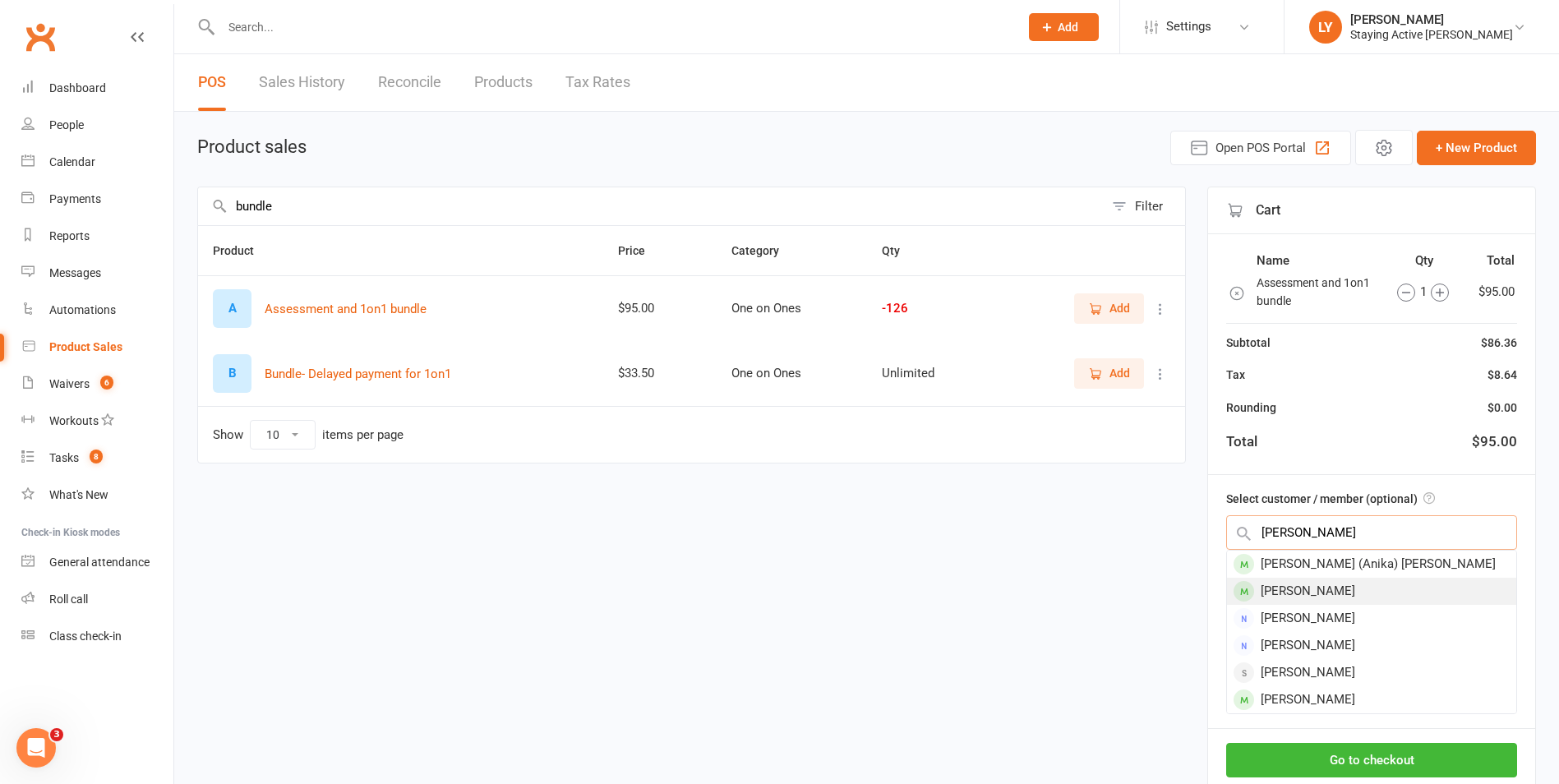
type input "sweeting"
click at [1346, 585] on div "[PERSON_NAME]" at bounding box center [1371, 591] width 289 height 27
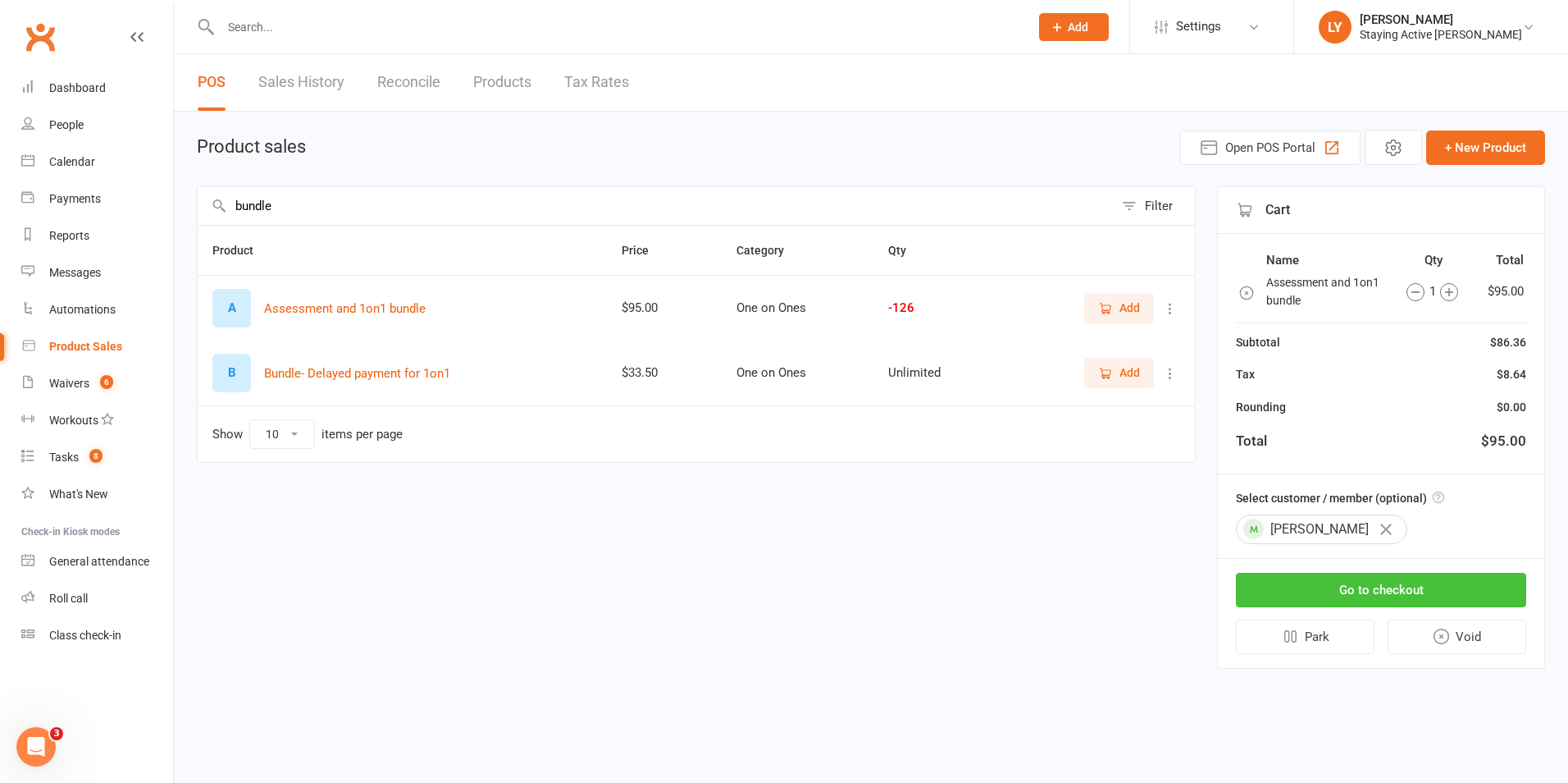
click at [1393, 589] on button "Go to checkout" at bounding box center [1380, 590] width 290 height 35
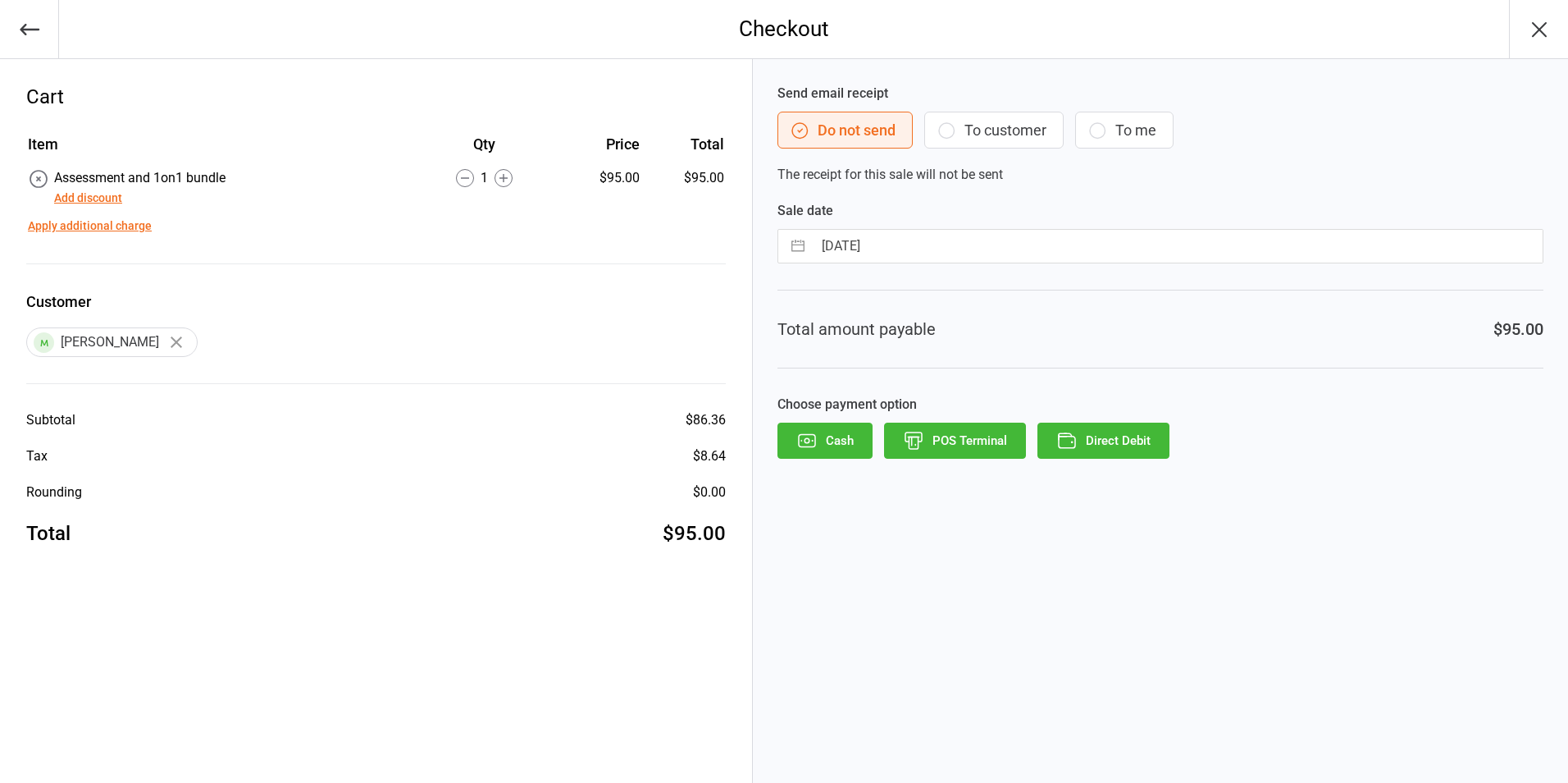
click at [1128, 442] on button "Direct Debit" at bounding box center [1103, 441] width 132 height 36
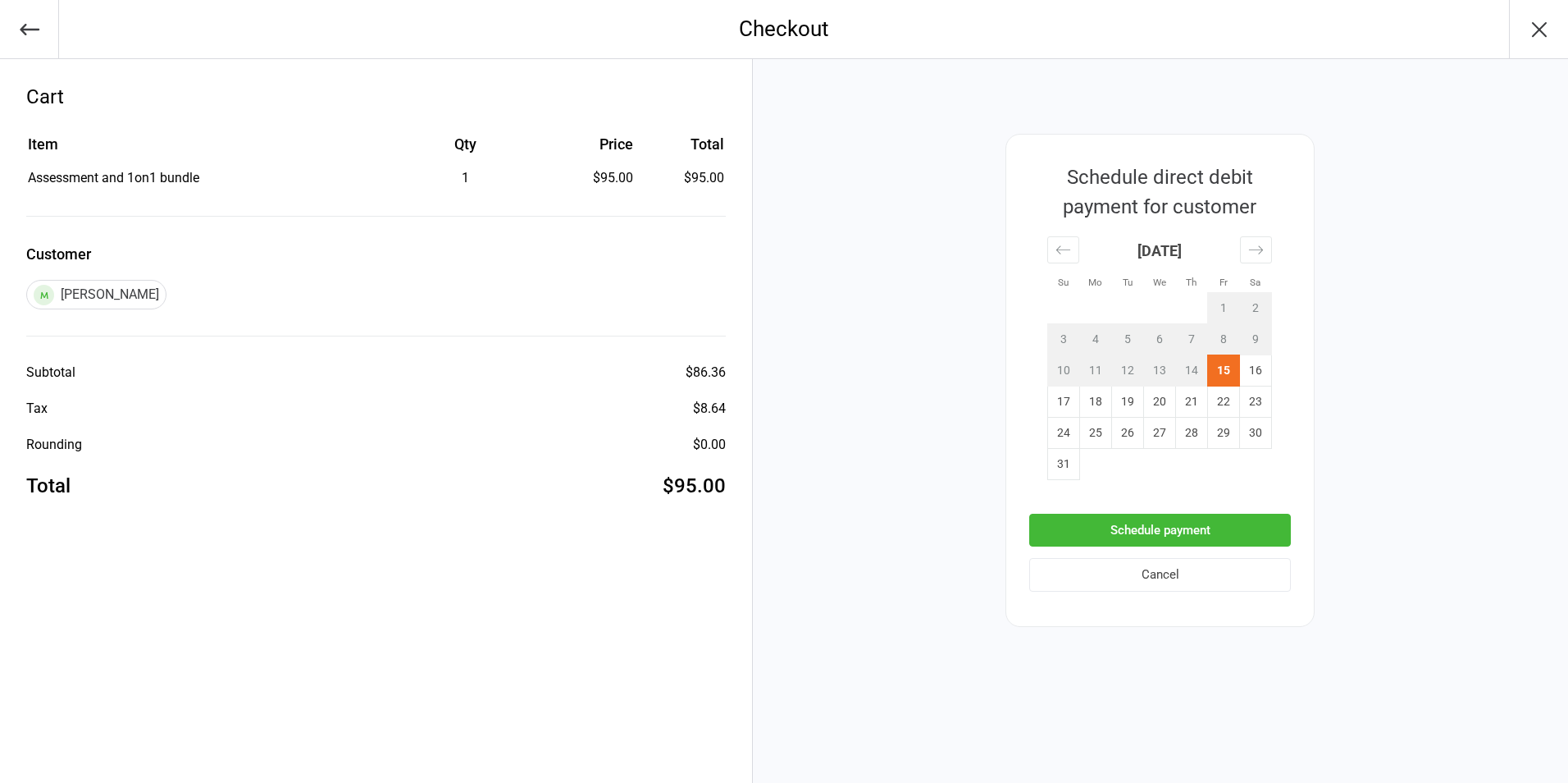
click at [1216, 540] on button "Schedule payment" at bounding box center [1160, 530] width 261 height 34
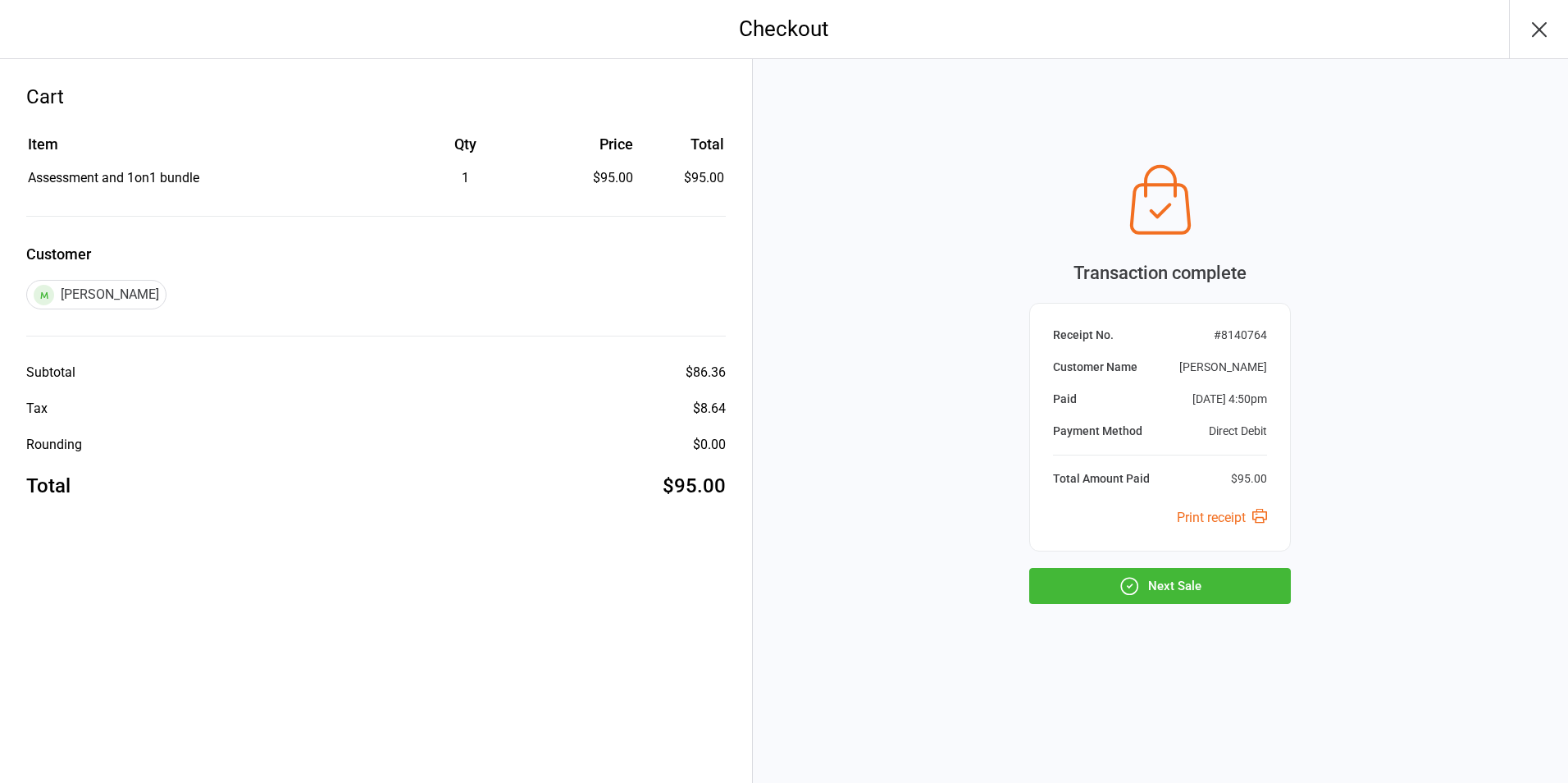
click at [1207, 578] on button "Next Sale" at bounding box center [1160, 586] width 261 height 36
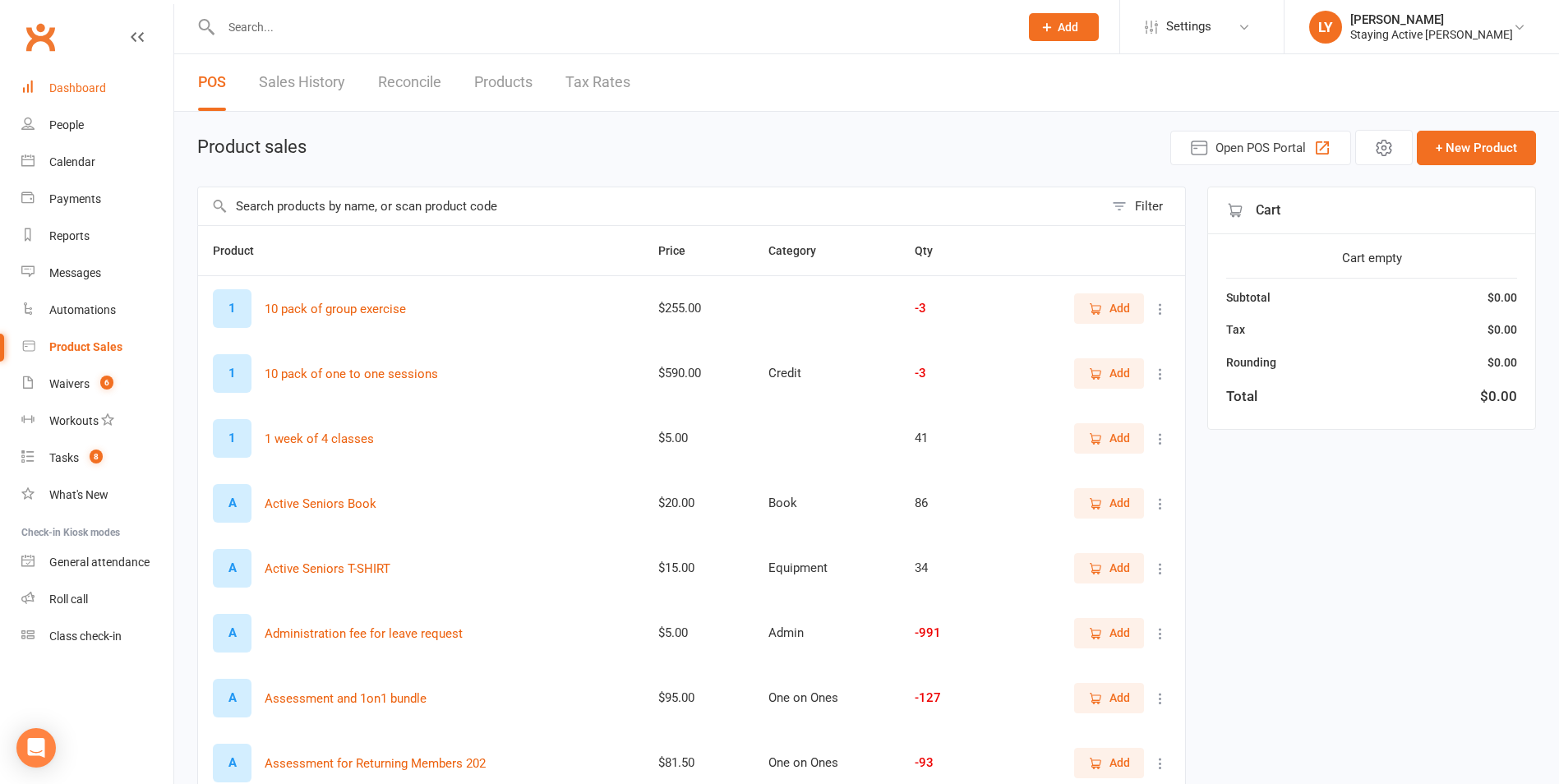
click at [106, 93] on link "Dashboard" at bounding box center [97, 88] width 152 height 37
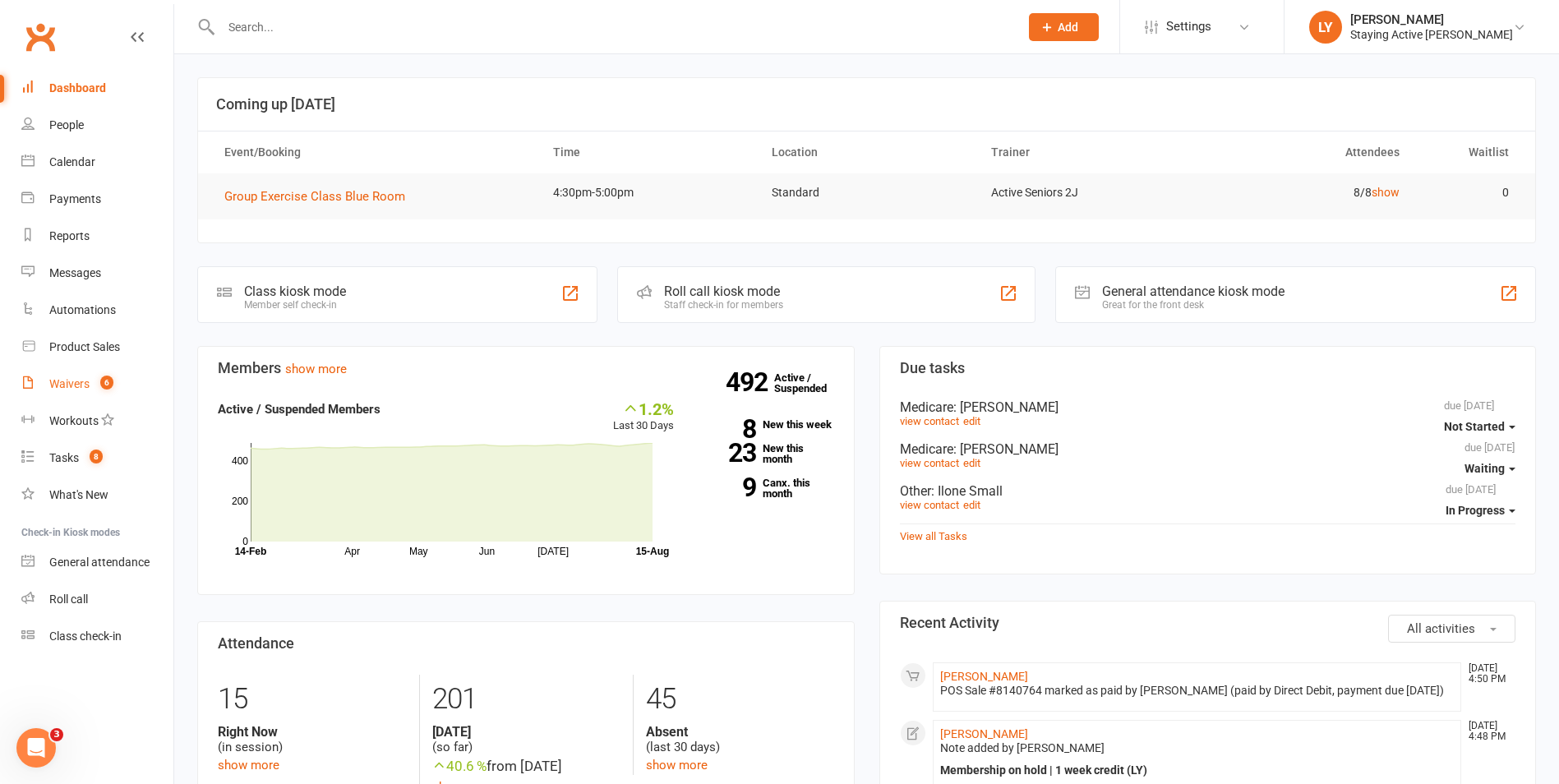
click at [95, 368] on link "Waivers 6" at bounding box center [97, 384] width 152 height 37
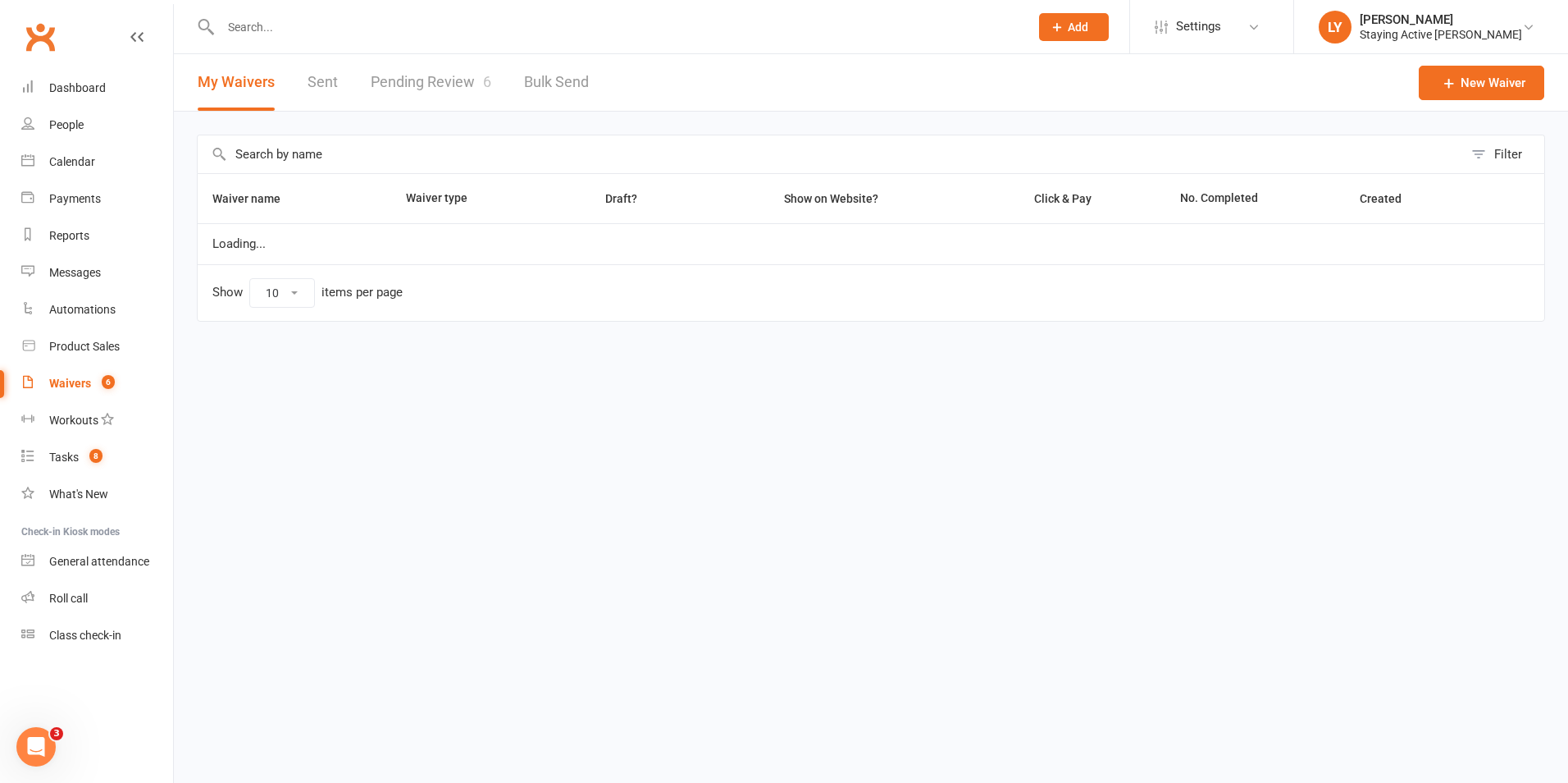
click at [476, 86] on link "Pending Review 6" at bounding box center [431, 82] width 121 height 57
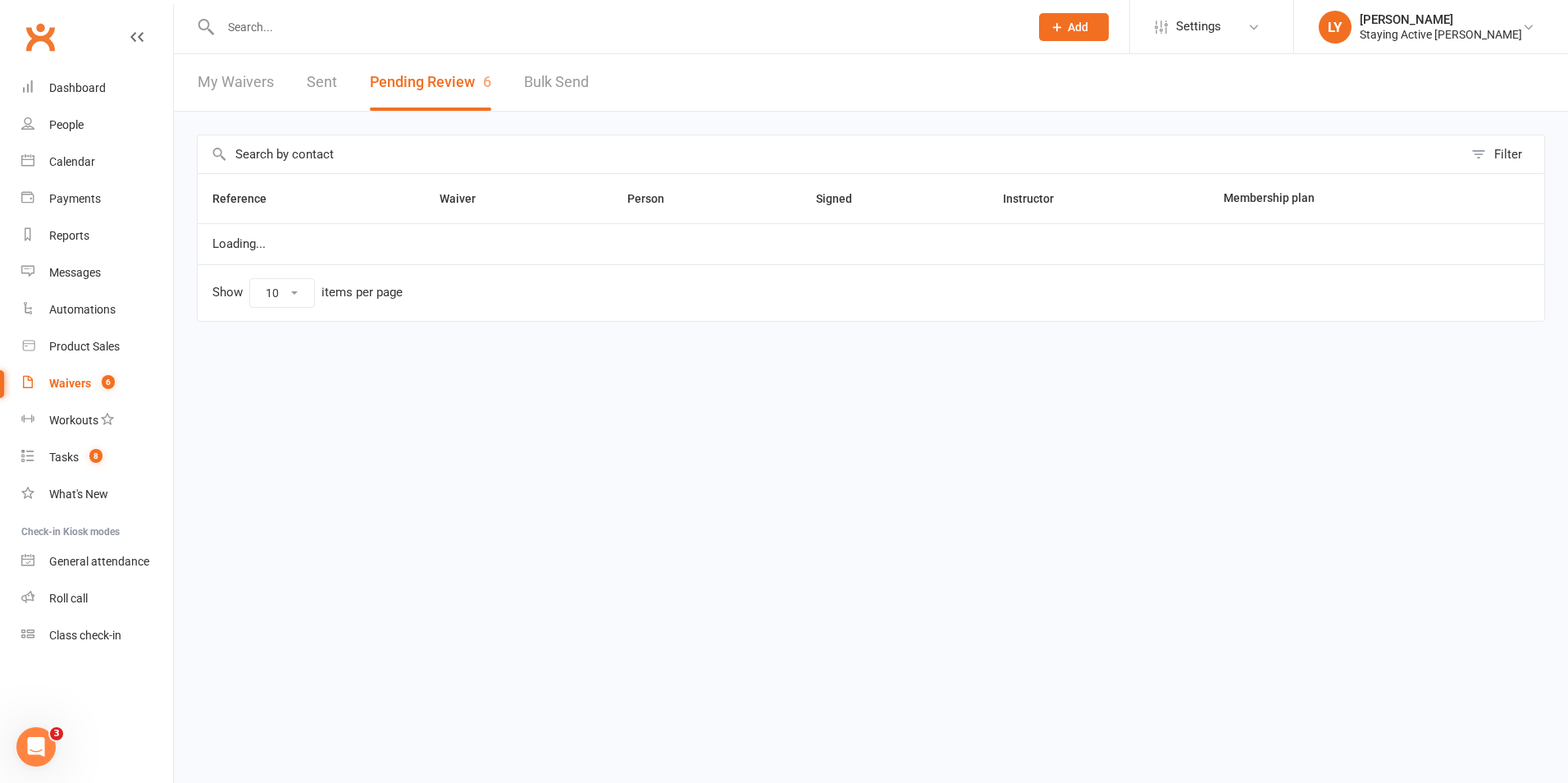
select select "25"
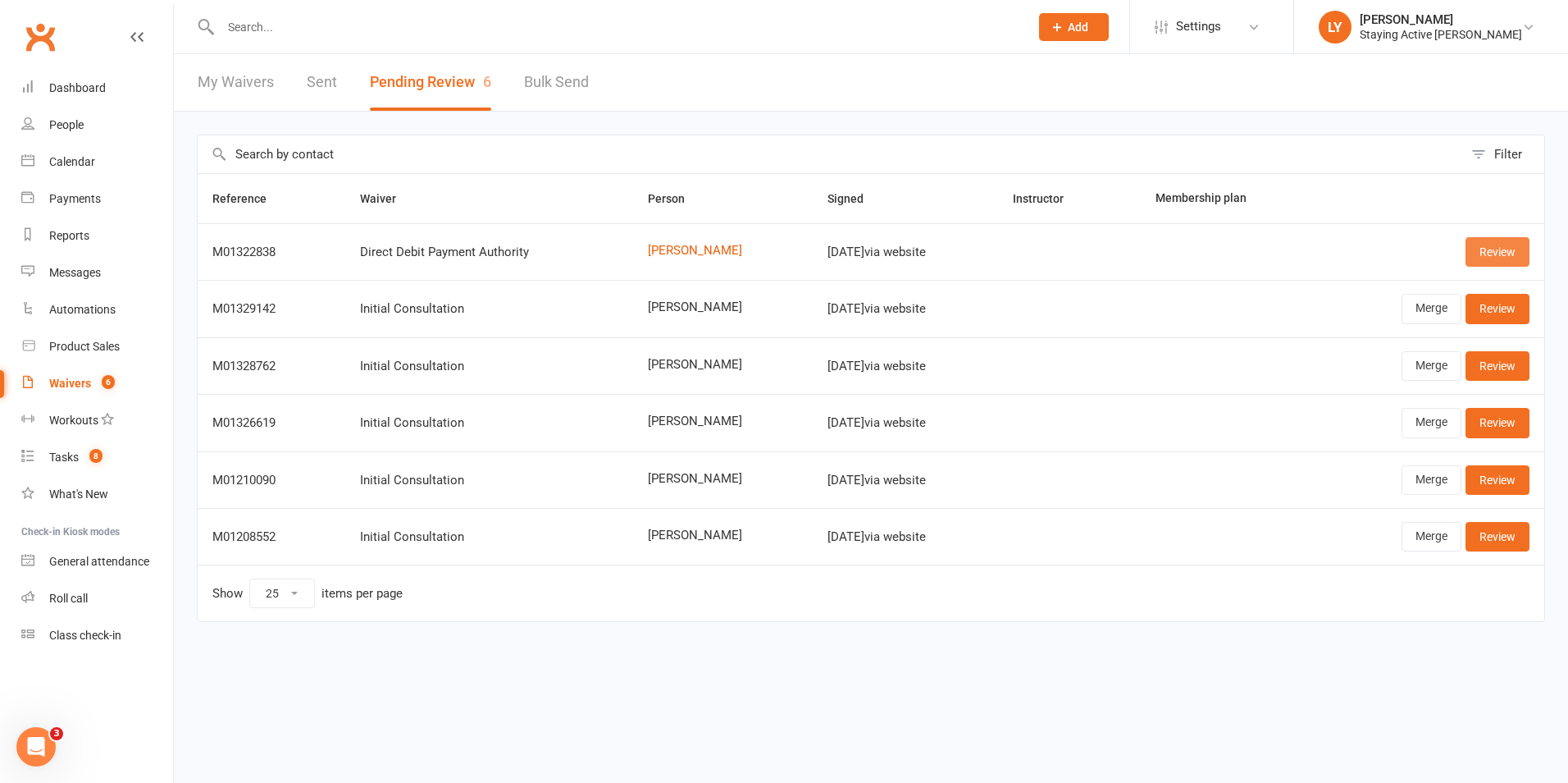
click at [1513, 247] on link "Review" at bounding box center [1497, 251] width 64 height 30
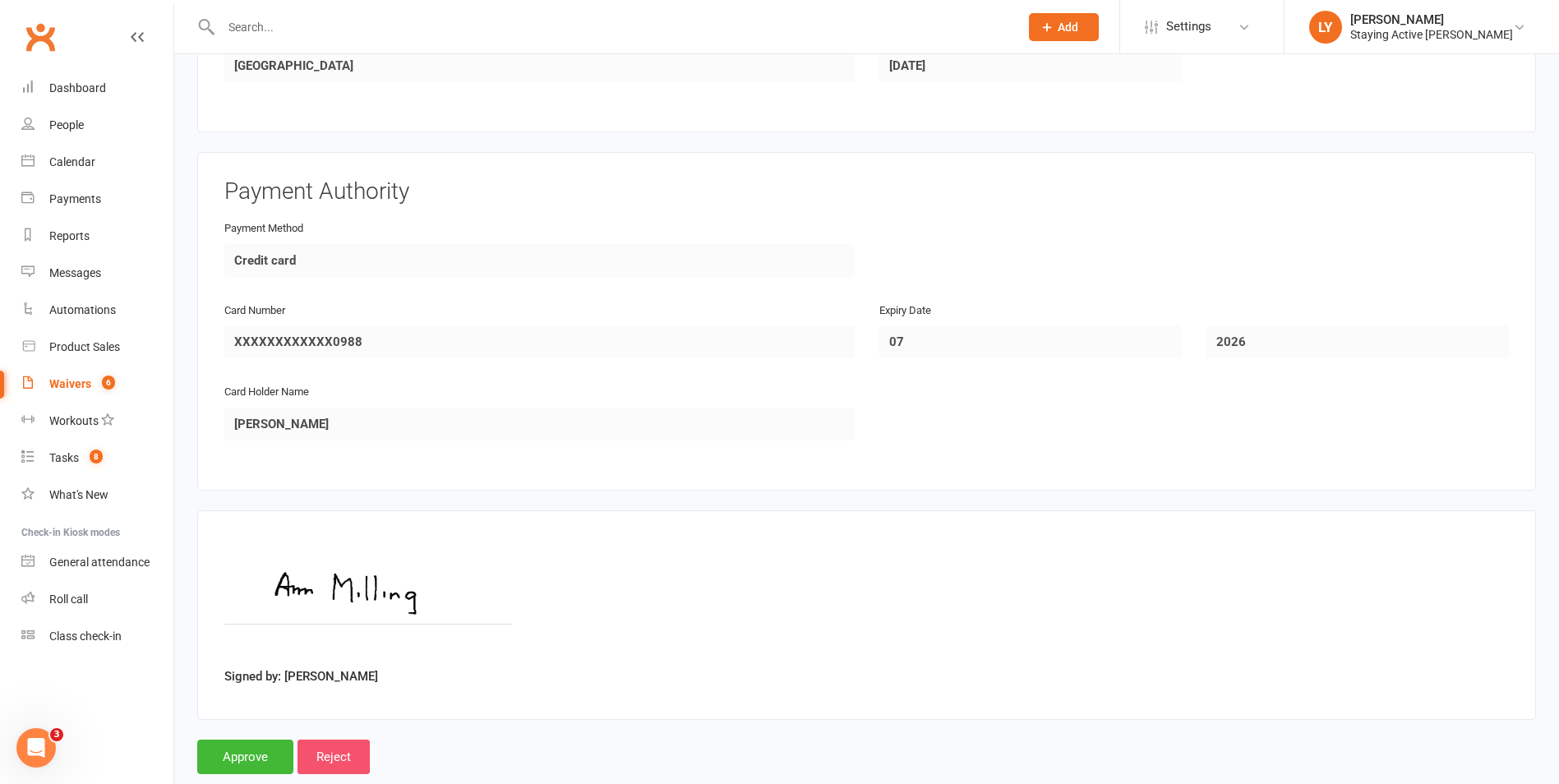
scroll to position [694, 0]
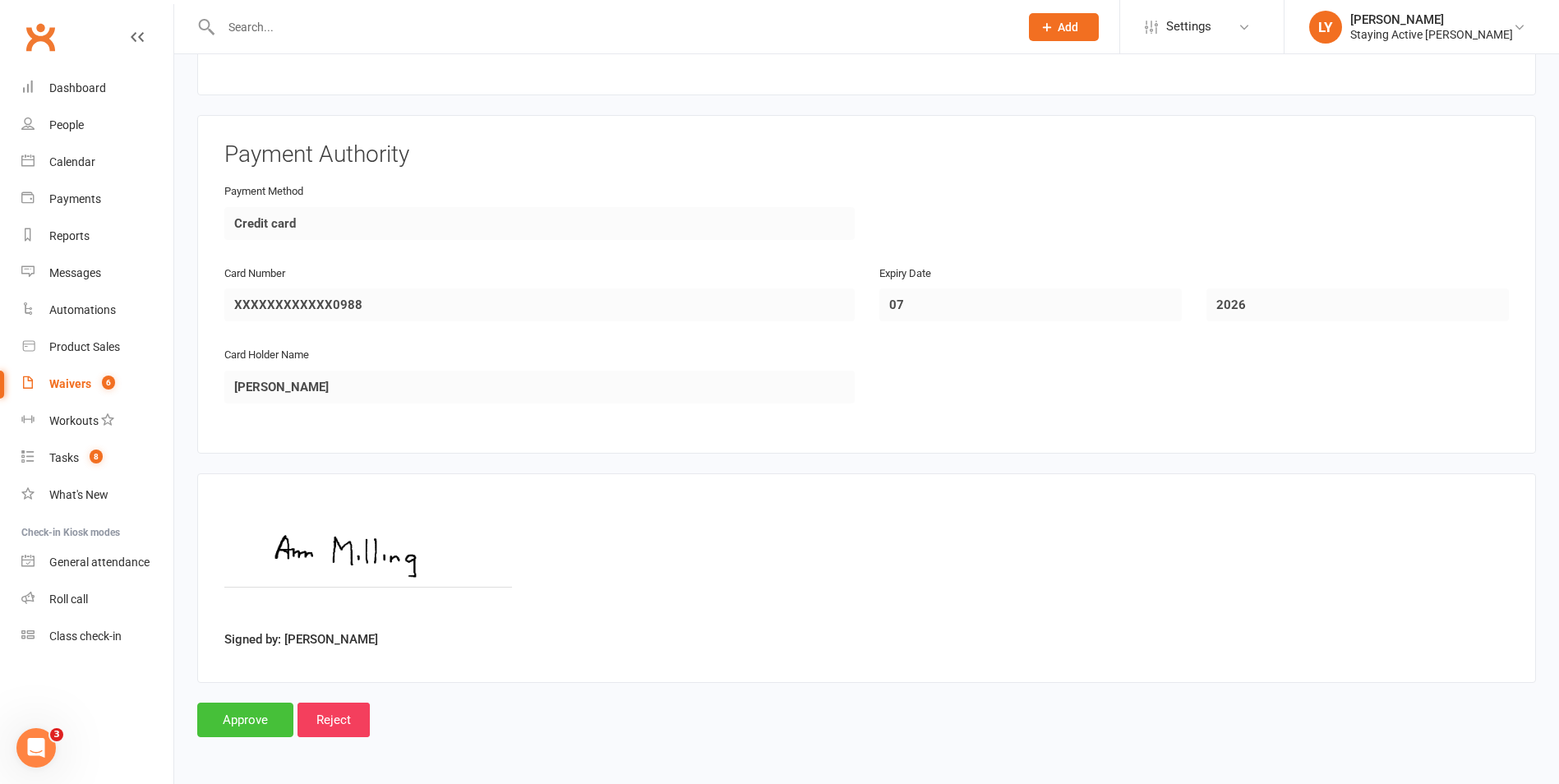
click at [264, 712] on input "Approve" at bounding box center [245, 720] width 96 height 35
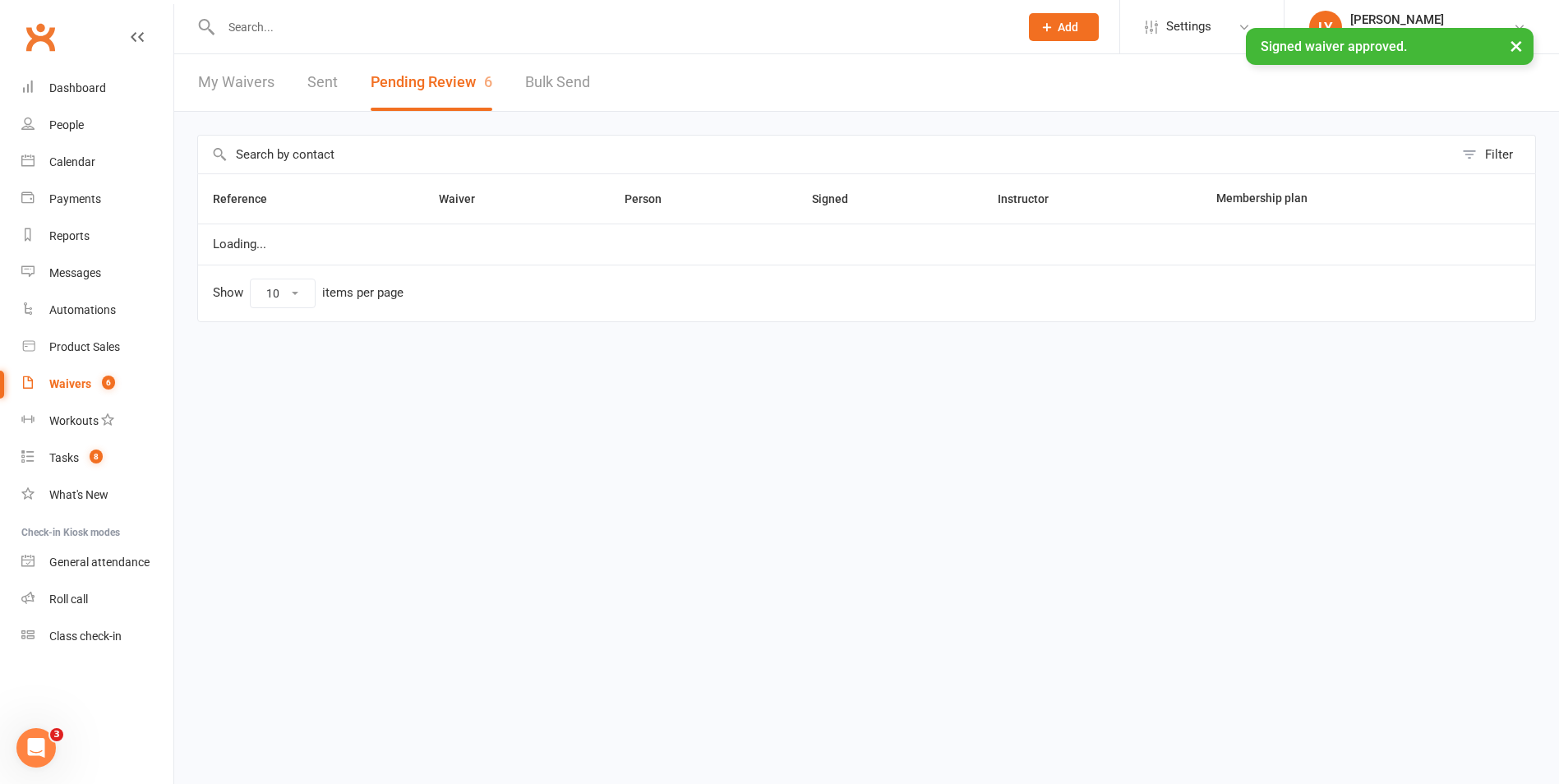
select select "25"
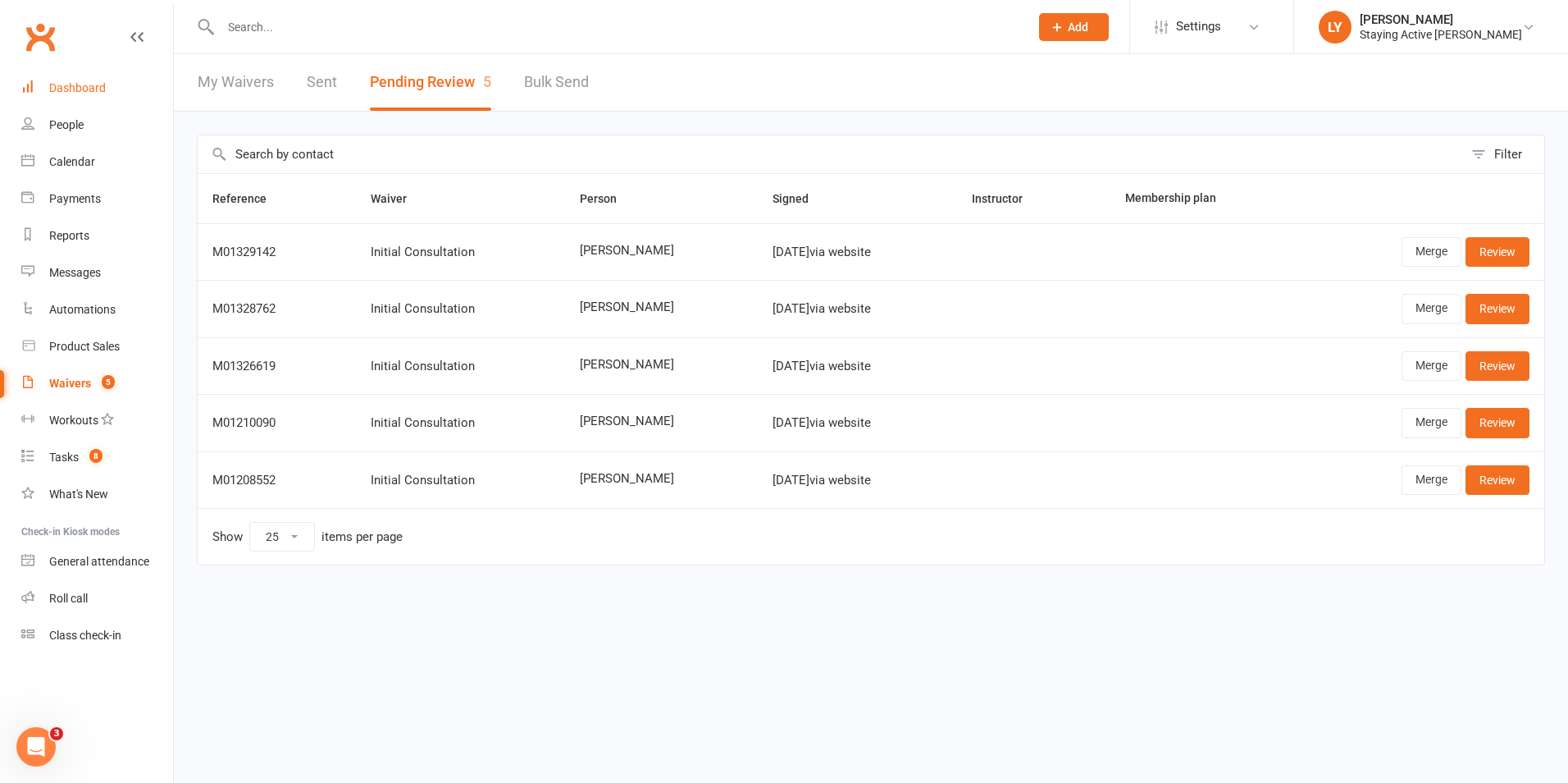
click at [47, 81] on link "Dashboard" at bounding box center [97, 88] width 151 height 37
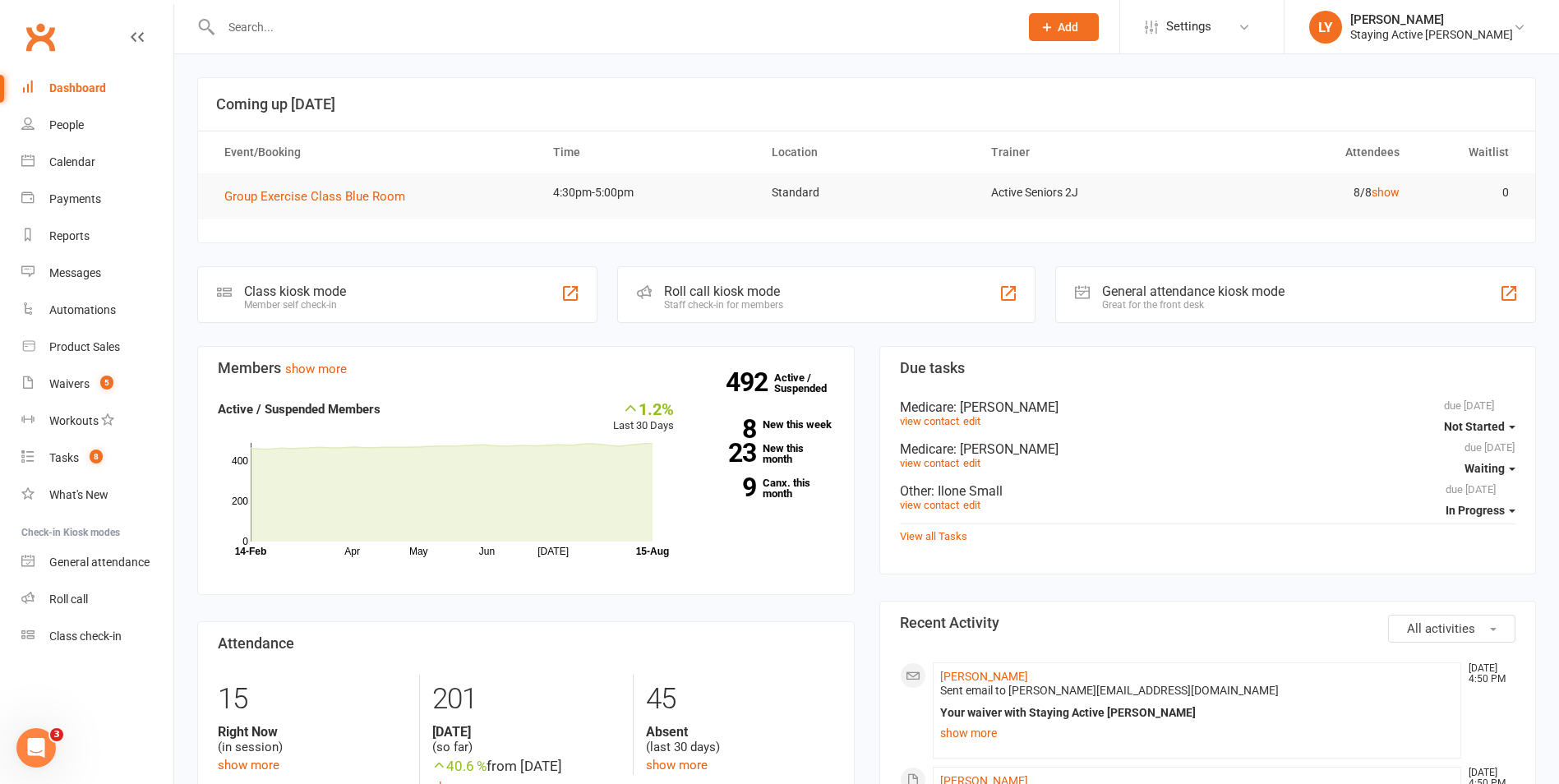
drag, startPoint x: 831, startPoint y: 295, endPoint x: 508, endPoint y: 215, distance: 332.8
click at [831, 295] on div "Roll call kiosk mode Staff check-in for members" at bounding box center [826, 294] width 418 height 57
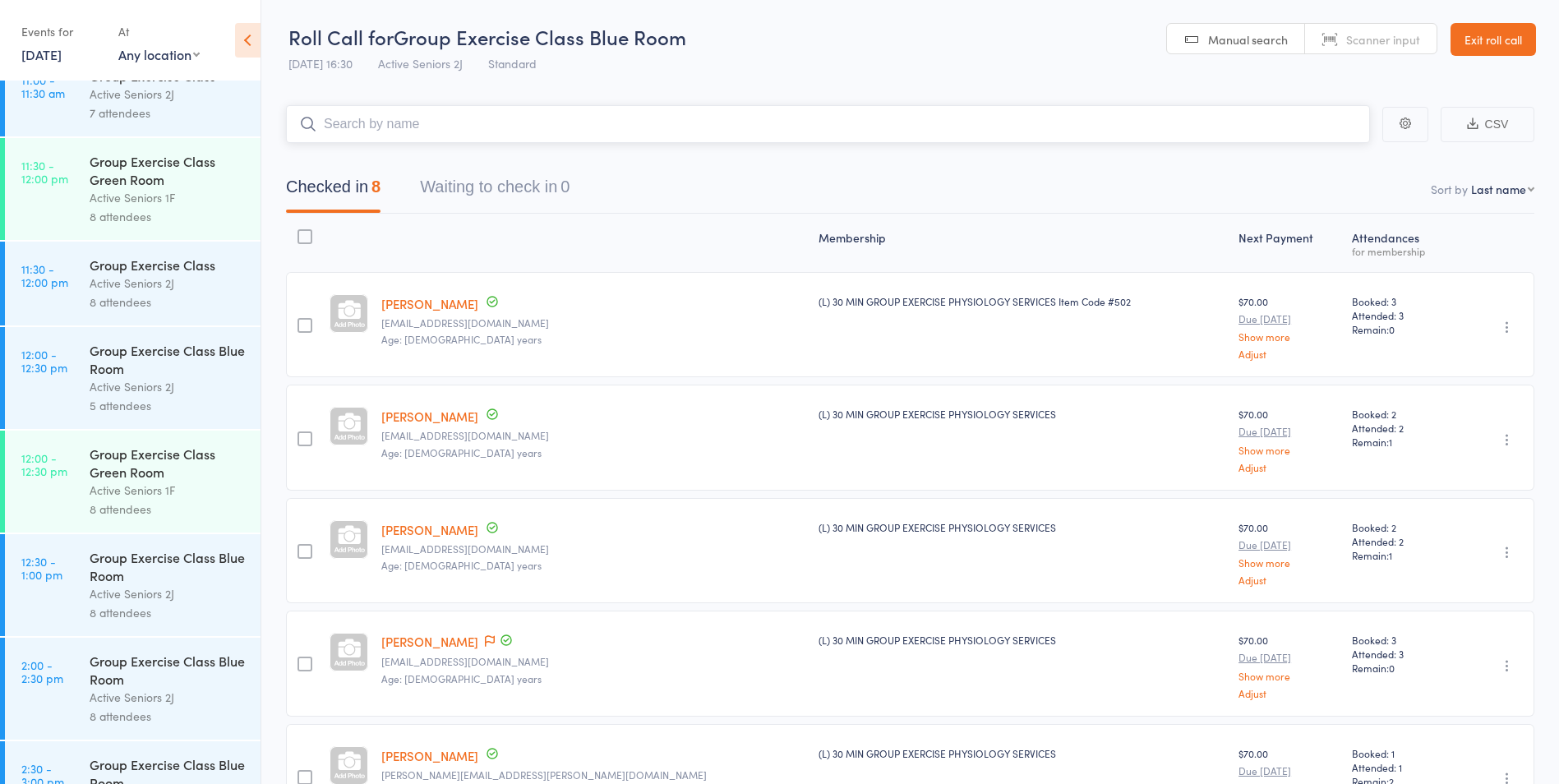
scroll to position [2118, 0]
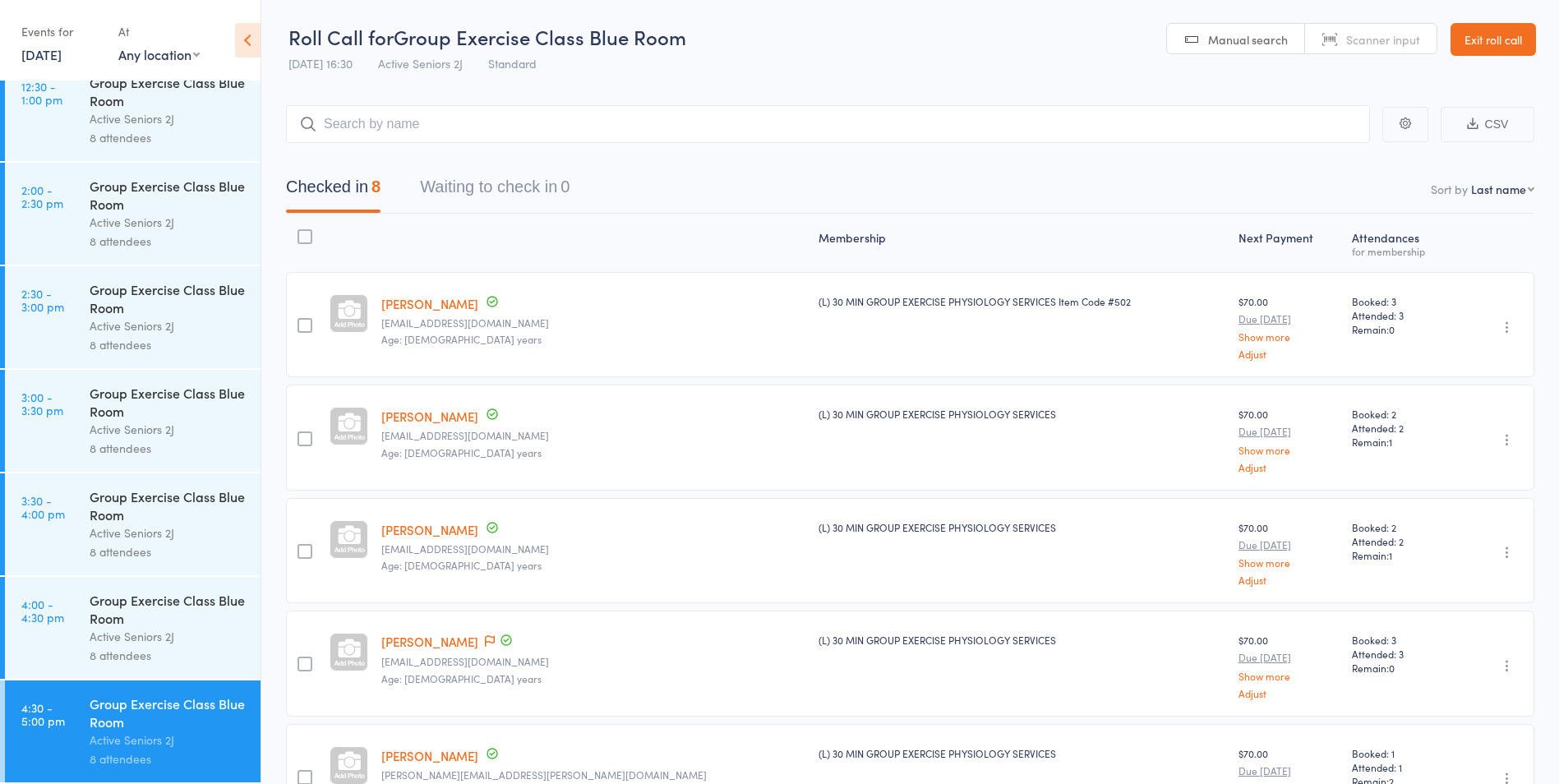
drag, startPoint x: 133, startPoint y: 609, endPoint x: 157, endPoint y: 597, distance: 26.8
click at [133, 609] on div "Group Exercise Class Blue Room" at bounding box center [168, 609] width 157 height 36
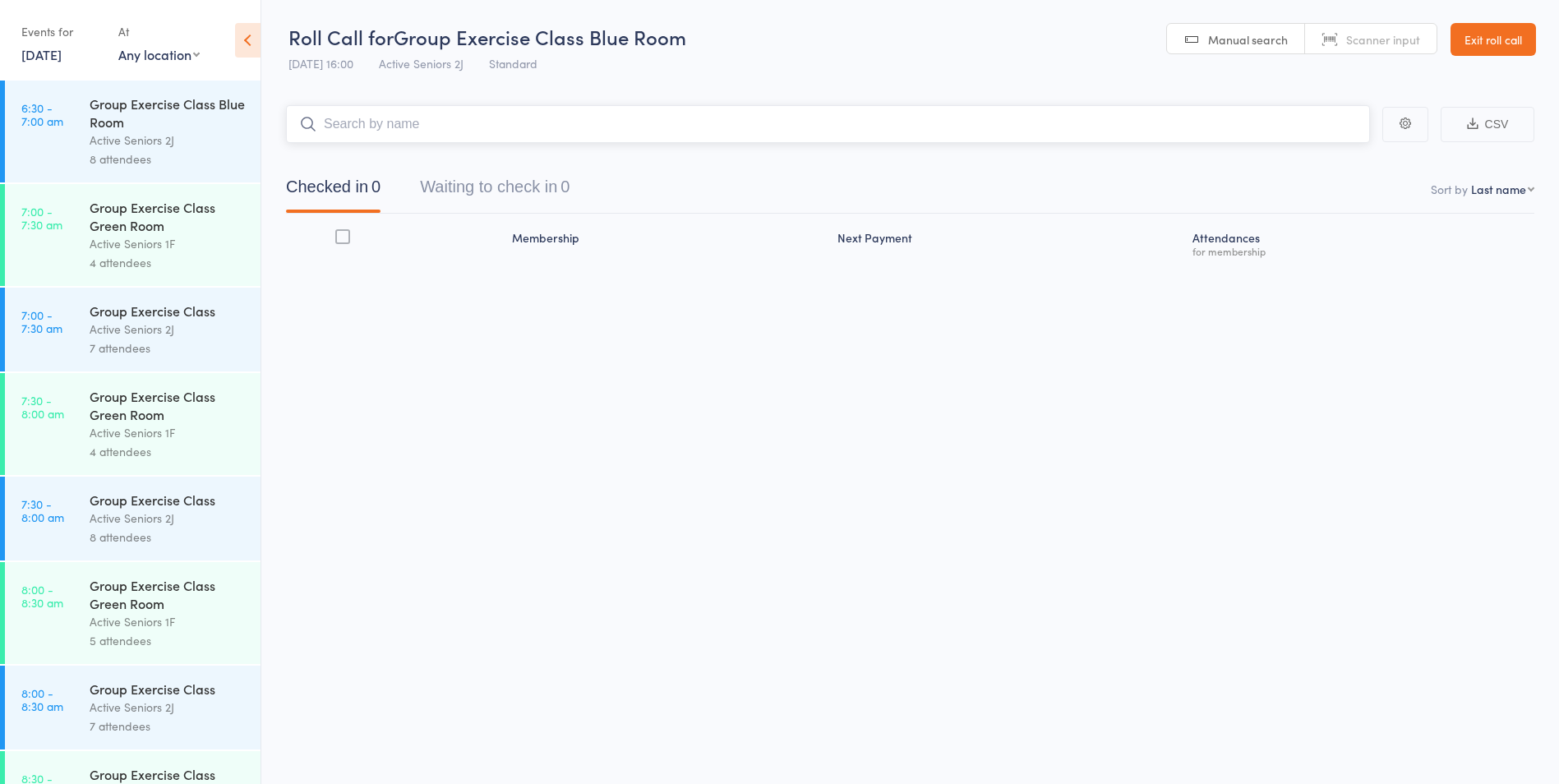
click at [527, 188] on button "Waiting to check in 0" at bounding box center [495, 190] width 150 height 43
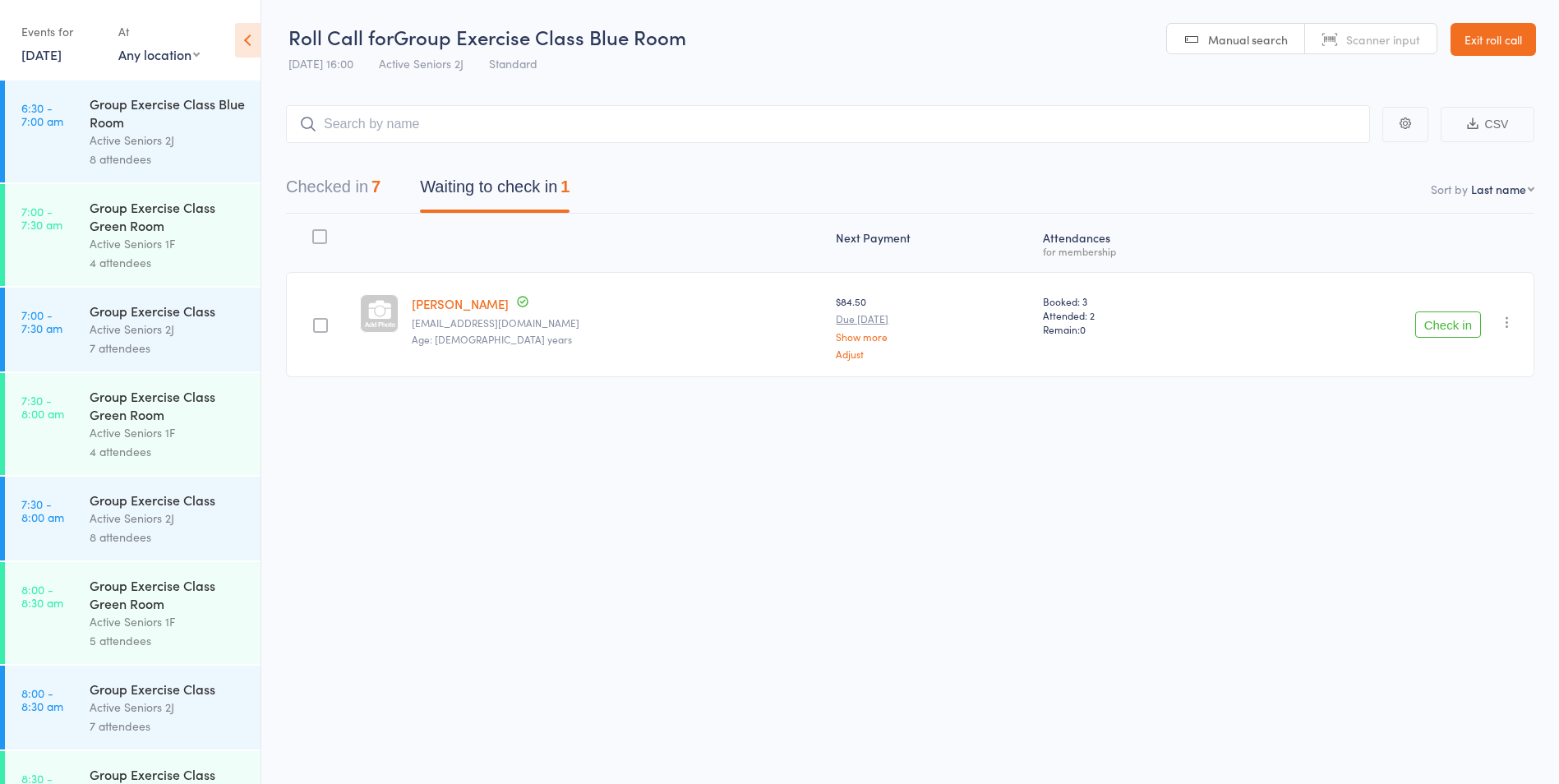
click at [1463, 322] on button "Check in" at bounding box center [1448, 323] width 65 height 26
